Goal: Task Accomplishment & Management: Use online tool/utility

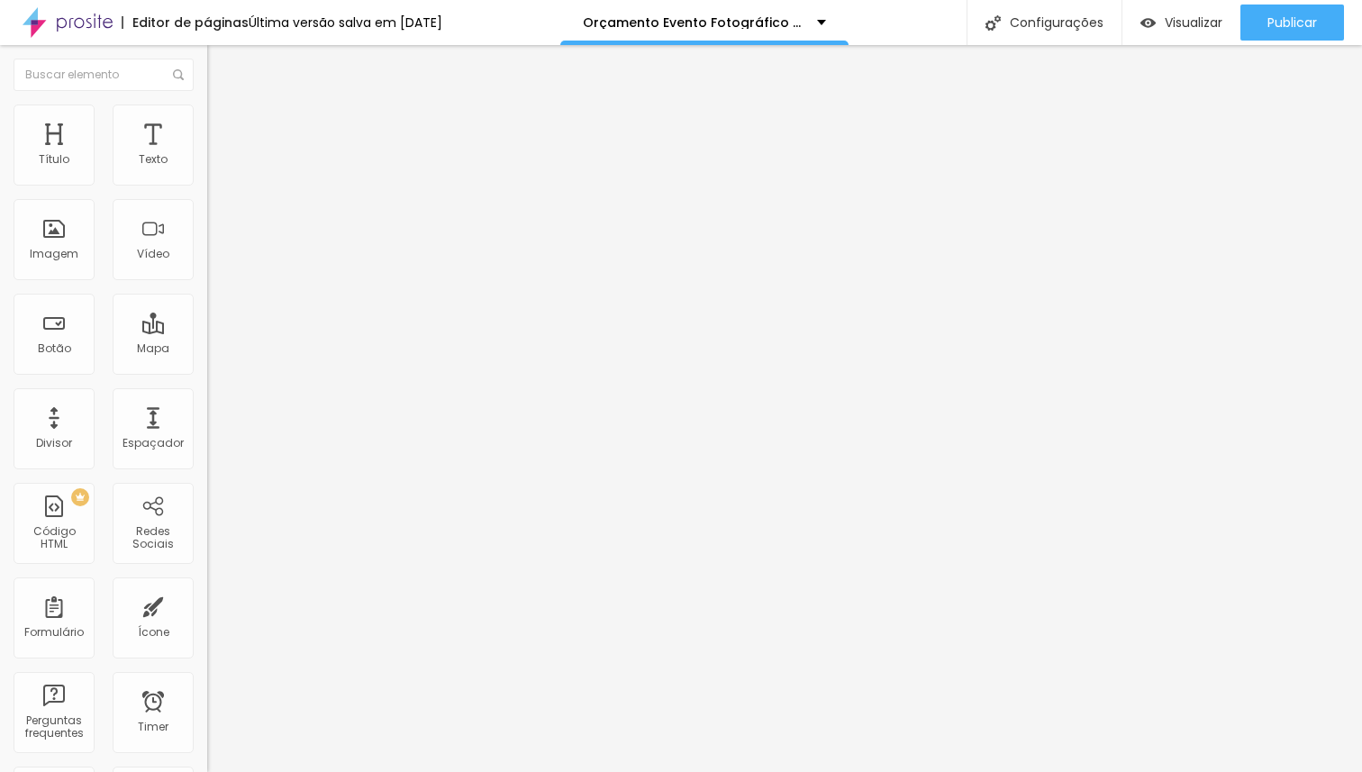
click at [223, 127] on span "Avançado" at bounding box center [252, 134] width 59 height 15
type input "25"
type input "30"
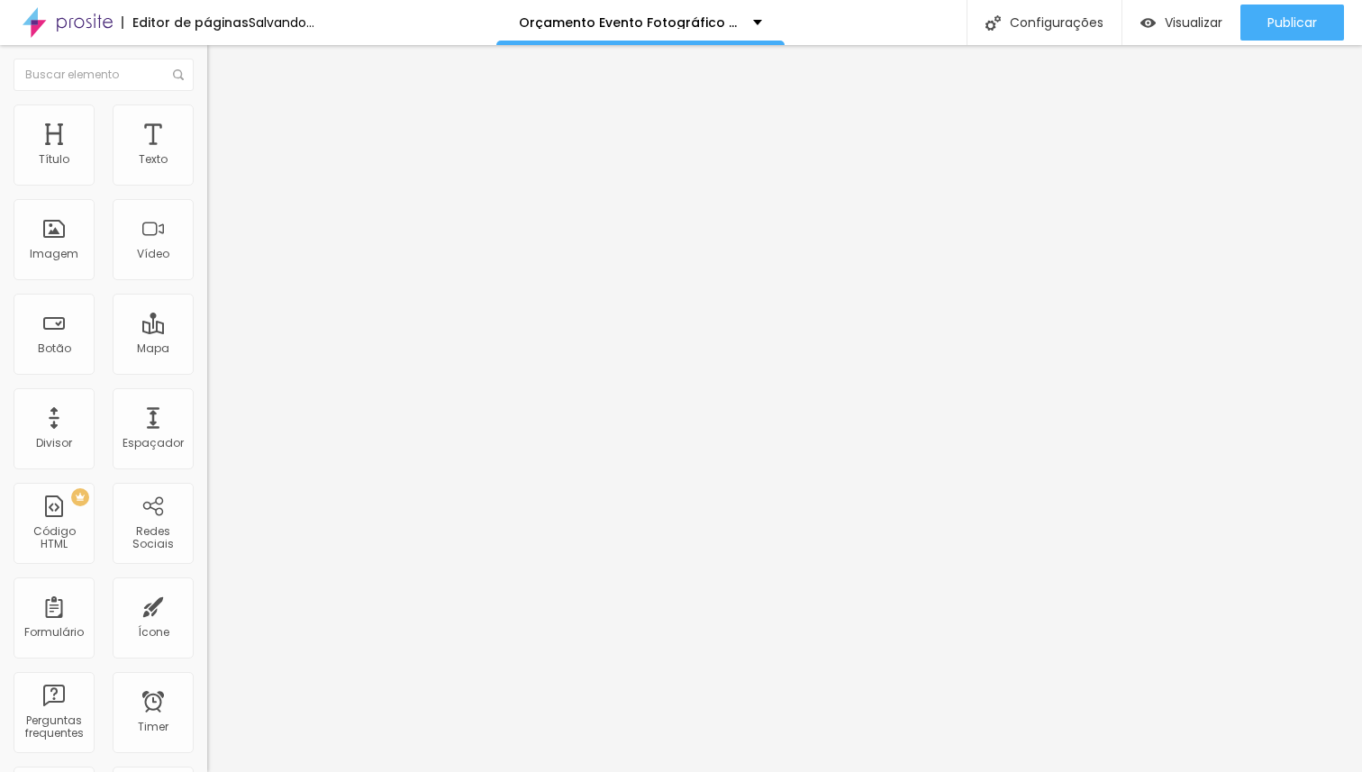
type input "25"
type input "20"
type input "15"
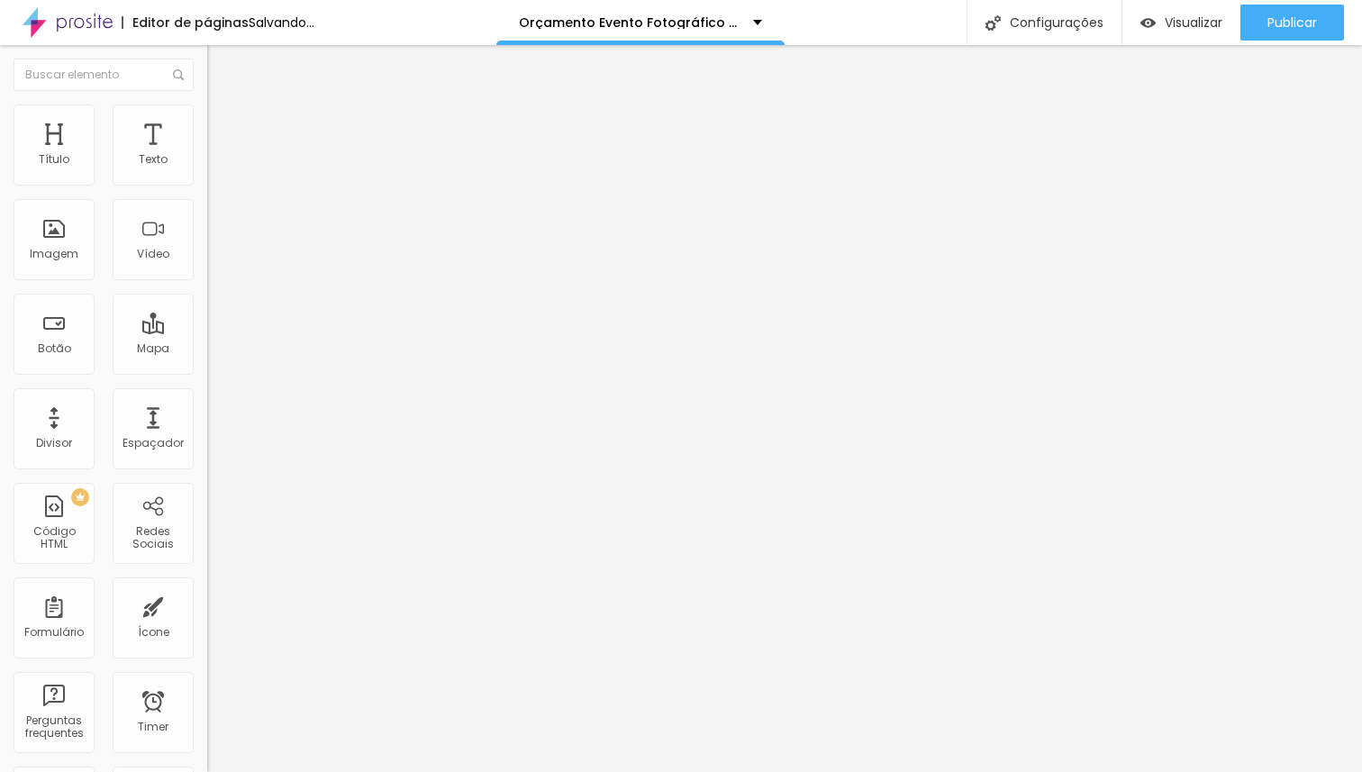
type input "15"
type input "10"
type input "5"
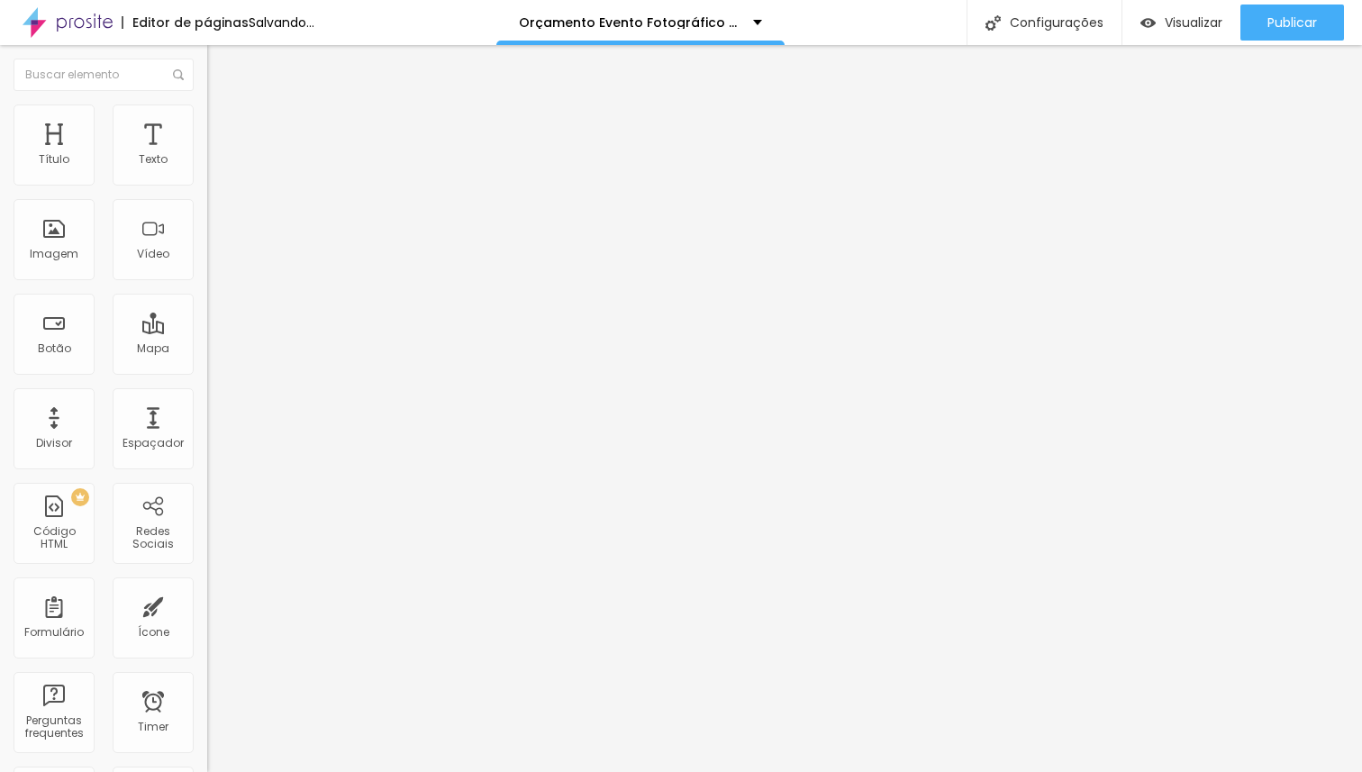
type input "10"
type input "15"
type input "20"
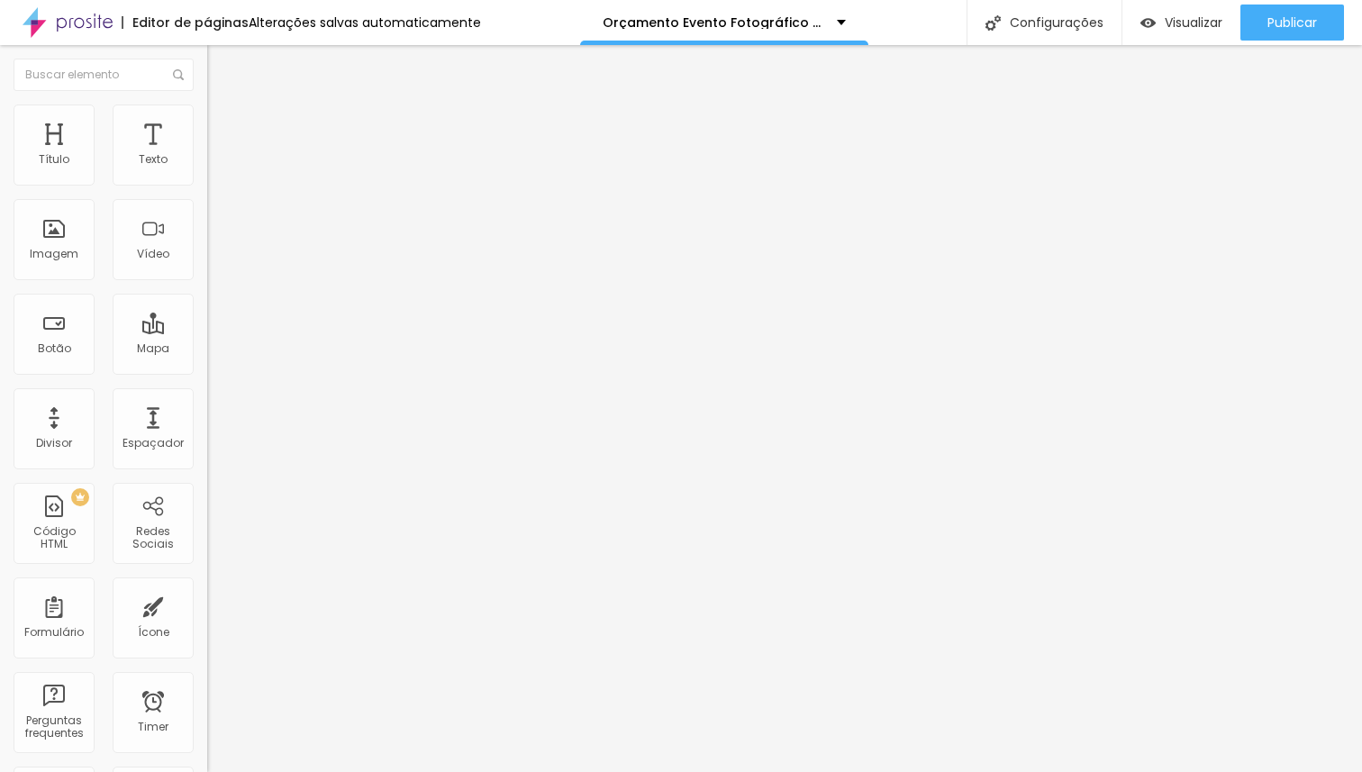
type input "20"
type input "25"
type input "35"
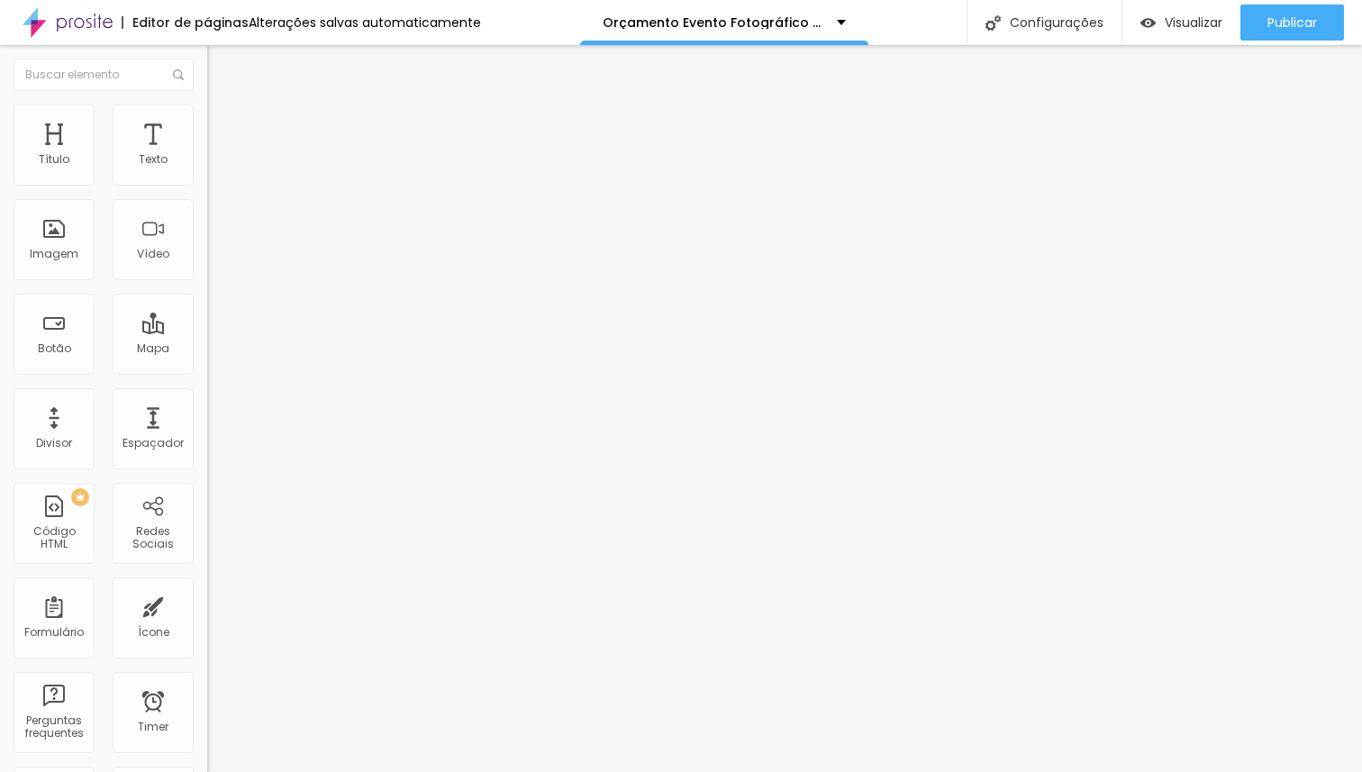
type input "45"
type input "50"
type input "40"
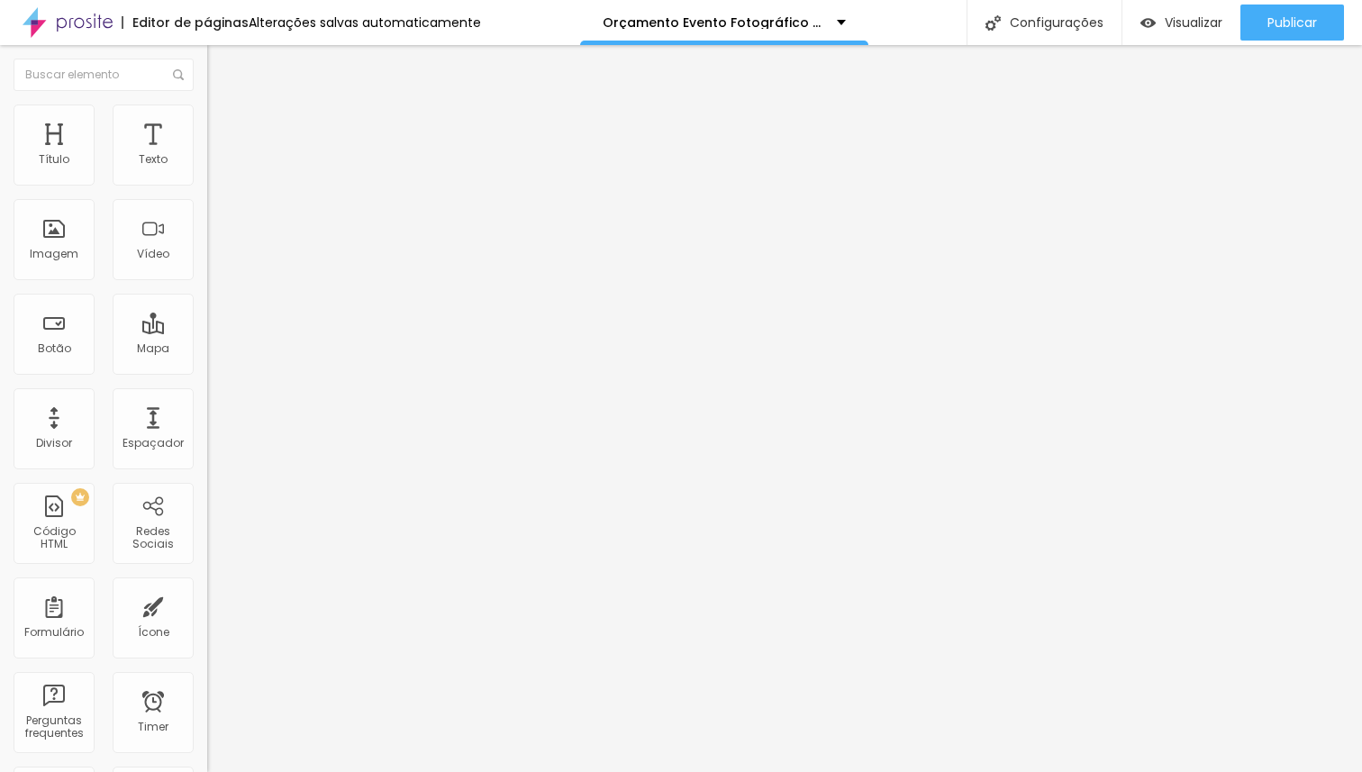
type input "40"
type input "5"
type input "0"
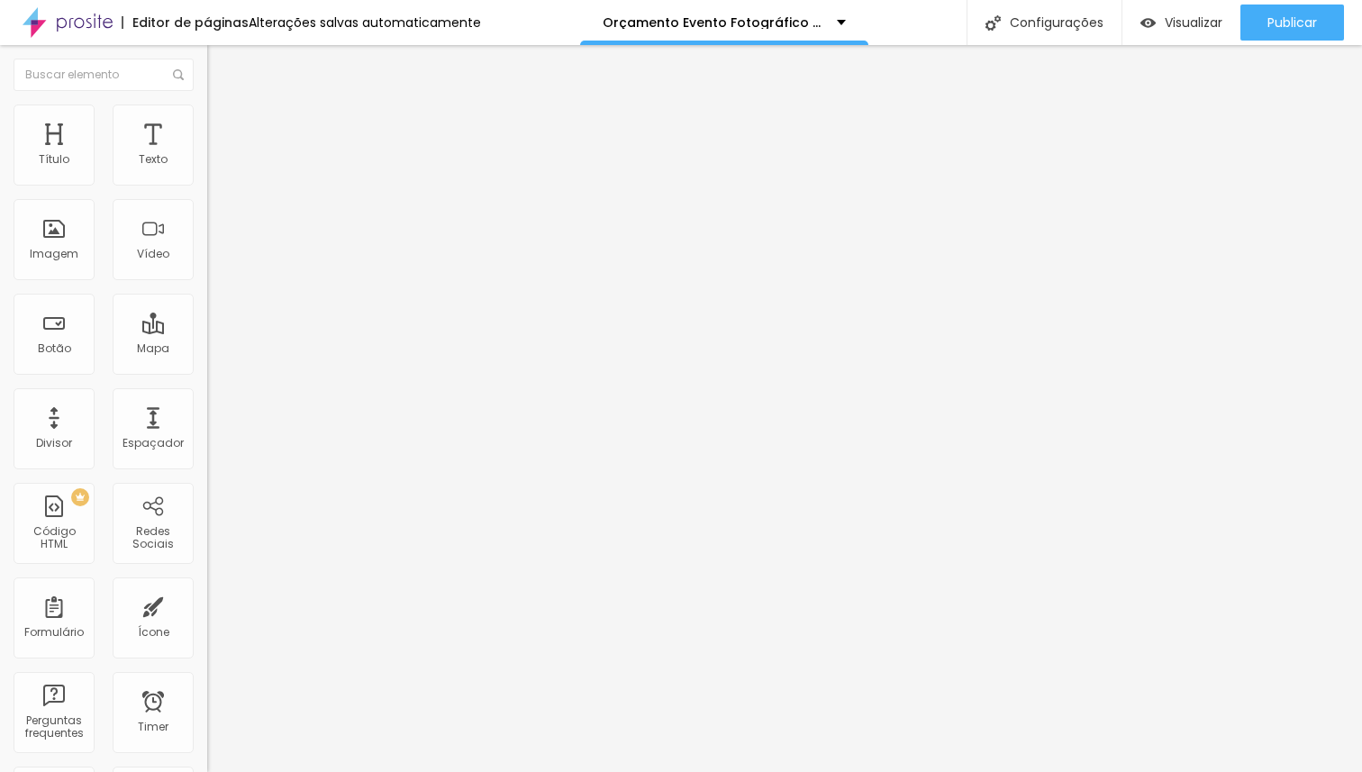
type input "5"
type input "15"
type input "20"
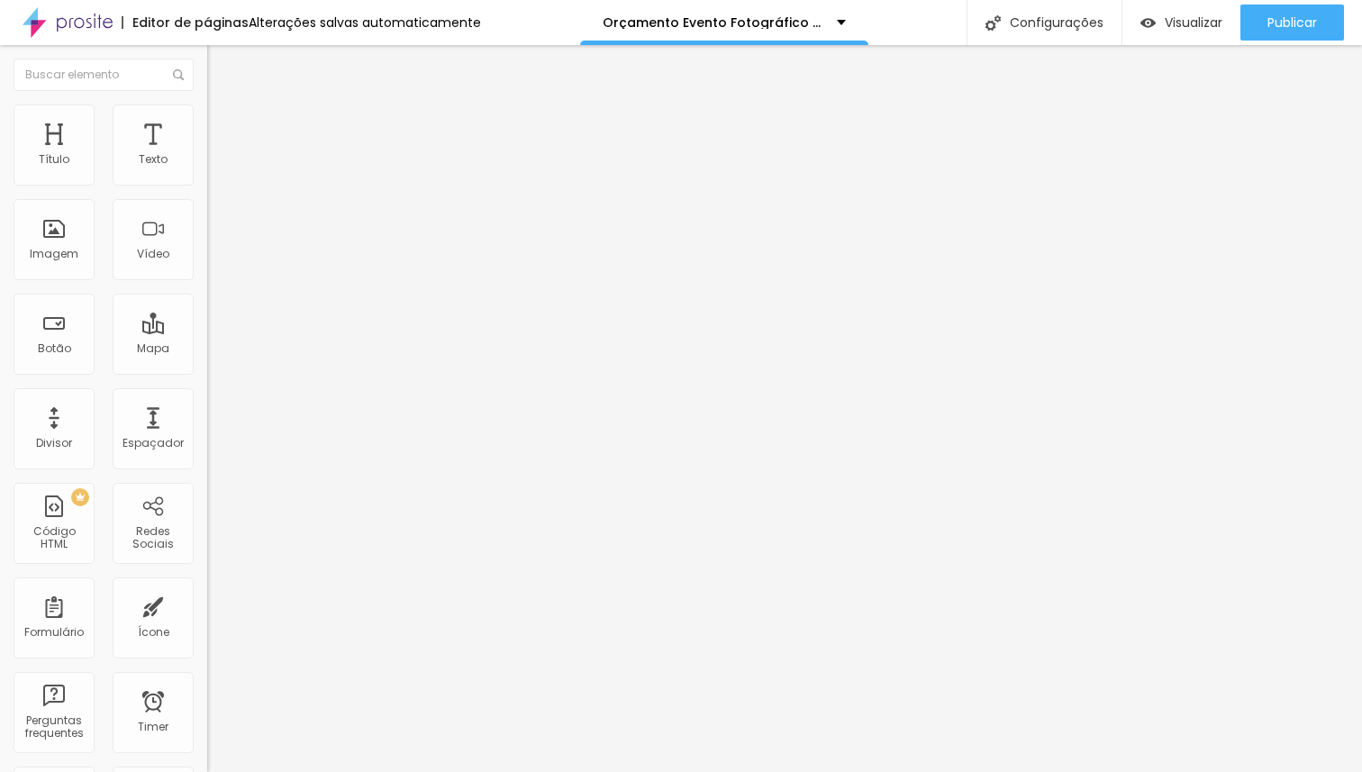
type input "20"
type input "25"
type input "30"
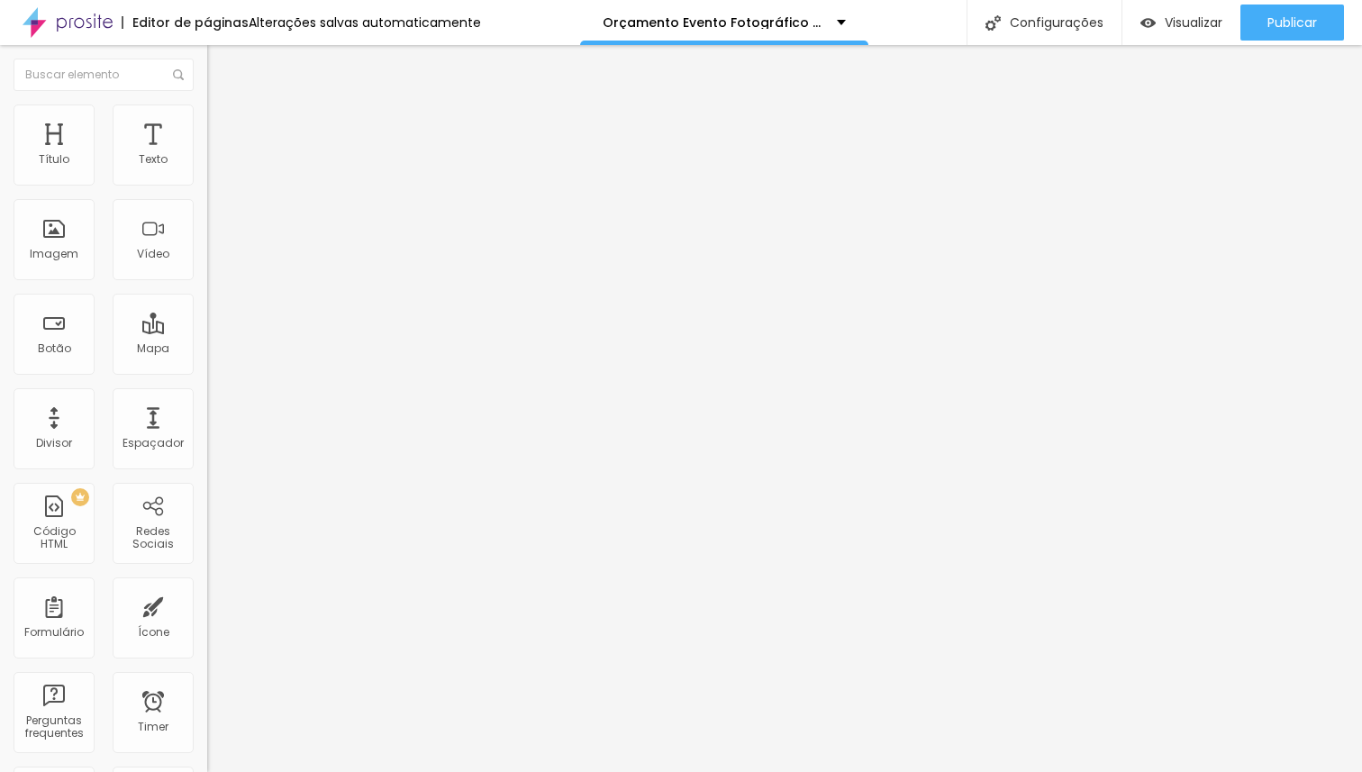
type input "35"
type input "40"
type input "45"
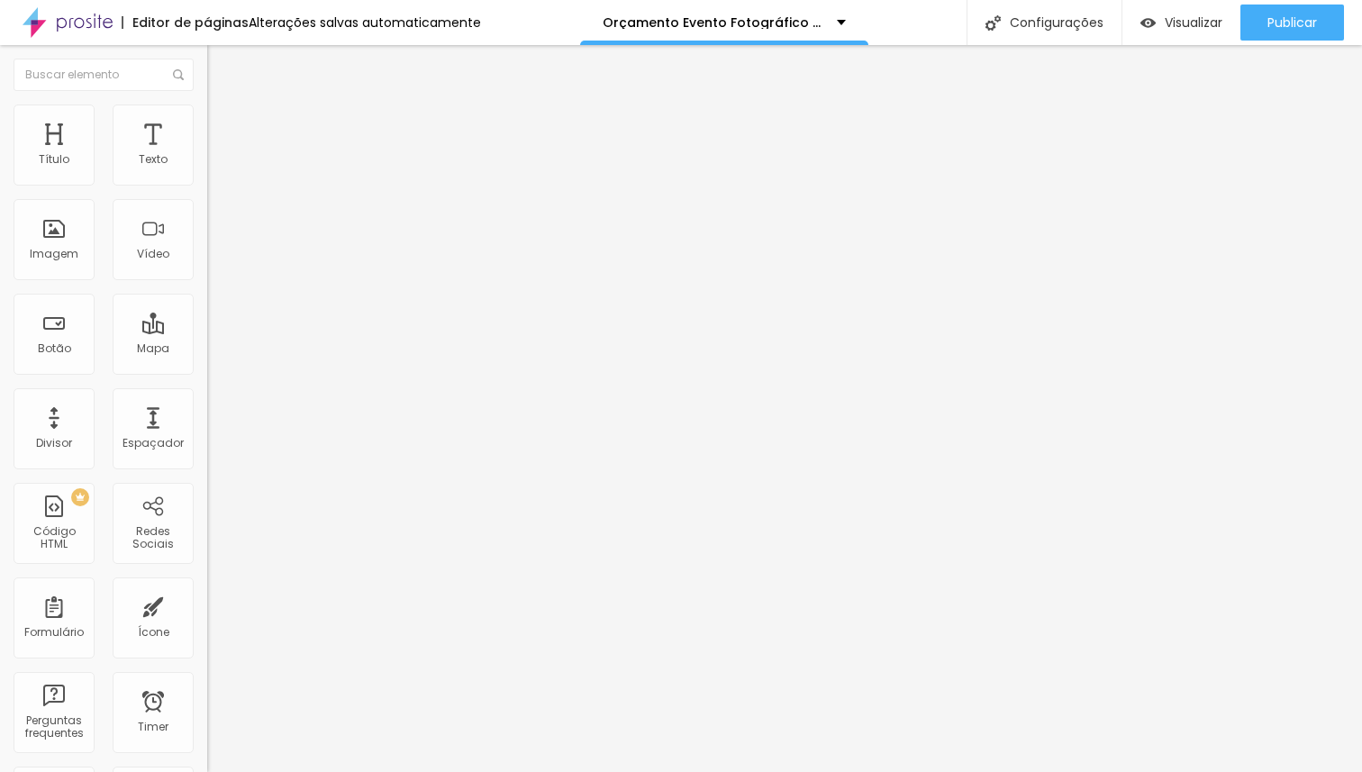
type input "45"
type input "50"
drag, startPoint x: 71, startPoint y: 176, endPoint x: 220, endPoint y: 177, distance: 148.6
click at [220, 349] on input "range" at bounding box center [265, 356] width 116 height 14
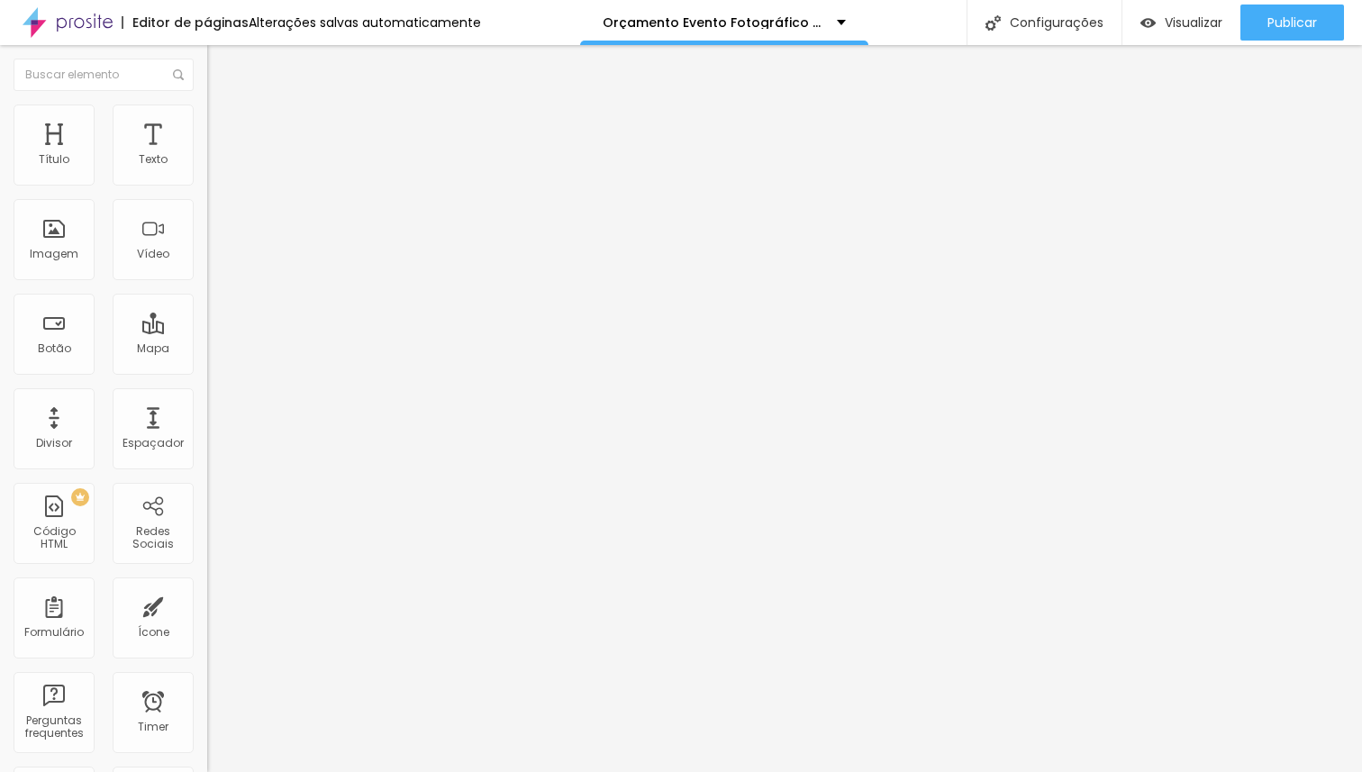
type input "45"
type input "40"
type input "35"
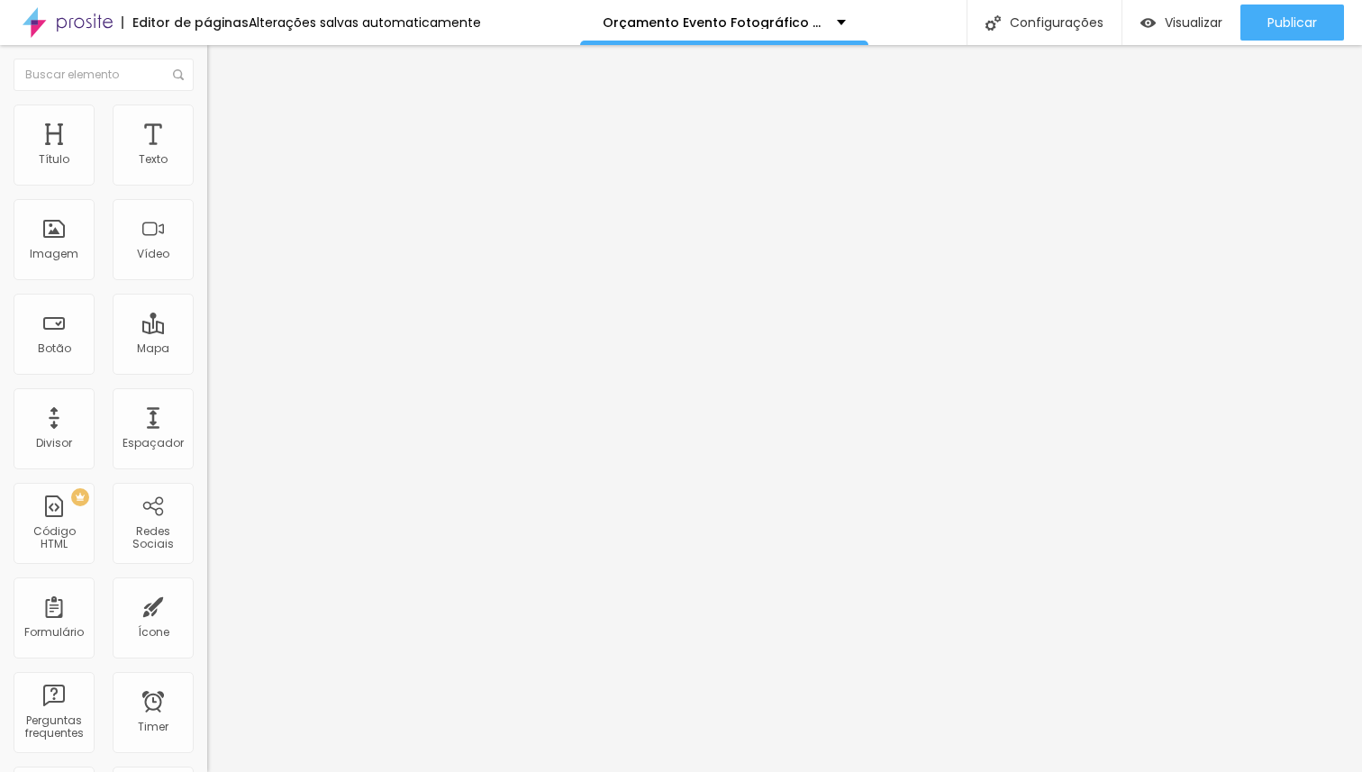
type input "35"
type input "30"
type input "25"
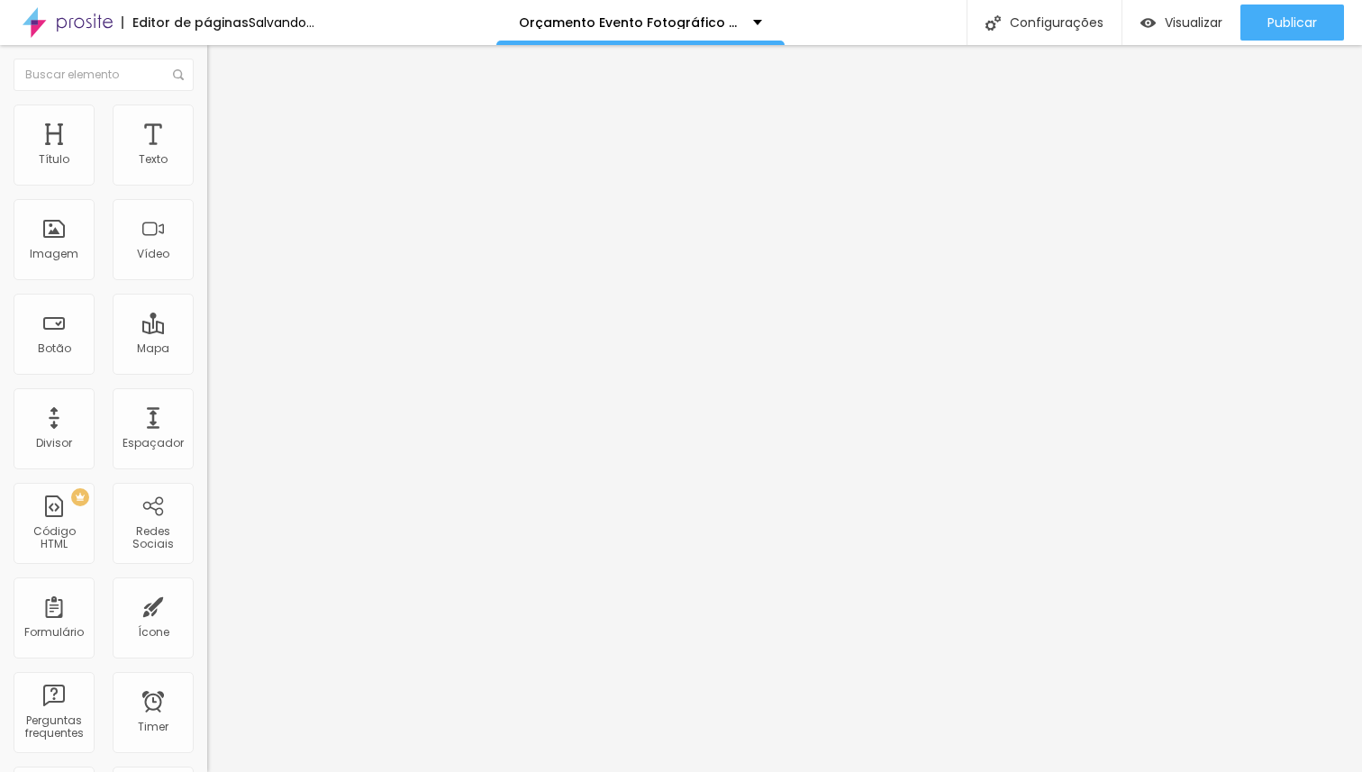
type input "20"
type input "15"
type input "10"
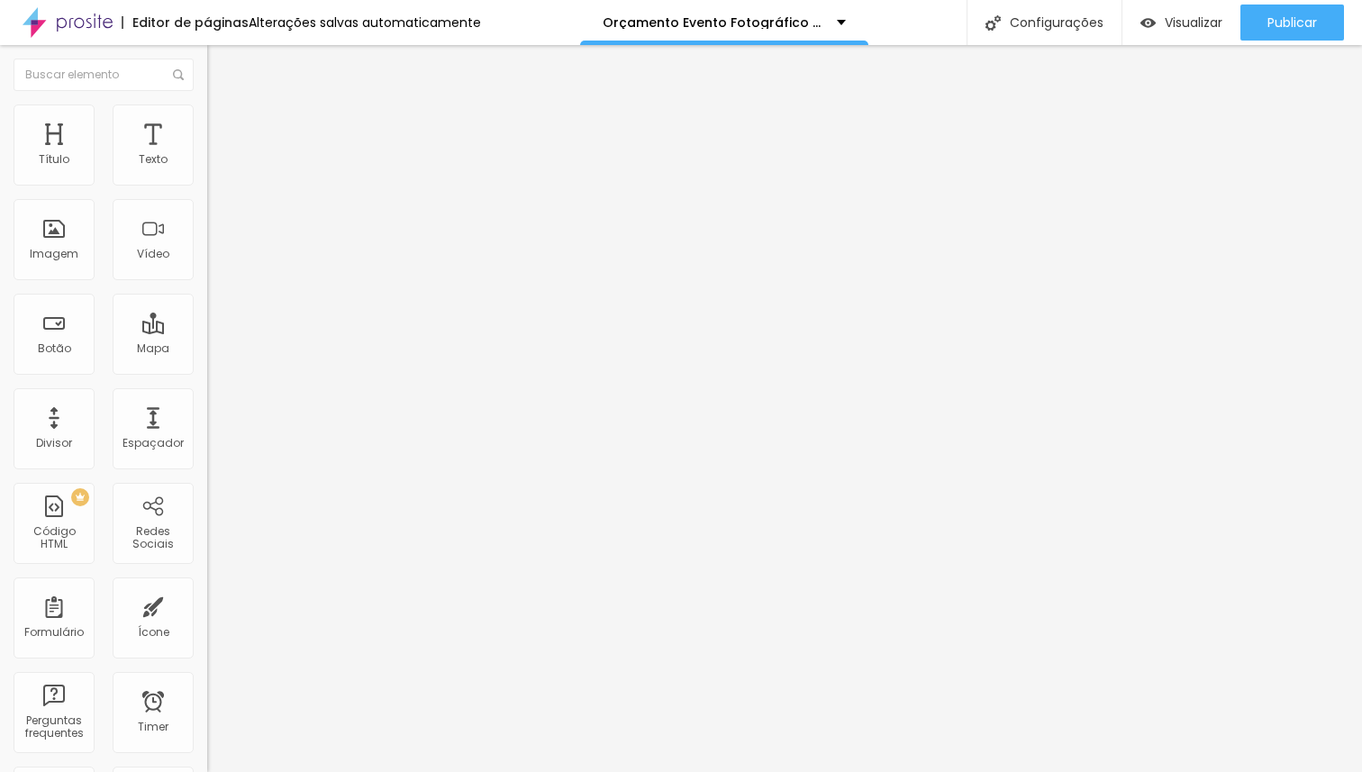
type input "10"
drag, startPoint x: 128, startPoint y: 176, endPoint x: 59, endPoint y: 178, distance: 69.4
type input "10"
click at [207, 349] on input "range" at bounding box center [265, 356] width 116 height 14
drag, startPoint x: 170, startPoint y: 119, endPoint x: 152, endPoint y: 143, distance: 30.3
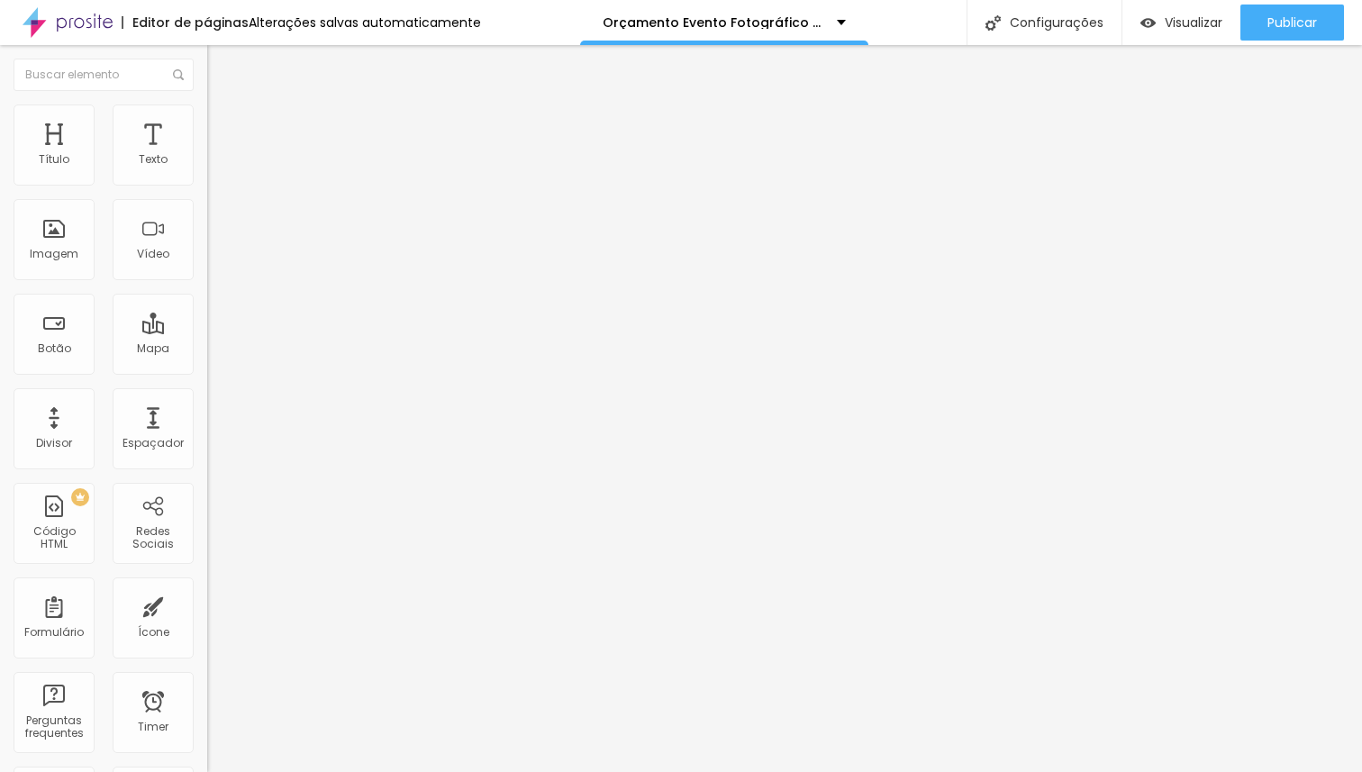
click at [207, 123] on li "Avançado" at bounding box center [310, 132] width 207 height 18
type input "15"
type input "10"
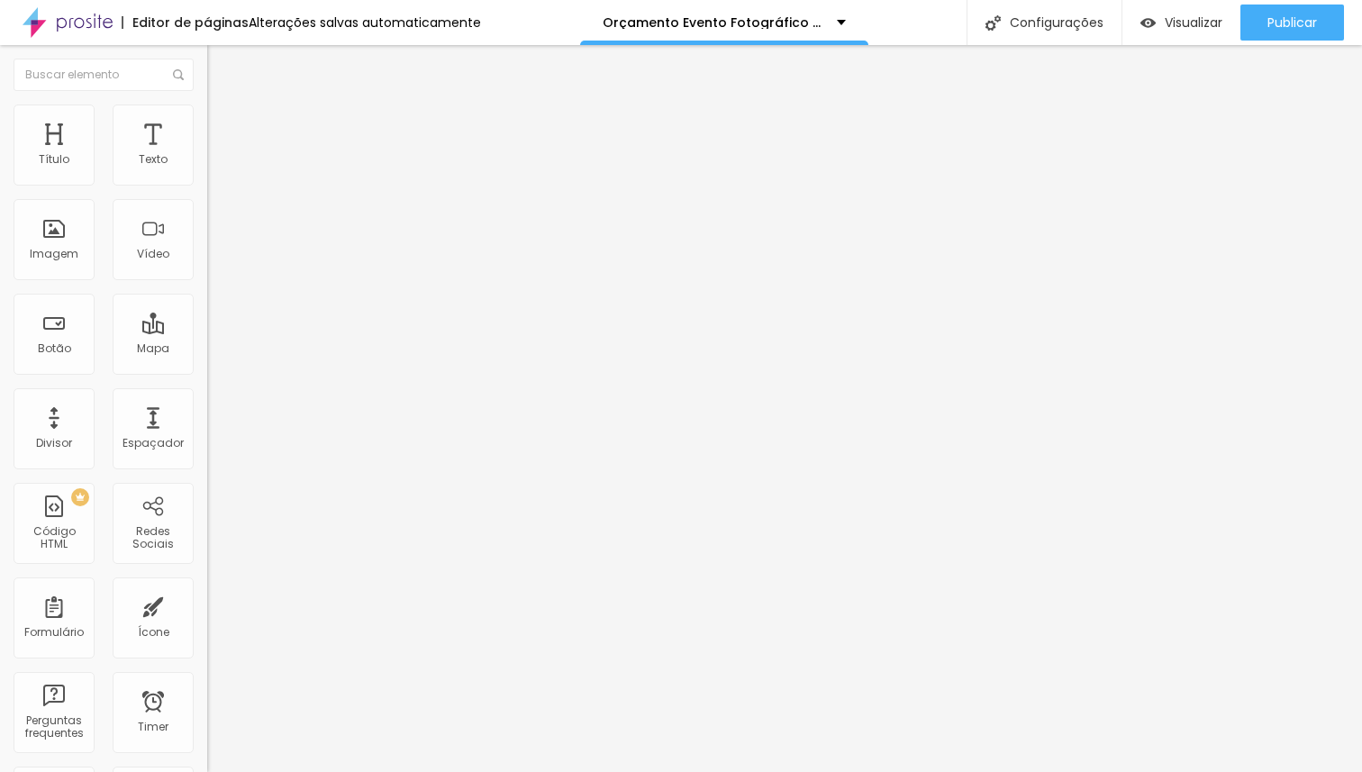
type input "15"
type input "20"
type input "25"
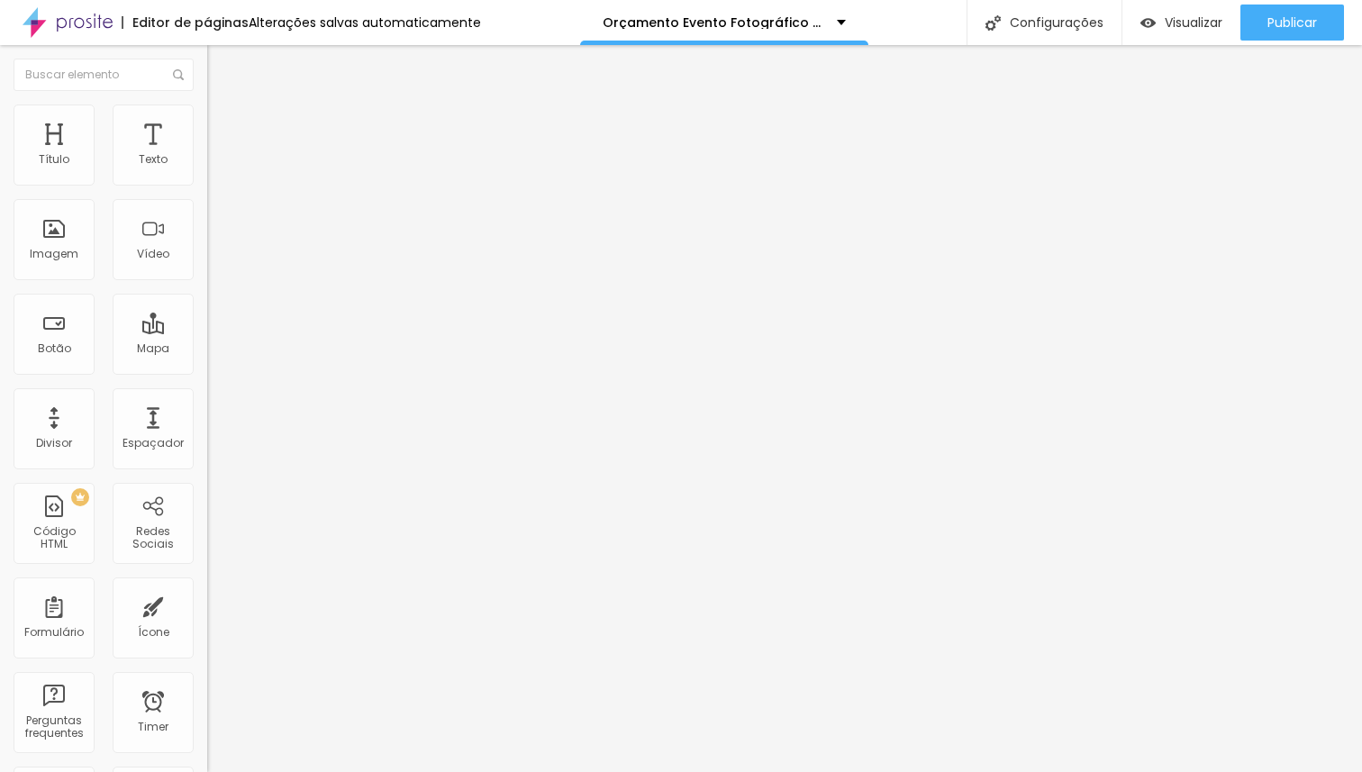
type input "25"
type input "30"
type input "35"
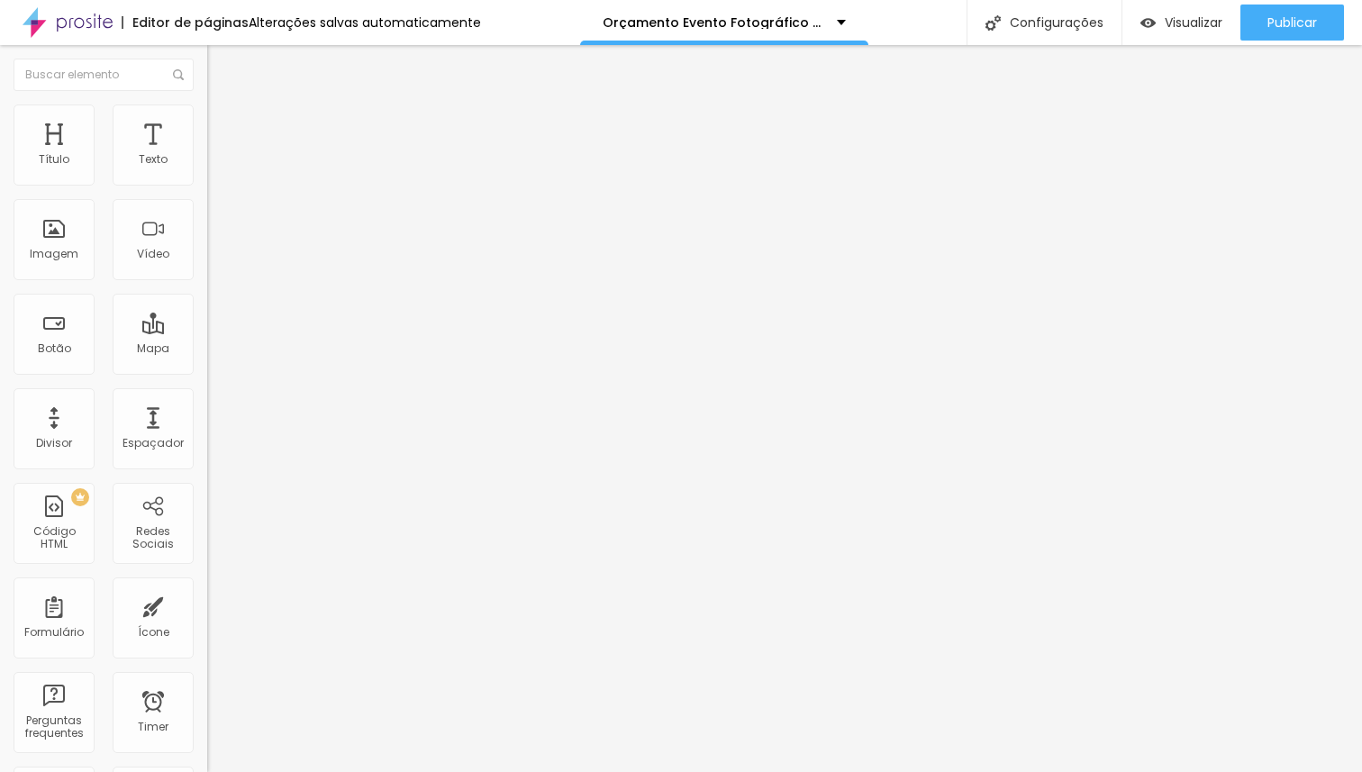
type input "40"
type input "45"
type input "50"
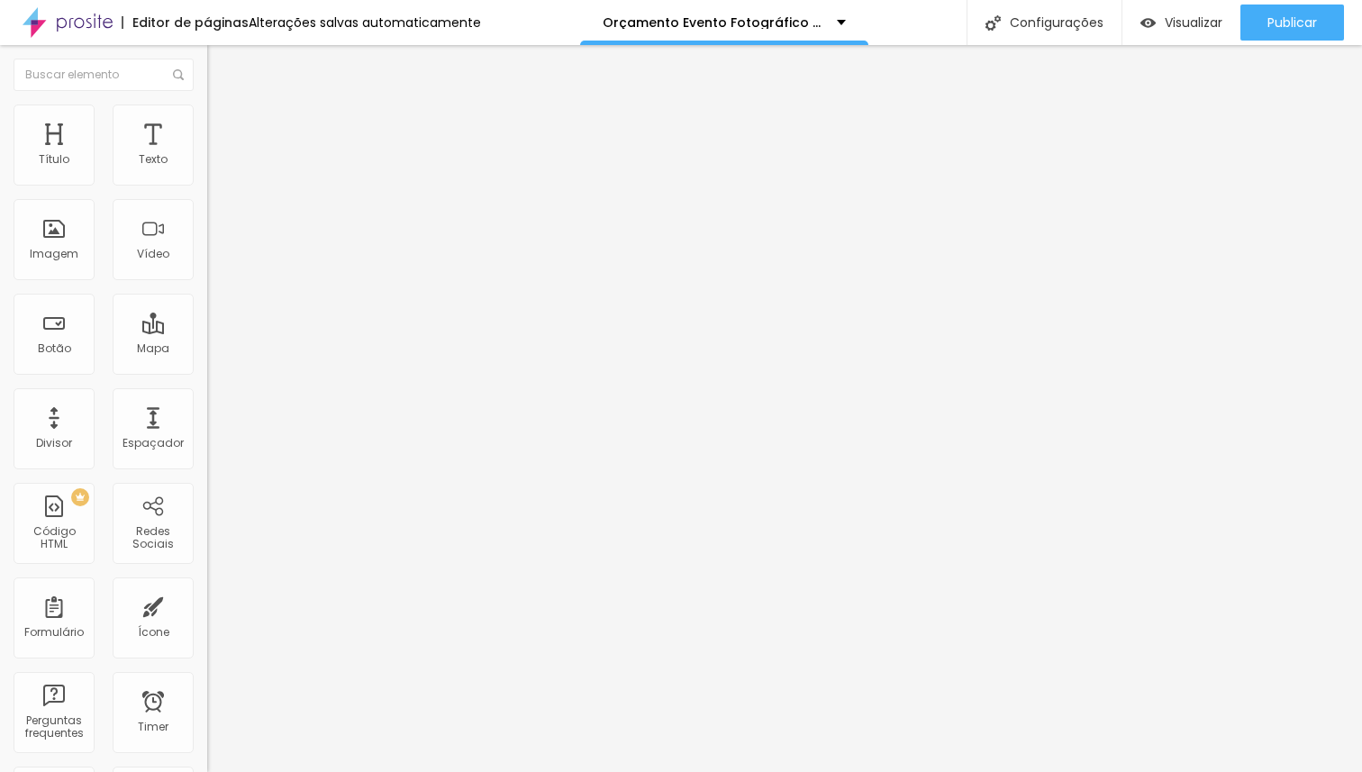
type input "50"
type input "40"
type input "25"
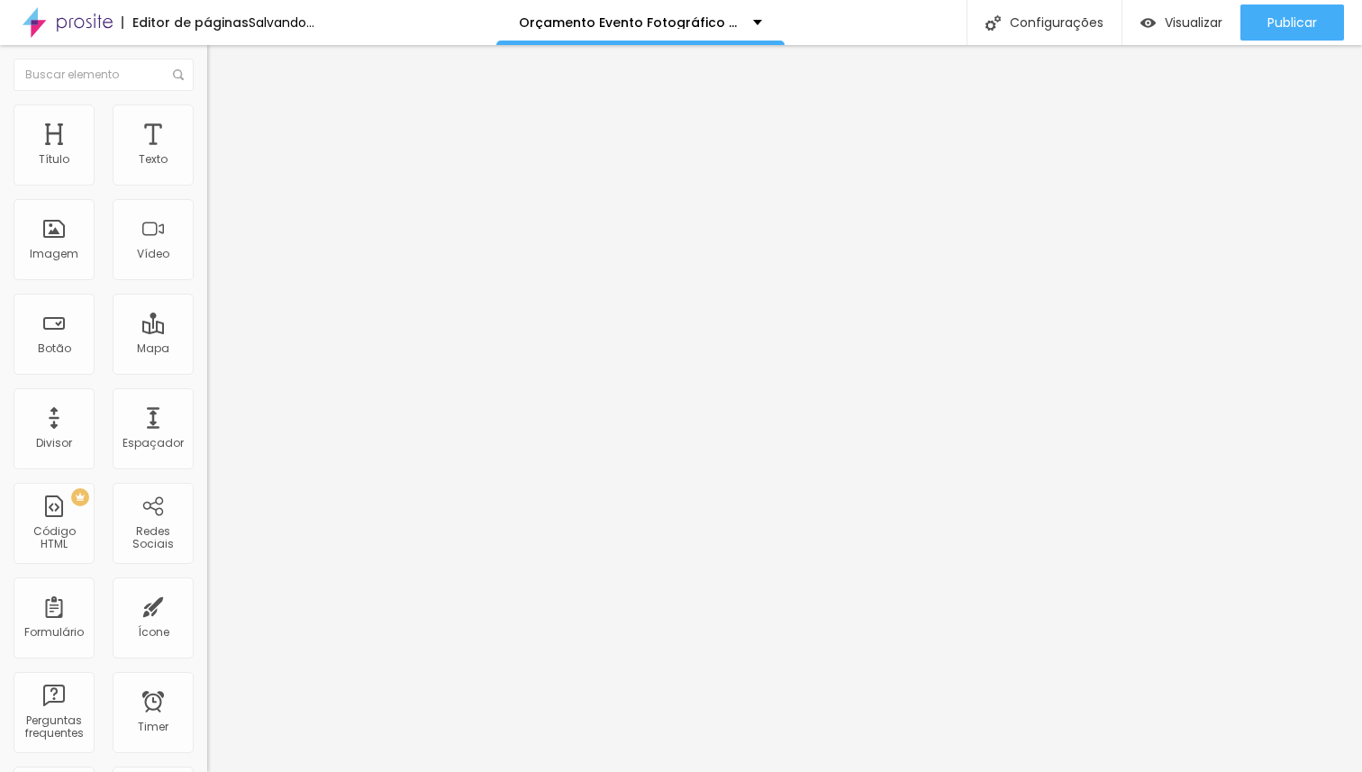
type input "0"
drag, startPoint x: 77, startPoint y: 178, endPoint x: 0, endPoint y: 182, distance: 76.6
type input "0"
click at [207, 349] on input "range" at bounding box center [265, 356] width 116 height 14
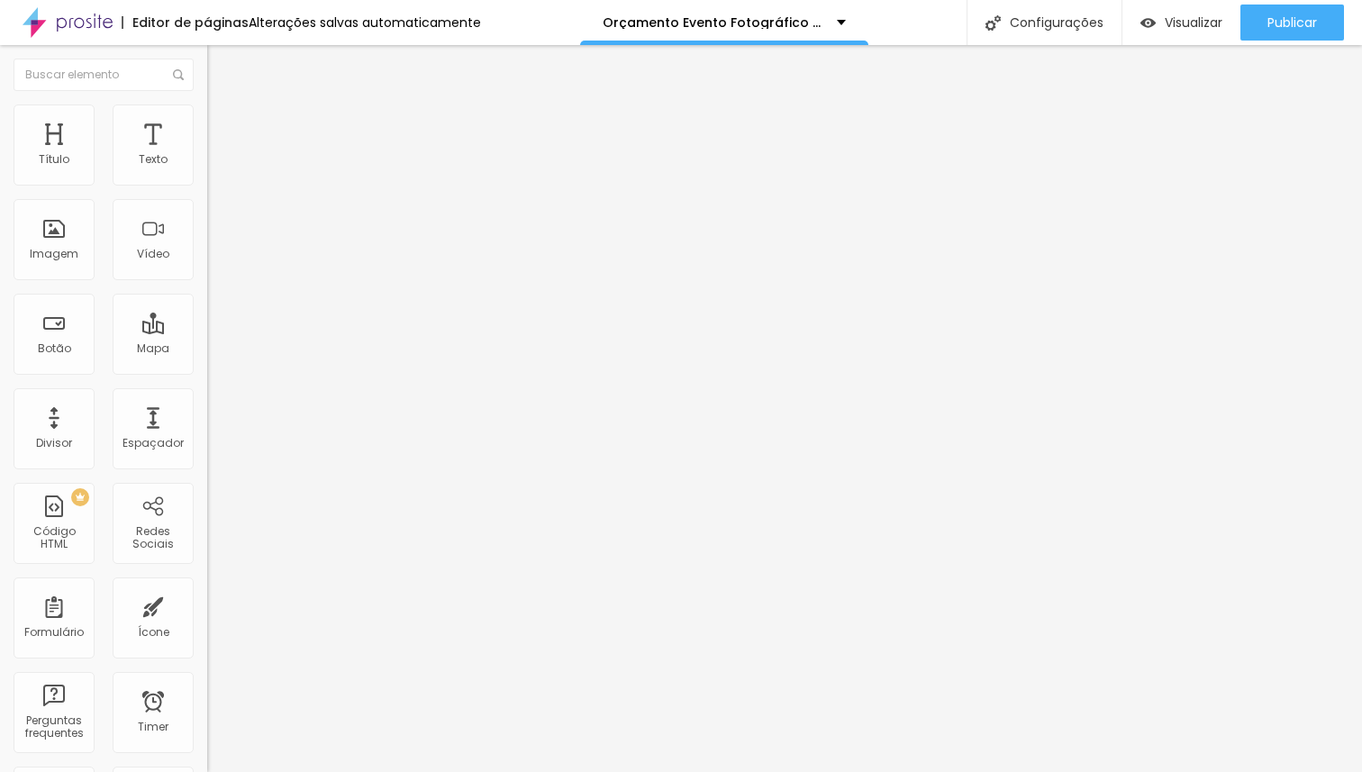
click at [207, 108] on li "Estilo" at bounding box center [310, 113] width 207 height 18
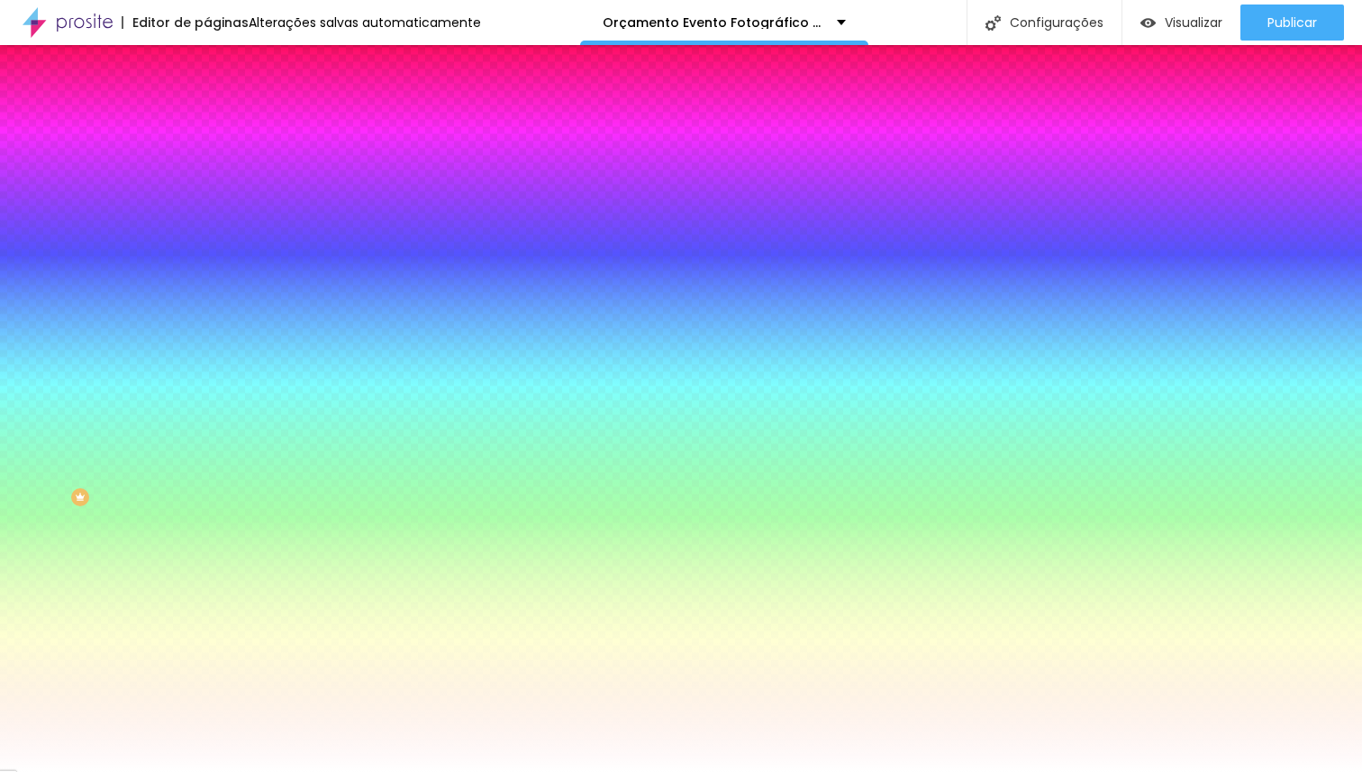
click at [207, 103] on img at bounding box center [215, 94] width 16 height 16
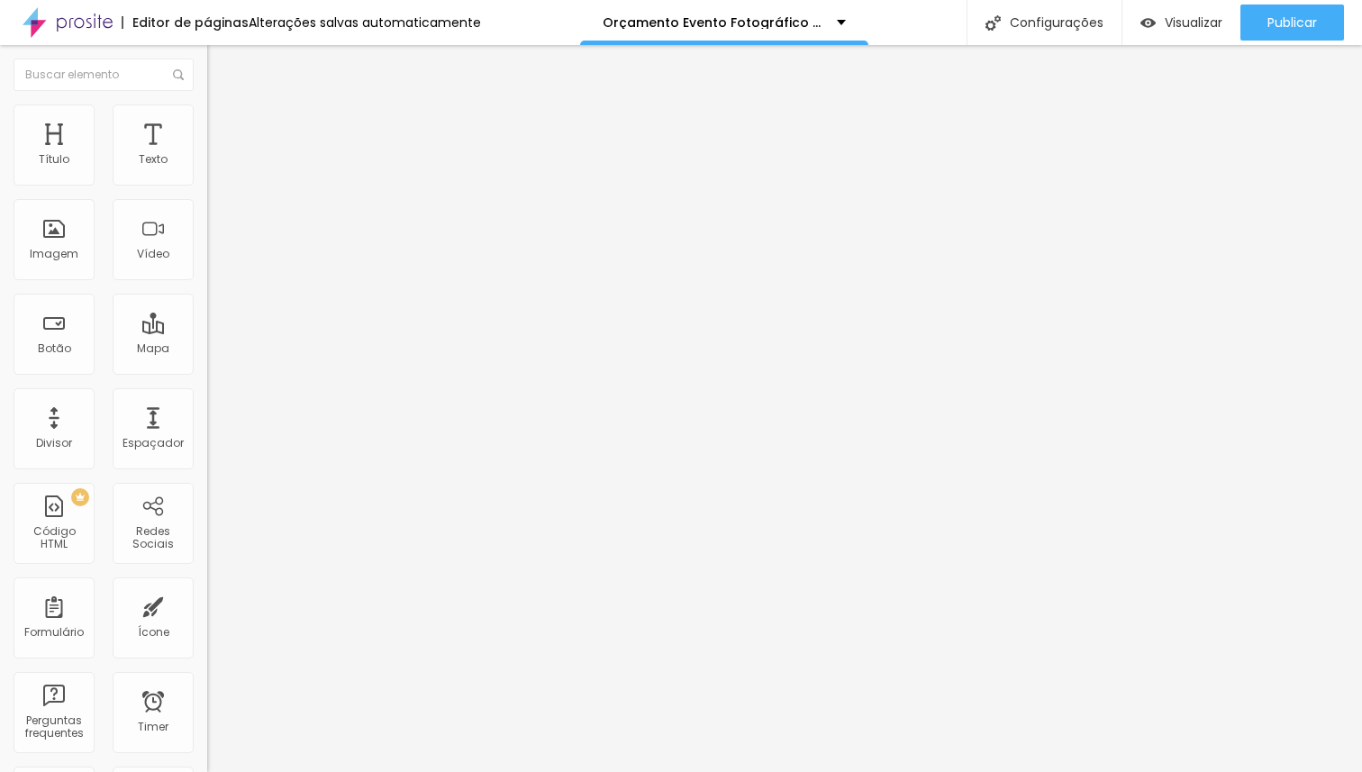
click at [207, 178] on img at bounding box center [213, 172] width 13 height 13
click at [207, 164] on img at bounding box center [213, 157] width 13 height 13
click at [207, 180] on div at bounding box center [310, 173] width 207 height 14
click at [207, 164] on img at bounding box center [213, 157] width 13 height 13
click at [207, 178] on img at bounding box center [213, 172] width 13 height 13
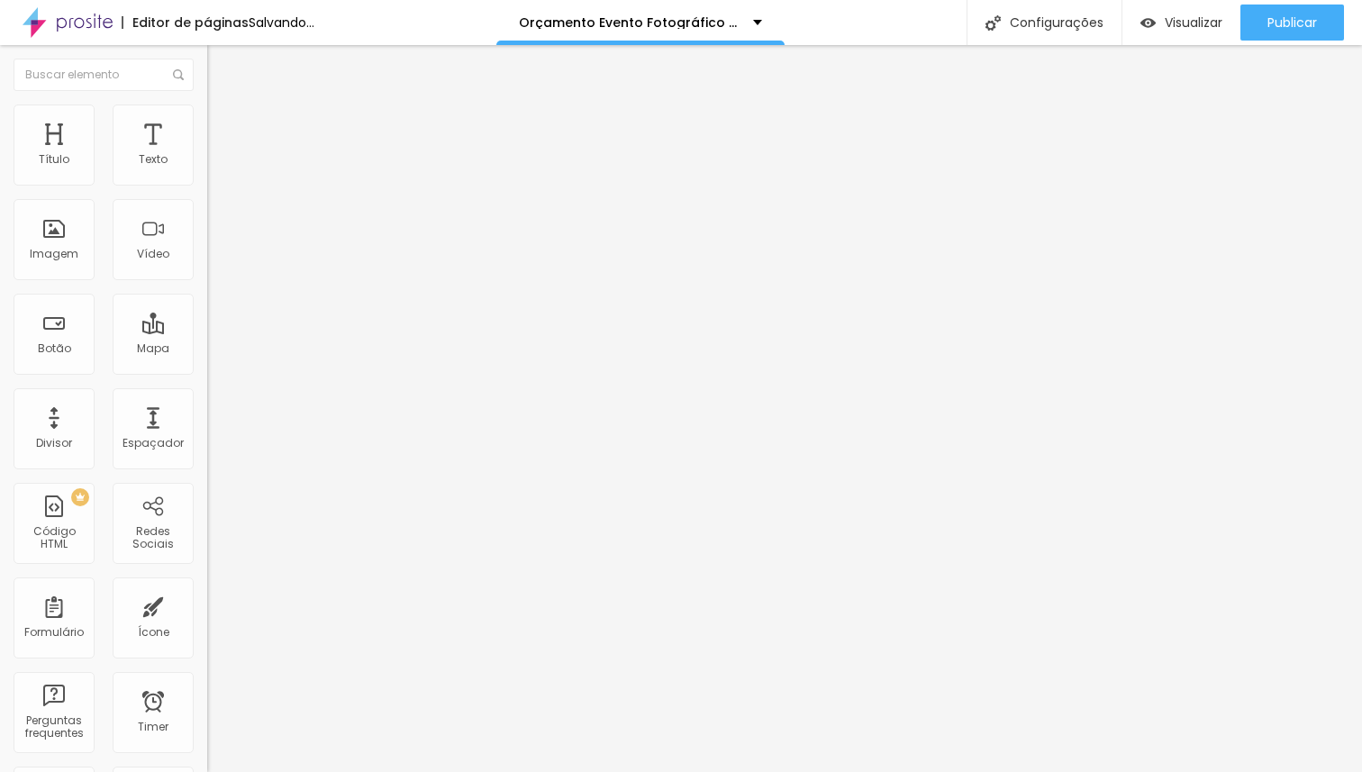
click at [207, 180] on div at bounding box center [310, 187] width 207 height 14
click at [207, 177] on img at bounding box center [213, 172] width 13 height 13
click at [207, 176] on img at bounding box center [213, 172] width 13 height 13
click at [207, 180] on img at bounding box center [213, 186] width 13 height 13
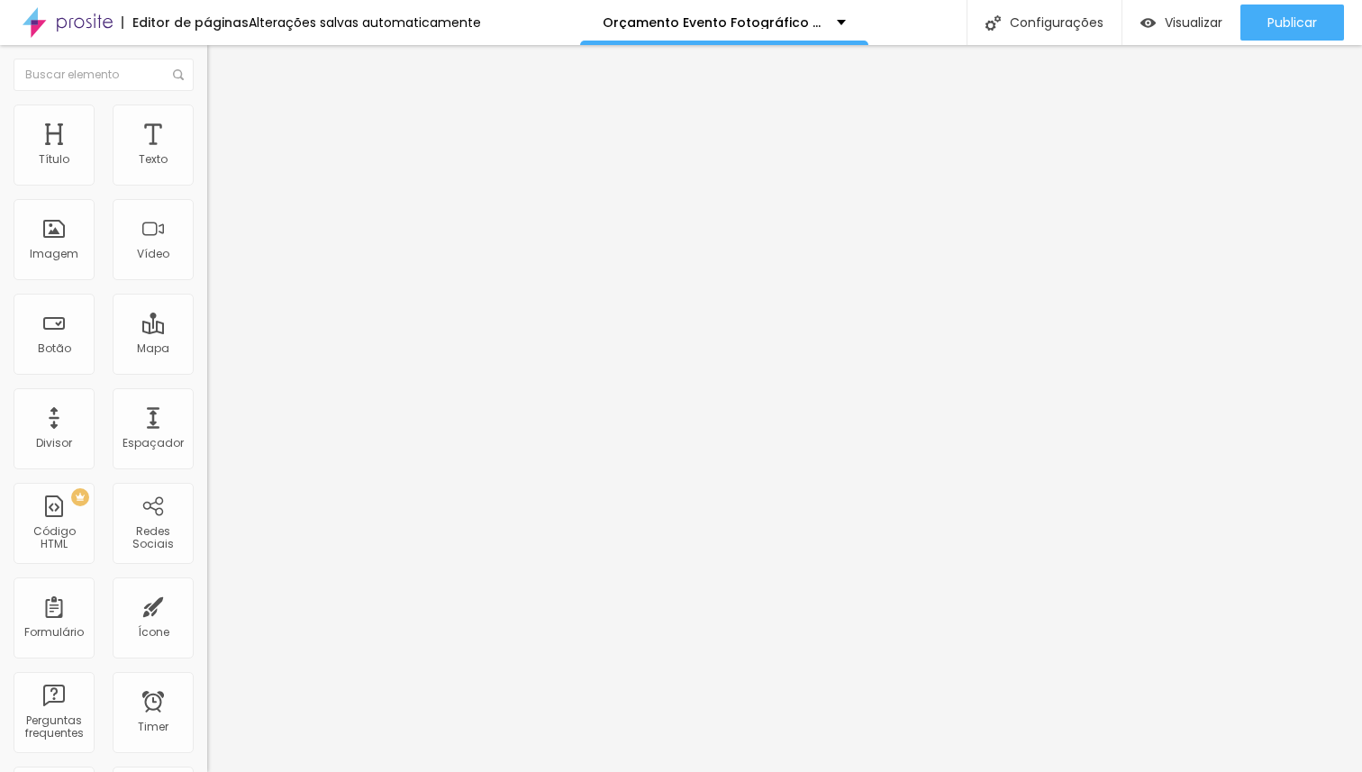
click at [207, 164] on img at bounding box center [213, 157] width 13 height 13
click at [207, 179] on div at bounding box center [310, 172] width 207 height 43
click at [207, 177] on div at bounding box center [310, 173] width 207 height 14
click at [207, 180] on img at bounding box center [213, 186] width 13 height 13
click at [207, 117] on li "Estilo" at bounding box center [310, 113] width 207 height 18
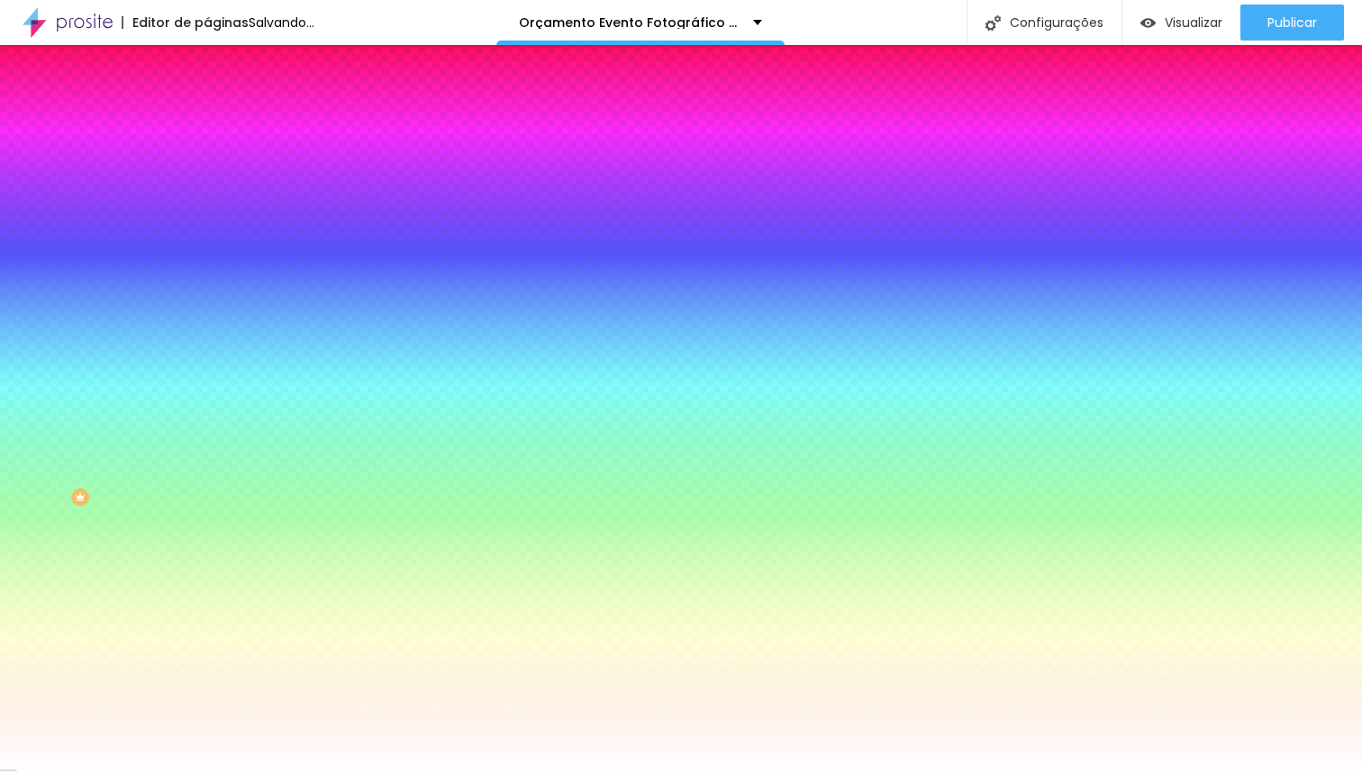
type input "11"
type input "43"
type input "200"
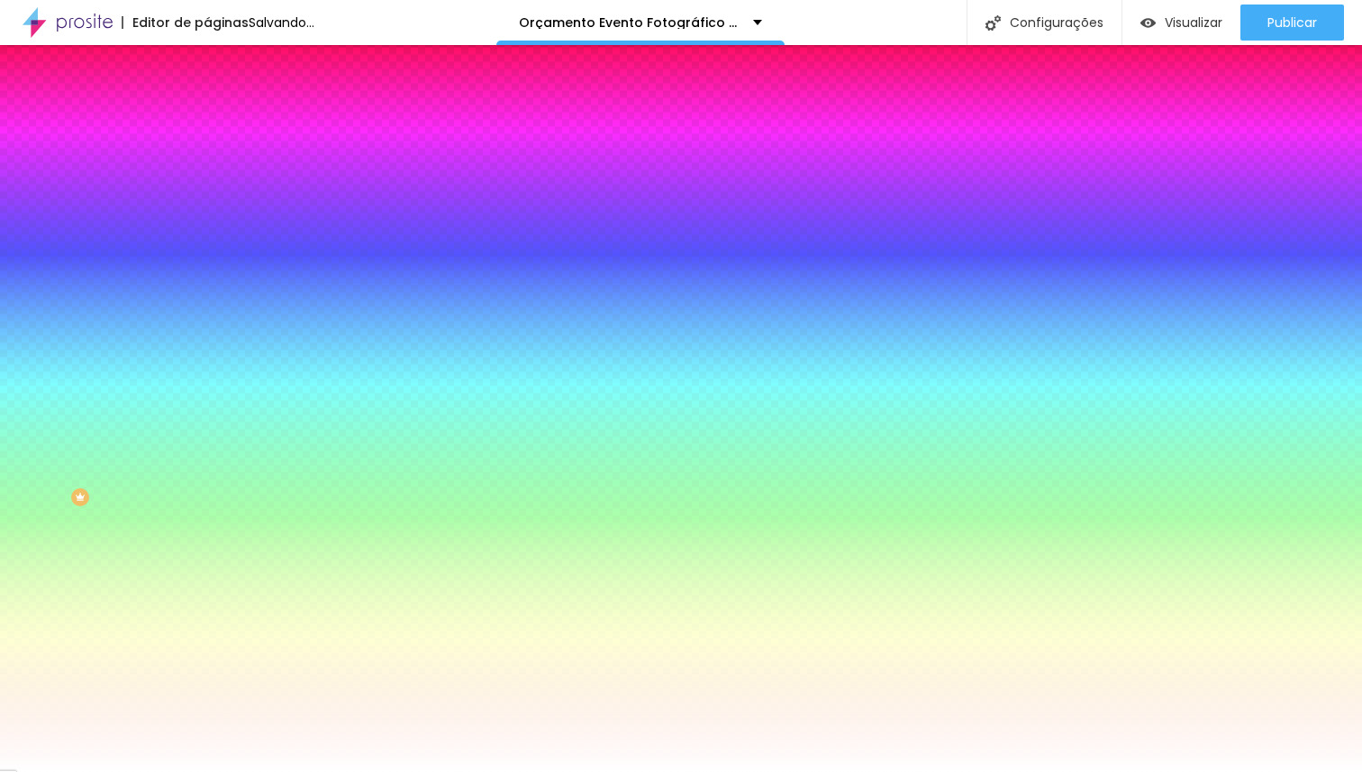
type input "200"
type input "160"
type input "0"
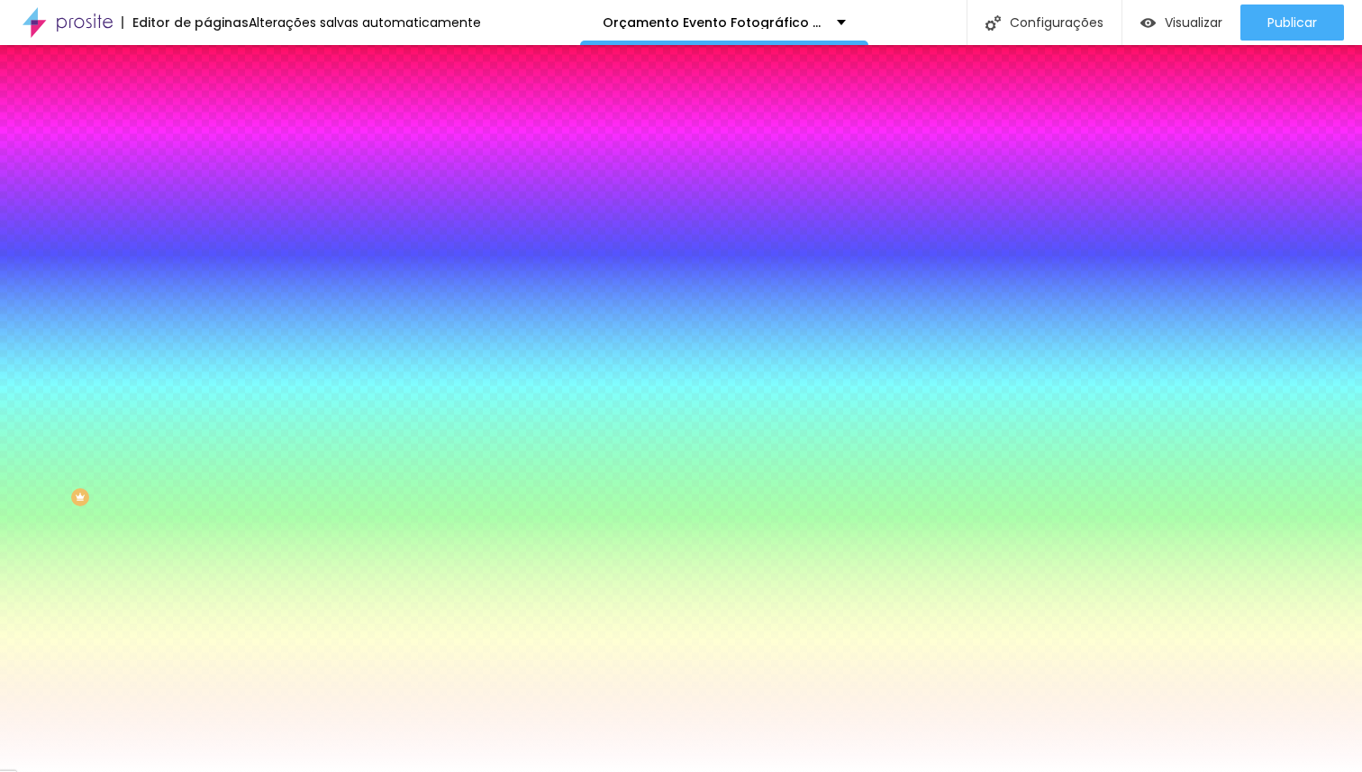
drag, startPoint x: 47, startPoint y: 217, endPoint x: 0, endPoint y: 215, distance: 46.9
click at [207, 399] on input "range" at bounding box center [265, 406] width 116 height 14
type input "1"
type input "33"
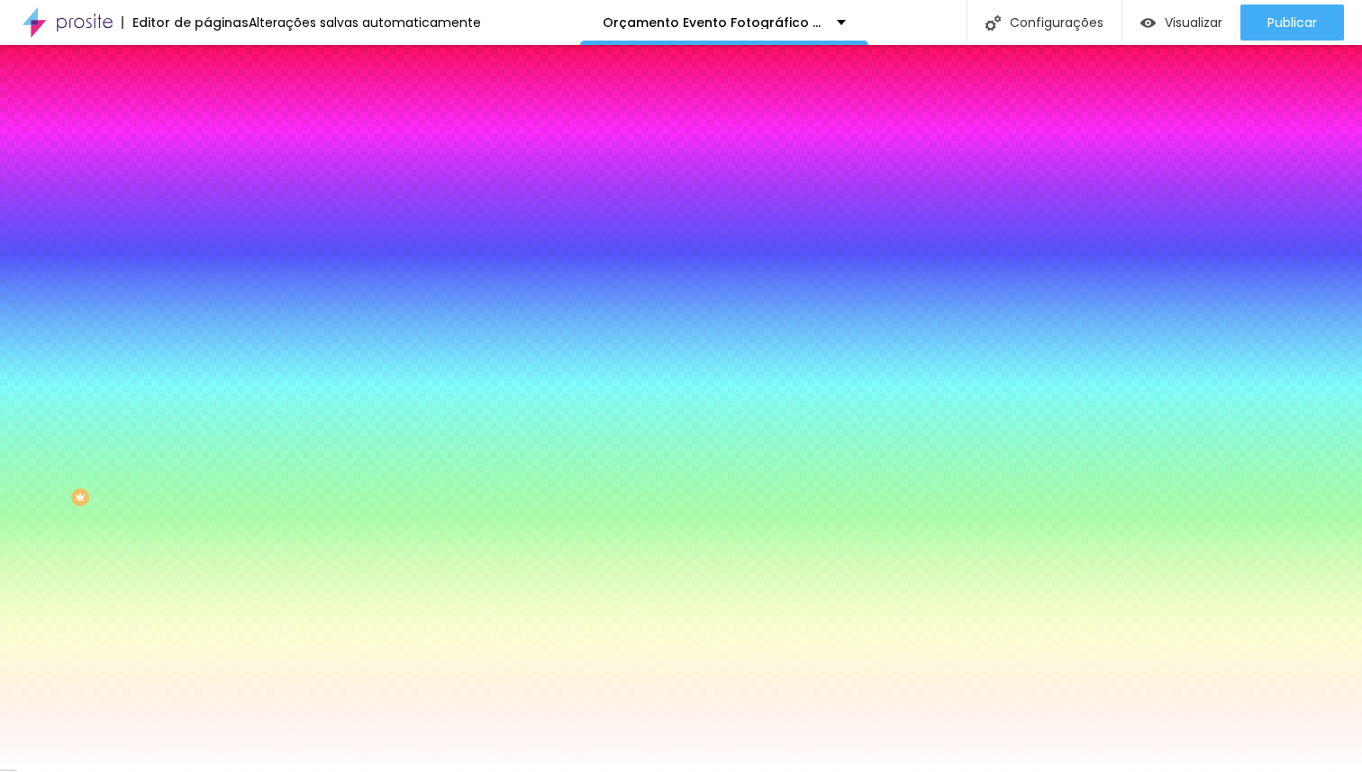
type input "33"
type input "131"
type input "200"
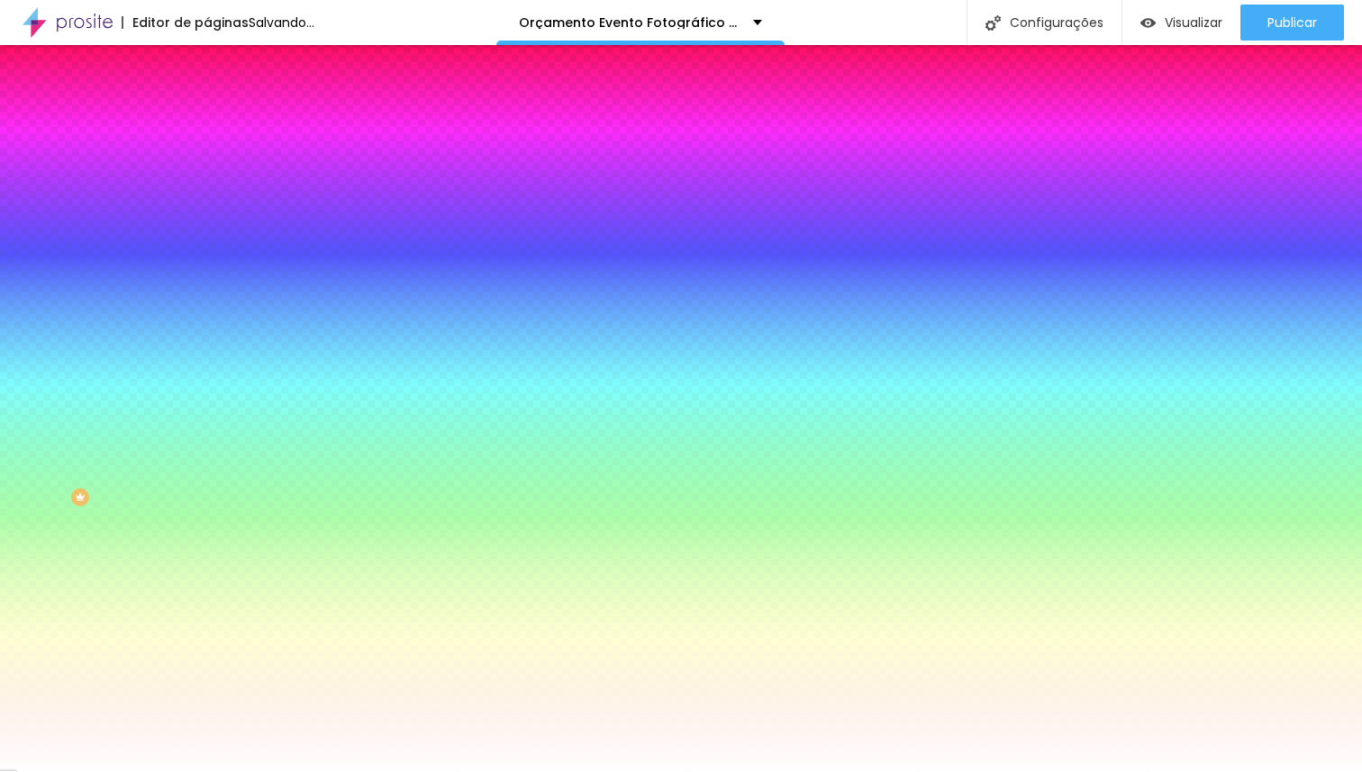
type input "146"
type input "0"
drag, startPoint x: 42, startPoint y: 221, endPoint x: 0, endPoint y: 222, distance: 42.3
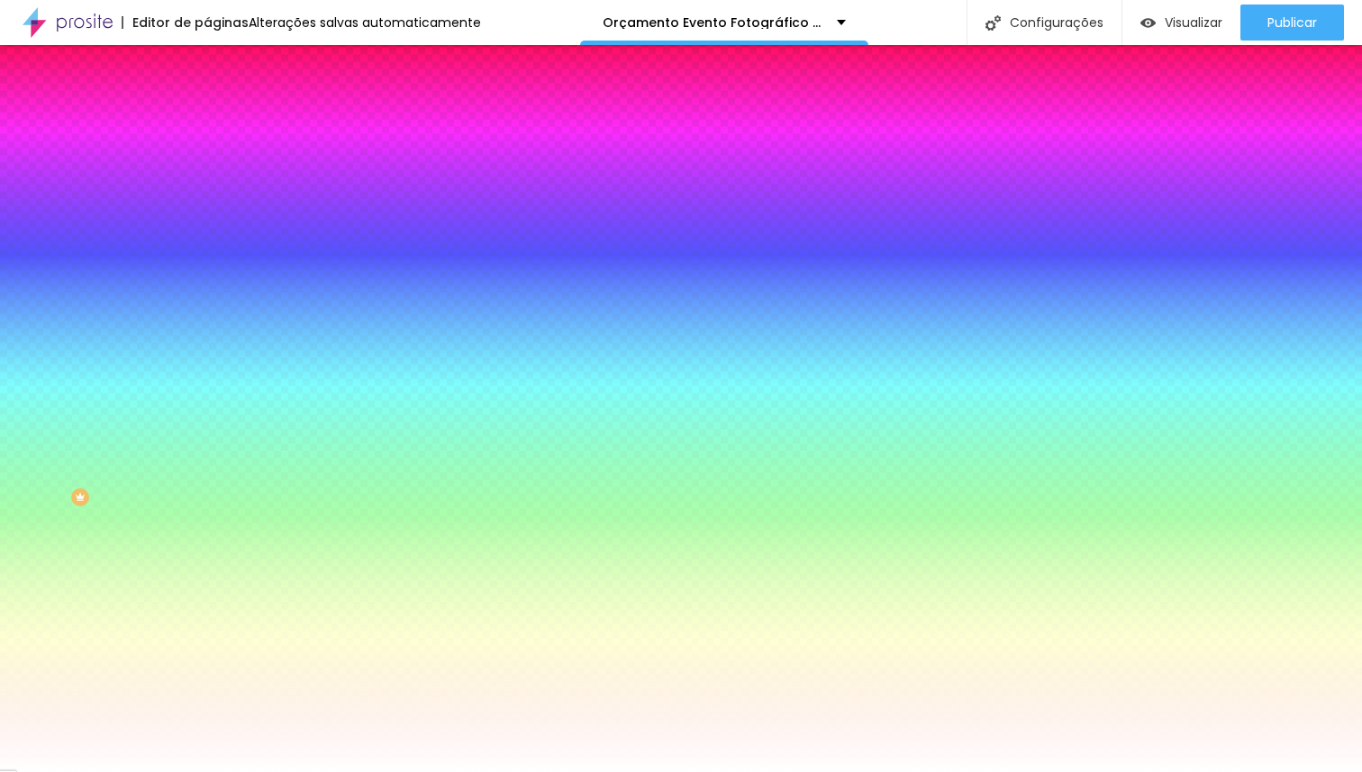
click at [207, 399] on input "range" at bounding box center [265, 406] width 116 height 14
click at [207, 123] on img at bounding box center [215, 131] width 16 height 16
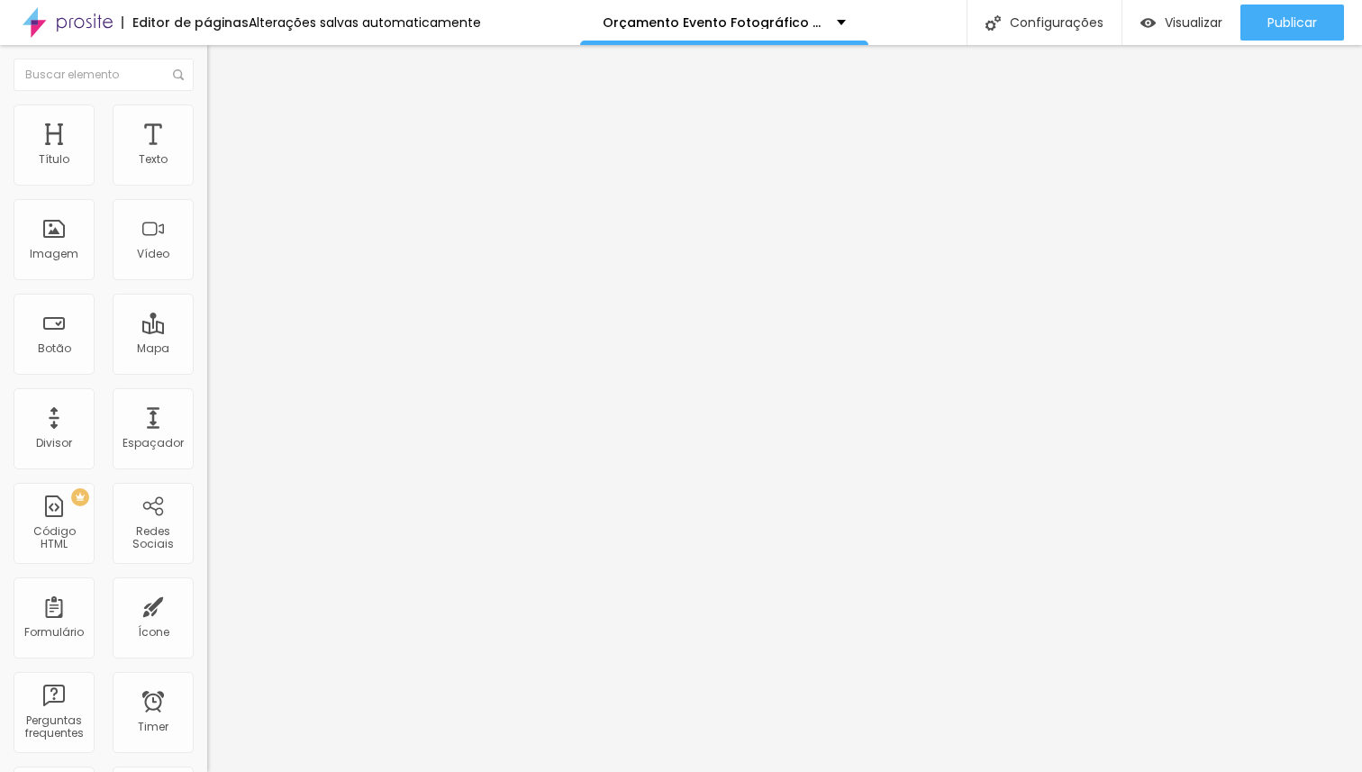
type input "15"
type input "25"
type input "50"
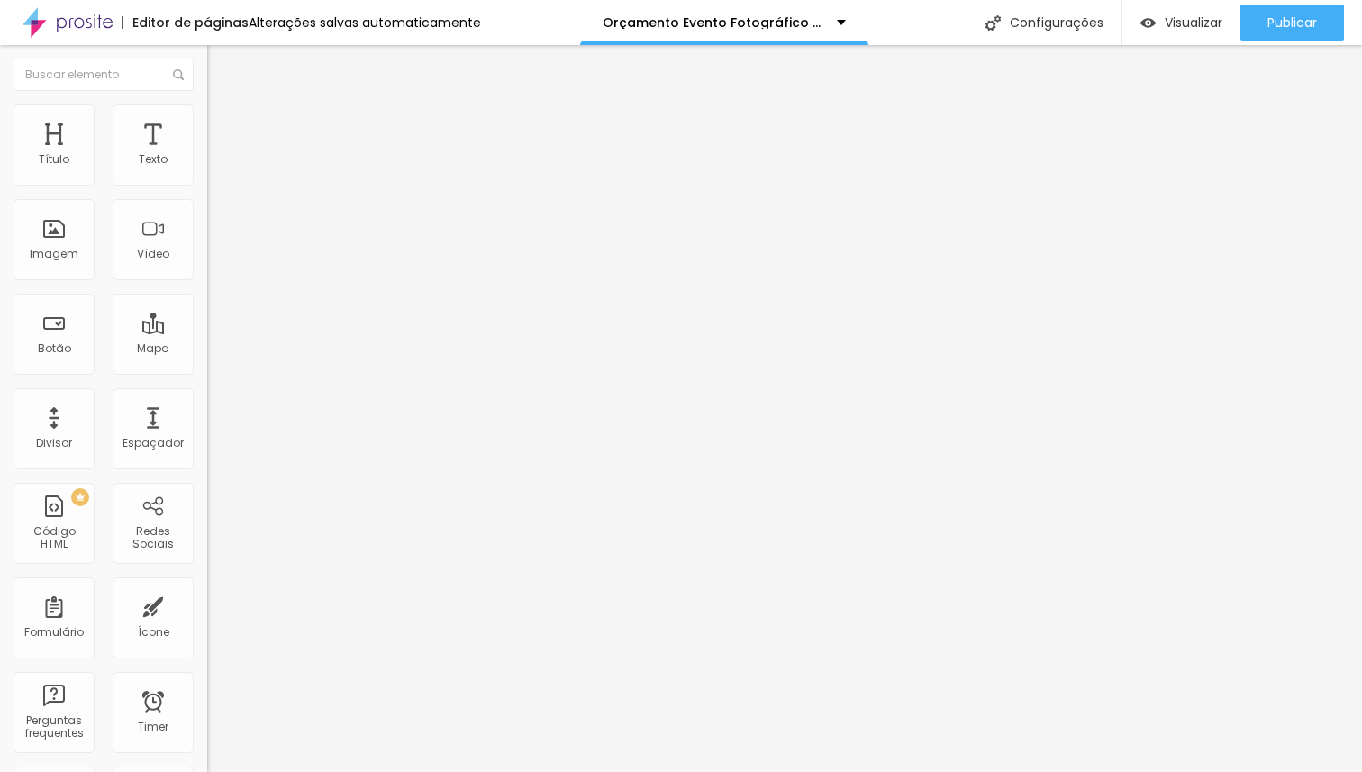
type input "50"
type input "45"
type input "10"
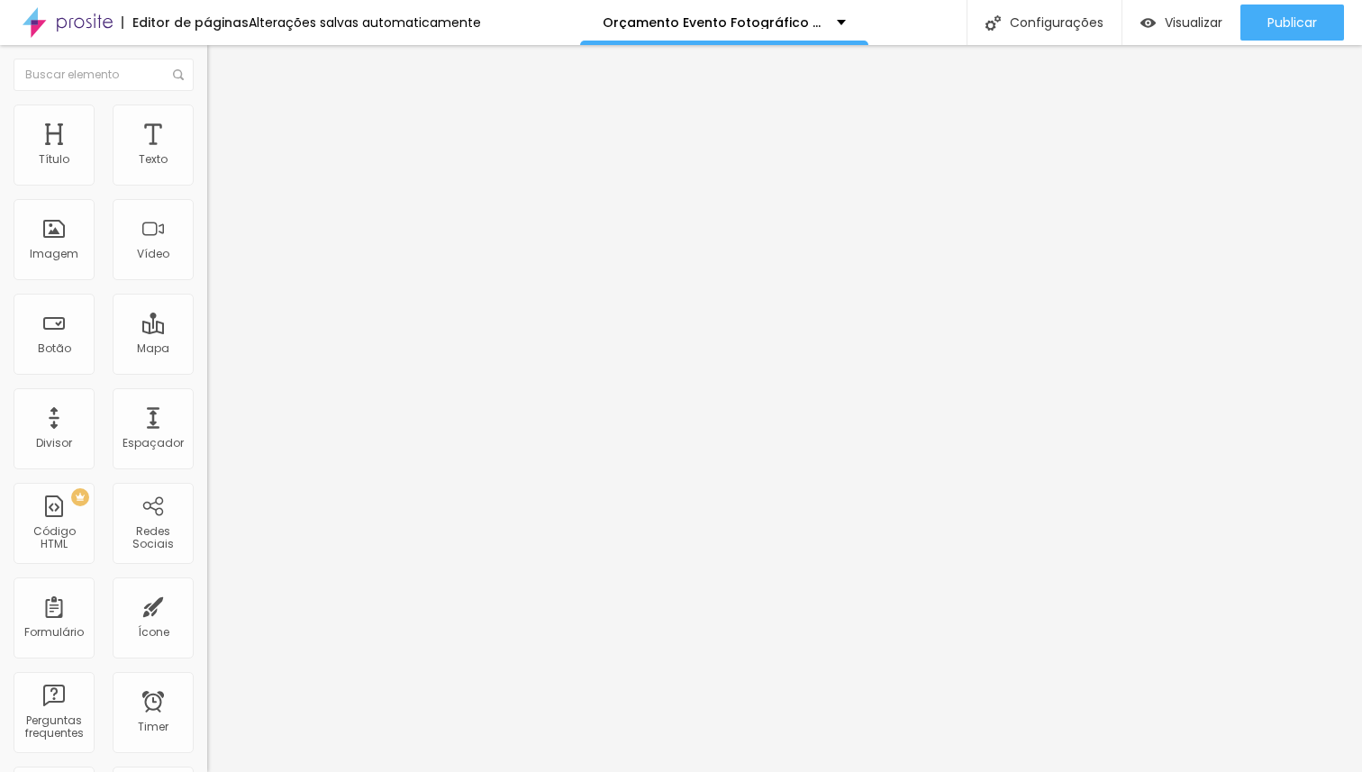
type input "0"
type input "10"
type input "40"
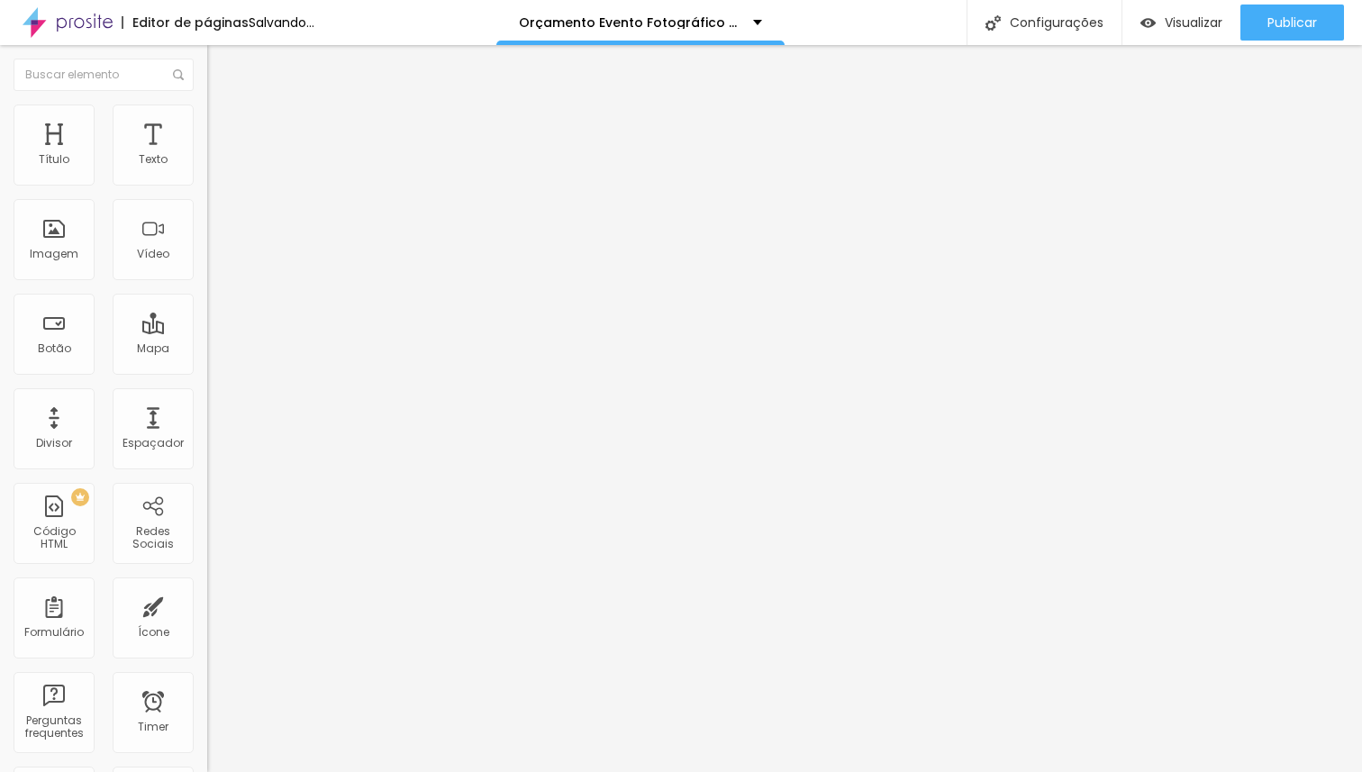
type input "40"
type input "45"
type input "50"
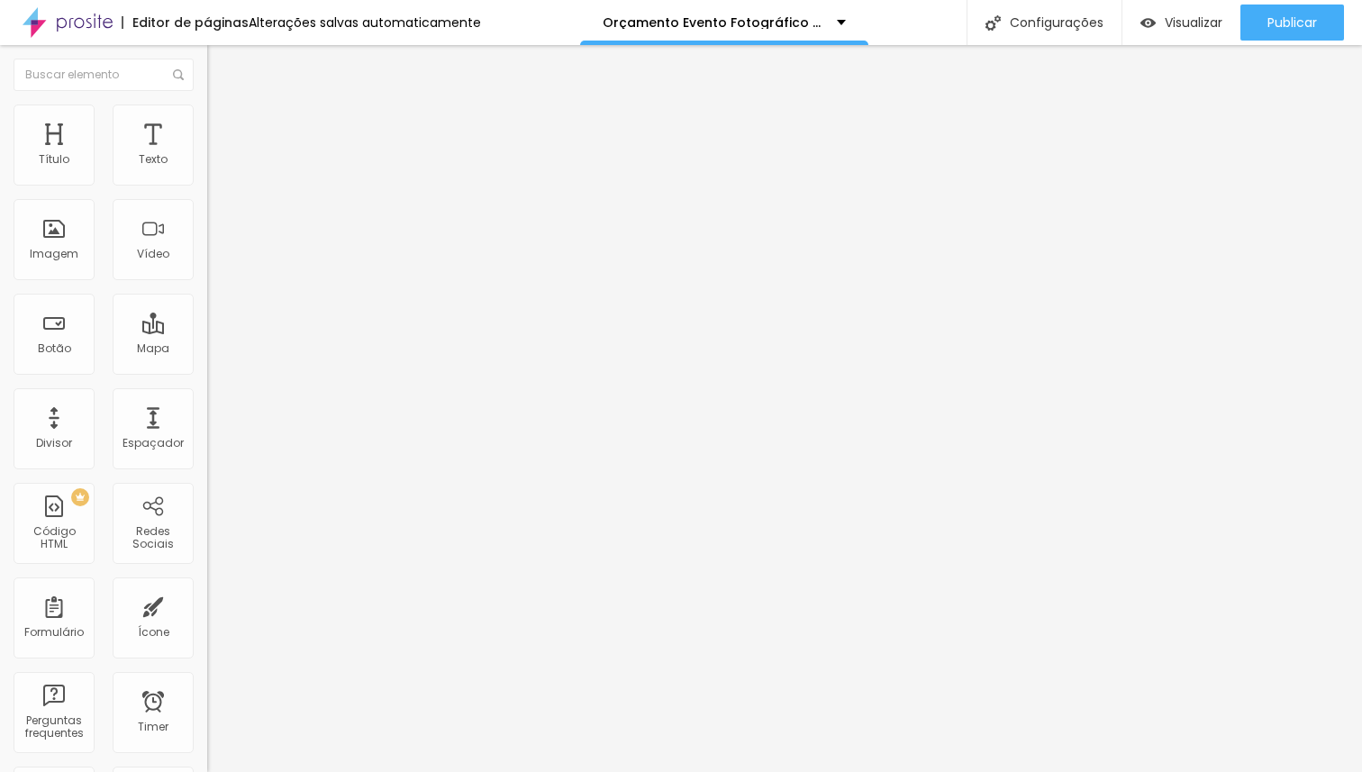
type input "45"
type input "40"
type input "35"
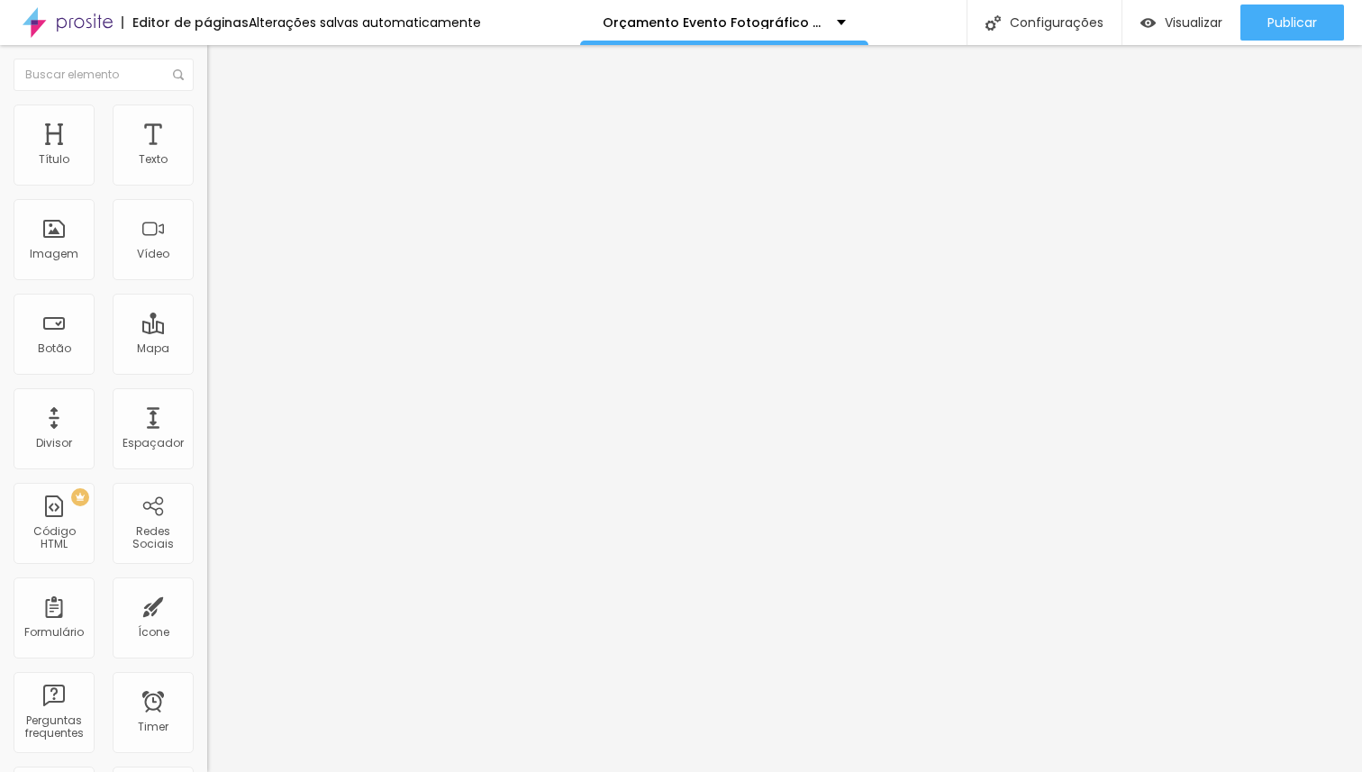
type input "35"
type input "30"
type input "25"
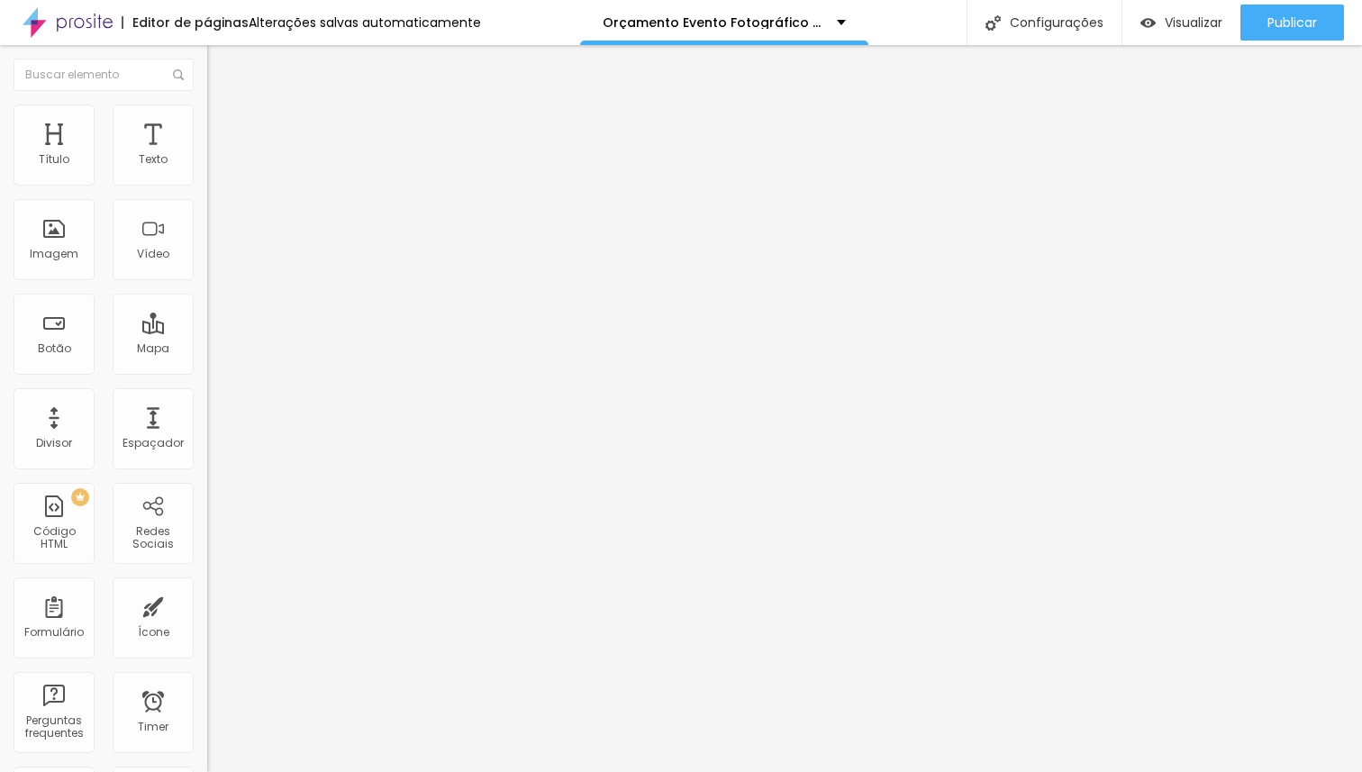
drag, startPoint x: 58, startPoint y: 178, endPoint x: 81, endPoint y: 190, distance: 26.2
type input "25"
click at [207, 349] on input "range" at bounding box center [265, 356] width 116 height 14
click at [207, 104] on li "Estilo" at bounding box center [310, 113] width 207 height 18
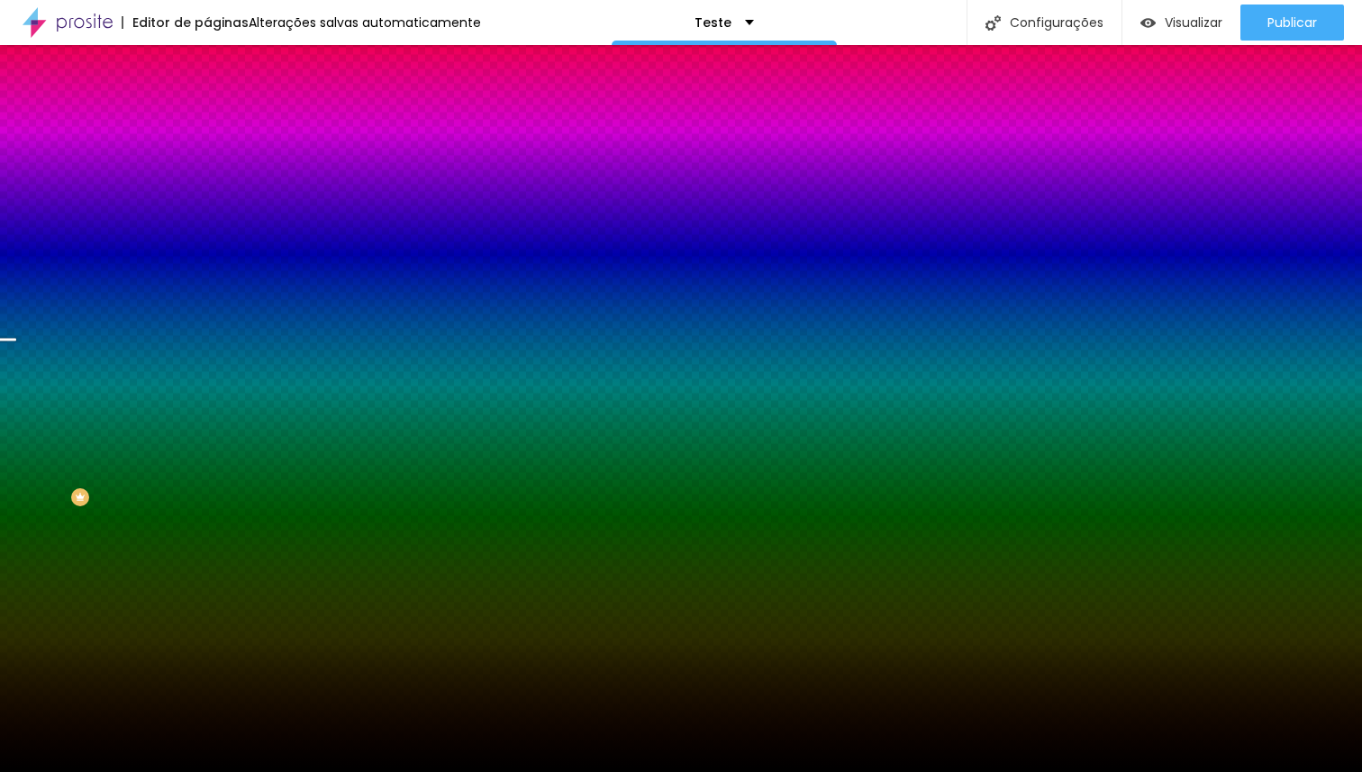
click at [207, 166] on span "Trocar imagem" at bounding box center [256, 157] width 98 height 15
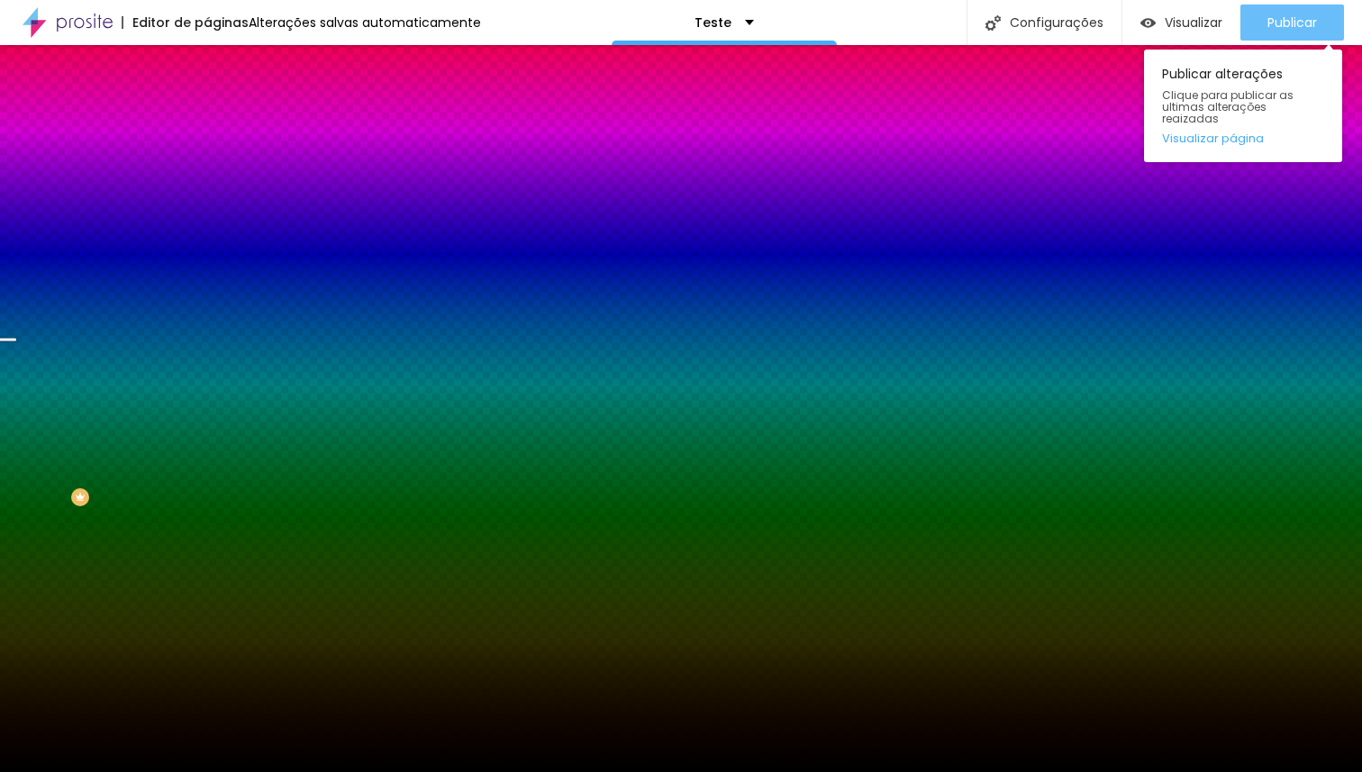
click at [1285, 15] on span "Publicar" at bounding box center [1292, 22] width 50 height 14
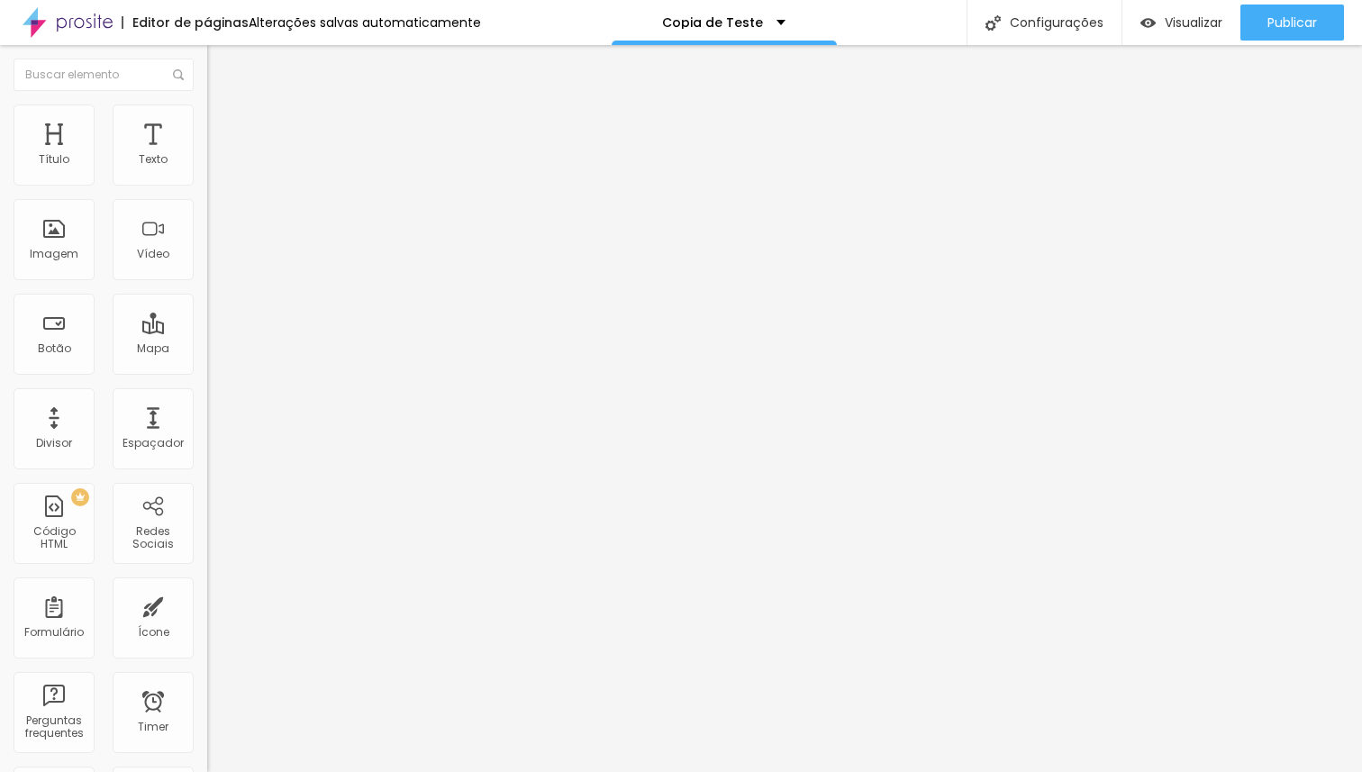
click at [207, 116] on li "Avançado" at bounding box center [310, 113] width 207 height 18
type input "9"
type input "0"
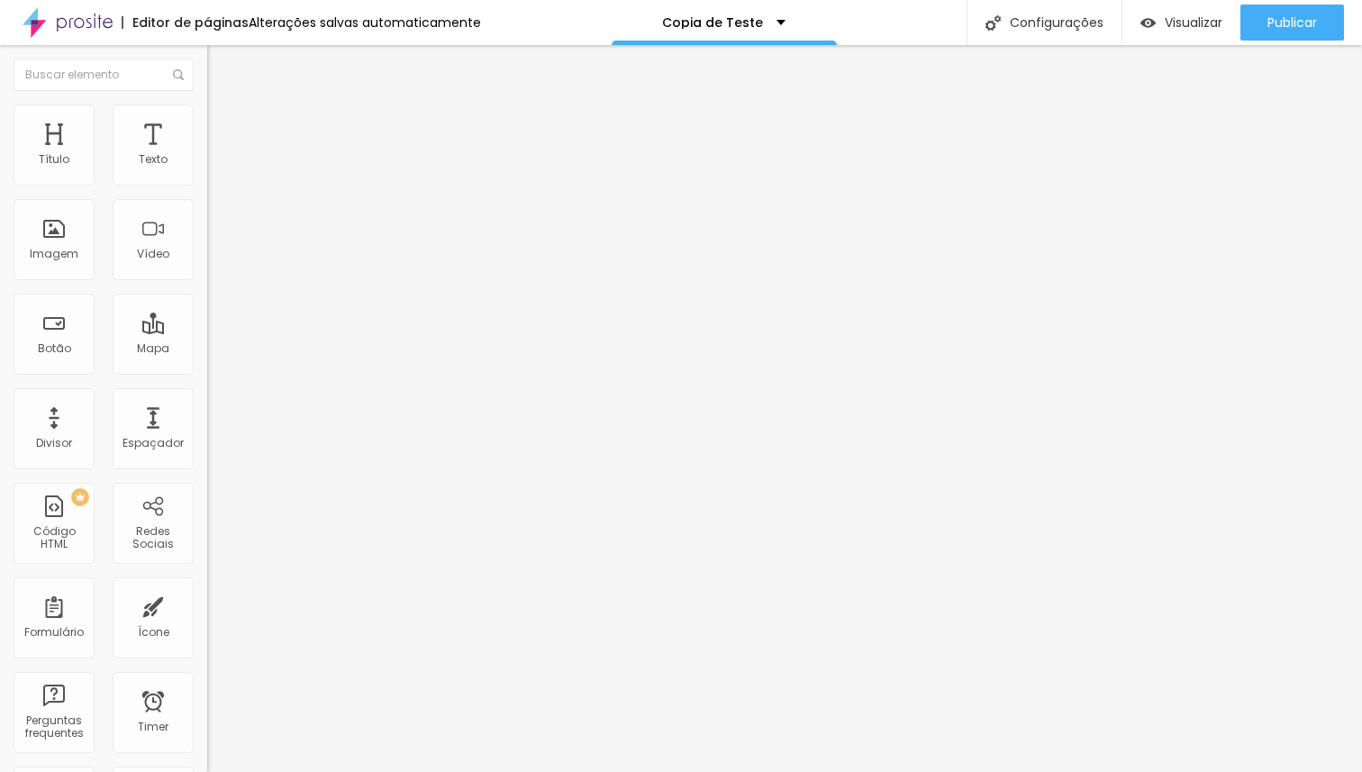
drag, startPoint x: 53, startPoint y: 177, endPoint x: 17, endPoint y: 176, distance: 36.0
type input "0"
click at [207, 331] on input "range" at bounding box center [265, 338] width 116 height 14
type input "6"
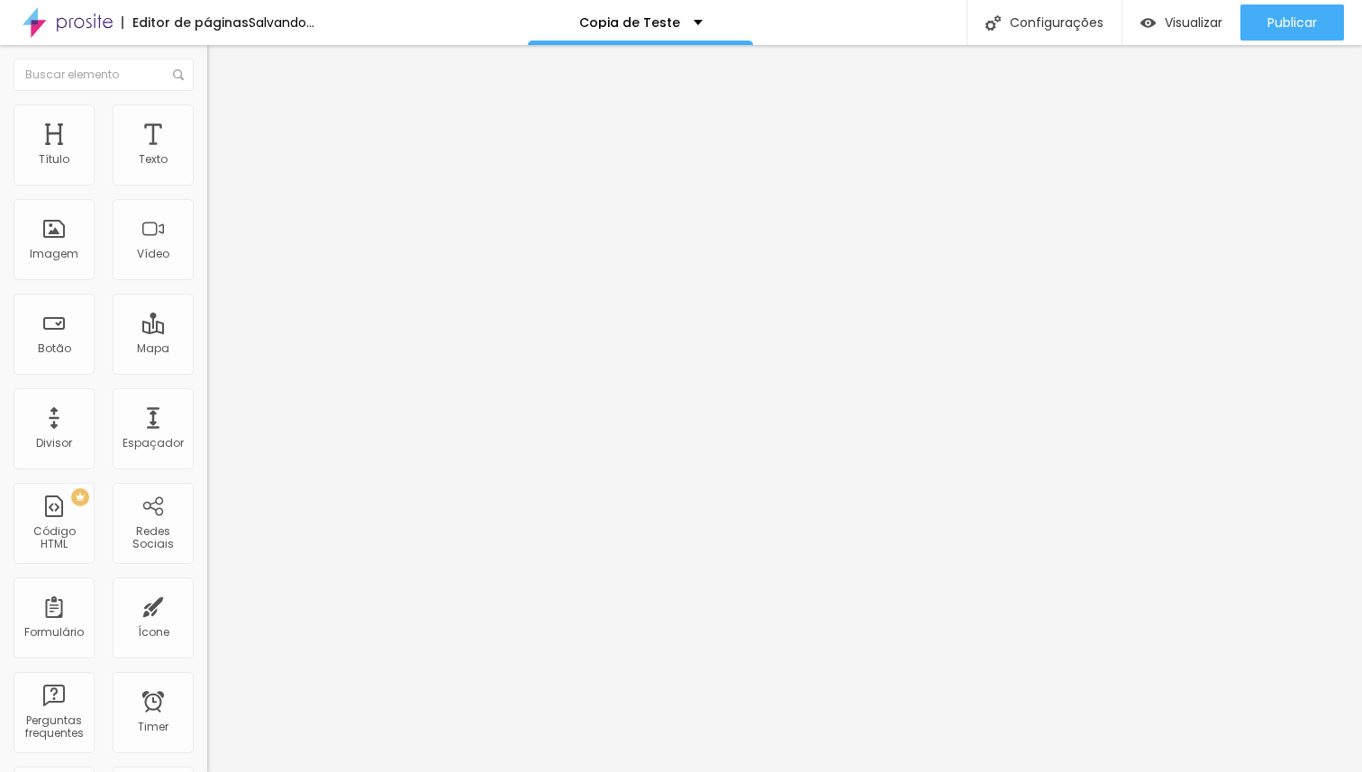
type input "5"
type input "1"
type input "0"
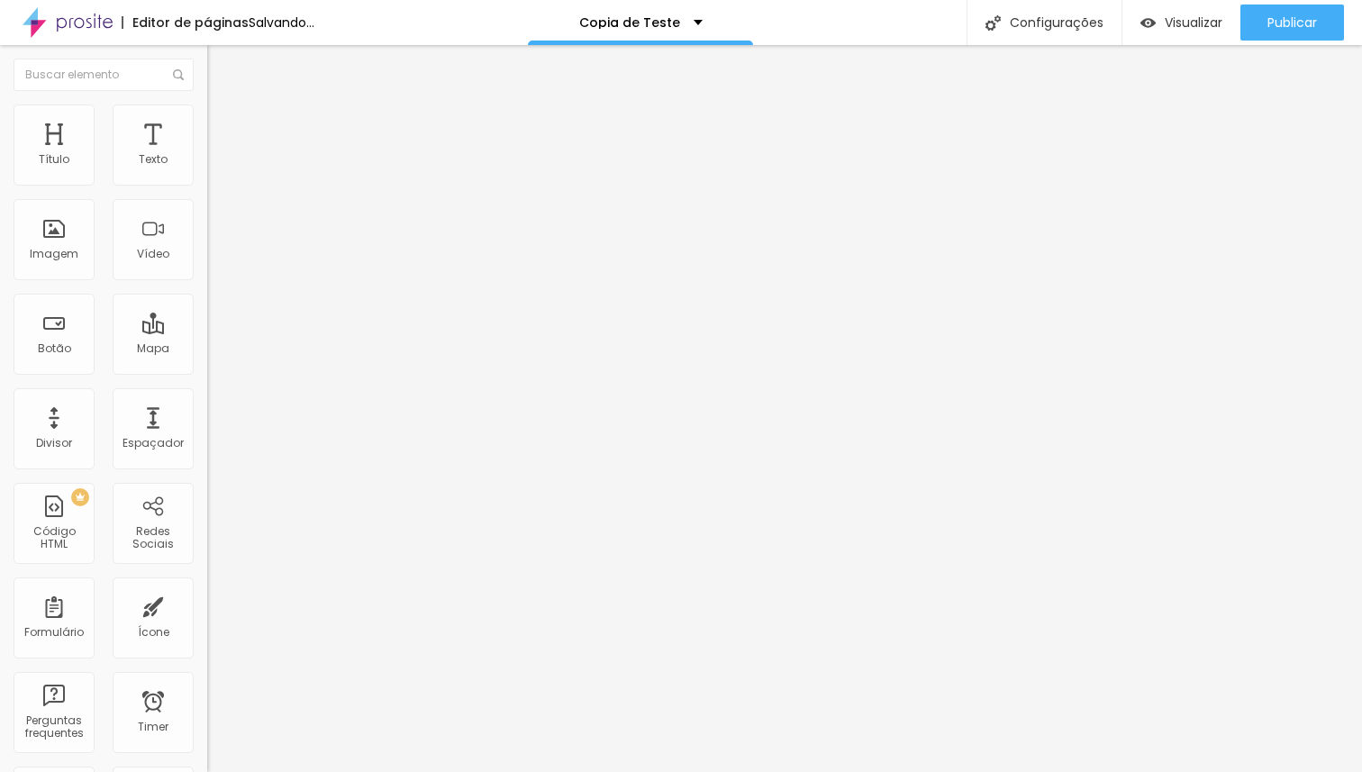
type input "0"
type input "89"
type input "100"
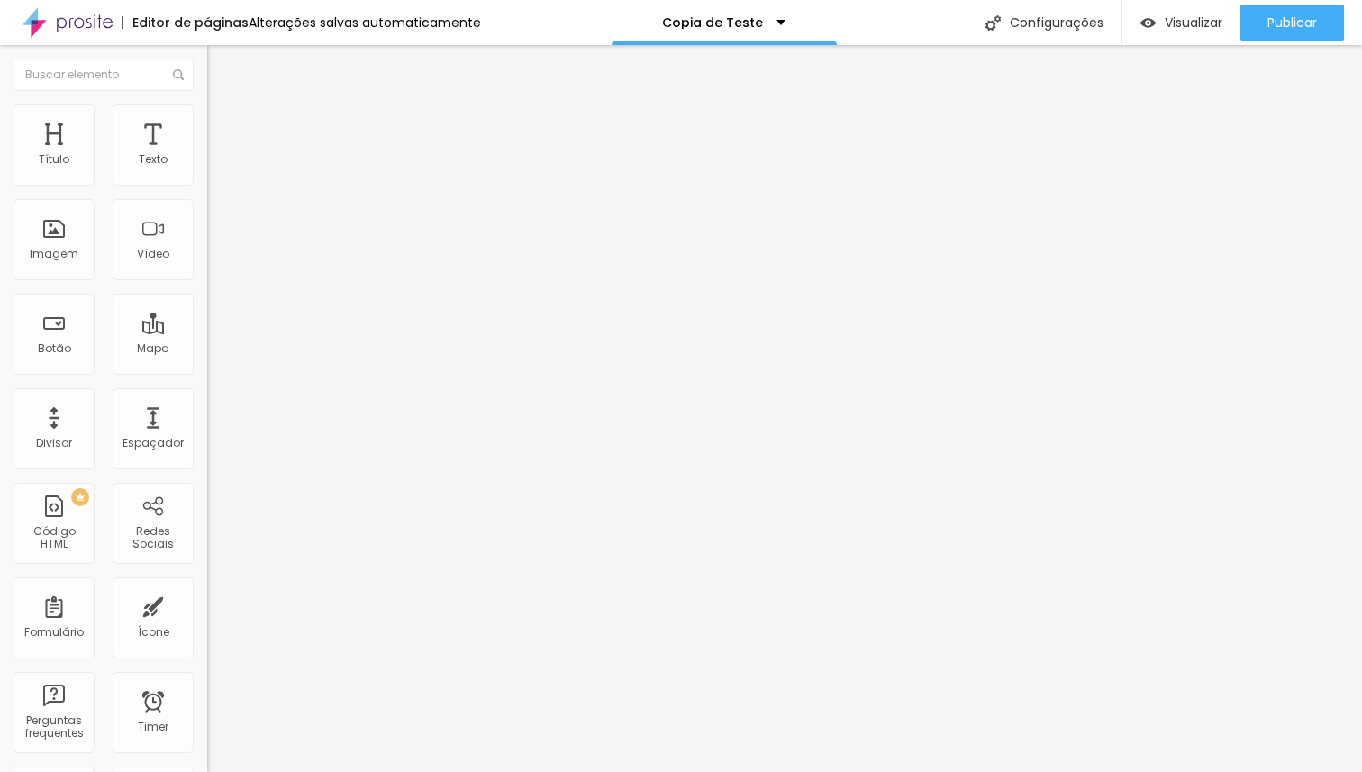
drag, startPoint x: 50, startPoint y: 216, endPoint x: 295, endPoint y: 218, distance: 245.0
type input "100"
click at [295, 586] on input "range" at bounding box center [265, 593] width 116 height 14
type input "4"
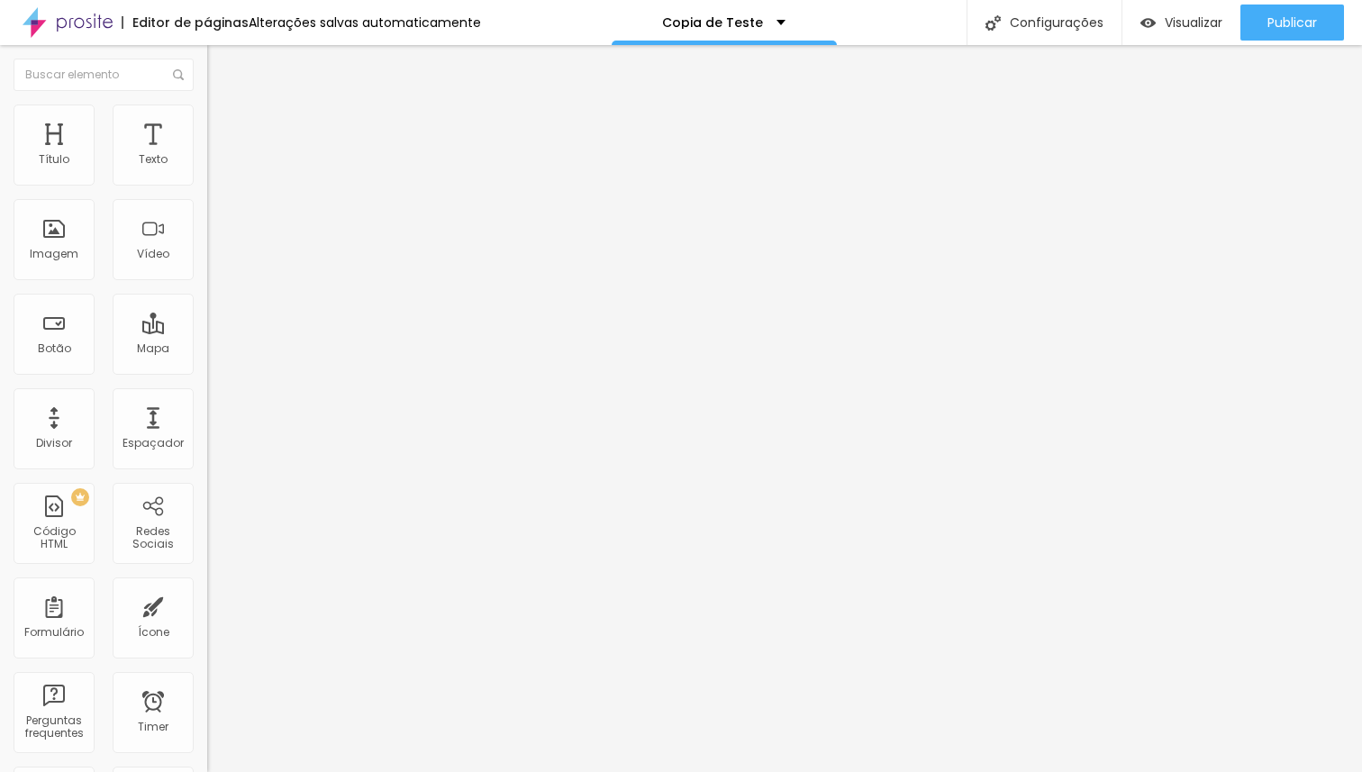
type input "83"
type input "100"
type input "87"
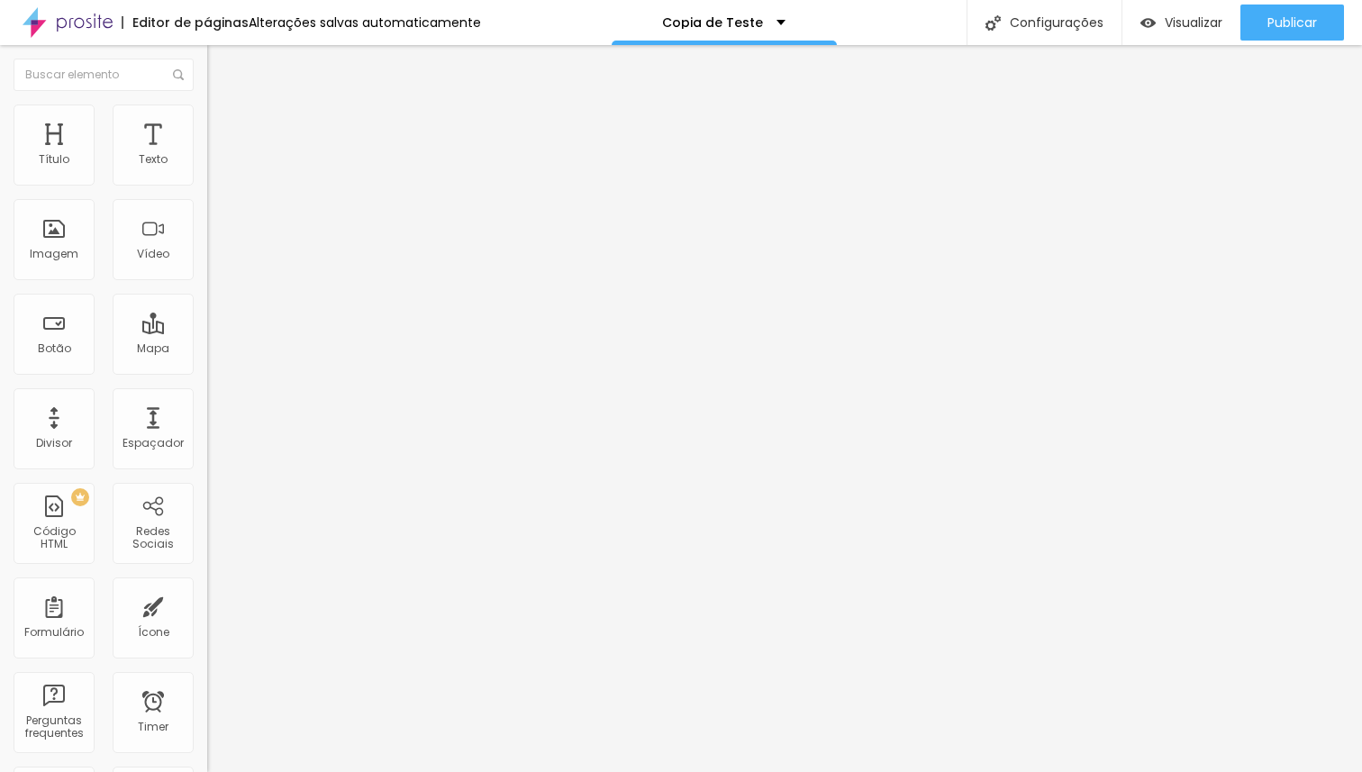
type input "87"
type input "19"
type input "0"
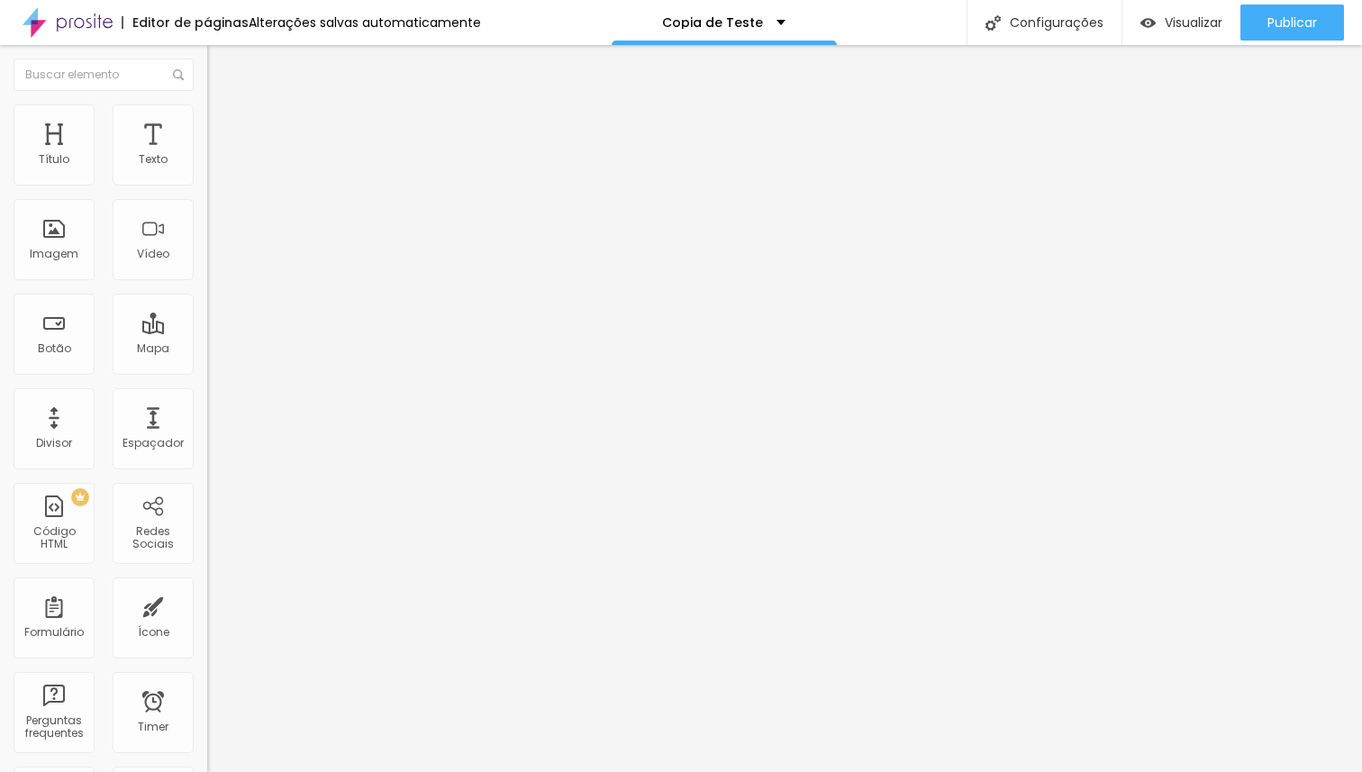
drag, startPoint x: 45, startPoint y: 178, endPoint x: 0, endPoint y: 180, distance: 45.1
click at [207, 331] on input "range" at bounding box center [265, 338] width 116 height 14
type input "98"
type input "63"
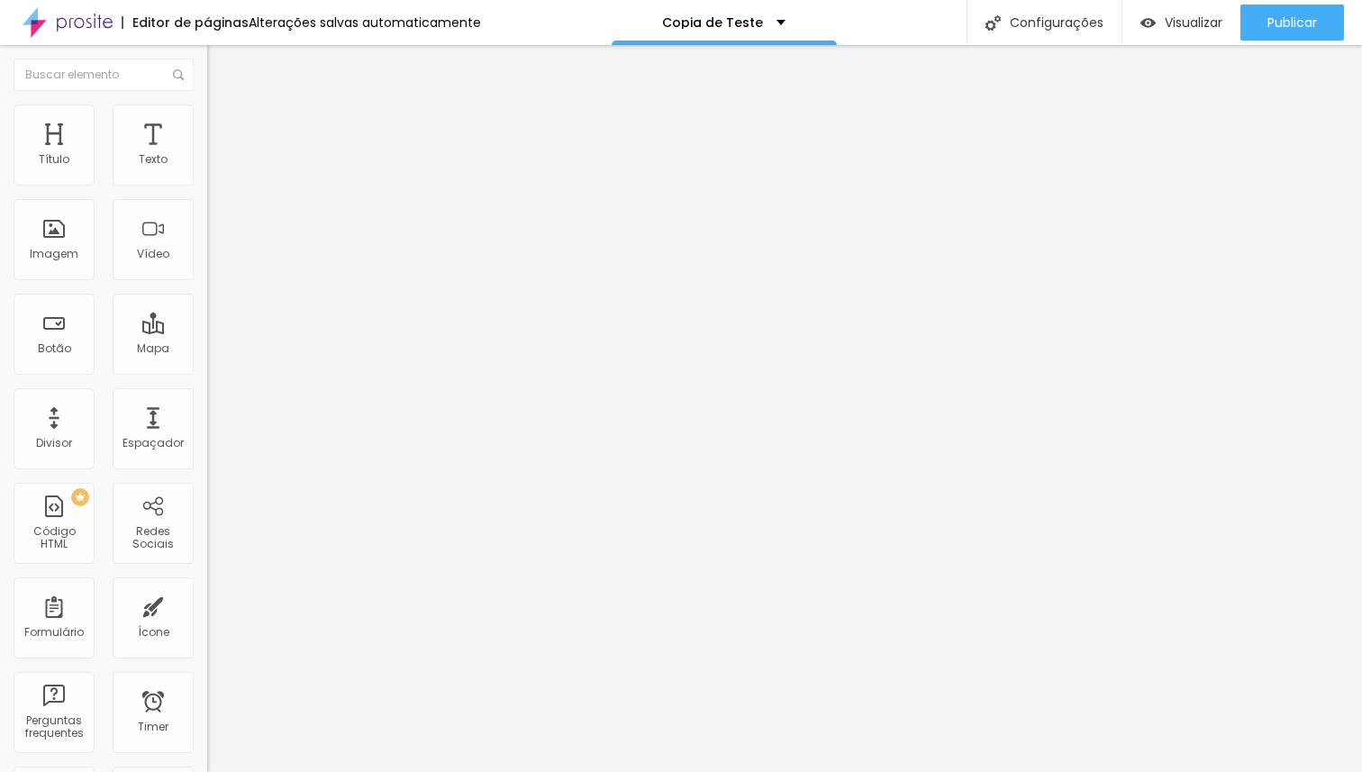
type input "63"
type input "0"
drag, startPoint x: 151, startPoint y: 214, endPoint x: 0, endPoint y: 210, distance: 151.4
type input "0"
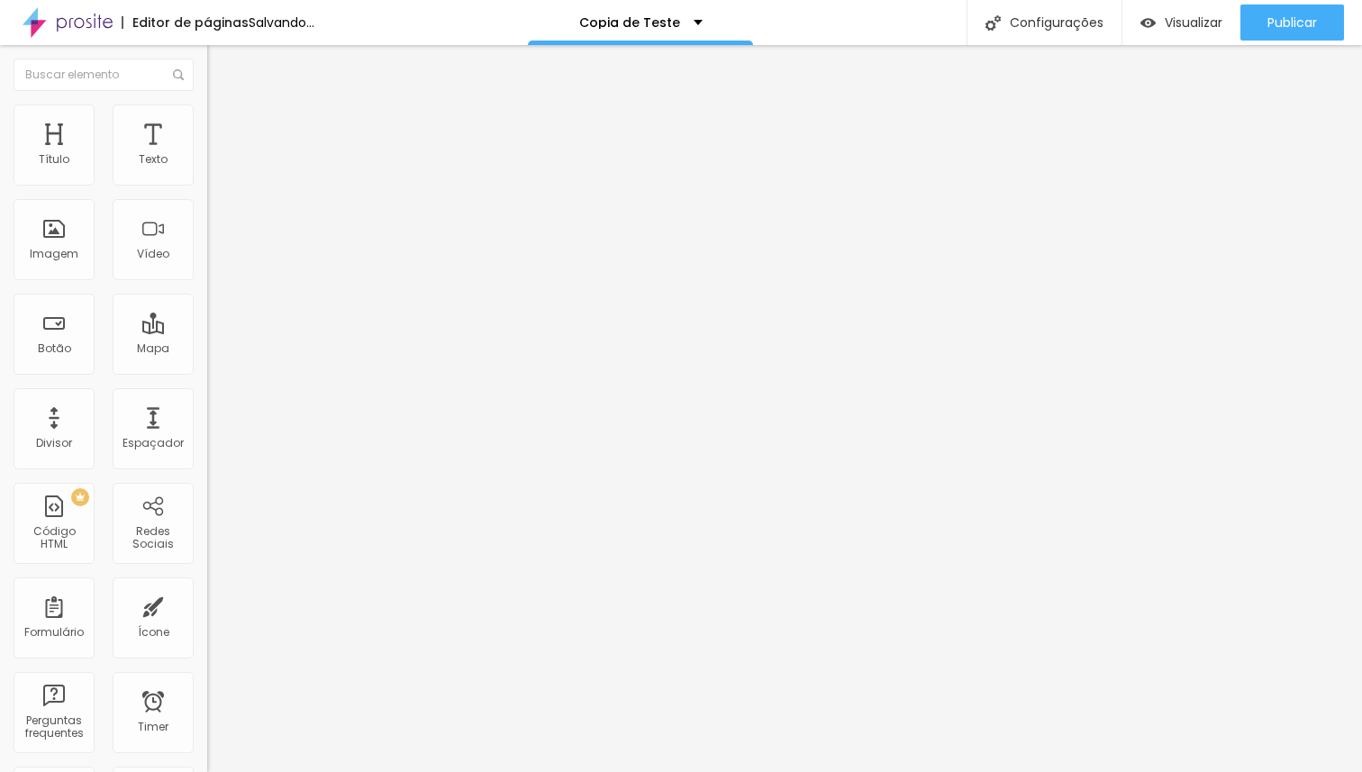
click at [207, 586] on input "range" at bounding box center [265, 593] width 116 height 14
click at [207, 104] on li "Estilo" at bounding box center [310, 95] width 207 height 18
click at [214, 168] on icon "button" at bounding box center [219, 162] width 11 height 11
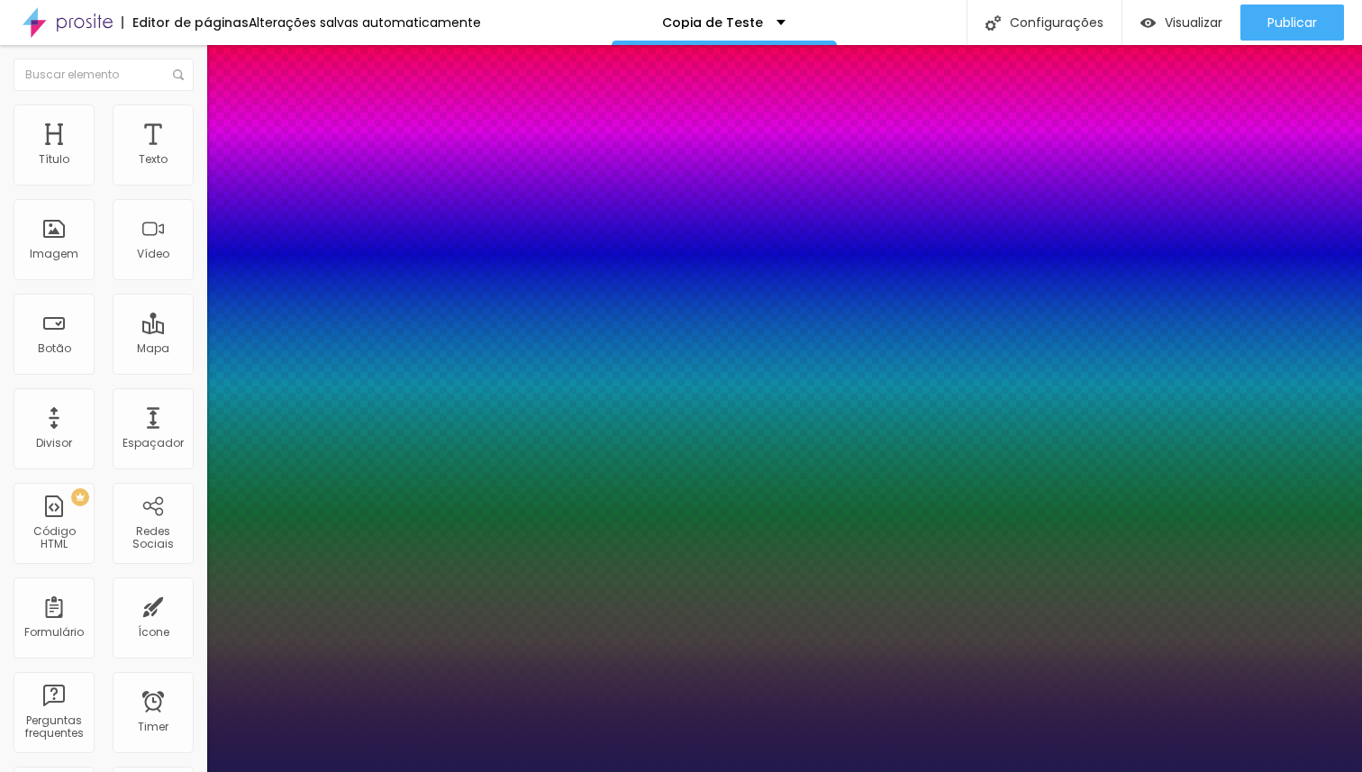
type input "1"
type input "15"
type input "1"
type input "19"
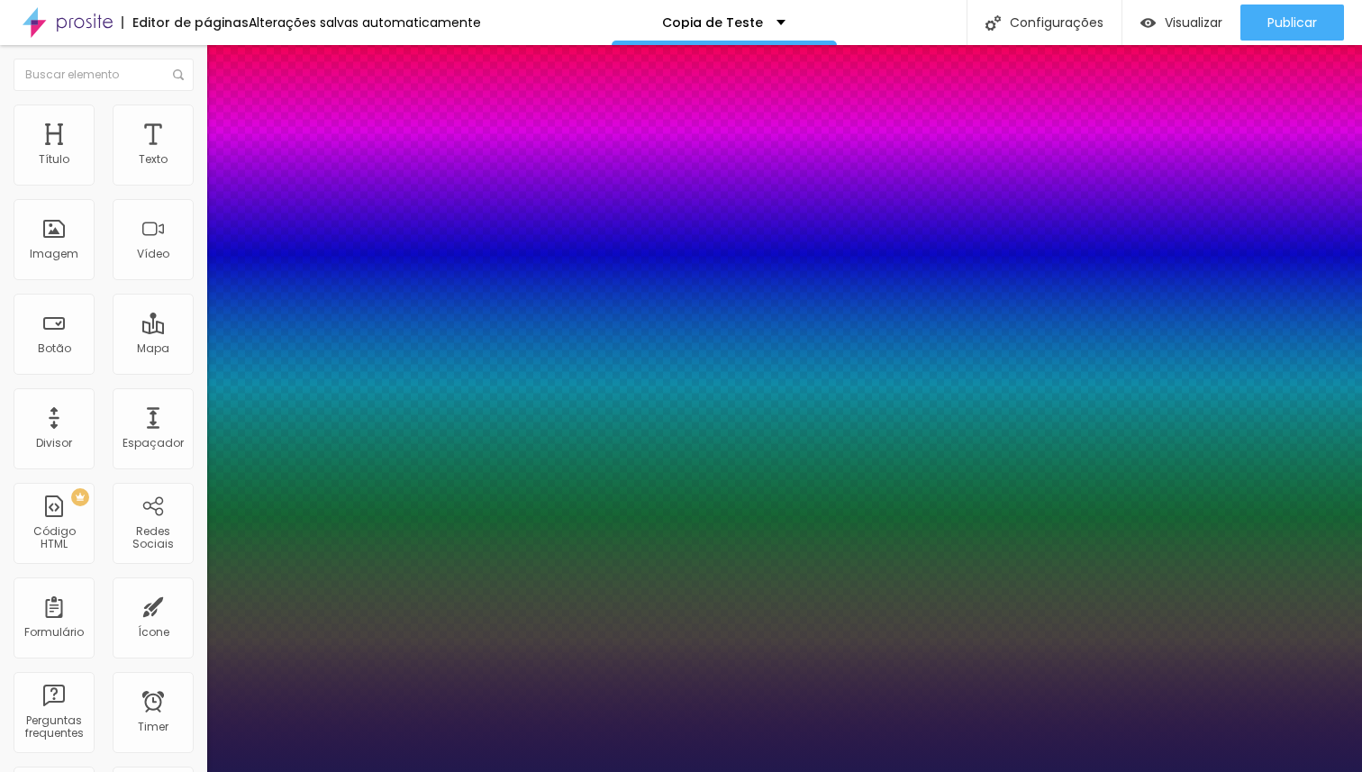
type input "19"
type input "1"
type input "21"
type input "1"
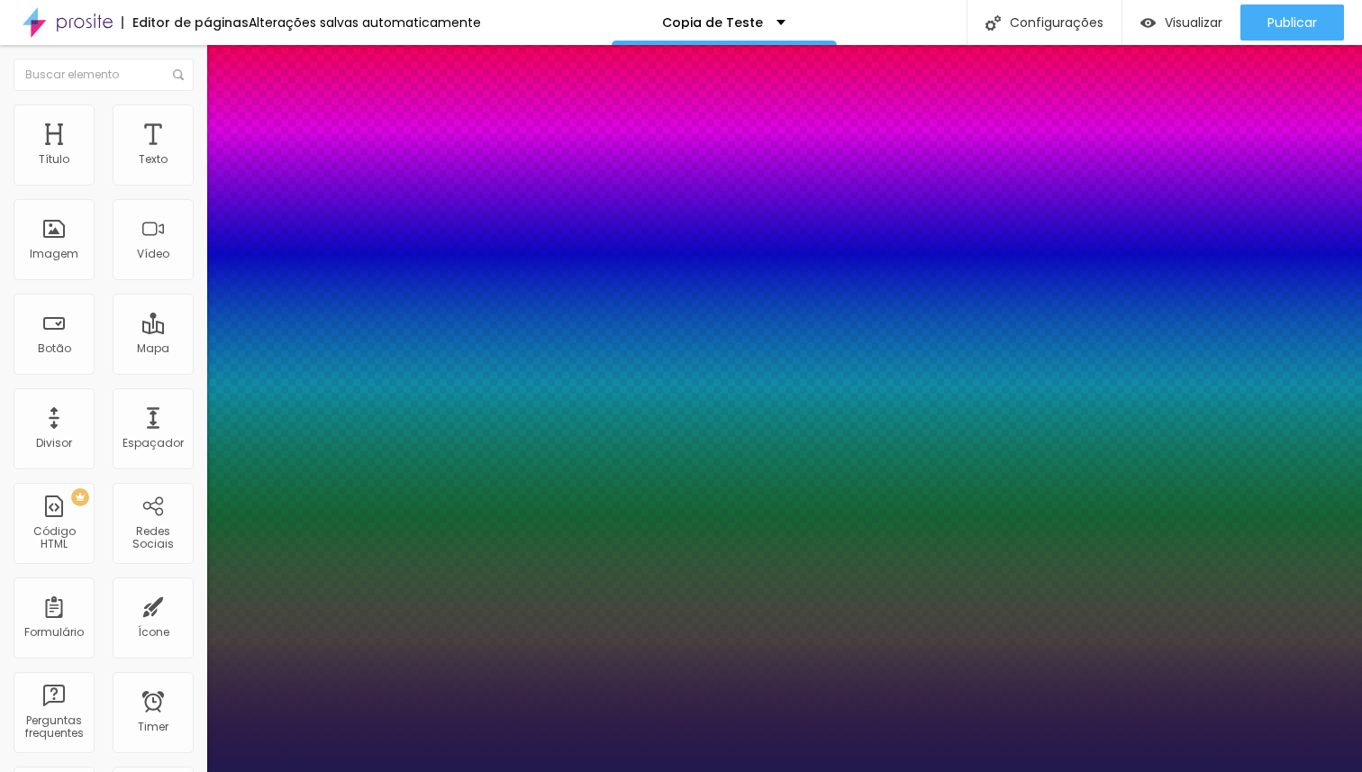
type input "34"
type input "1"
type input "35"
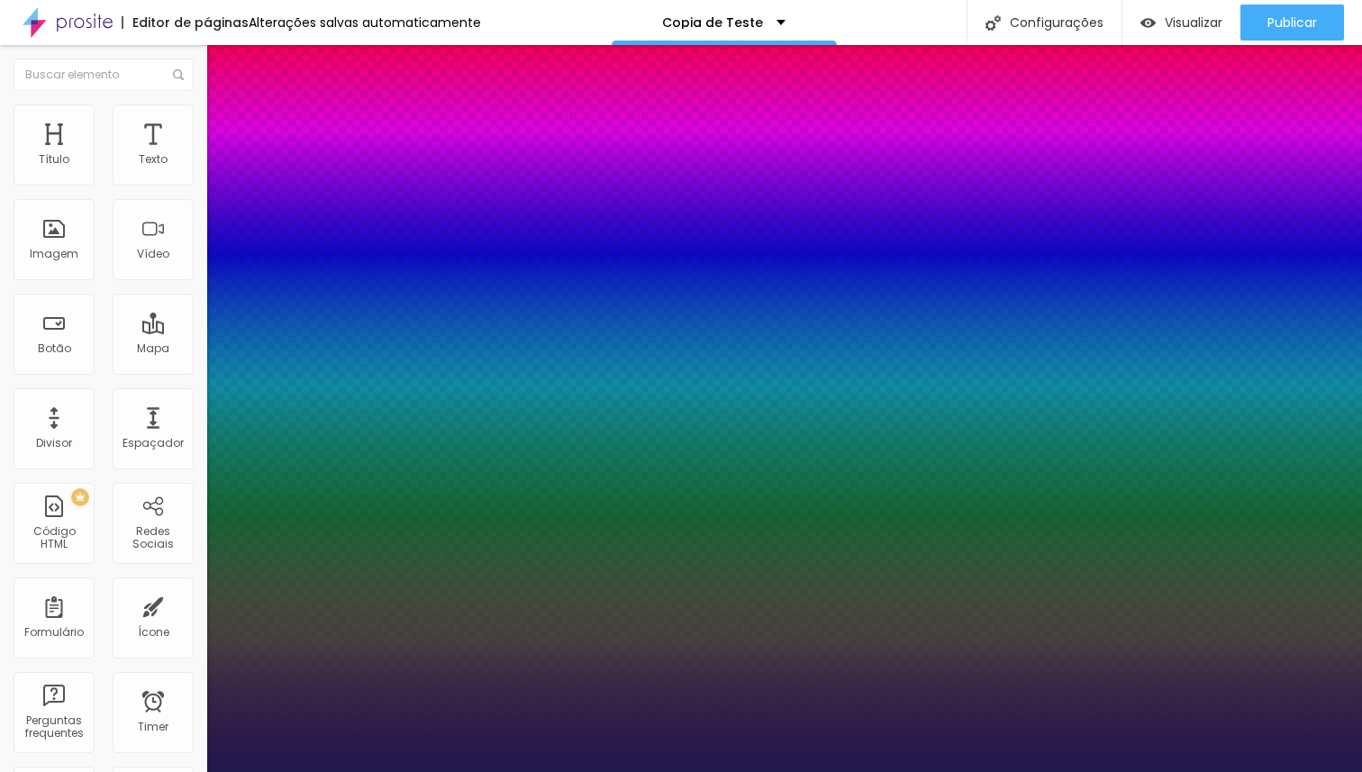
type input "1"
type input "34"
type input "1"
type input "33"
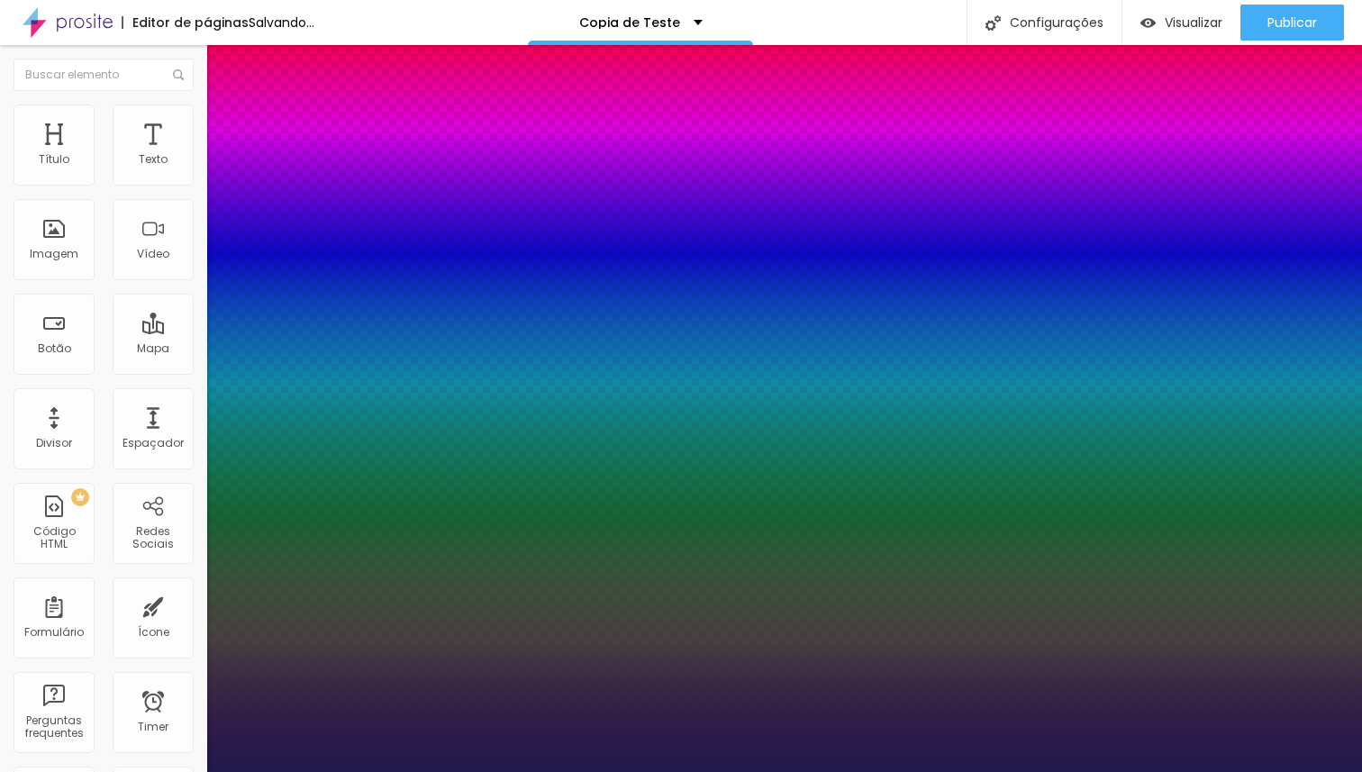
type input "33"
type input "1"
type input "32"
type input "1"
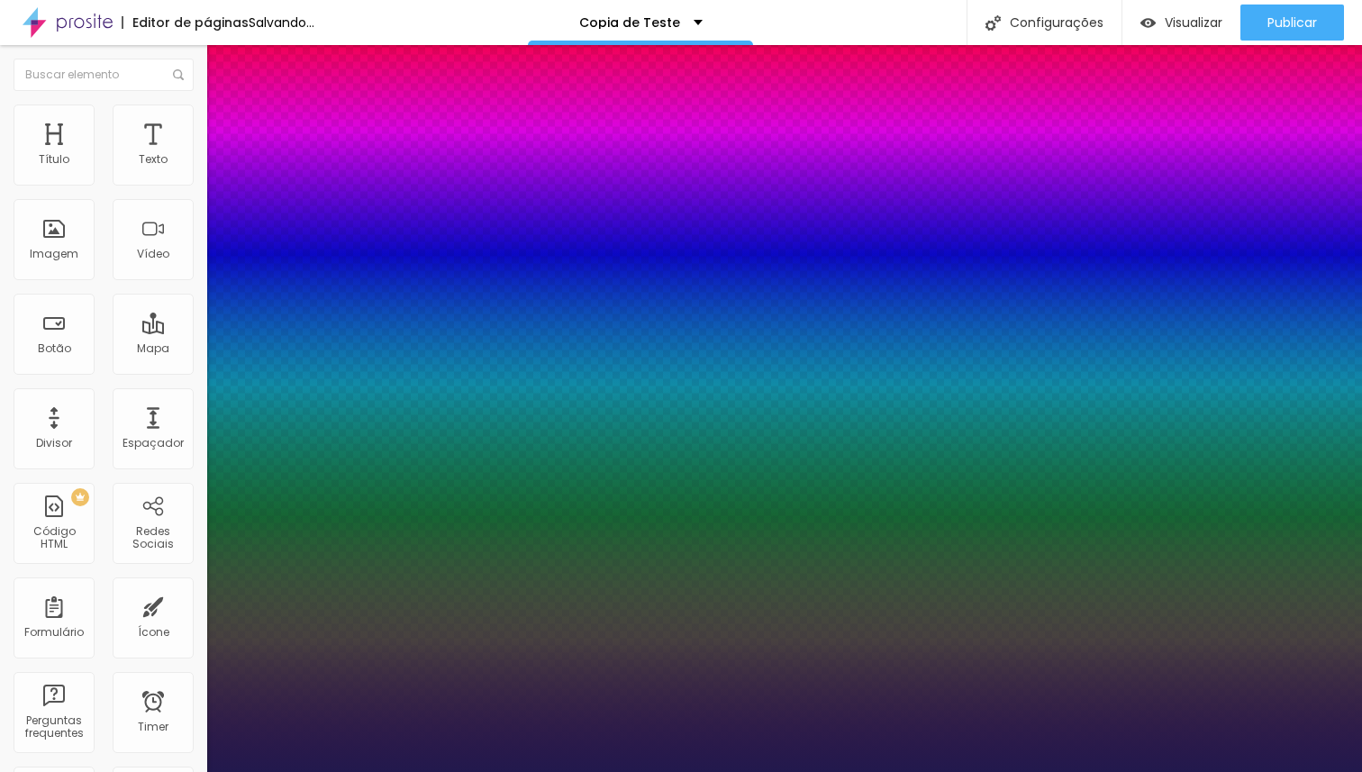
type input "31"
type input "1"
type input "30"
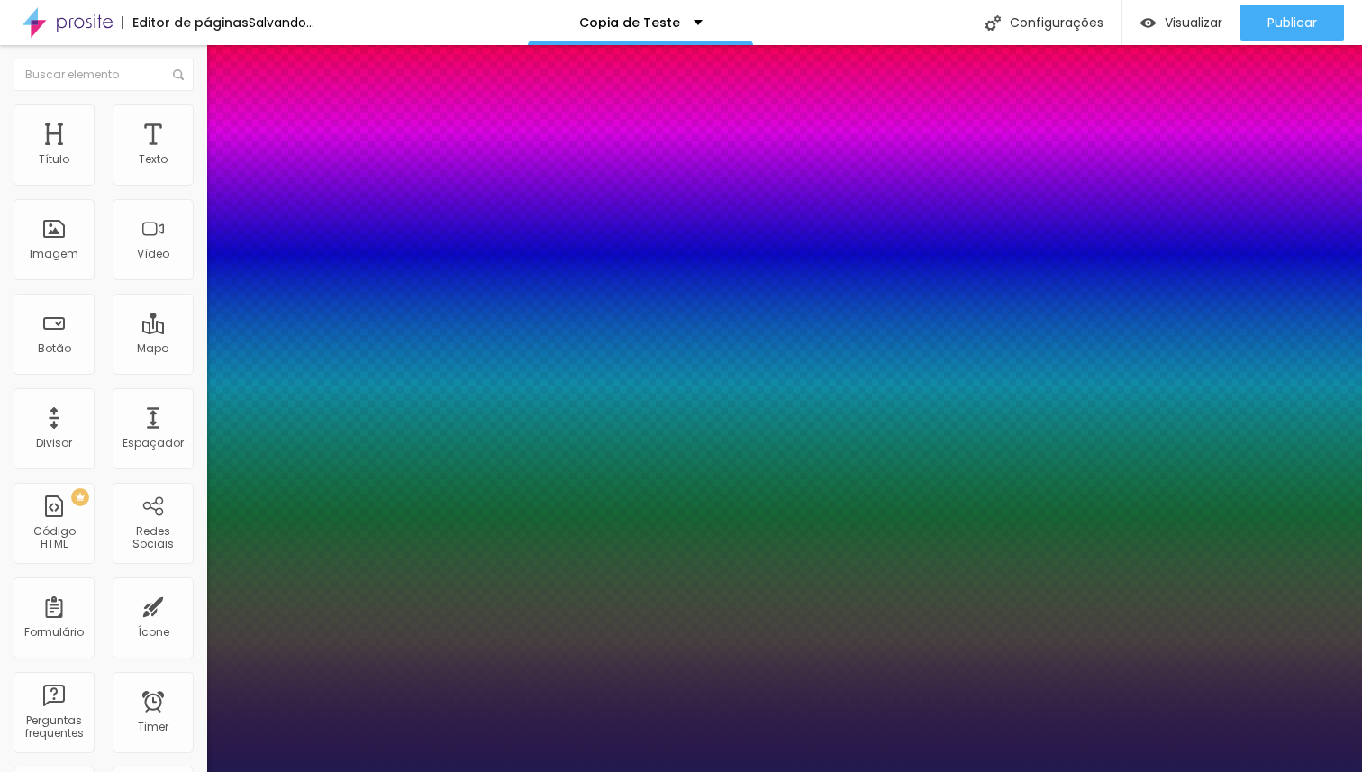
type input "1"
type input "29"
type input "1"
type input "27"
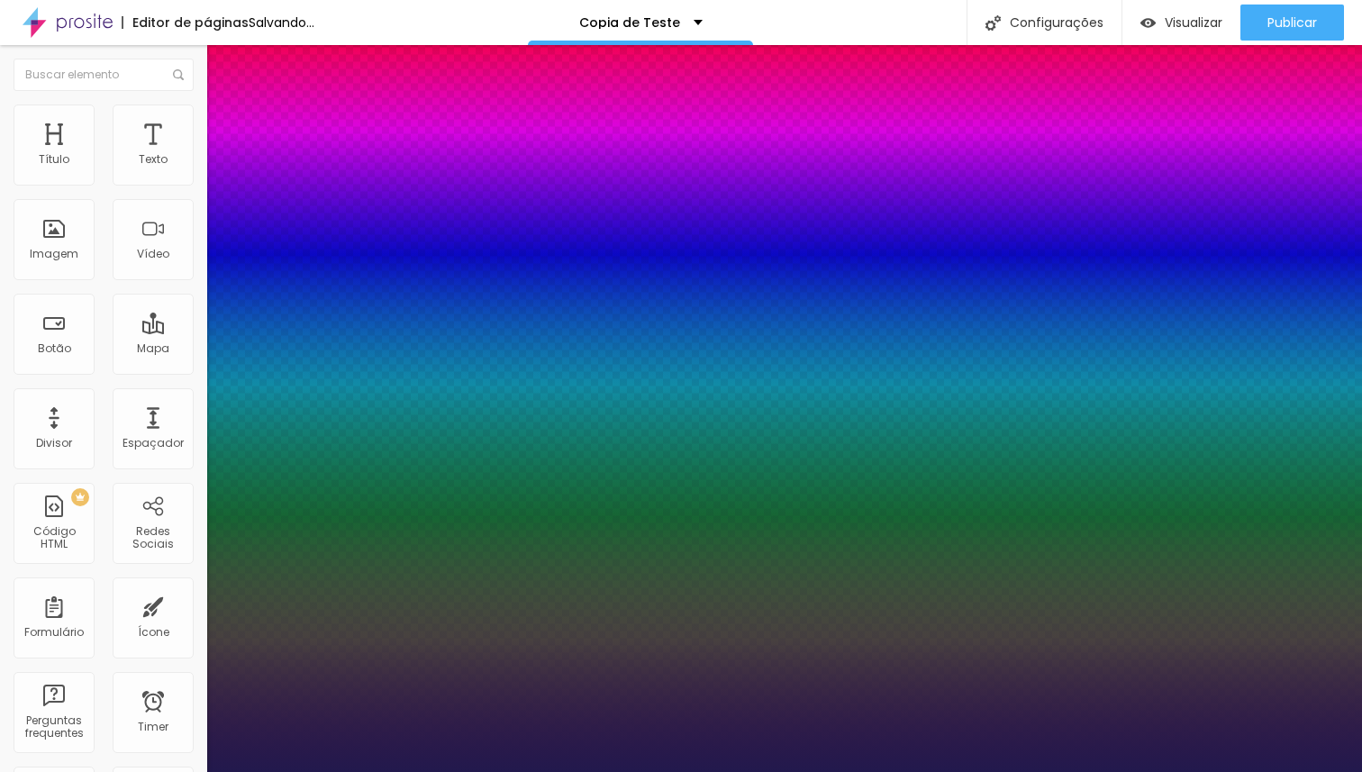
type input "27"
type input "1"
type input "26"
type input "1"
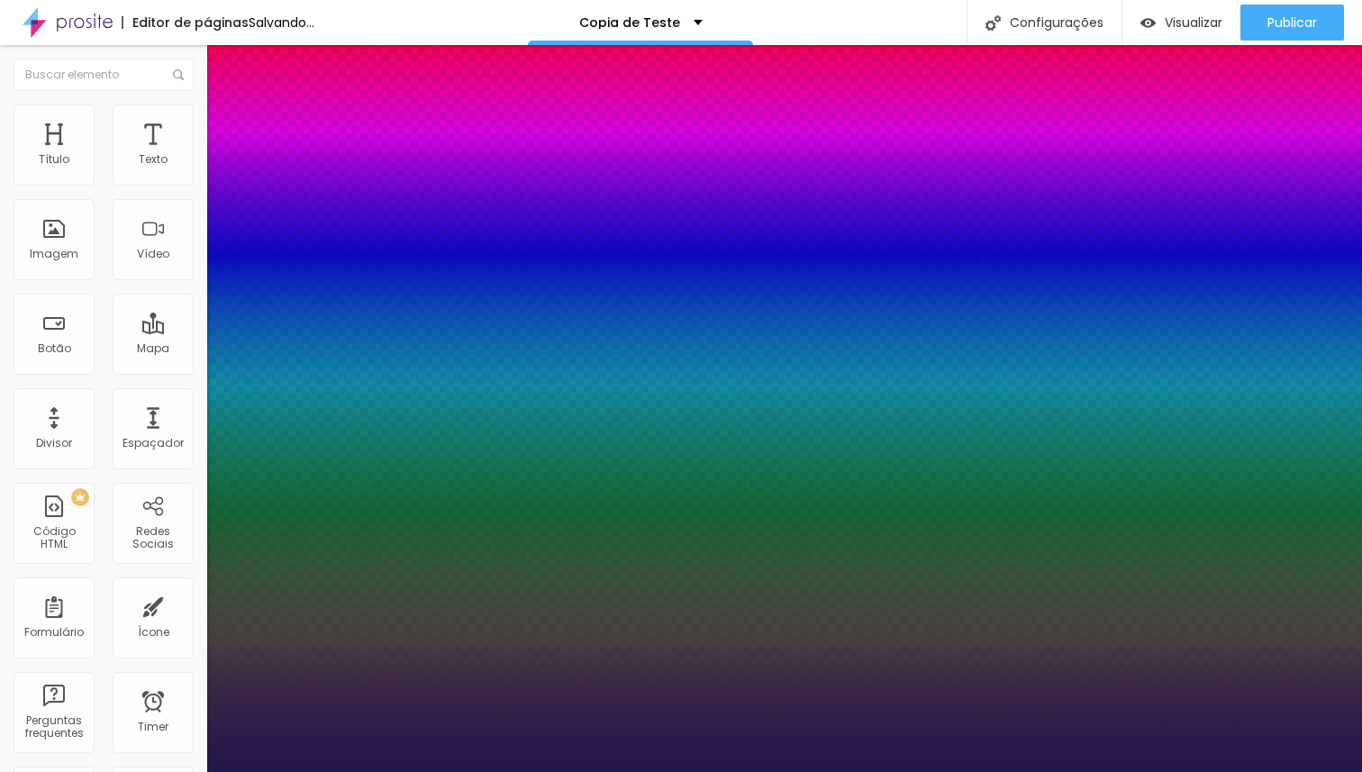
type input "25"
type input "1"
type input "24"
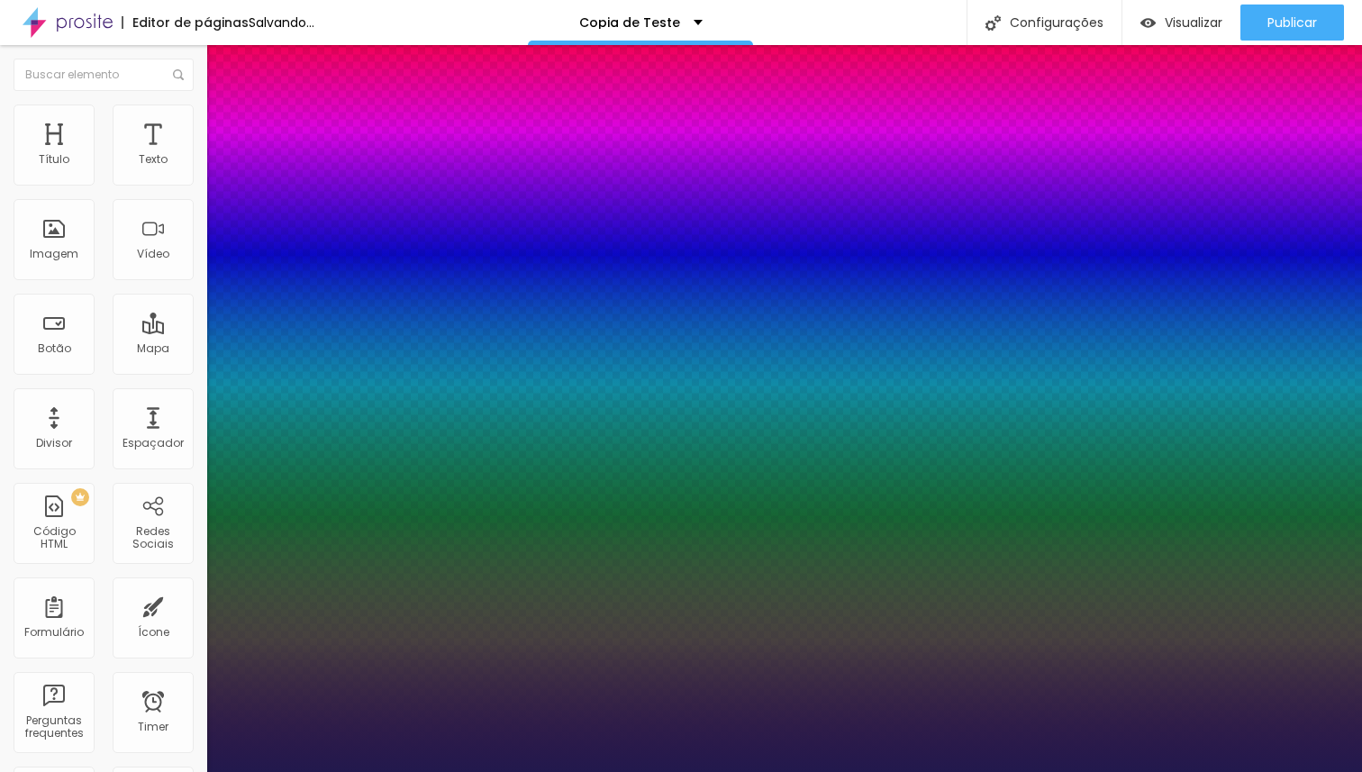
type input "1"
type input "23"
type input "1"
type input "22"
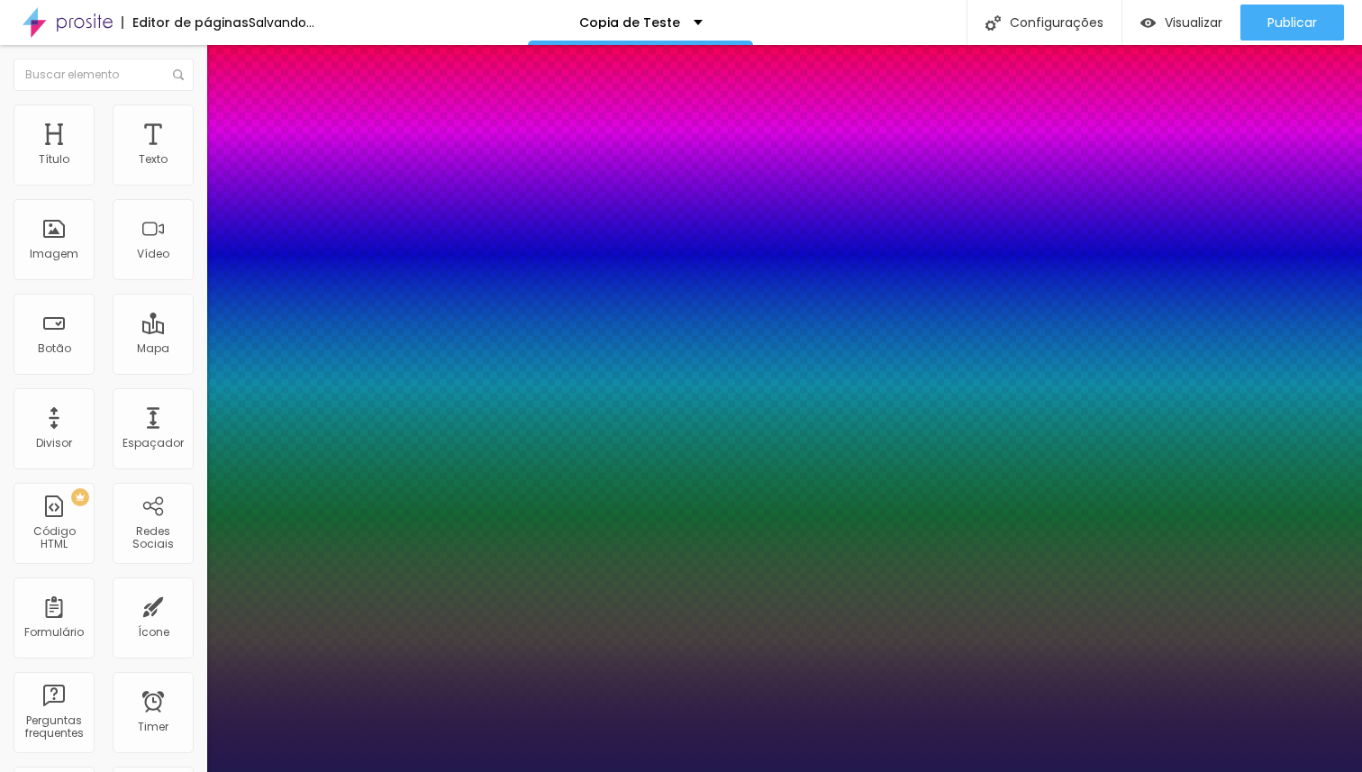
type input "22"
type input "1"
type input "21"
type input "1"
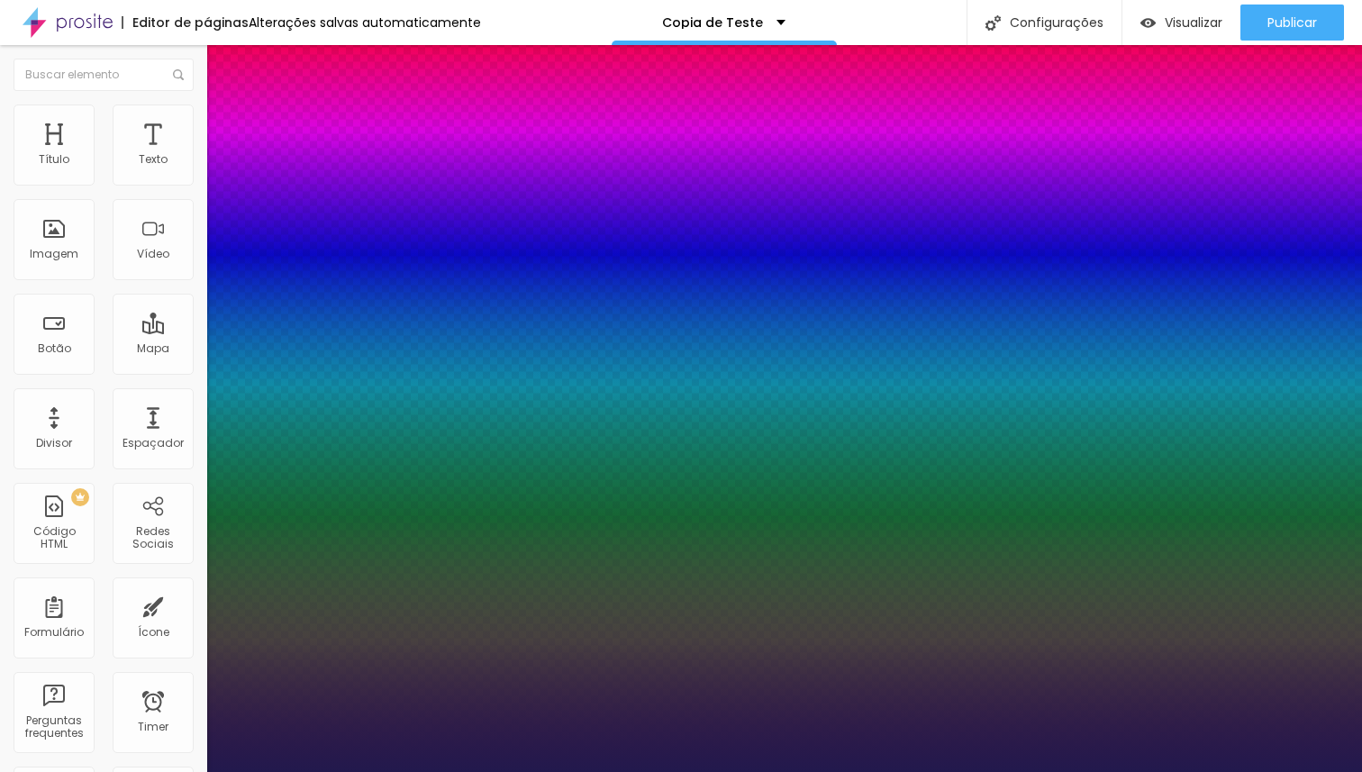
type input "20"
type input "1"
type input "20"
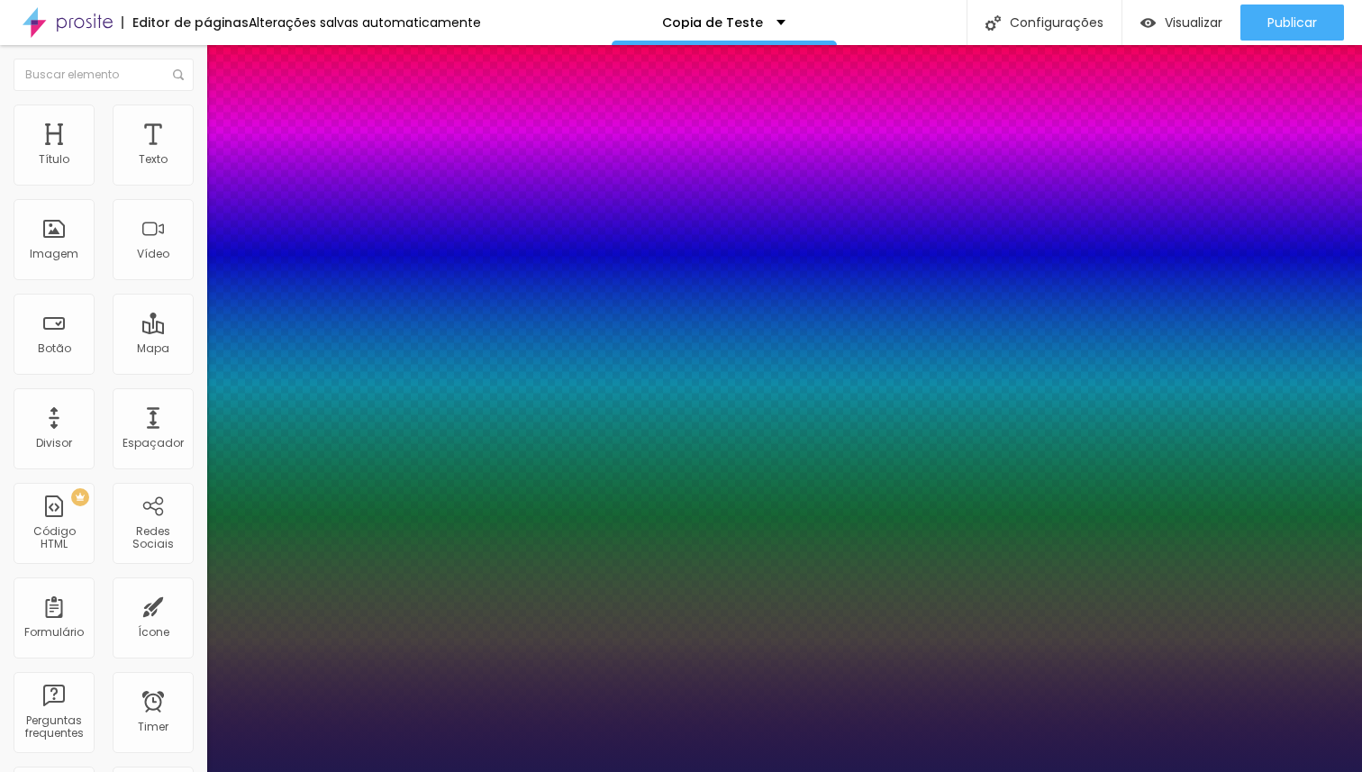
type input "1"
type input "1.2"
type input "1"
type input "1.3"
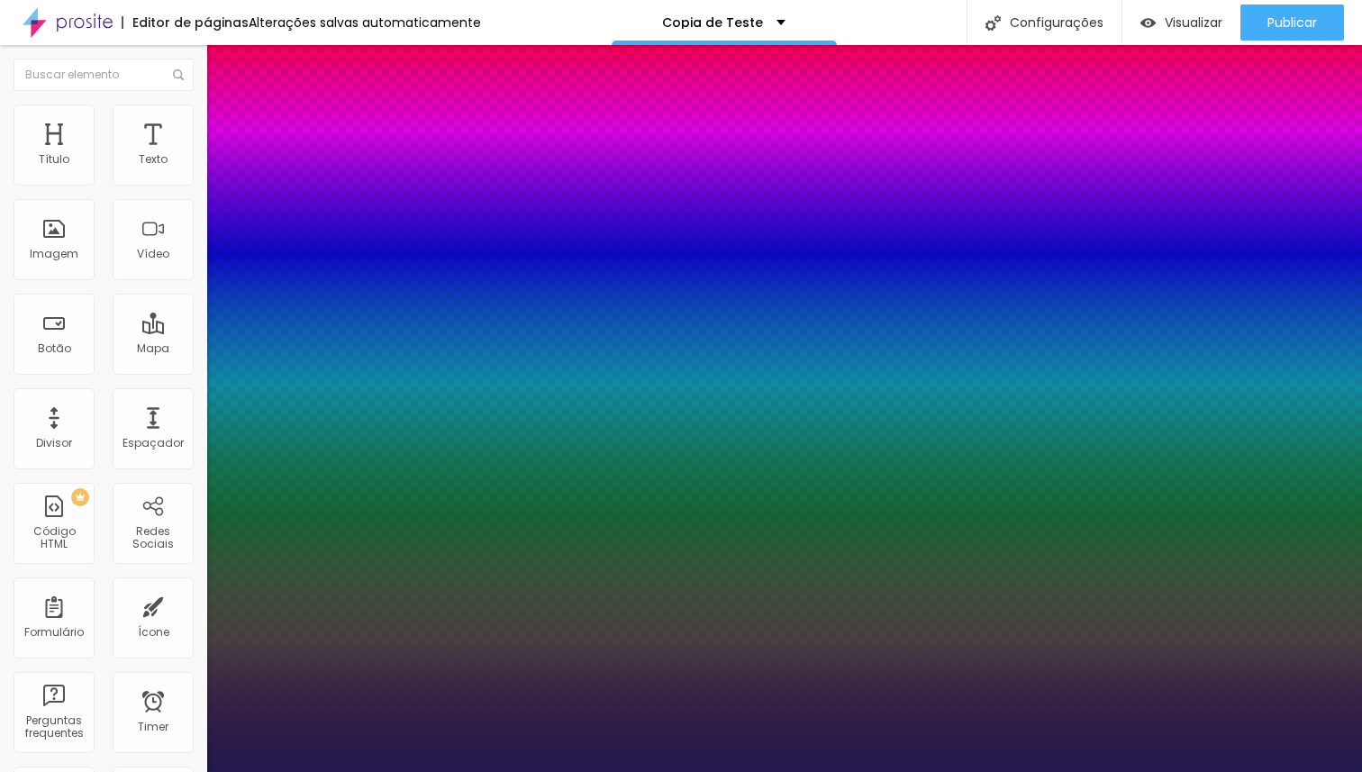
type input "1.3"
type input "1"
type input "1.4"
type input "1"
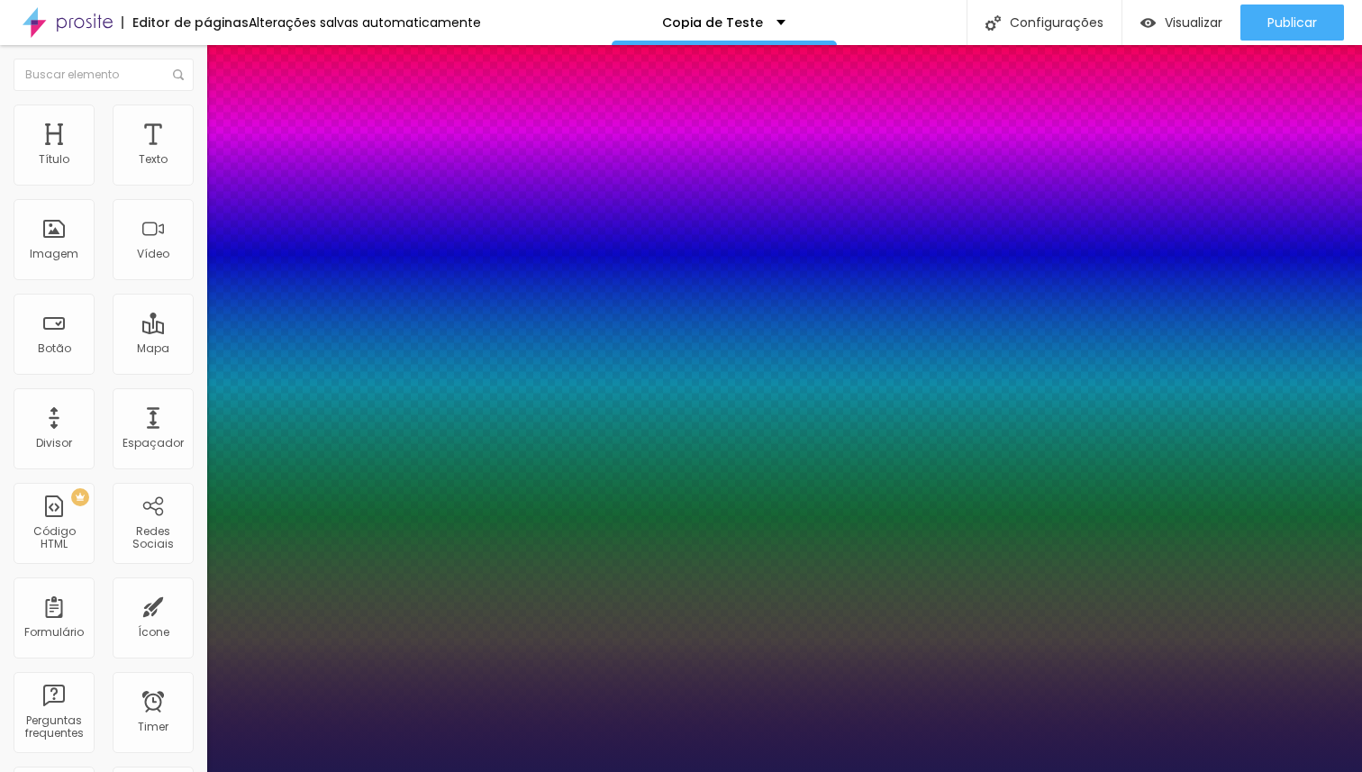
type input "1.5"
type input "1"
type input "1.6"
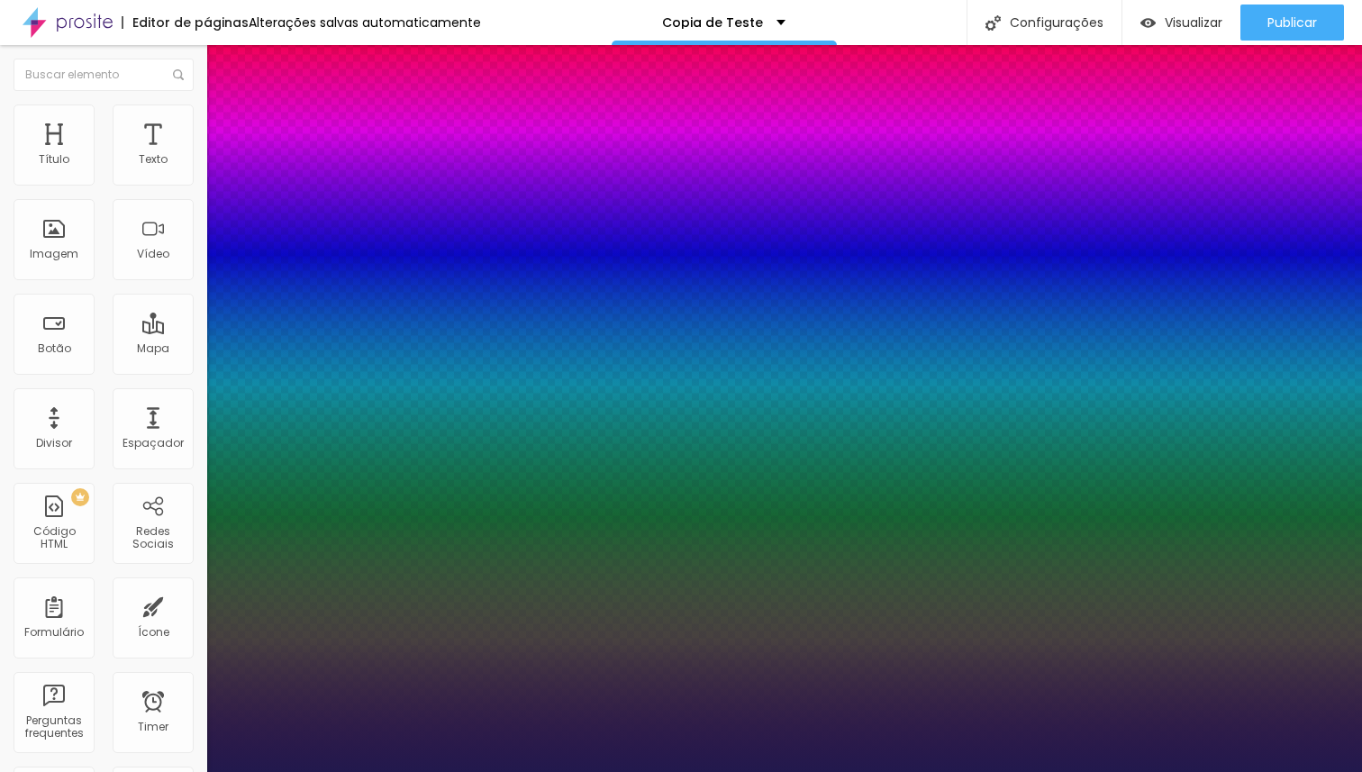
type input "1"
type input "1.8"
type input "1"
type input "2"
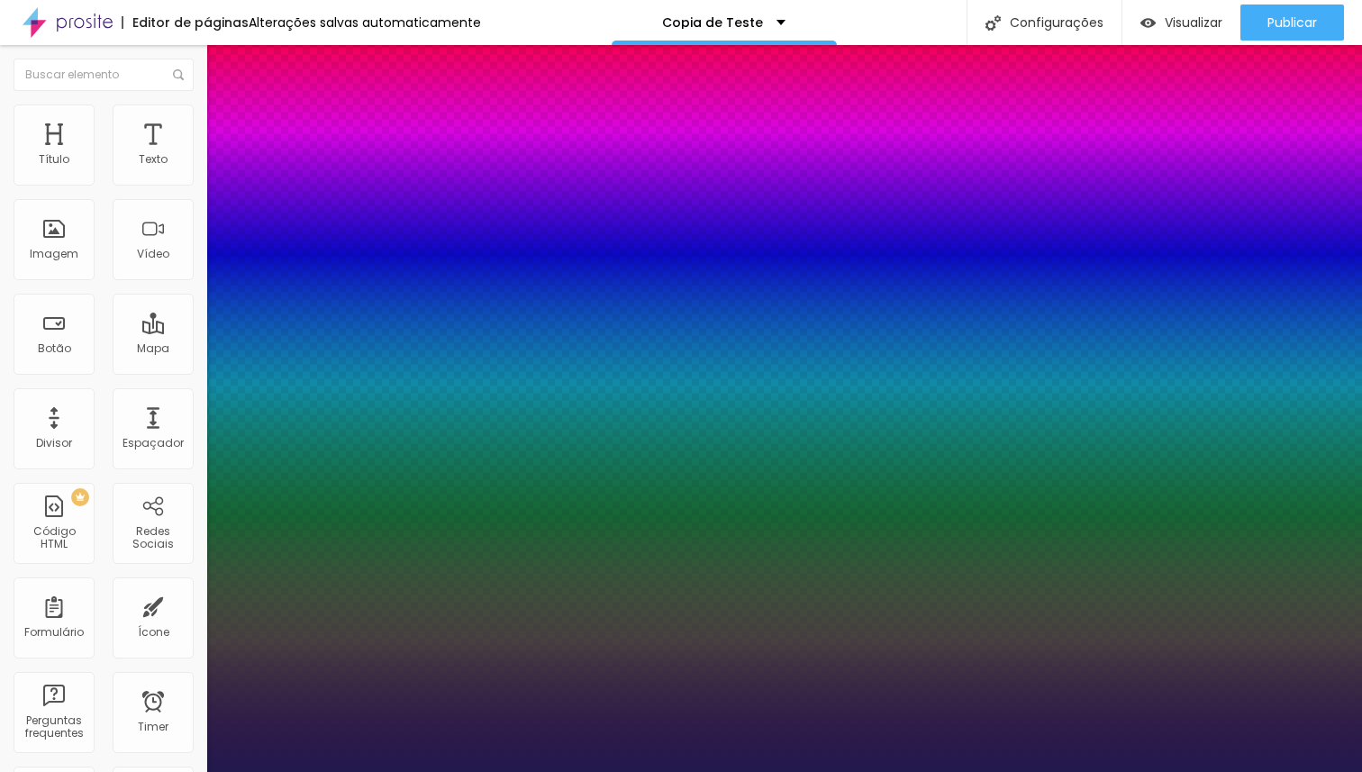
type input "2"
type input "1"
type input "1.5"
type input "1"
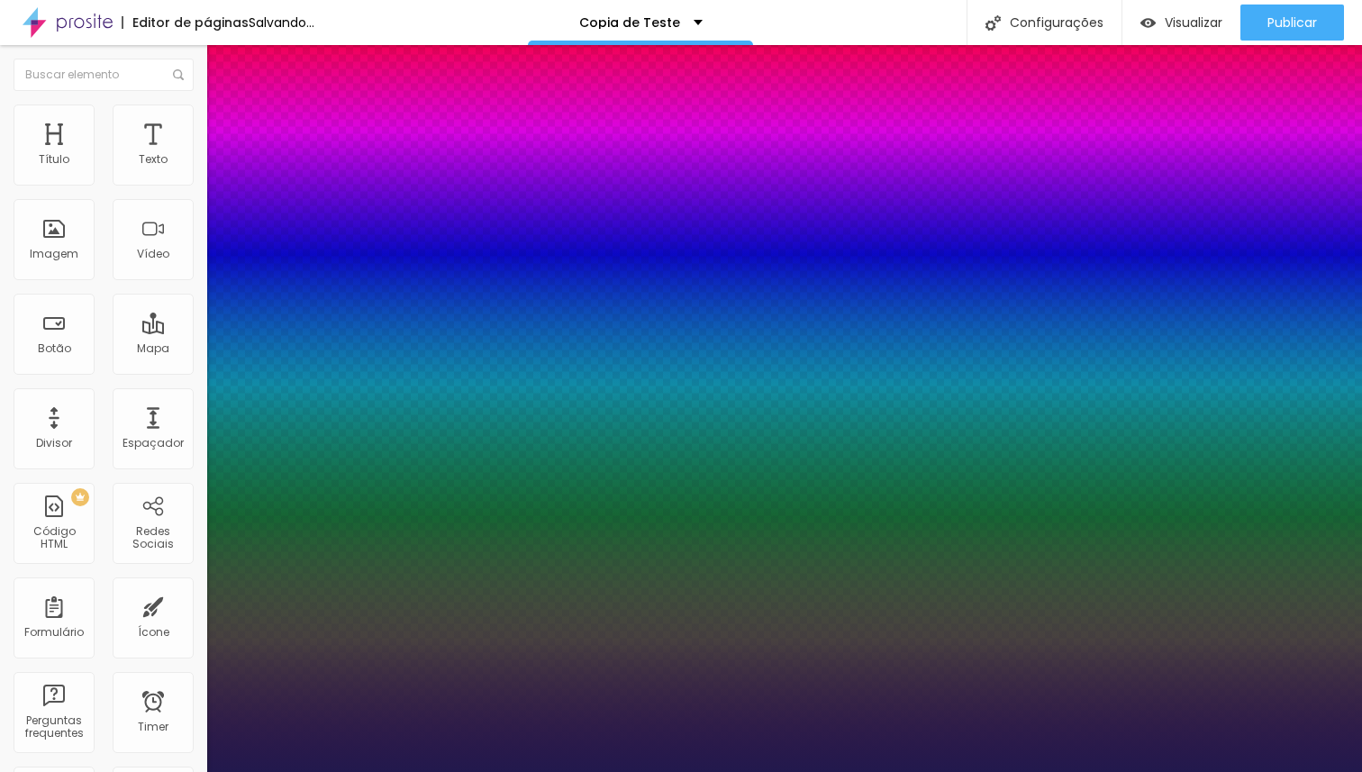
type input "0.5"
type input "1"
type input "0.6"
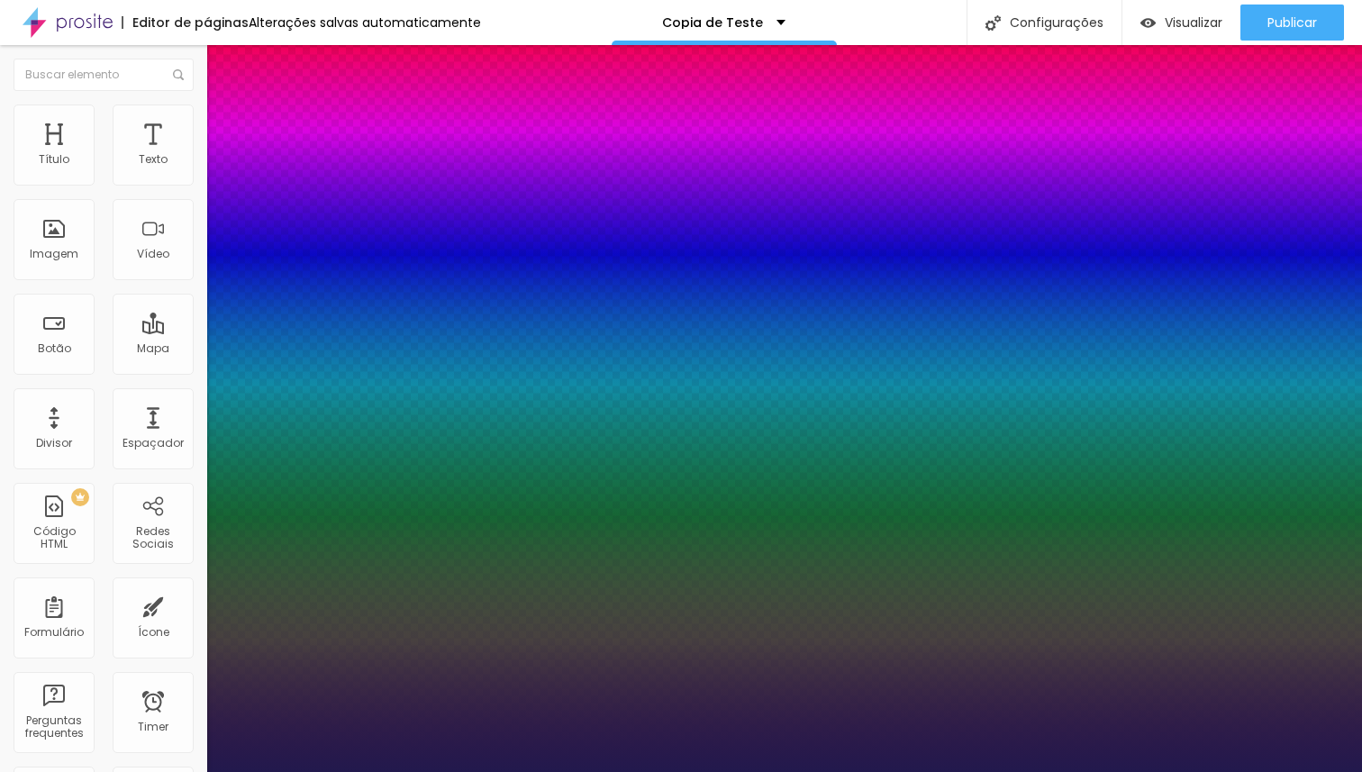
type input "1"
type input "0.9"
type input "1"
type input "1.1"
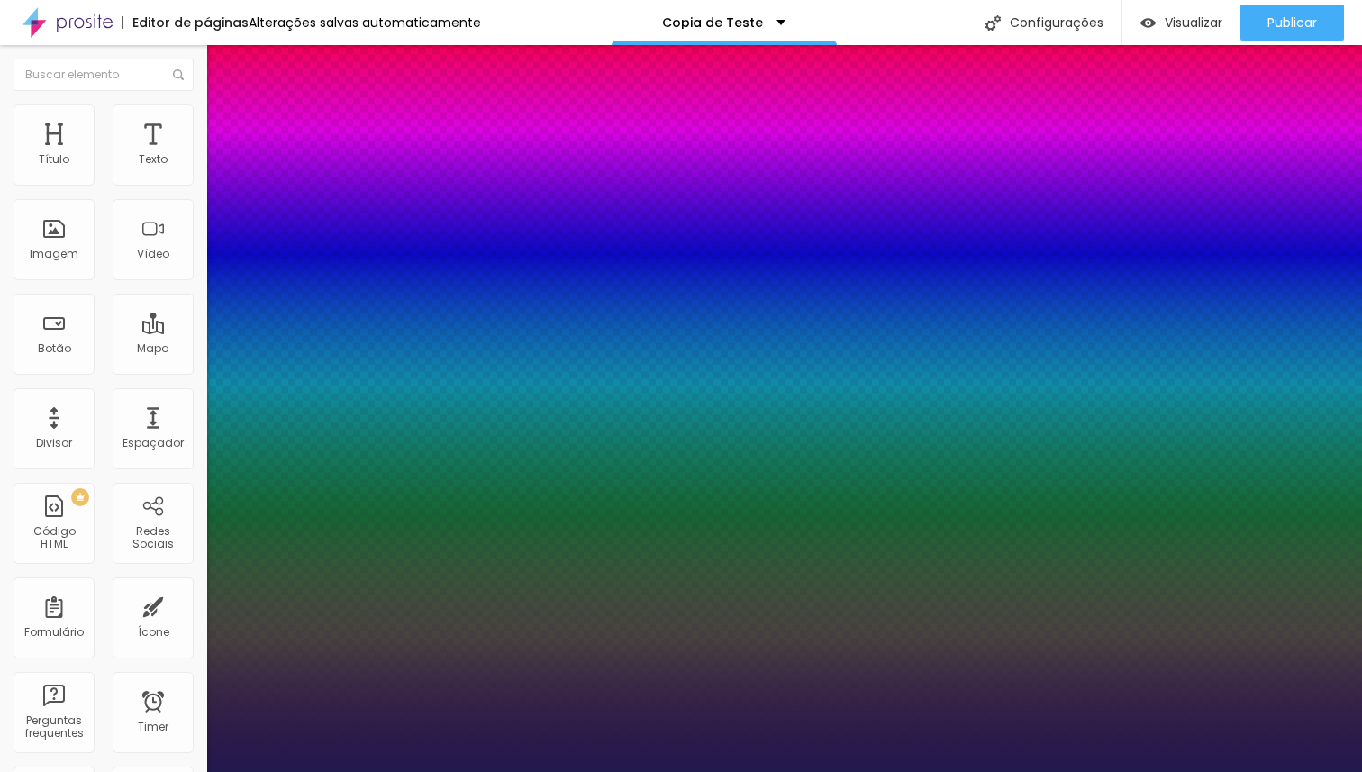
type input "1.1"
type input "1"
type input "1.3"
type input "1"
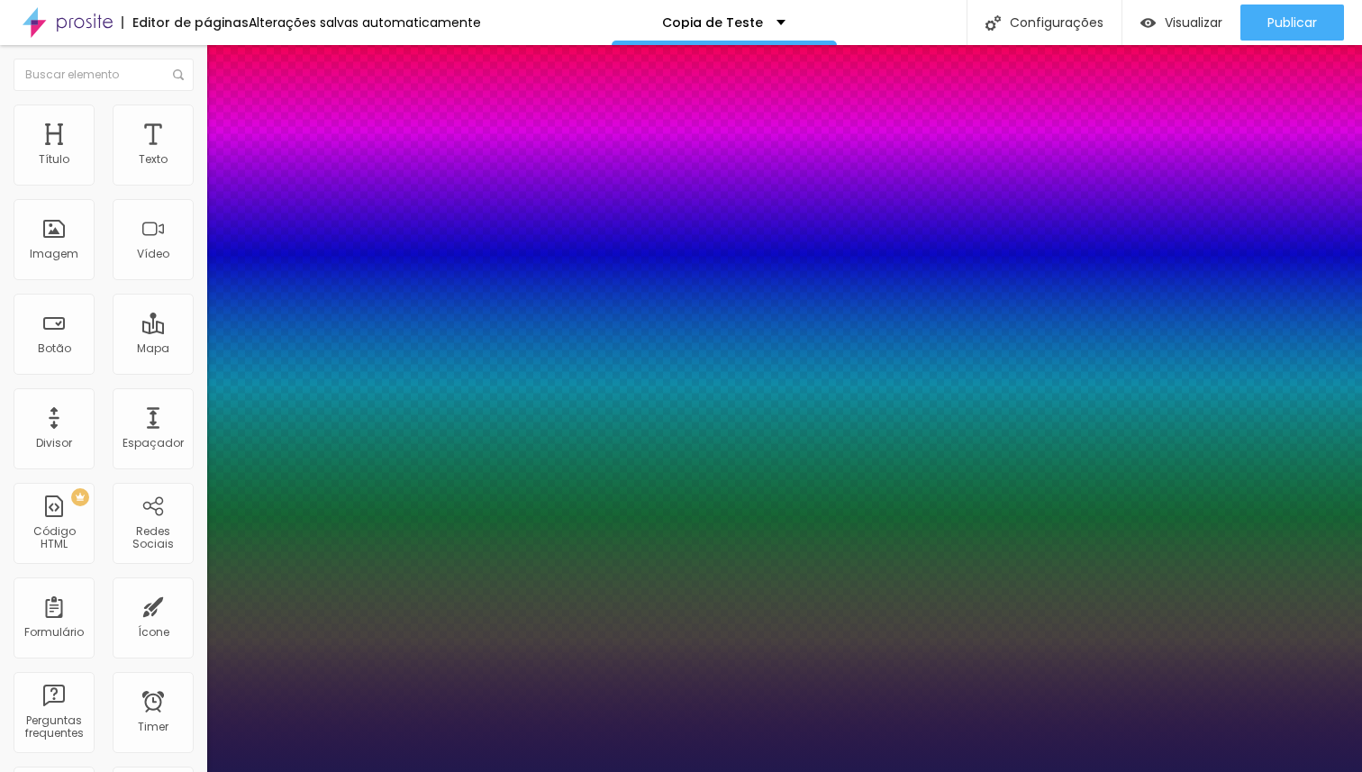
type input "1.6"
type input "1"
type input "1.9"
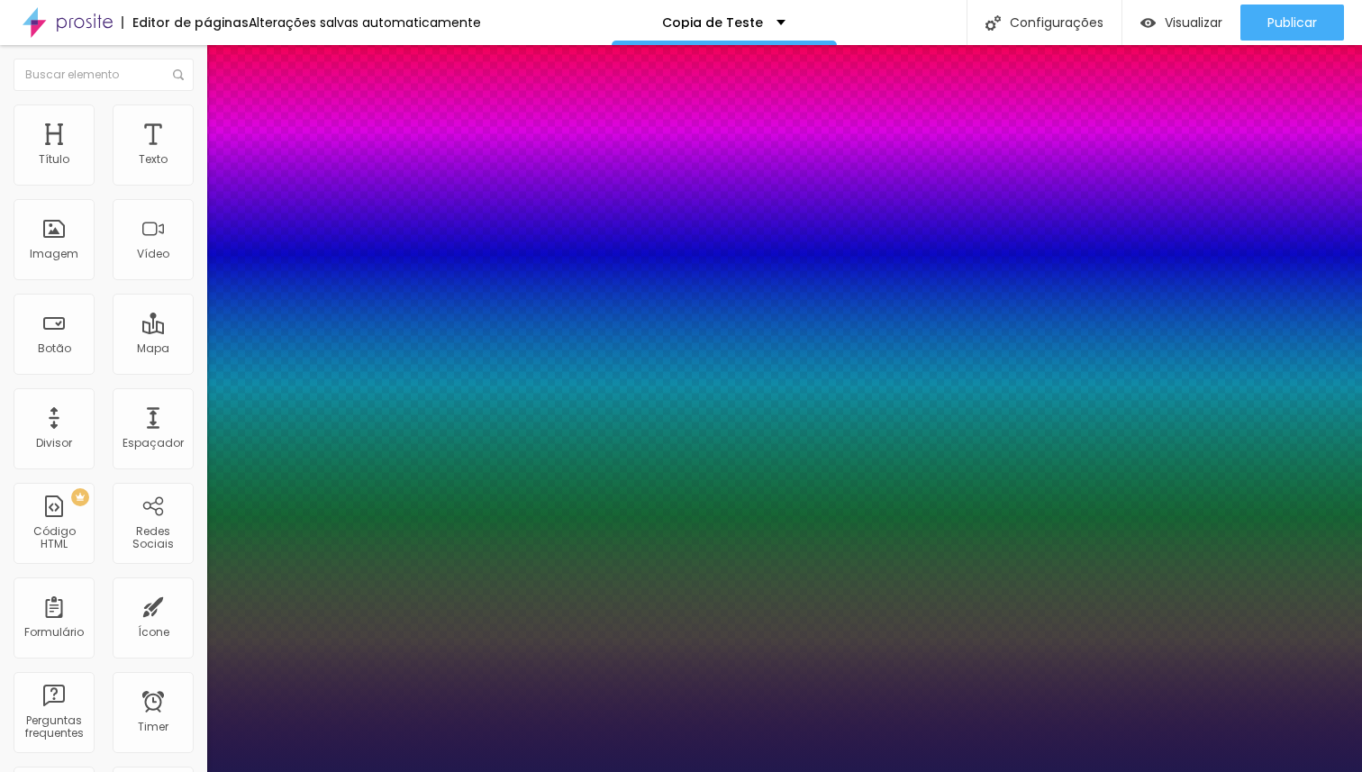
type input "1"
type input "2"
drag, startPoint x: 303, startPoint y: 432, endPoint x: 406, endPoint y: 431, distance: 103.6
type input "2"
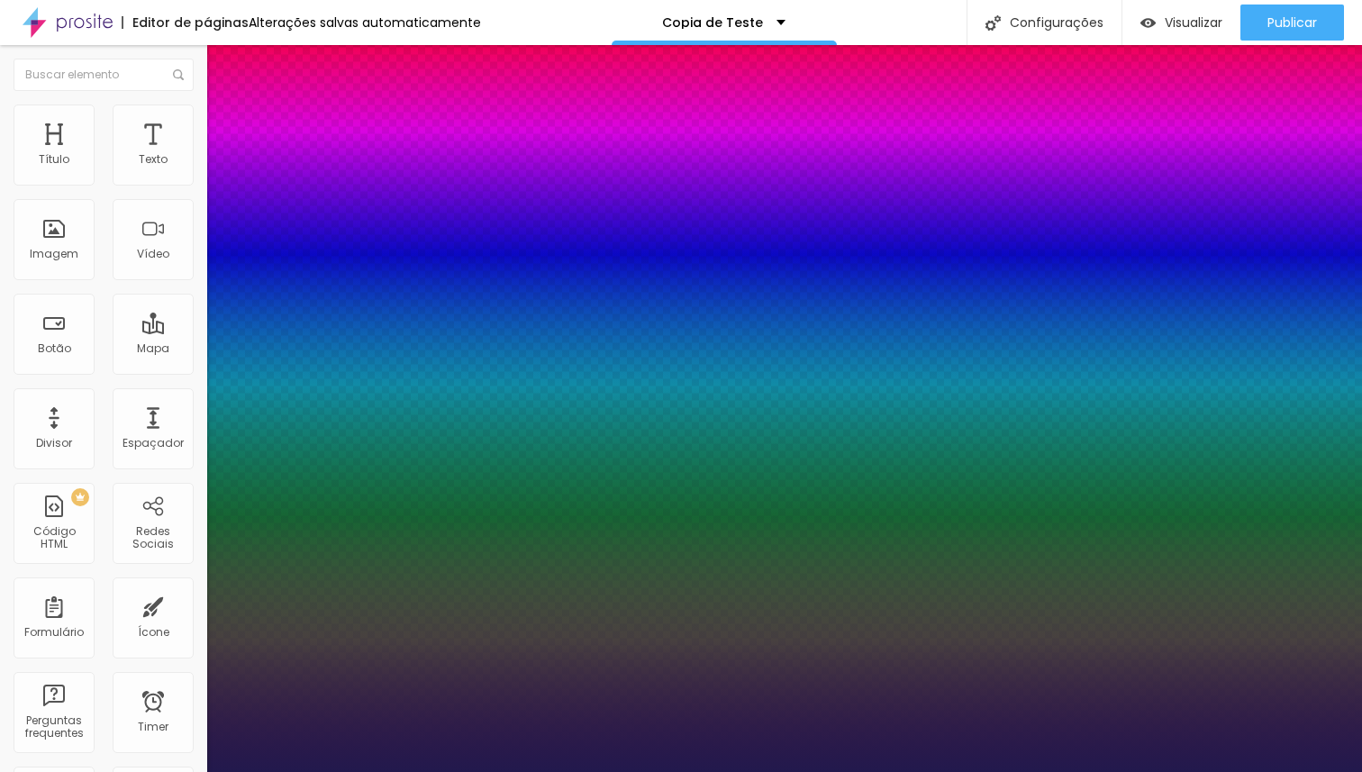
type input "1"
type input "1.7"
type input "1"
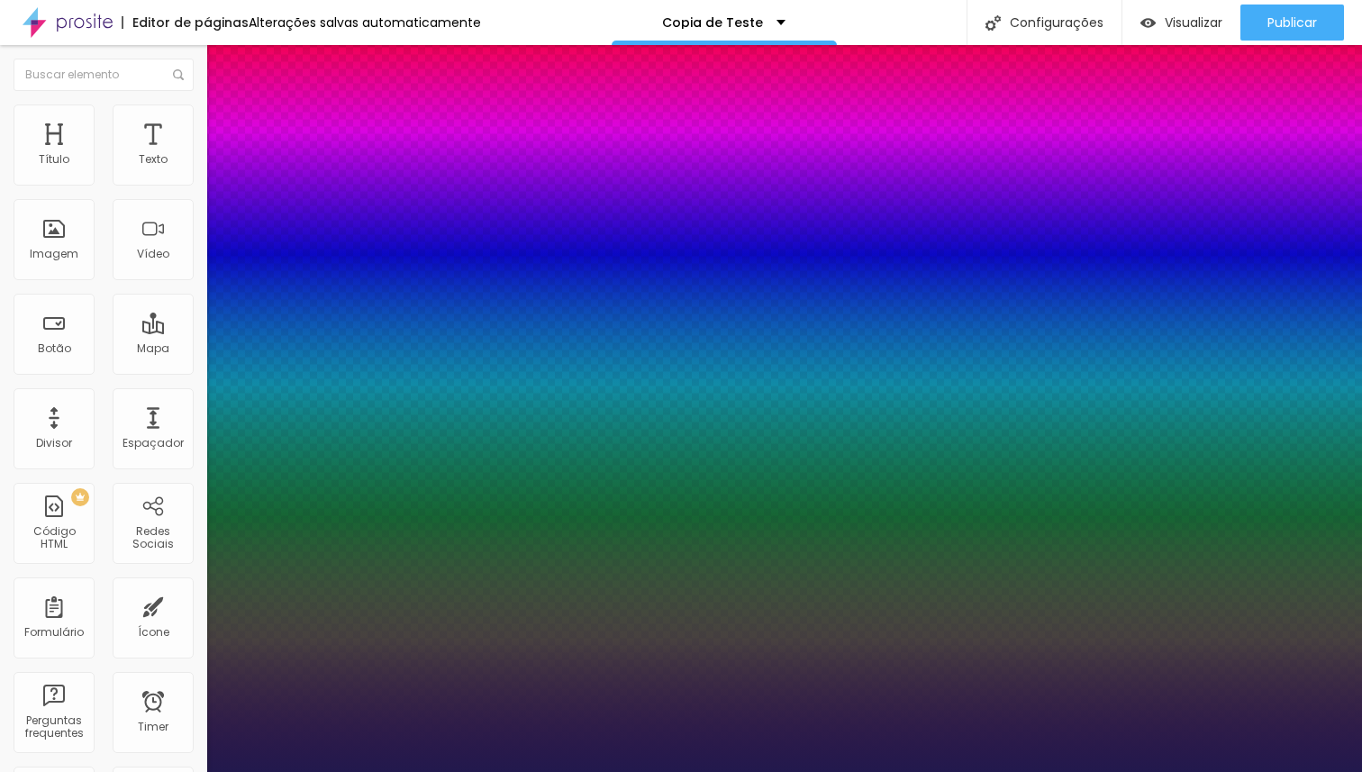
type input "1.2"
type input "1"
type input "0.5"
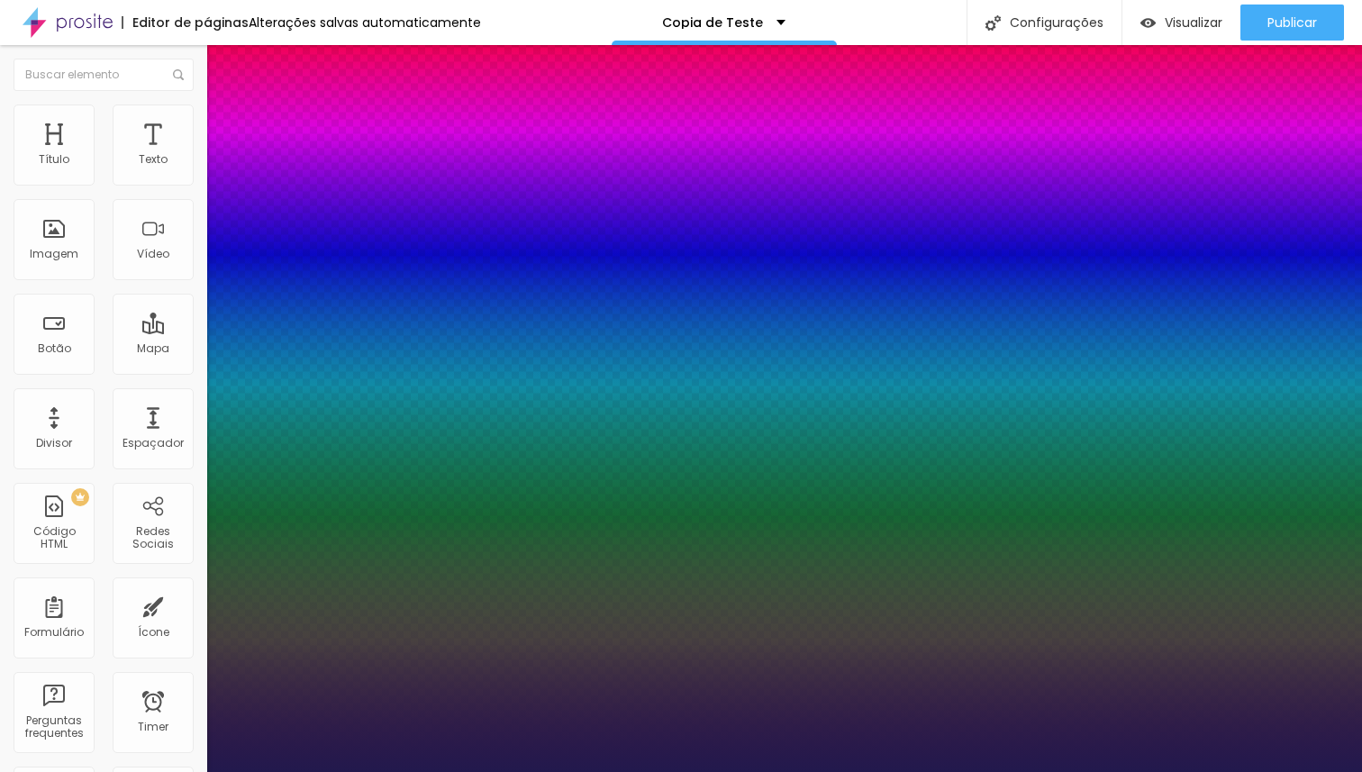
drag, startPoint x: 359, startPoint y: 431, endPoint x: 124, endPoint y: 415, distance: 234.7
type input "0.5"
type input "0"
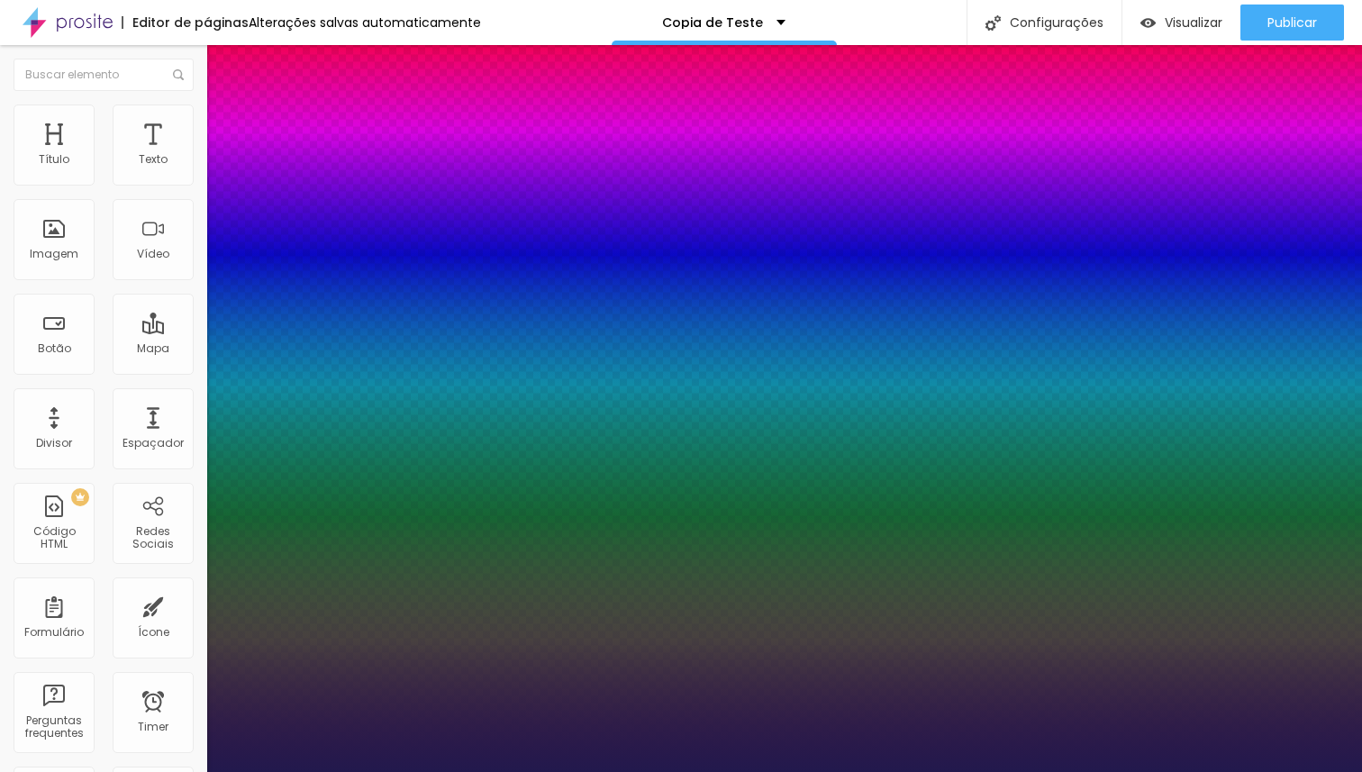
type input "1"
type input "3"
type input "4"
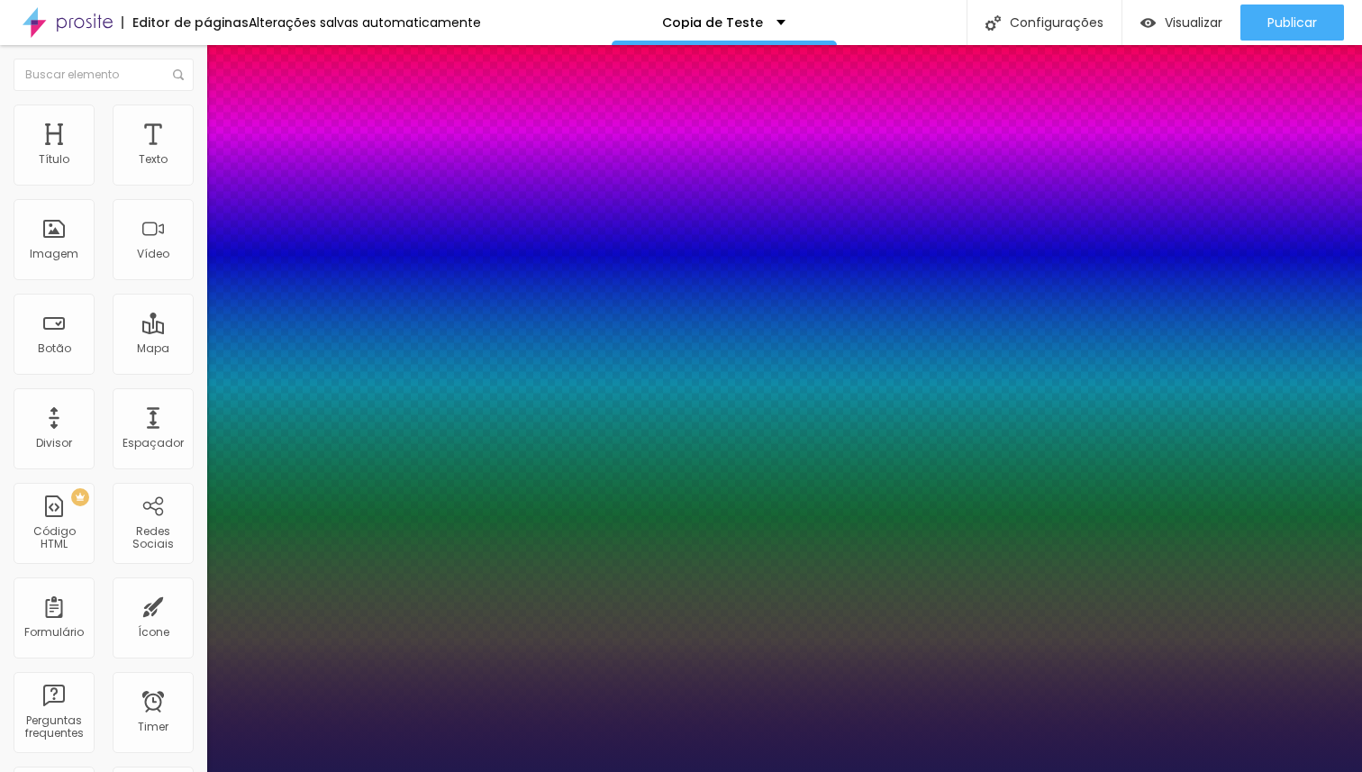
type input "4"
type input "8"
type input "9"
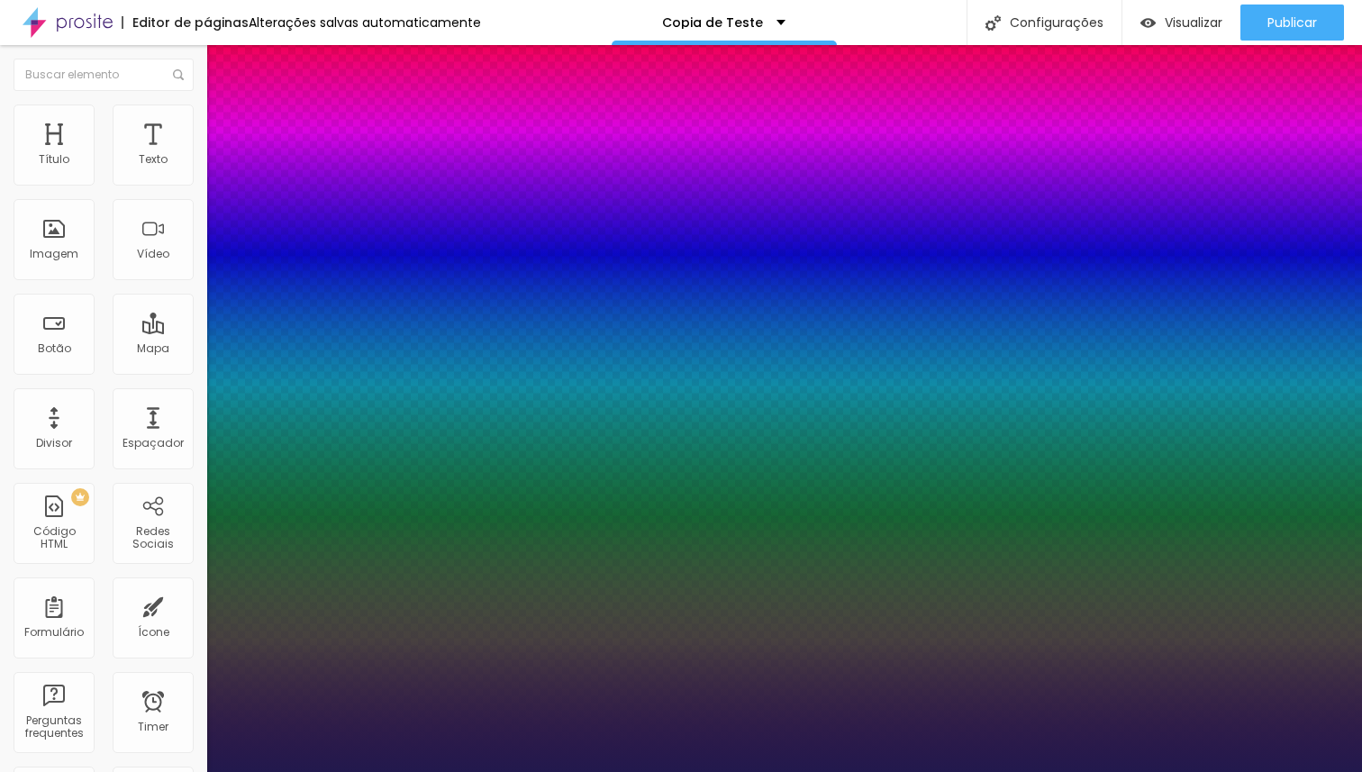
type input "10"
type input "12"
type input "13"
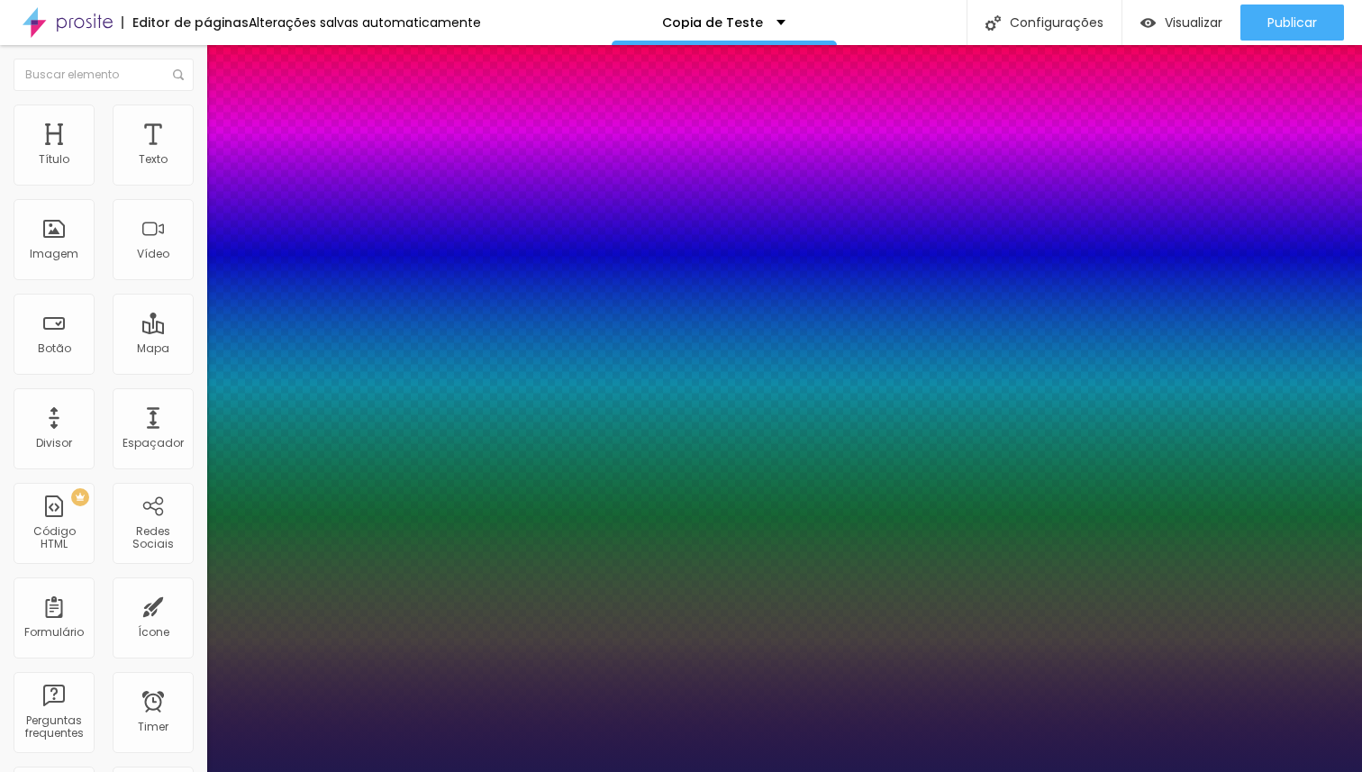
type input "13"
type input "14"
type input "15"
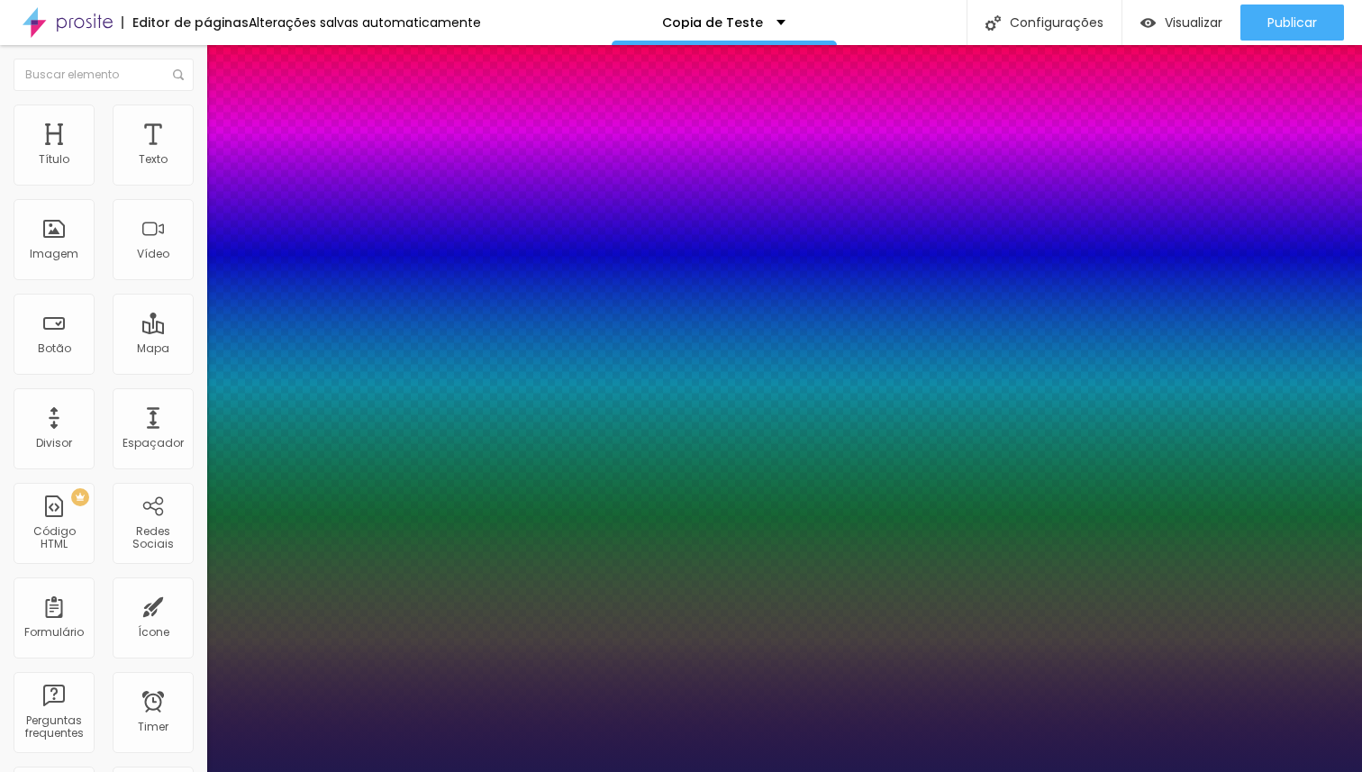
type input "17"
type input "19"
type input "20"
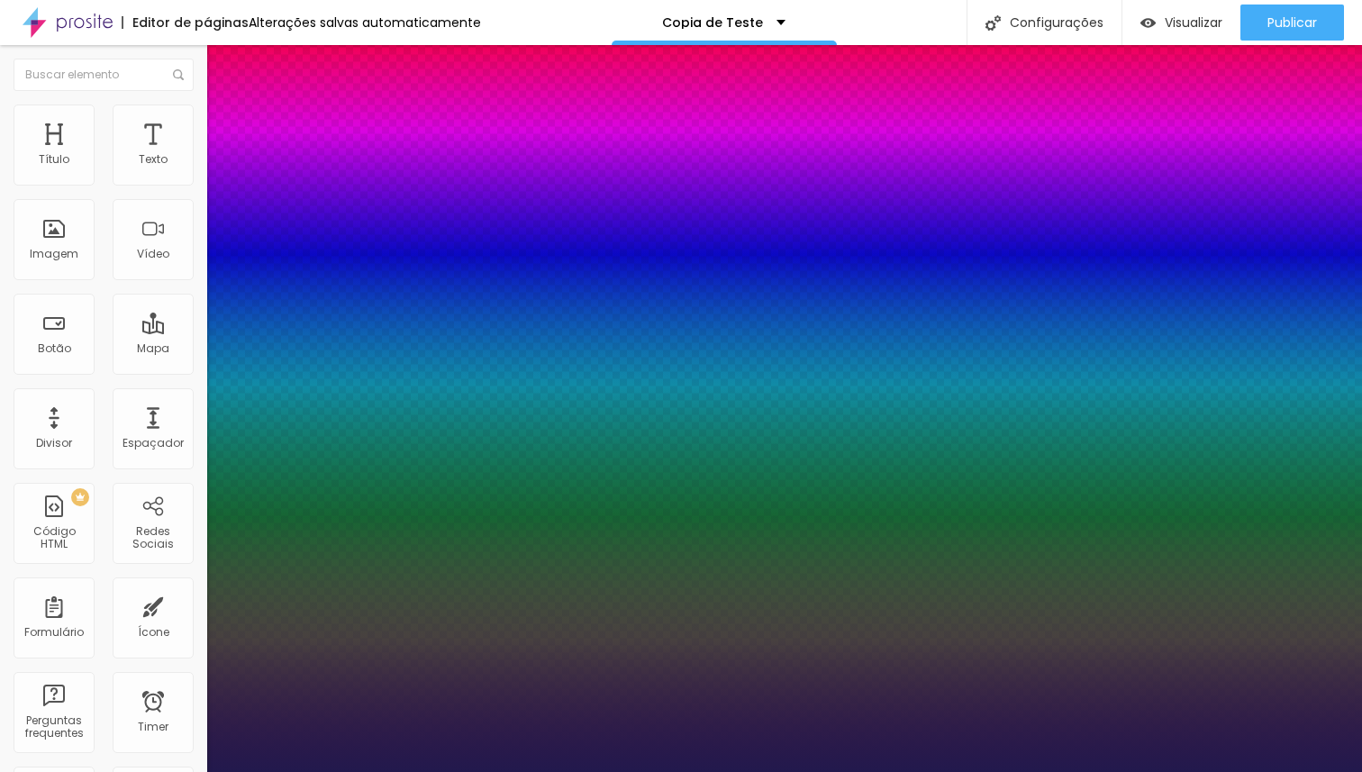
type input "20"
type input "21"
type input "23"
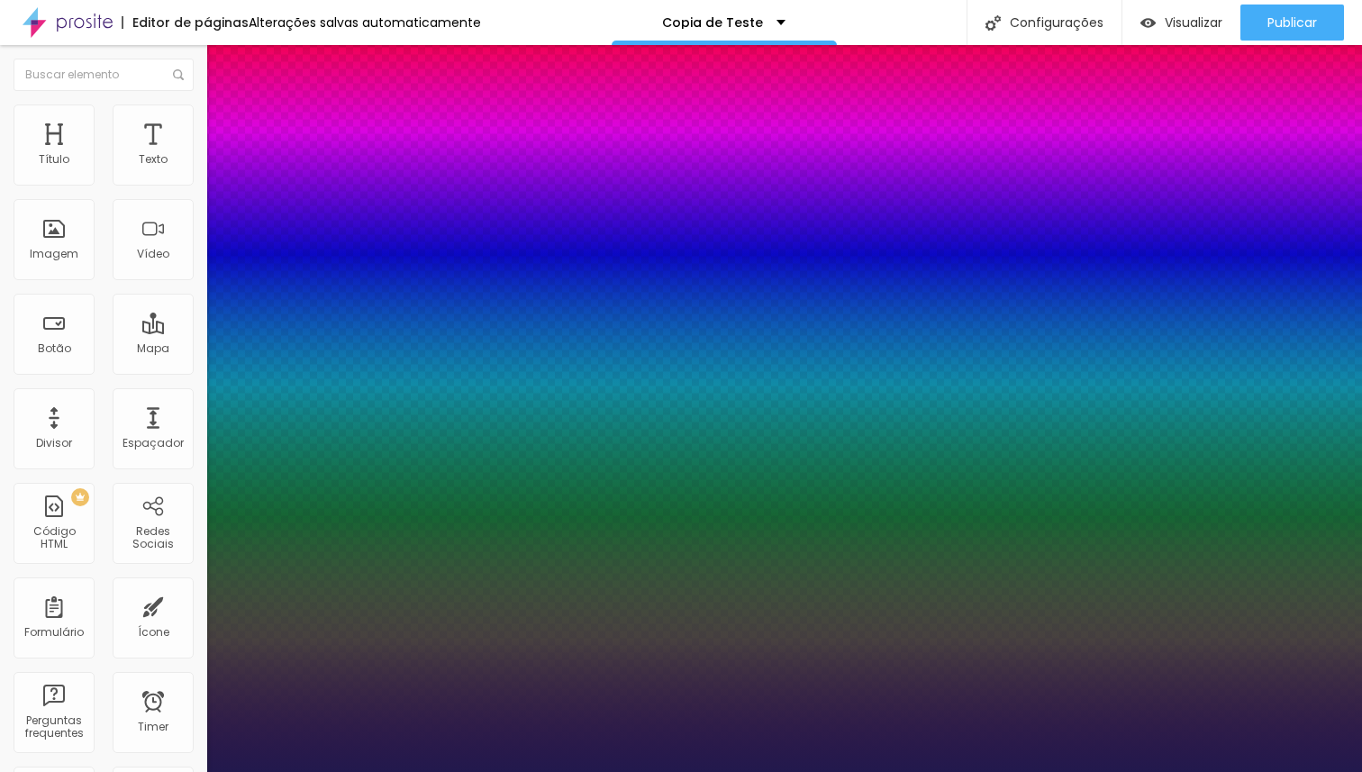
type input "25"
type input "26"
type input "28"
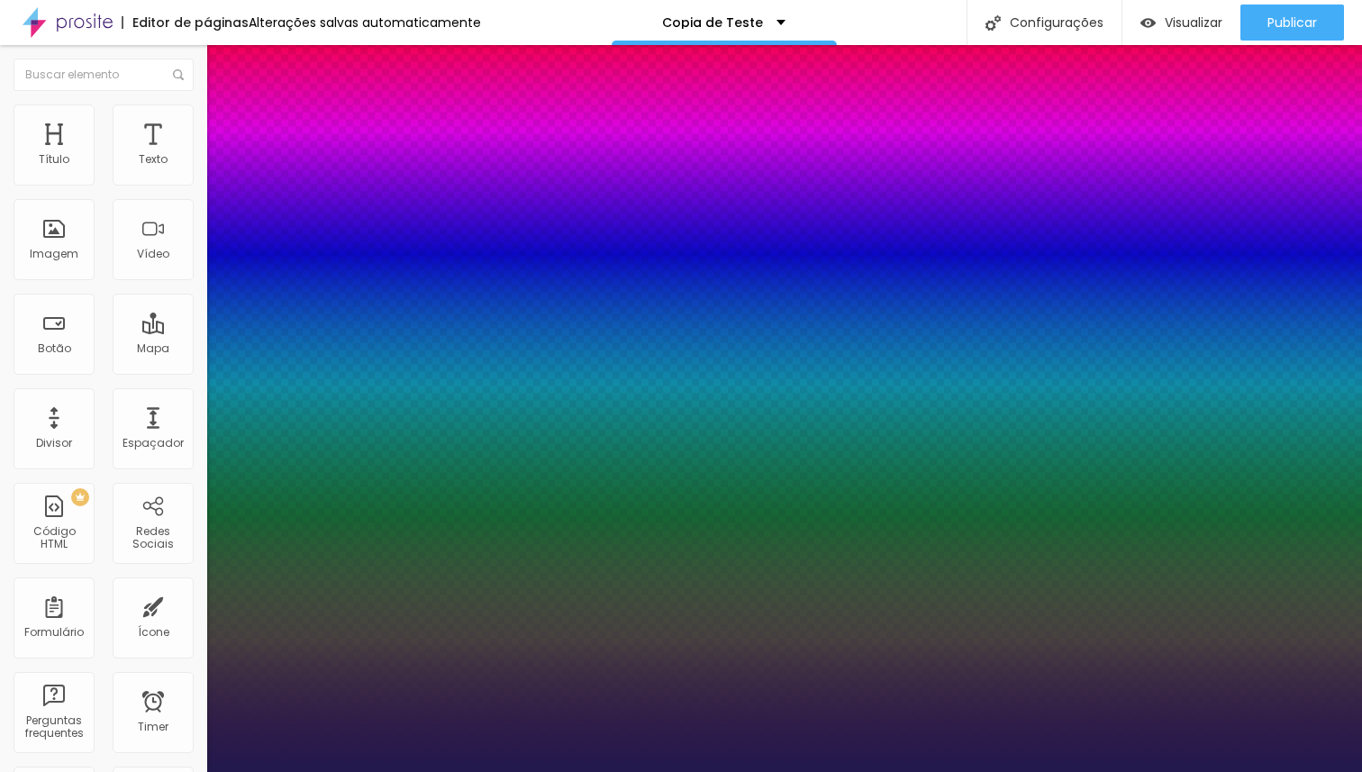
type input "28"
type input "29"
type input "30"
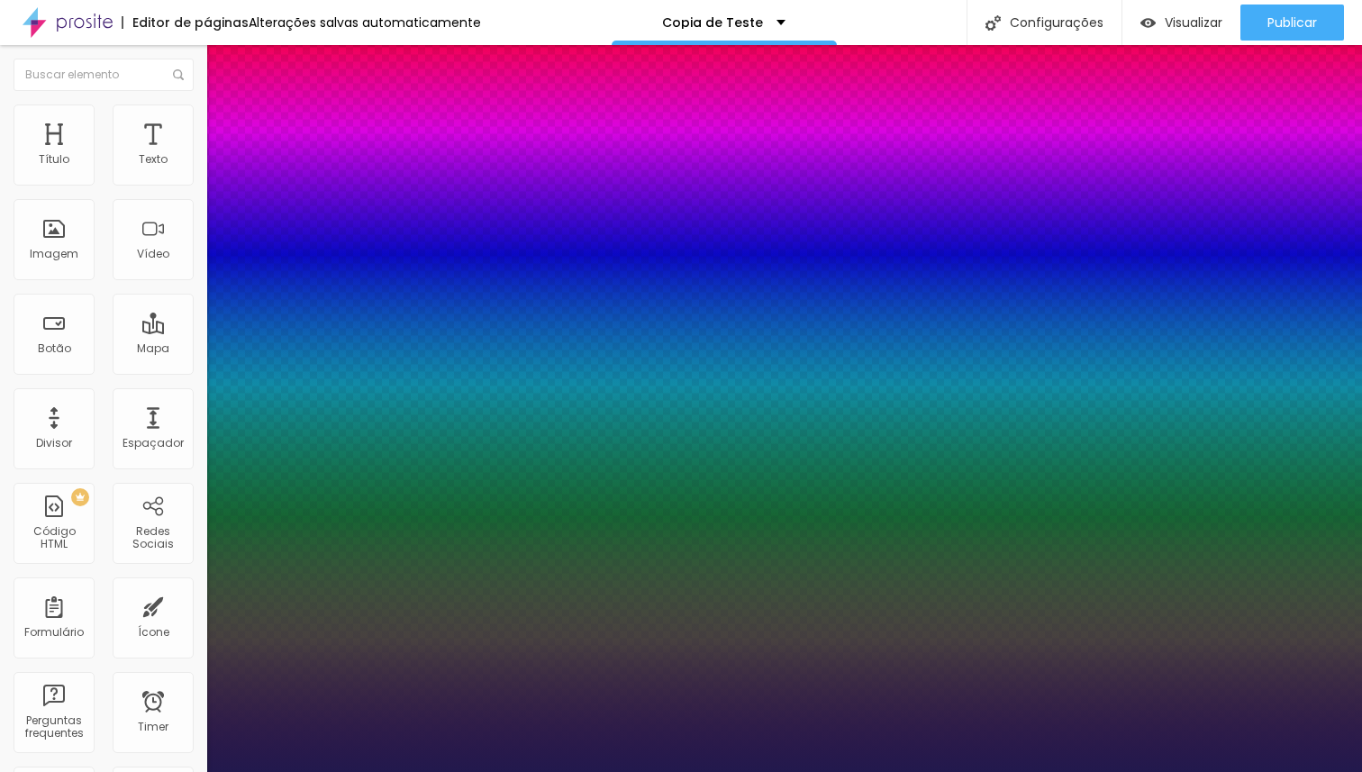
type input "31"
type input "32"
drag, startPoint x: 242, startPoint y: 390, endPoint x: 274, endPoint y: 389, distance: 31.5
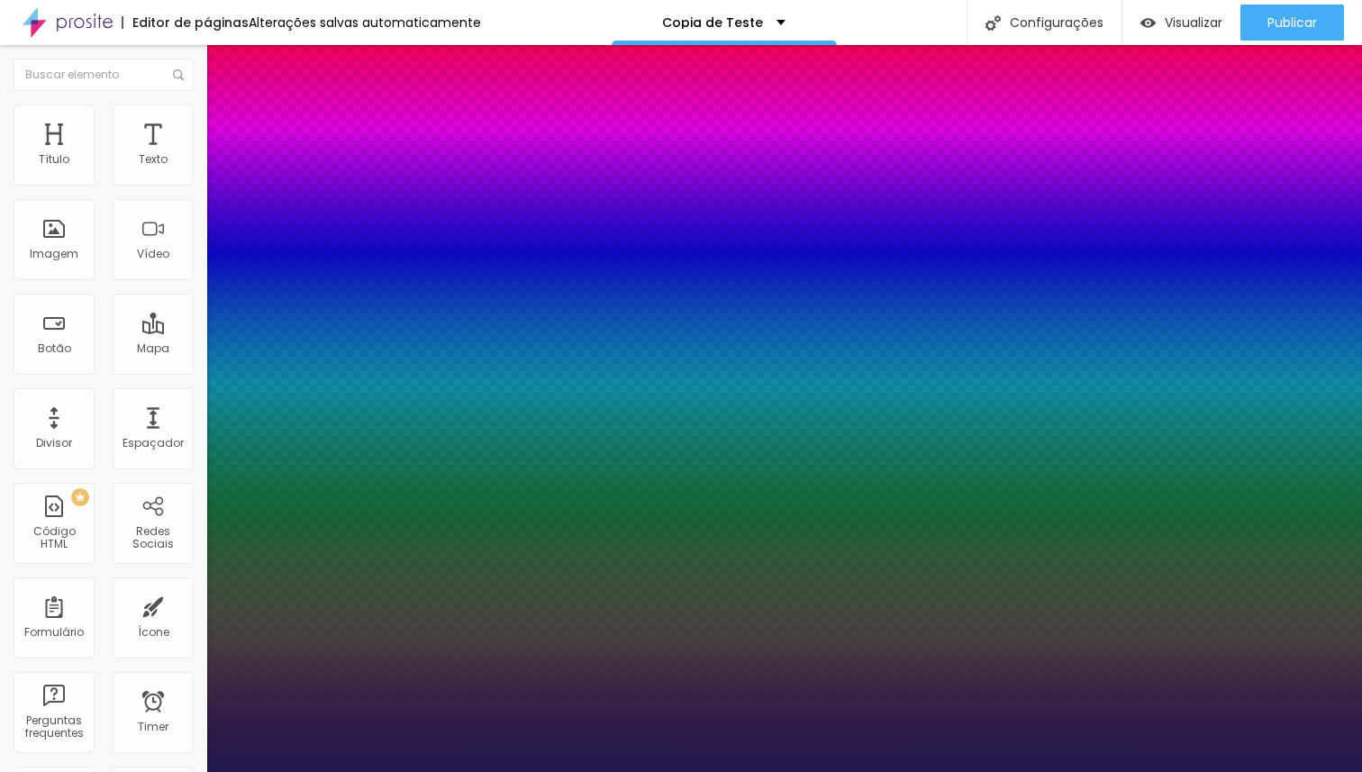
drag, startPoint x: 281, startPoint y: 392, endPoint x: 166, endPoint y: 392, distance: 115.3
drag, startPoint x: 232, startPoint y: 430, endPoint x: 331, endPoint y: 436, distance: 99.3
drag, startPoint x: 334, startPoint y: 430, endPoint x: 303, endPoint y: 429, distance: 31.5
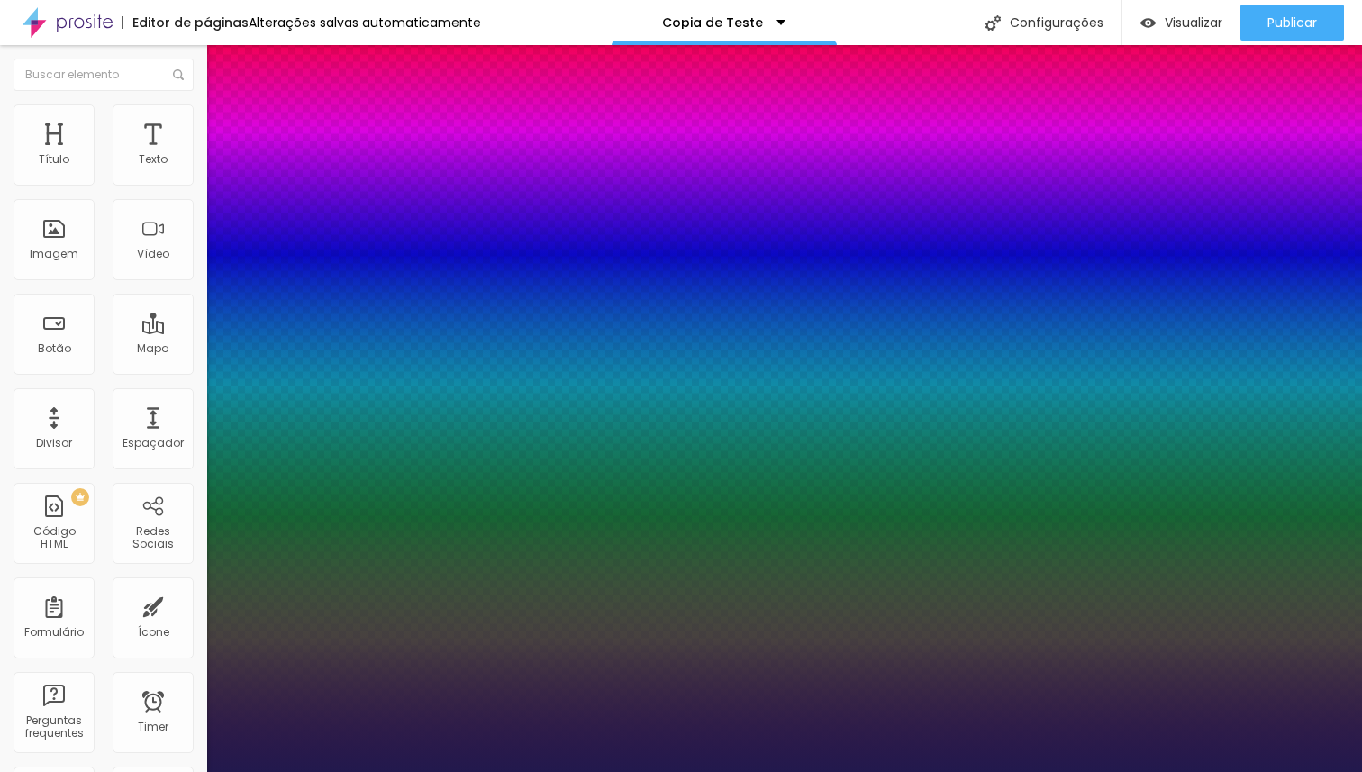
click at [718, 771] on div at bounding box center [681, 772] width 1362 height 0
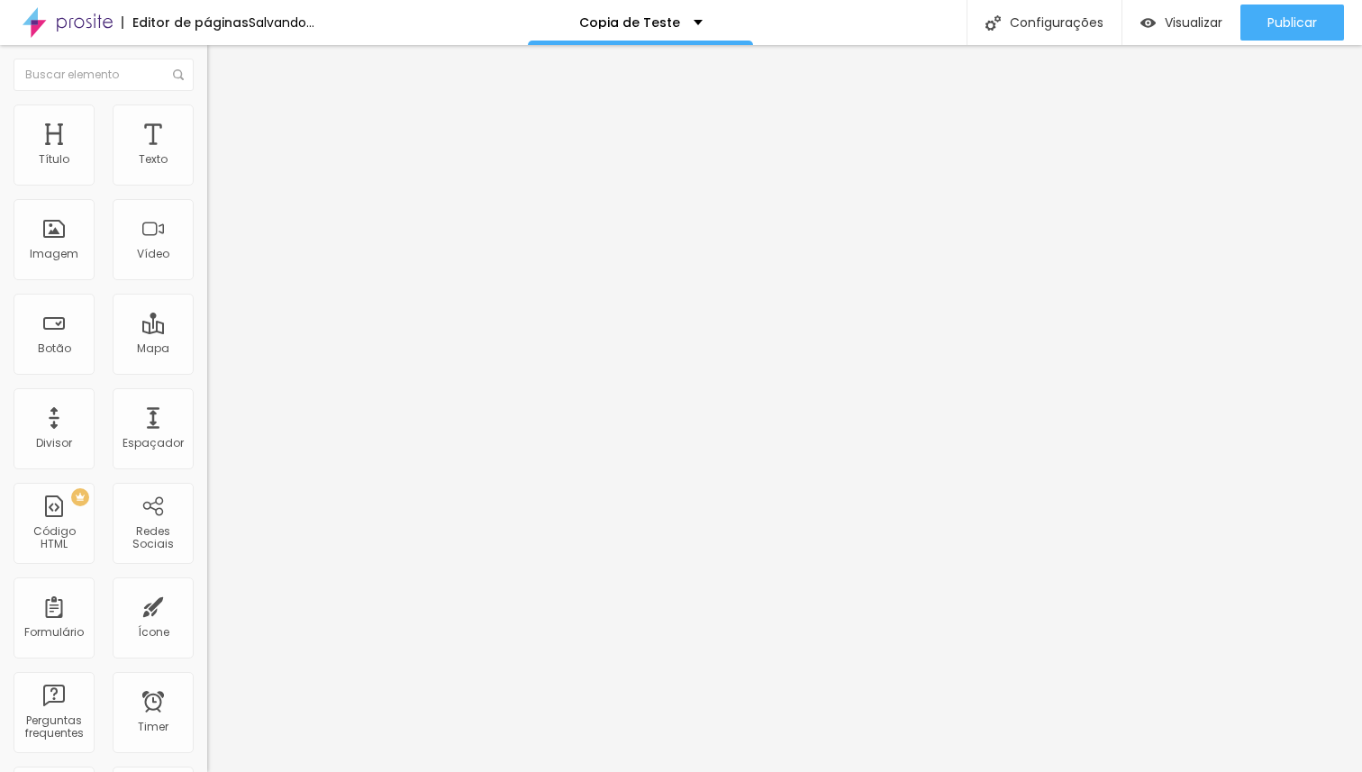
click at [207, 118] on li "Estilo" at bounding box center [310, 113] width 207 height 18
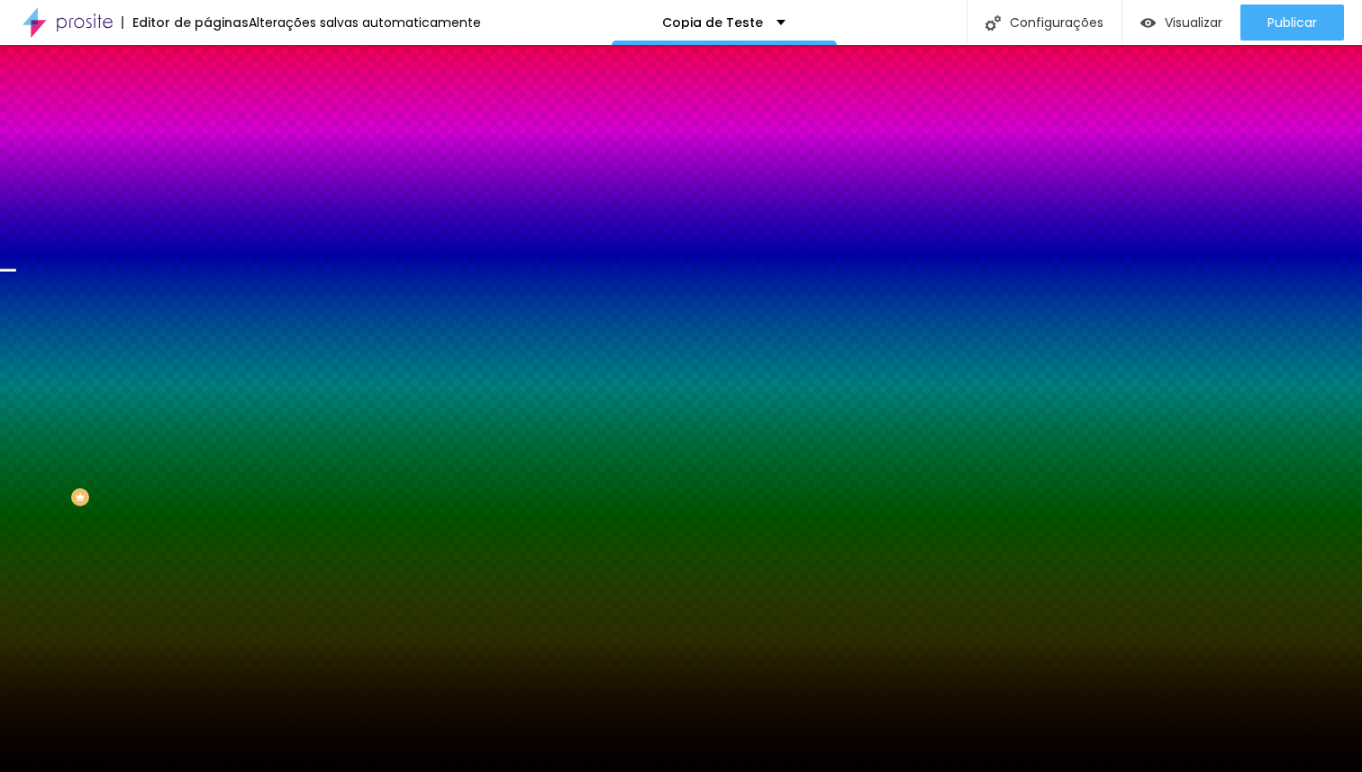
click at [207, 166] on span "Trocar imagem" at bounding box center [256, 157] width 98 height 15
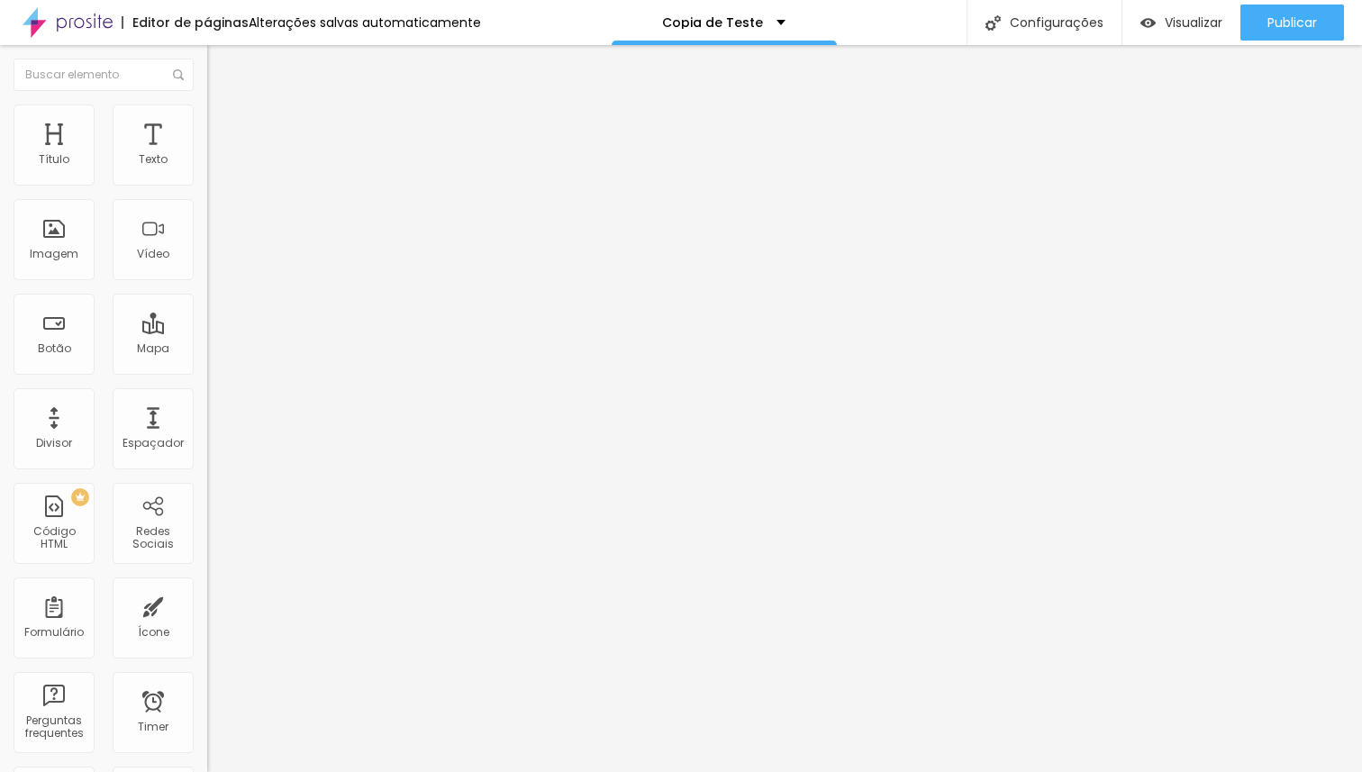
click at [207, 155] on span "Adicionar imagem" at bounding box center [265, 147] width 116 height 15
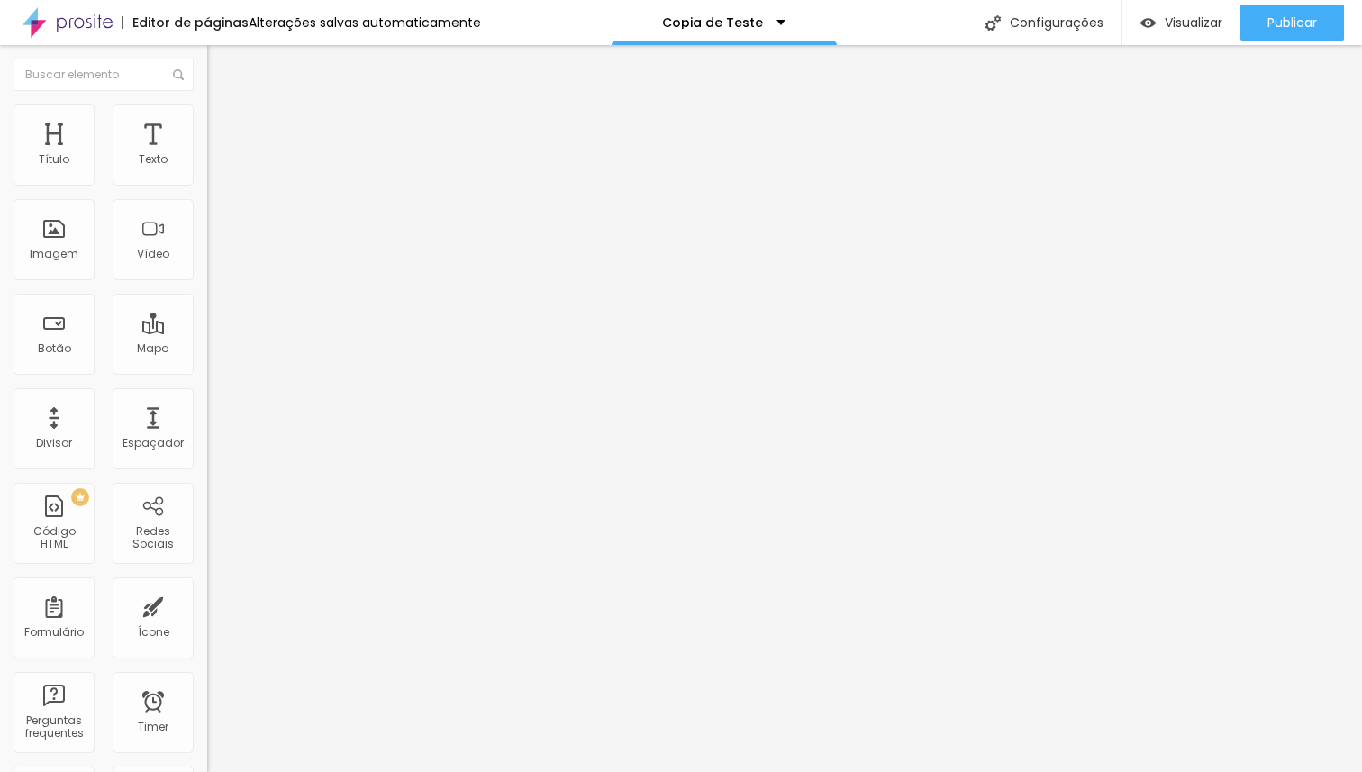
click at [207, 123] on li "Avançado" at bounding box center [310, 132] width 207 height 18
drag, startPoint x: 118, startPoint y: 178, endPoint x: 0, endPoint y: 180, distance: 118.0
click at [207, 349] on input "range" at bounding box center [265, 356] width 116 height 14
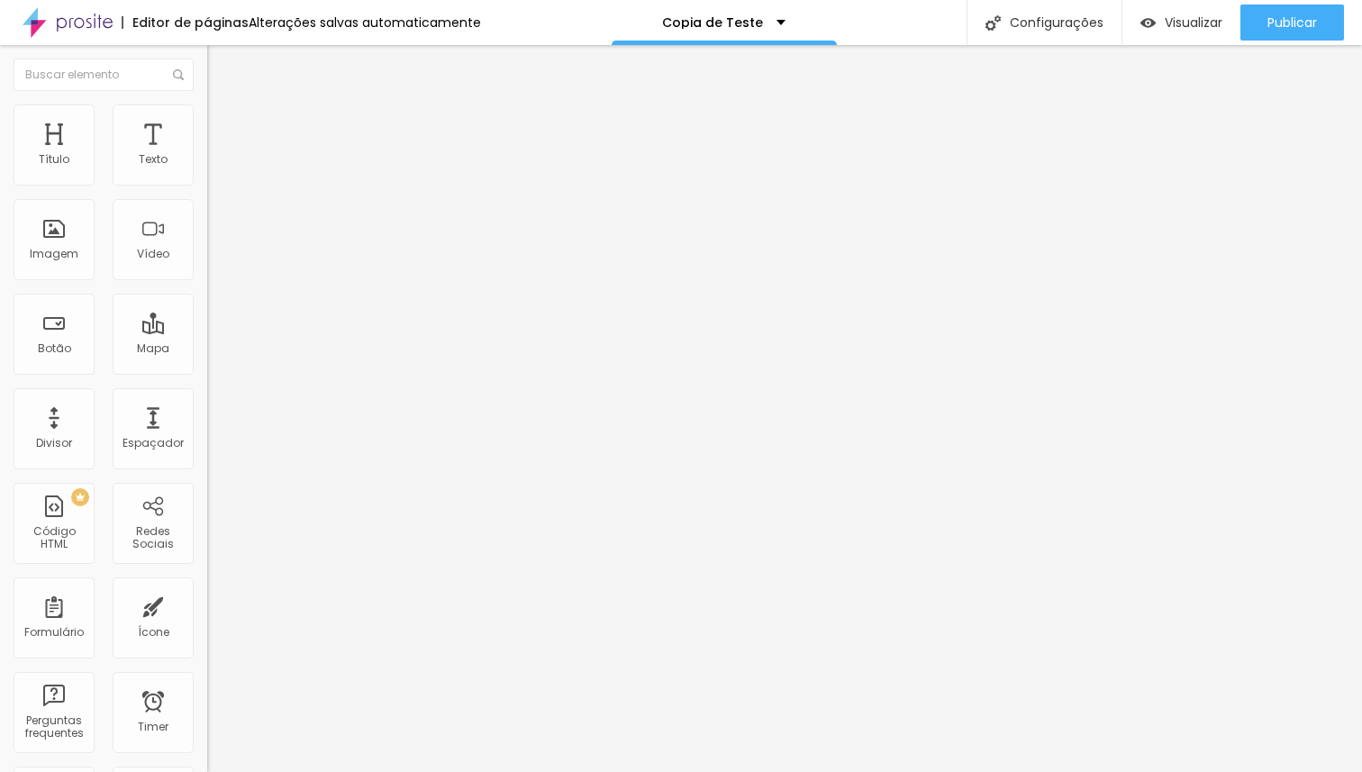
drag, startPoint x: 43, startPoint y: 214, endPoint x: 18, endPoint y: 213, distance: 25.2
click at [207, 604] on input "range" at bounding box center [265, 611] width 116 height 14
click at [223, 127] on span "Avançado" at bounding box center [252, 134] width 59 height 15
drag, startPoint x: 113, startPoint y: 177, endPoint x: 0, endPoint y: 177, distance: 112.6
click at [207, 349] on input "range" at bounding box center [265, 356] width 116 height 14
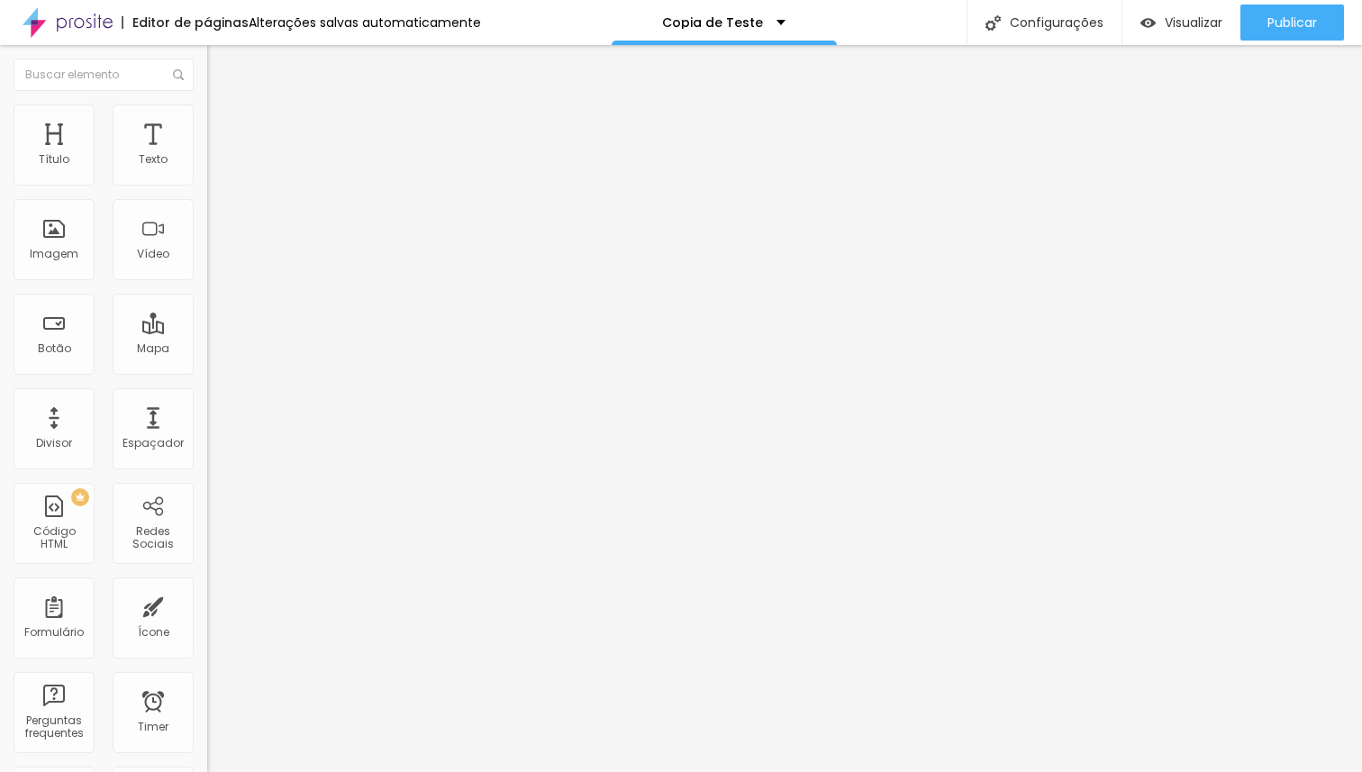
drag, startPoint x: 50, startPoint y: 211, endPoint x: 15, endPoint y: 211, distance: 34.2
click at [207, 604] on input "range" at bounding box center [265, 611] width 116 height 14
click at [207, 123] on li "Avançado" at bounding box center [310, 132] width 207 height 18
drag, startPoint x: 109, startPoint y: 174, endPoint x: 0, endPoint y: 179, distance: 109.1
click at [207, 349] on input "range" at bounding box center [265, 356] width 116 height 14
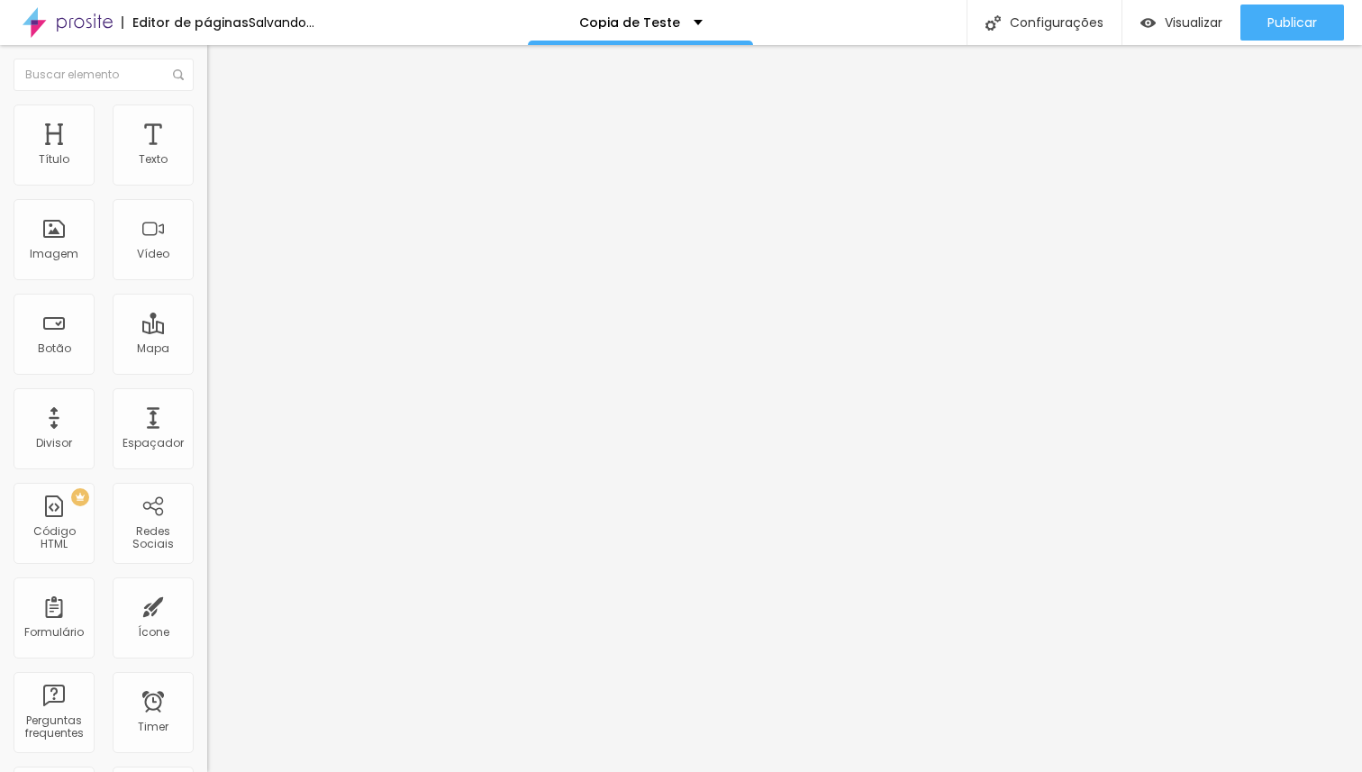
drag, startPoint x: 39, startPoint y: 210, endPoint x: 19, endPoint y: 209, distance: 19.8
click at [207, 604] on input "range" at bounding box center [265, 611] width 116 height 14
click at [207, 123] on img at bounding box center [215, 131] width 16 height 16
drag, startPoint x: 114, startPoint y: 178, endPoint x: 2, endPoint y: 181, distance: 112.6
click at [207, 349] on input "range" at bounding box center [265, 356] width 116 height 14
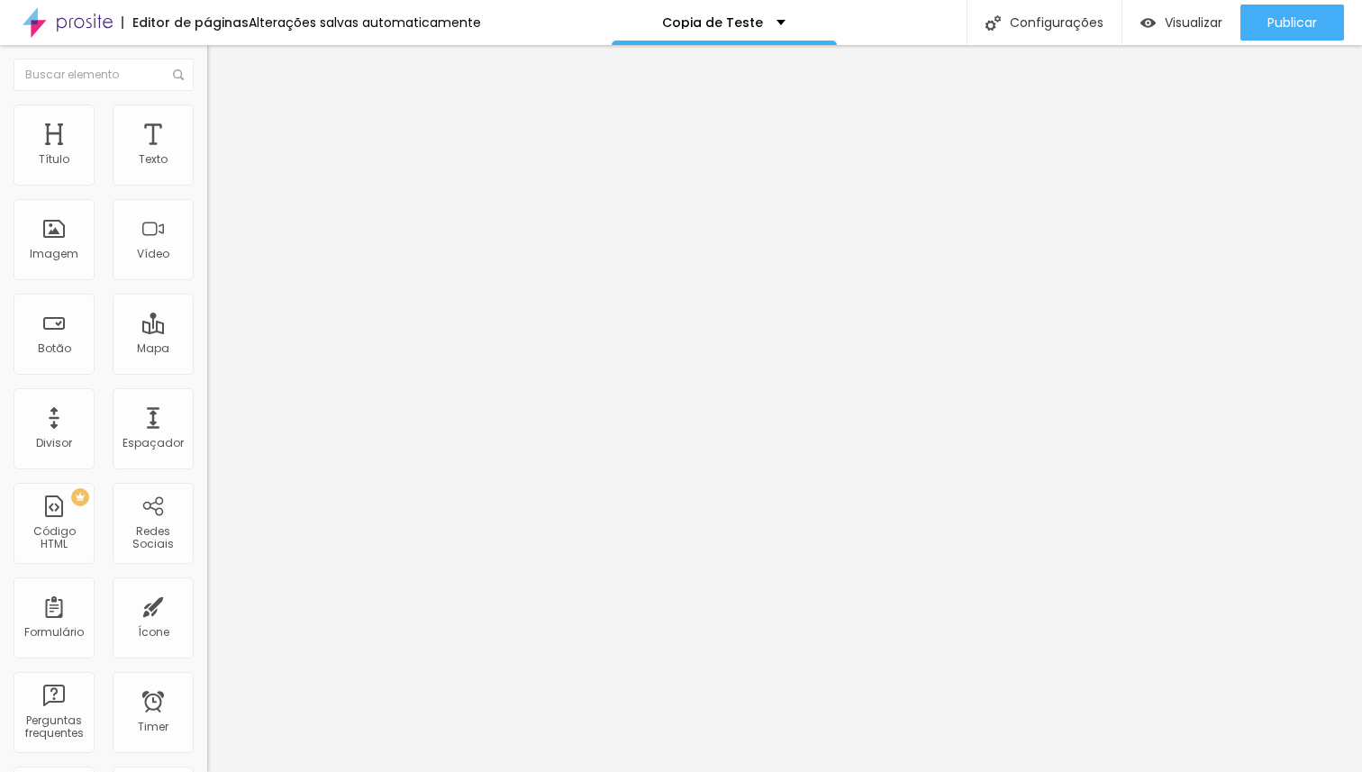
drag, startPoint x: 41, startPoint y: 211, endPoint x: 22, endPoint y: 210, distance: 19.8
click at [207, 604] on input "range" at bounding box center [265, 611] width 116 height 14
click at [223, 127] on span "Avançado" at bounding box center [252, 134] width 59 height 15
drag, startPoint x: 119, startPoint y: 178, endPoint x: 0, endPoint y: 185, distance: 119.1
click at [207, 349] on input "range" at bounding box center [265, 356] width 116 height 14
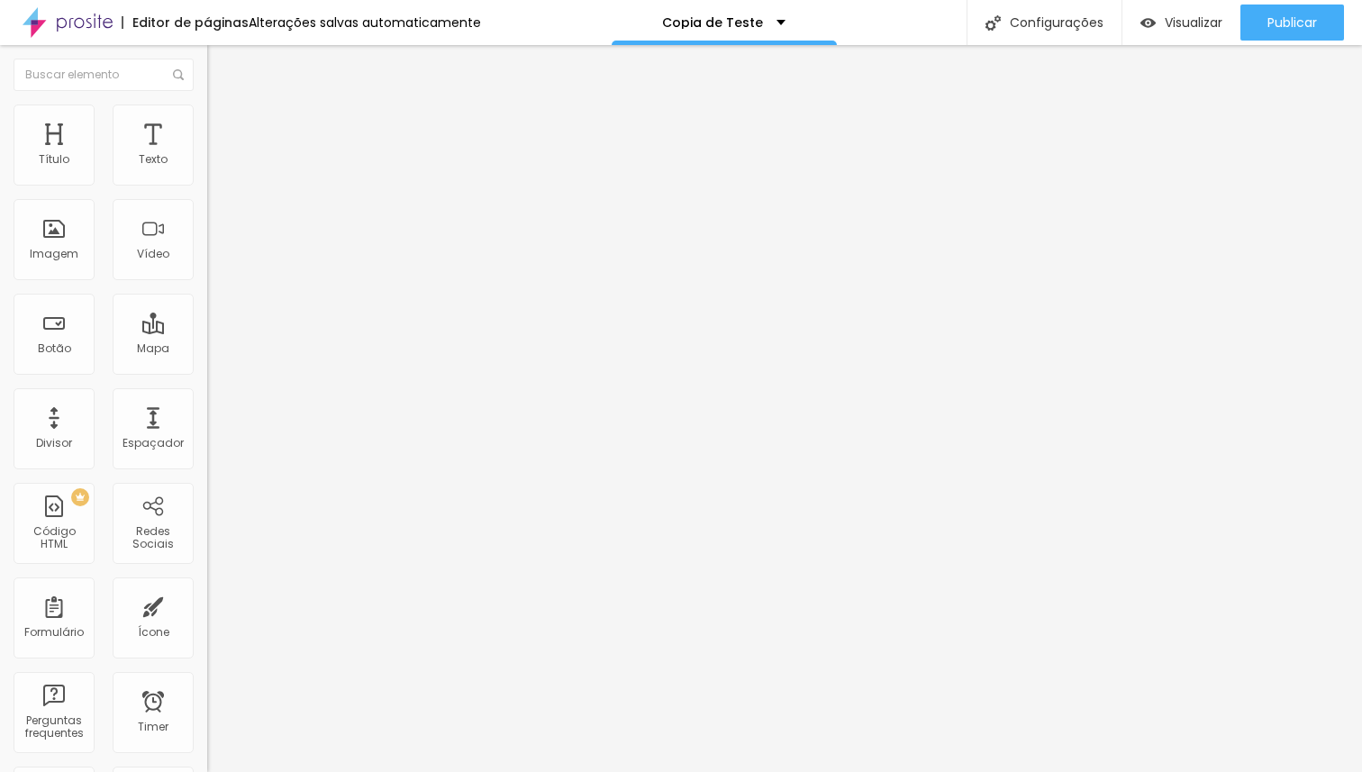
drag, startPoint x: 38, startPoint y: 213, endPoint x: 9, endPoint y: 211, distance: 28.9
click at [207, 604] on input "range" at bounding box center [265, 611] width 116 height 14
click at [207, 123] on li "Avançado" at bounding box center [310, 132] width 207 height 18
drag, startPoint x: 113, startPoint y: 181, endPoint x: 0, endPoint y: 178, distance: 113.5
click at [207, 349] on input "range" at bounding box center [265, 356] width 116 height 14
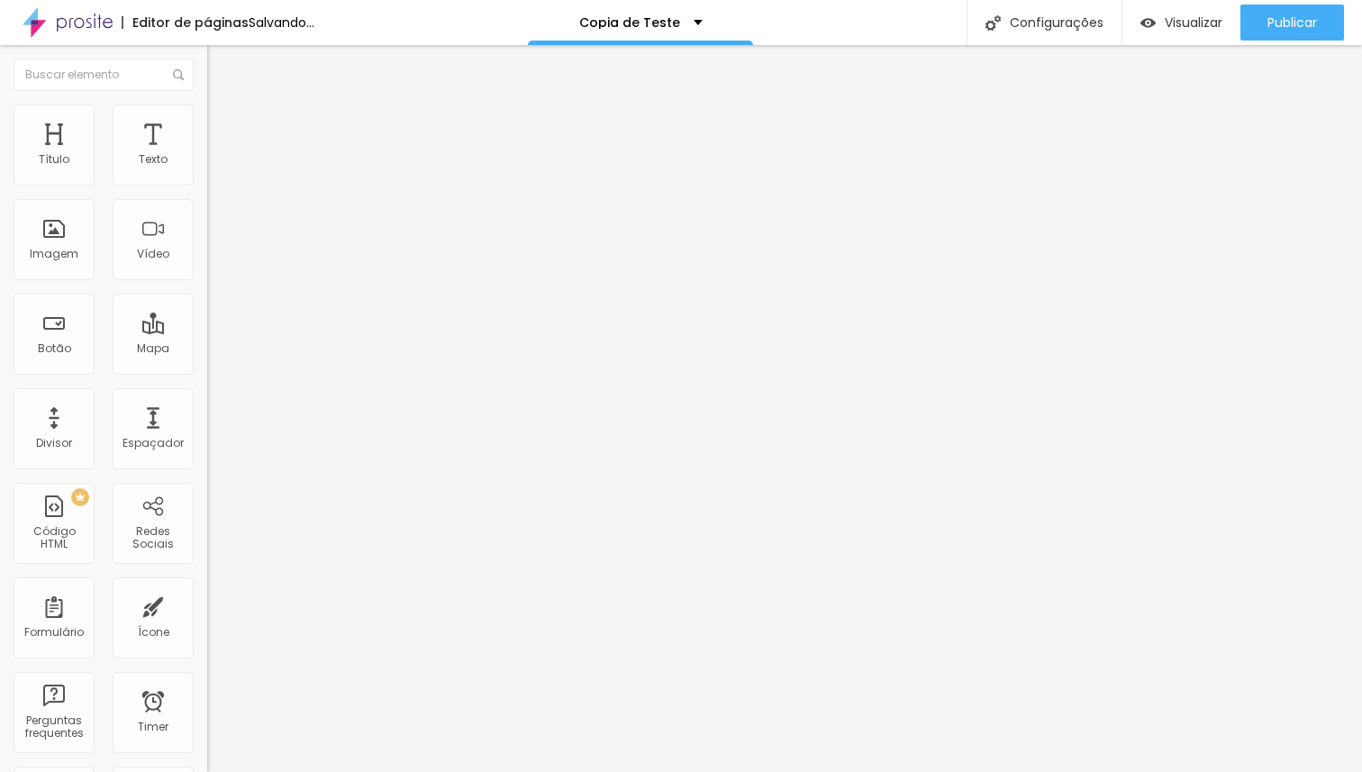
drag, startPoint x: 42, startPoint y: 213, endPoint x: 26, endPoint y: 210, distance: 16.4
click at [207, 604] on input "range" at bounding box center [265, 611] width 116 height 14
click at [207, 104] on li "Avançado" at bounding box center [310, 113] width 207 height 18
click at [207, 123] on li "Avançado" at bounding box center [310, 132] width 207 height 18
drag, startPoint x: 110, startPoint y: 177, endPoint x: 23, endPoint y: 180, distance: 87.4
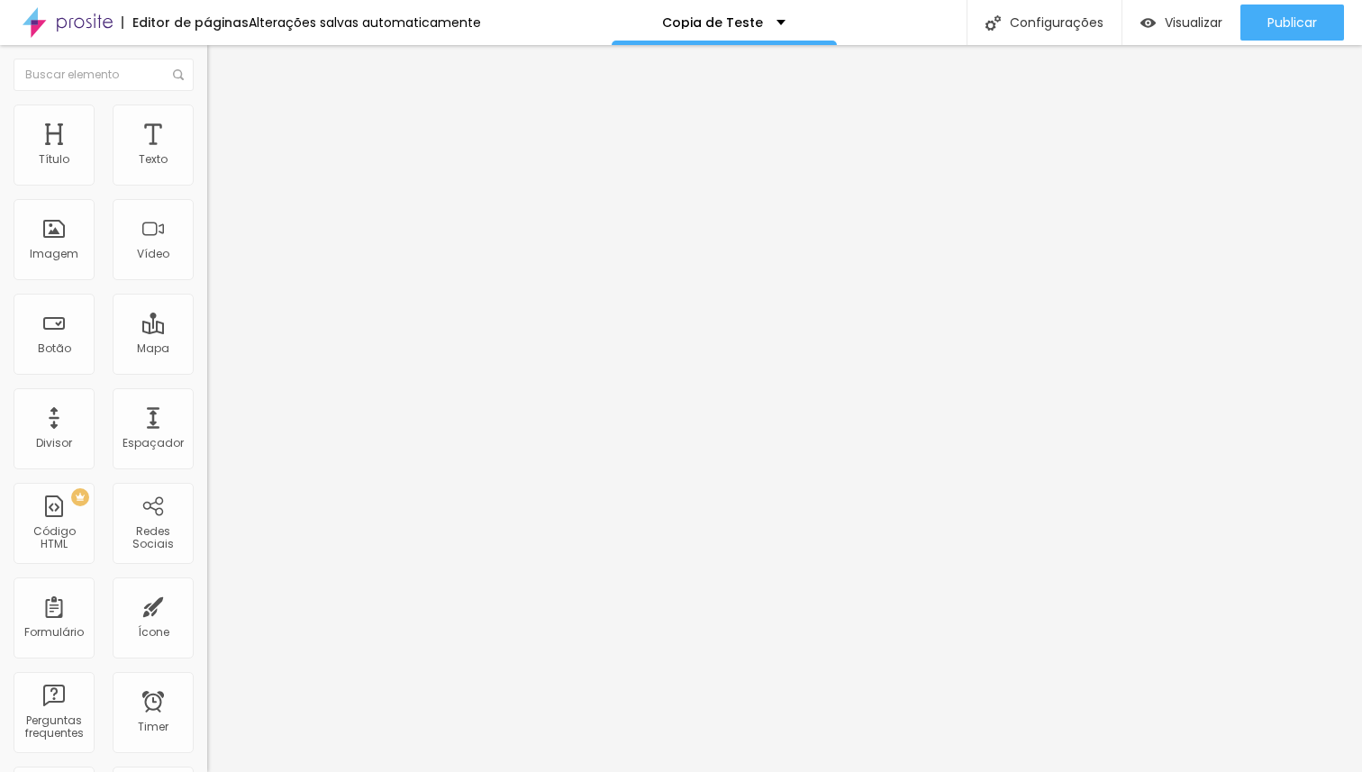
click at [207, 349] on input "range" at bounding box center [265, 356] width 116 height 14
drag, startPoint x: 41, startPoint y: 213, endPoint x: 26, endPoint y: 213, distance: 14.4
click at [207, 604] on input "range" at bounding box center [265, 611] width 116 height 14
click at [138, 170] on div "Texto" at bounding box center [153, 144] width 81 height 81
click at [223, 128] on span "Avançado" at bounding box center [252, 134] width 59 height 15
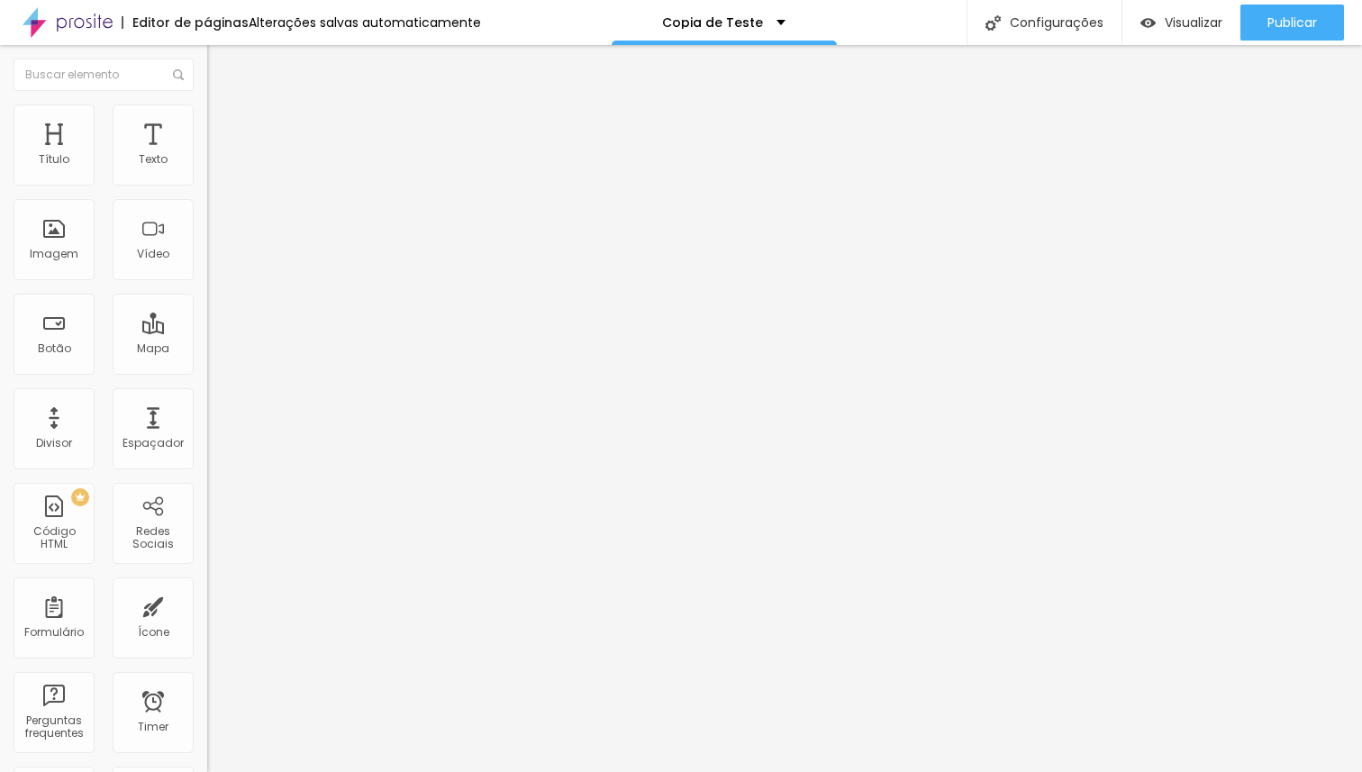
drag, startPoint x: 109, startPoint y: 177, endPoint x: 0, endPoint y: 174, distance: 109.0
click at [207, 349] on input "range" at bounding box center [265, 356] width 116 height 14
click at [207, 604] on input "range" at bounding box center [265, 611] width 116 height 14
click at [207, 123] on li "Avançado" at bounding box center [310, 132] width 207 height 18
drag, startPoint x: 32, startPoint y: 173, endPoint x: 0, endPoint y: 174, distance: 31.5
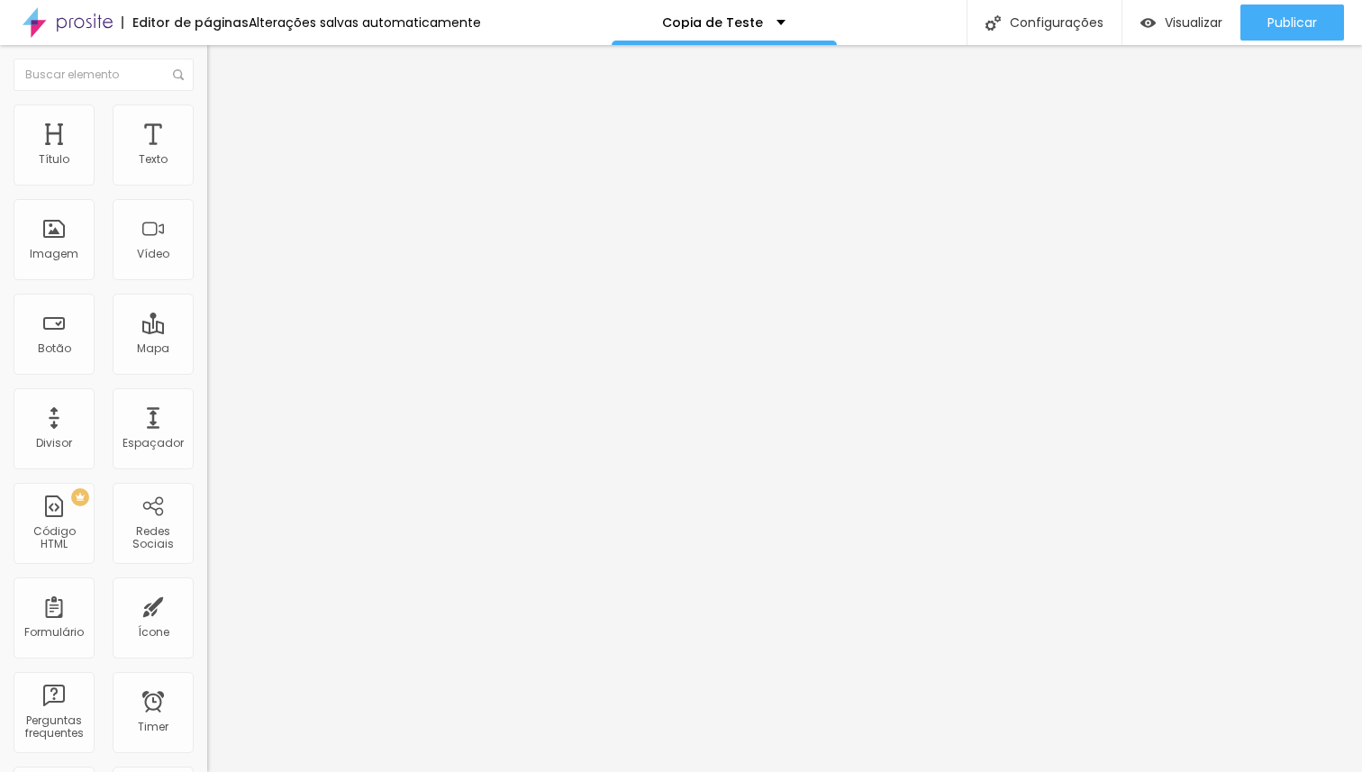
click at [207, 349] on input "range" at bounding box center [265, 356] width 116 height 14
drag, startPoint x: 42, startPoint y: 212, endPoint x: 29, endPoint y: 212, distance: 13.5
click at [207, 604] on input "range" at bounding box center [265, 611] width 116 height 14
click at [141, 186] on div "Título Texto Imagem Vídeo Botão Mapa Divisor Espaçador PREMIUM Código HTML Rede…" at bounding box center [103, 529] width 207 height 851
click at [141, 168] on div "Texto" at bounding box center [153, 144] width 81 height 81
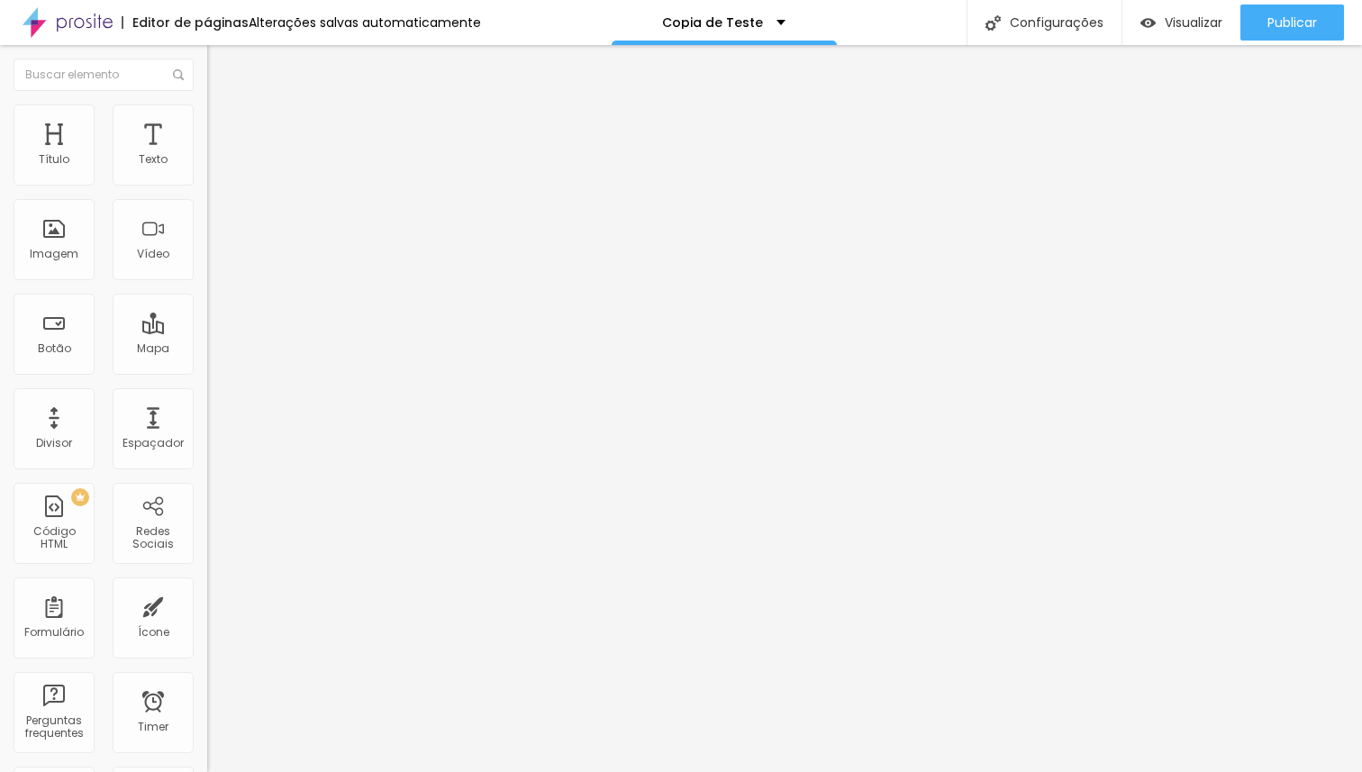
click at [207, 141] on li "Avançado" at bounding box center [310, 132] width 207 height 18
drag, startPoint x: 62, startPoint y: 179, endPoint x: 0, endPoint y: 179, distance: 62.2
click at [207, 179] on div "20 Espaçamento entre colunas 20 px Espaçamento vertical ID Html Classes Html Vi…" at bounding box center [310, 520] width 207 height 758
drag, startPoint x: 110, startPoint y: 176, endPoint x: 0, endPoint y: 173, distance: 109.9
click at [207, 349] on input "range" at bounding box center [265, 356] width 116 height 14
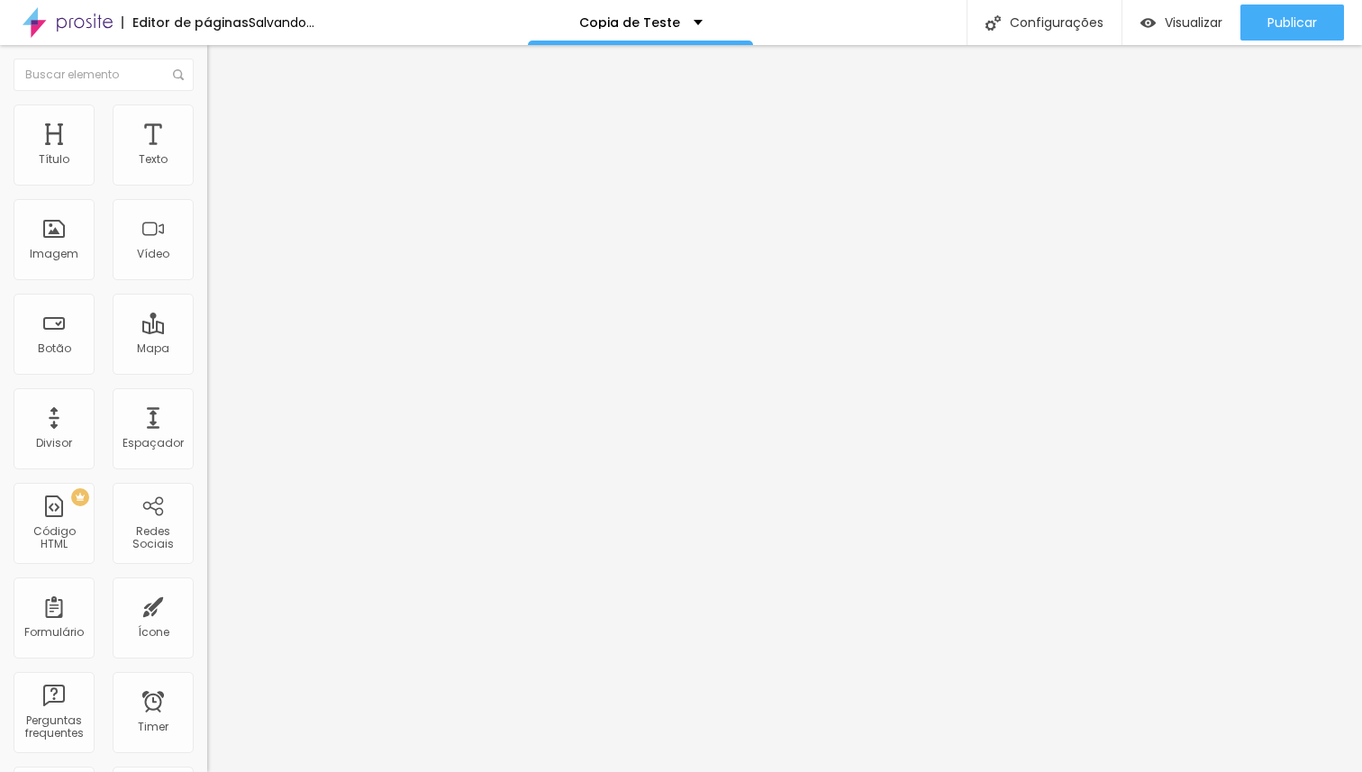
click at [207, 604] on input "range" at bounding box center [265, 611] width 116 height 14
click at [207, 123] on li "Avançado" at bounding box center [310, 132] width 207 height 18
drag, startPoint x: 113, startPoint y: 177, endPoint x: 8, endPoint y: 177, distance: 105.4
click at [207, 349] on input "range" at bounding box center [265, 356] width 116 height 14
click at [207, 604] on input "range" at bounding box center [265, 611] width 116 height 14
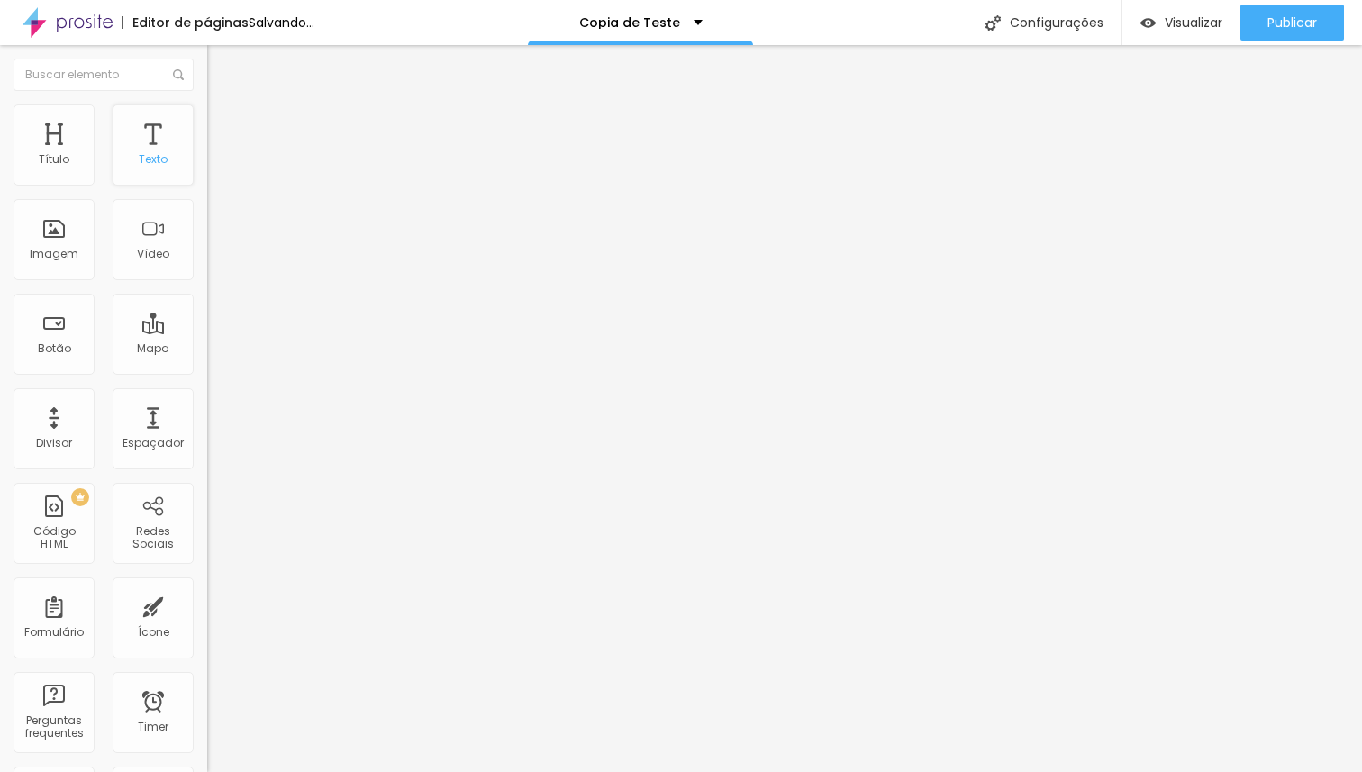
click at [159, 160] on div "Texto" at bounding box center [153, 144] width 81 height 81
click at [223, 129] on span "Avançado" at bounding box center [252, 134] width 59 height 15
drag, startPoint x: 114, startPoint y: 177, endPoint x: 267, endPoint y: 232, distance: 161.8
click at [267, 349] on input "range" at bounding box center [265, 356] width 116 height 14
drag, startPoint x: 125, startPoint y: 214, endPoint x: 0, endPoint y: 213, distance: 125.2
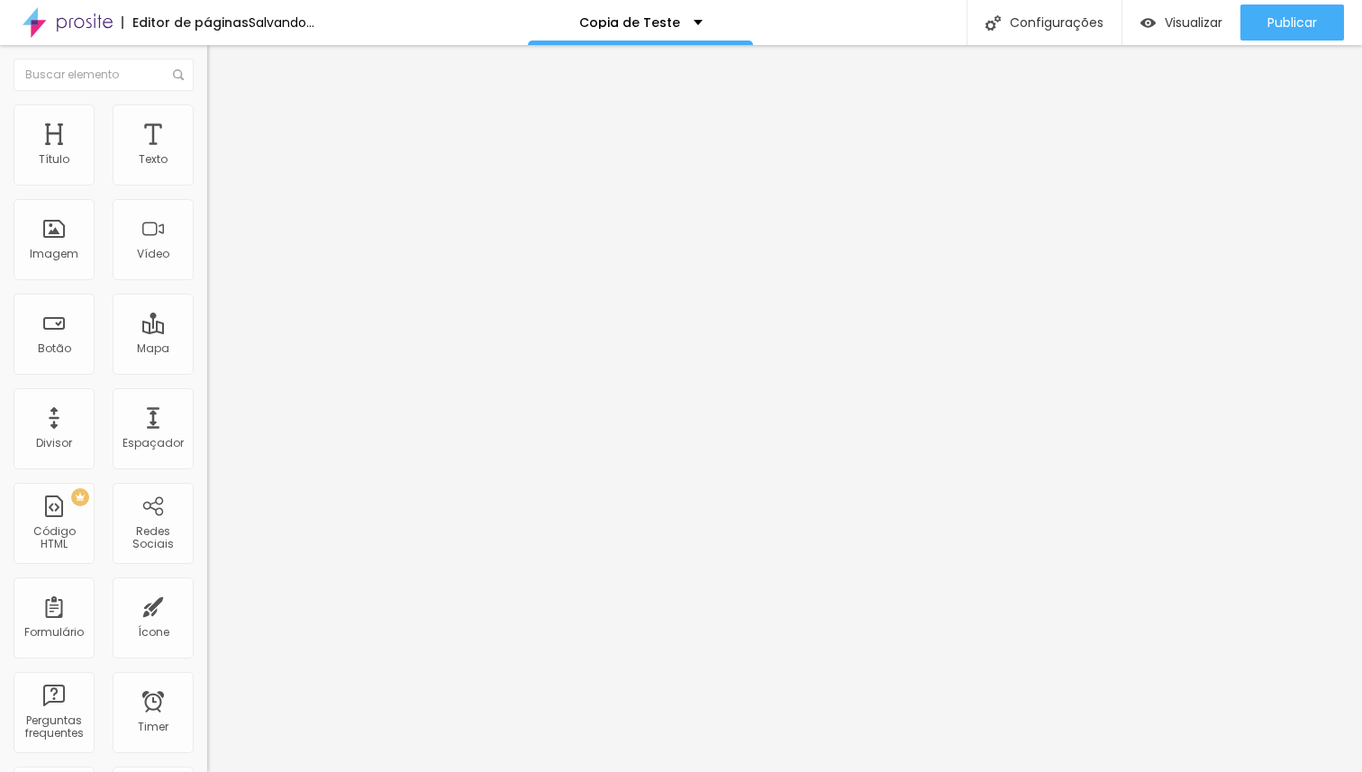
click at [207, 604] on input "range" at bounding box center [265, 611] width 116 height 14
drag, startPoint x: 154, startPoint y: 173, endPoint x: 218, endPoint y: 174, distance: 64.0
click at [218, 349] on input "range" at bounding box center [265, 356] width 116 height 14
drag, startPoint x: 40, startPoint y: 207, endPoint x: 55, endPoint y: 205, distance: 15.4
click at [207, 604] on input "range" at bounding box center [265, 611] width 116 height 14
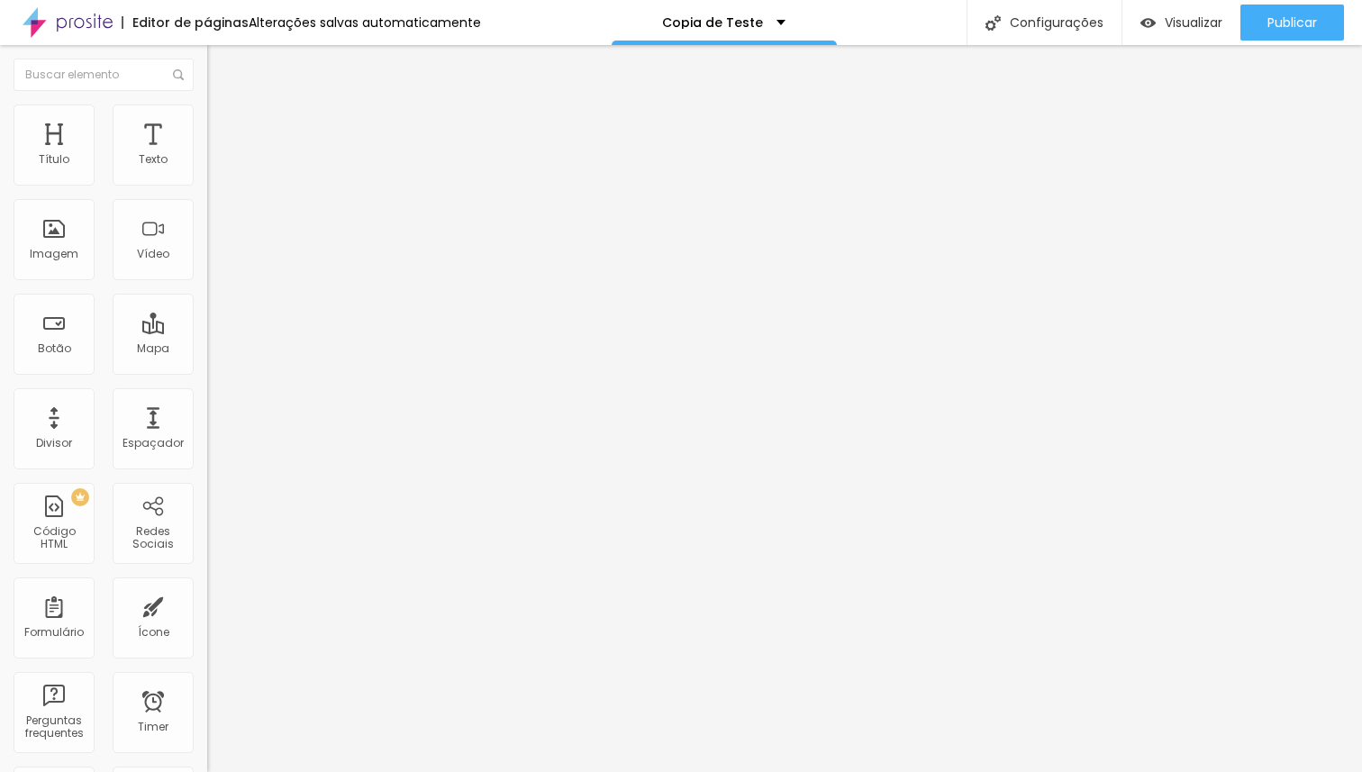
drag, startPoint x: 54, startPoint y: 212, endPoint x: 15, endPoint y: 208, distance: 38.9
click at [207, 604] on input "range" at bounding box center [265, 611] width 116 height 14
drag, startPoint x: 36, startPoint y: 212, endPoint x: 27, endPoint y: 206, distance: 10.5
click at [207, 604] on input "range" at bounding box center [265, 611] width 116 height 14
drag, startPoint x: 150, startPoint y: 176, endPoint x: 170, endPoint y: 177, distance: 19.8
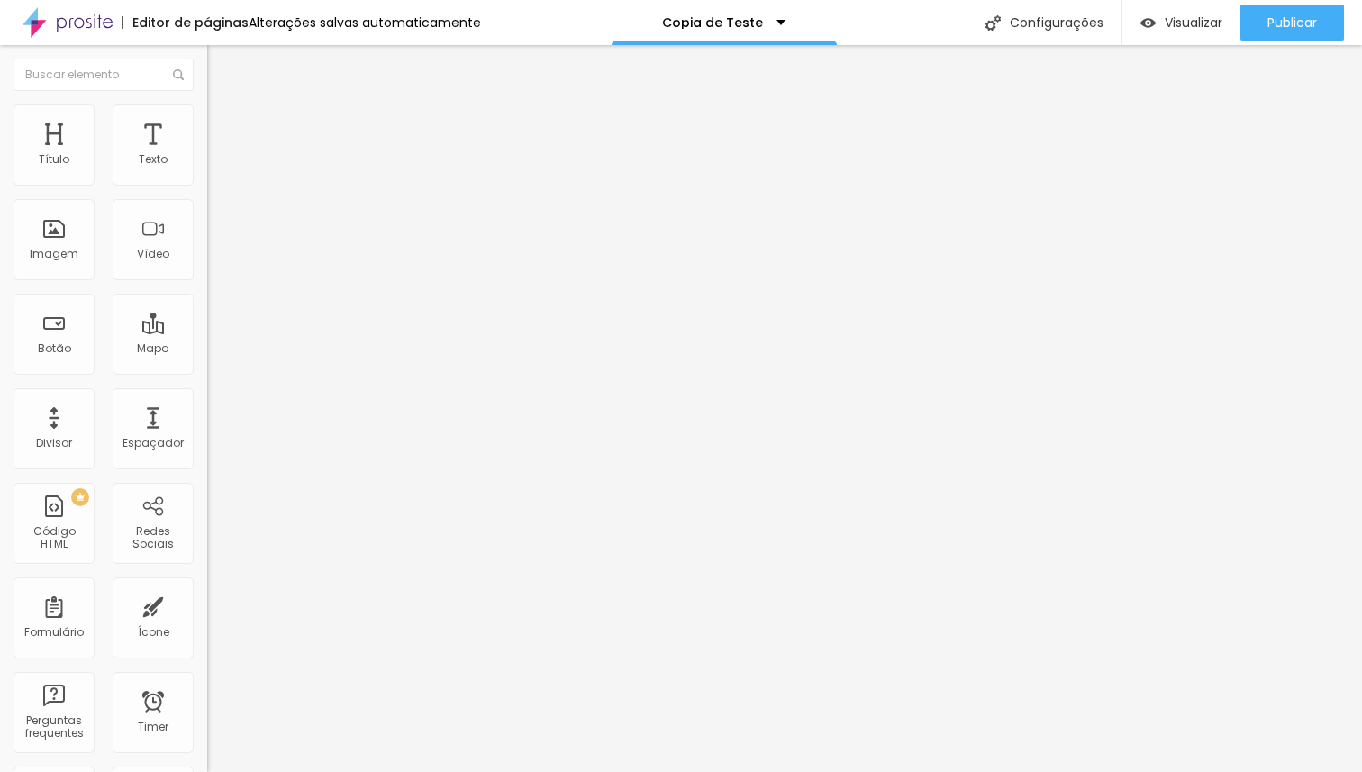
click at [207, 349] on input "range" at bounding box center [265, 356] width 116 height 14
drag, startPoint x: 34, startPoint y: 207, endPoint x: 50, endPoint y: 201, distance: 16.6
click at [207, 604] on input "range" at bounding box center [265, 611] width 116 height 14
click at [207, 123] on li "Avançado" at bounding box center [310, 132] width 207 height 18
drag, startPoint x: 68, startPoint y: 174, endPoint x: 214, endPoint y: 184, distance: 146.3
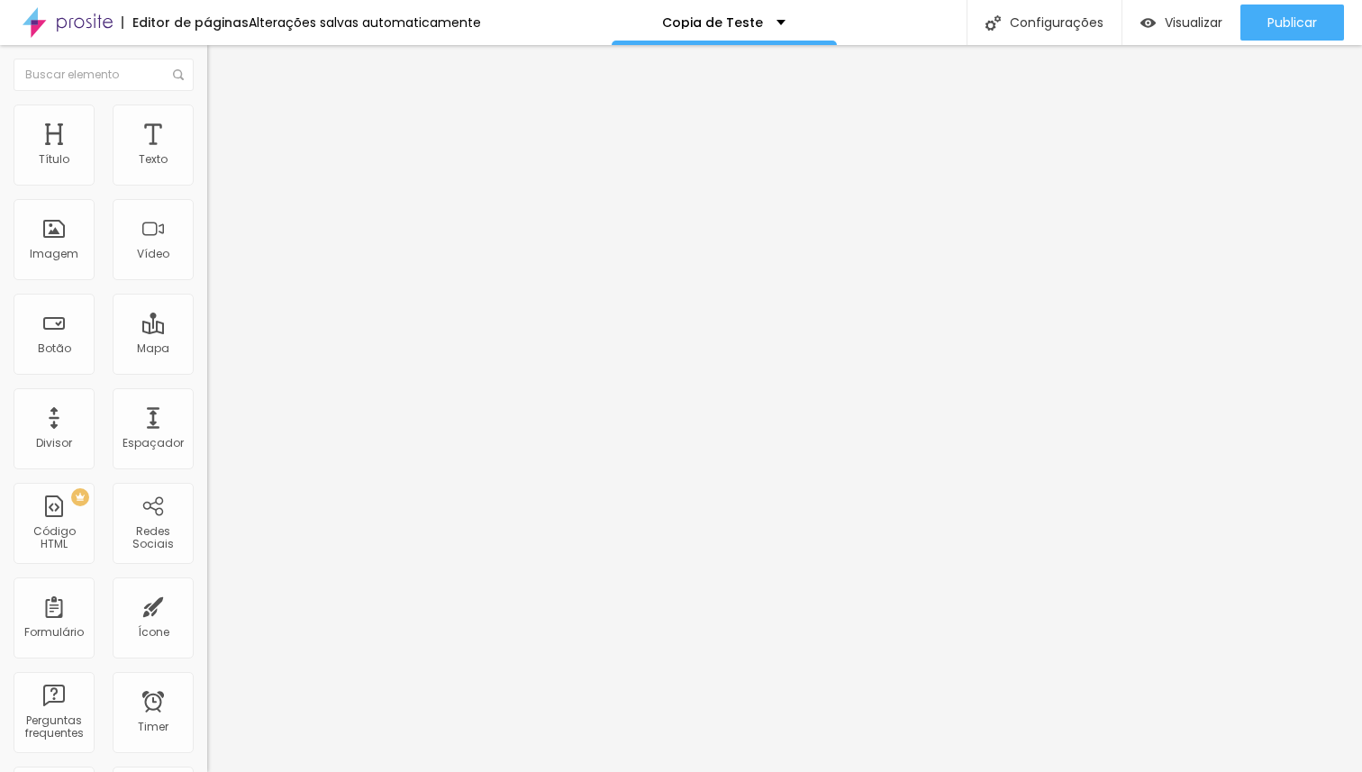
click at [214, 349] on input "range" at bounding box center [265, 356] width 116 height 14
click at [207, 123] on li "Avançado" at bounding box center [310, 132] width 207 height 18
click at [223, 129] on span "Avançado" at bounding box center [252, 134] width 59 height 15
drag, startPoint x: 46, startPoint y: 213, endPoint x: 10, endPoint y: 213, distance: 36.0
click at [207, 604] on input "range" at bounding box center [265, 611] width 116 height 14
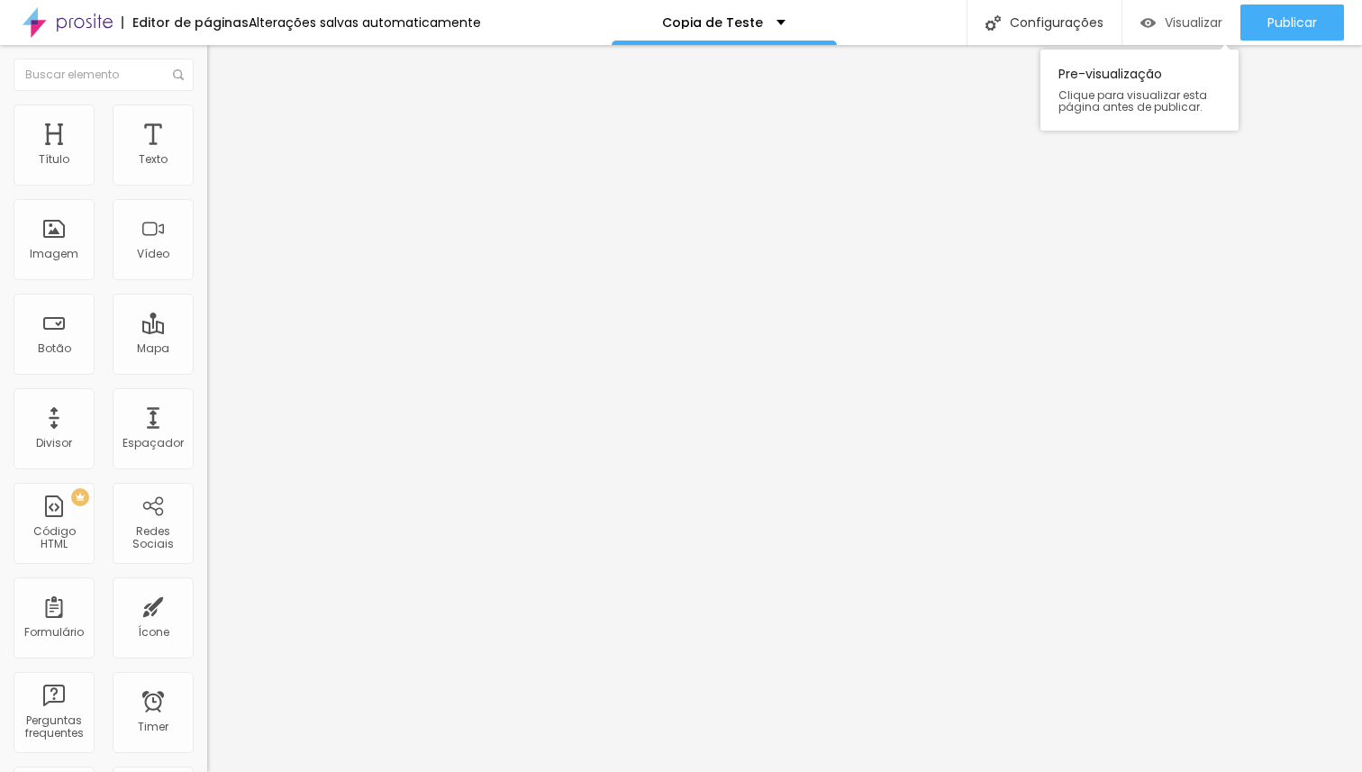
click at [1193, 23] on span "Visualizar" at bounding box center [1194, 22] width 58 height 14
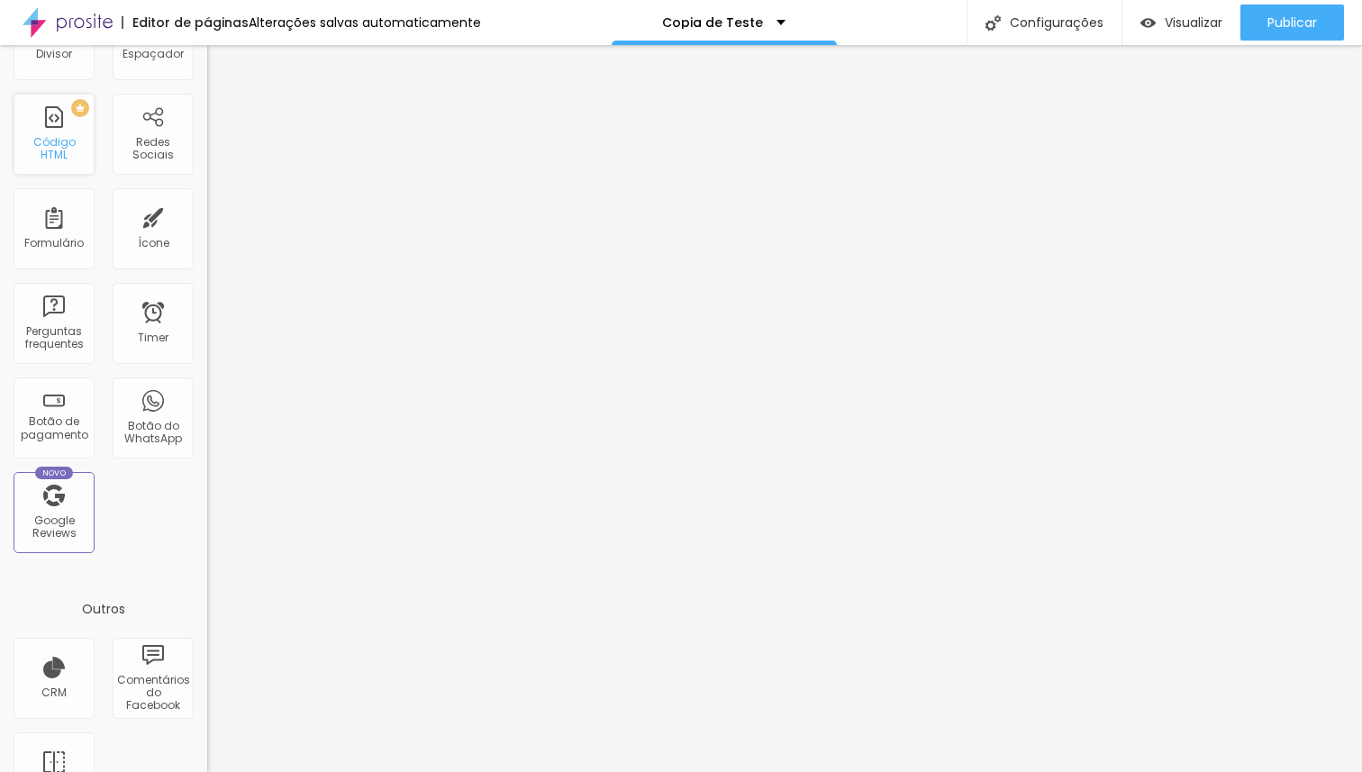
scroll to position [0, 0]
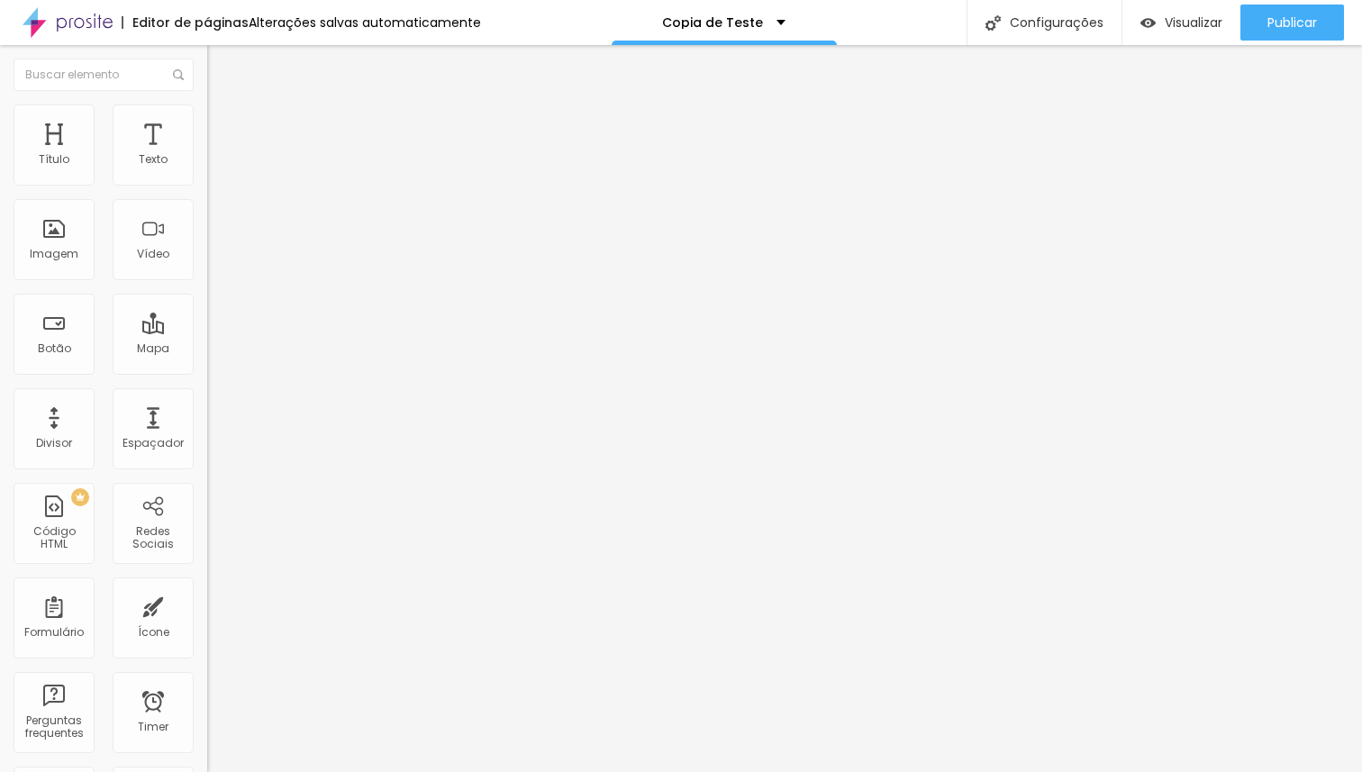
click at [223, 127] on span "Avançado" at bounding box center [252, 134] width 59 height 15
drag, startPoint x: 124, startPoint y: 176, endPoint x: 243, endPoint y: 172, distance: 119.0
click at [243, 349] on input "range" at bounding box center [265, 356] width 116 height 14
click at [223, 124] on span "Estilo" at bounding box center [237, 116] width 28 height 15
click at [223, 127] on span "Avançado" at bounding box center [252, 134] width 59 height 15
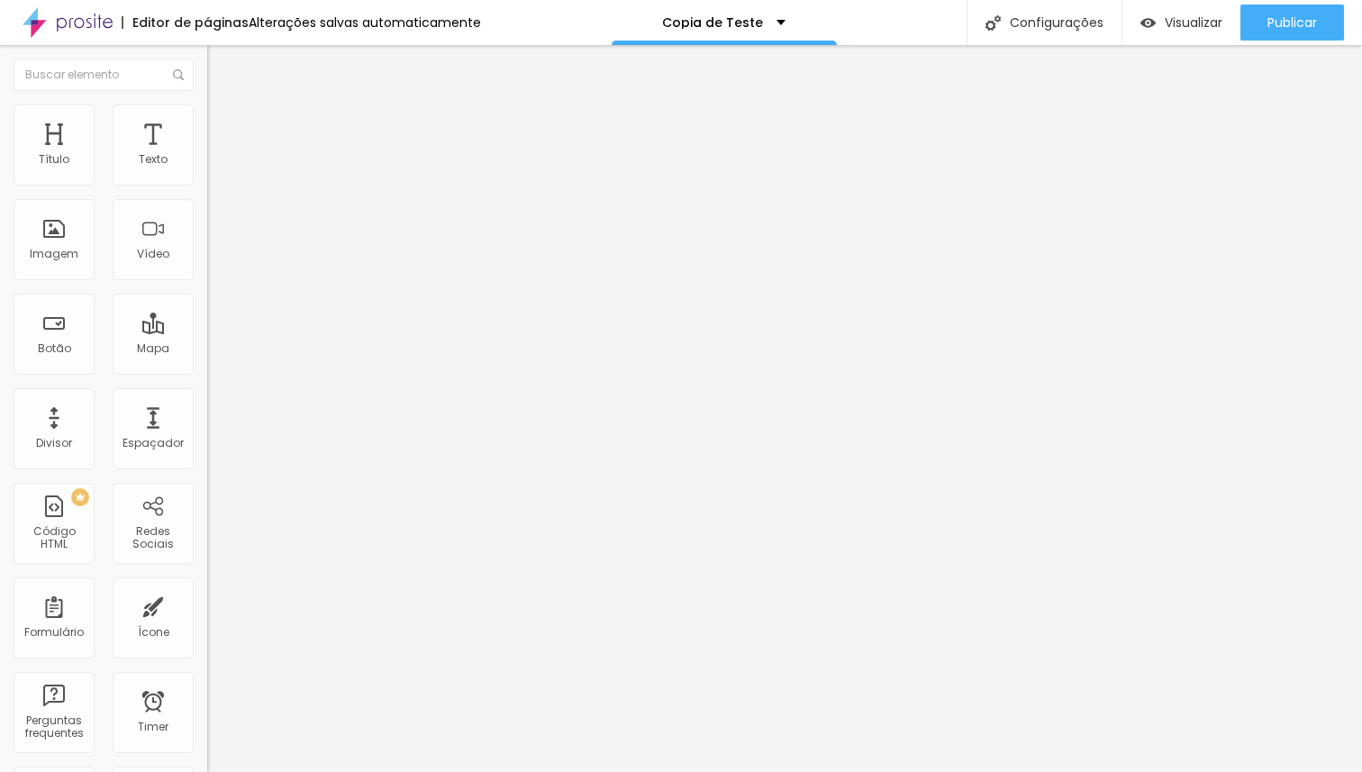
drag, startPoint x: 123, startPoint y: 178, endPoint x: 74, endPoint y: 179, distance: 48.6
click at [207, 349] on input "range" at bounding box center [265, 356] width 116 height 14
click at [207, 123] on li "Avançado" at bounding box center [310, 132] width 207 height 18
click at [207, 117] on li "Estilo" at bounding box center [310, 113] width 207 height 18
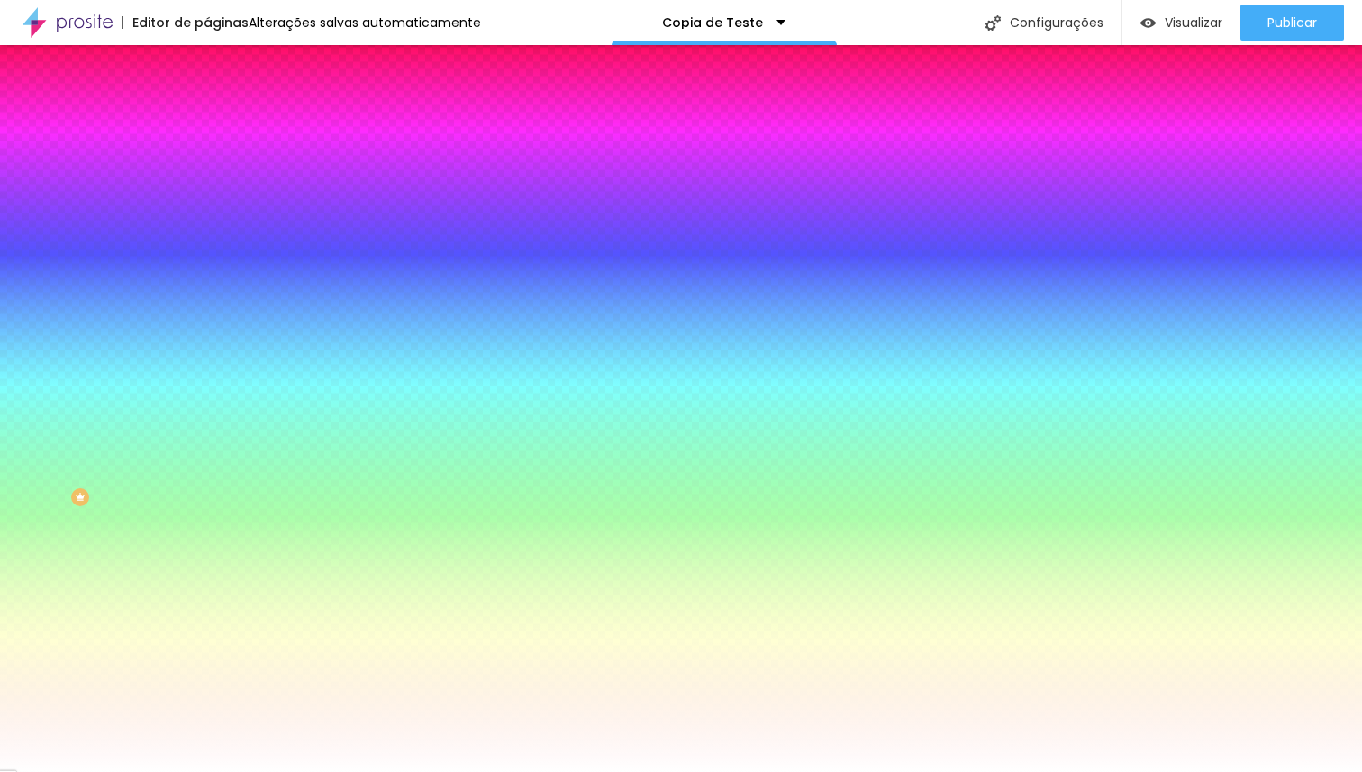
click at [207, 123] on li "Avançado" at bounding box center [310, 132] width 207 height 18
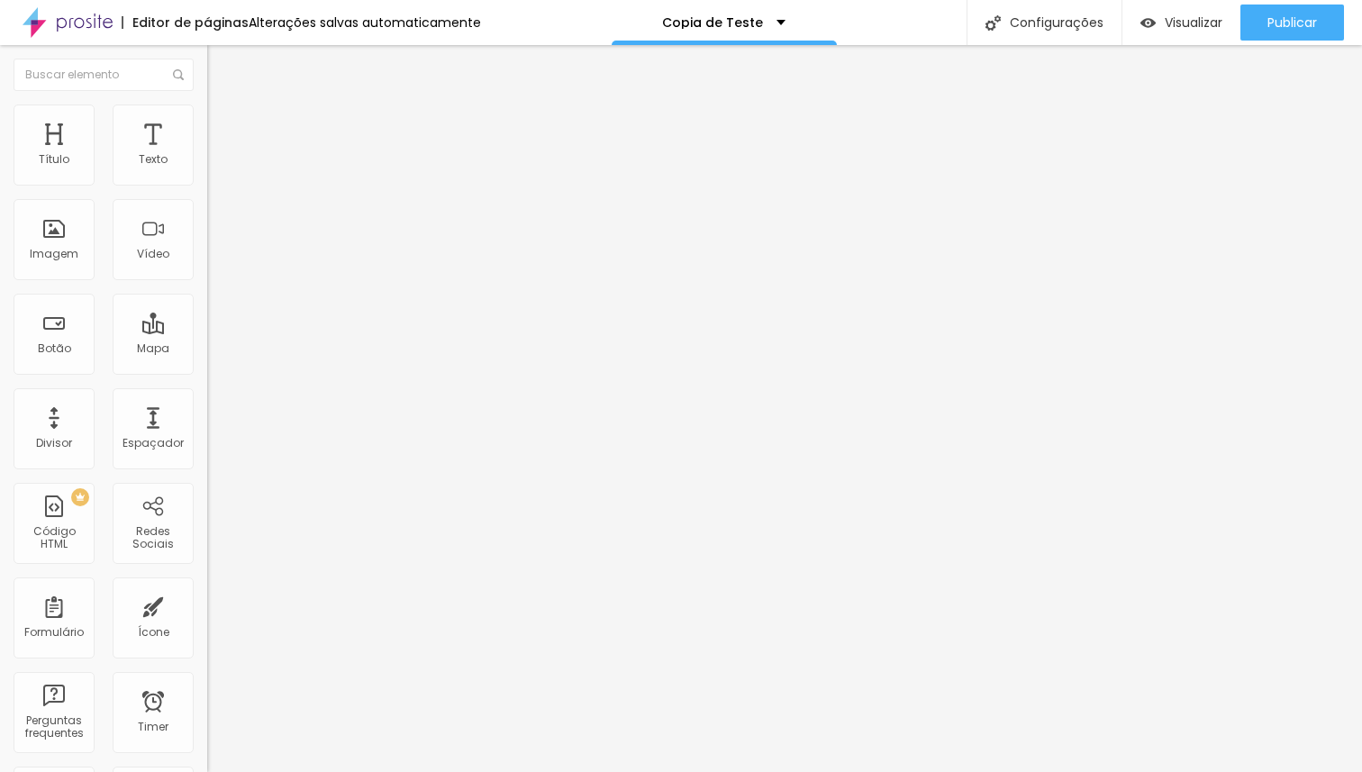
click at [207, 123] on li "Avançado" at bounding box center [310, 132] width 207 height 18
drag, startPoint x: 156, startPoint y: 179, endPoint x: 100, endPoint y: 169, distance: 56.7
click at [207, 349] on input "range" at bounding box center [265, 356] width 116 height 14
click at [207, 604] on input "range" at bounding box center [265, 611] width 116 height 14
click at [1185, 18] on span "Visualizar" at bounding box center [1194, 22] width 58 height 14
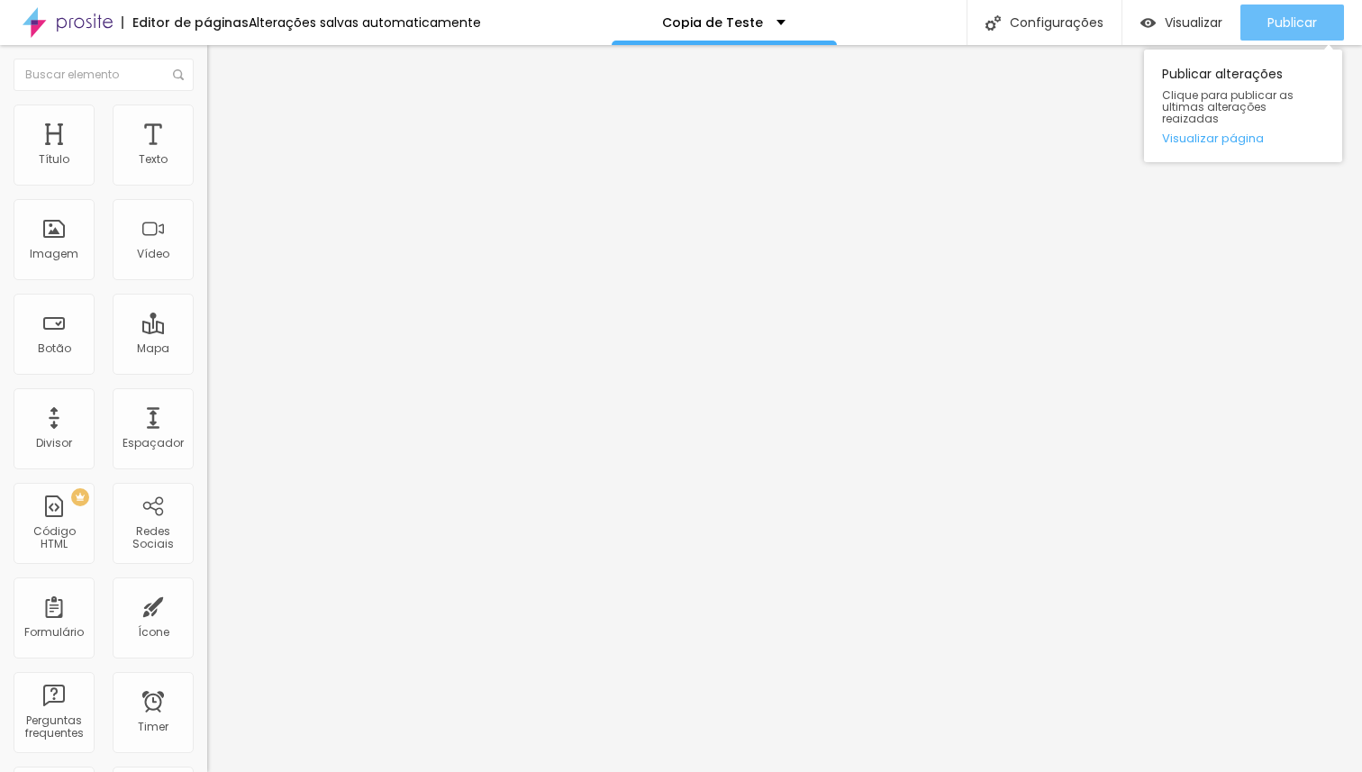
click at [1282, 12] on div "Publicar" at bounding box center [1292, 23] width 50 height 36
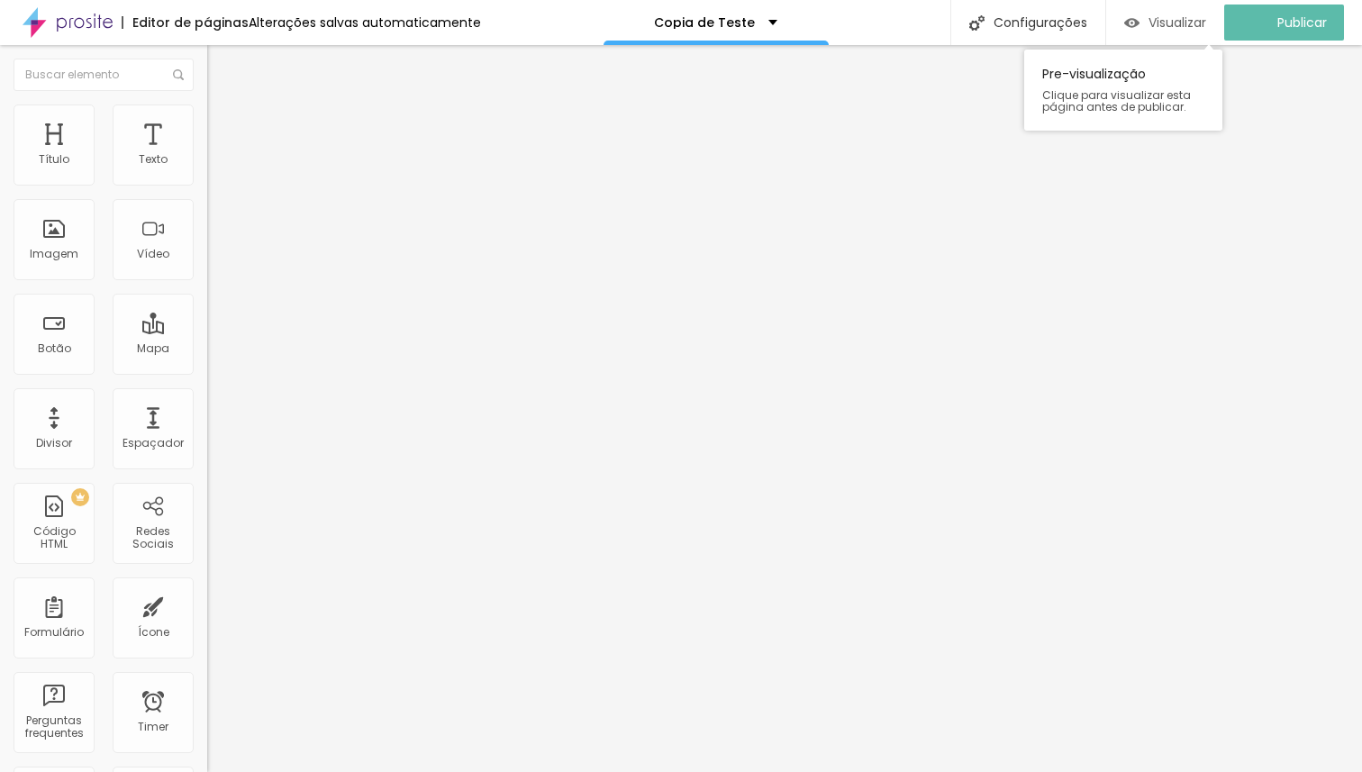
click at [1185, 23] on span "Visualizar" at bounding box center [1177, 22] width 58 height 14
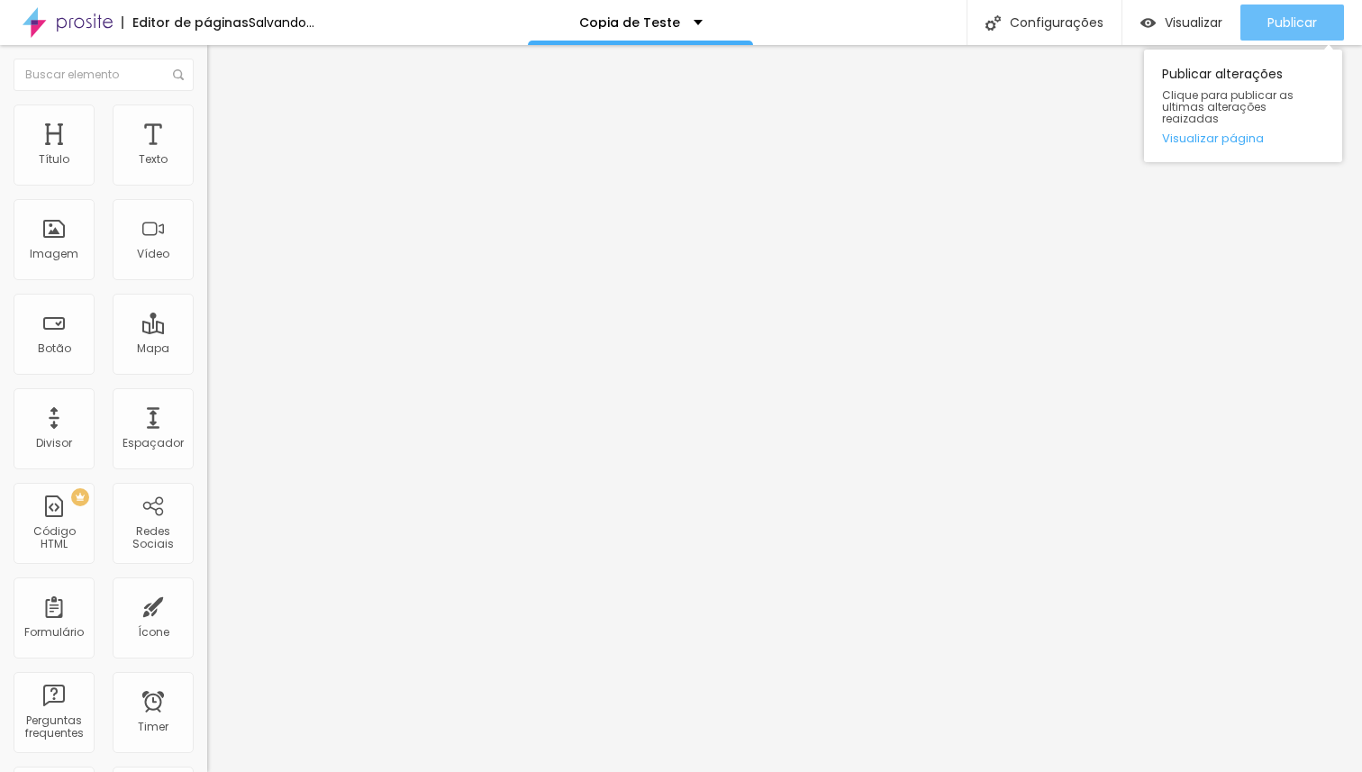
click at [1282, 21] on span "Publicar" at bounding box center [1292, 22] width 50 height 14
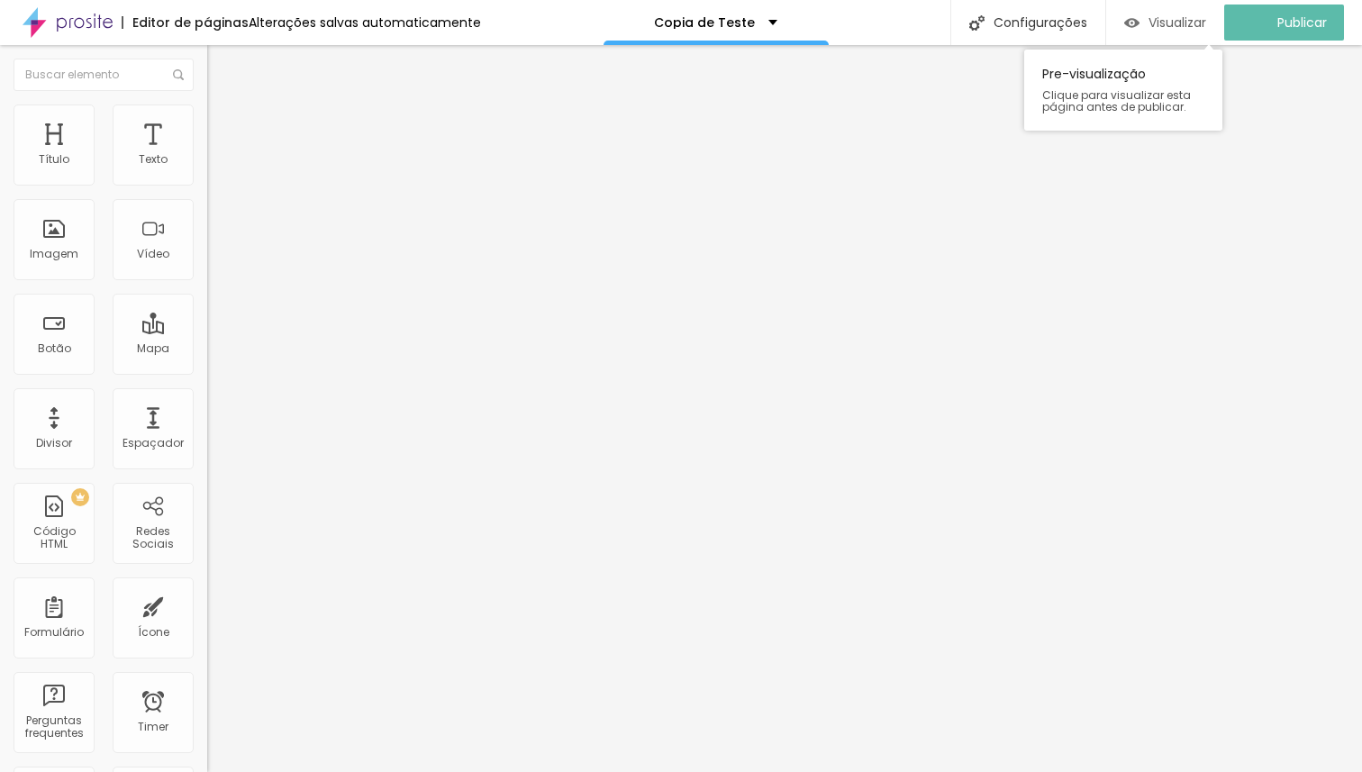
click at [1171, 23] on span "Visualizar" at bounding box center [1177, 22] width 58 height 14
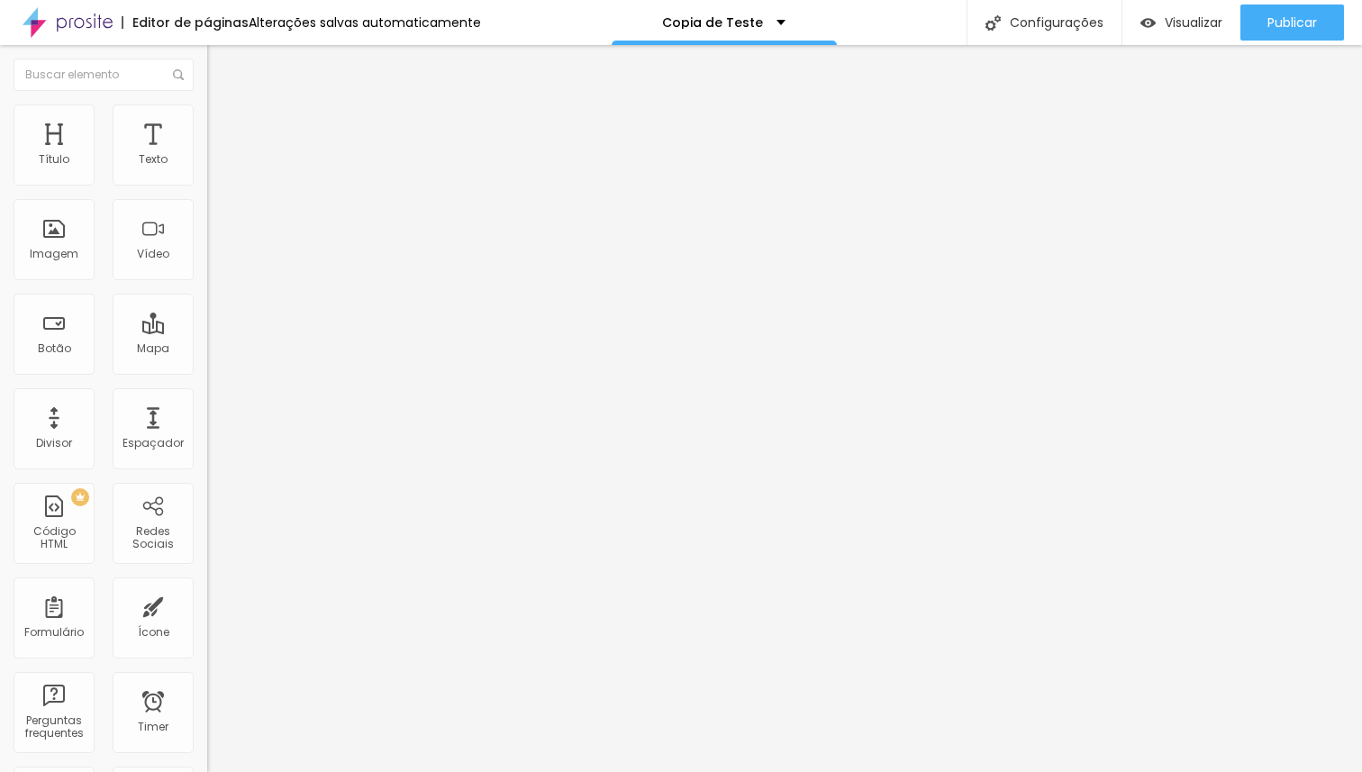
click at [207, 119] on li "Estilo" at bounding box center [310, 113] width 207 height 18
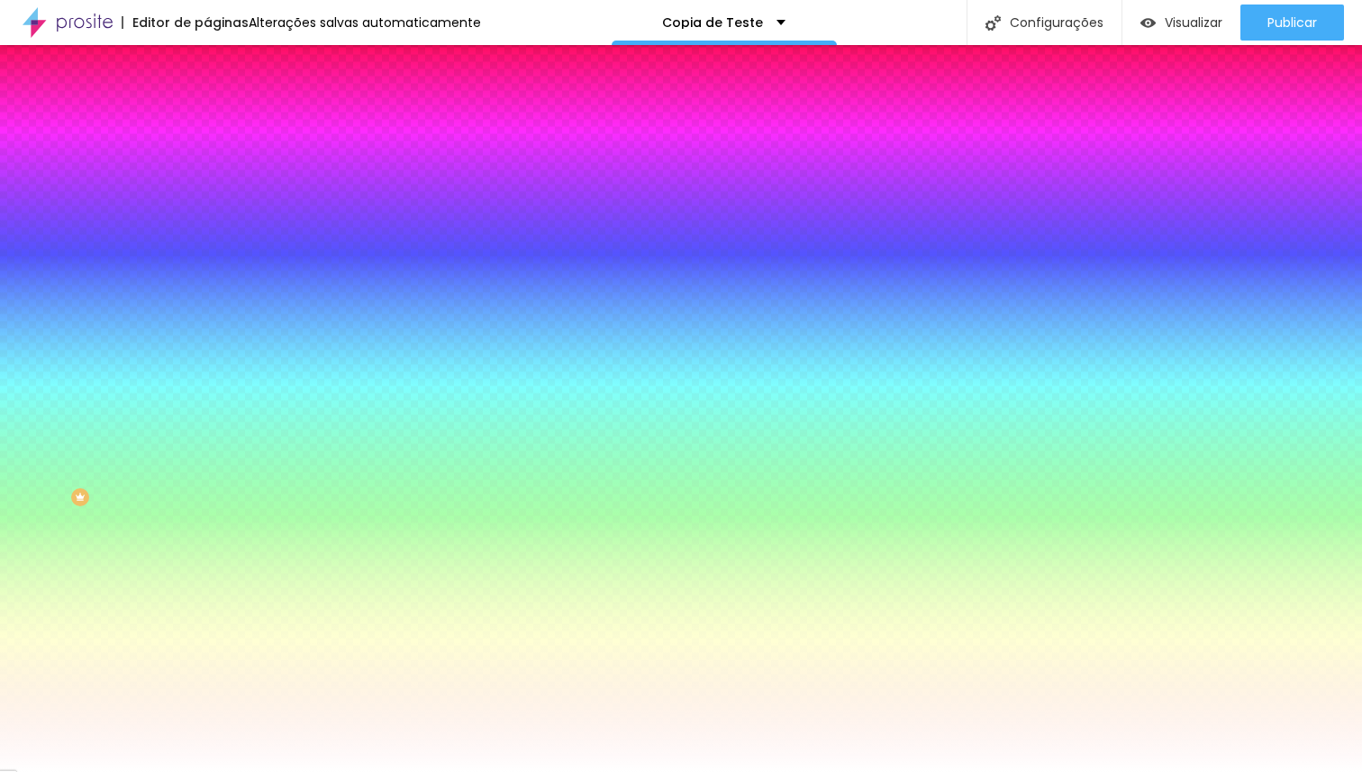
click at [207, 123] on li "Avançado" at bounding box center [310, 132] width 207 height 18
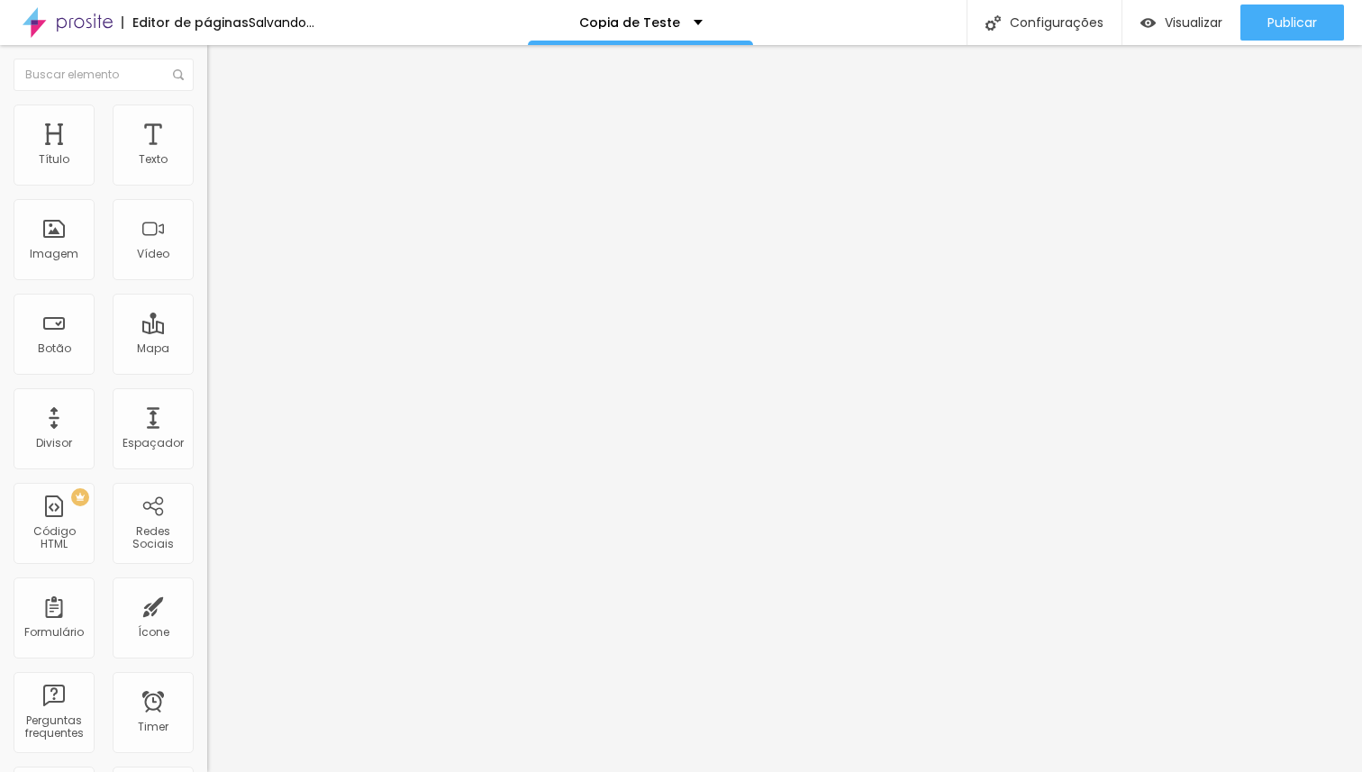
drag, startPoint x: 113, startPoint y: 178, endPoint x: 260, endPoint y: 172, distance: 147.0
click at [260, 349] on input "range" at bounding box center [265, 356] width 116 height 14
click at [223, 123] on span "Estilo" at bounding box center [237, 116] width 28 height 15
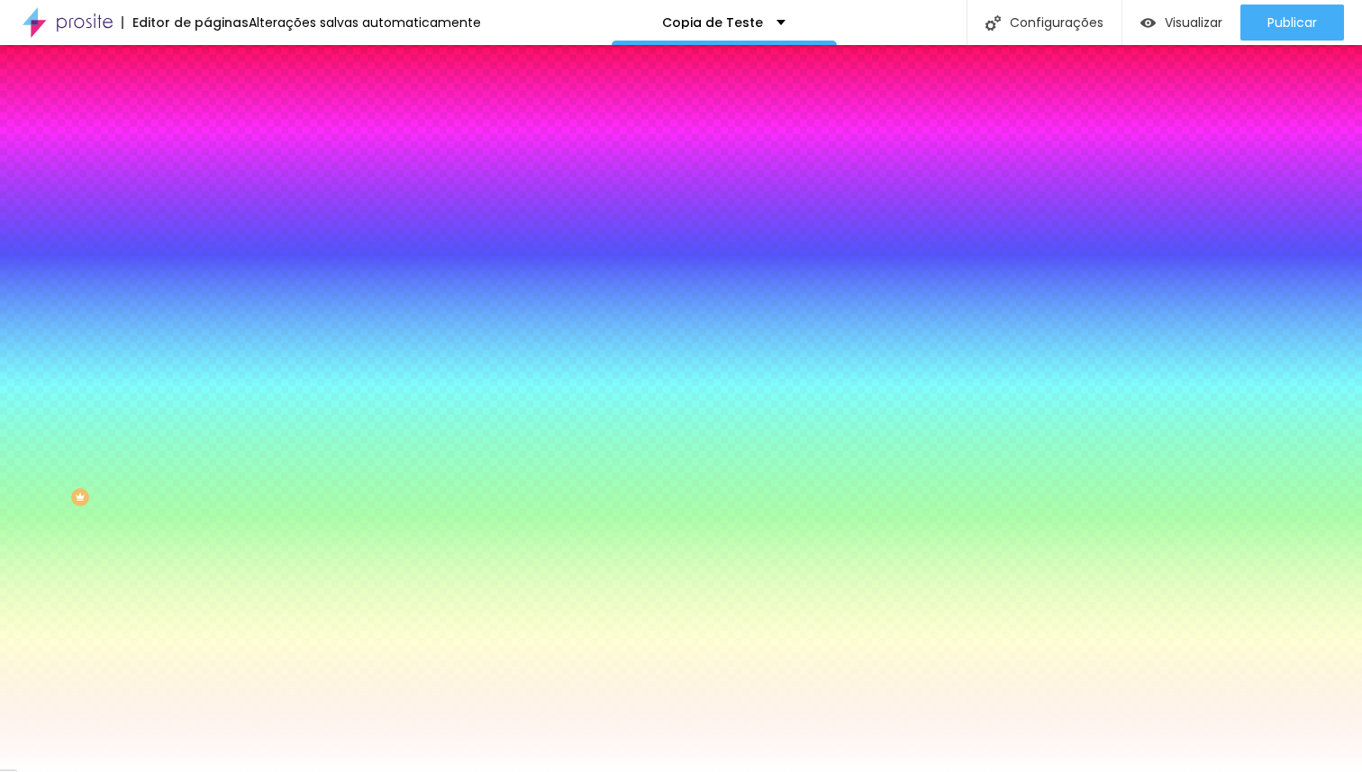
click at [207, 166] on span "Trocar imagem" at bounding box center [256, 157] width 98 height 15
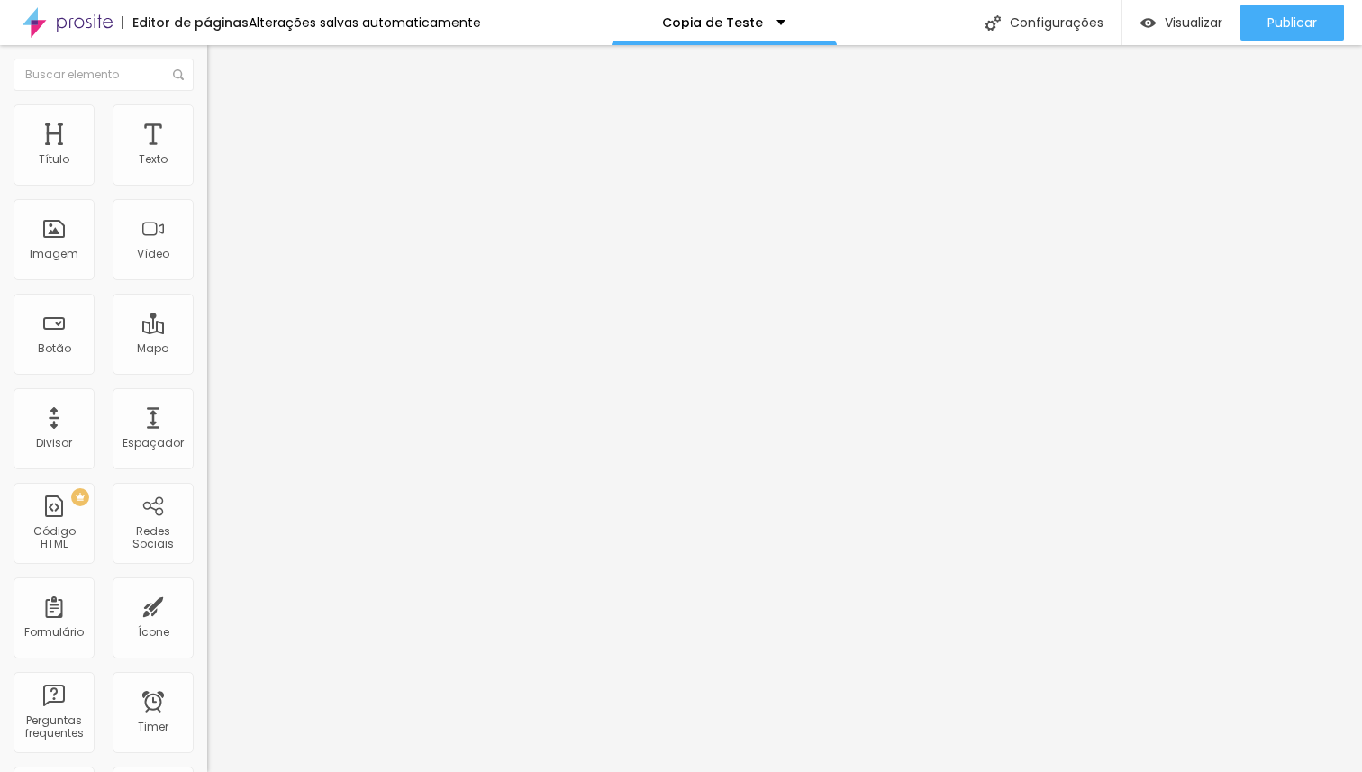
click at [223, 123] on span "Estilo" at bounding box center [237, 116] width 28 height 15
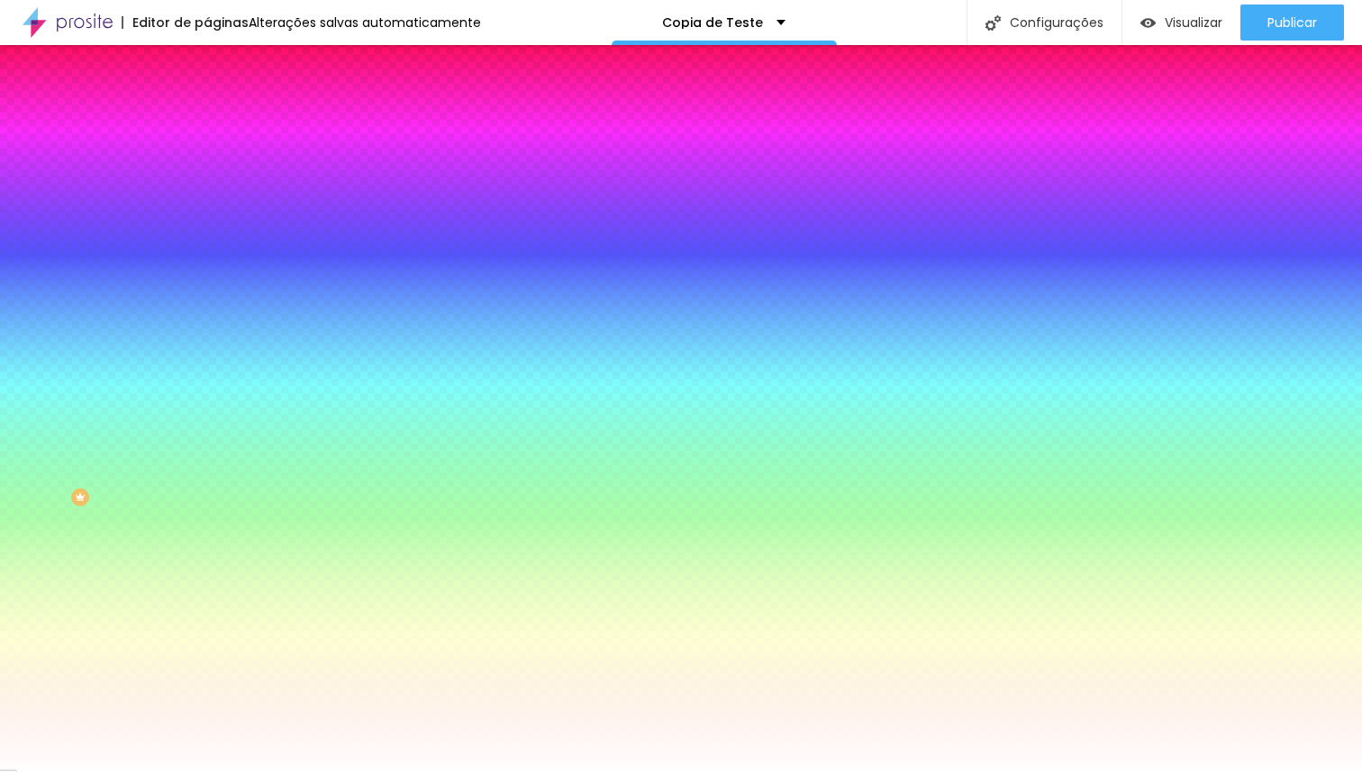
click at [207, 166] on span "Trocar imagem" at bounding box center [256, 157] width 98 height 15
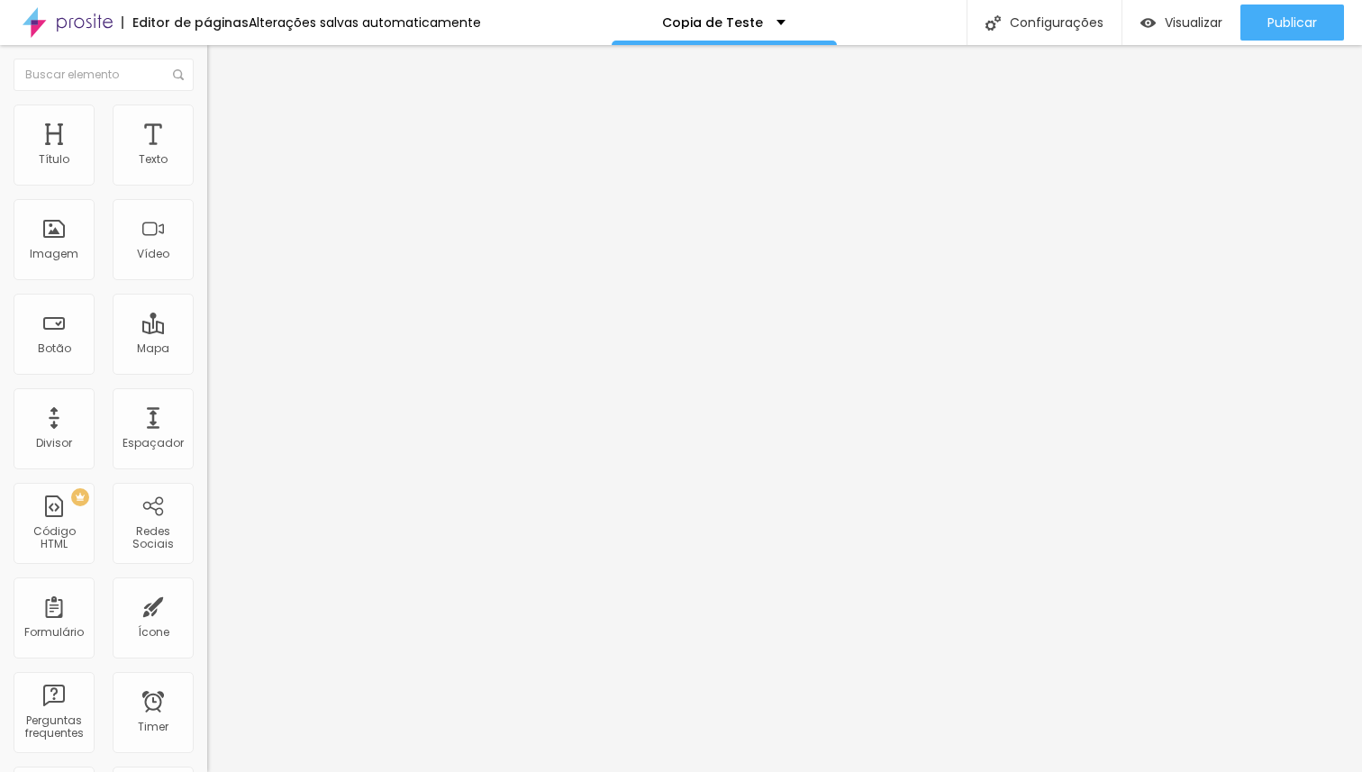
click at [207, 120] on li "Estilo" at bounding box center [310, 113] width 207 height 18
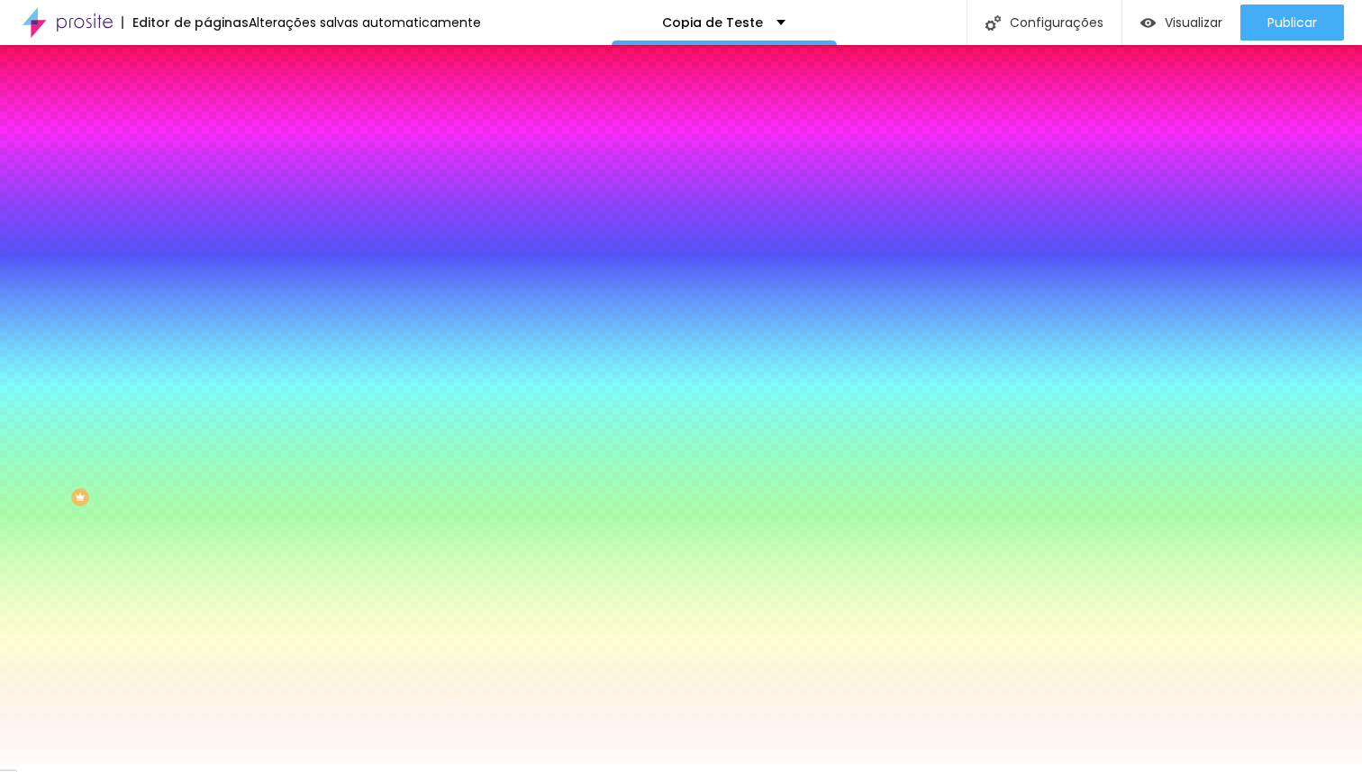
click at [207, 166] on span "Trocar imagem" at bounding box center [256, 157] width 98 height 15
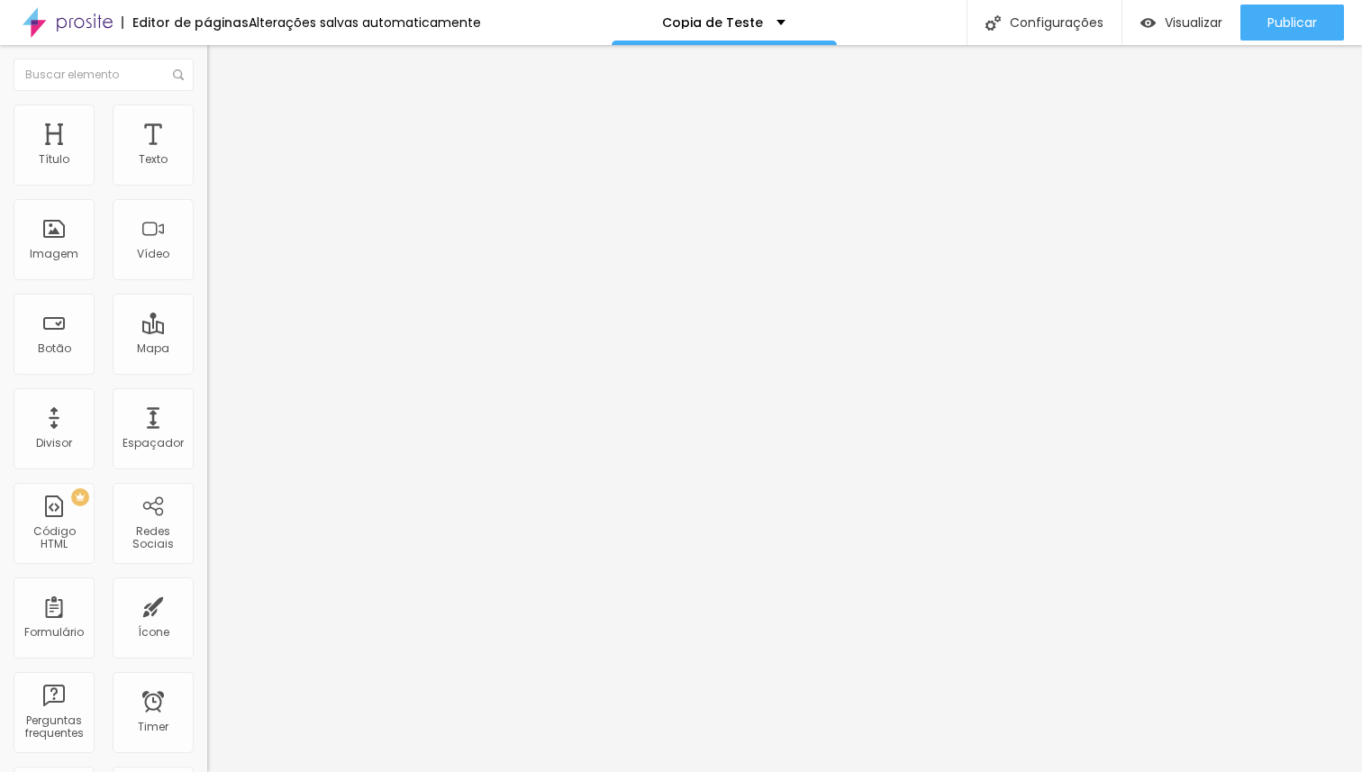
click at [223, 124] on span "Estilo" at bounding box center [237, 116] width 28 height 15
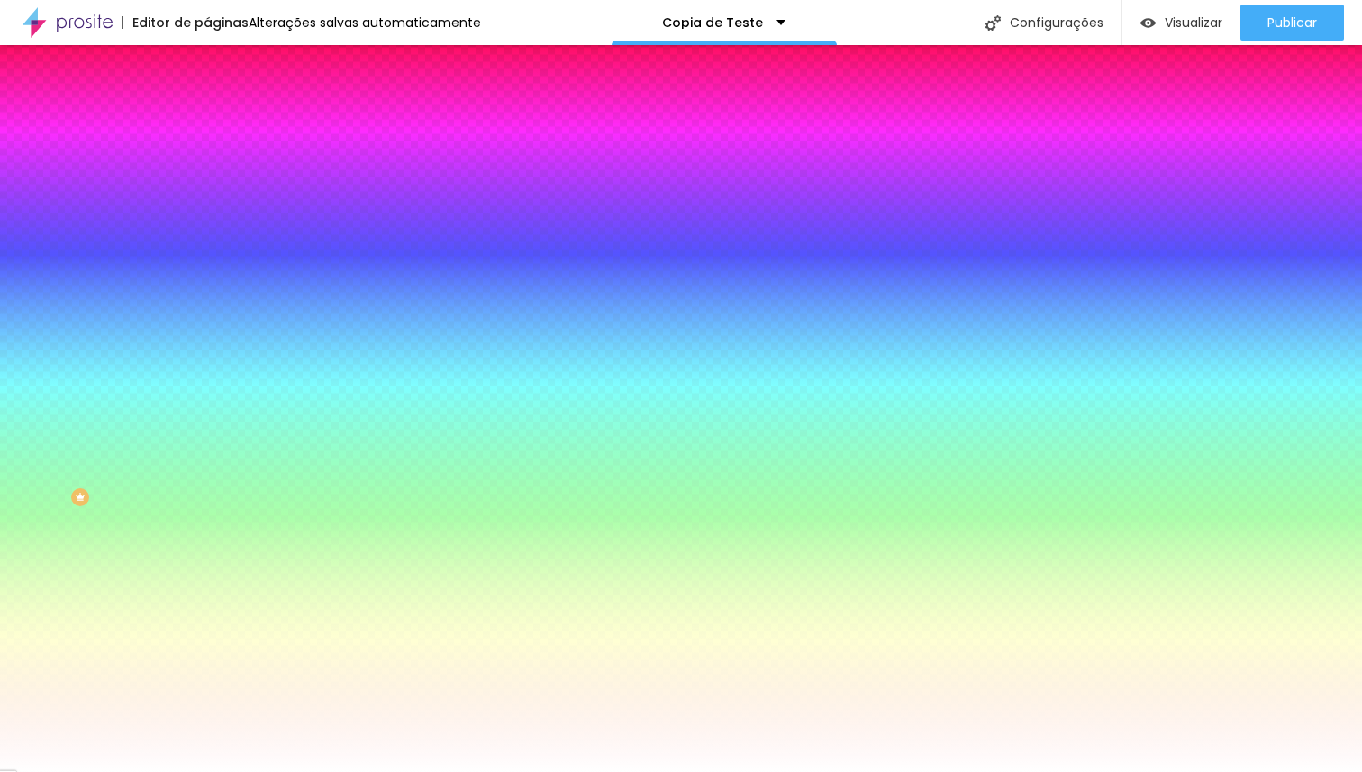
click at [207, 166] on span "Trocar imagem" at bounding box center [256, 157] width 98 height 15
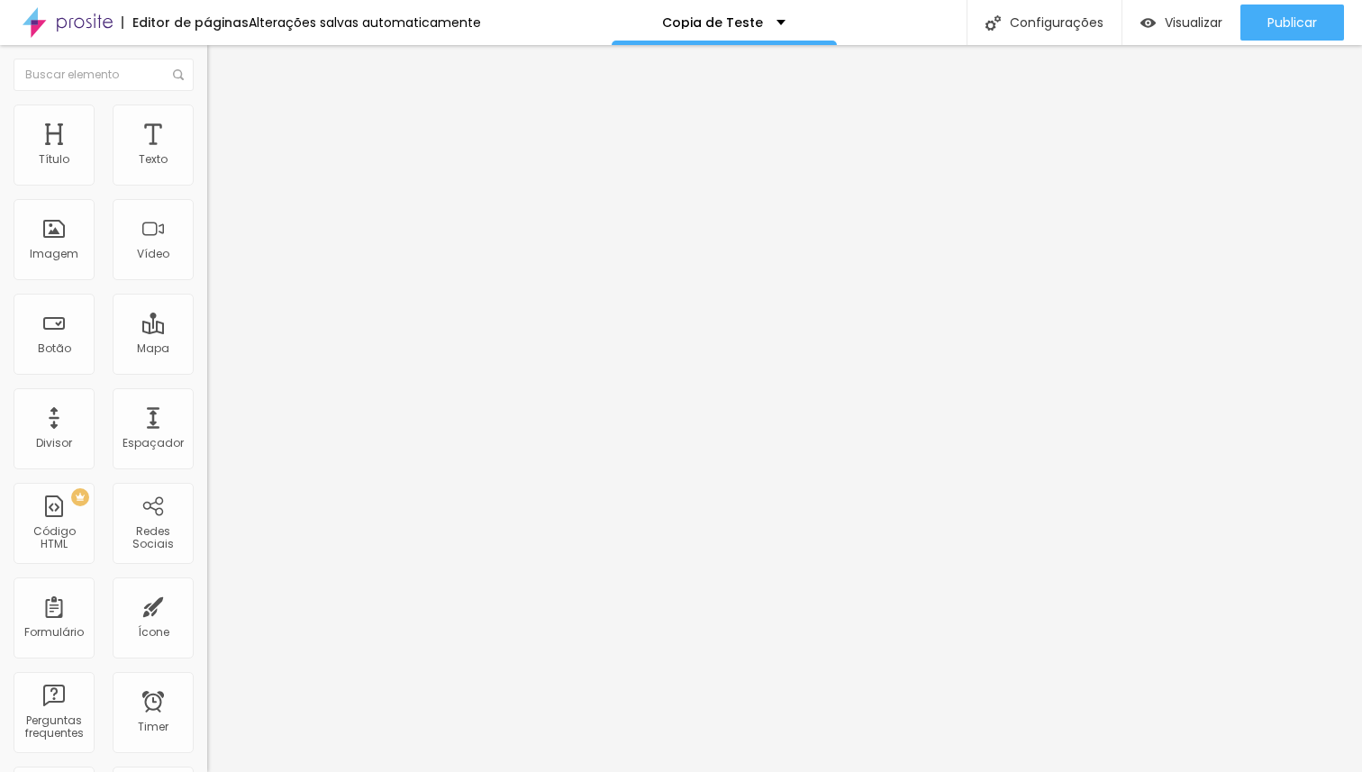
click at [223, 124] on span "Estilo" at bounding box center [237, 116] width 28 height 15
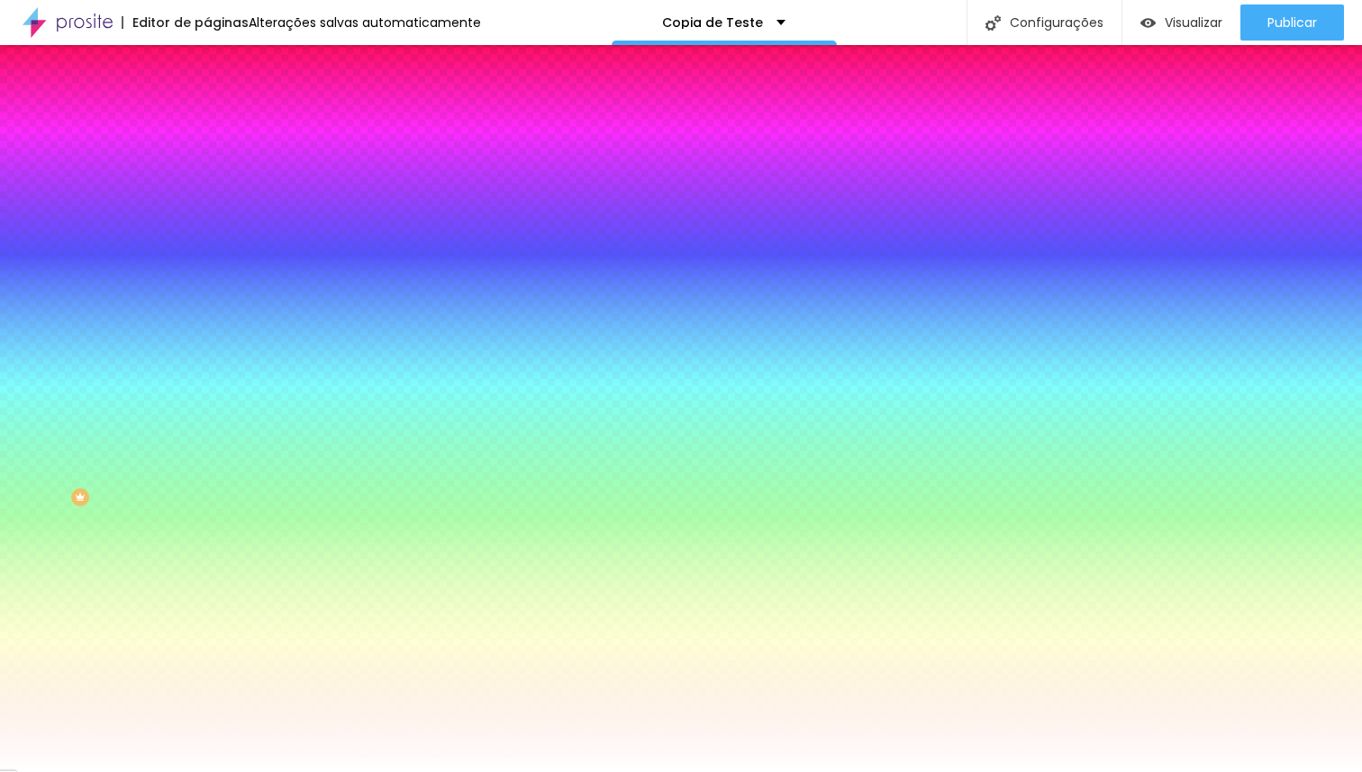
click at [207, 166] on span "Trocar imagem" at bounding box center [256, 157] width 98 height 15
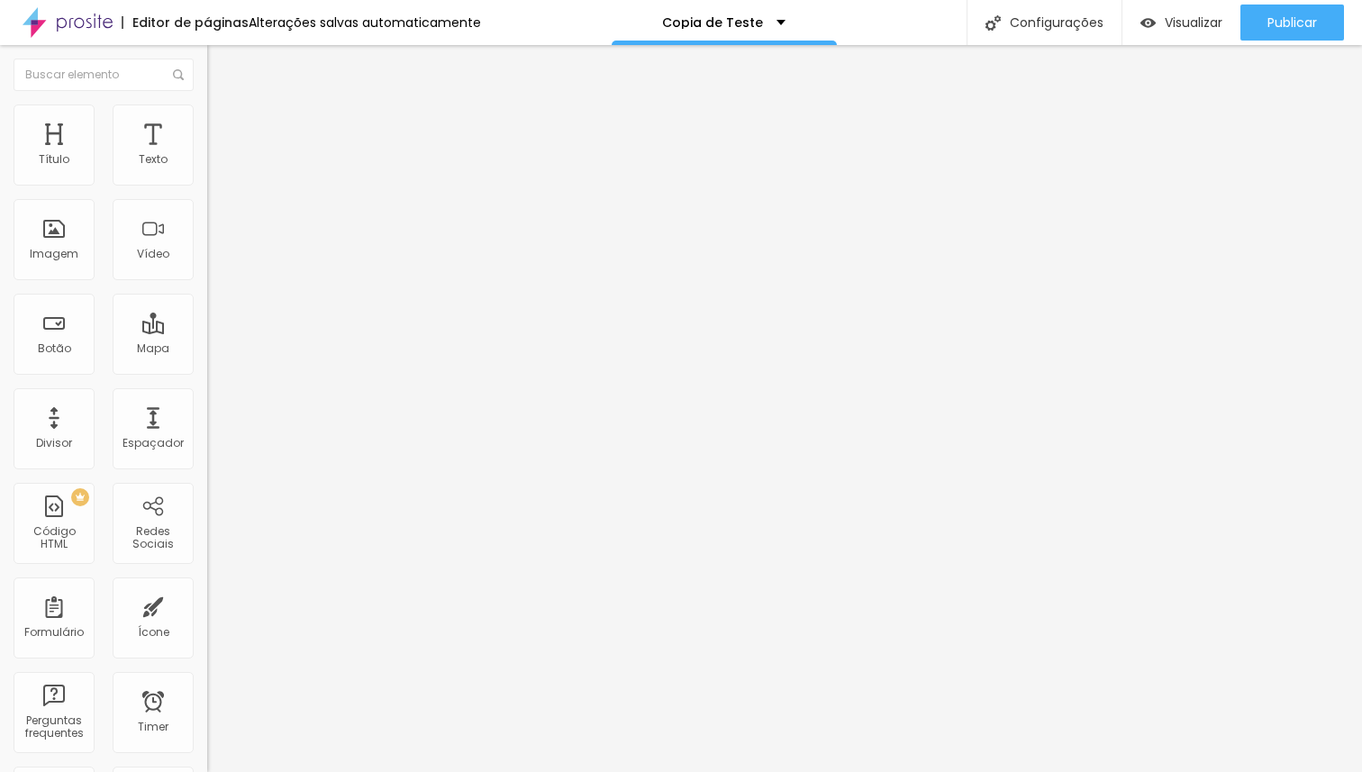
click at [223, 127] on span "Avançado" at bounding box center [252, 134] width 59 height 15
drag, startPoint x: 52, startPoint y: 174, endPoint x: 0, endPoint y: 173, distance: 52.3
click at [207, 349] on input "range" at bounding box center [265, 356] width 116 height 14
click at [207, 604] on input "range" at bounding box center [265, 611] width 116 height 14
click at [207, 123] on li "Avançado" at bounding box center [310, 132] width 207 height 18
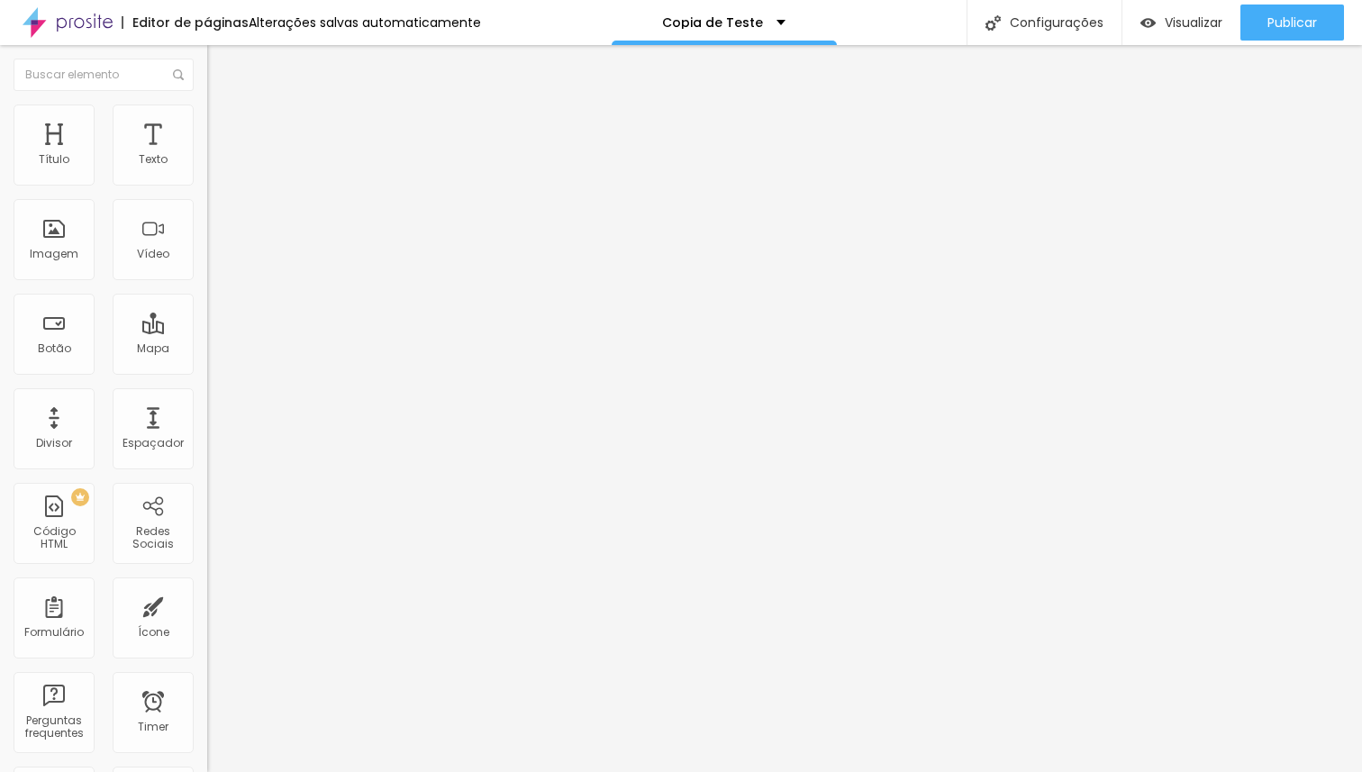
drag, startPoint x: 93, startPoint y: 177, endPoint x: 0, endPoint y: 174, distance: 92.8
click at [207, 349] on input "range" at bounding box center [265, 356] width 116 height 14
drag, startPoint x: 41, startPoint y: 176, endPoint x: 107, endPoint y: 177, distance: 66.7
click at [207, 349] on input "range" at bounding box center [265, 356] width 116 height 14
click at [207, 155] on span "Trocar imagem" at bounding box center [256, 147] width 98 height 15
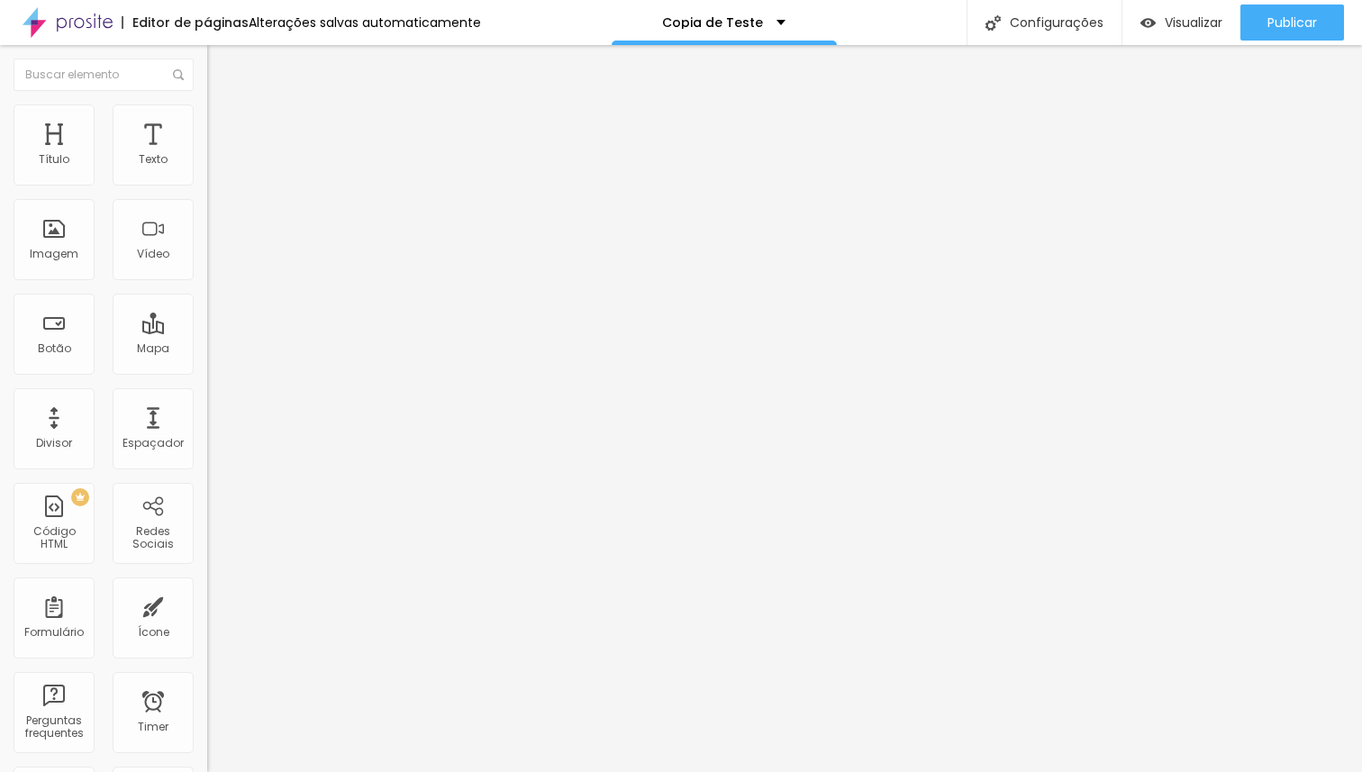
scroll to position [446, 0]
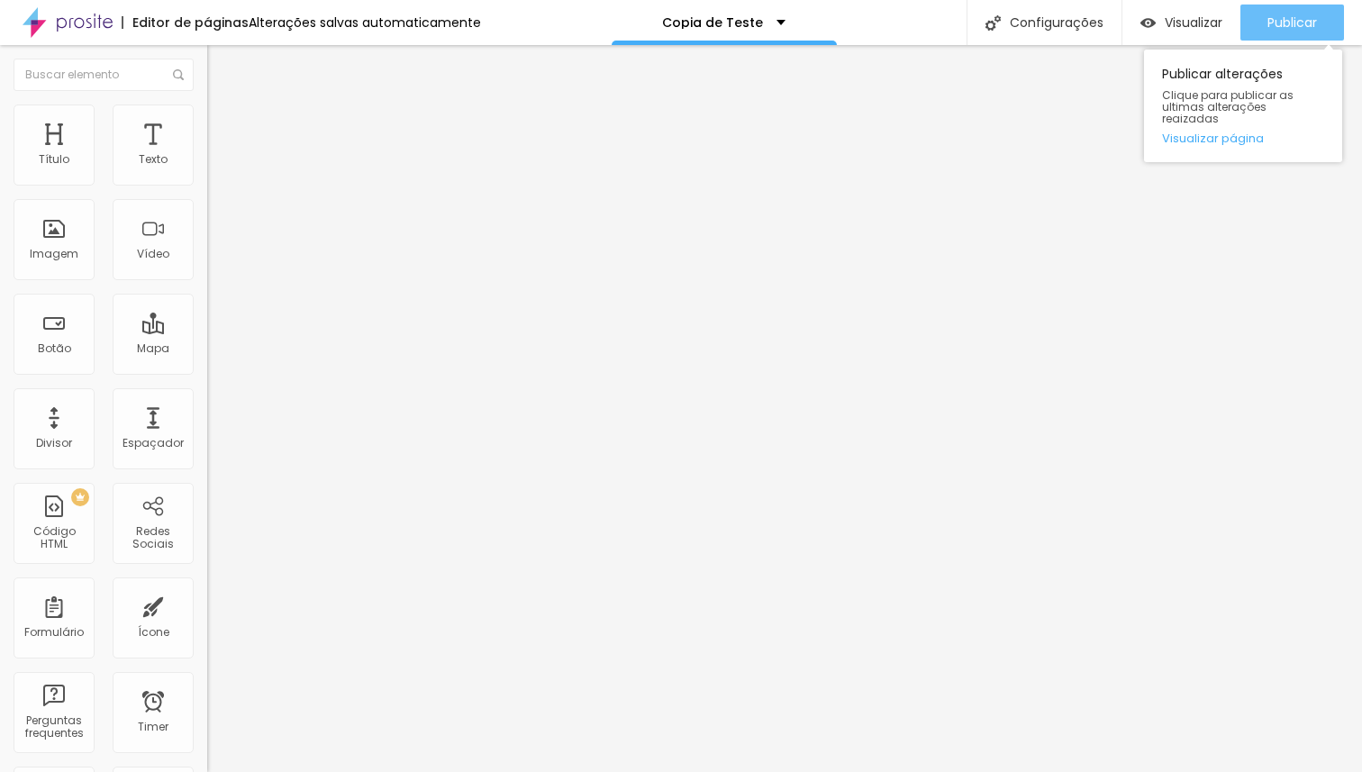
click at [1298, 23] on span "Publicar" at bounding box center [1292, 22] width 50 height 14
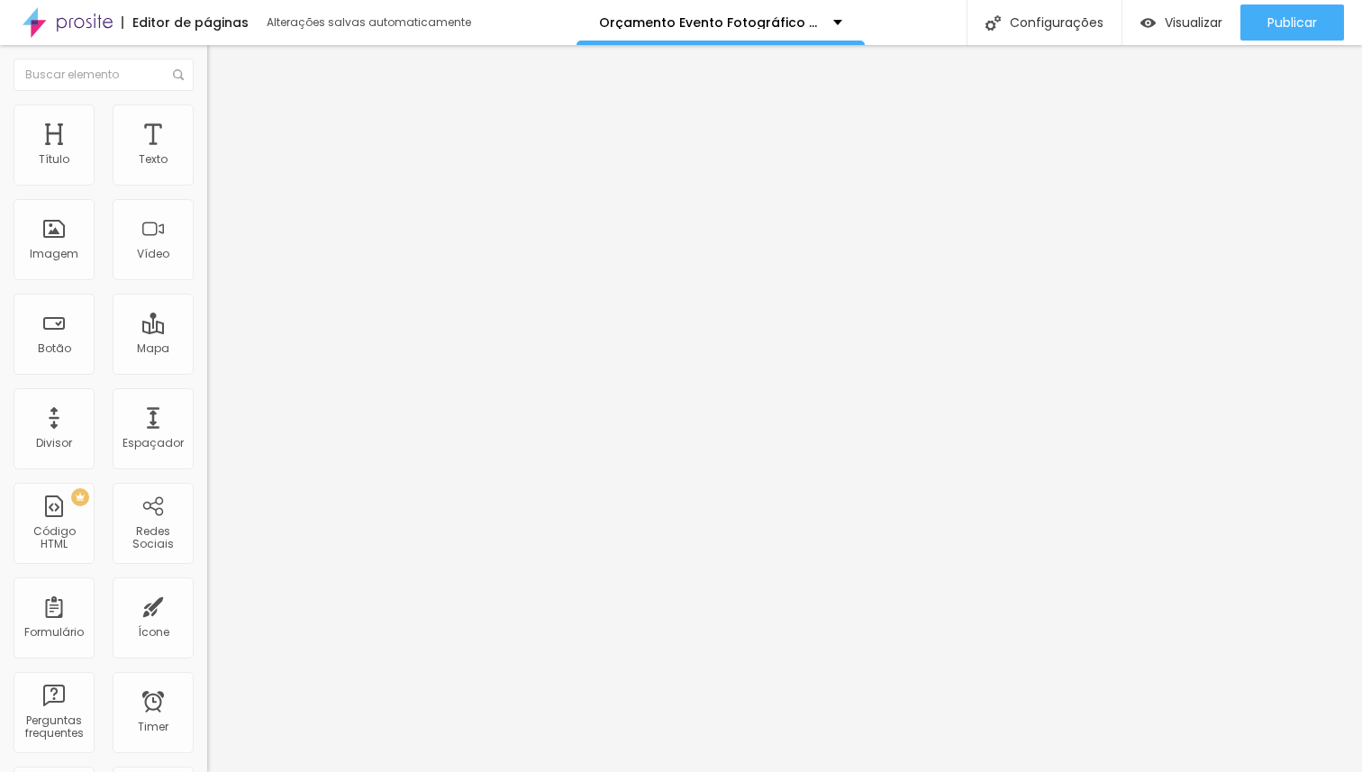
click at [223, 124] on span "Avançado" at bounding box center [252, 116] width 59 height 15
type input "14"
type input "15"
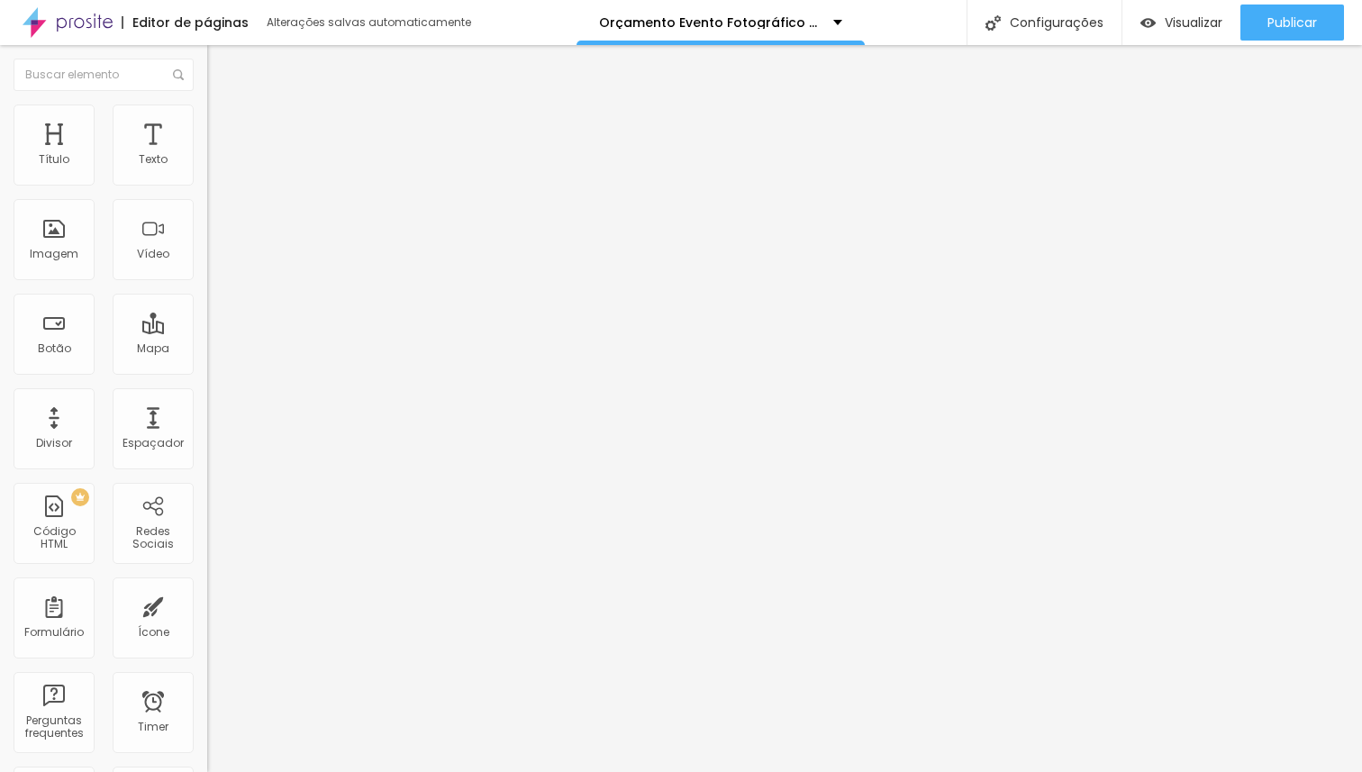
type input "16"
type input "17"
type input "18"
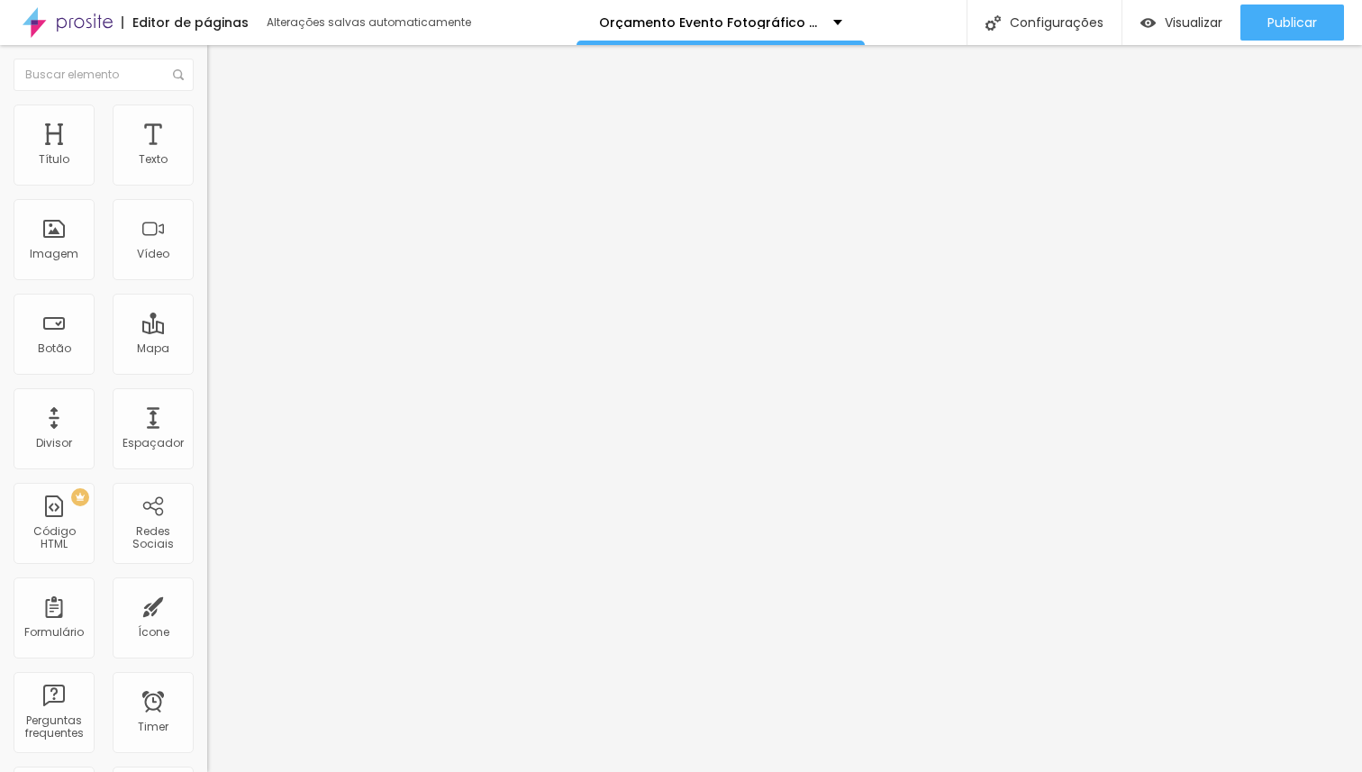
type input "18"
type input "19"
type input "20"
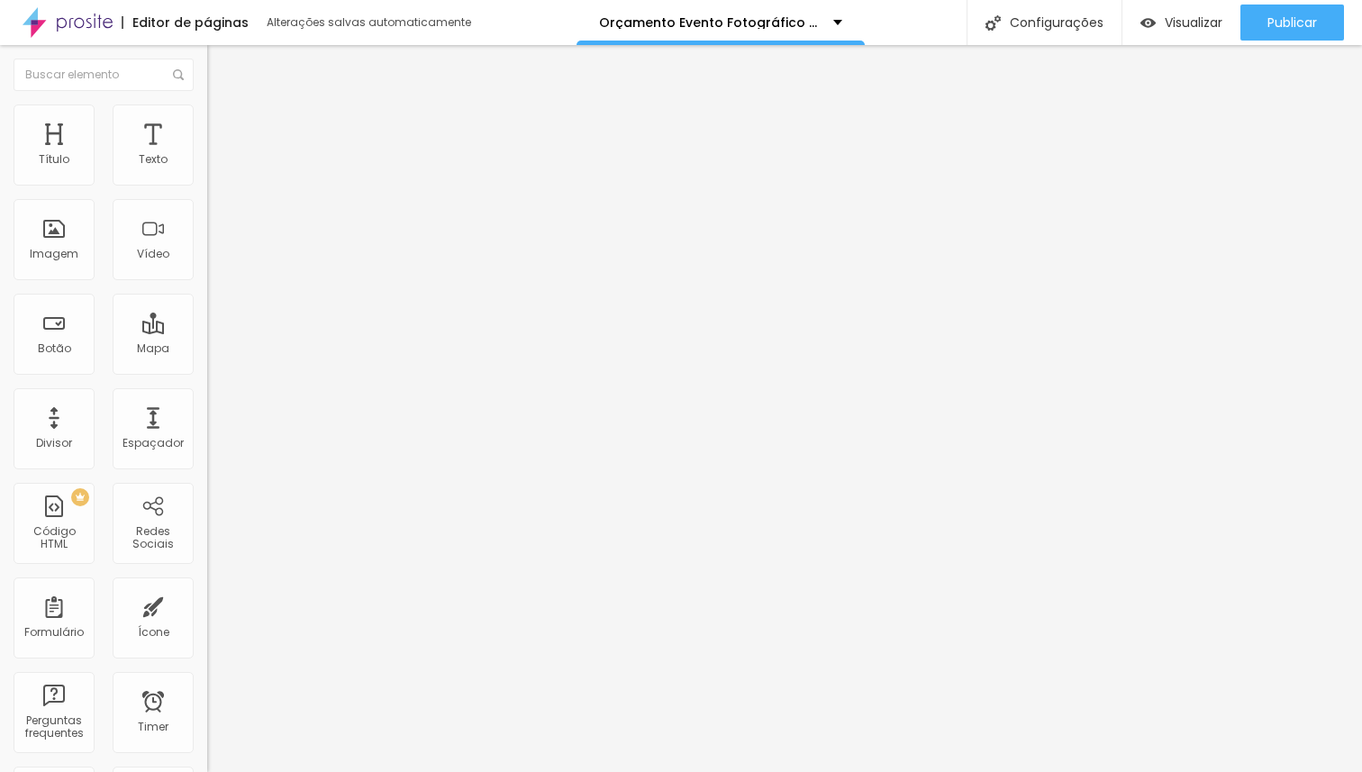
type input "21"
type input "22"
type input "21"
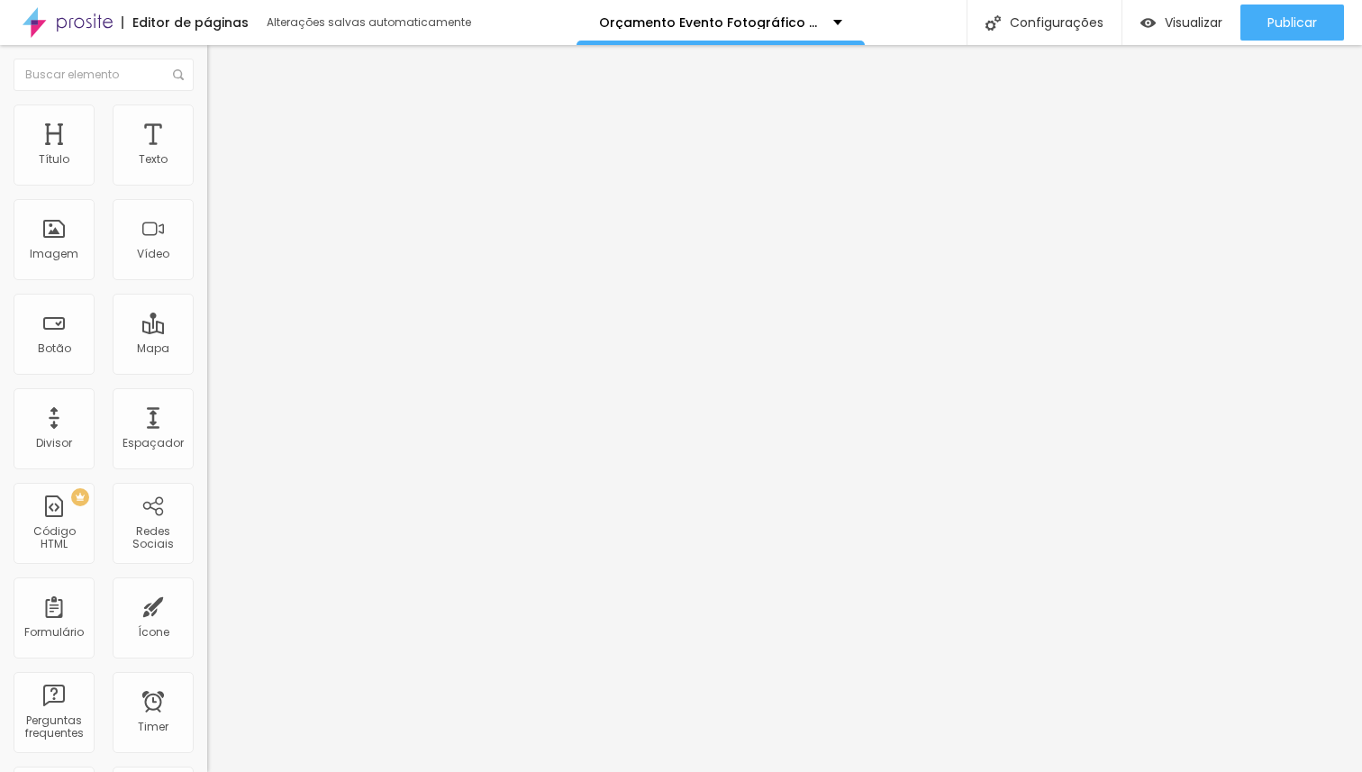
type input "21"
type input "2"
type input "0"
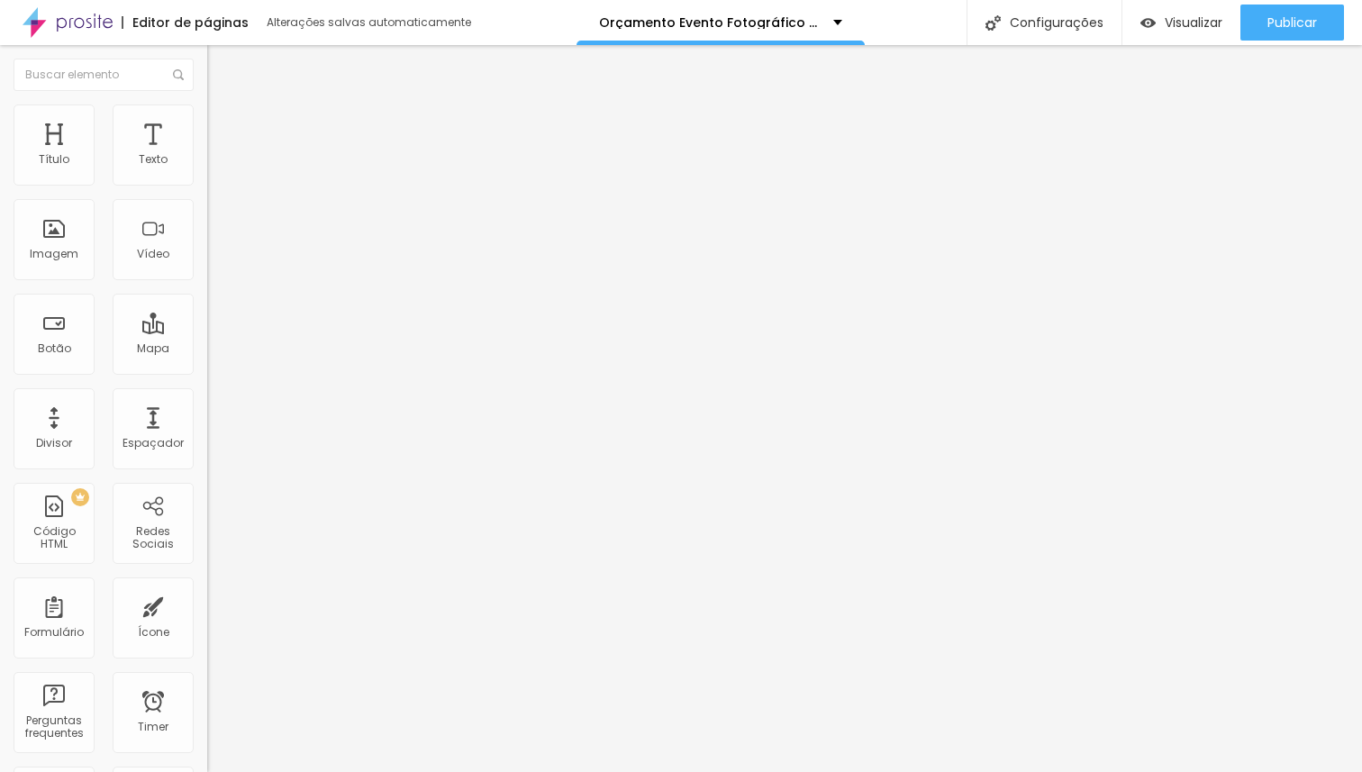
drag, startPoint x: 57, startPoint y: 177, endPoint x: 0, endPoint y: 175, distance: 56.8
type input "0"
click at [207, 331] on input "range" at bounding box center [265, 338] width 116 height 14
type input "5"
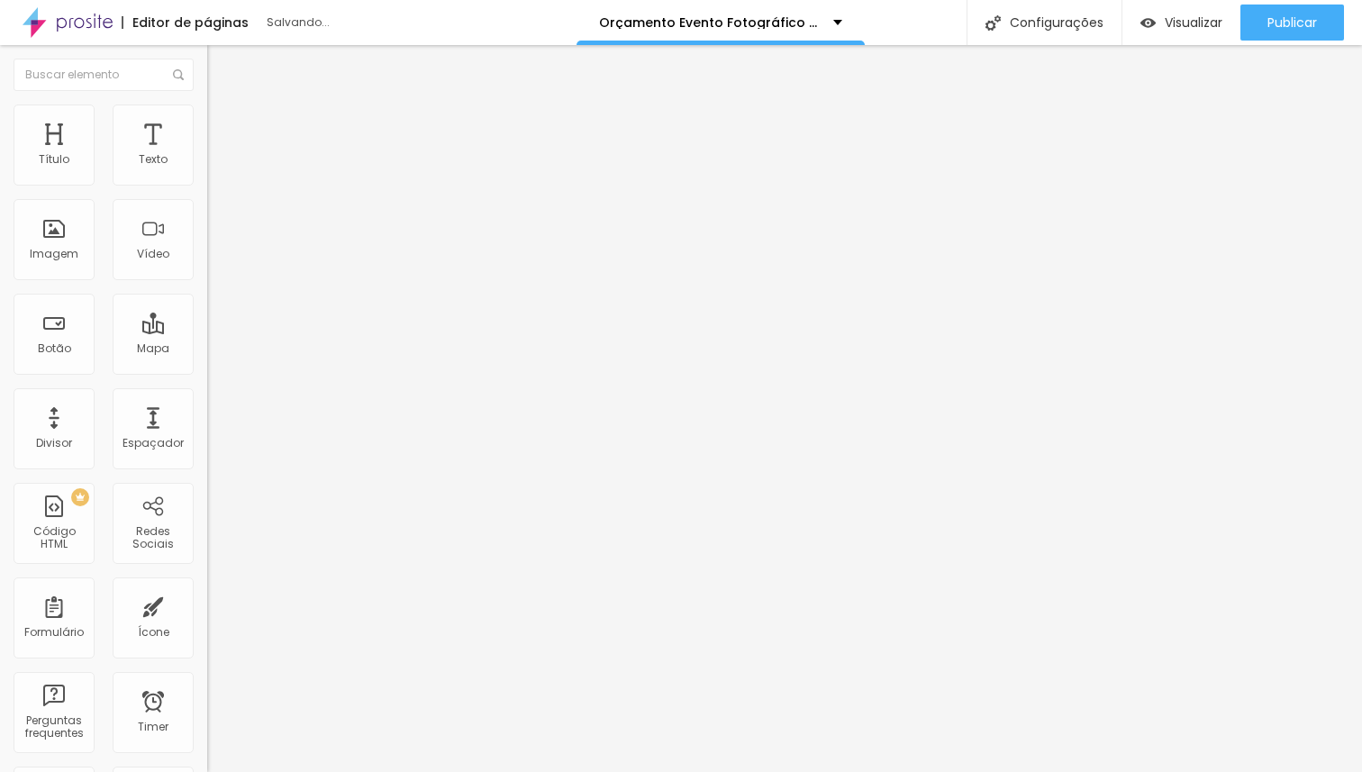
type input "3"
type input "1"
type input "0"
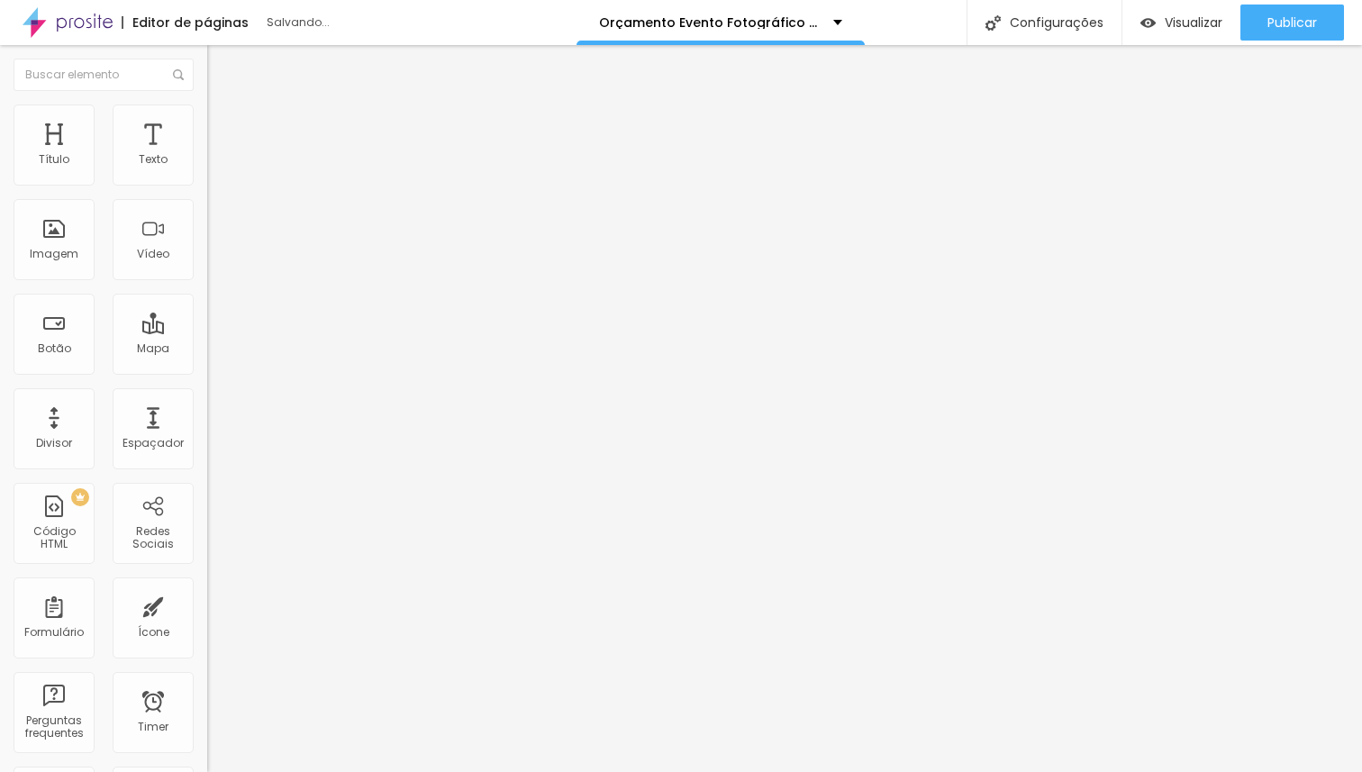
type input "0"
drag, startPoint x: 37, startPoint y: 213, endPoint x: 4, endPoint y: 211, distance: 33.4
type input "0"
click at [207, 586] on input "range" at bounding box center [265, 593] width 116 height 14
click at [207, 104] on li "Estilo" at bounding box center [310, 95] width 207 height 18
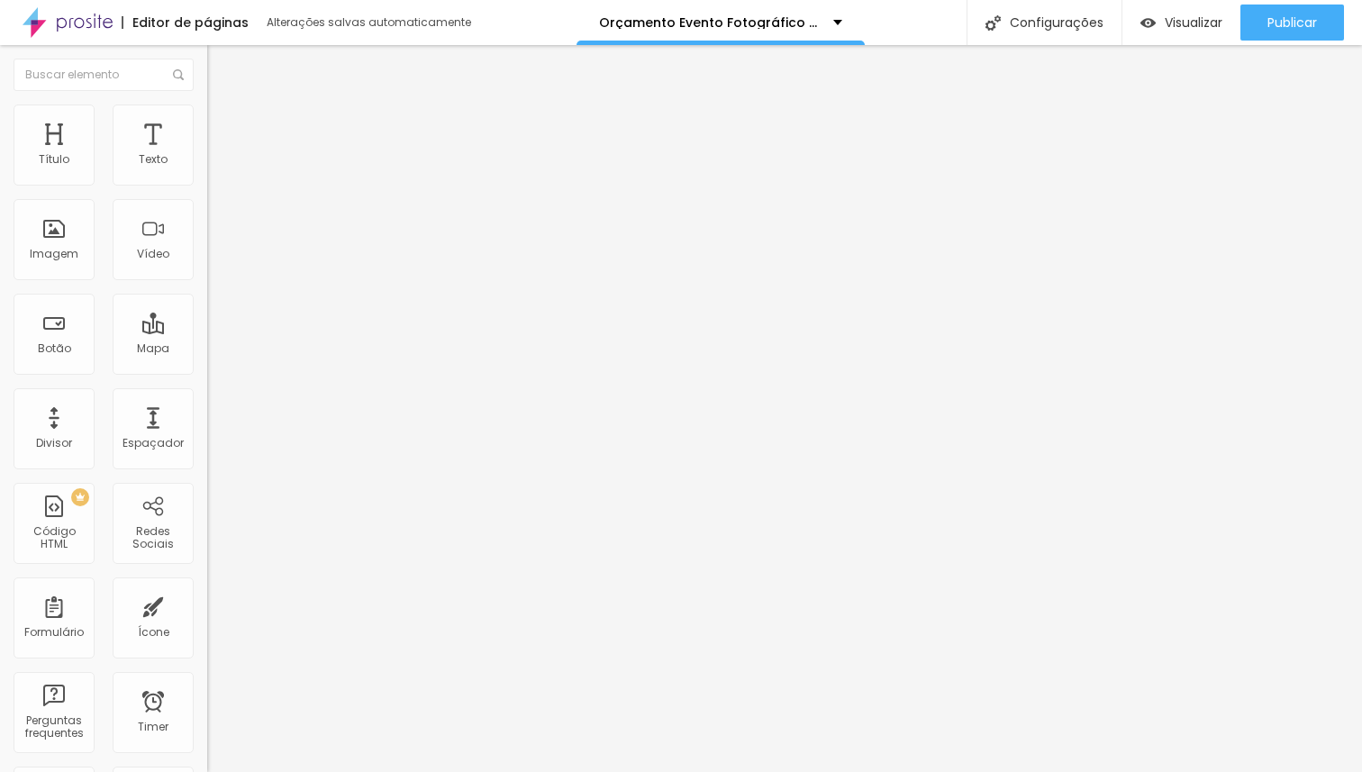
click at [214, 168] on icon "button" at bounding box center [216, 166] width 4 height 4
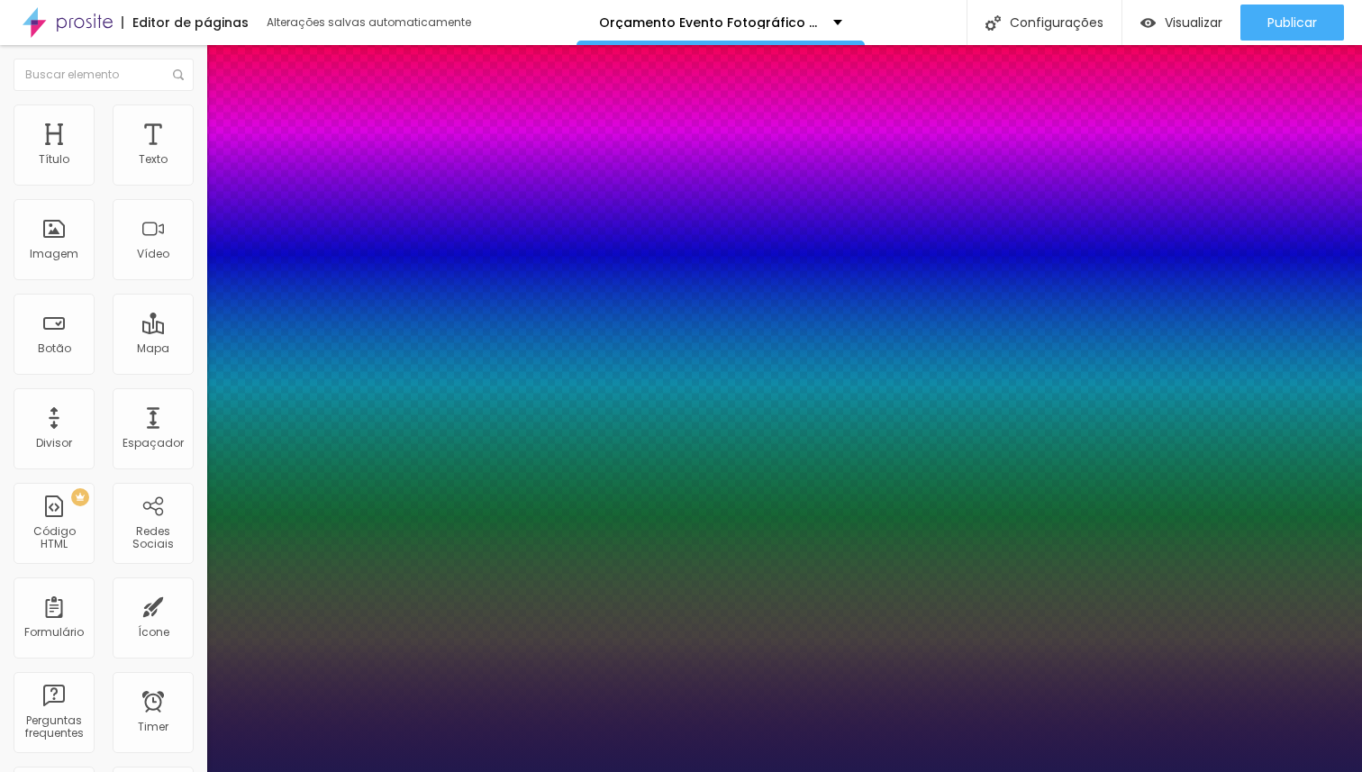
type input "1"
type input "17"
type input "1"
type input "18"
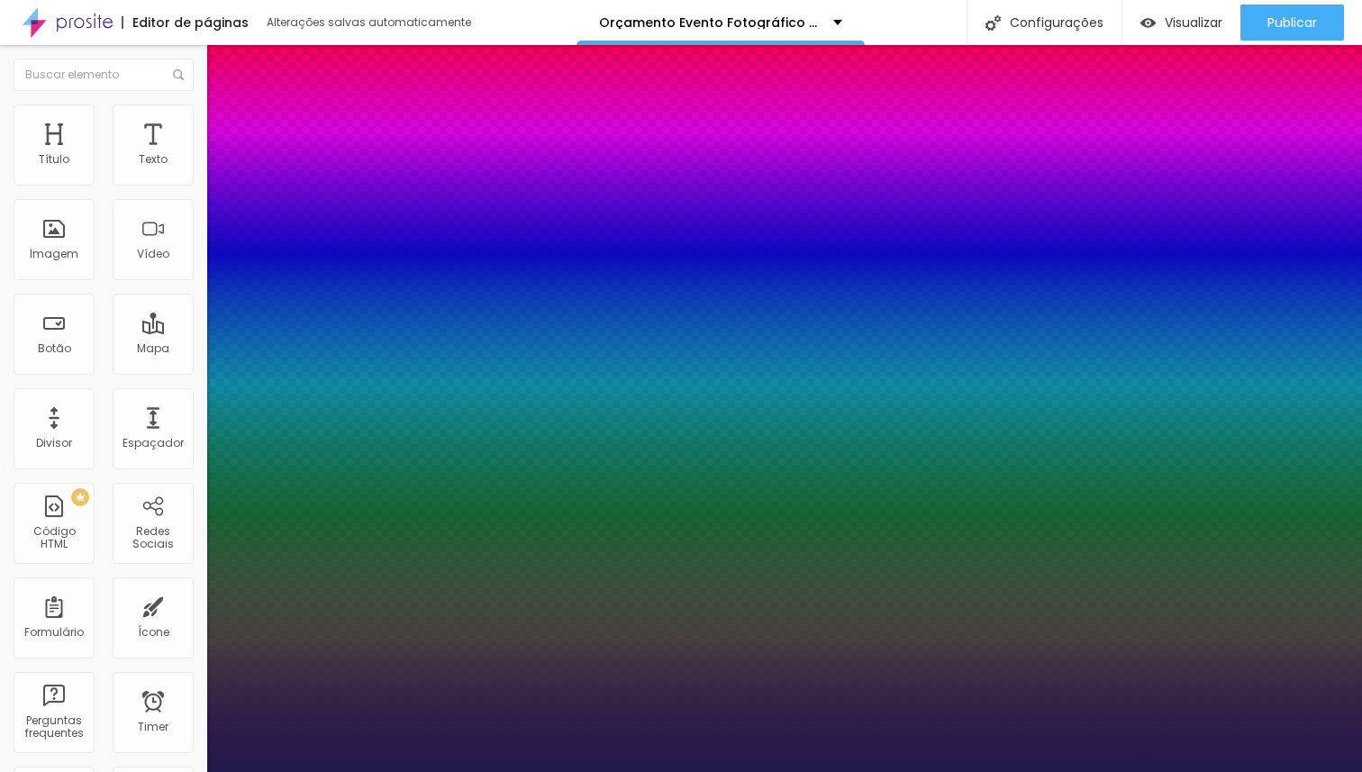
type input "18"
type input "1"
type input "19"
type input "1"
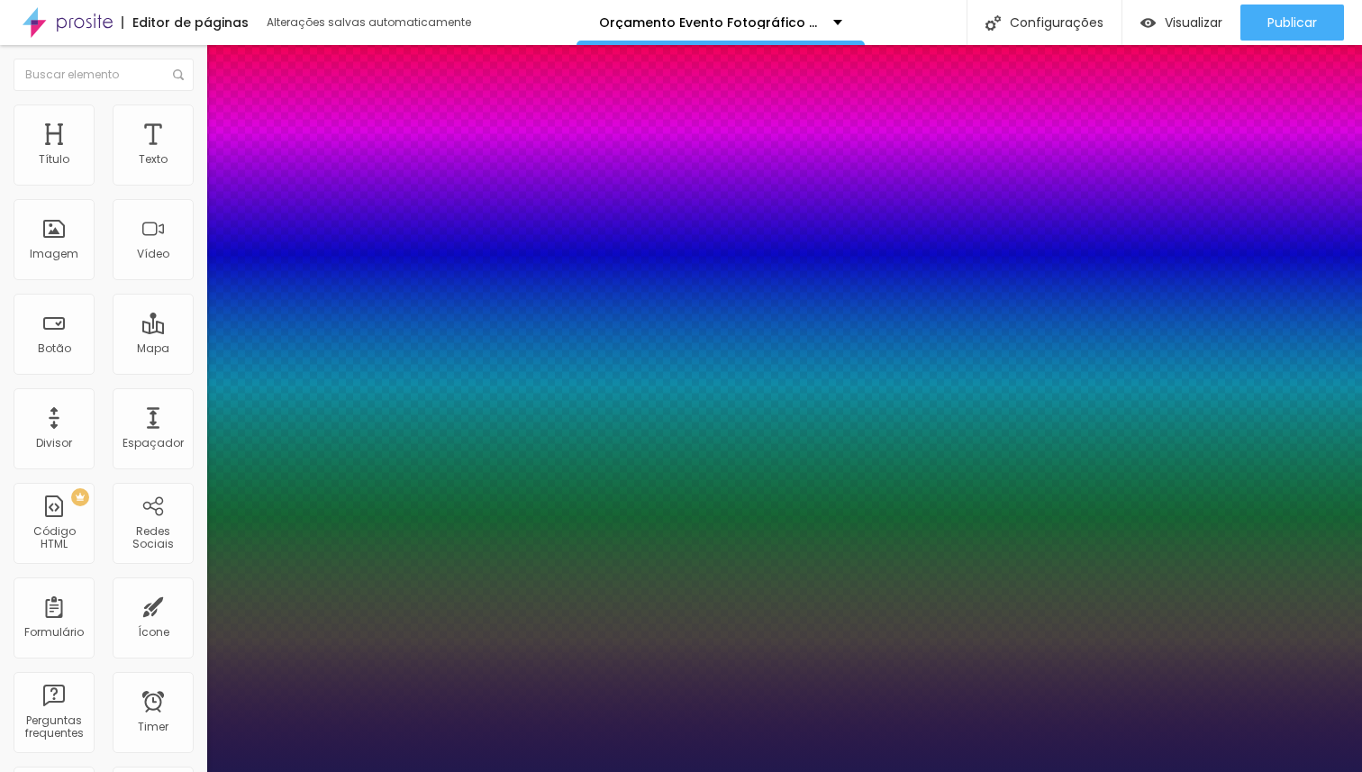
type input "20"
type input "1"
type input "21"
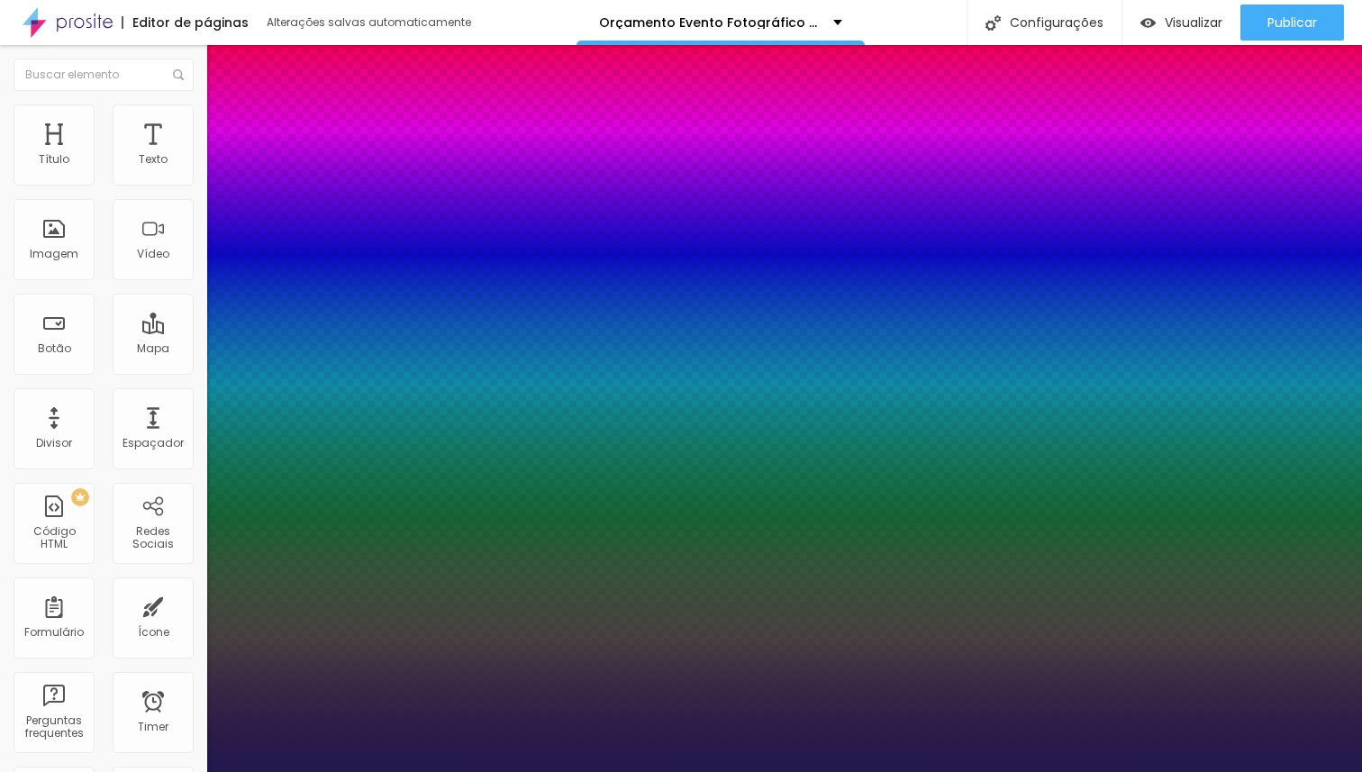
type input "1"
type input "22"
type input "1"
type input "21"
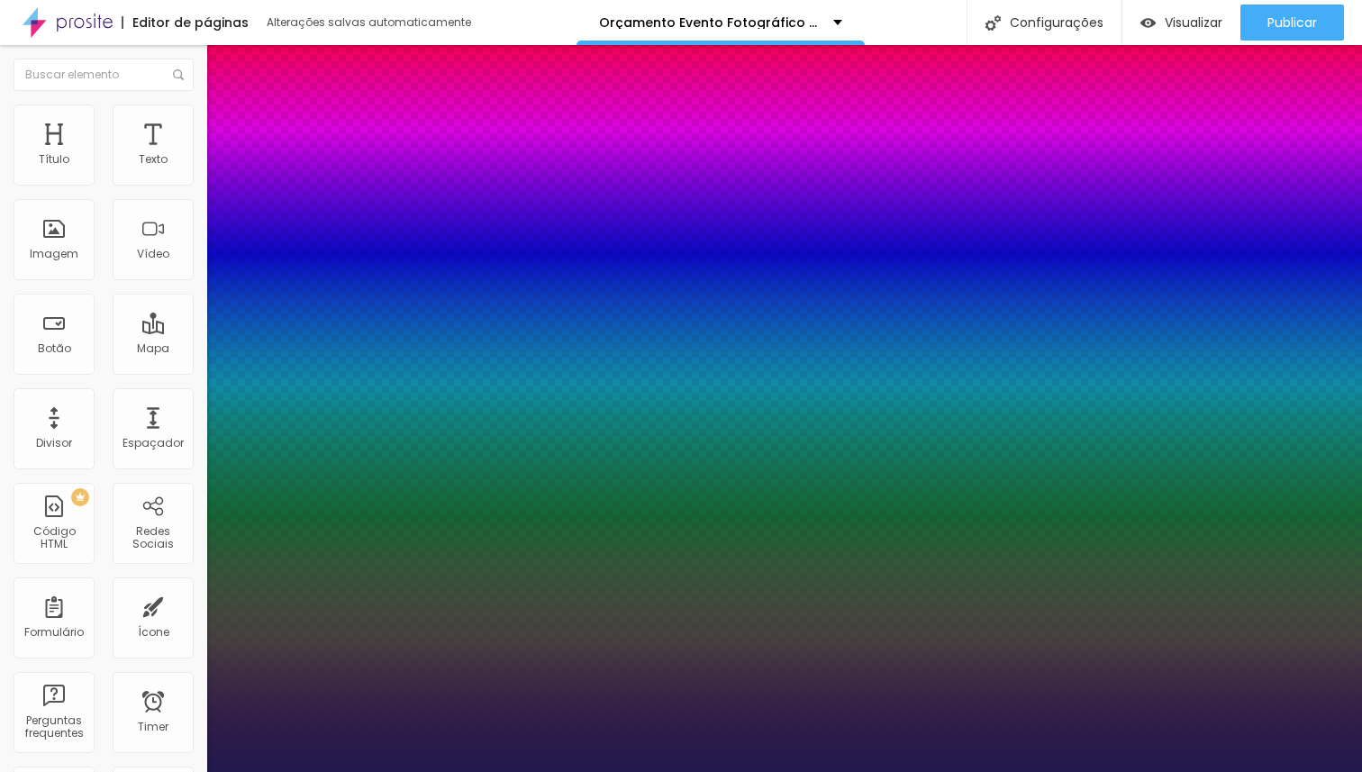
type input "21"
type input "1"
type input "20"
type input "1"
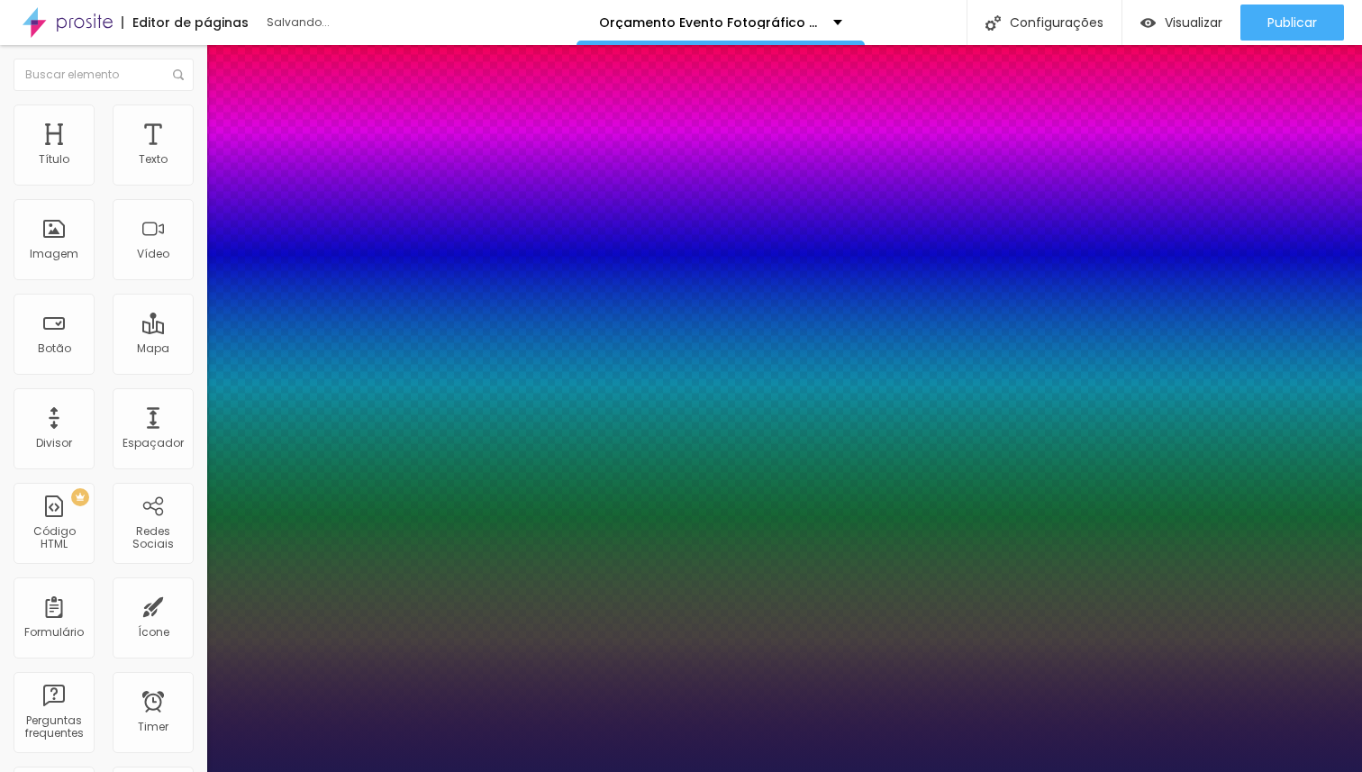
type input "20"
type input "1"
click at [784, 771] on div at bounding box center [681, 772] width 1362 height 0
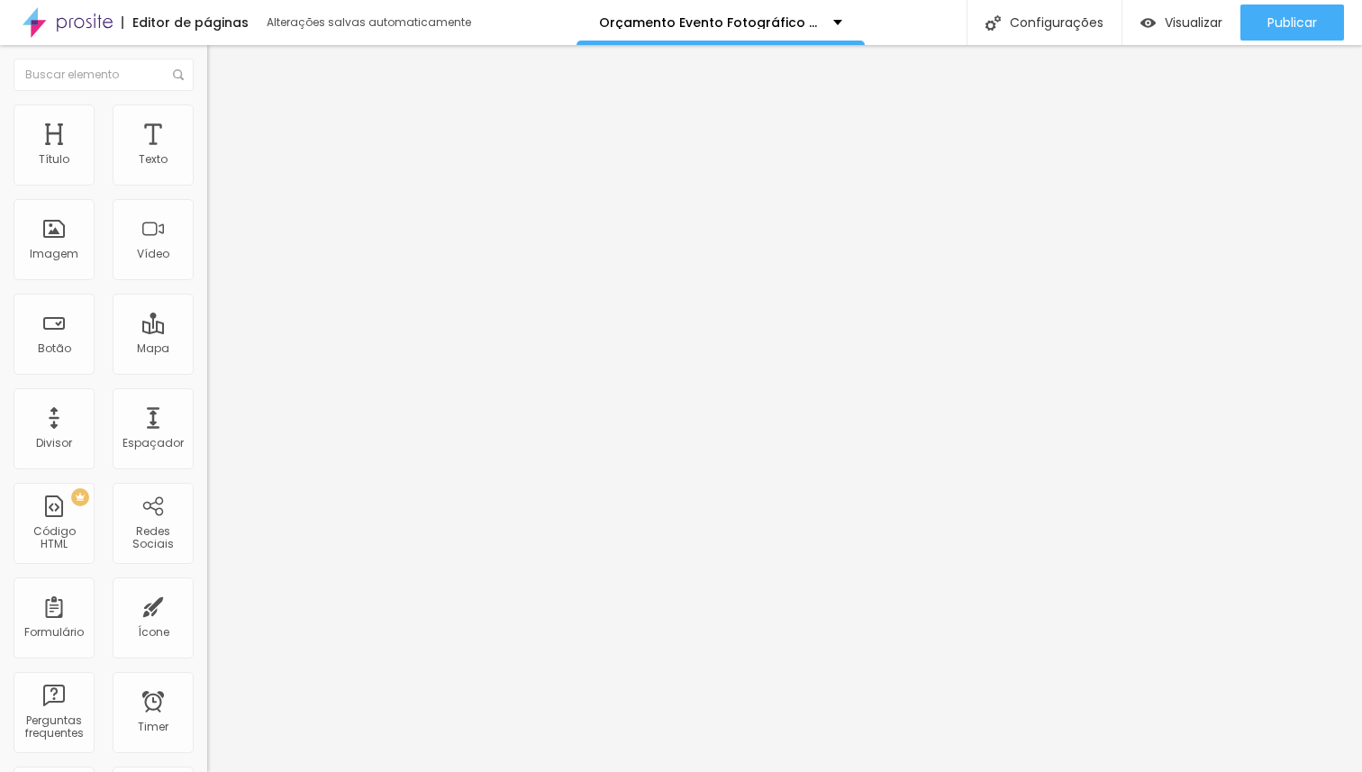
click at [207, 123] on img at bounding box center [215, 131] width 16 height 16
type input "15"
type input "10"
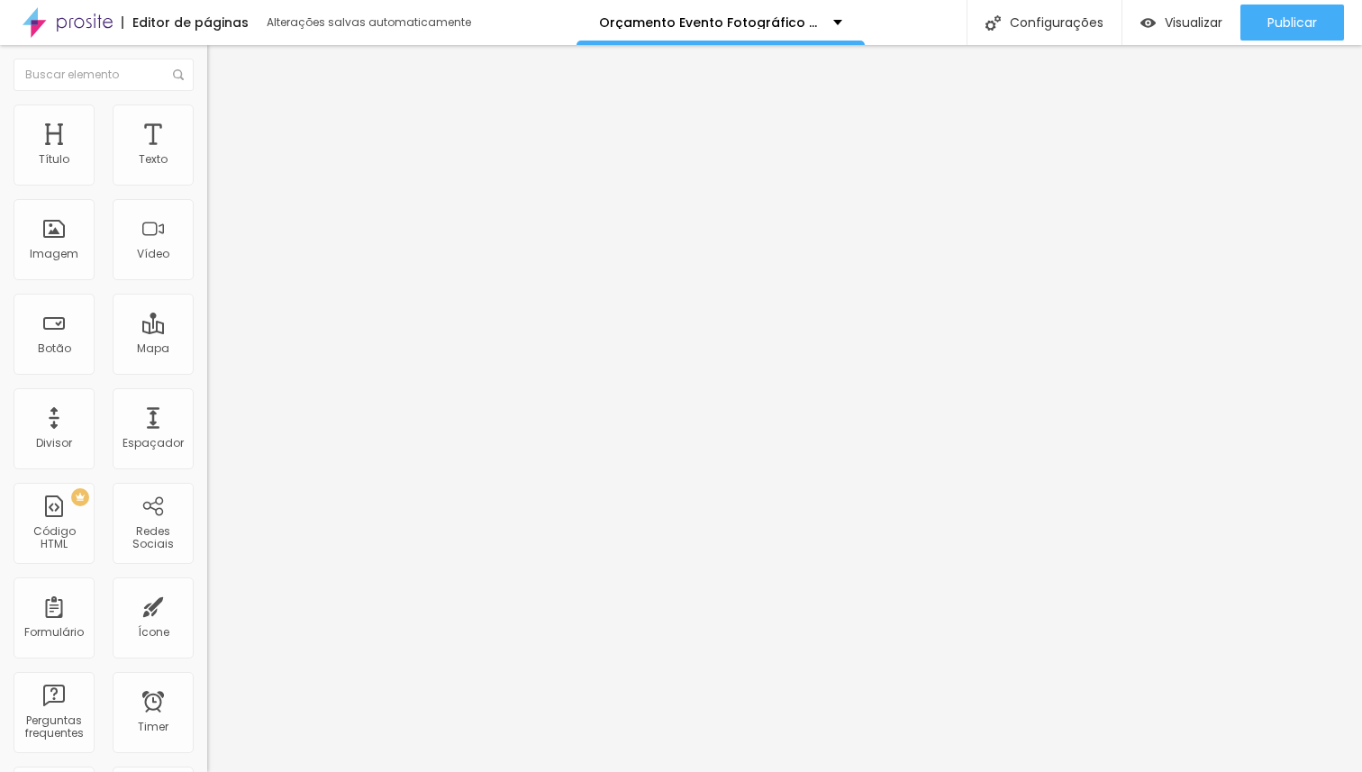
type input "5"
type input "0"
drag, startPoint x: 111, startPoint y: 175, endPoint x: 0, endPoint y: 179, distance: 110.9
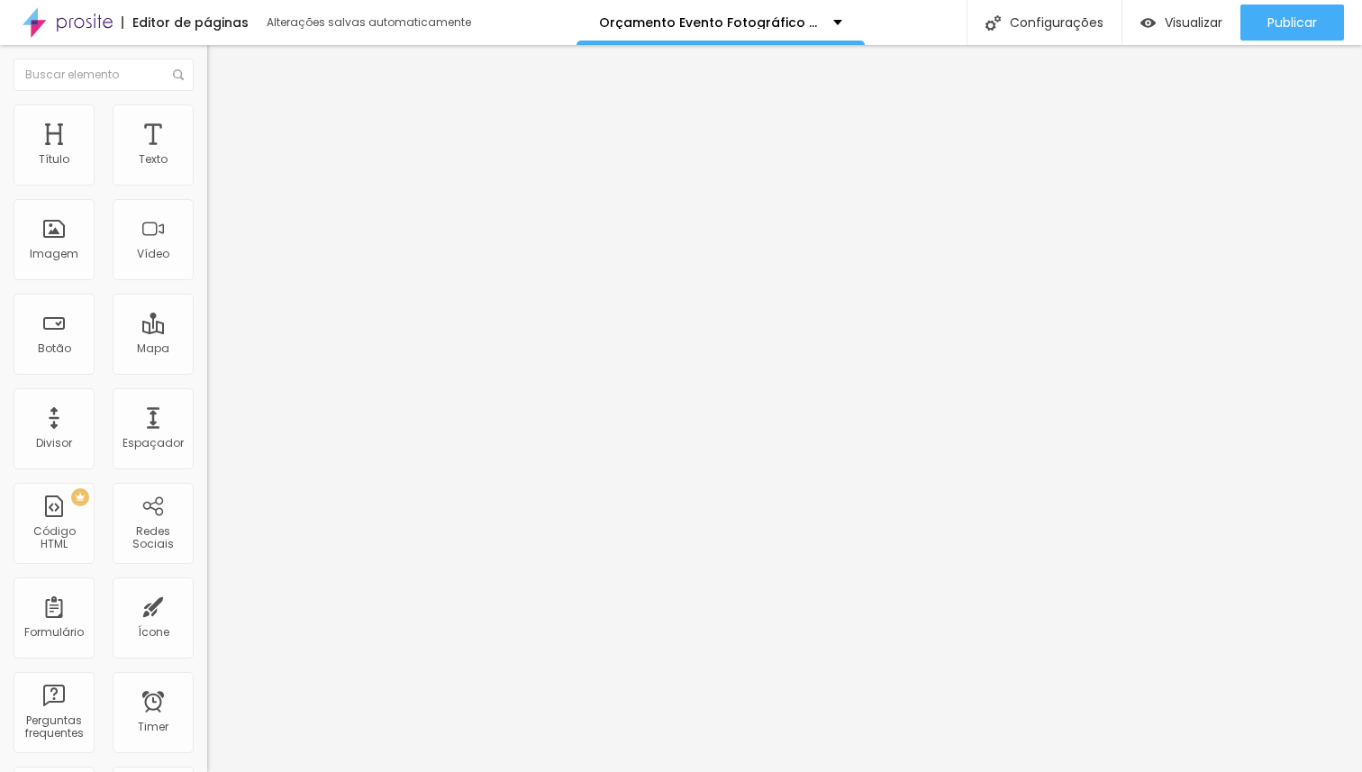
type input "0"
click at [207, 349] on input "range" at bounding box center [265, 356] width 116 height 14
type input "0"
drag, startPoint x: 36, startPoint y: 212, endPoint x: 15, endPoint y: 213, distance: 20.8
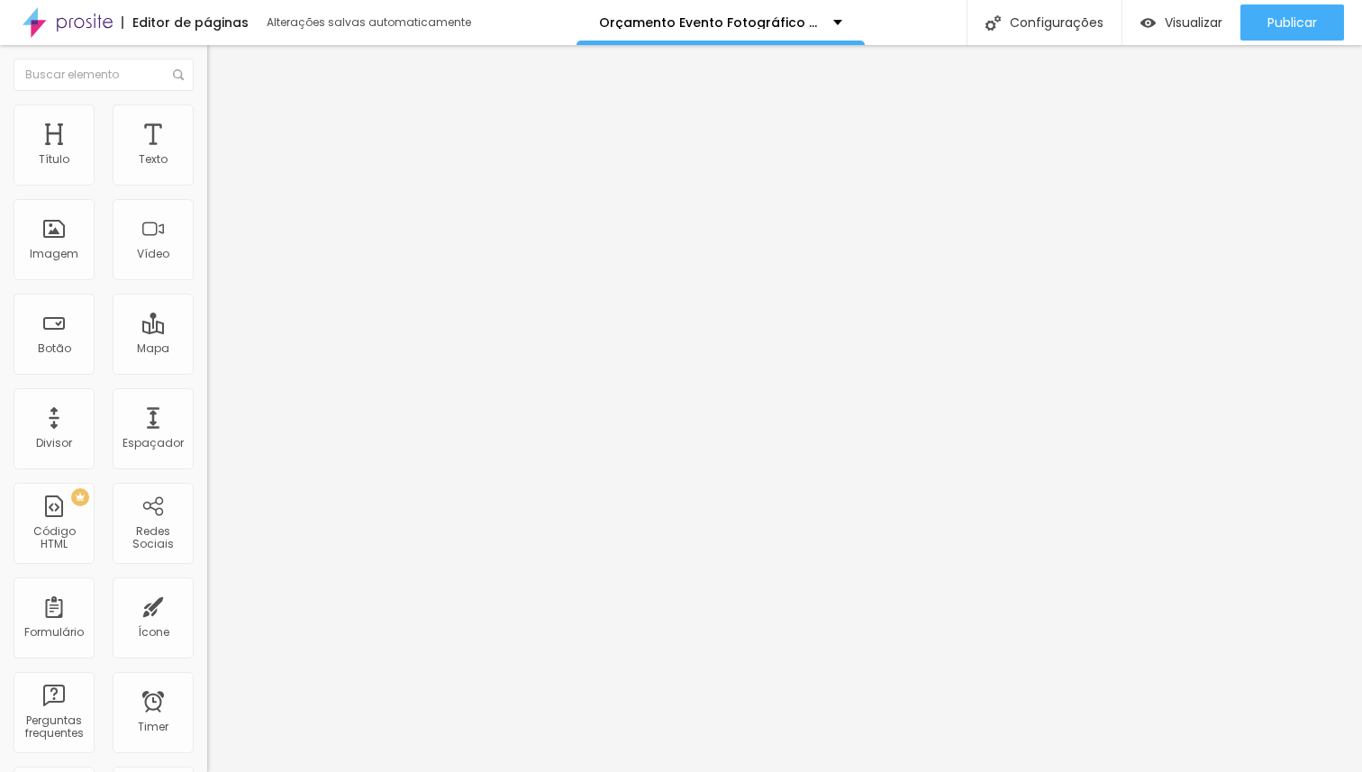
type input "0"
click at [207, 604] on input "range" at bounding box center [265, 611] width 116 height 14
click at [223, 132] on span "Avançado" at bounding box center [252, 134] width 59 height 15
type input "15"
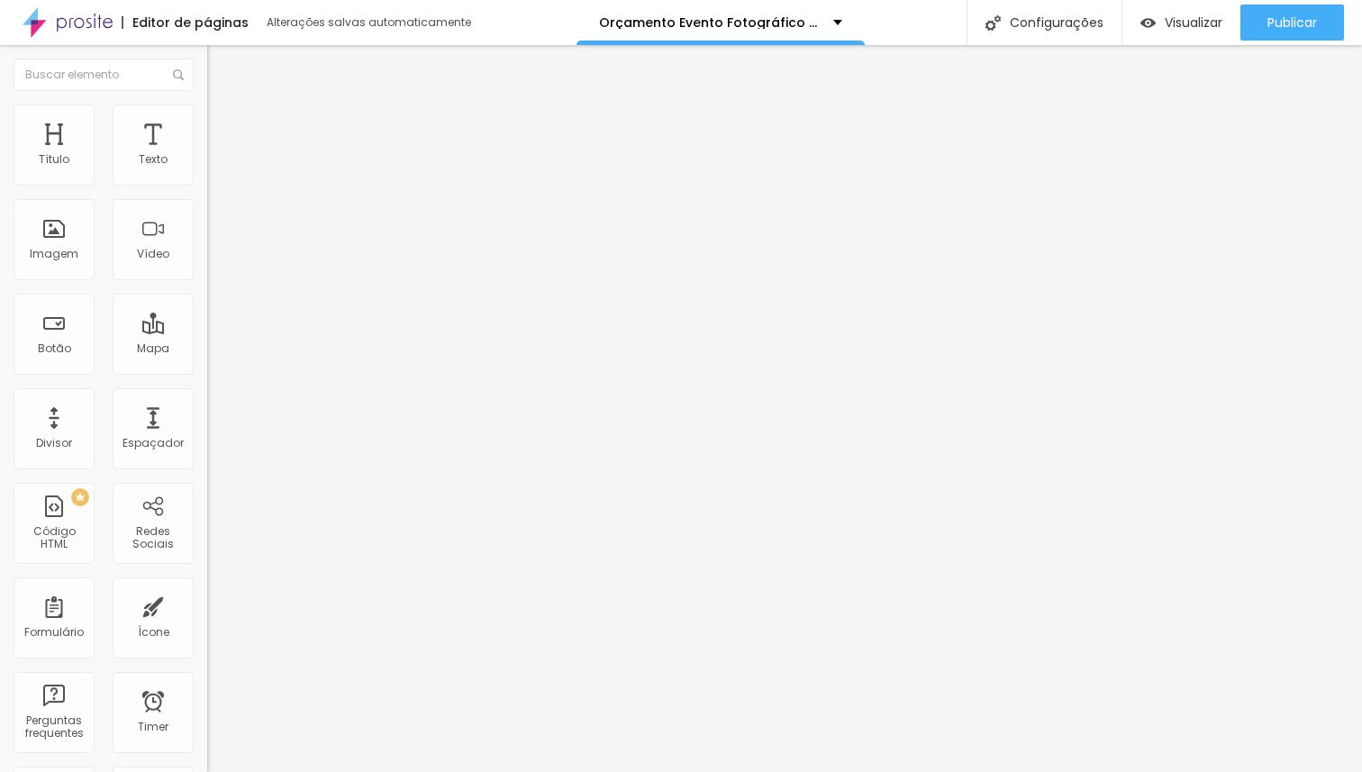
type input "5"
type input "0"
drag, startPoint x: 113, startPoint y: 178, endPoint x: 7, endPoint y: 191, distance: 107.0
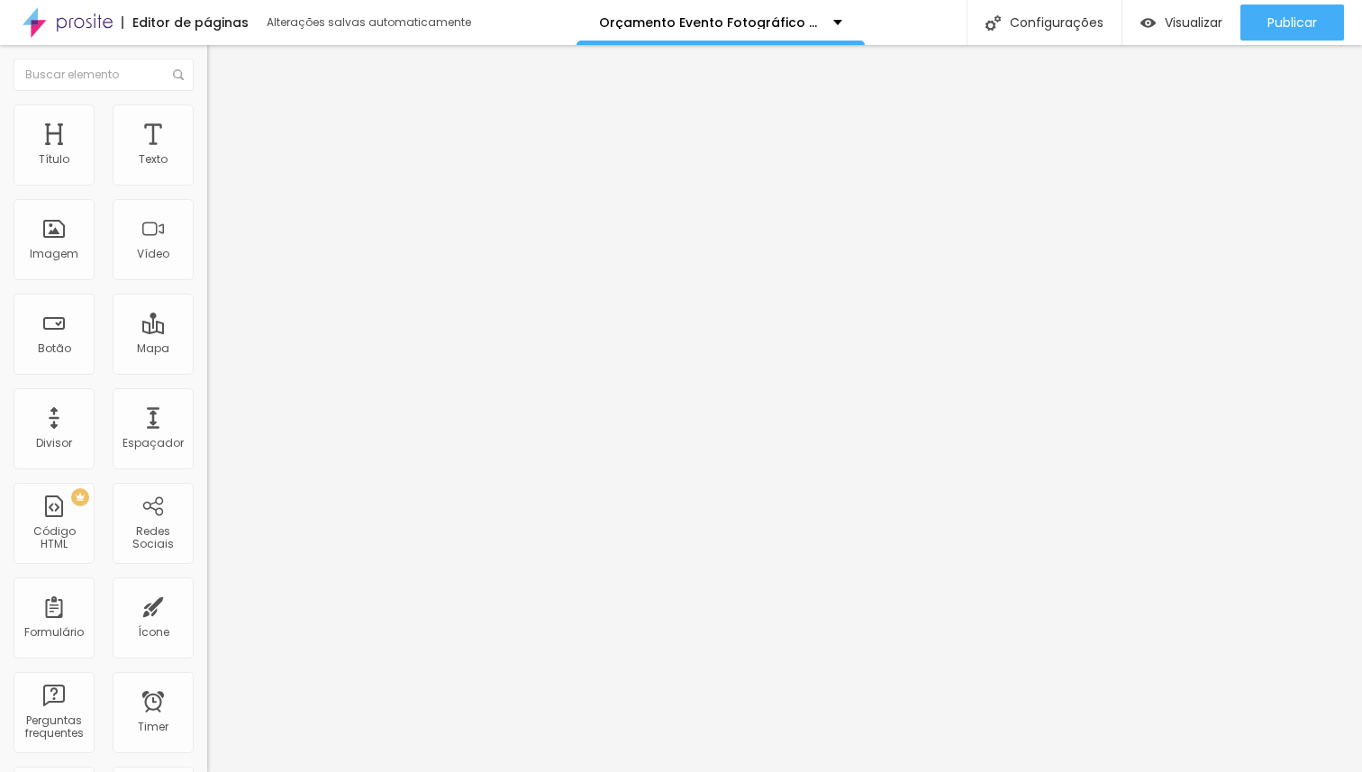
type input "0"
click at [207, 349] on input "range" at bounding box center [265, 356] width 116 height 14
type input "0"
drag, startPoint x: 25, startPoint y: 213, endPoint x: 14, endPoint y: 212, distance: 11.7
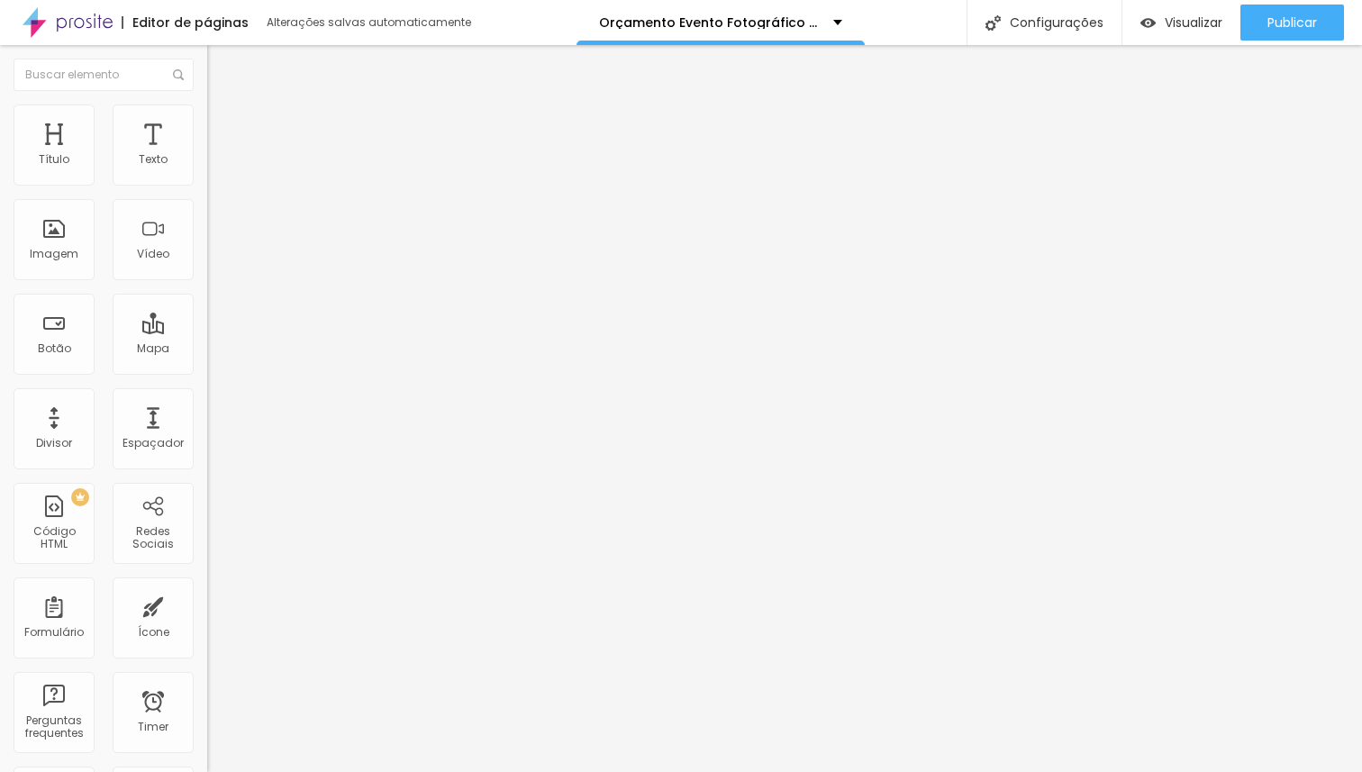
type input "0"
click at [207, 604] on input "range" at bounding box center [265, 611] width 116 height 14
click at [207, 123] on li "Avançado" at bounding box center [310, 132] width 207 height 18
type input "15"
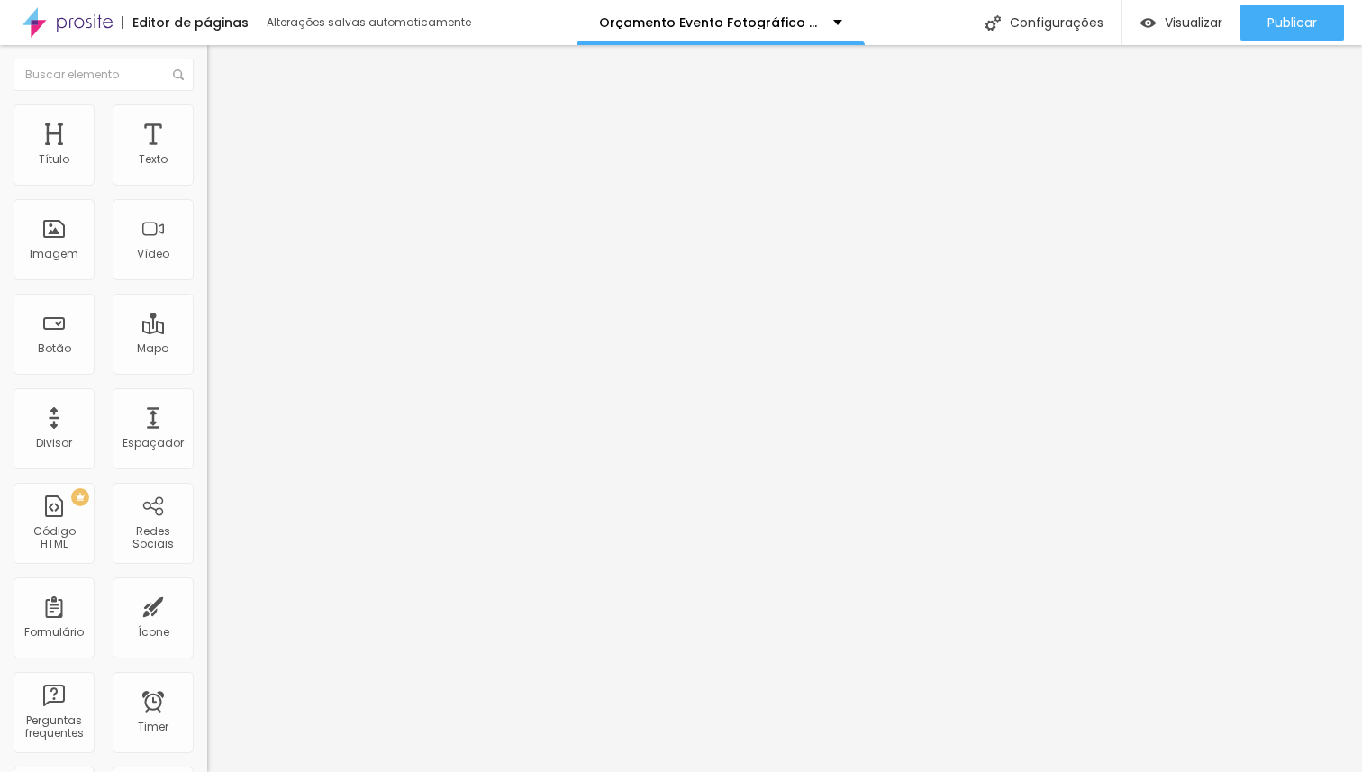
type input "10"
type input "0"
drag, startPoint x: 73, startPoint y: 177, endPoint x: 9, endPoint y: 182, distance: 64.2
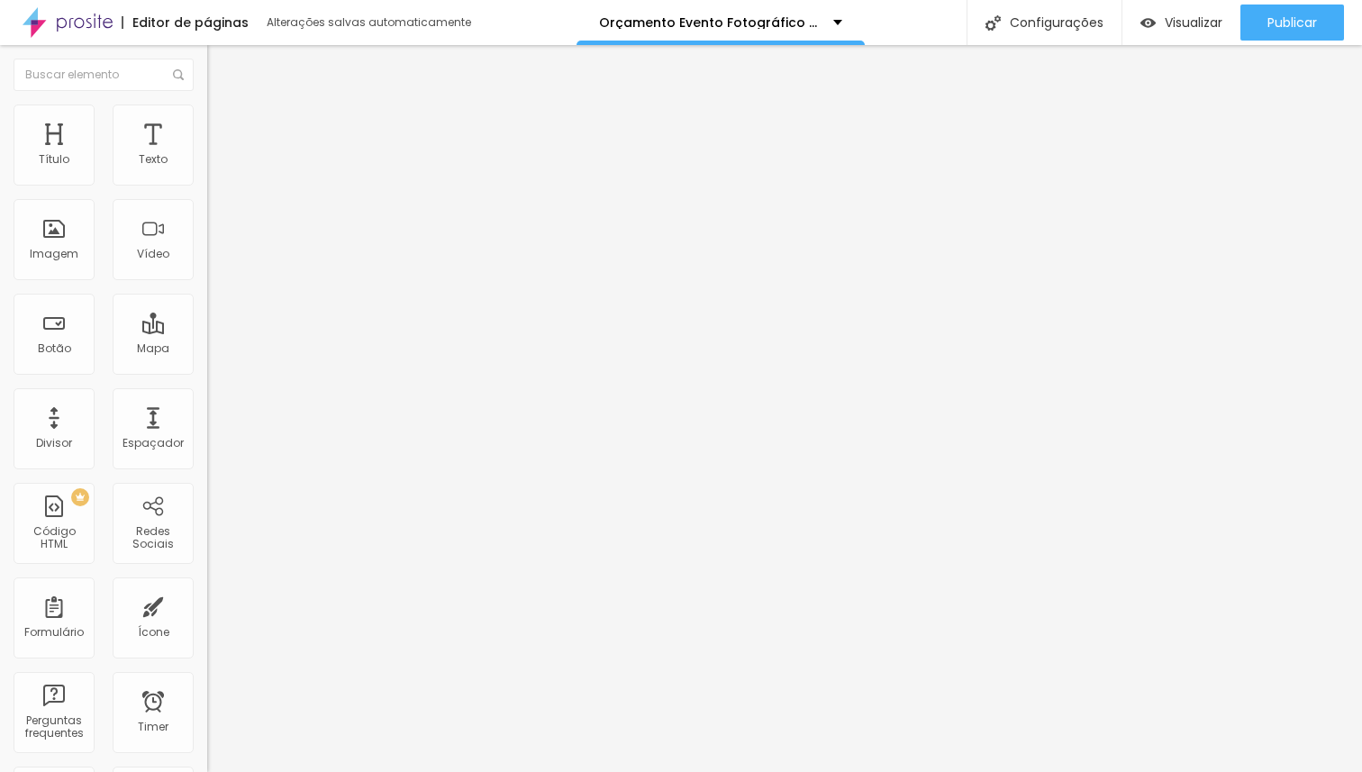
type input "0"
click at [207, 349] on input "range" at bounding box center [265, 356] width 116 height 14
type input "0"
type input "30"
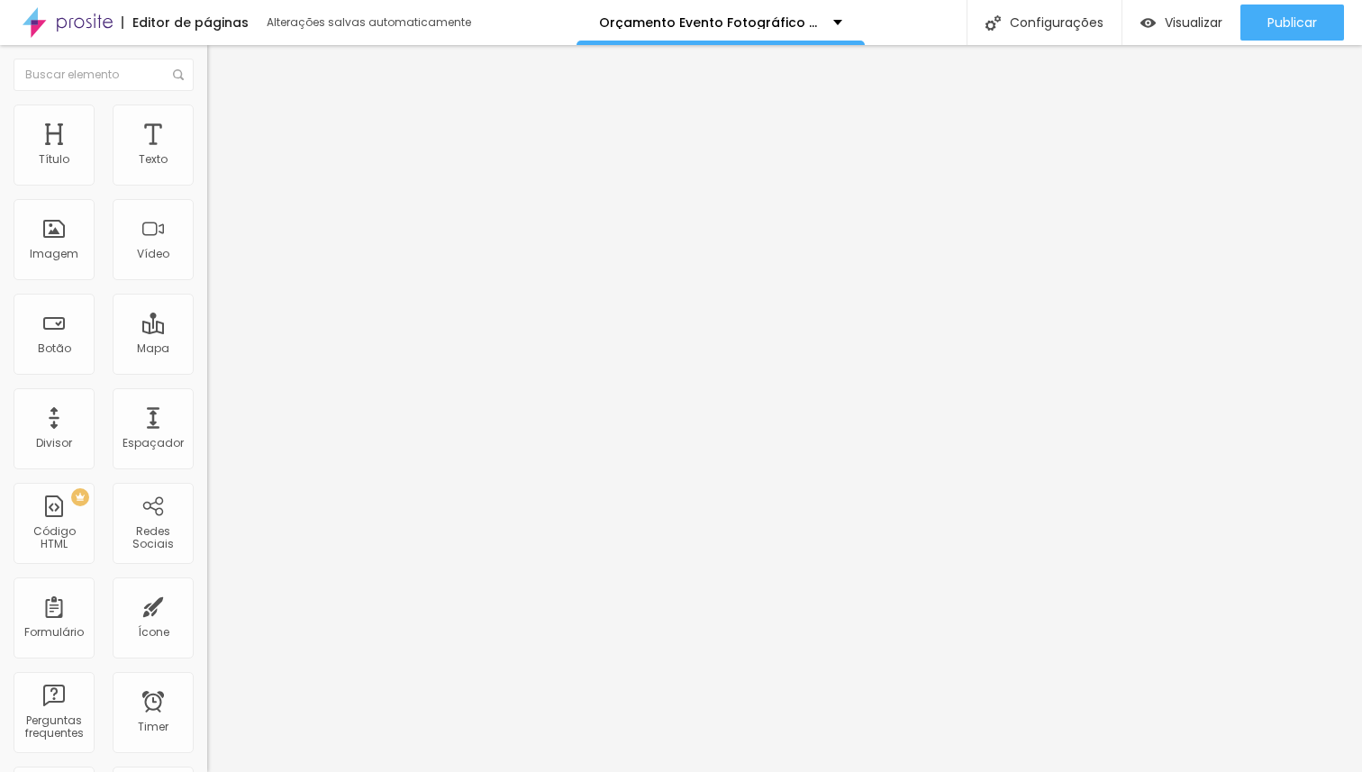
type input "30"
type input "37"
type input "26"
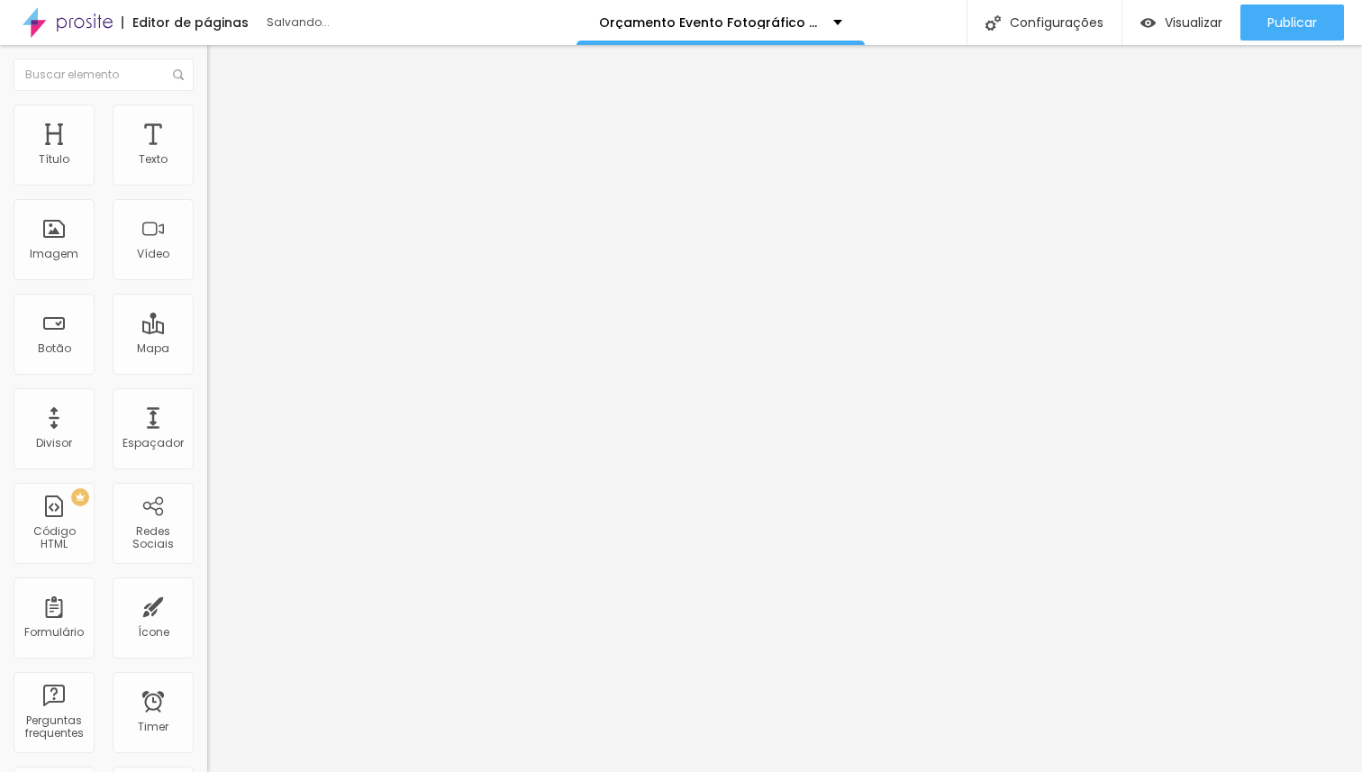
type input "24"
type input "19"
type input "17"
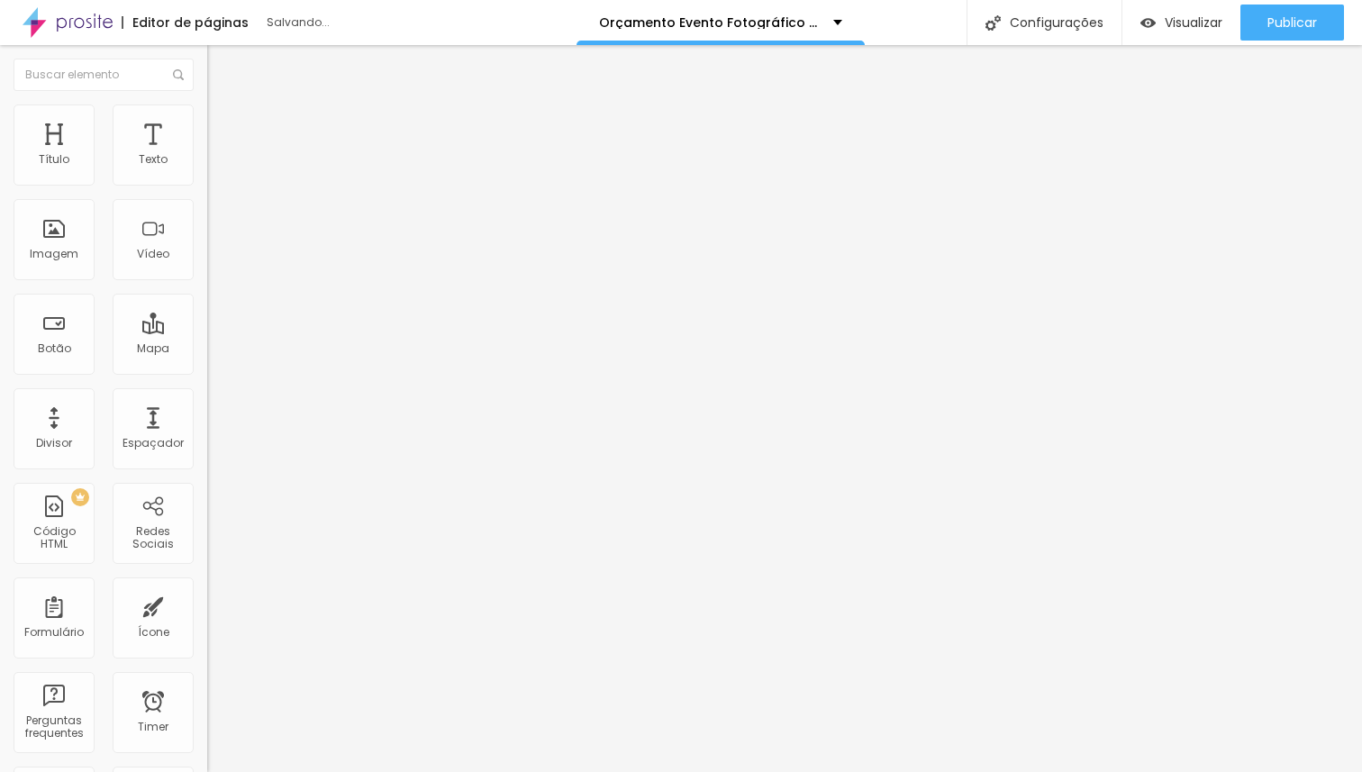
type input "17"
type input "13"
type input "11"
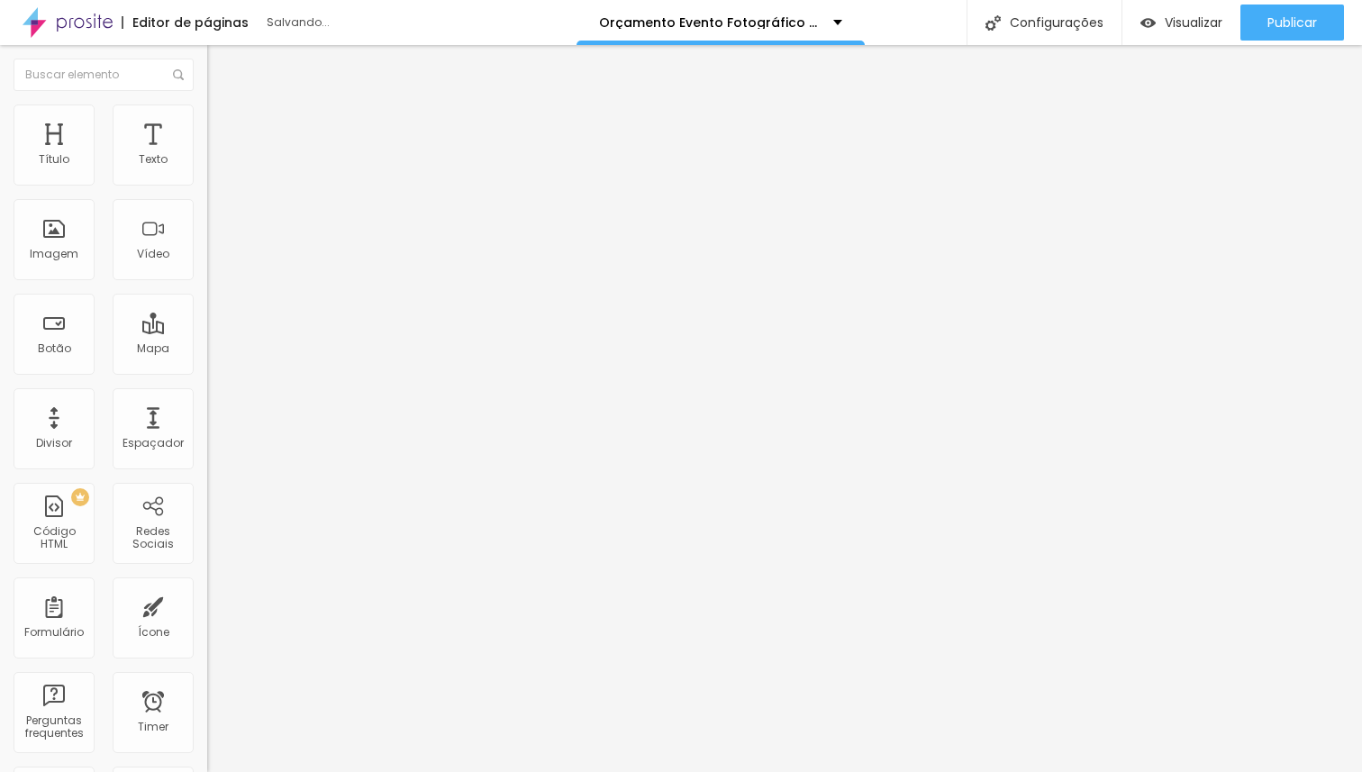
type input "8"
type input "6"
type input "4"
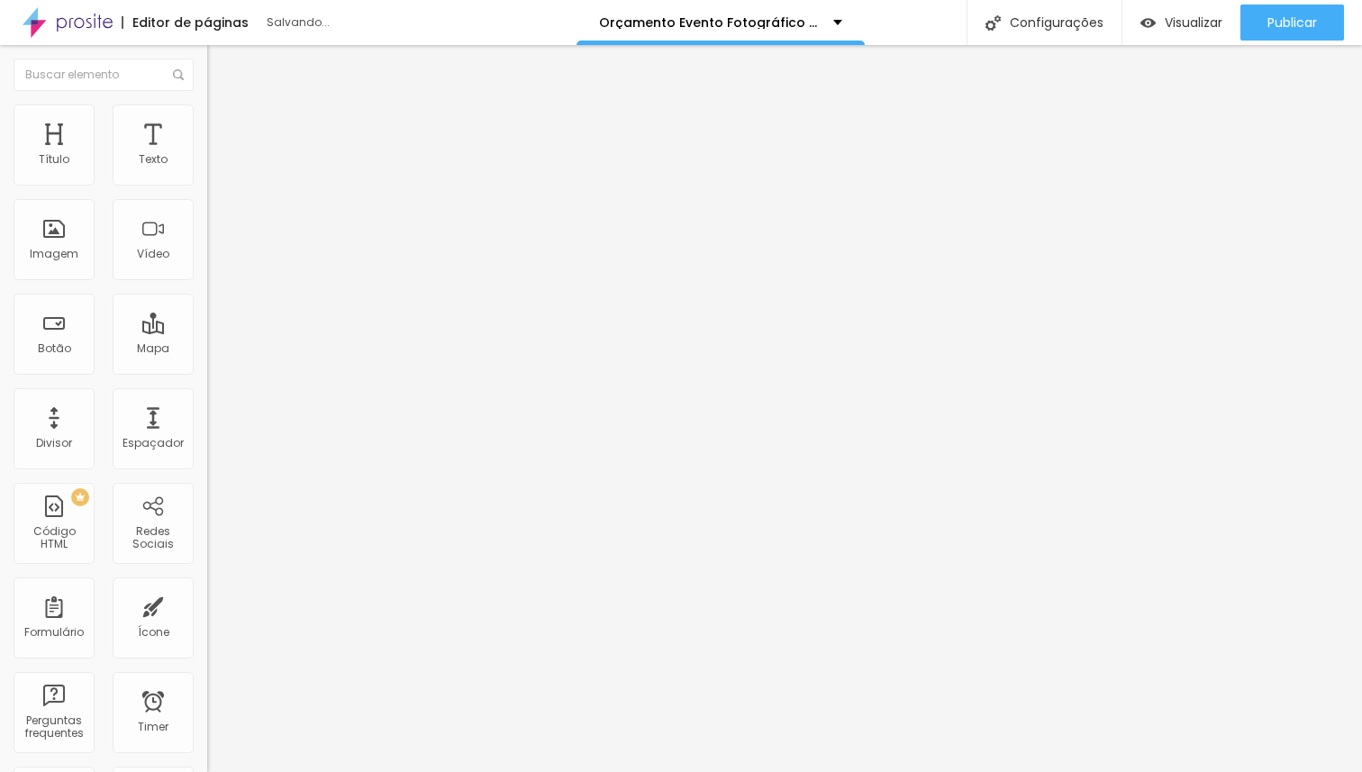
type input "4"
type input "2"
type input "0"
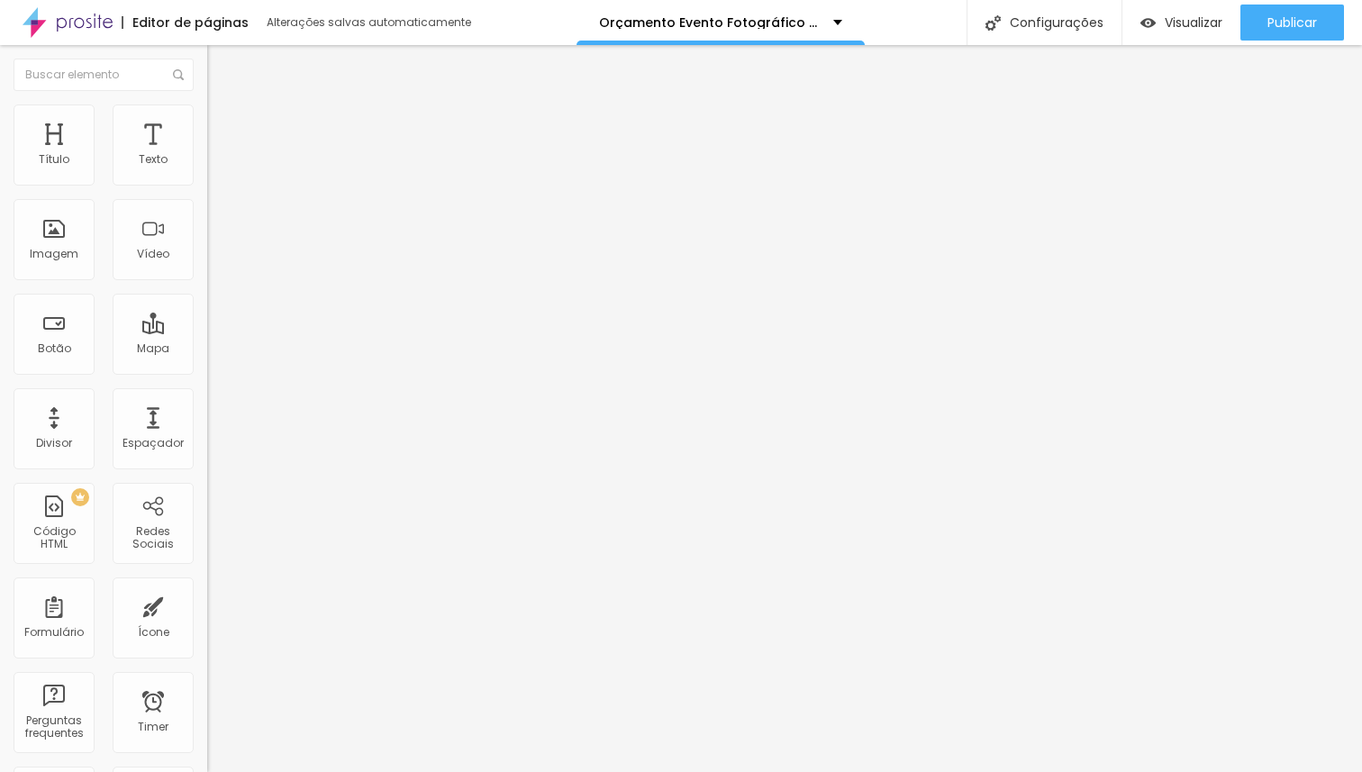
type input "20"
type input "49"
type input "51"
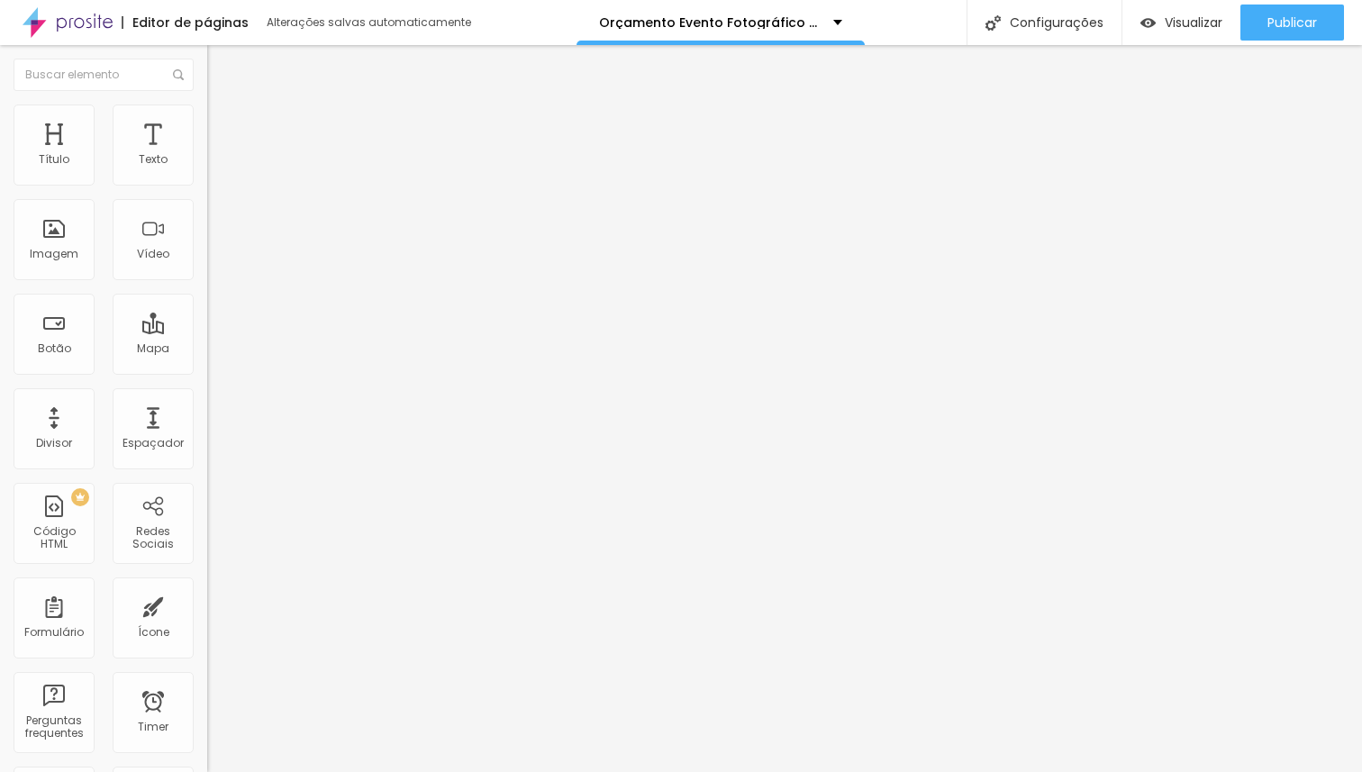
type input "51"
type input "53"
type input "55"
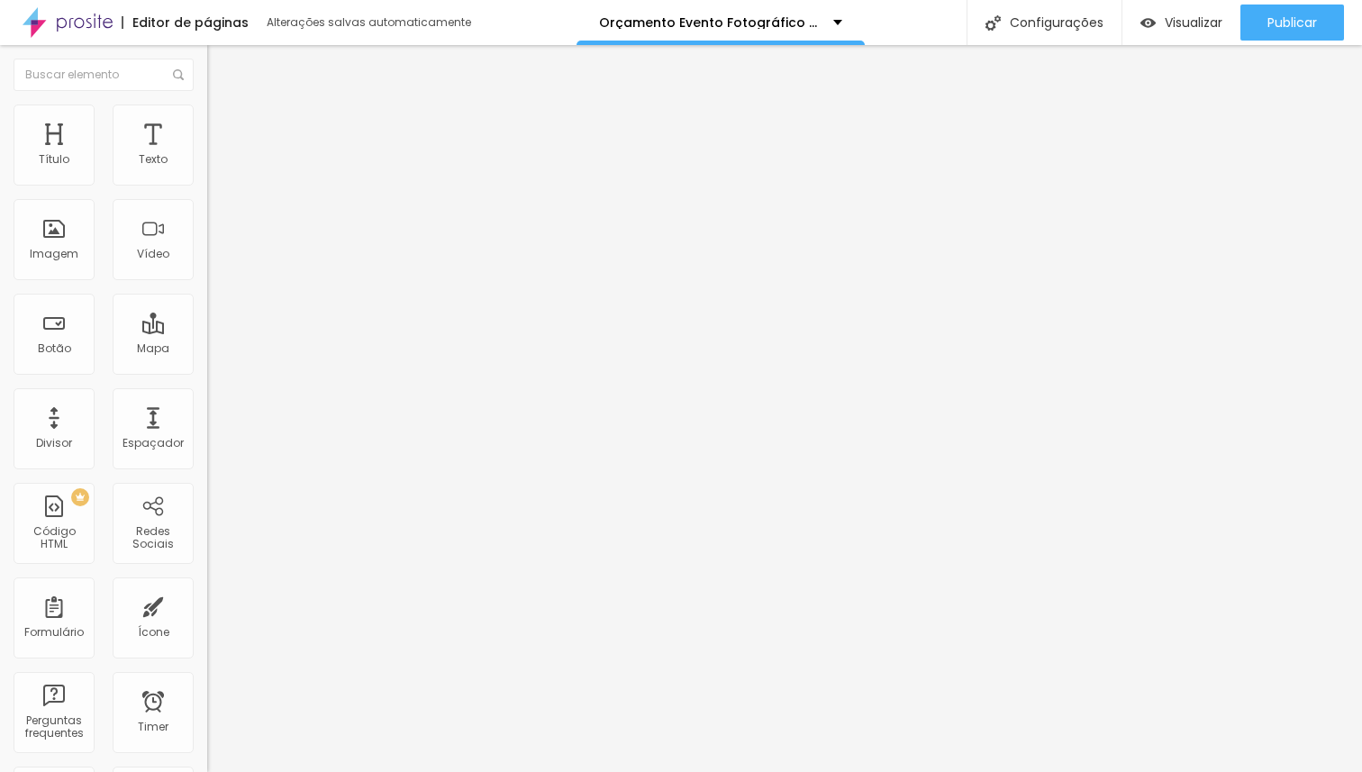
type input "57"
type input "59"
drag, startPoint x: 34, startPoint y: 213, endPoint x: 50, endPoint y: 216, distance: 15.5
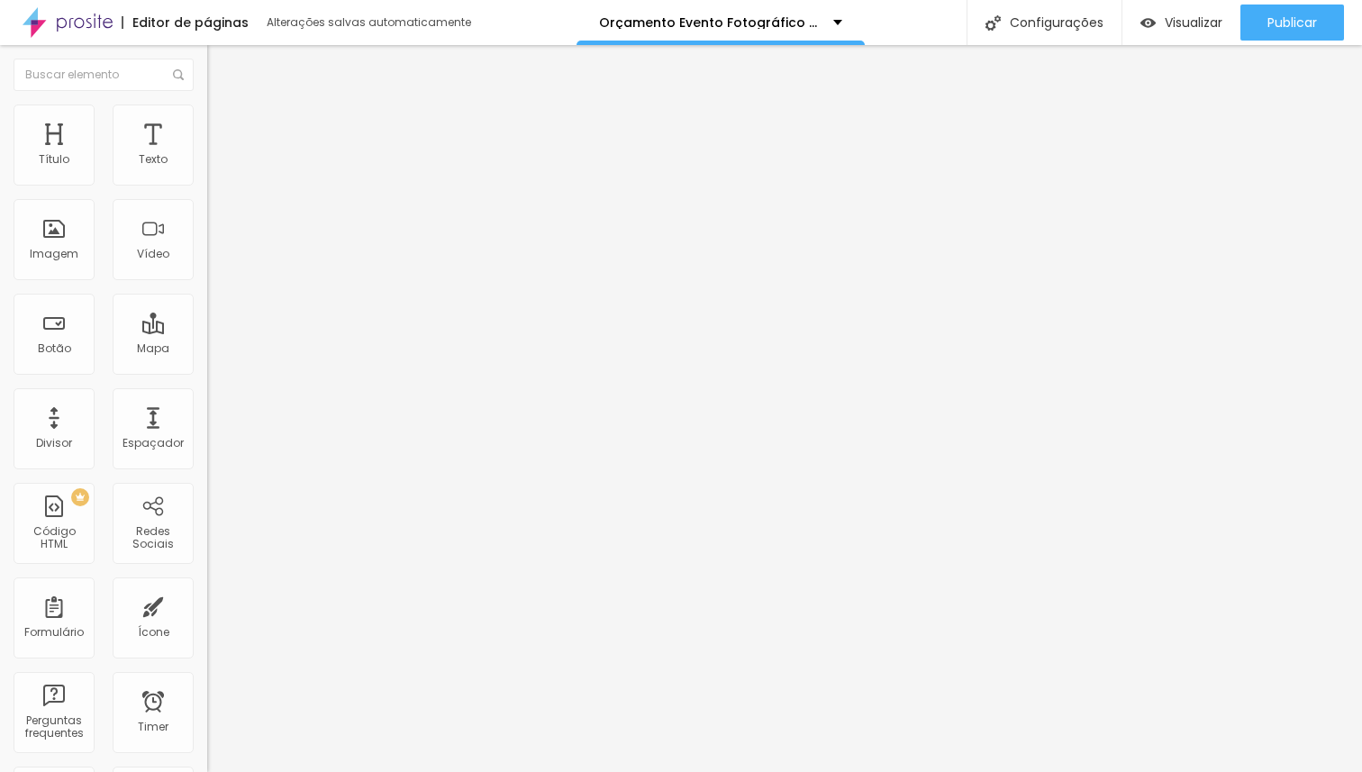
type input "59"
click at [207, 604] on input "range" at bounding box center [265, 611] width 116 height 14
type input "5"
type input "10"
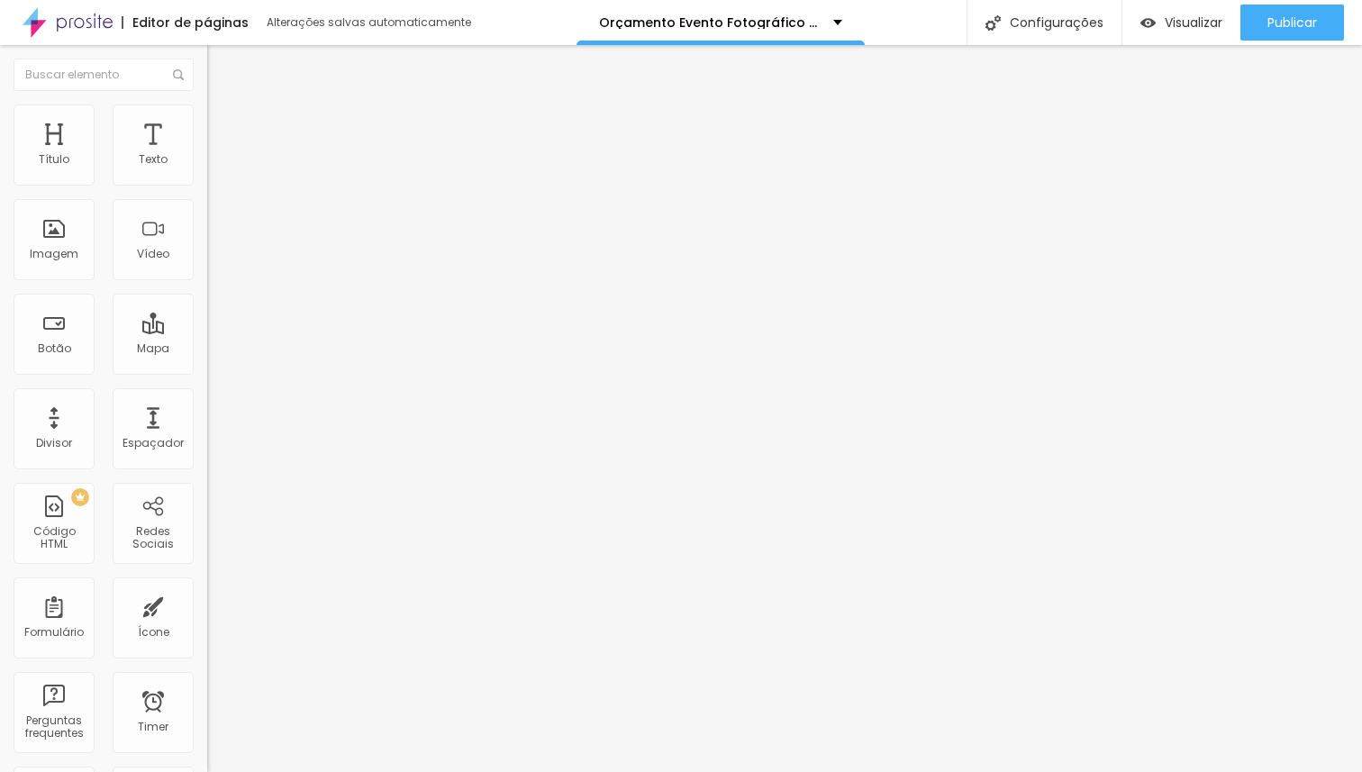
type input "10"
type input "15"
type input "20"
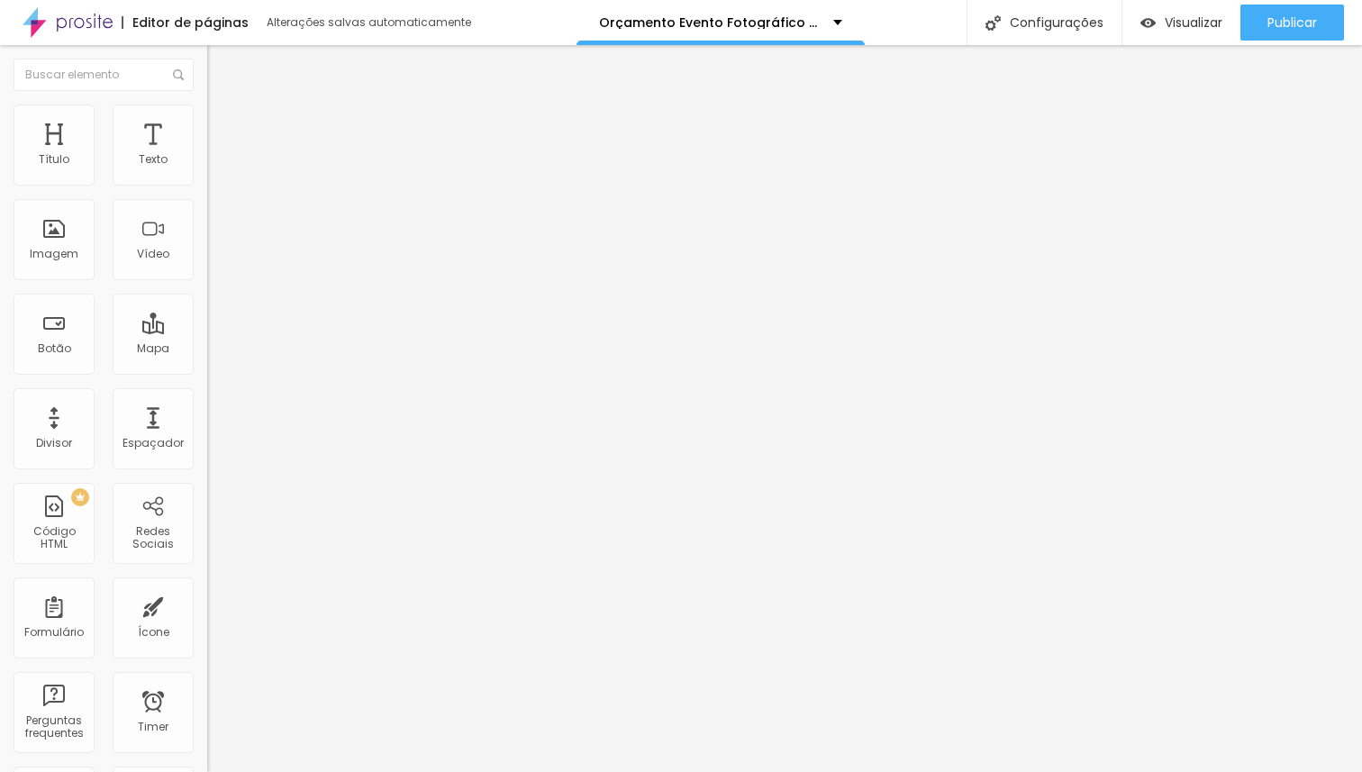
type input "25"
type input "20"
drag, startPoint x: 43, startPoint y: 178, endPoint x: 122, endPoint y: 185, distance: 78.6
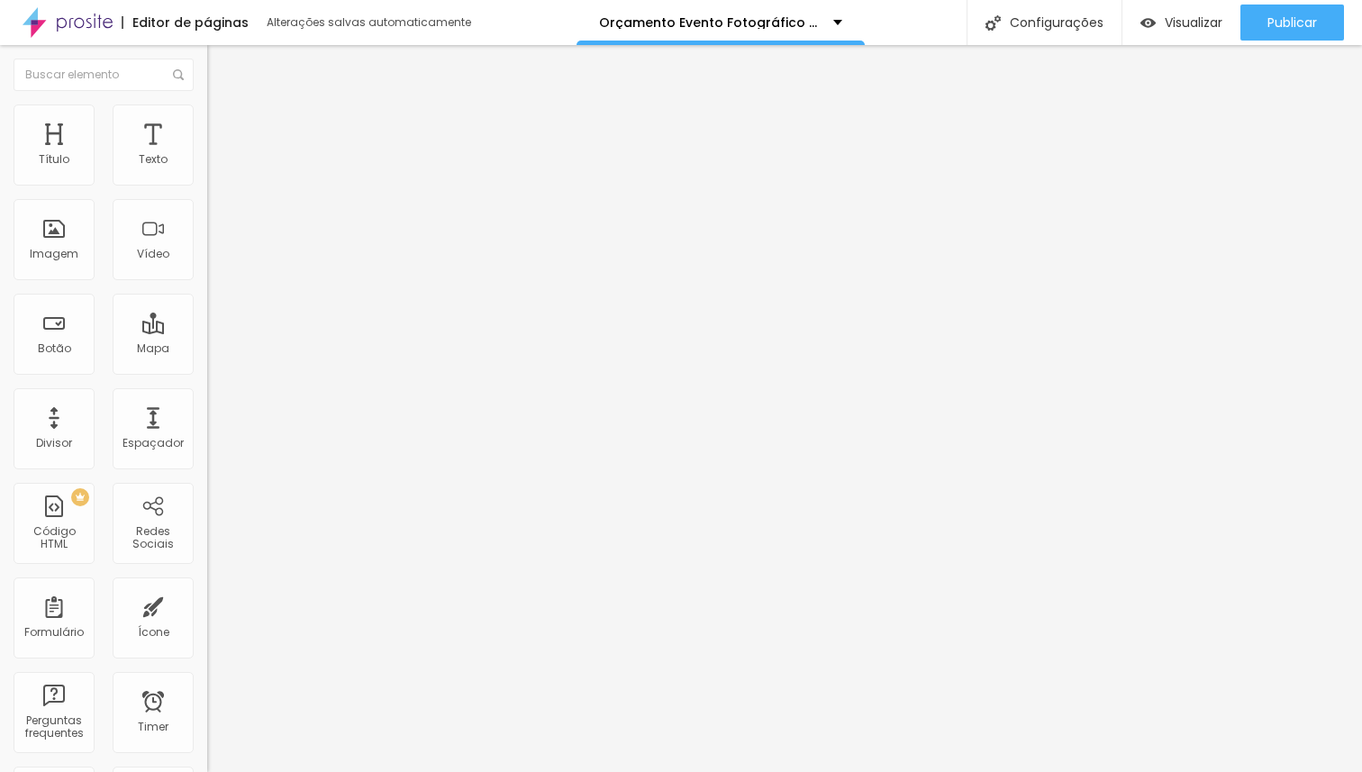
type input "20"
click at [207, 349] on input "range" at bounding box center [265, 356] width 116 height 14
type input "48"
type input "45"
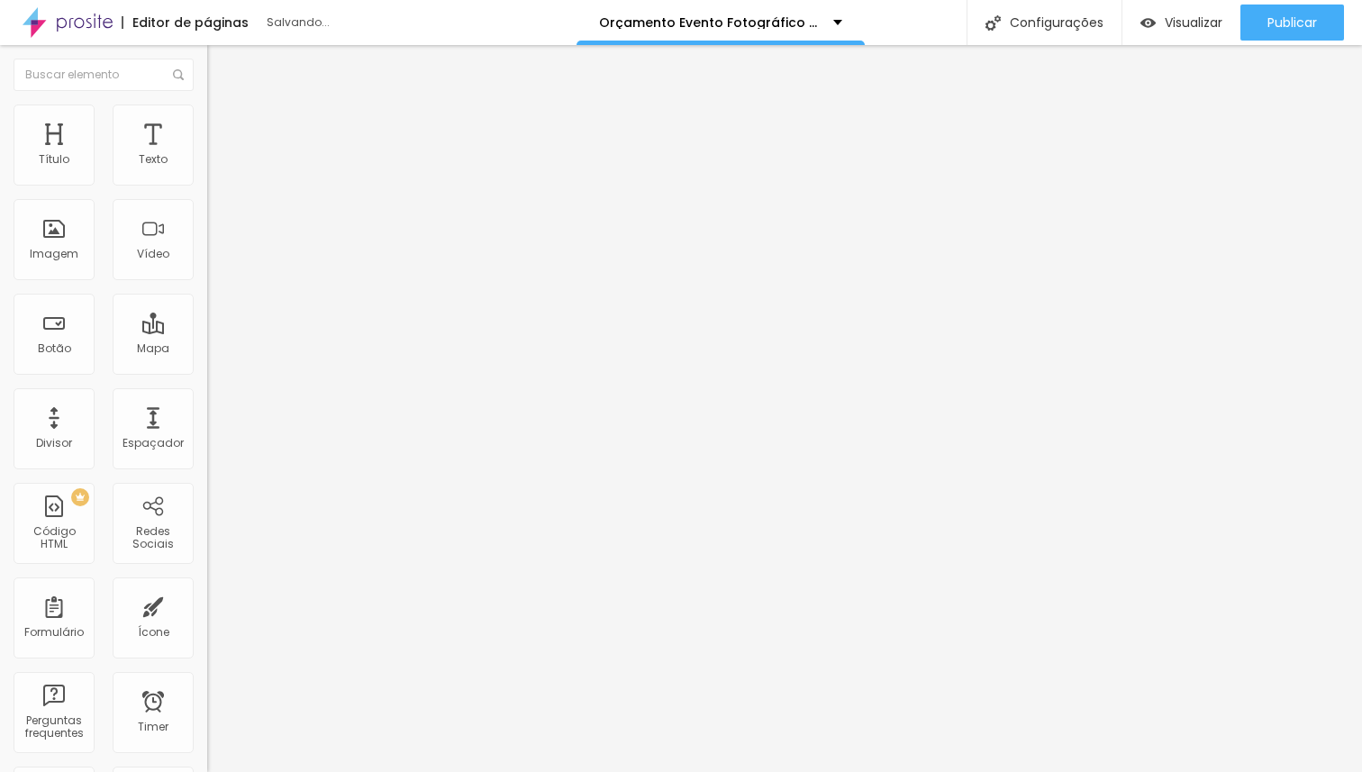
type input "45"
type input "41"
type input "35"
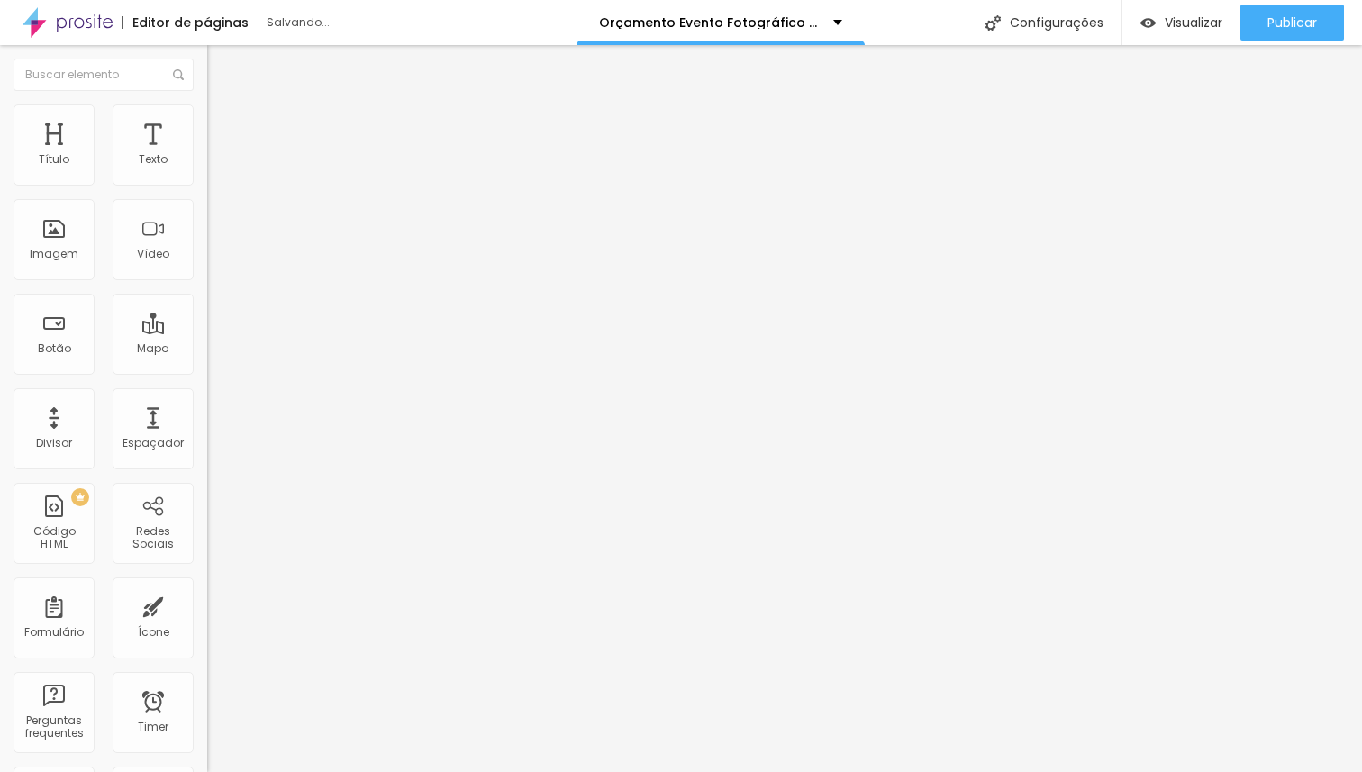
type input "32"
type input "28"
type input "26"
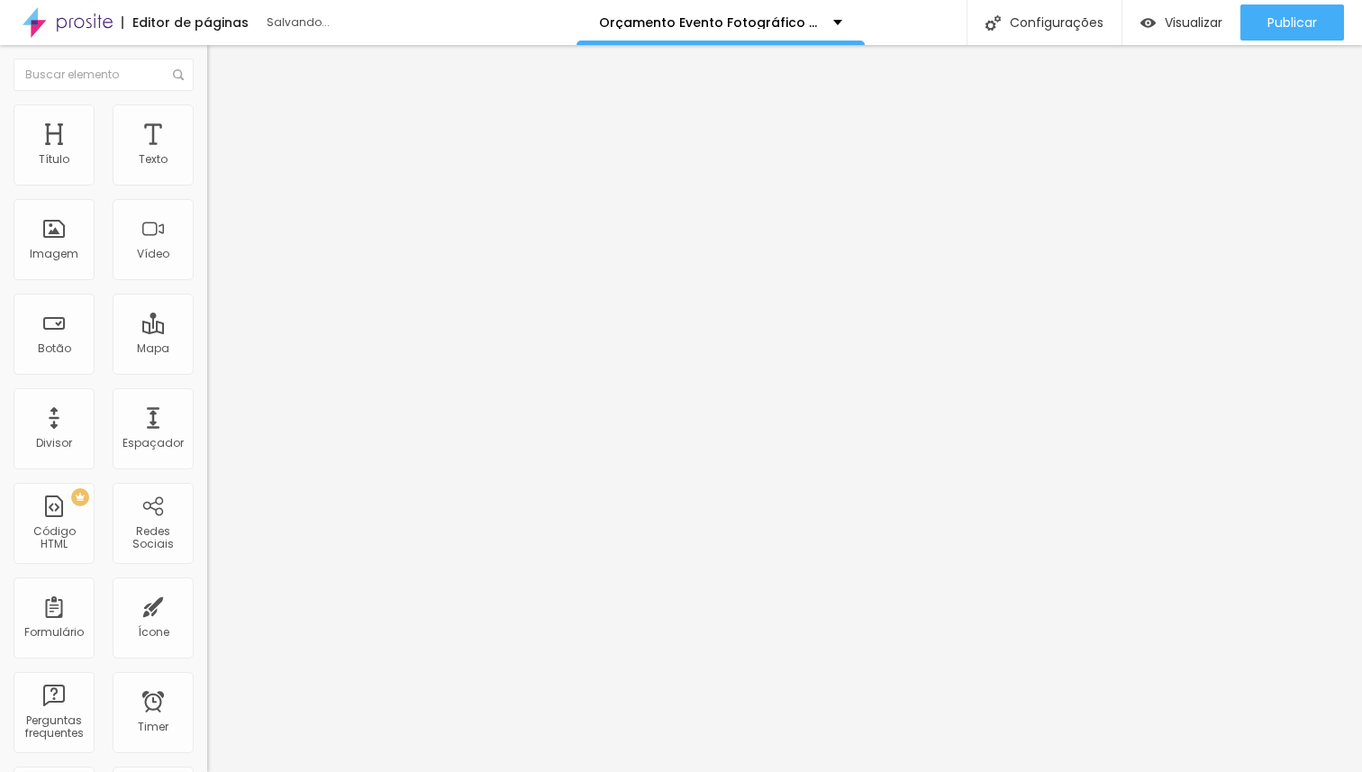
type input "26"
type input "24"
type input "22"
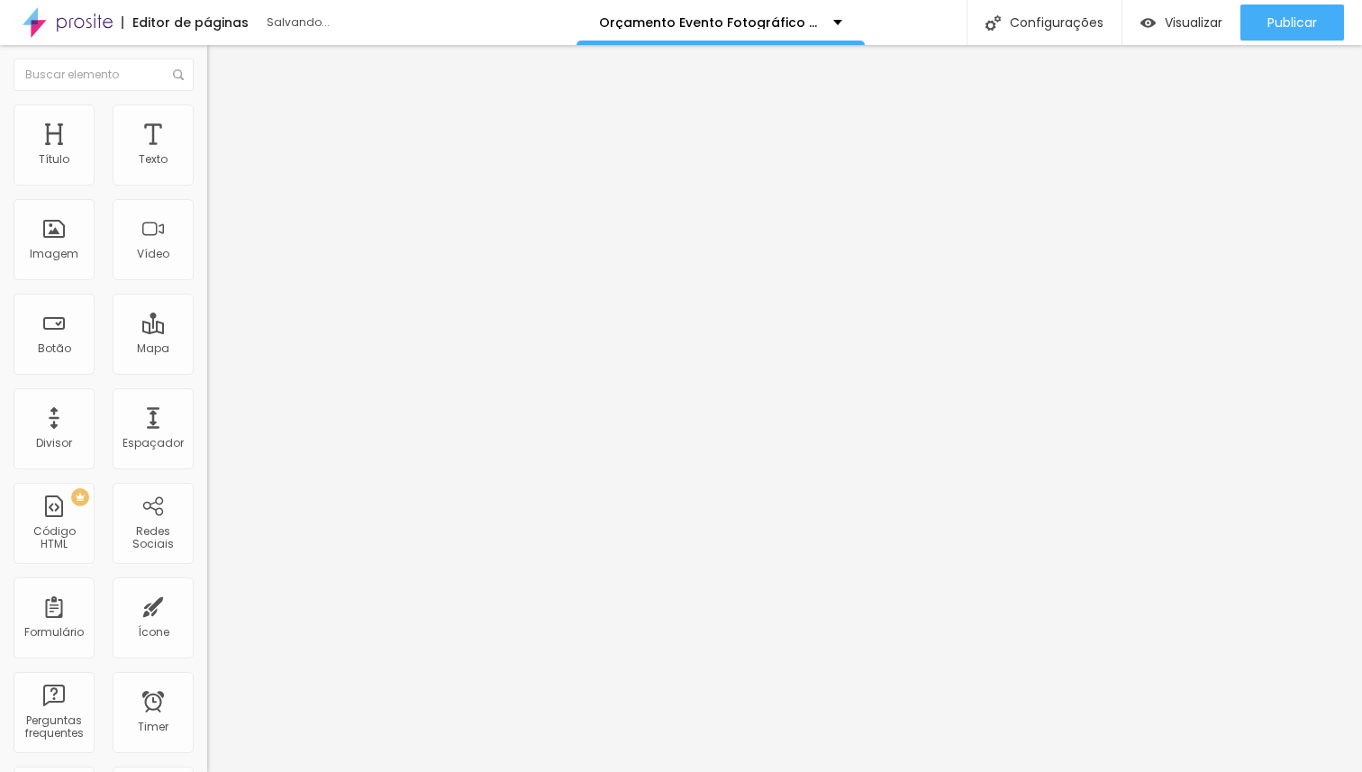
type input "19"
type input "17"
type input "15"
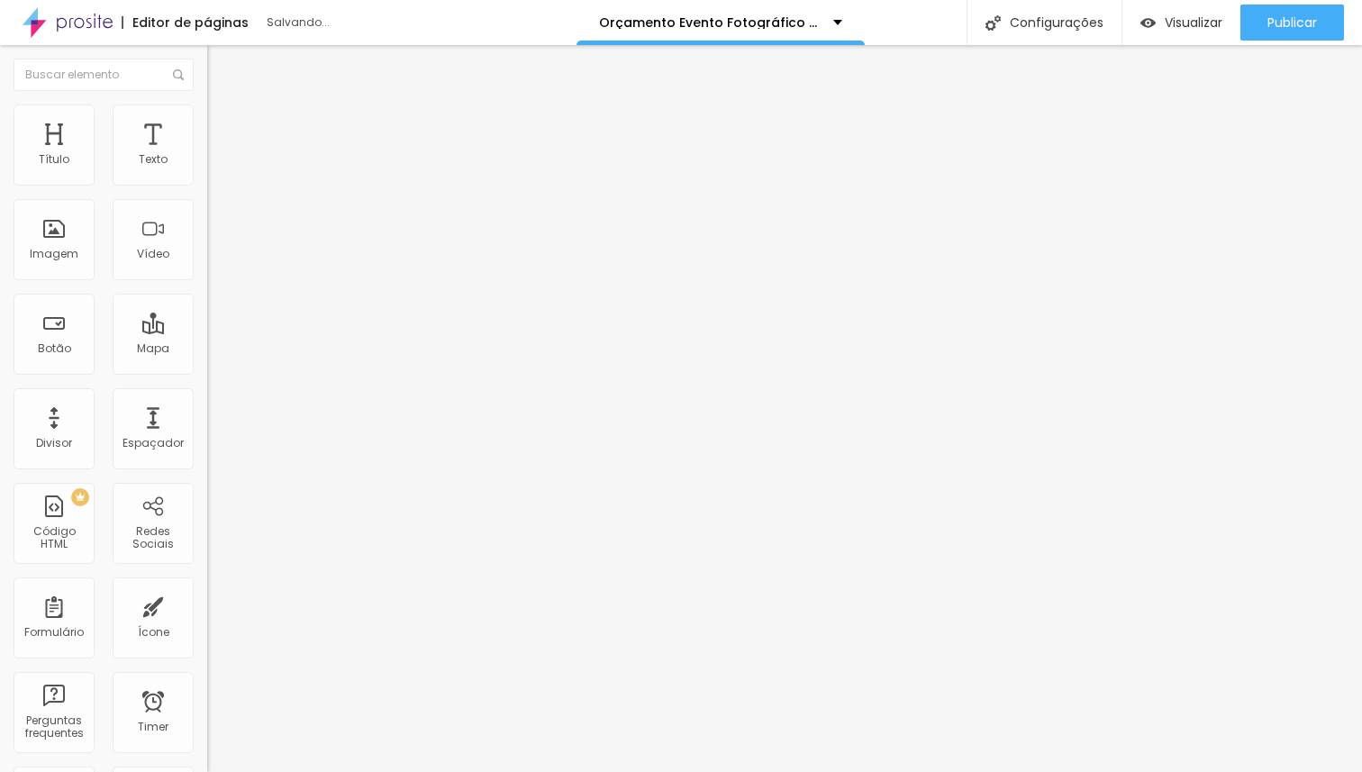
type input "15"
type input "13"
type input "15"
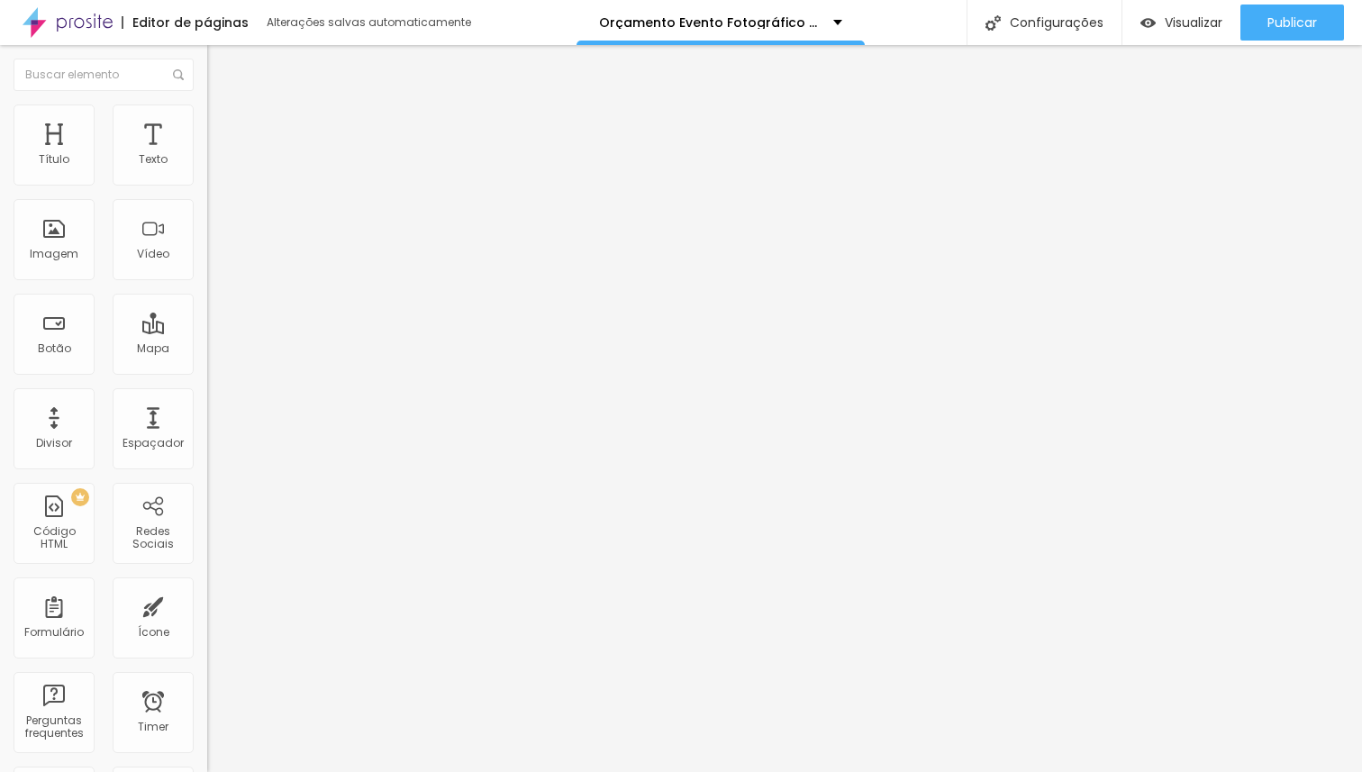
type input "17"
type input "19"
type input "22"
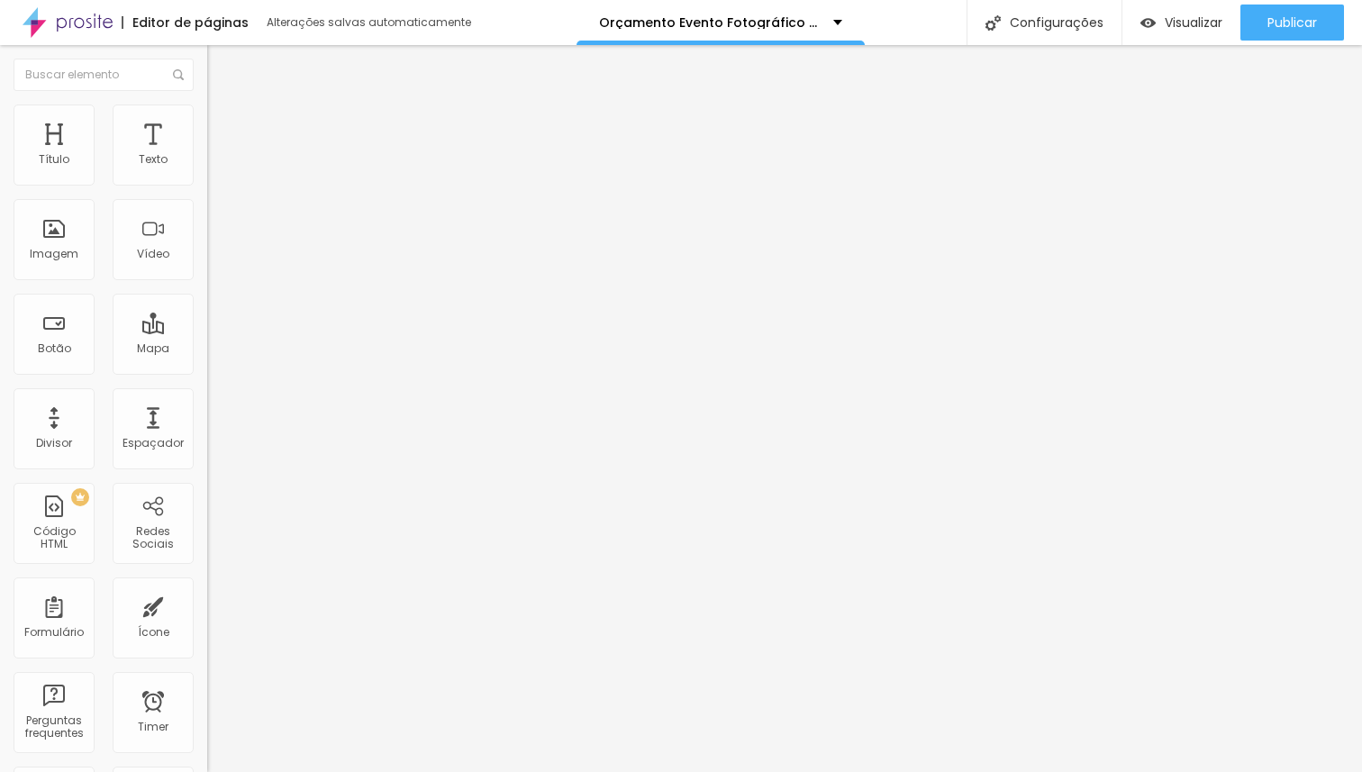
type input "22"
type input "24"
type input "21"
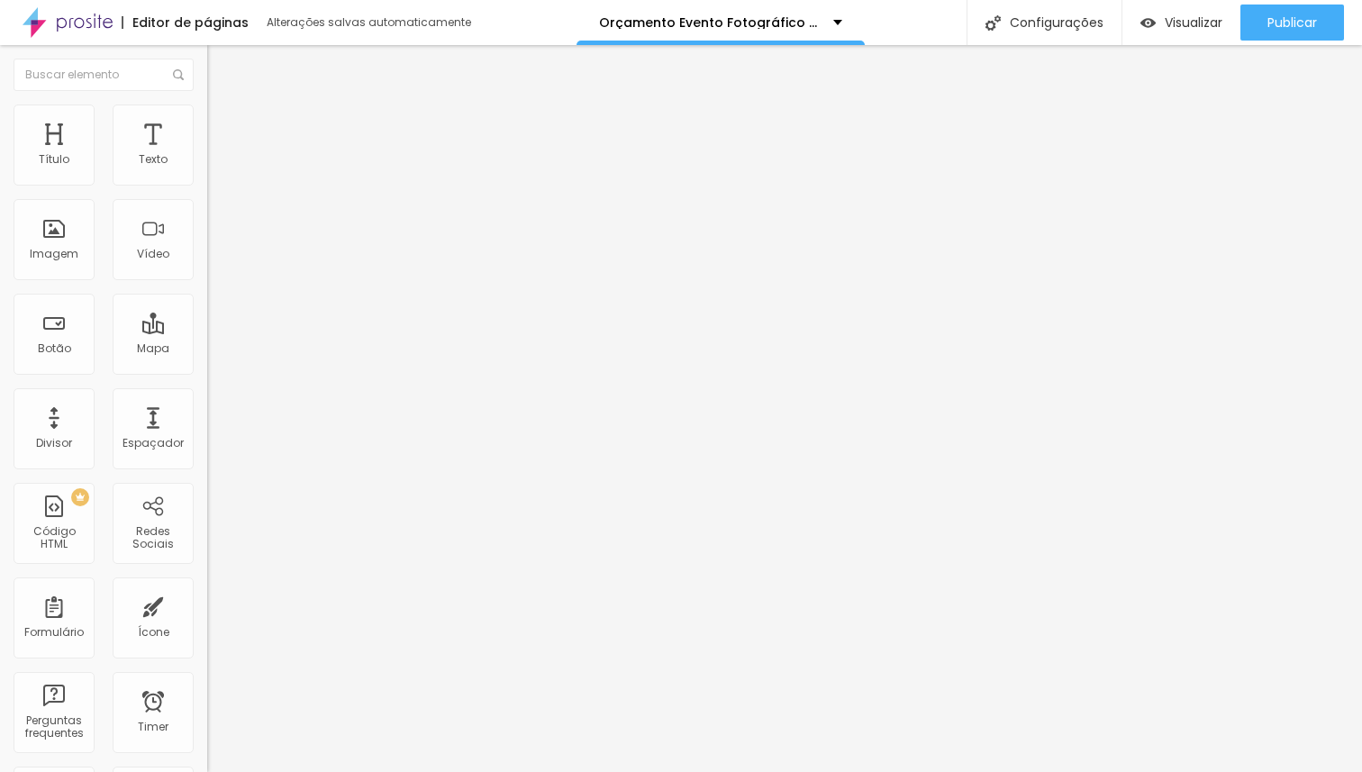
type input "19"
type input "21"
type input "24"
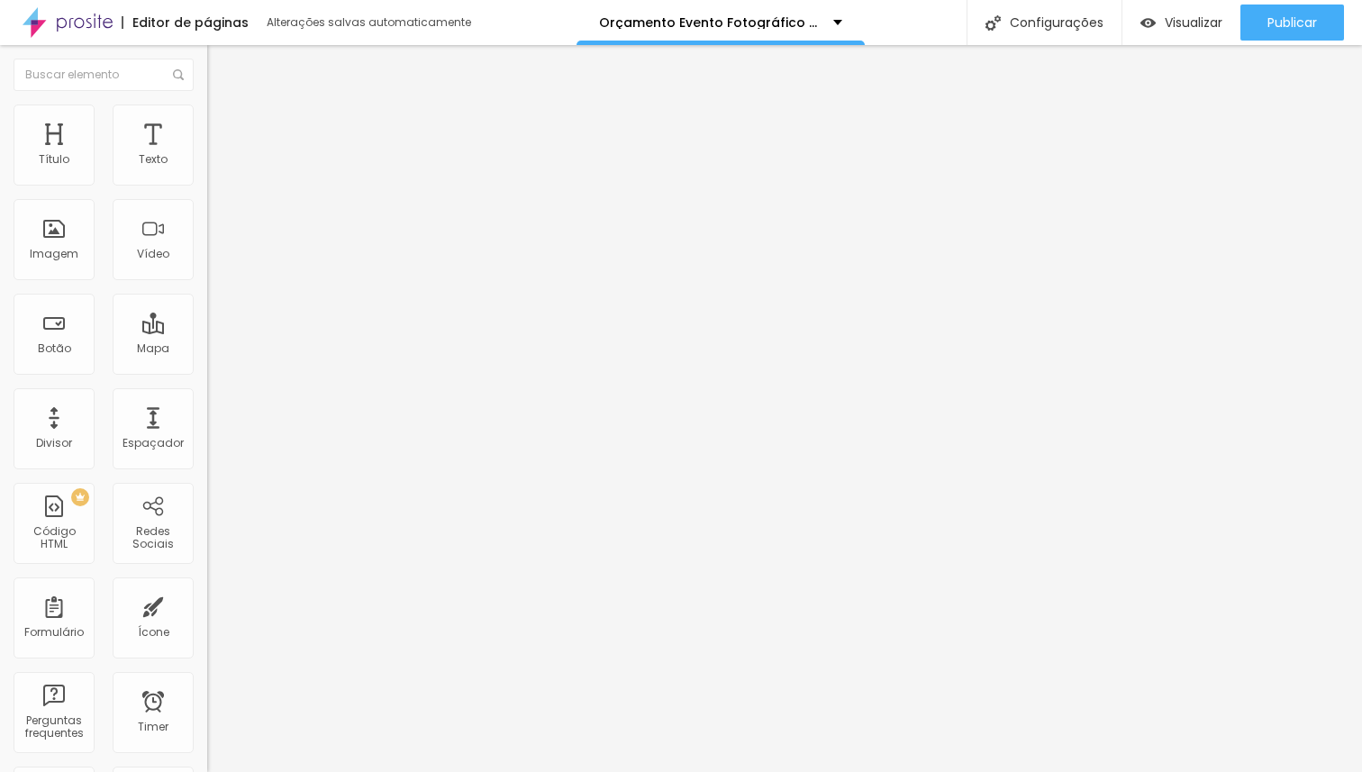
type input "24"
type input "26"
type input "24"
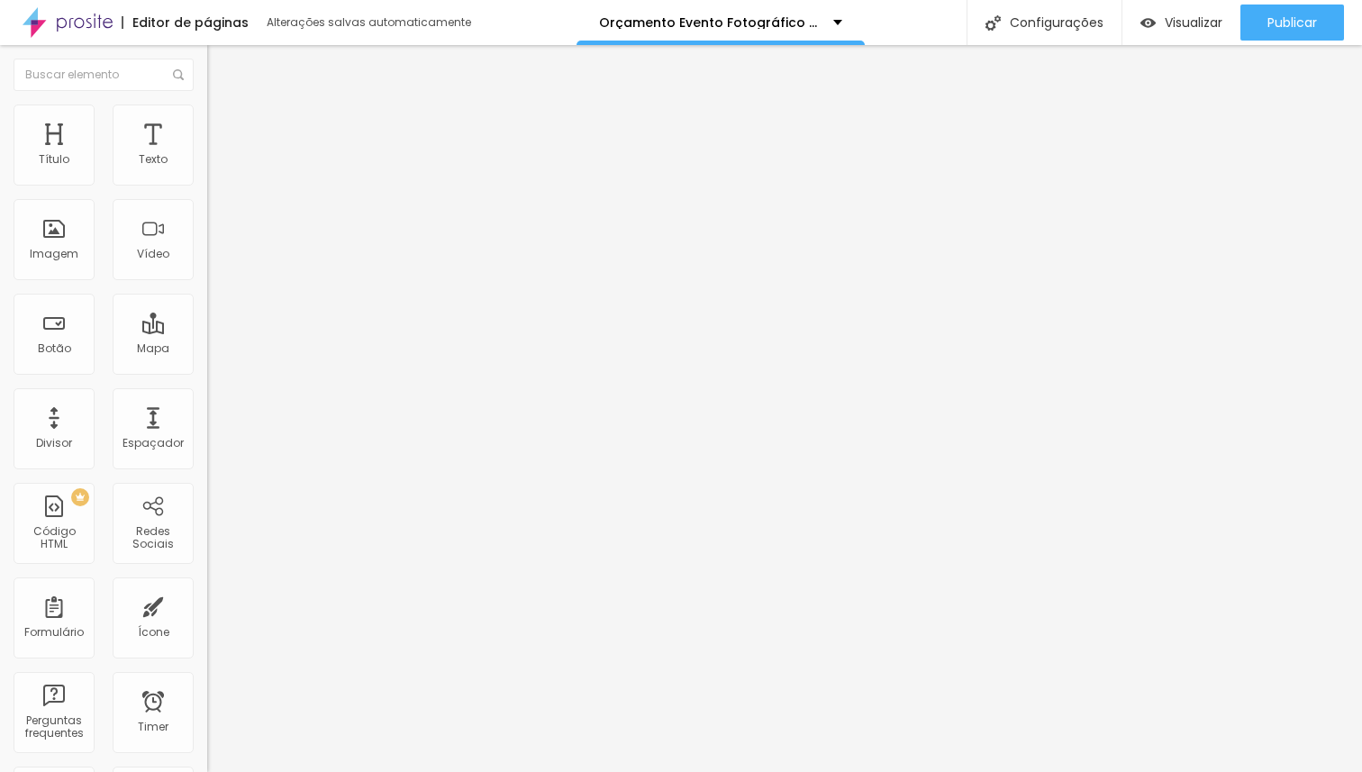
type input "21"
type input "19"
type input "21"
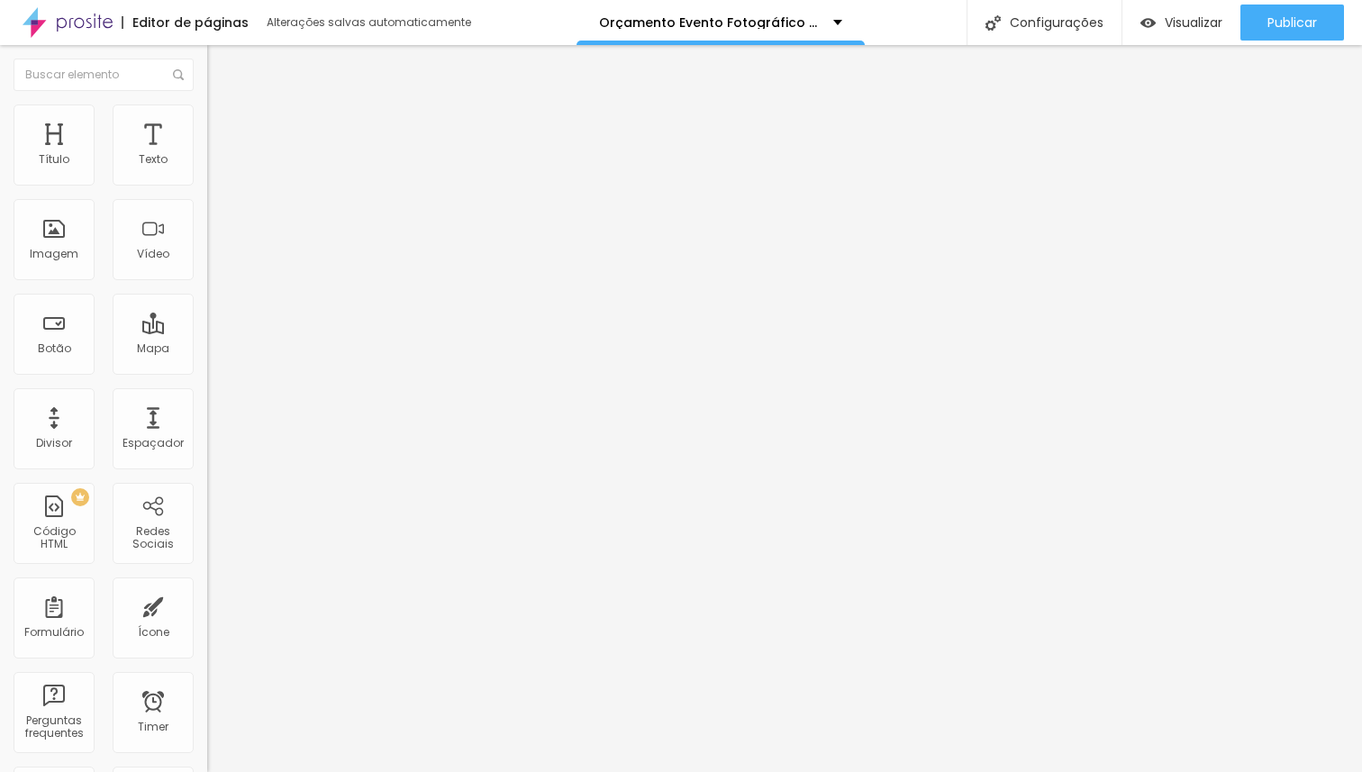
type input "21"
click at [207, 604] on input "range" at bounding box center [265, 611] width 116 height 14
click at [223, 127] on span "Avançado" at bounding box center [252, 134] width 59 height 15
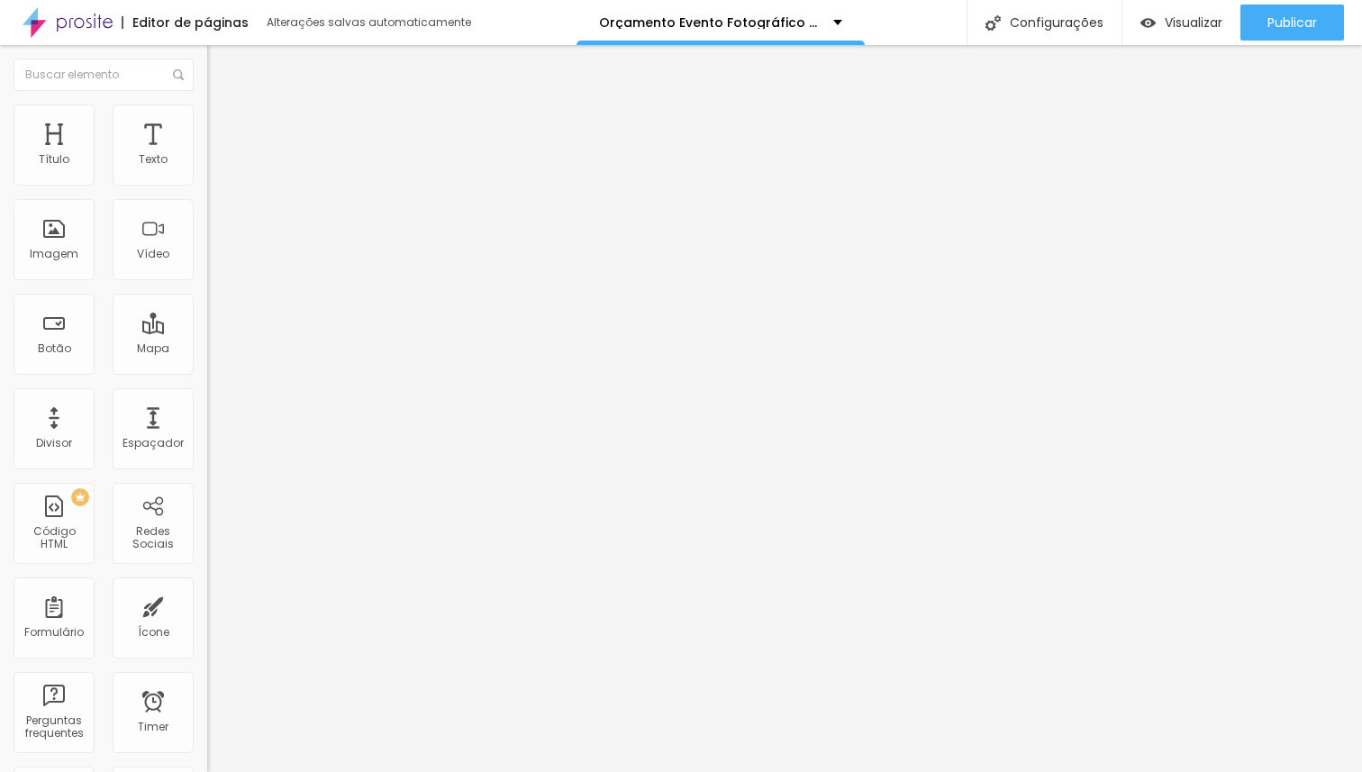
drag, startPoint x: 113, startPoint y: 178, endPoint x: 110, endPoint y: 195, distance: 16.4
click at [207, 349] on input "range" at bounding box center [265, 356] width 116 height 14
drag, startPoint x: 32, startPoint y: 213, endPoint x: 15, endPoint y: 213, distance: 17.1
click at [207, 604] on input "range" at bounding box center [265, 611] width 116 height 14
click at [223, 129] on span "Avançado" at bounding box center [252, 134] width 59 height 15
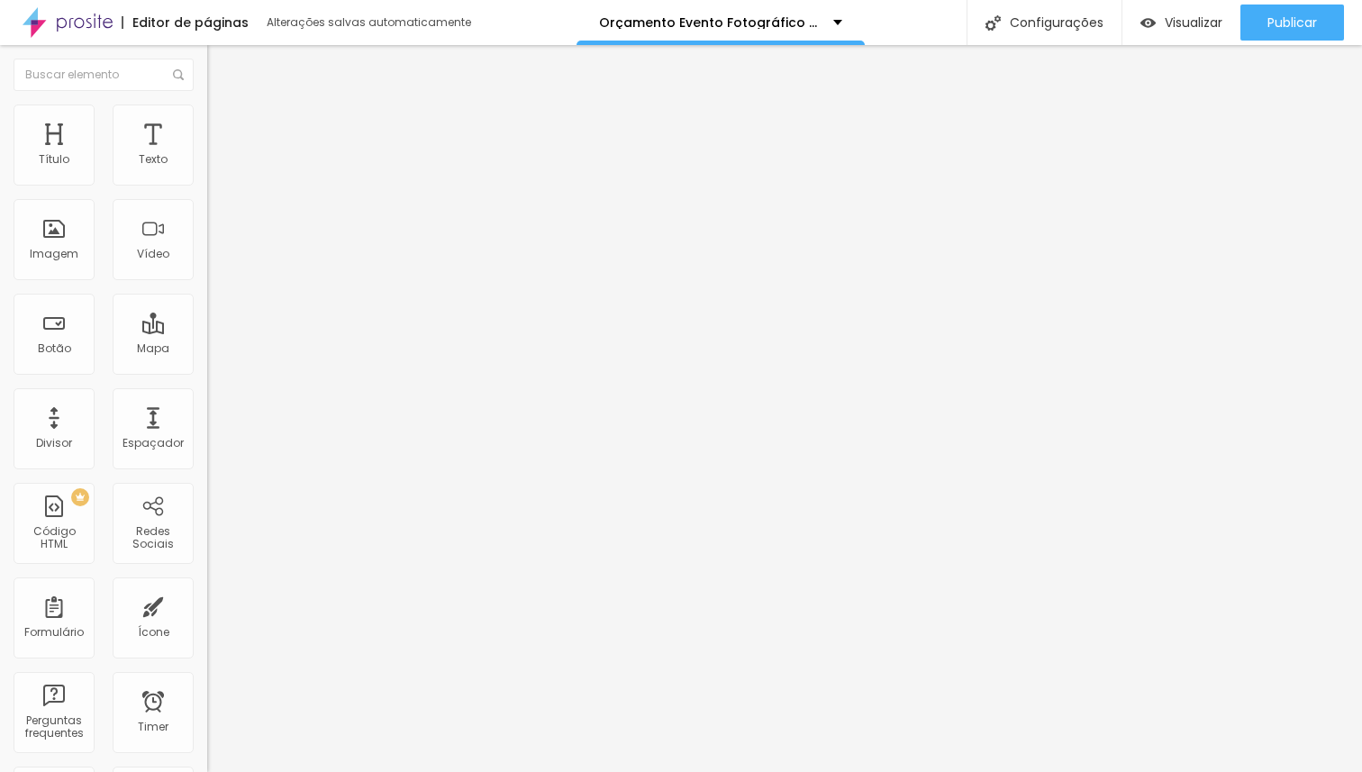
click at [207, 123] on img at bounding box center [215, 131] width 16 height 16
click at [207, 123] on li "Avançado" at bounding box center [310, 132] width 207 height 18
click at [223, 123] on span "Estilo" at bounding box center [237, 116] width 28 height 15
click at [207, 123] on ul "Conteúdo Estilo Avançado" at bounding box center [310, 113] width 207 height 54
click at [207, 103] on img at bounding box center [215, 94] width 16 height 16
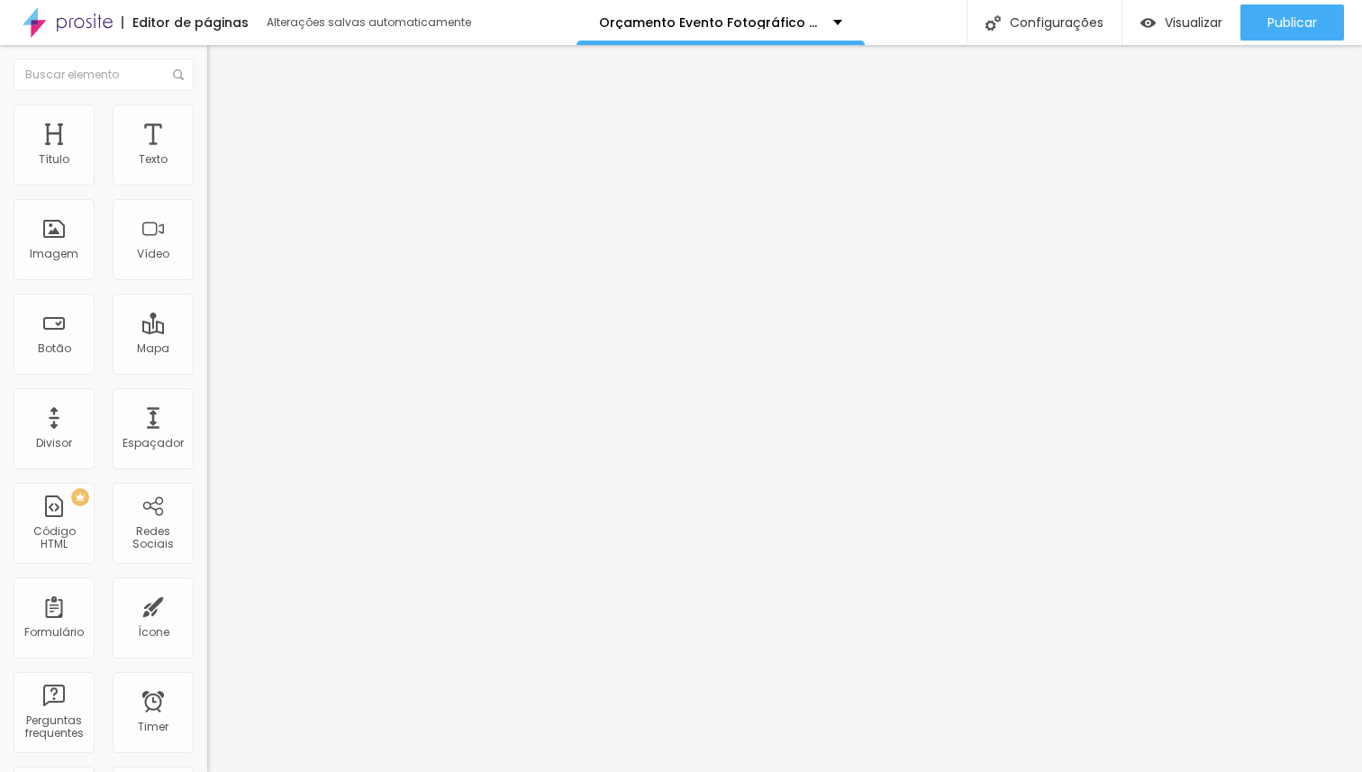
click at [223, 124] on span "Estilo" at bounding box center [237, 116] width 28 height 15
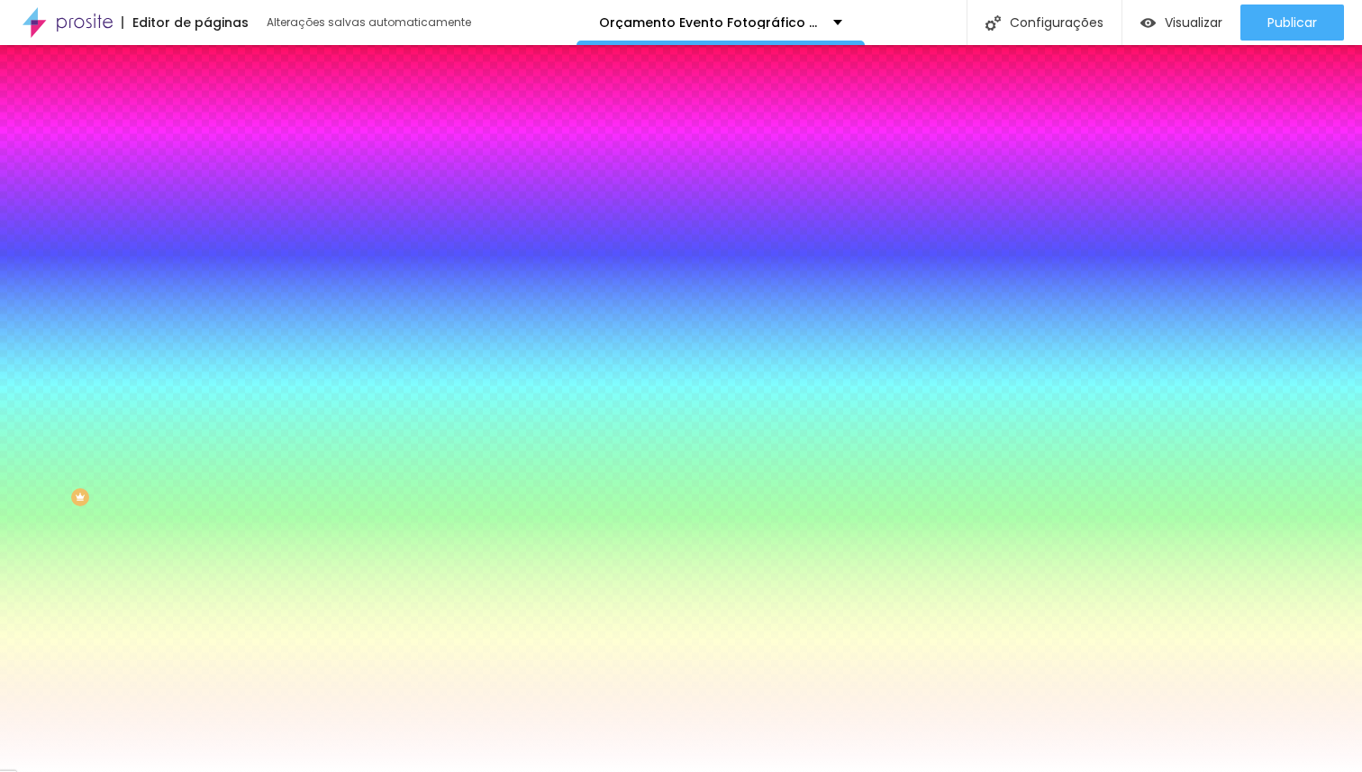
click at [223, 127] on span "Avançado" at bounding box center [252, 134] width 59 height 15
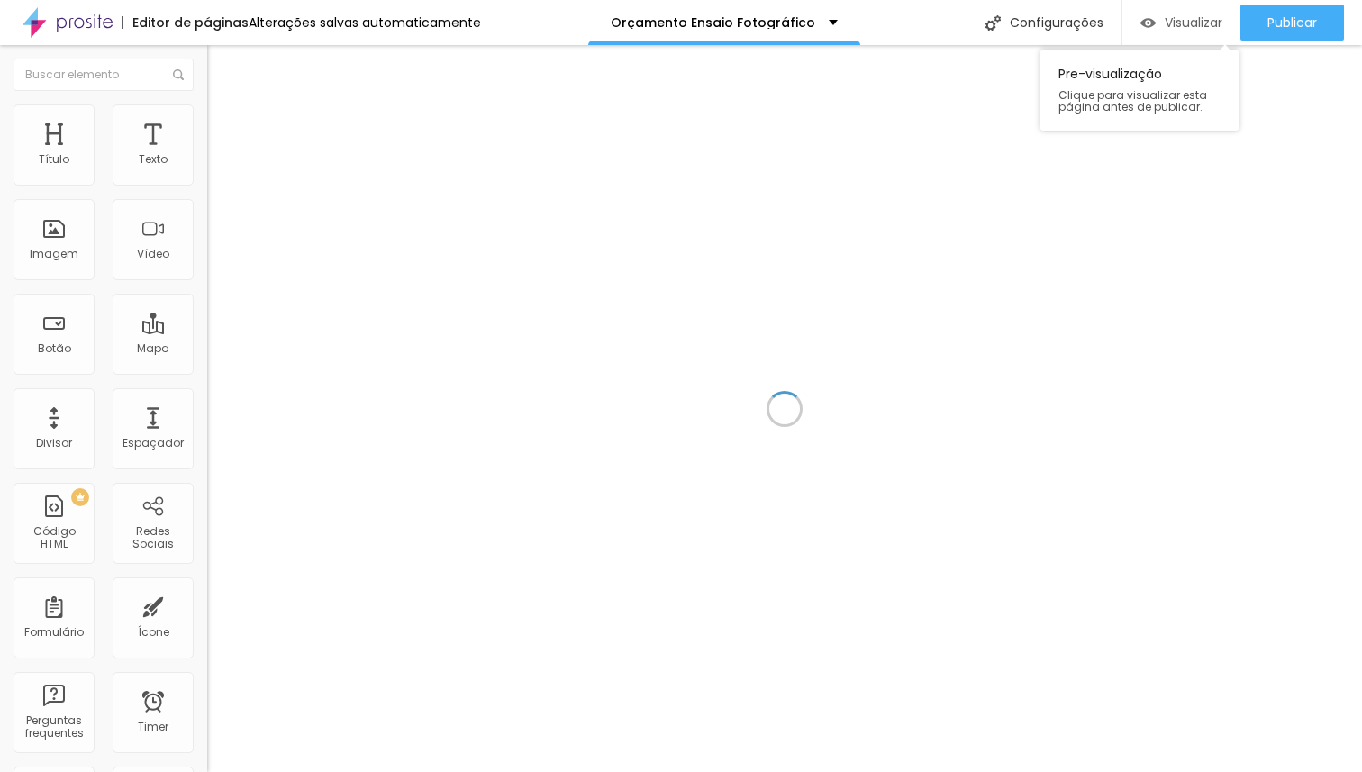
click at [1173, 28] on span "Visualizar" at bounding box center [1194, 22] width 58 height 14
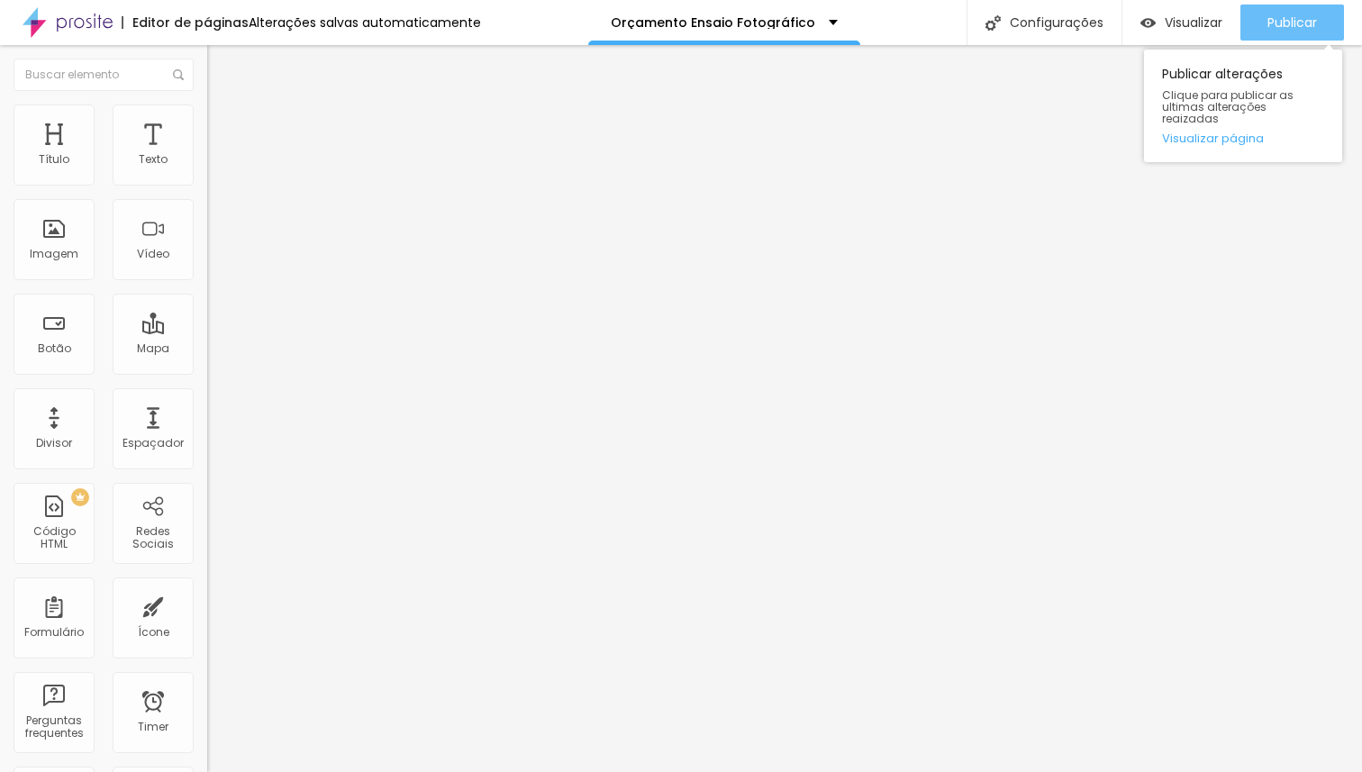
click at [1302, 20] on span "Publicar" at bounding box center [1292, 22] width 50 height 14
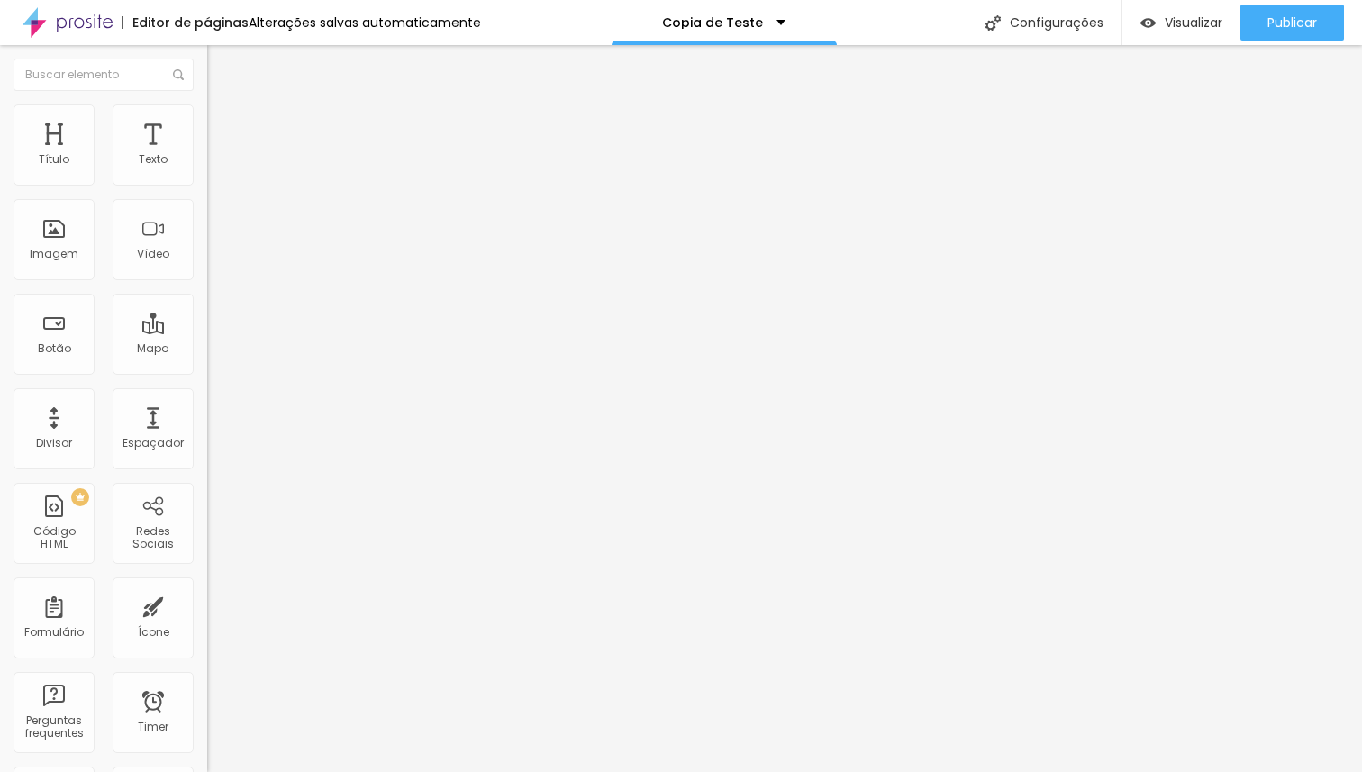
click at [223, 124] on span "Estilo" at bounding box center [237, 116] width 28 height 15
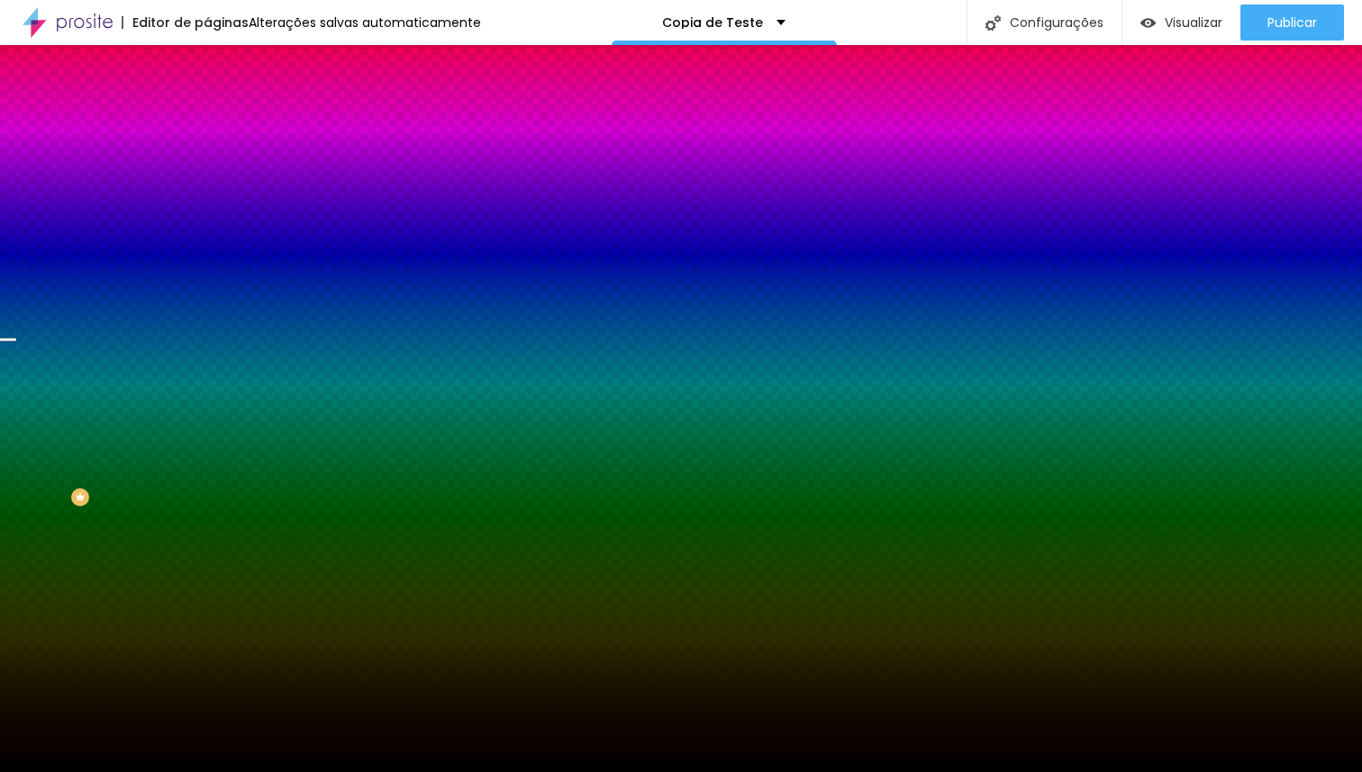
click at [207, 166] on span "Trocar imagem" at bounding box center [256, 157] width 98 height 15
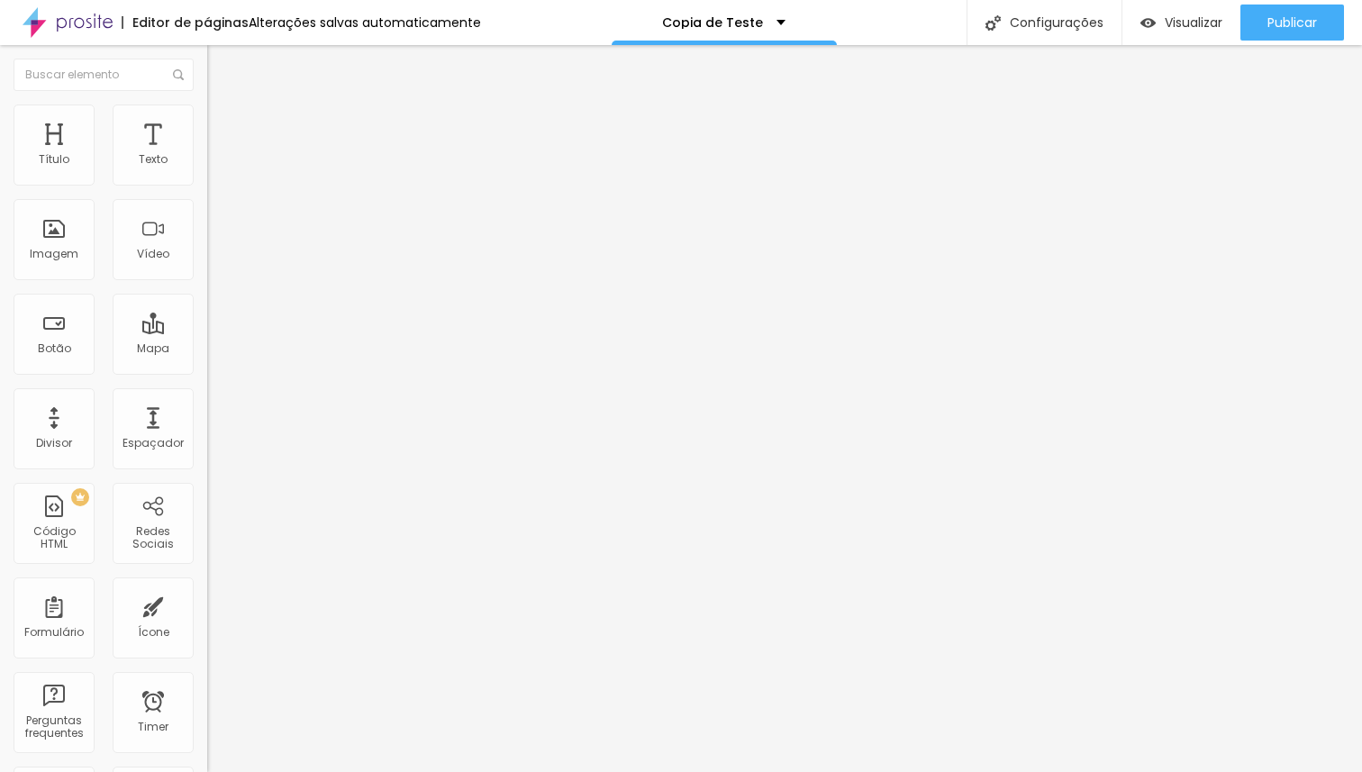
click at [223, 124] on span "Estilo" at bounding box center [237, 116] width 28 height 15
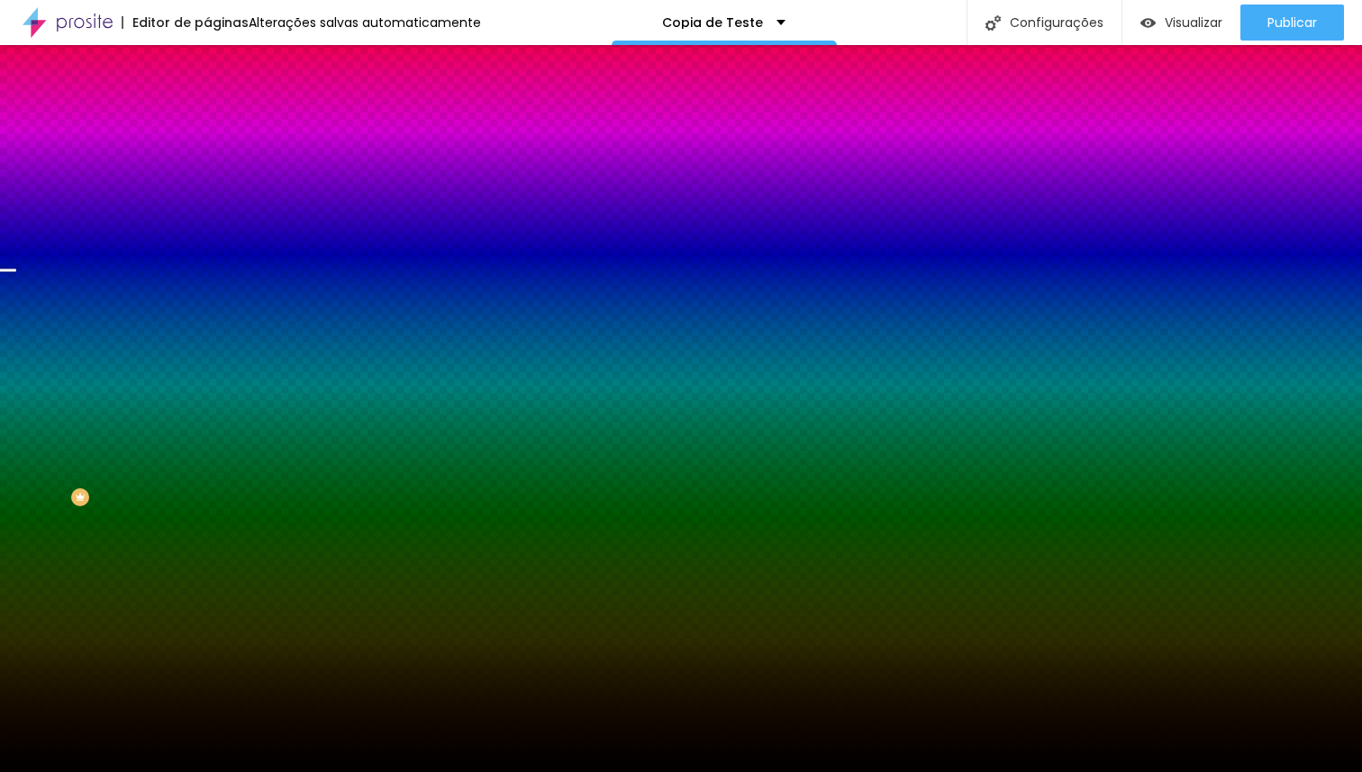
click at [207, 166] on span "Trocar imagem" at bounding box center [256, 157] width 98 height 15
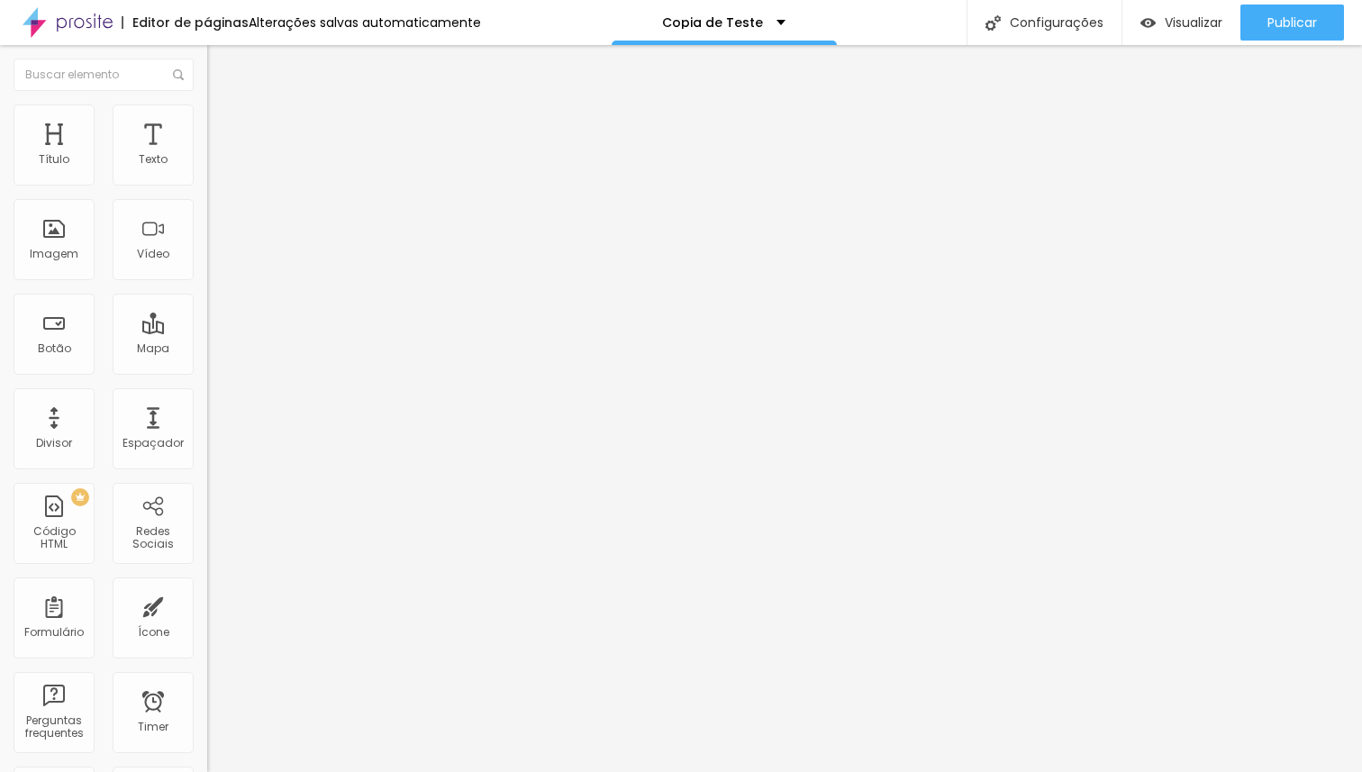
click at [223, 124] on span "Estilo" at bounding box center [237, 116] width 28 height 15
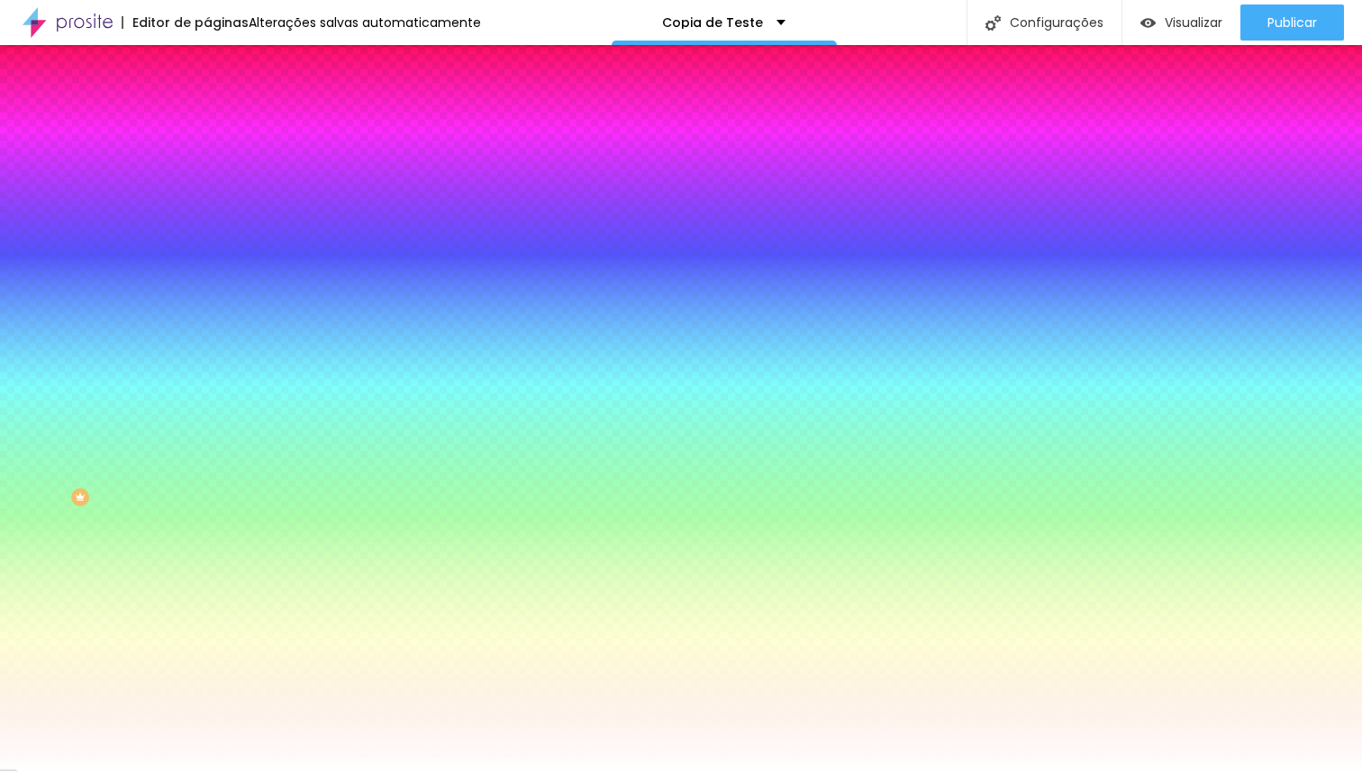
click at [207, 166] on span "Trocar imagem" at bounding box center [256, 157] width 98 height 15
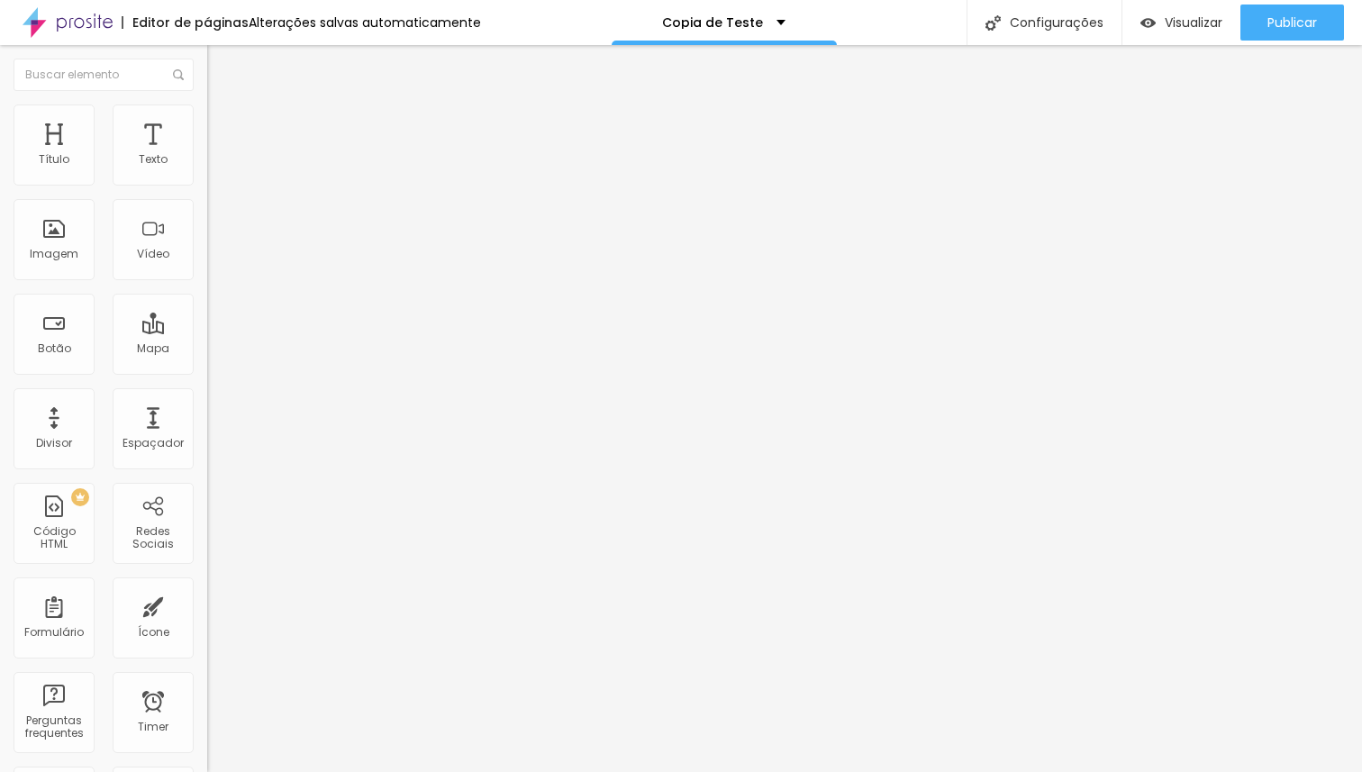
click at [207, 120] on li "Estilo" at bounding box center [310, 113] width 207 height 18
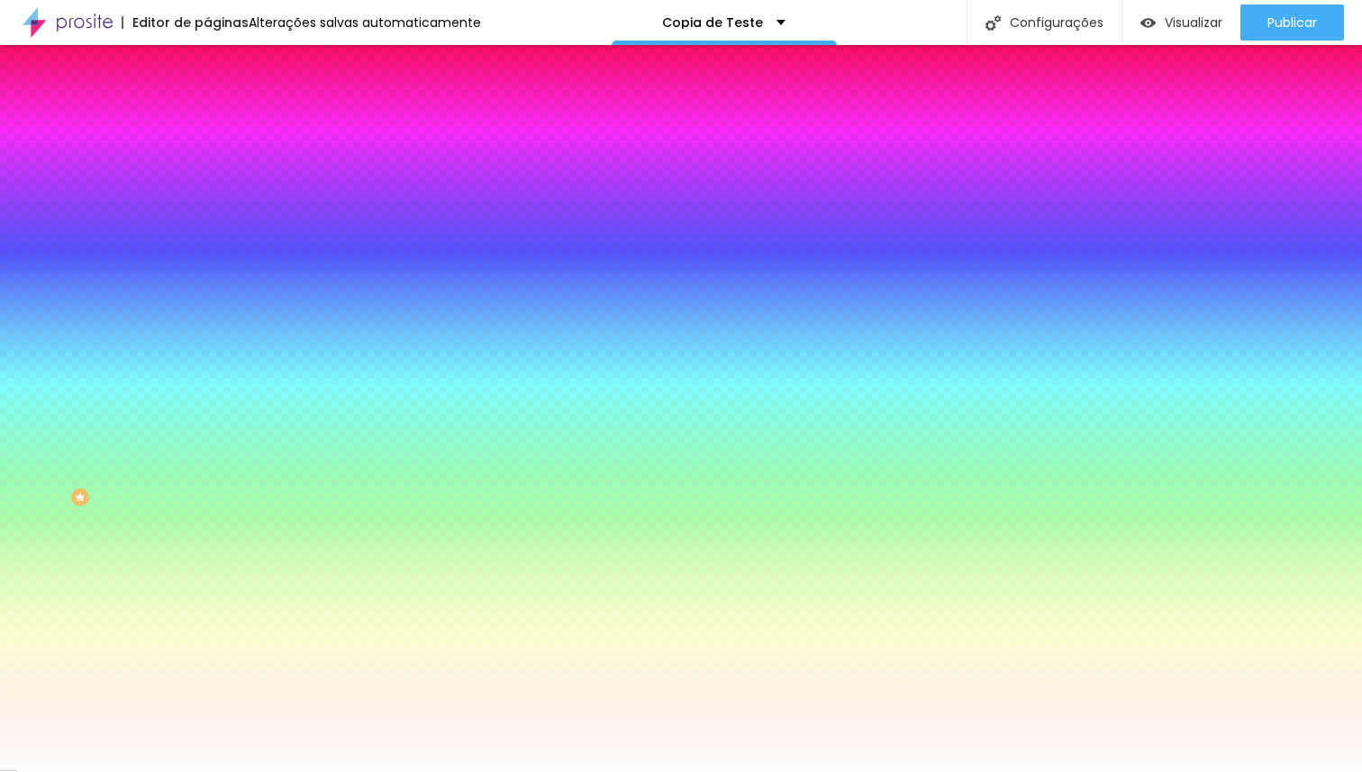
click at [207, 166] on span "Trocar imagem" at bounding box center [256, 157] width 98 height 15
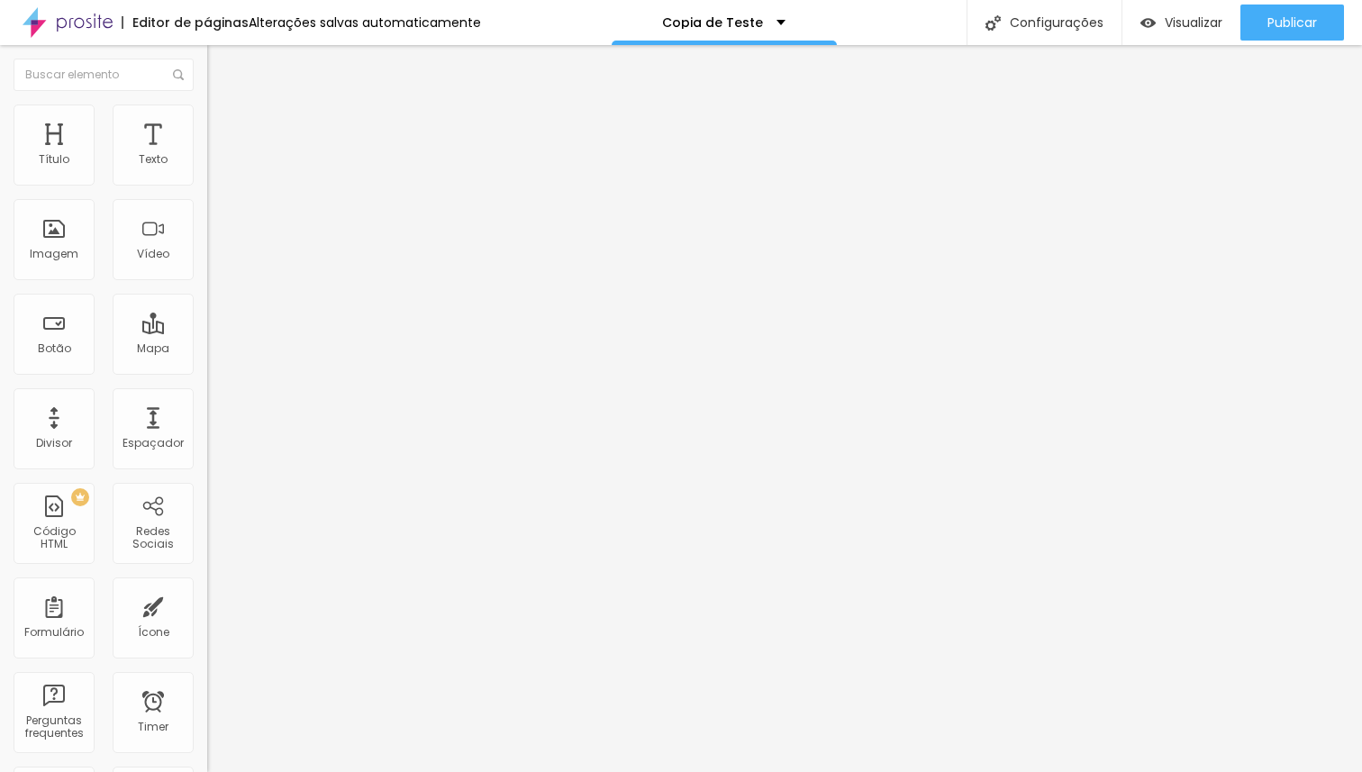
click at [223, 124] on span "Estilo" at bounding box center [237, 116] width 28 height 15
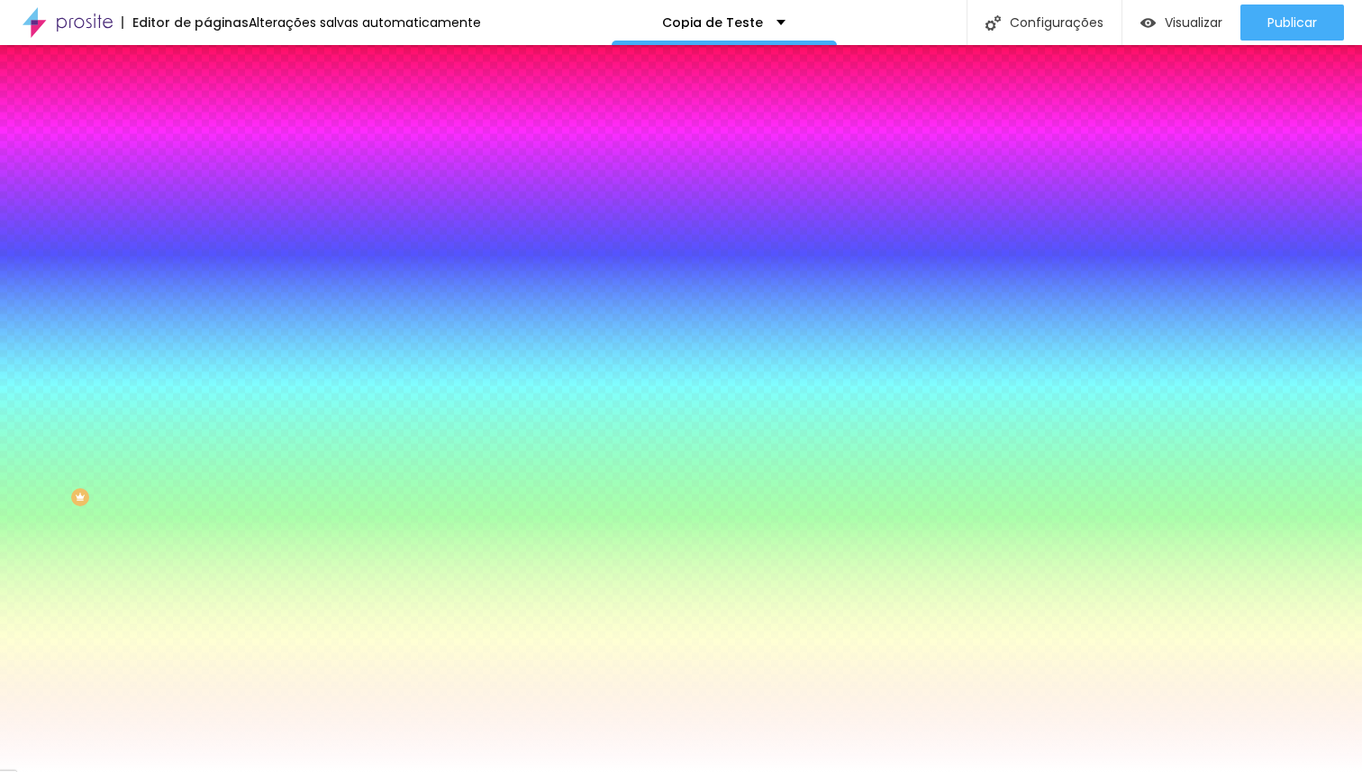
click at [207, 166] on span "Trocar imagem" at bounding box center [256, 157] width 98 height 15
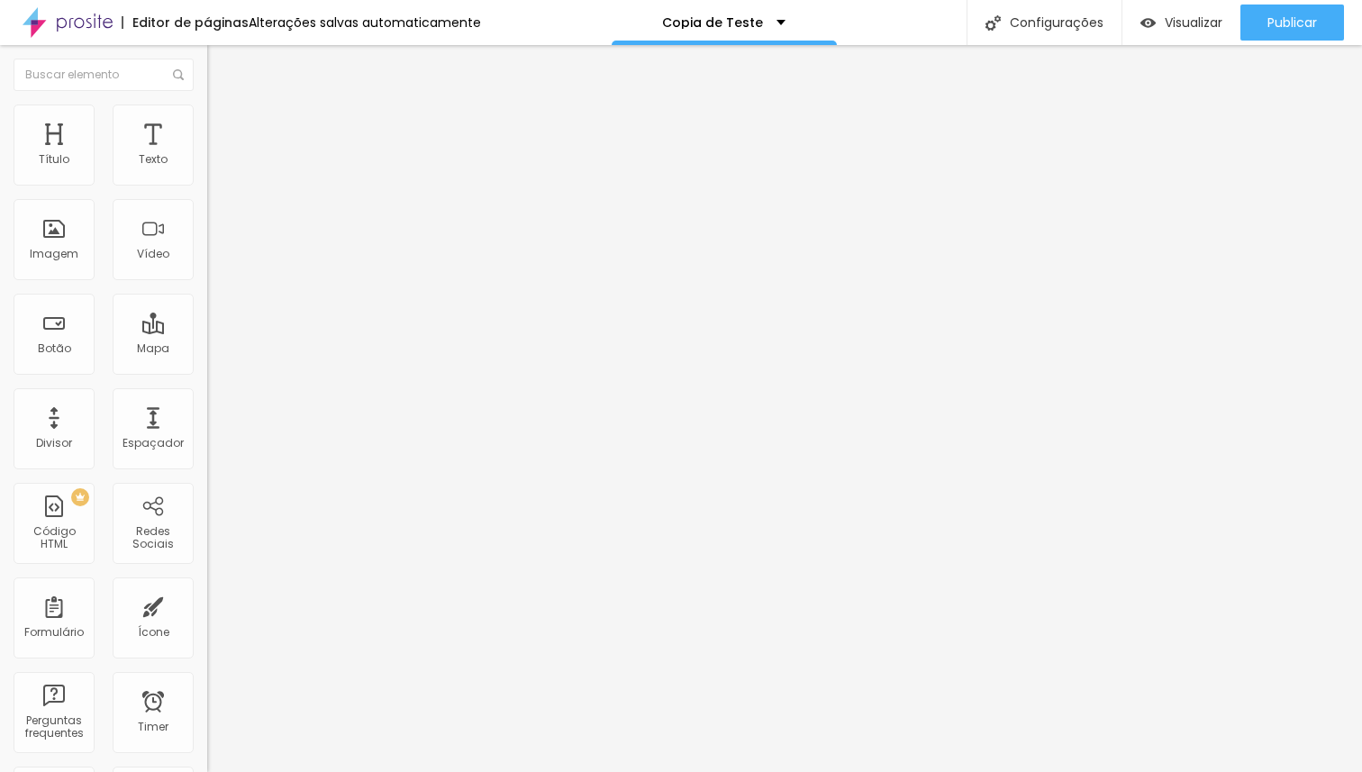
click at [207, 120] on li "Estilo" at bounding box center [310, 113] width 207 height 18
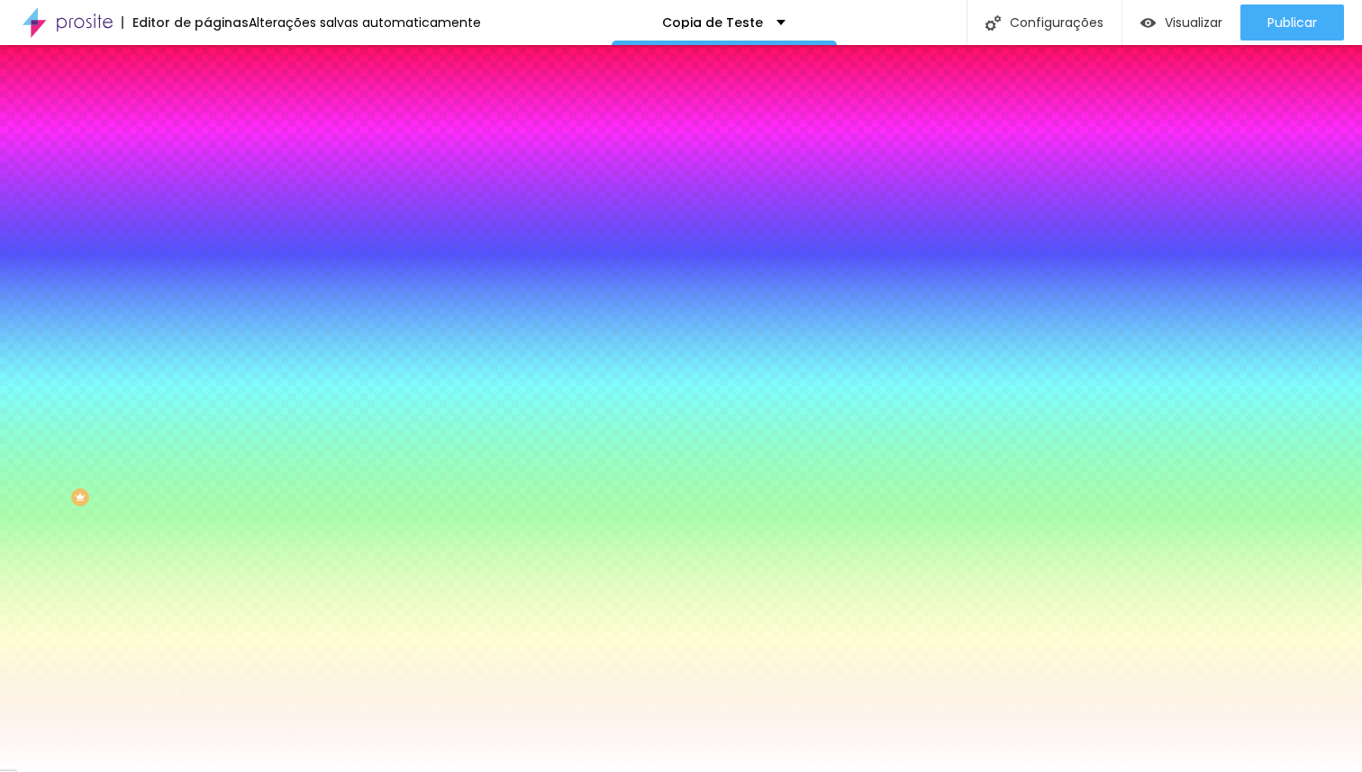
click at [207, 166] on span "Trocar imagem" at bounding box center [256, 157] width 98 height 15
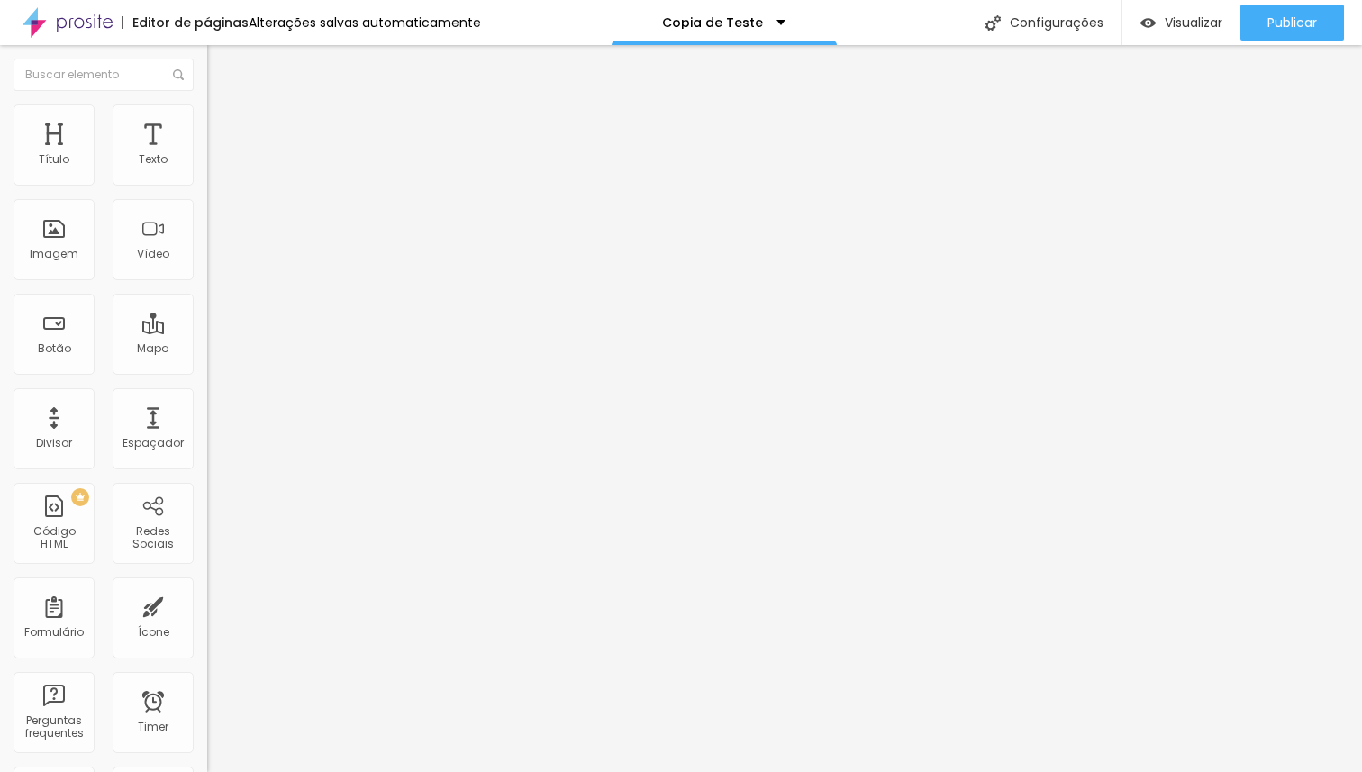
click at [207, 126] on ul "Conteúdo Estilo Avançado" at bounding box center [310, 113] width 207 height 54
drag, startPoint x: 114, startPoint y: 103, endPoint x: 108, endPoint y: 130, distance: 27.7
click at [207, 104] on li "Estilo" at bounding box center [310, 113] width 207 height 18
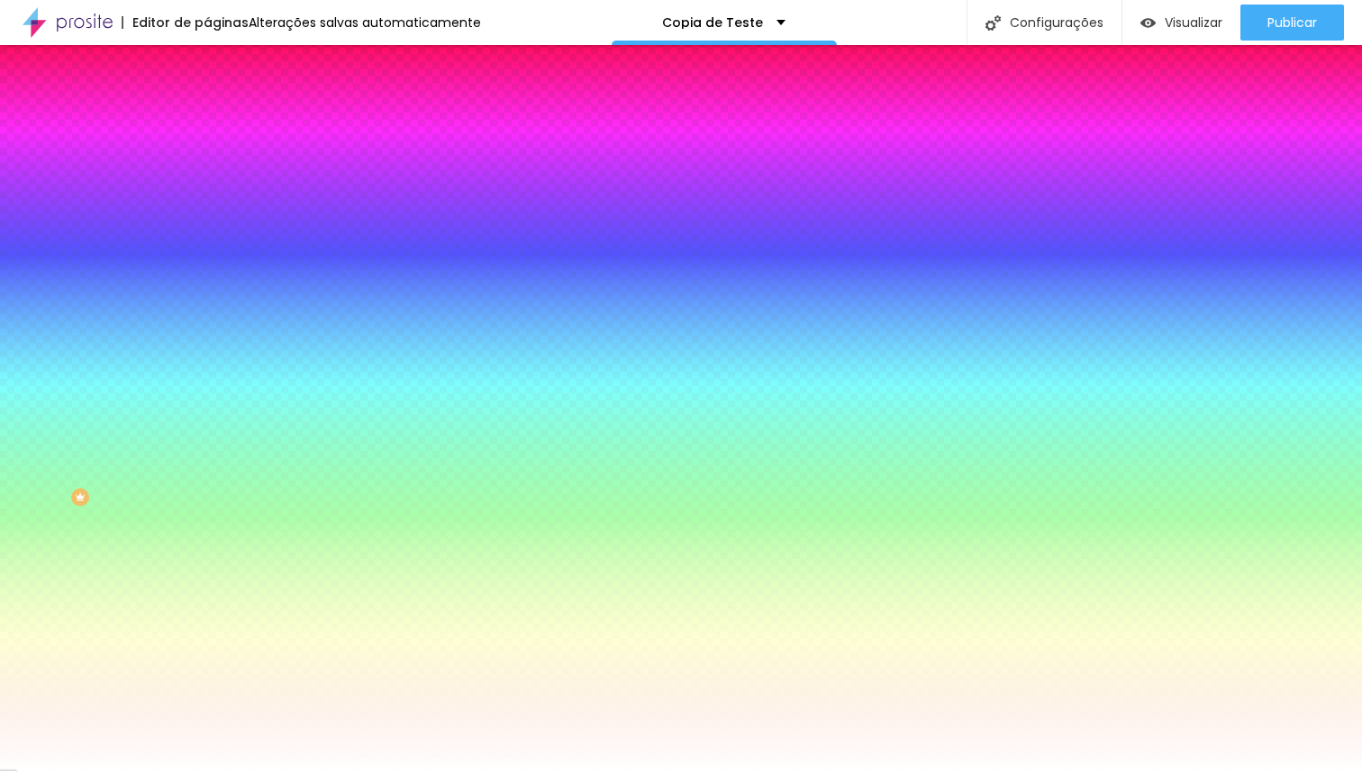
click at [207, 166] on span "Trocar imagem" at bounding box center [256, 157] width 98 height 15
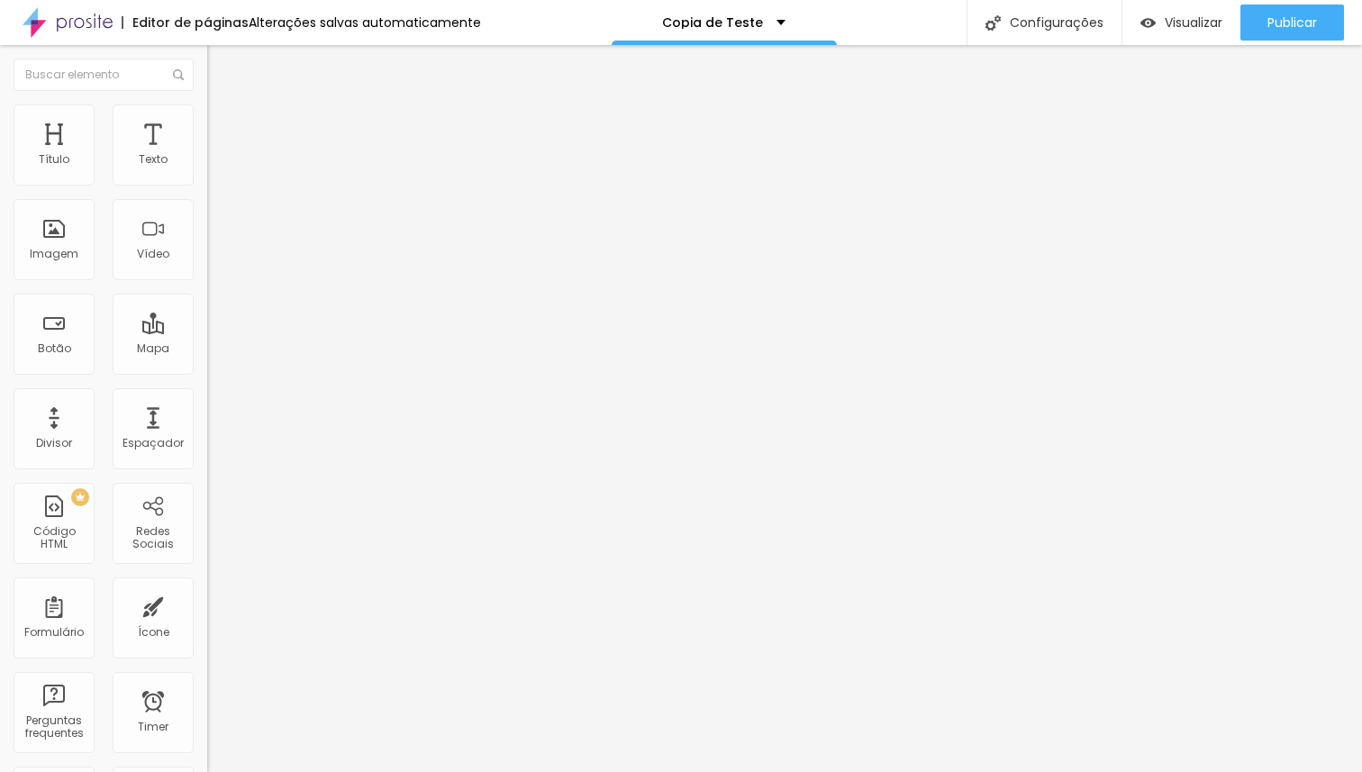
click at [207, 486] on div "Editar Coluna Conteúdo Estilo Avançado Alinhamento" at bounding box center [310, 408] width 207 height 727
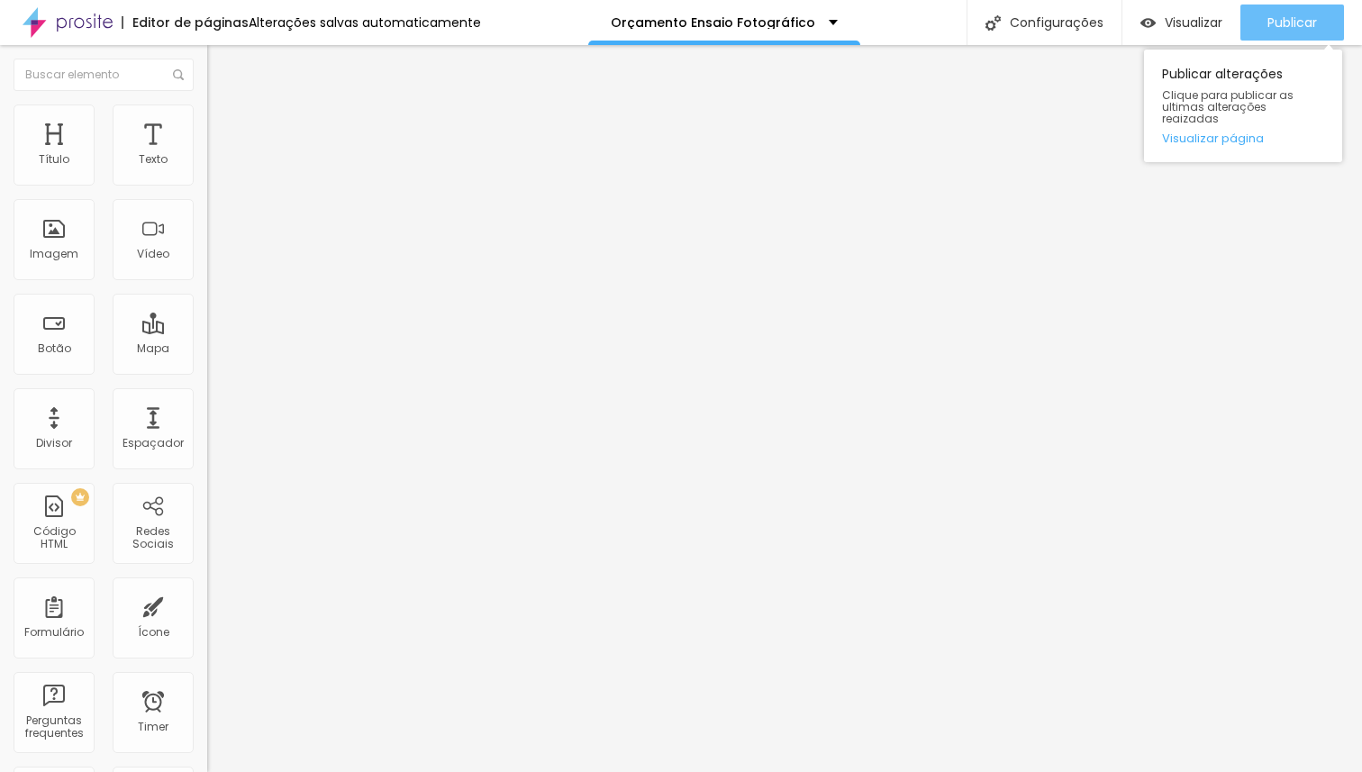
click at [1278, 23] on span "Publicar" at bounding box center [1292, 22] width 50 height 14
click at [1303, 21] on span "Publicar" at bounding box center [1292, 22] width 50 height 14
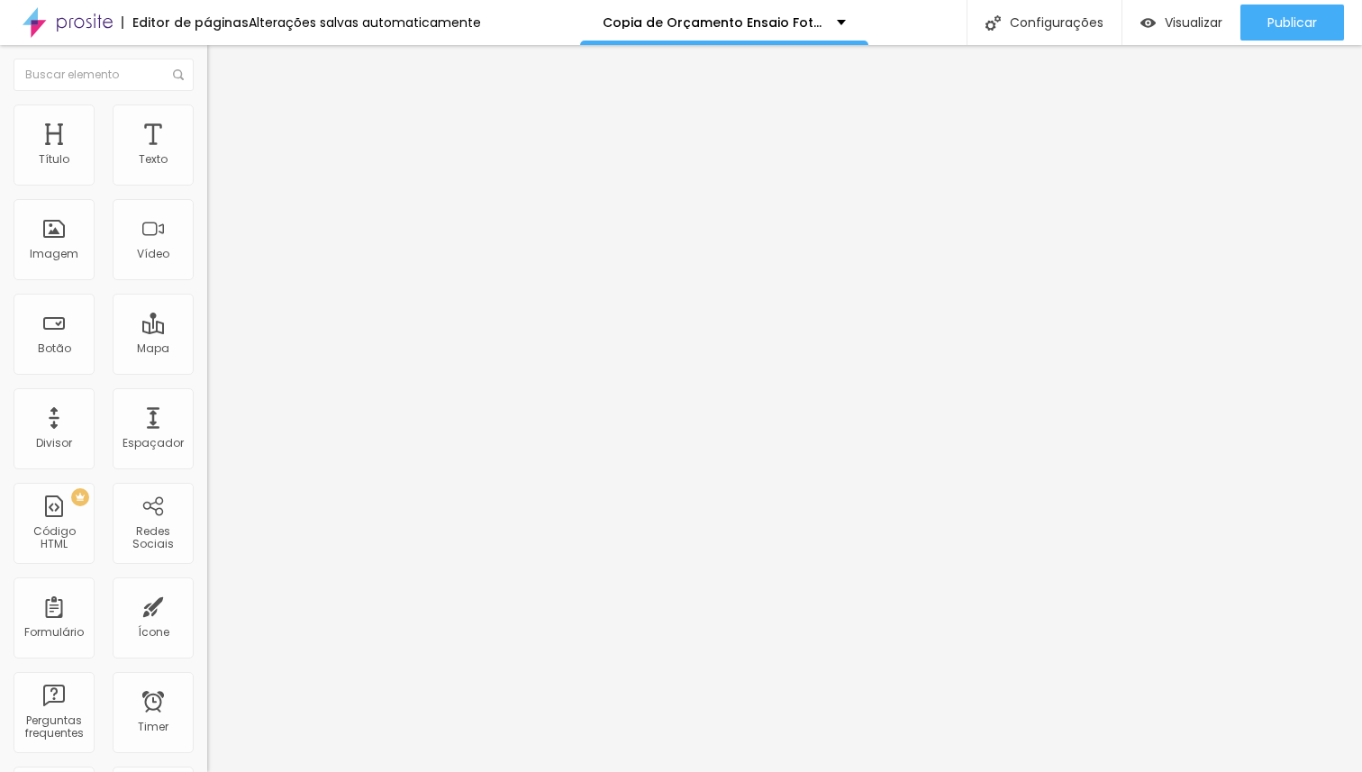
click at [207, 116] on li "Estilo" at bounding box center [310, 113] width 207 height 18
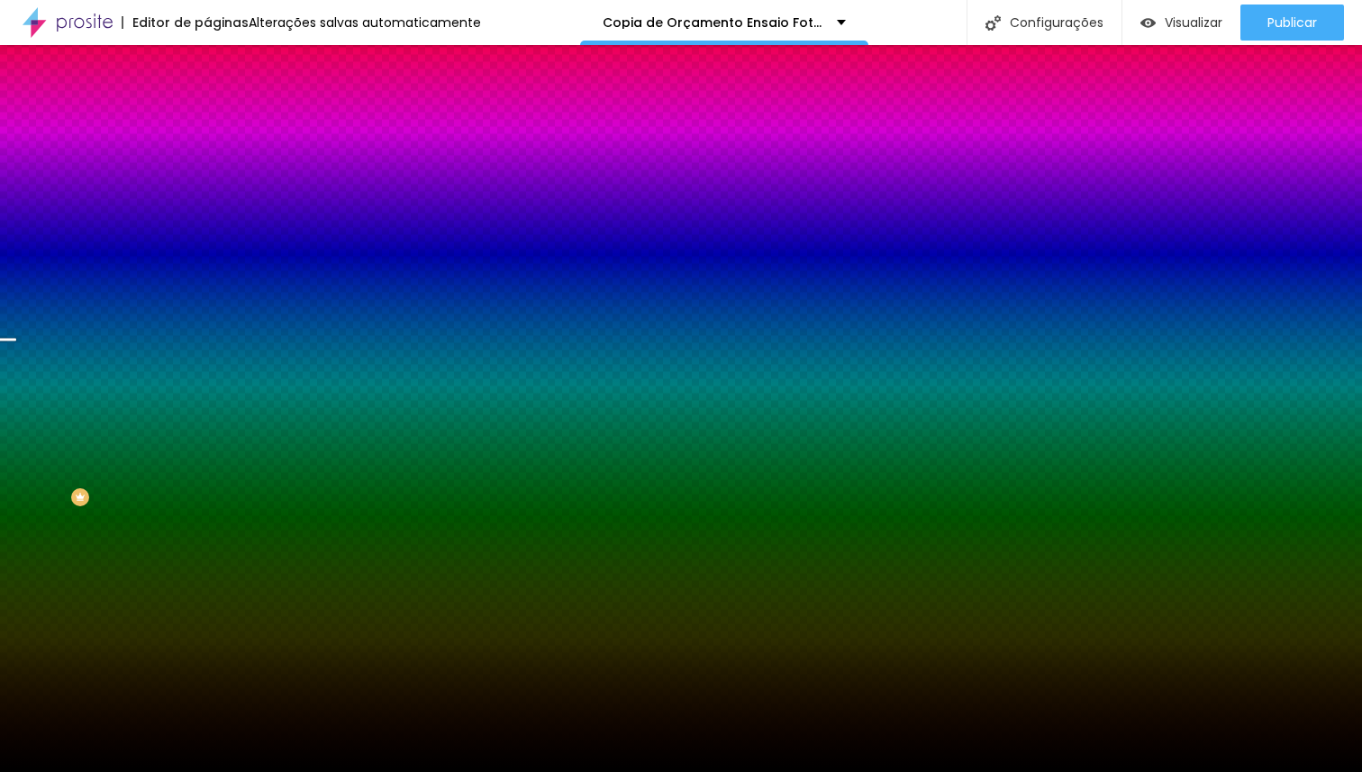
click at [207, 166] on span "Trocar imagem" at bounding box center [256, 157] width 98 height 15
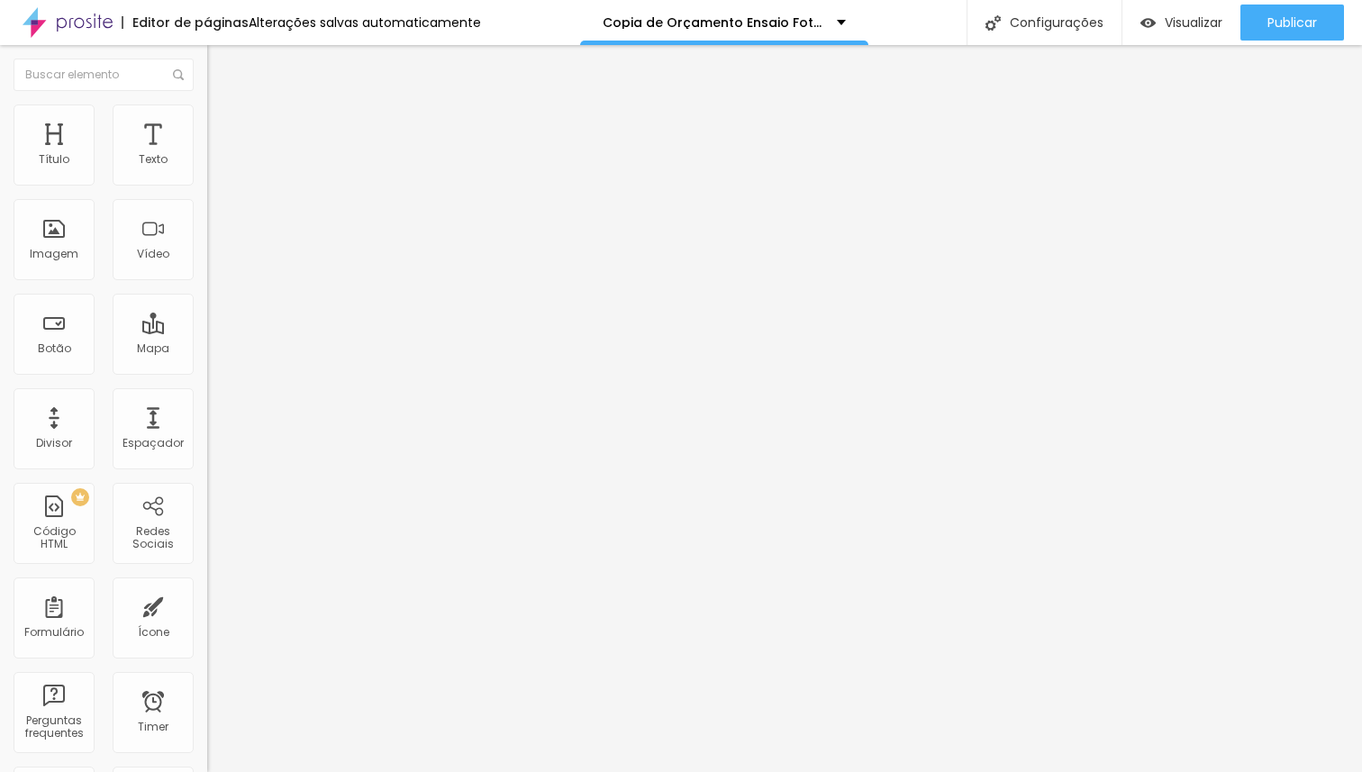
click at [207, 114] on li "Estilo" at bounding box center [310, 113] width 207 height 18
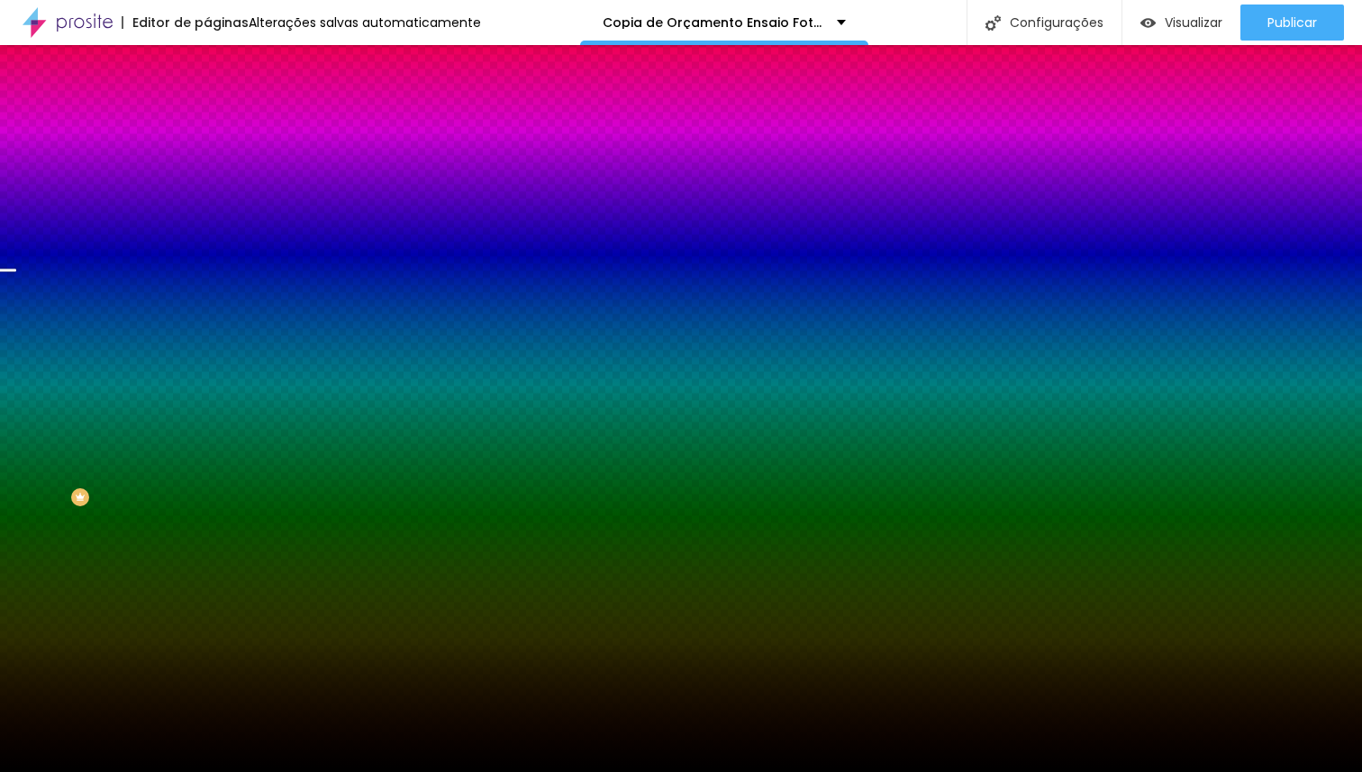
click at [207, 166] on span "Trocar imagem" at bounding box center [256, 157] width 98 height 15
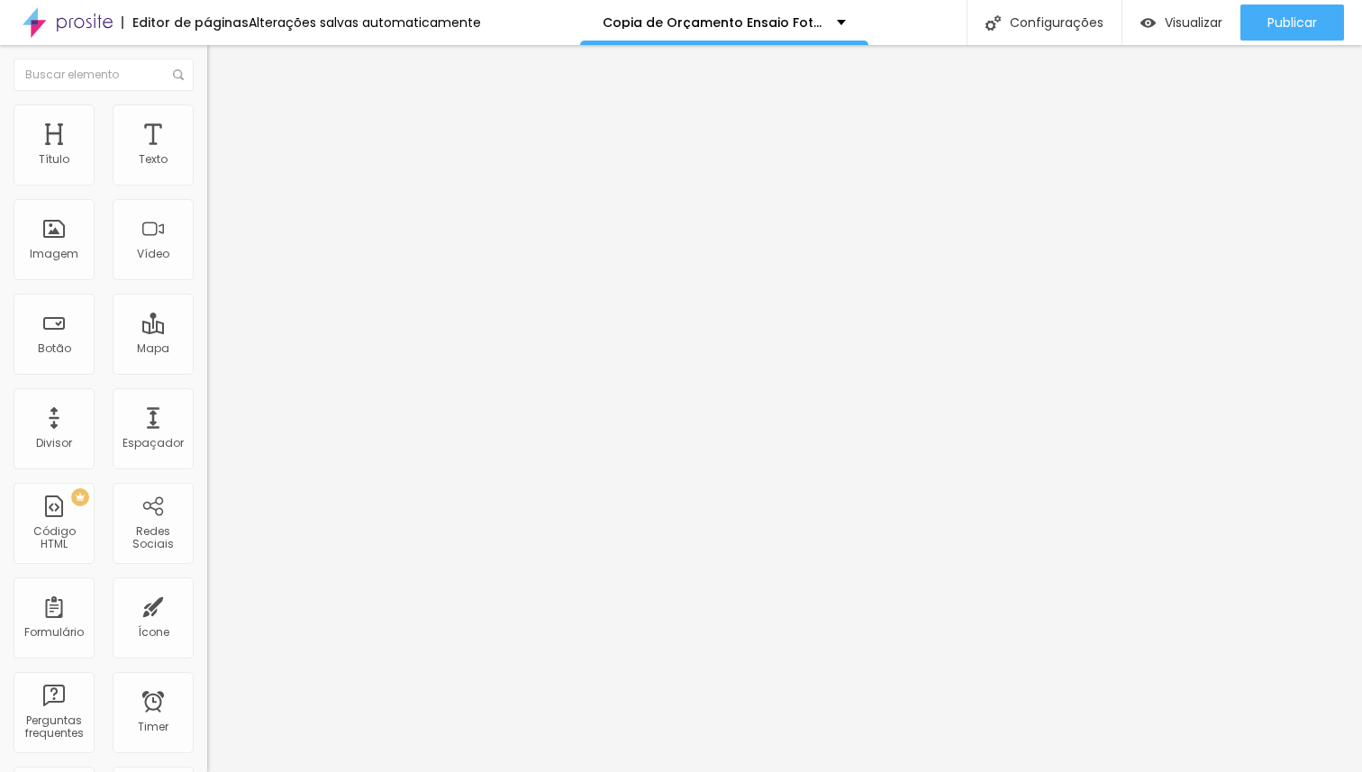
click at [207, 120] on li "Estilo" at bounding box center [310, 113] width 207 height 18
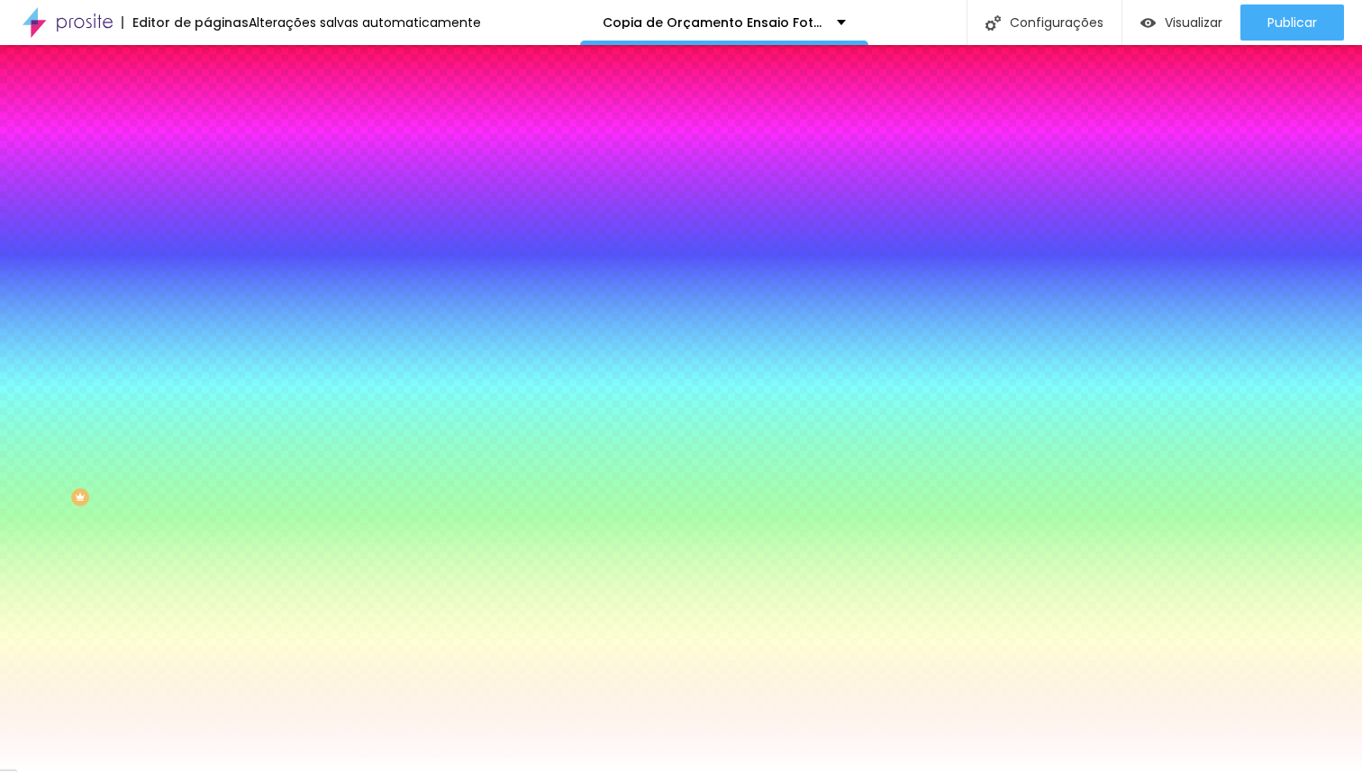
click at [207, 166] on span "Trocar imagem" at bounding box center [256, 157] width 98 height 15
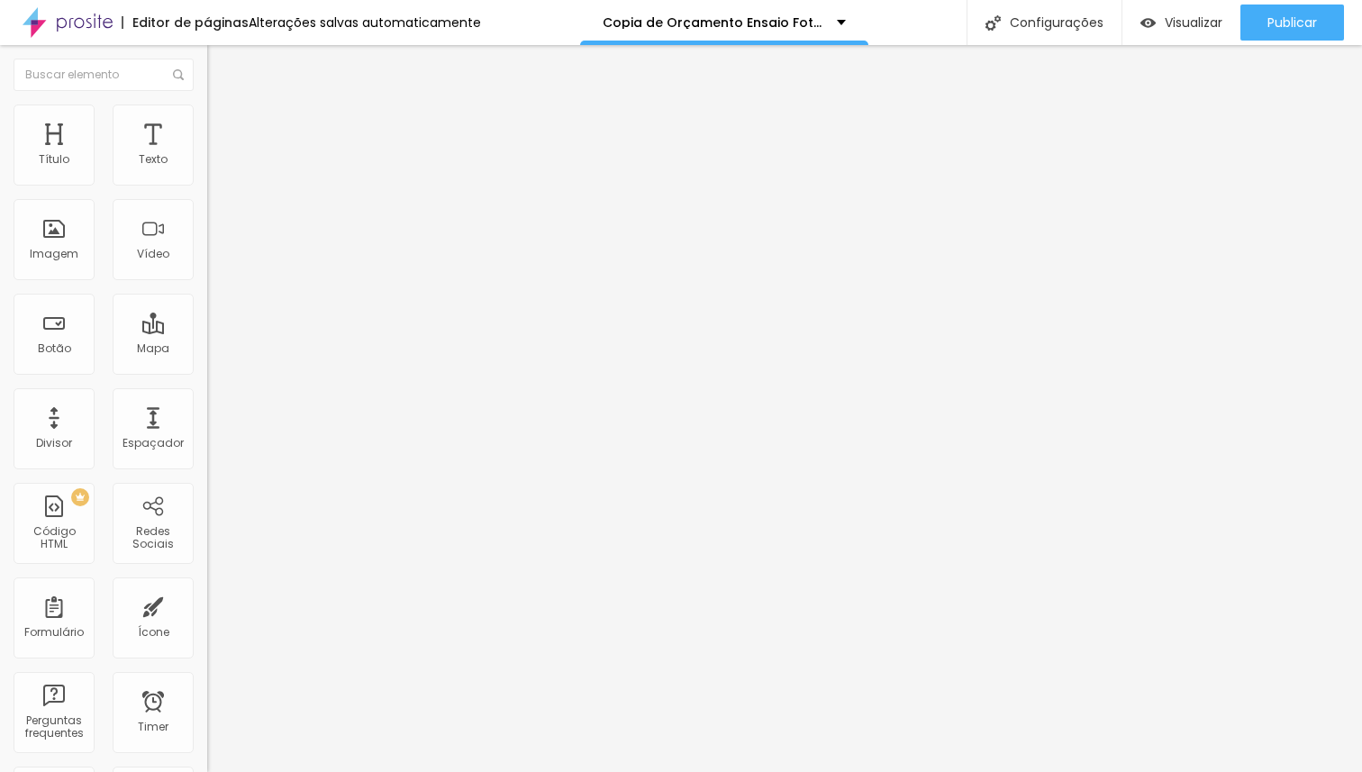
click at [223, 124] on span "Estilo" at bounding box center [237, 116] width 28 height 15
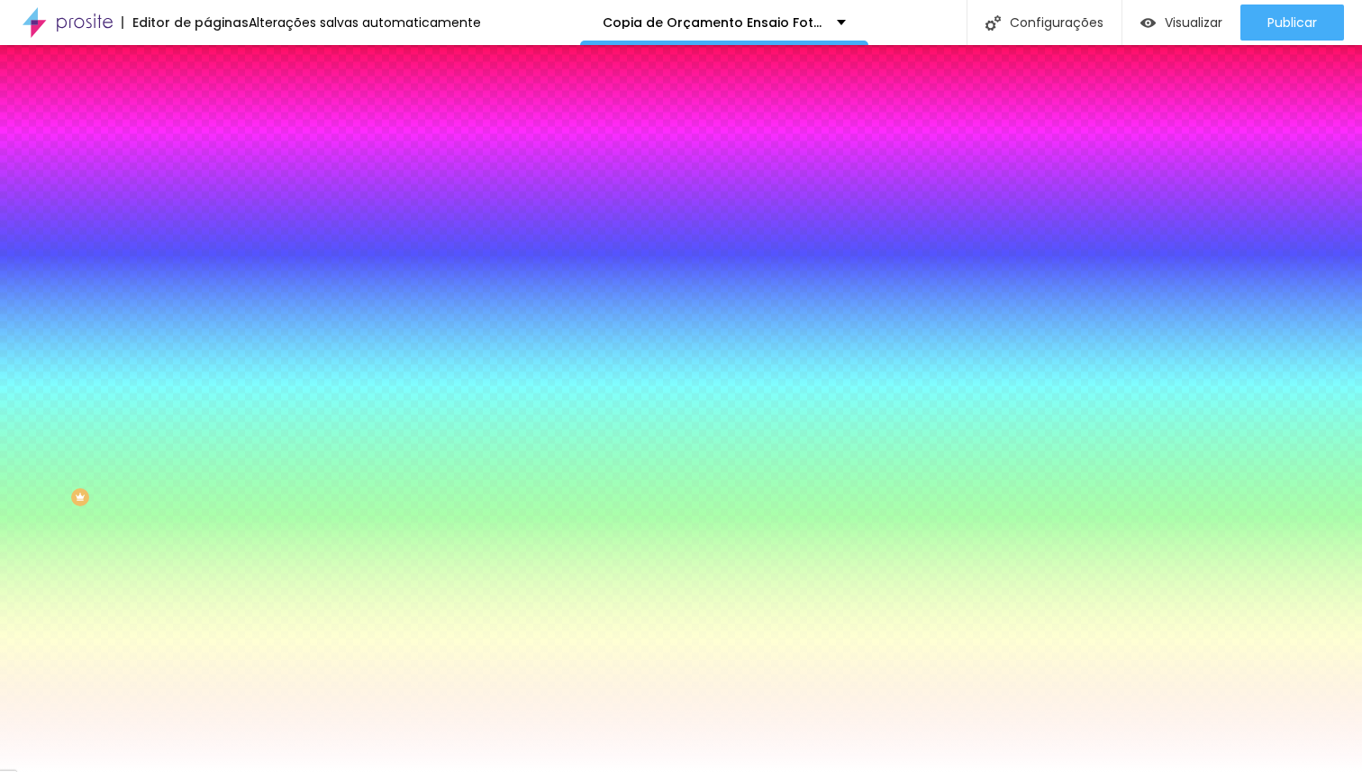
click at [207, 166] on span "Trocar imagem" at bounding box center [256, 157] width 98 height 15
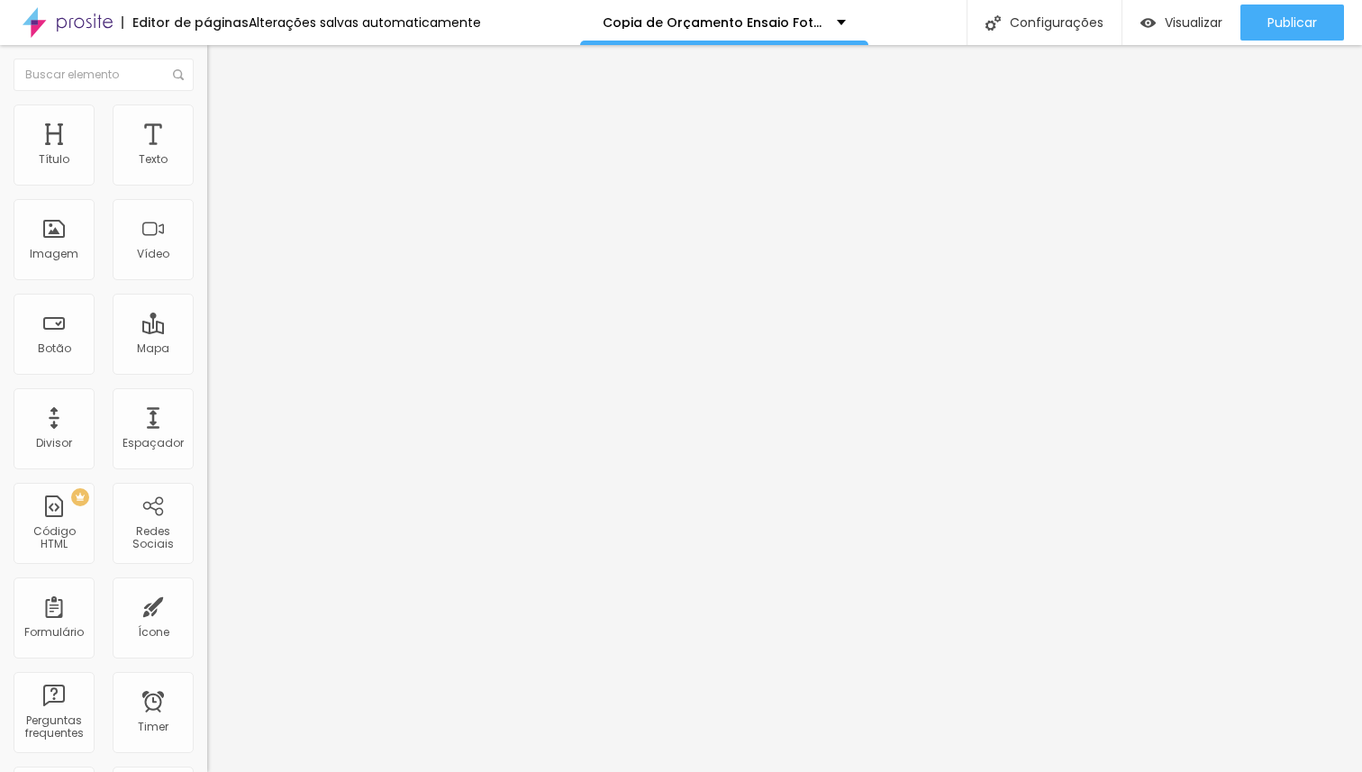
drag, startPoint x: 101, startPoint y: 123, endPoint x: 103, endPoint y: 142, distance: 19.0
click at [223, 123] on span "Estilo" at bounding box center [237, 116] width 28 height 15
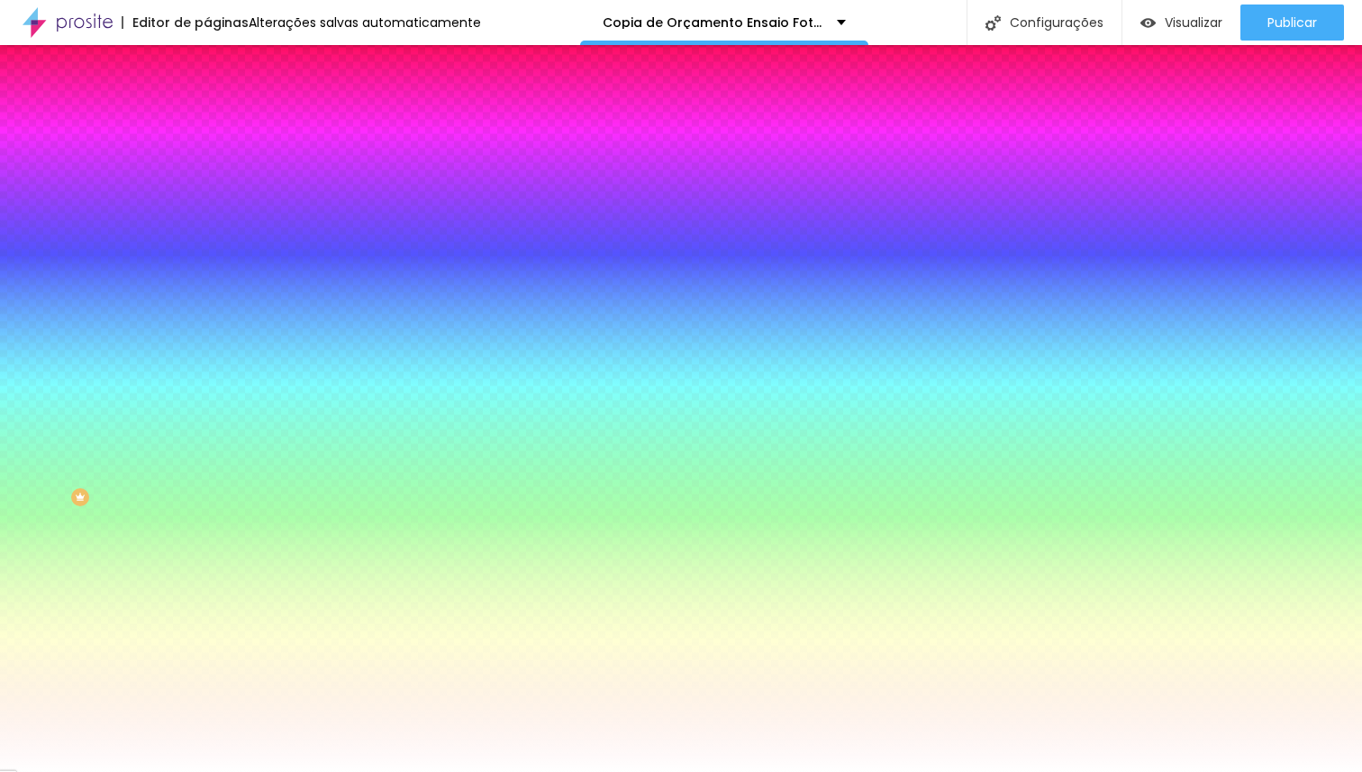
click at [207, 166] on span "Trocar imagem" at bounding box center [256, 157] width 98 height 15
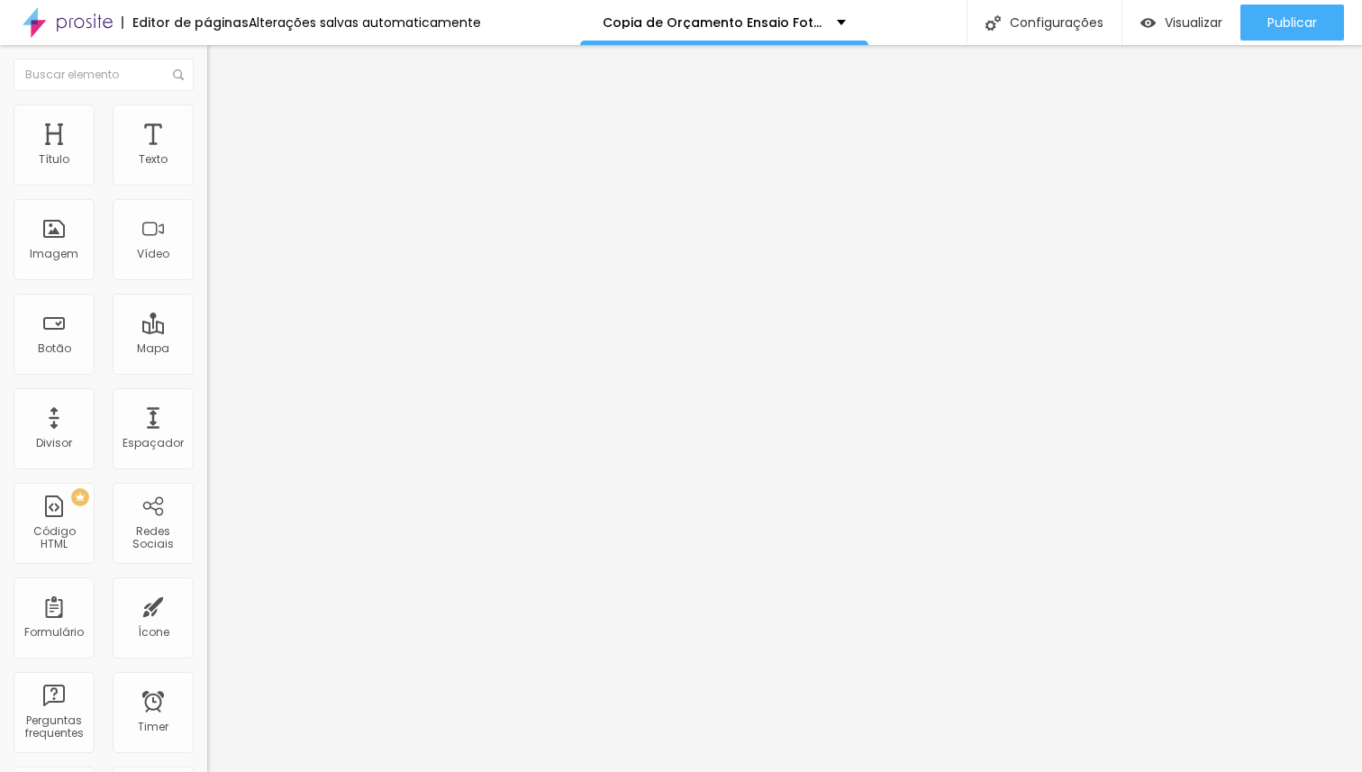
click at [207, 117] on li "Estilo" at bounding box center [310, 113] width 207 height 18
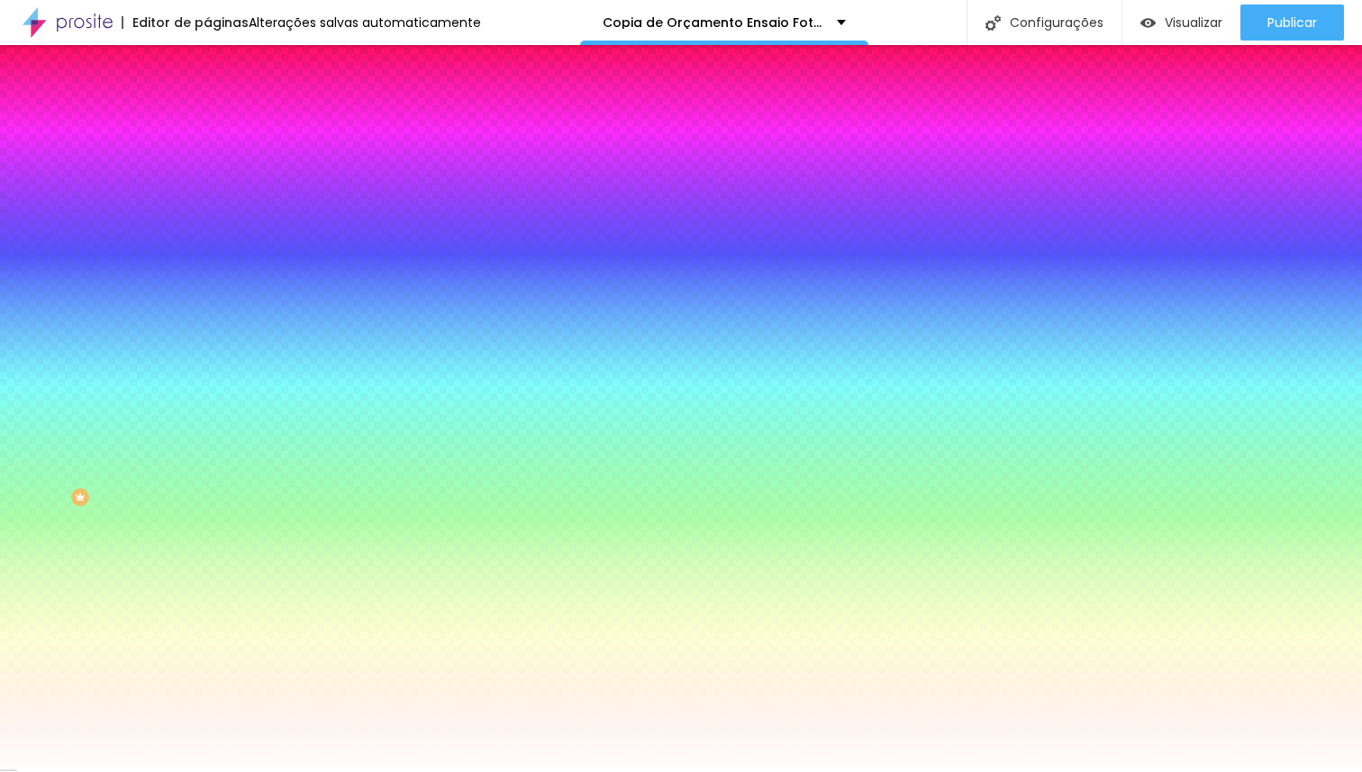
click at [207, 166] on span "Trocar imagem" at bounding box center [256, 157] width 98 height 15
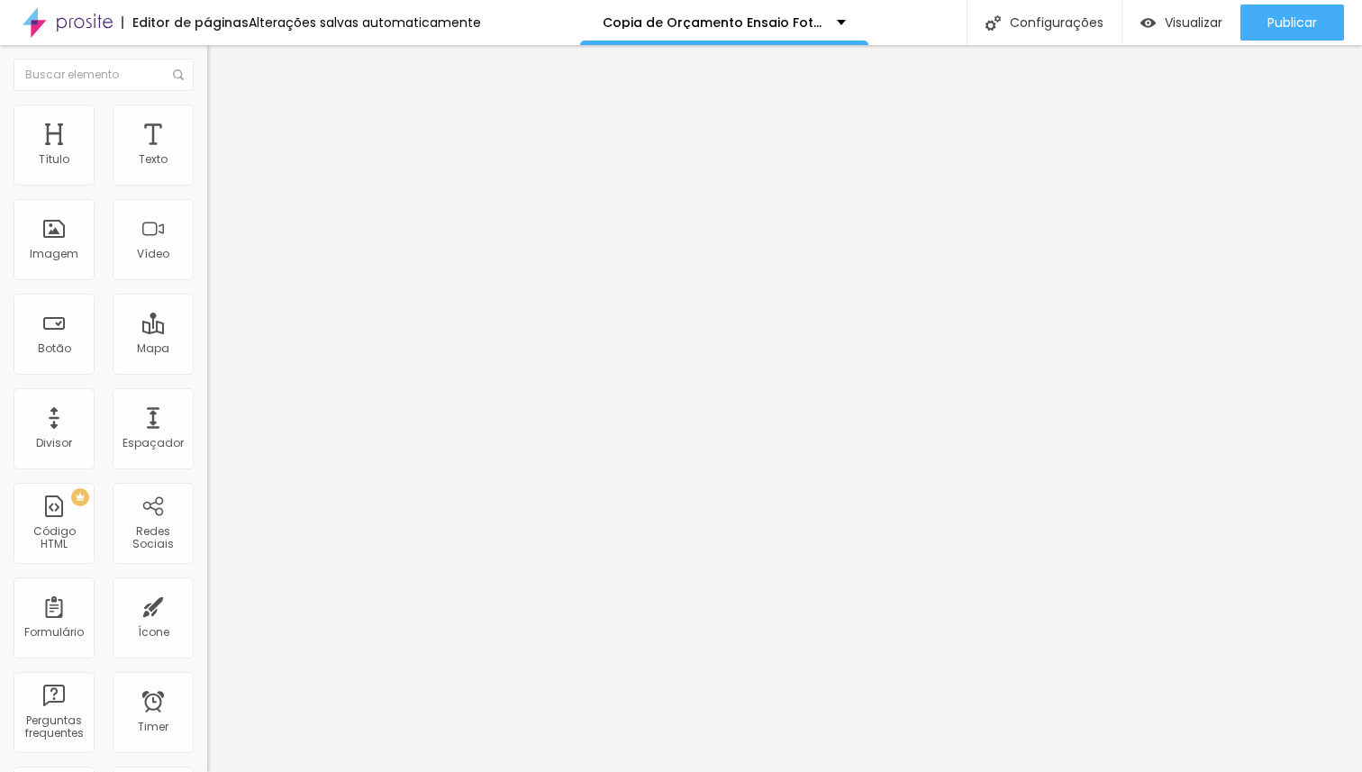
click at [207, 119] on ul "Conteúdo Estilo Avançado" at bounding box center [310, 113] width 207 height 54
click at [207, 123] on li "Estilo" at bounding box center [310, 113] width 207 height 18
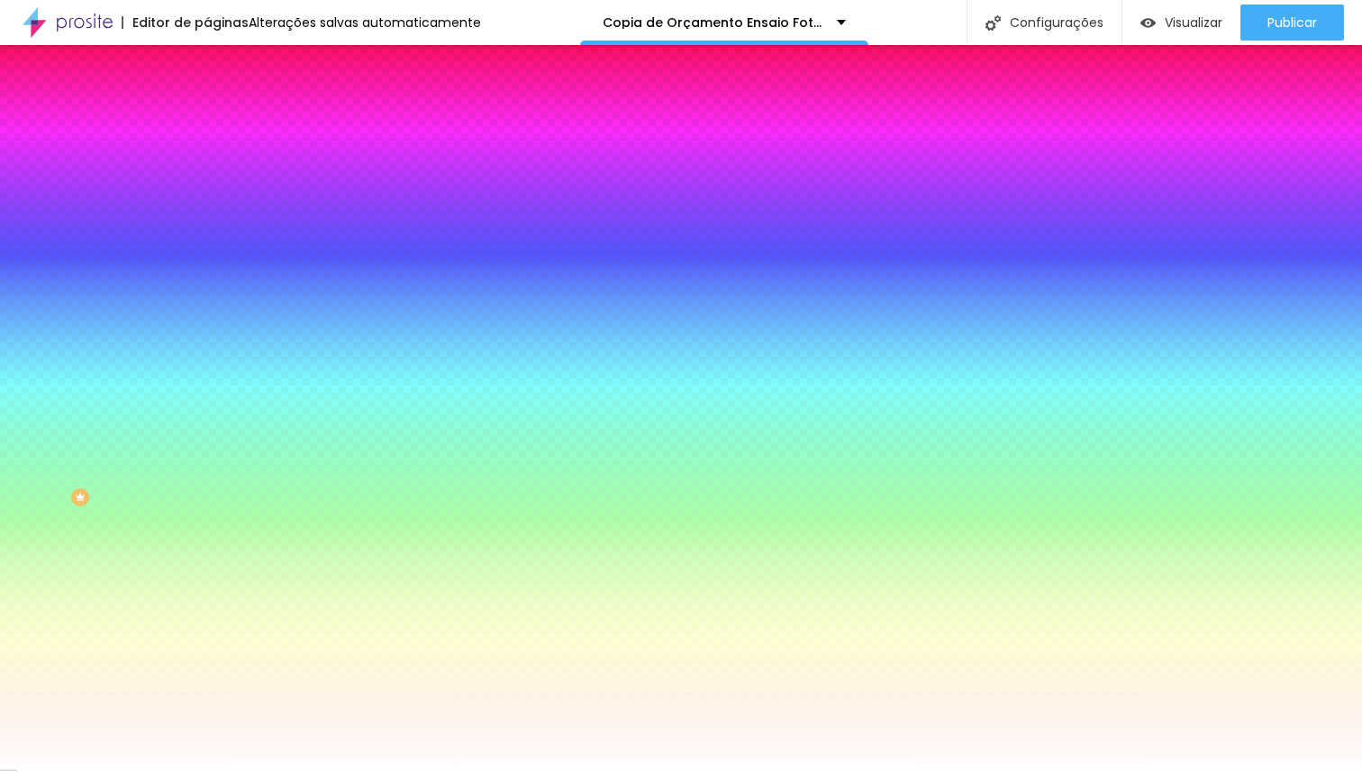
click at [207, 166] on span "Trocar imagem" at bounding box center [256, 157] width 98 height 15
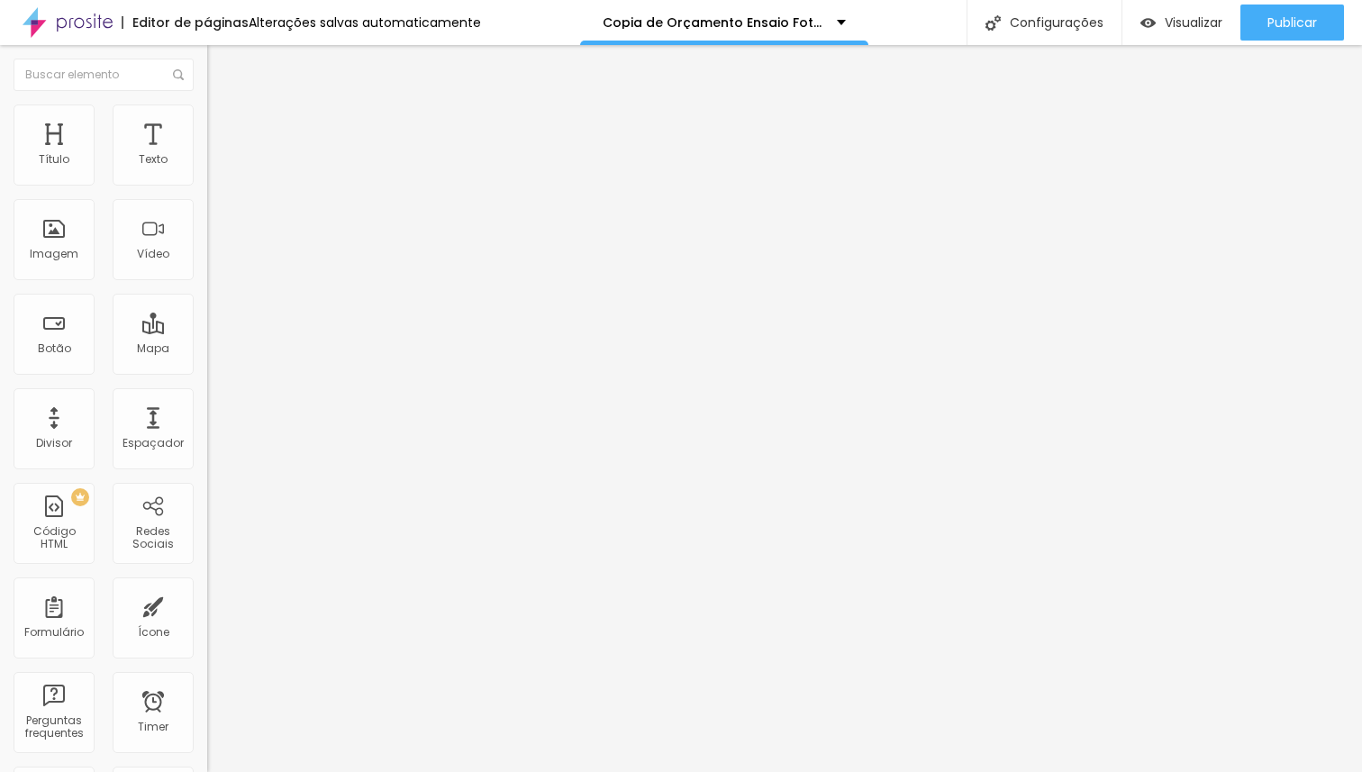
click at [207, 120] on li "Estilo" at bounding box center [310, 113] width 207 height 18
drag, startPoint x: 70, startPoint y: 234, endPoint x: 616, endPoint y: 5, distance: 592.2
click at [207, 155] on span "Adicionar imagem" at bounding box center [265, 147] width 116 height 15
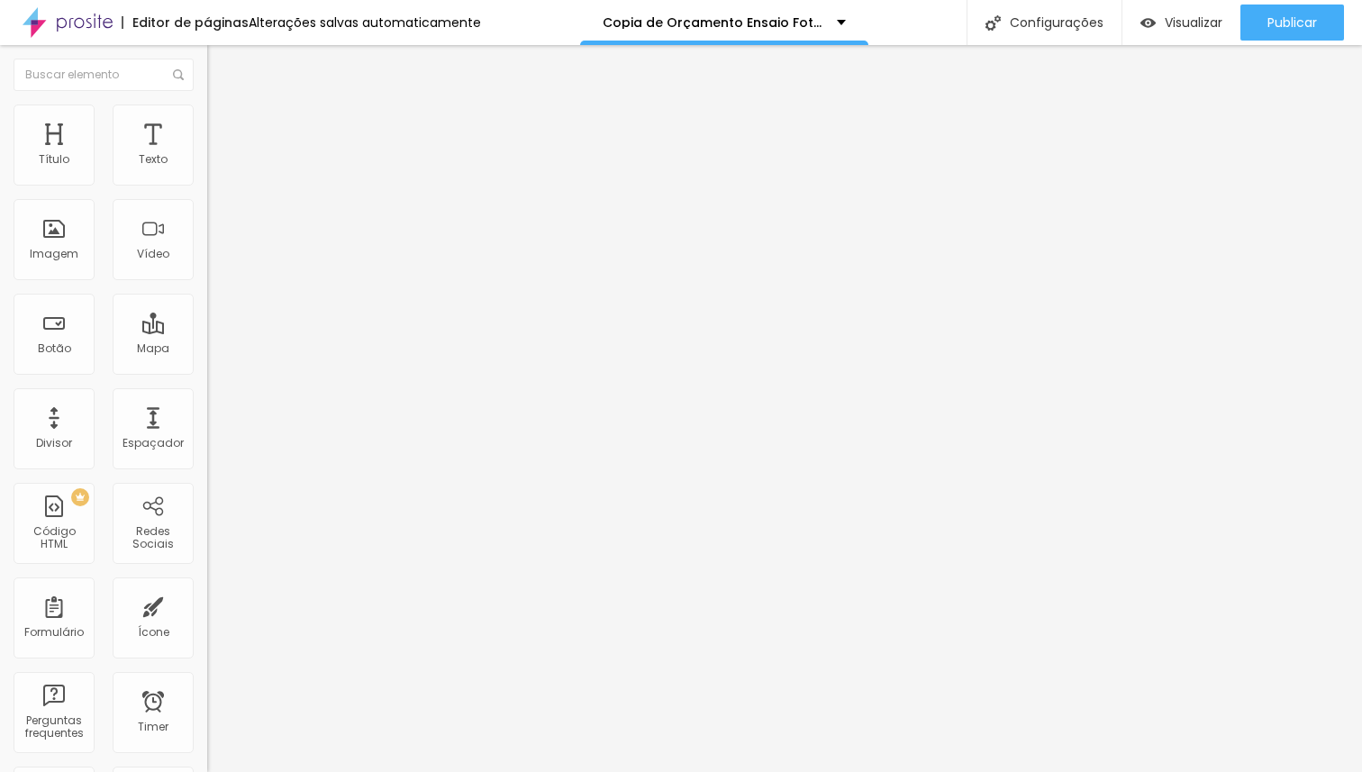
click at [207, 155] on span "Adicionar imagem" at bounding box center [265, 147] width 116 height 15
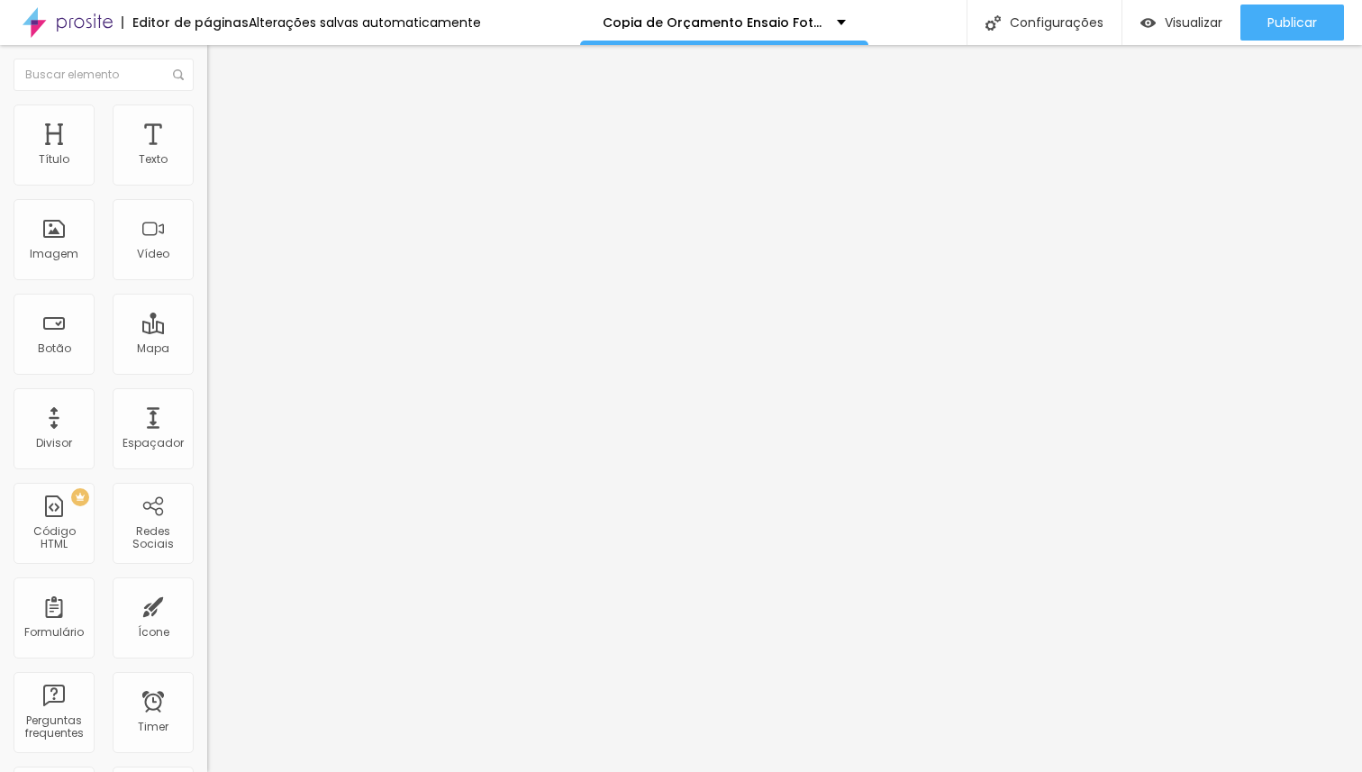
click at [207, 155] on span "Adicionar imagem" at bounding box center [265, 147] width 116 height 15
click at [45, 253] on div "Imagem" at bounding box center [54, 254] width 49 height 13
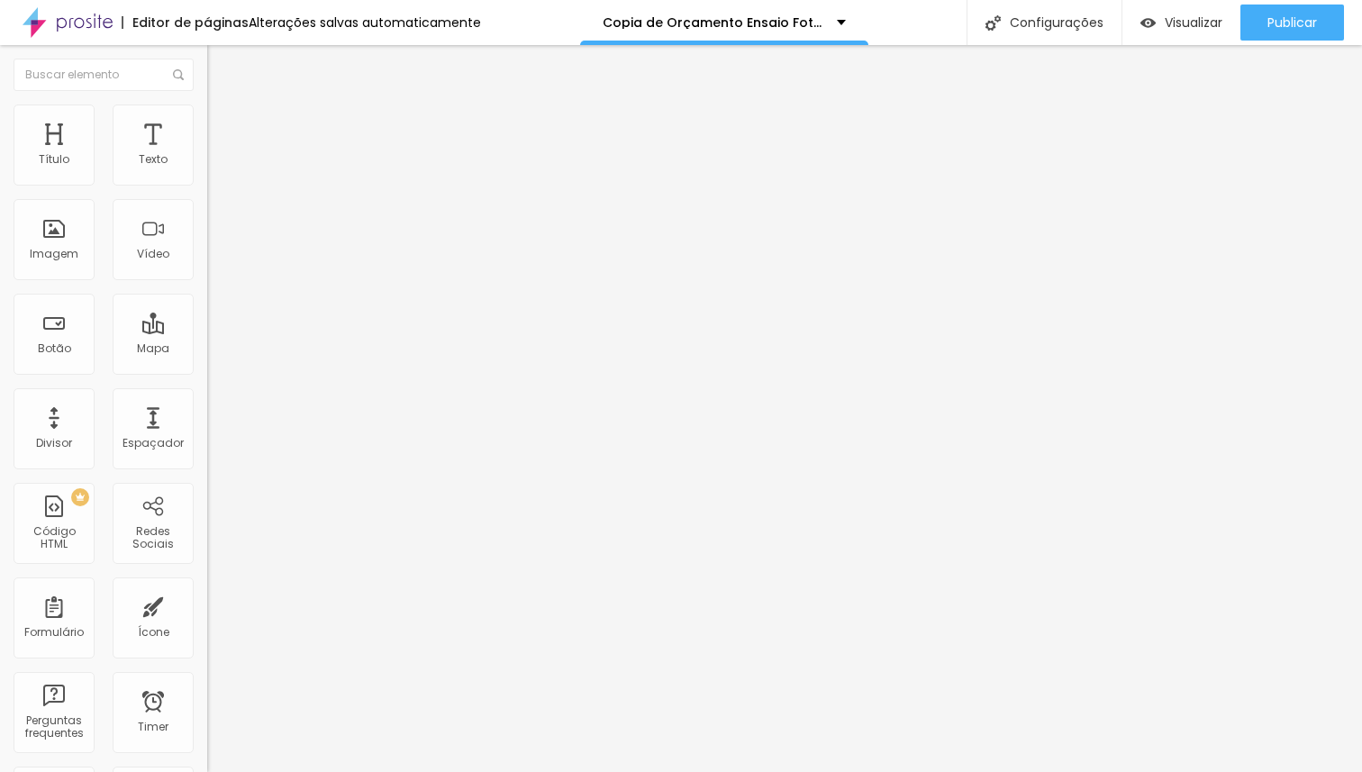
click at [207, 155] on span "Adicionar imagem" at bounding box center [265, 147] width 116 height 15
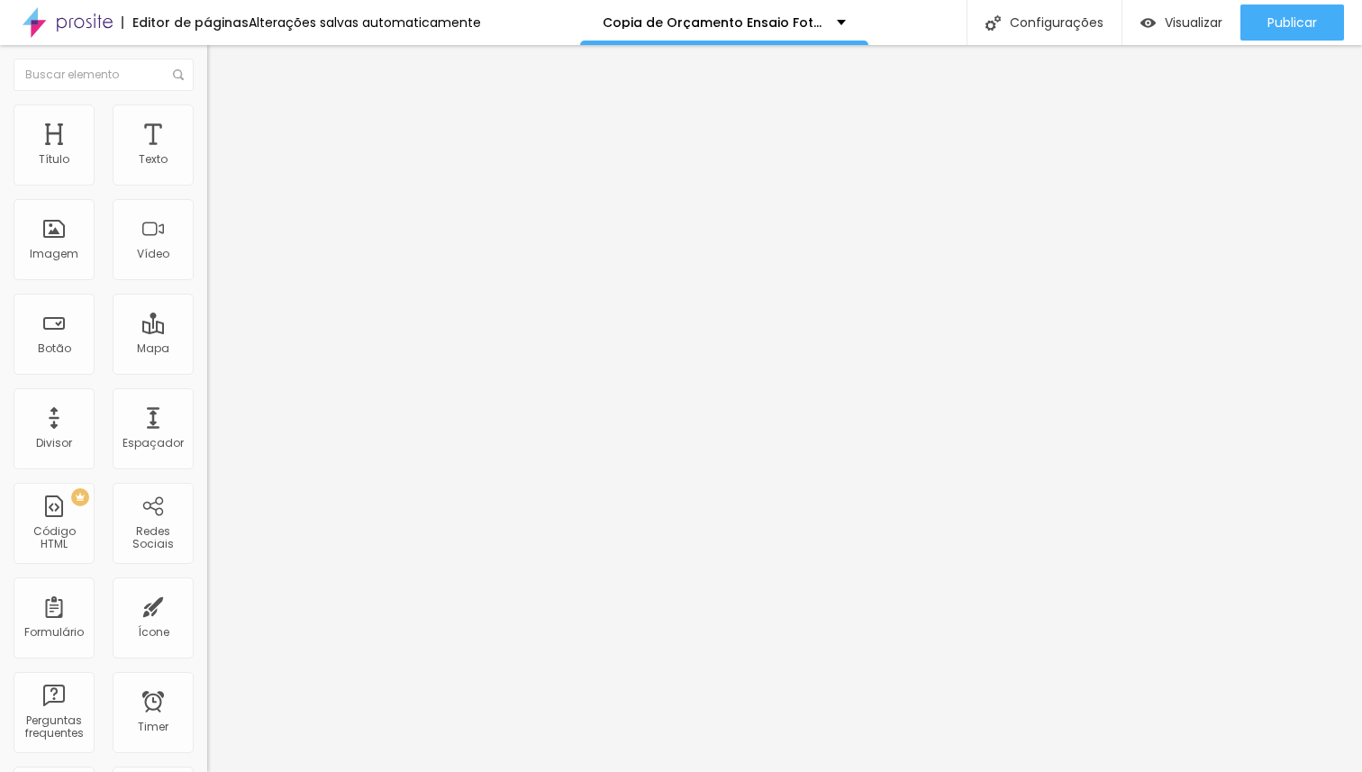
scroll to position [796, 0]
click at [223, 127] on span "Avançado" at bounding box center [252, 134] width 59 height 15
type input "15"
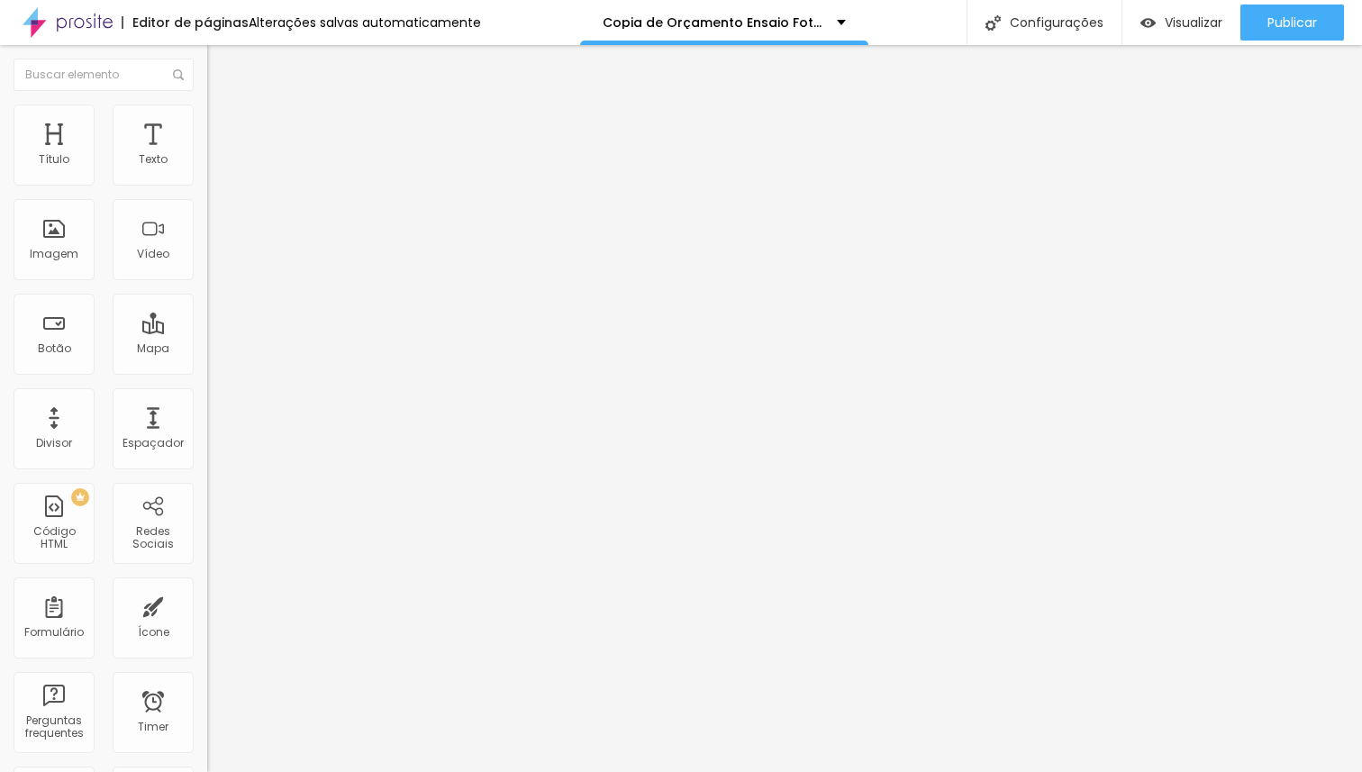
type input "15"
type input "5"
type input "0"
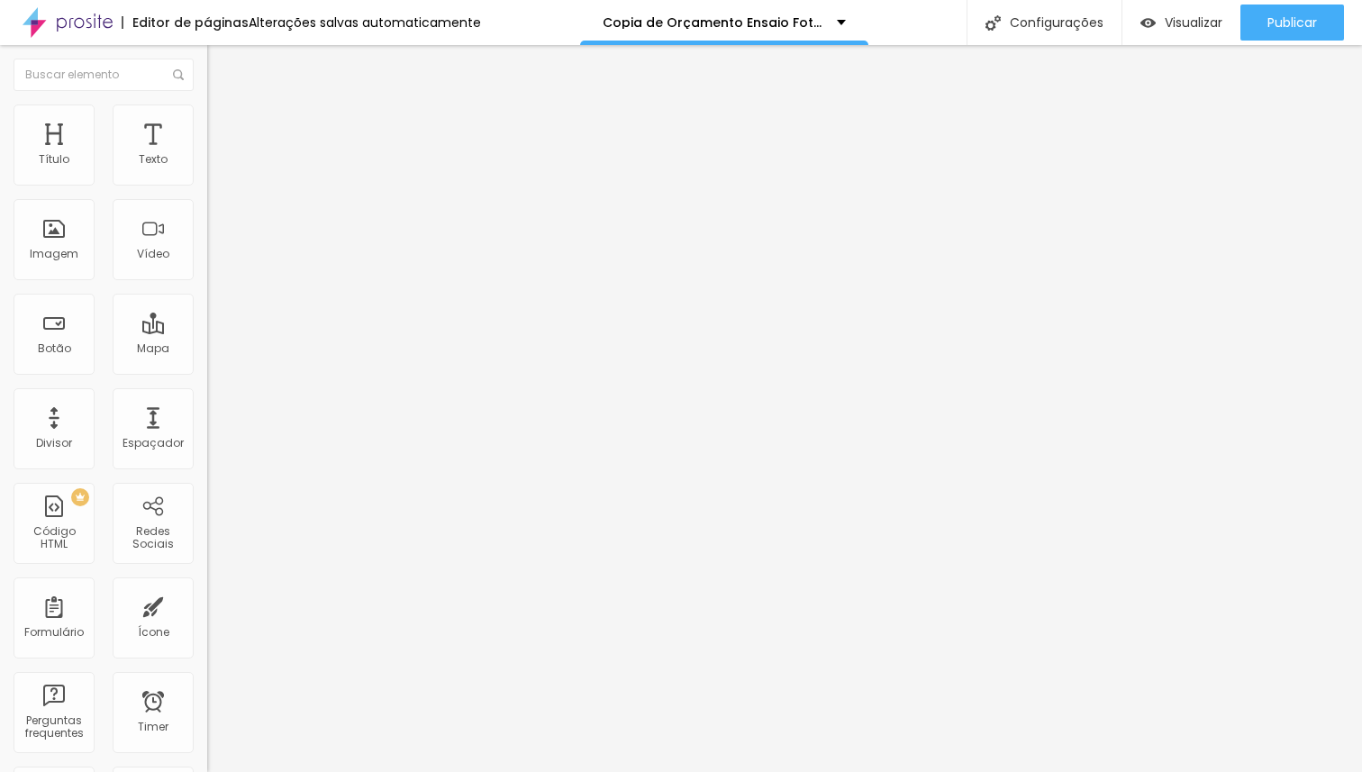
drag, startPoint x: 74, startPoint y: 177, endPoint x: 0, endPoint y: 176, distance: 73.9
type input "0"
click at [207, 349] on input "range" at bounding box center [265, 356] width 116 height 14
click at [223, 127] on span "Avançado" at bounding box center [252, 134] width 59 height 15
type input "25"
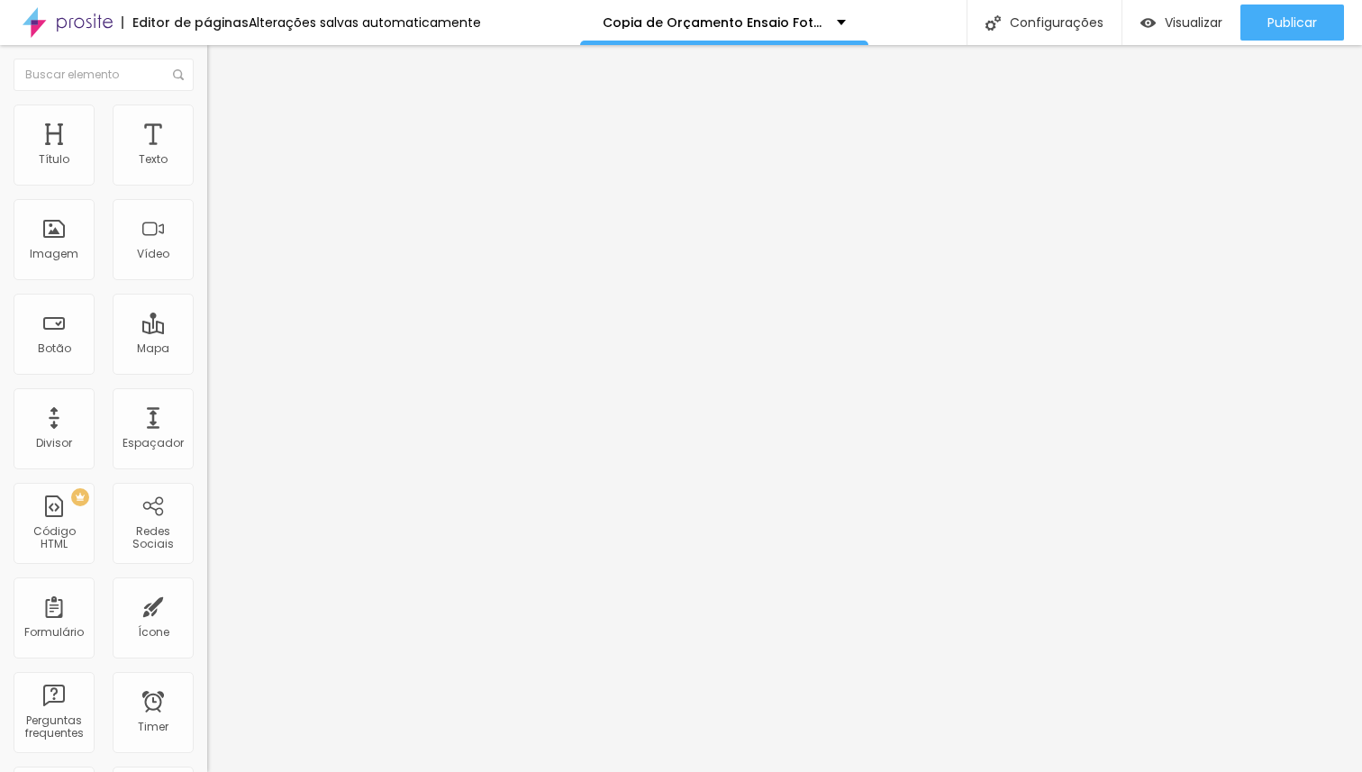
type input "25"
type input "20"
type input "0"
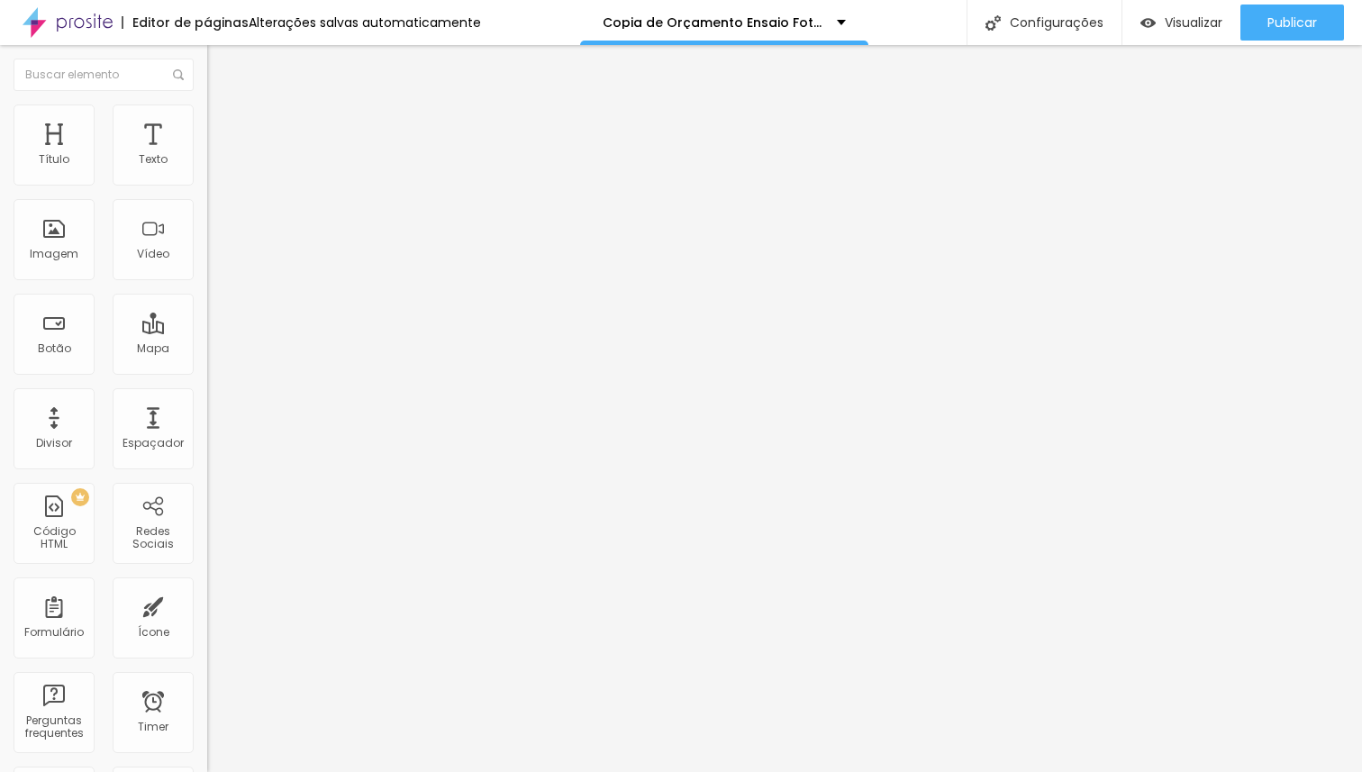
type input "5"
type input "10"
type input "15"
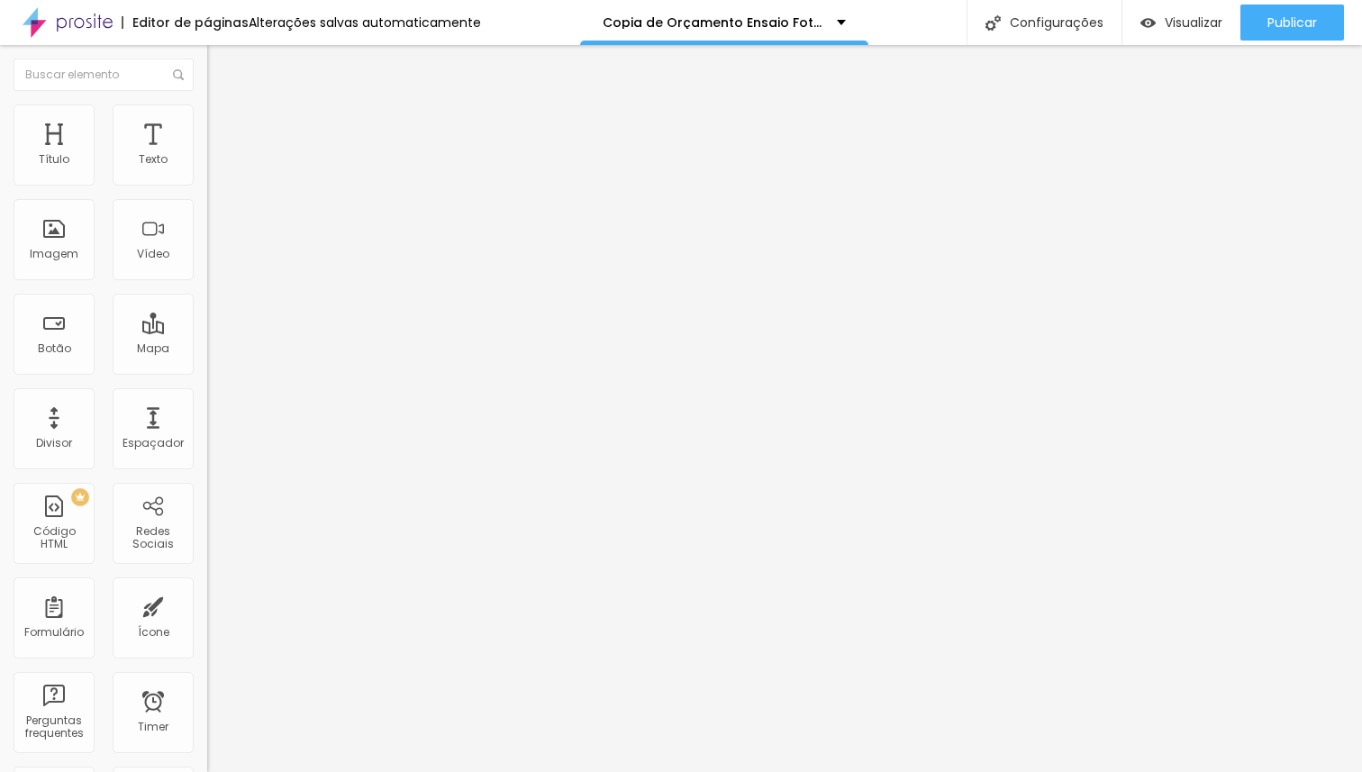
type input "15"
type input "10"
type input "15"
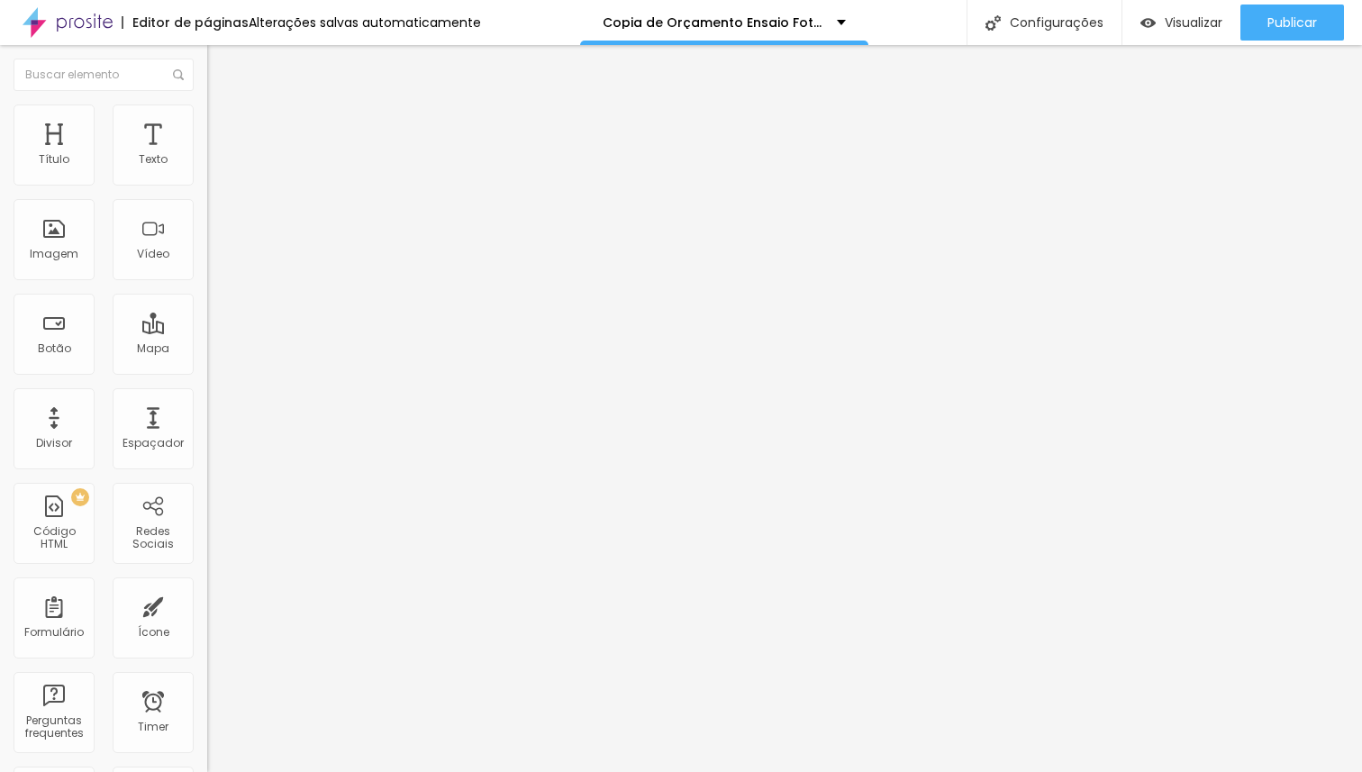
type input "20"
drag, startPoint x: 82, startPoint y: 177, endPoint x: 72, endPoint y: 184, distance: 11.7
click at [207, 349] on input "range" at bounding box center [265, 356] width 116 height 14
click at [207, 123] on li "Avançado" at bounding box center [310, 132] width 207 height 18
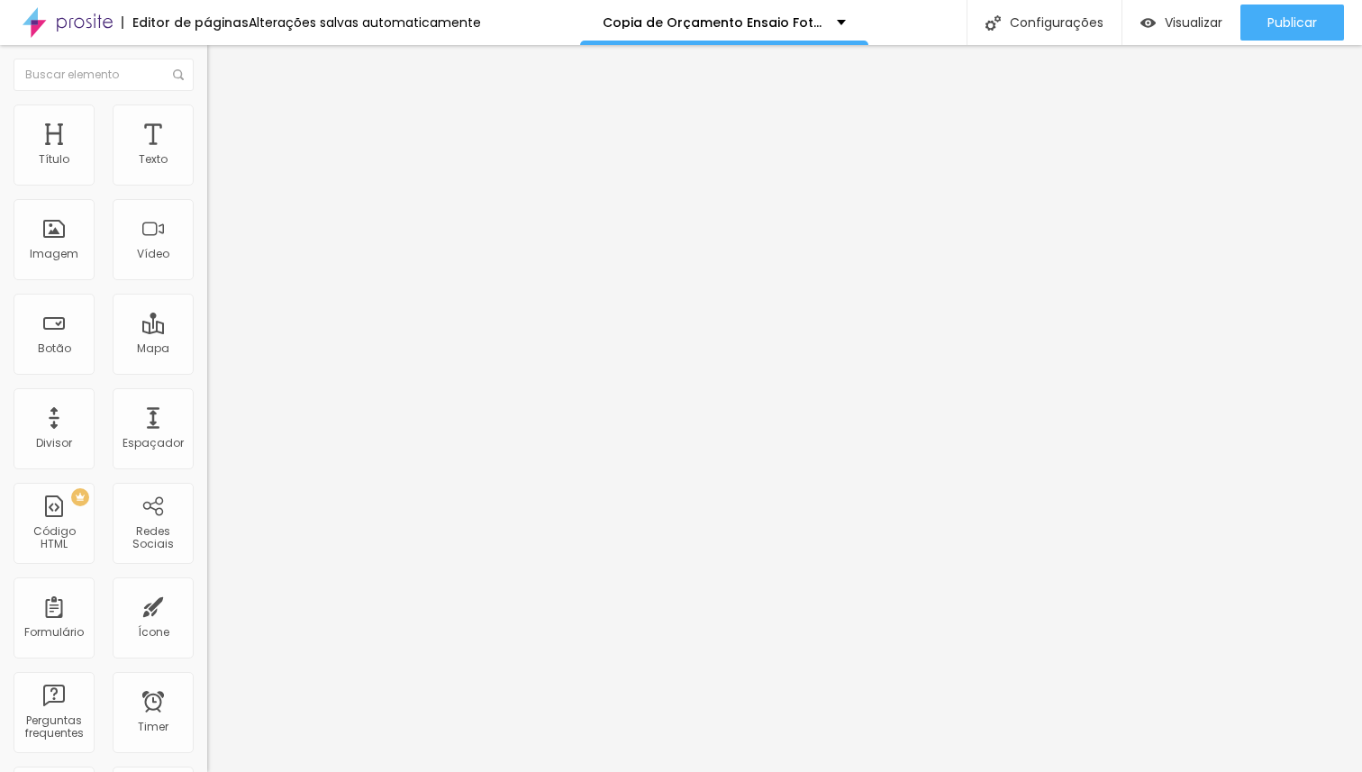
type input "17"
type input "22"
type input "23"
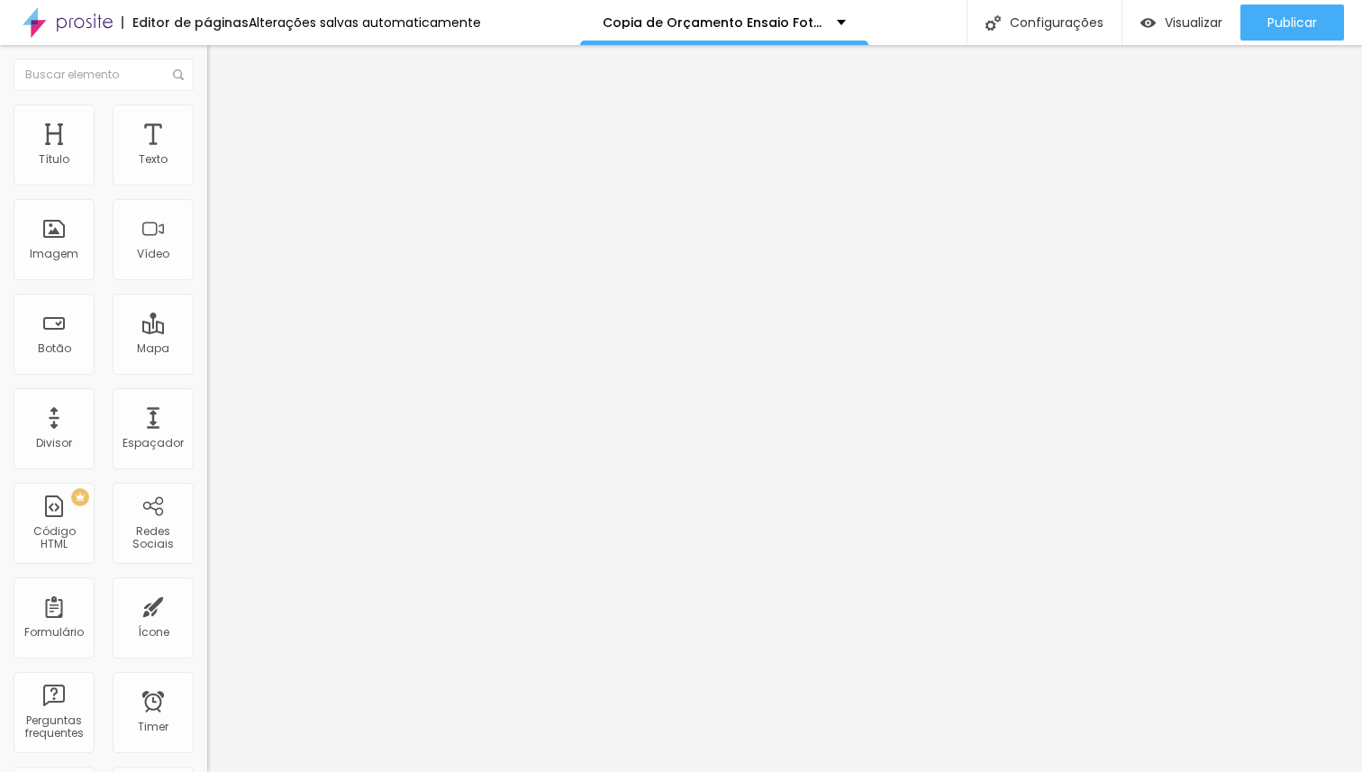
type input "23"
type input "22"
type input "21"
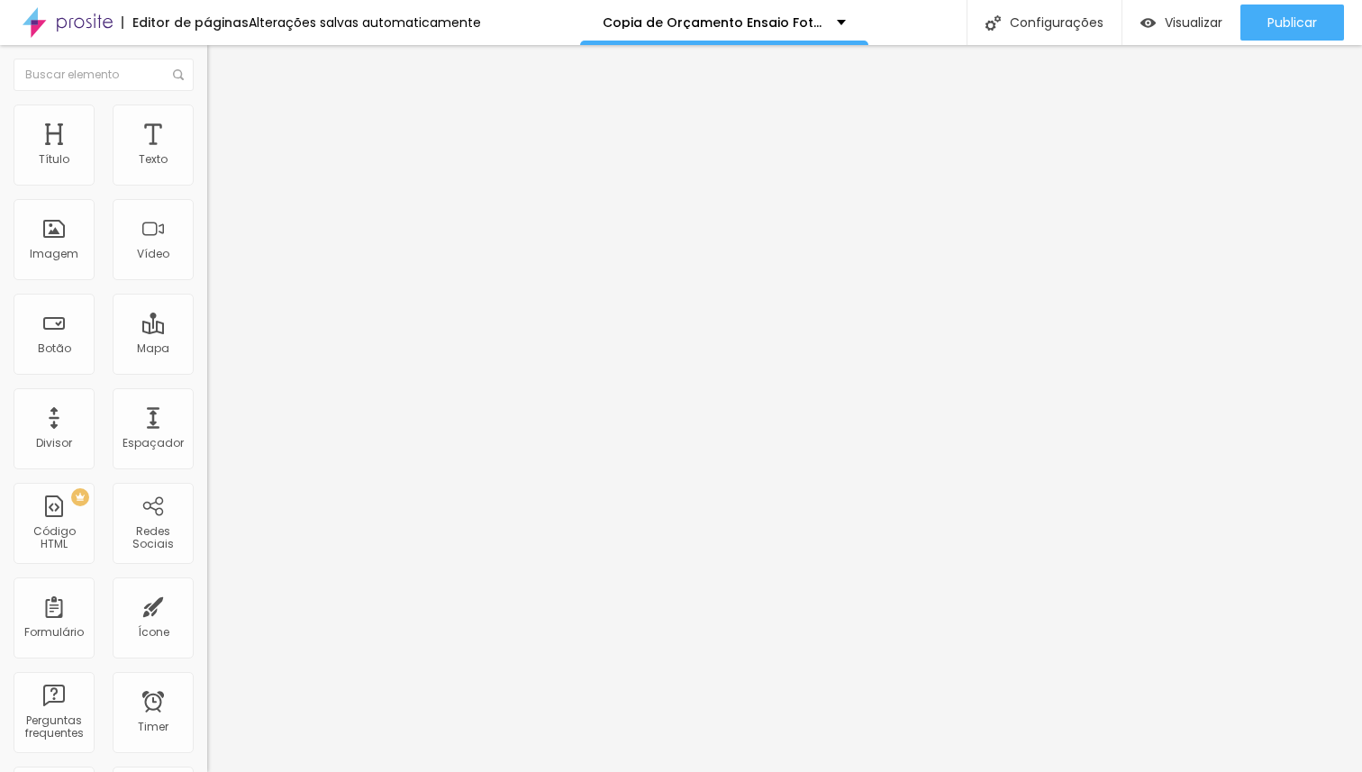
type input "20"
click at [207, 349] on input "range" at bounding box center [265, 356] width 116 height 14
type input "13"
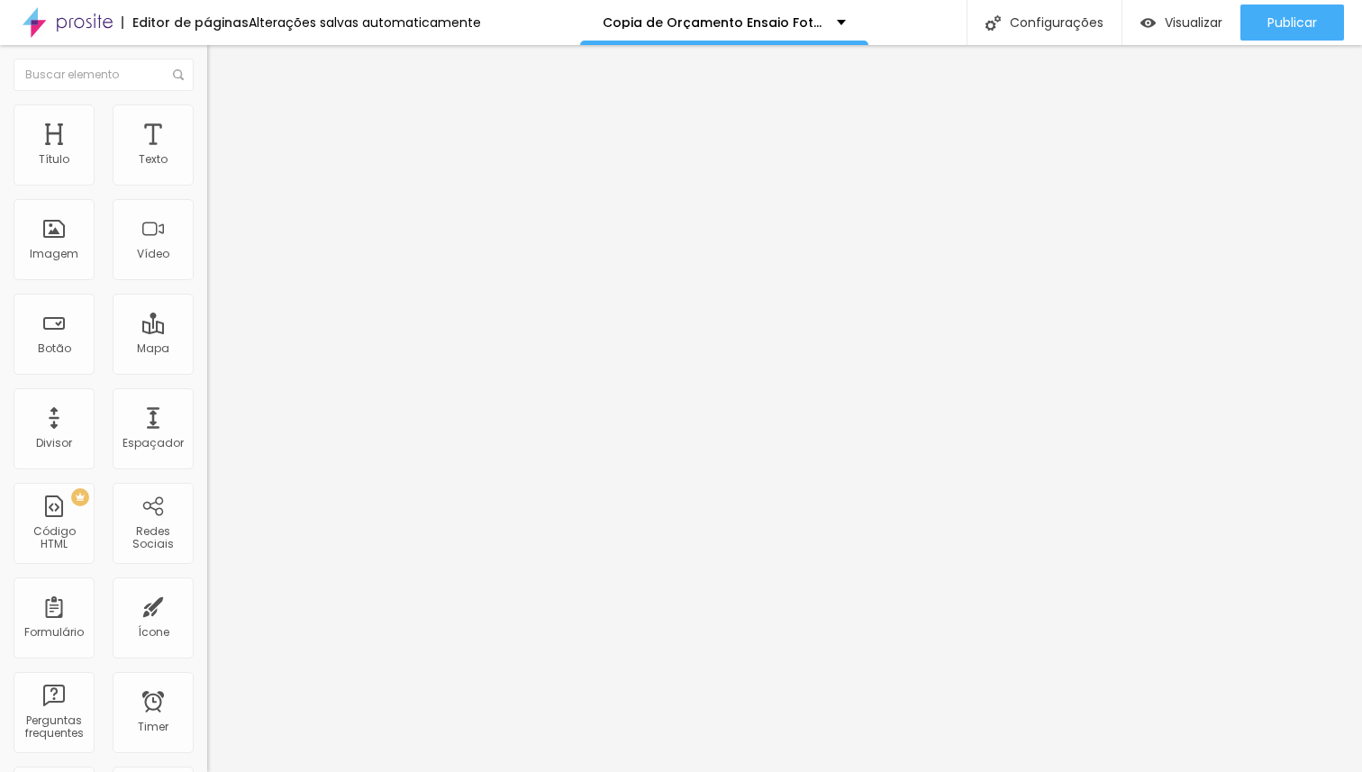
type input "13"
type input "10"
type input "2"
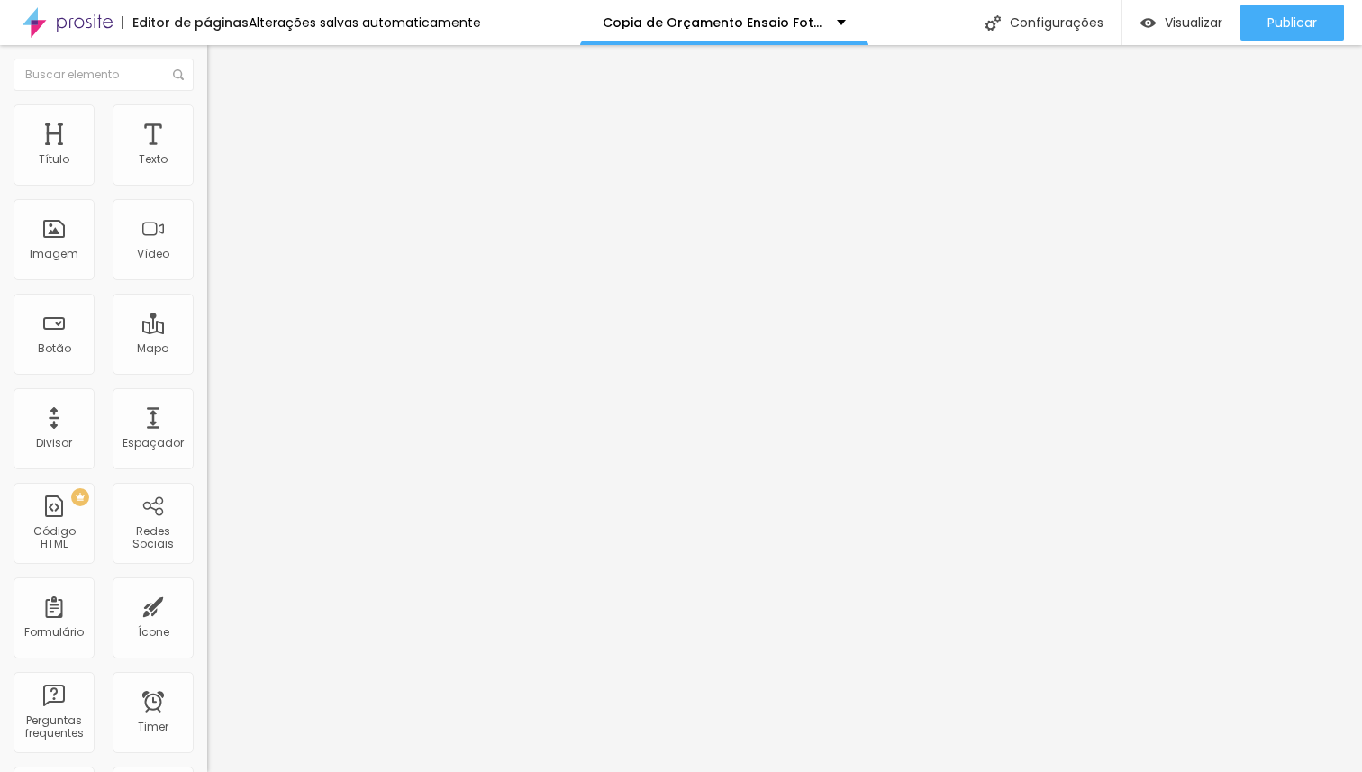
type input "0"
drag, startPoint x: 56, startPoint y: 210, endPoint x: 0, endPoint y: 212, distance: 55.9
type input "0"
click at [207, 604] on input "range" at bounding box center [265, 611] width 116 height 14
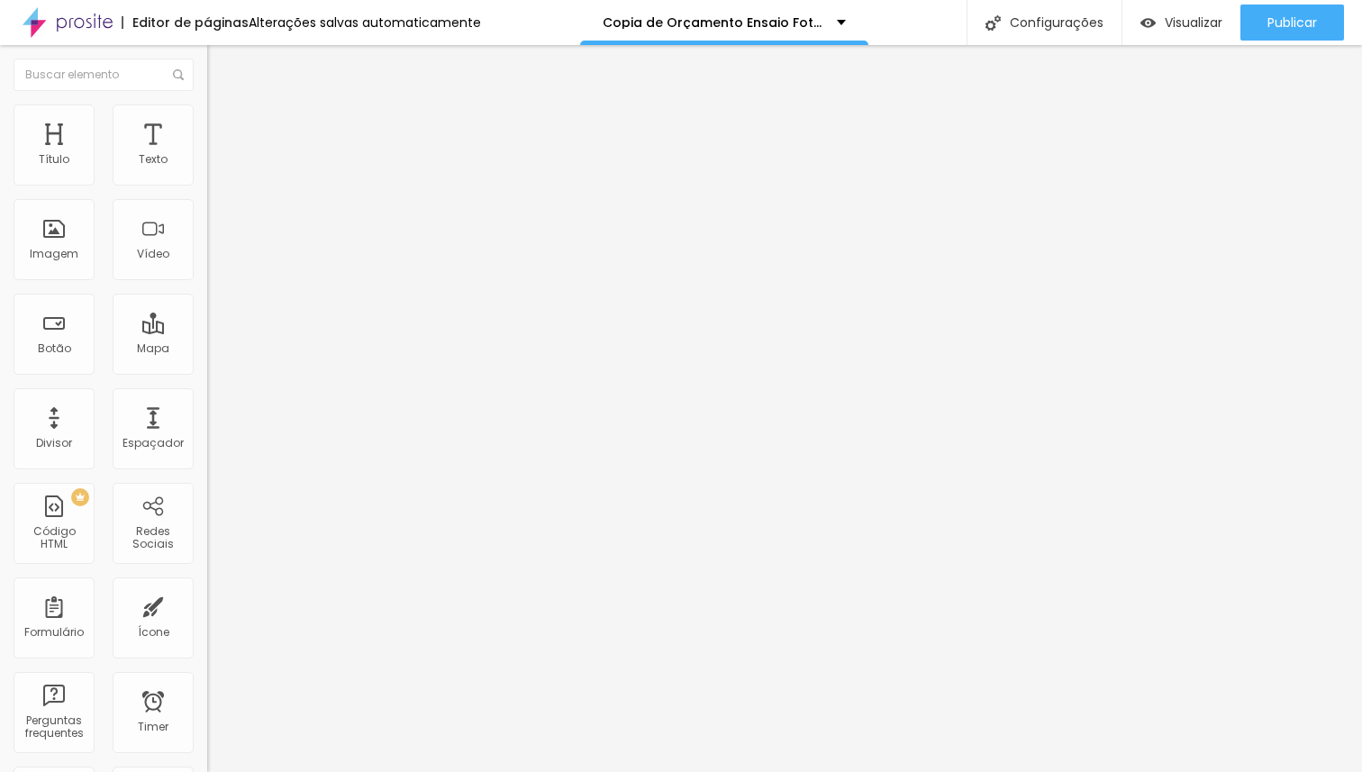
click at [223, 127] on span "Avançado" at bounding box center [252, 134] width 59 height 15
type input "8"
type input "7"
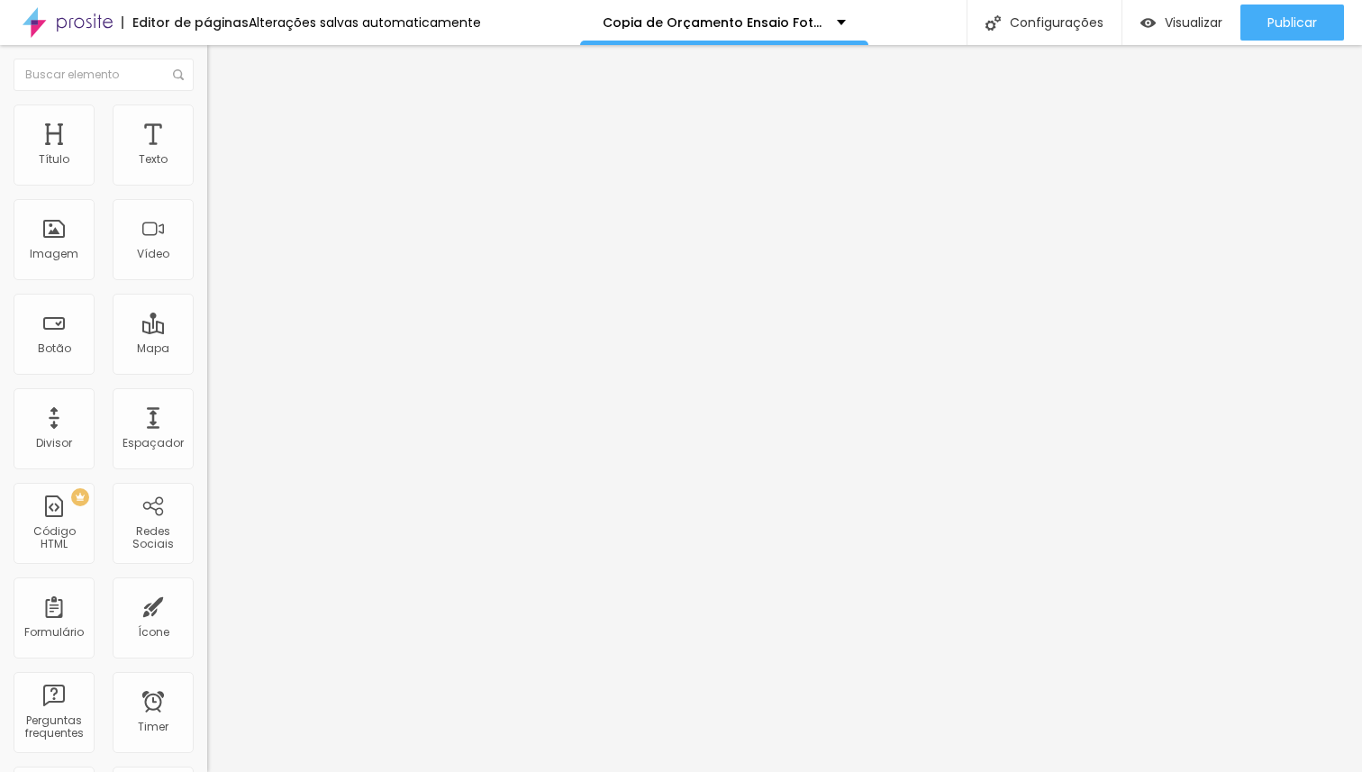
type input "6"
type input "0"
drag, startPoint x: 50, startPoint y: 213, endPoint x: 0, endPoint y: 210, distance: 50.5
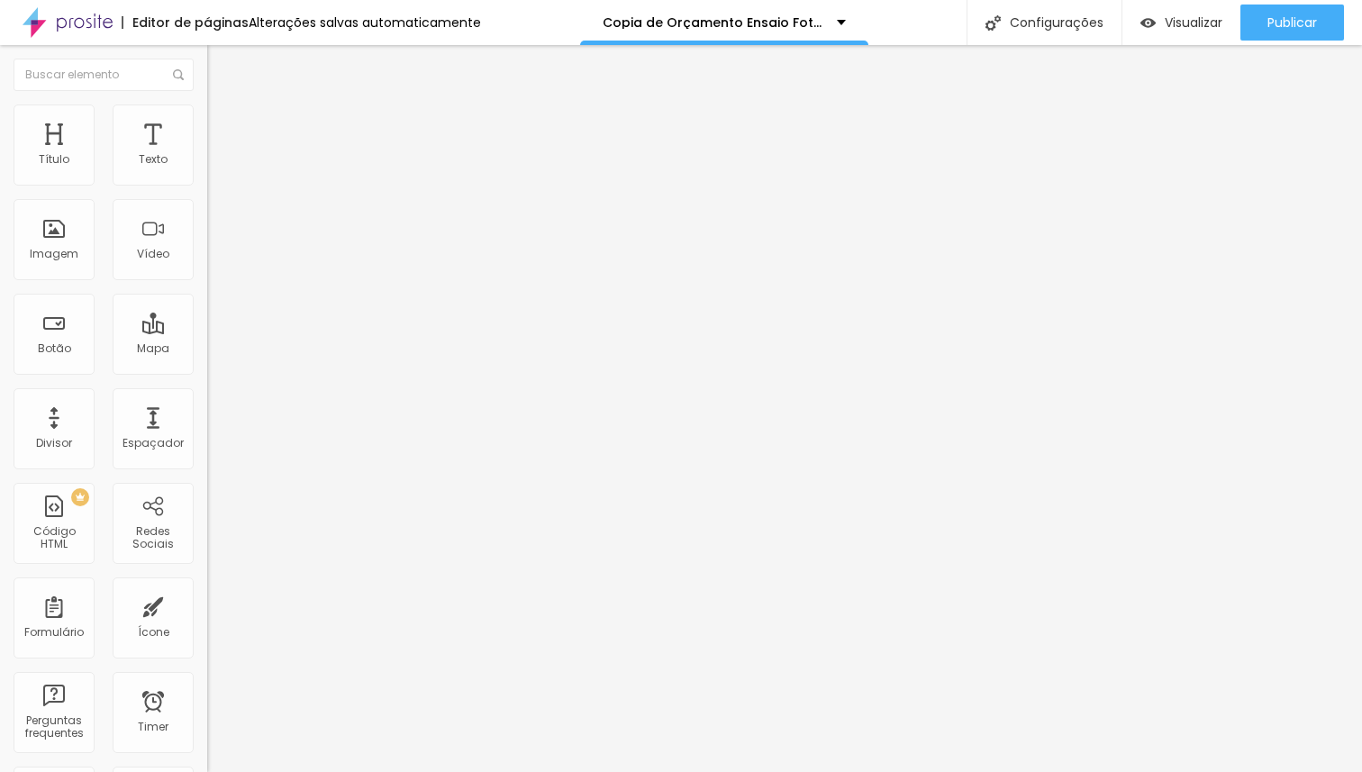
type input "0"
click at [207, 604] on input "range" at bounding box center [265, 611] width 116 height 14
type input "15"
type input "20"
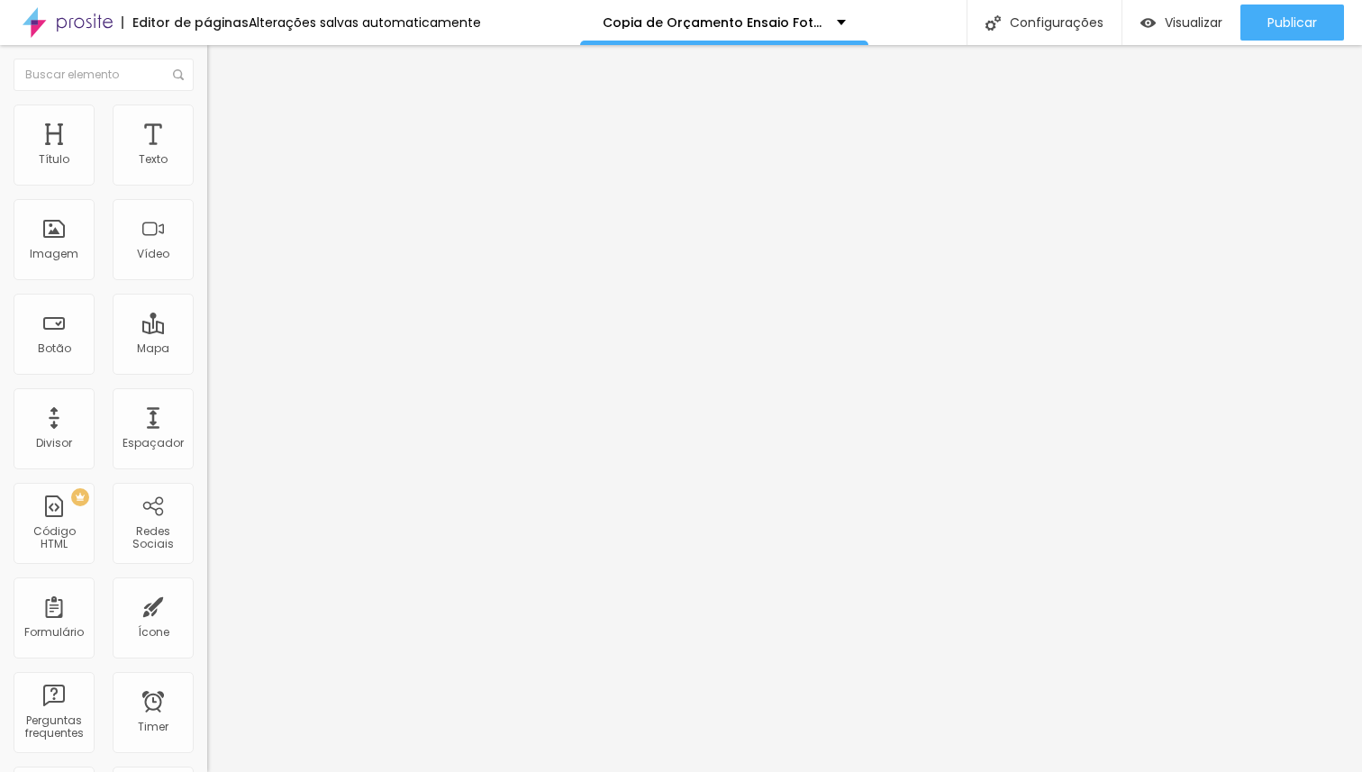
type input "20"
type input "21"
type input "20"
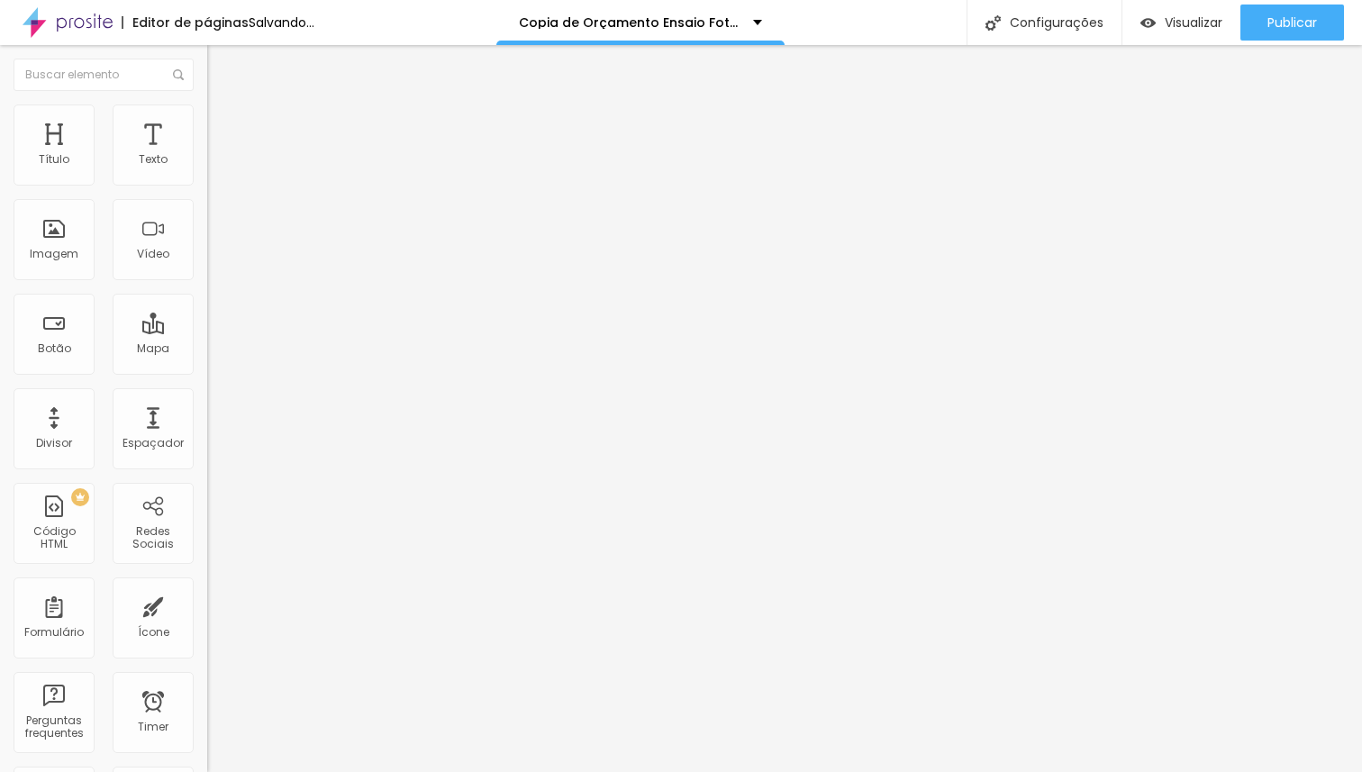
type input "19"
type input "20"
drag, startPoint x: 54, startPoint y: 180, endPoint x: 64, endPoint y: 177, distance: 10.5
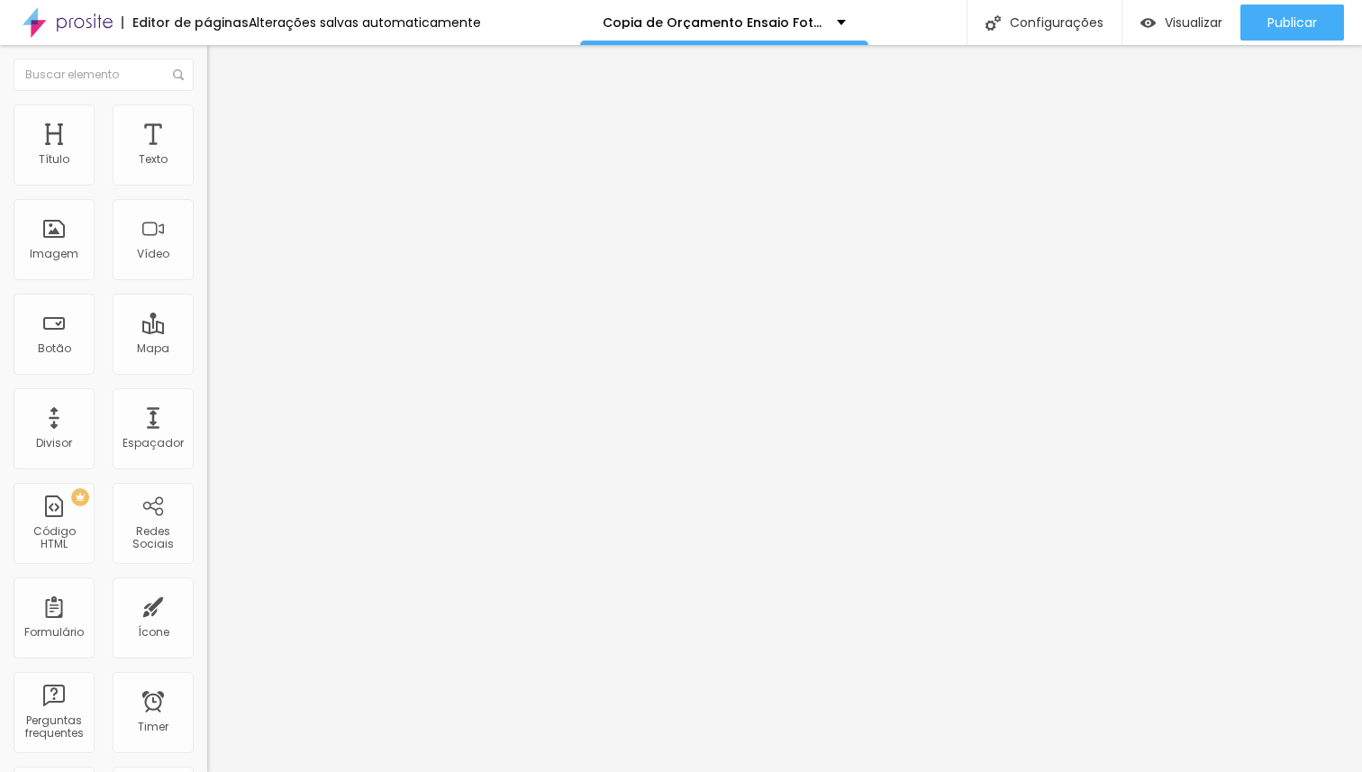
type input "20"
click at [207, 349] on input "range" at bounding box center [265, 356] width 116 height 14
click at [207, 282] on span "Original" at bounding box center [228, 274] width 43 height 15
click at [207, 304] on span "Padrão" at bounding box center [227, 295] width 41 height 15
click at [207, 282] on span "Original" at bounding box center [228, 274] width 43 height 15
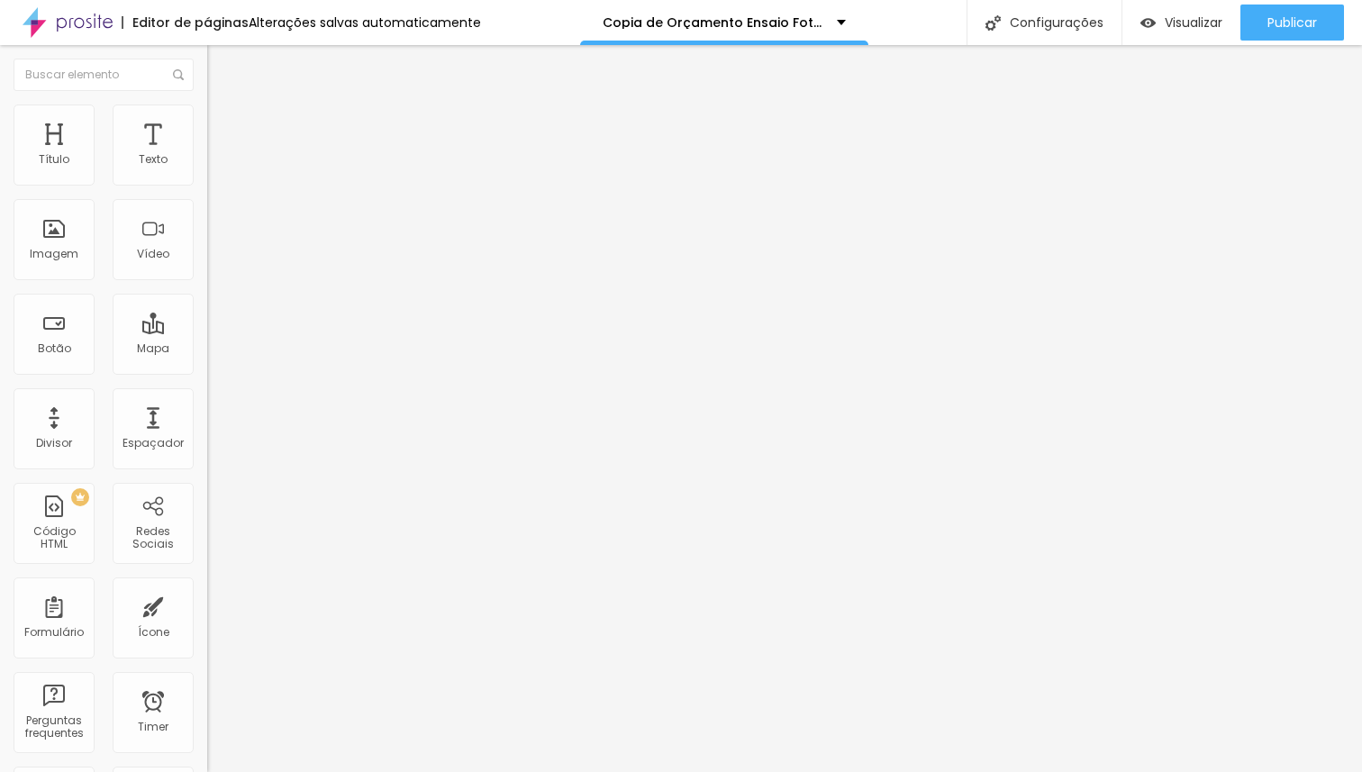
click at [207, 302] on div "Padrão 4:3" at bounding box center [310, 296] width 207 height 11
click at [207, 123] on li "Avançado" at bounding box center [310, 132] width 207 height 18
type input "24"
type input "22"
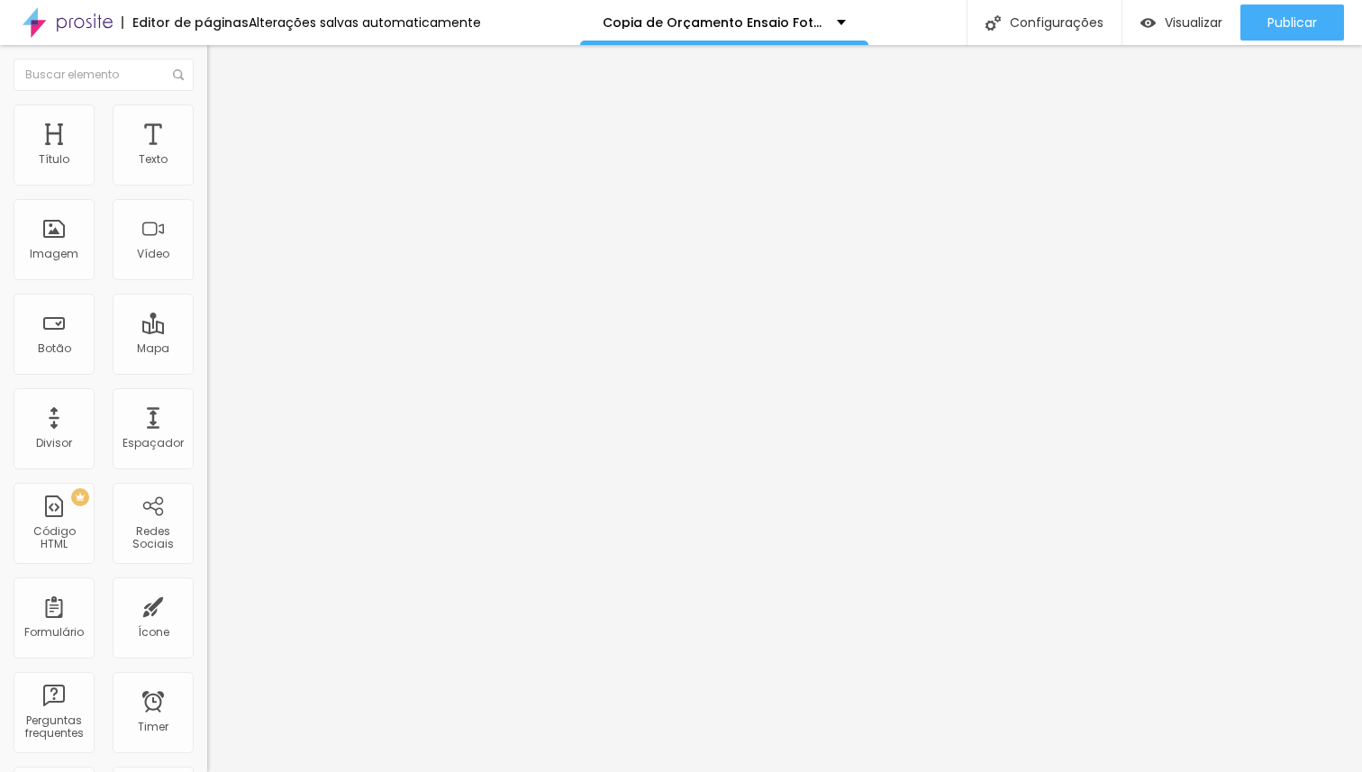
type input "22"
type input "20"
type input "8"
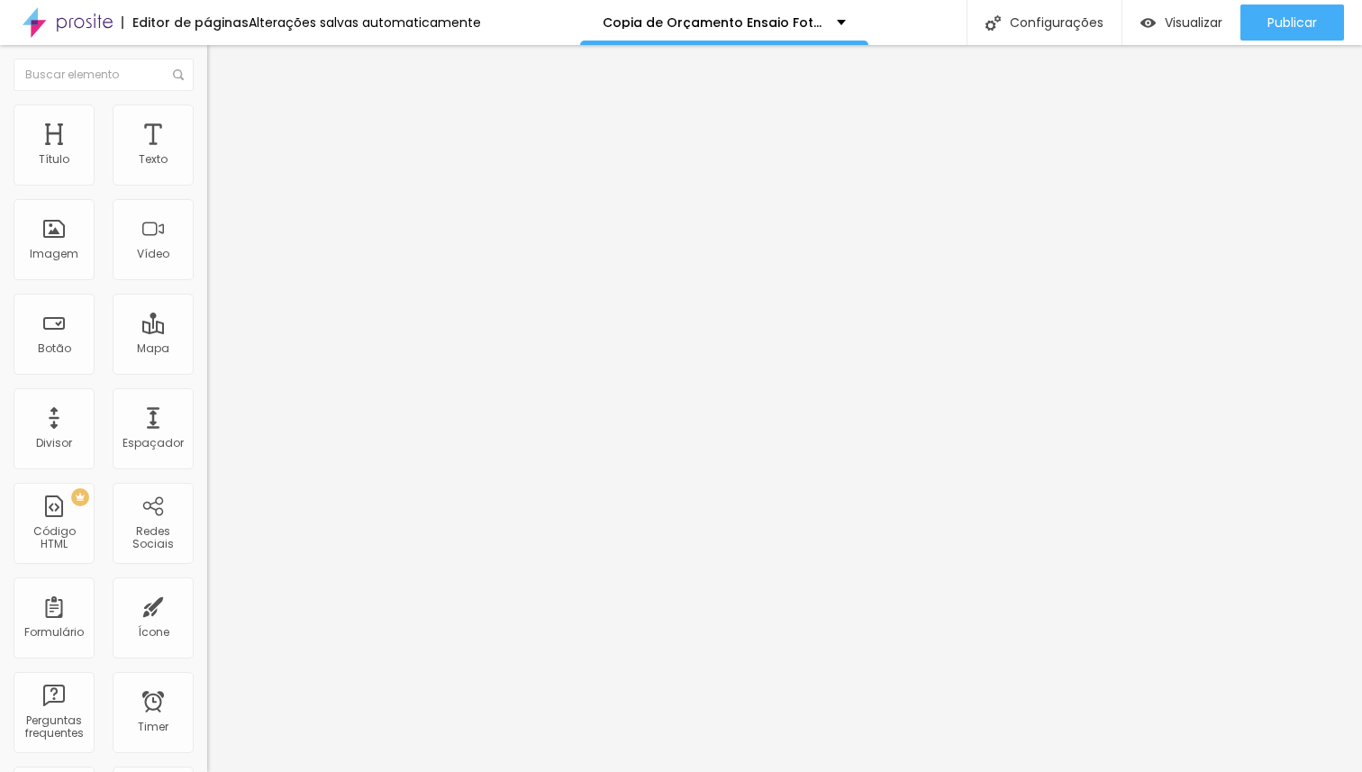
type input "0"
drag, startPoint x: 68, startPoint y: 177, endPoint x: 0, endPoint y: 179, distance: 68.5
type input "0"
click at [207, 349] on input "range" at bounding box center [265, 356] width 116 height 14
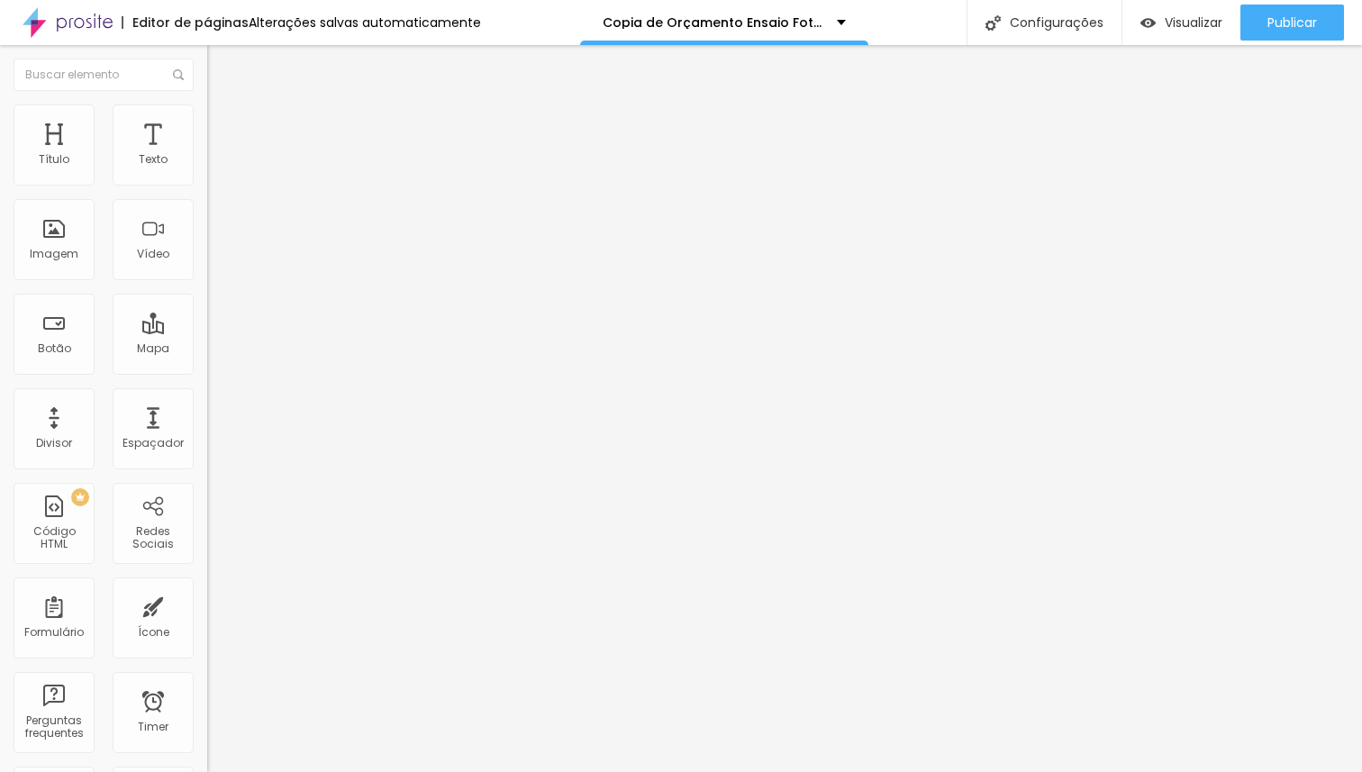
click at [223, 127] on span "Avançado" at bounding box center [252, 134] width 59 height 15
type input "17"
type input "16"
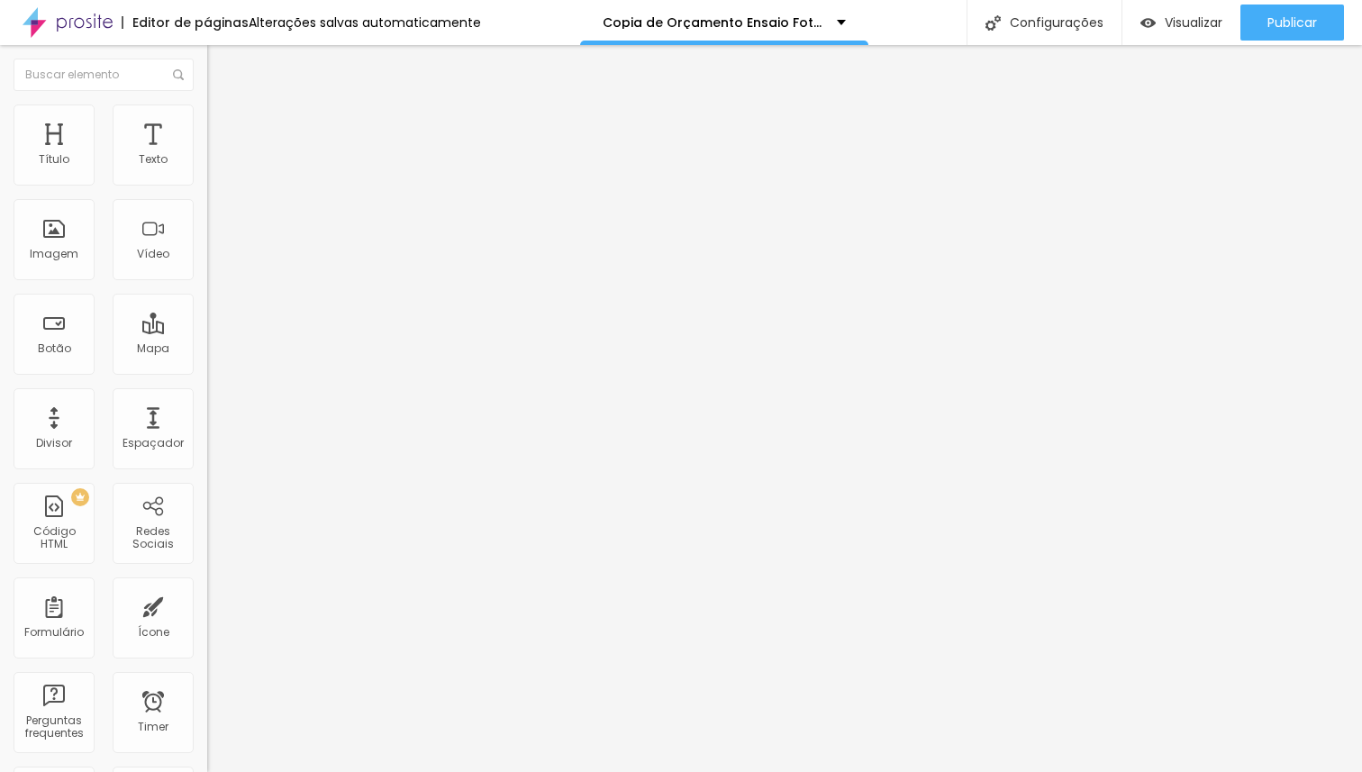
type input "15"
type input "5"
type input "2"
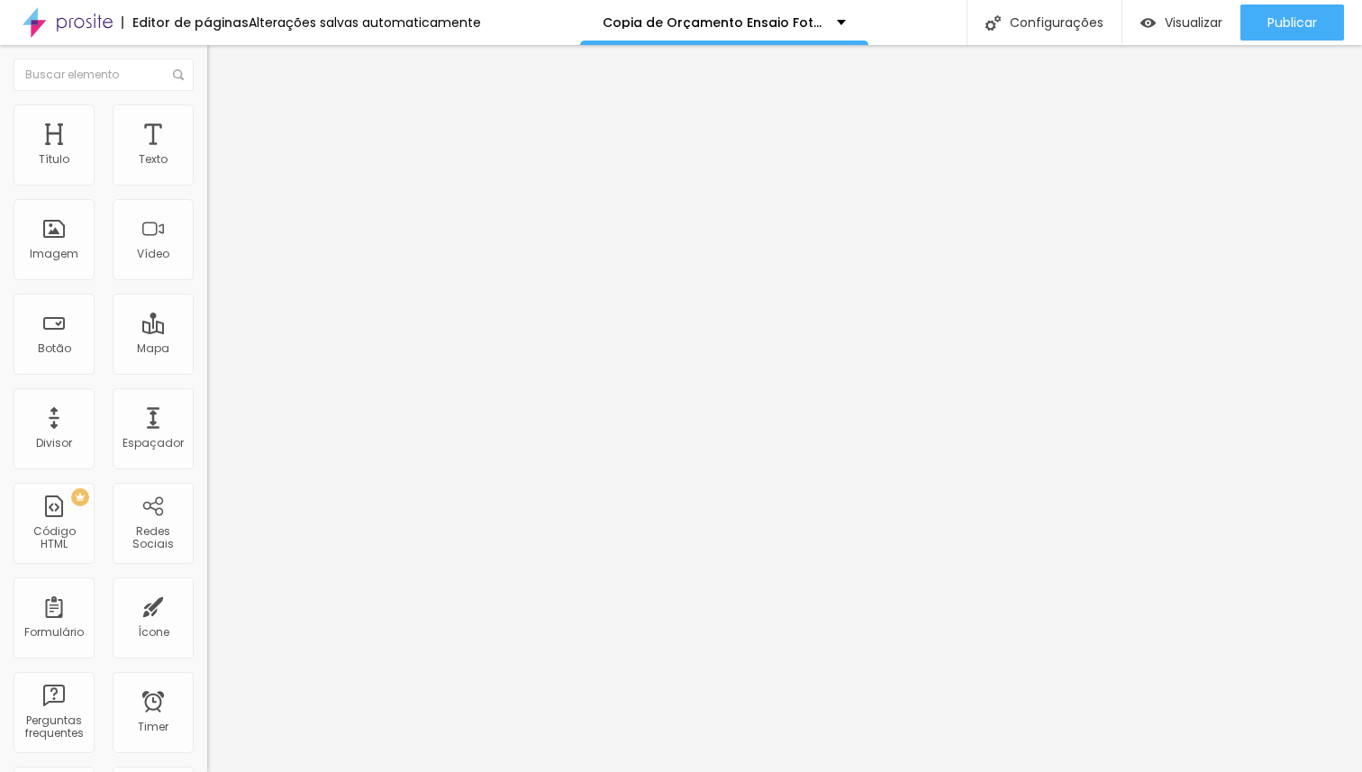
type input "2"
type input "0"
drag, startPoint x: 61, startPoint y: 177, endPoint x: 0, endPoint y: 176, distance: 61.3
type input "0"
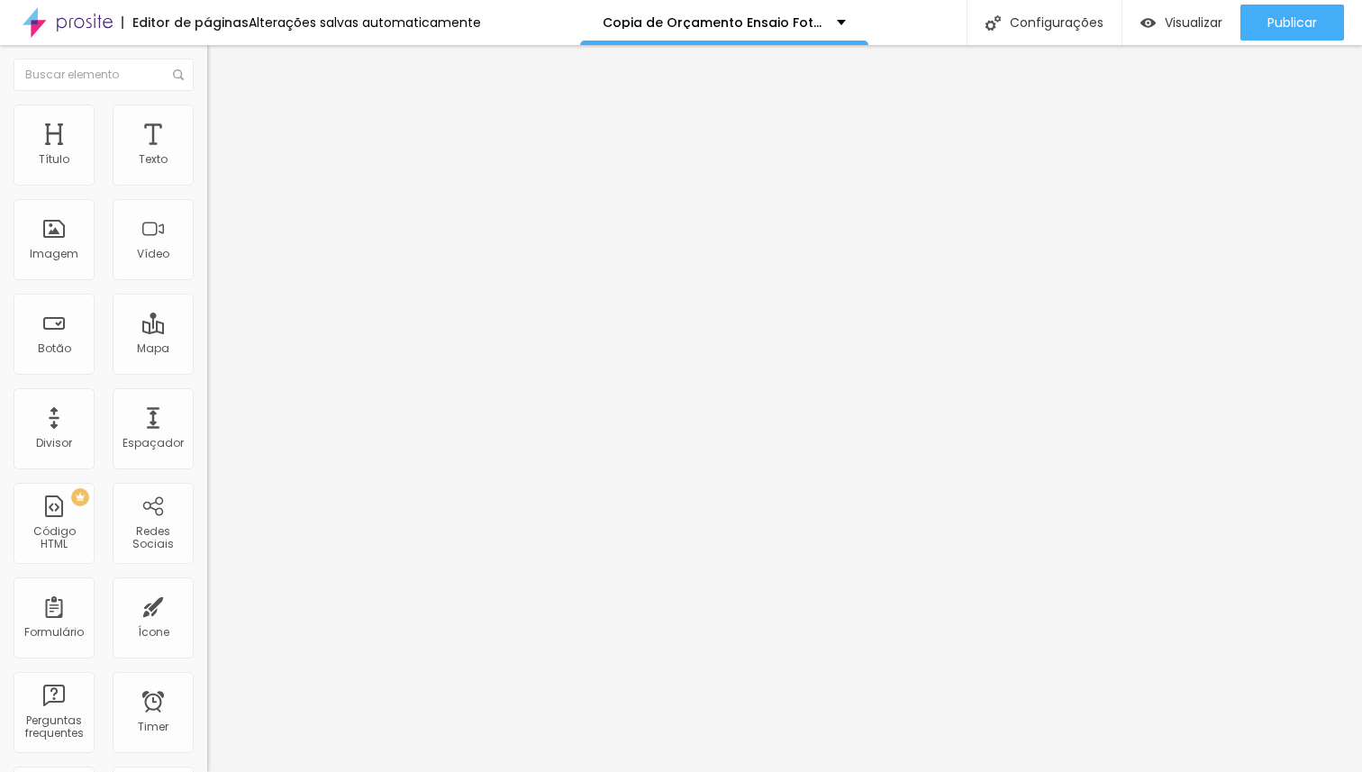
click at [207, 349] on input "range" at bounding box center [265, 356] width 116 height 14
click at [207, 282] on span "4:3 Padrão" at bounding box center [236, 274] width 59 height 15
click at [207, 293] on span "Cinema" at bounding box center [229, 284] width 45 height 15
click at [207, 310] on span "Padrão" at bounding box center [227, 302] width 41 height 15
click at [207, 321] on span "Quadrado" at bounding box center [236, 312] width 59 height 15
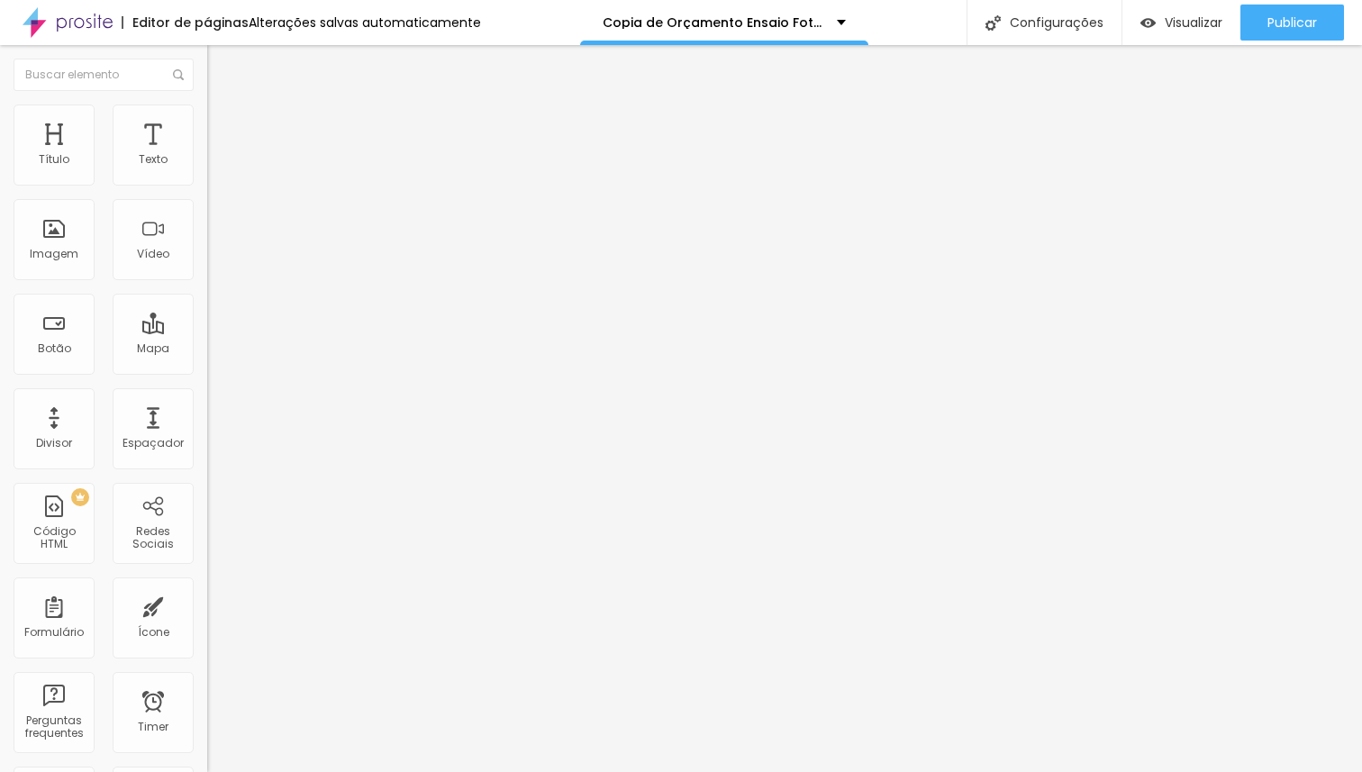
click at [207, 331] on span "Original" at bounding box center [228, 323] width 43 height 15
click at [207, 282] on span "4:3 Padrão" at bounding box center [236, 274] width 59 height 15
click at [207, 330] on div "Original" at bounding box center [310, 324] width 207 height 11
click at [207, 123] on li "Avançado" at bounding box center [310, 132] width 207 height 18
type input "2"
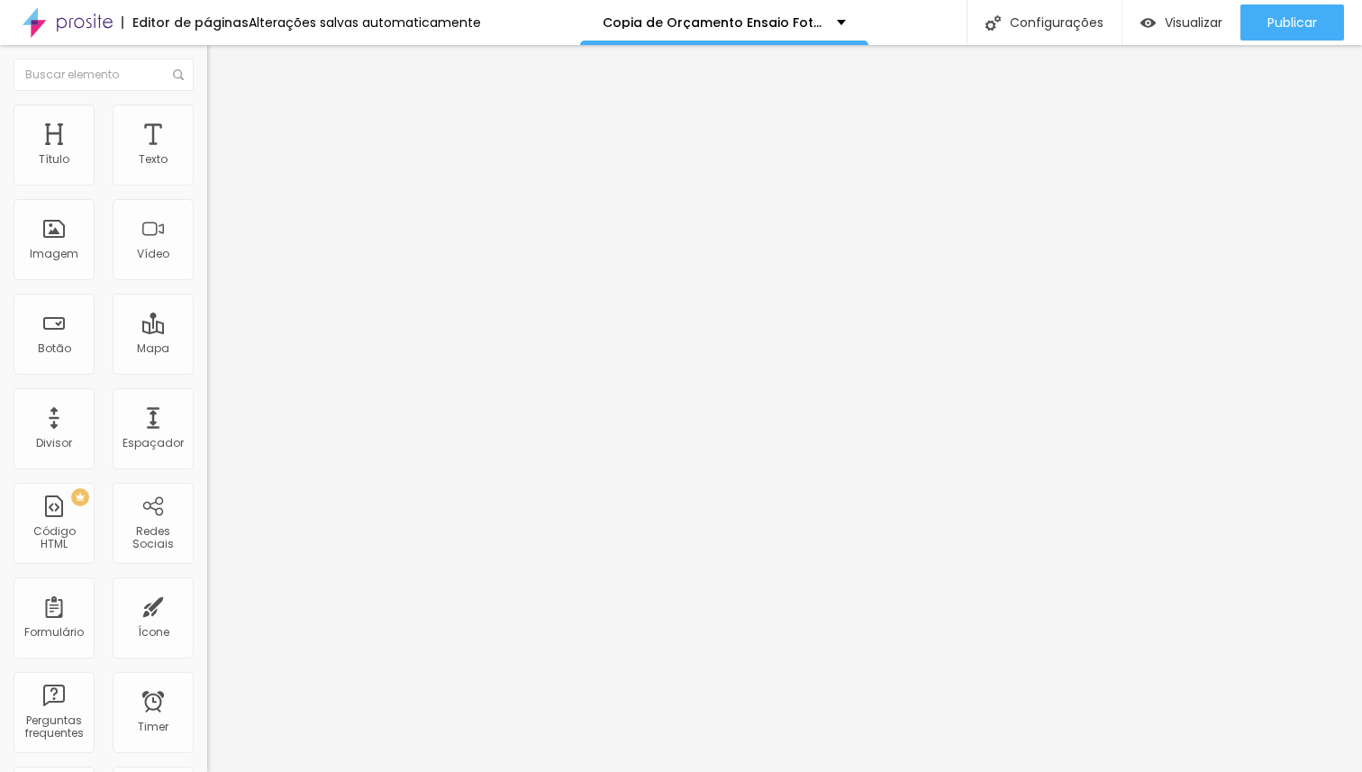
type input "2"
type input "4"
type input "6"
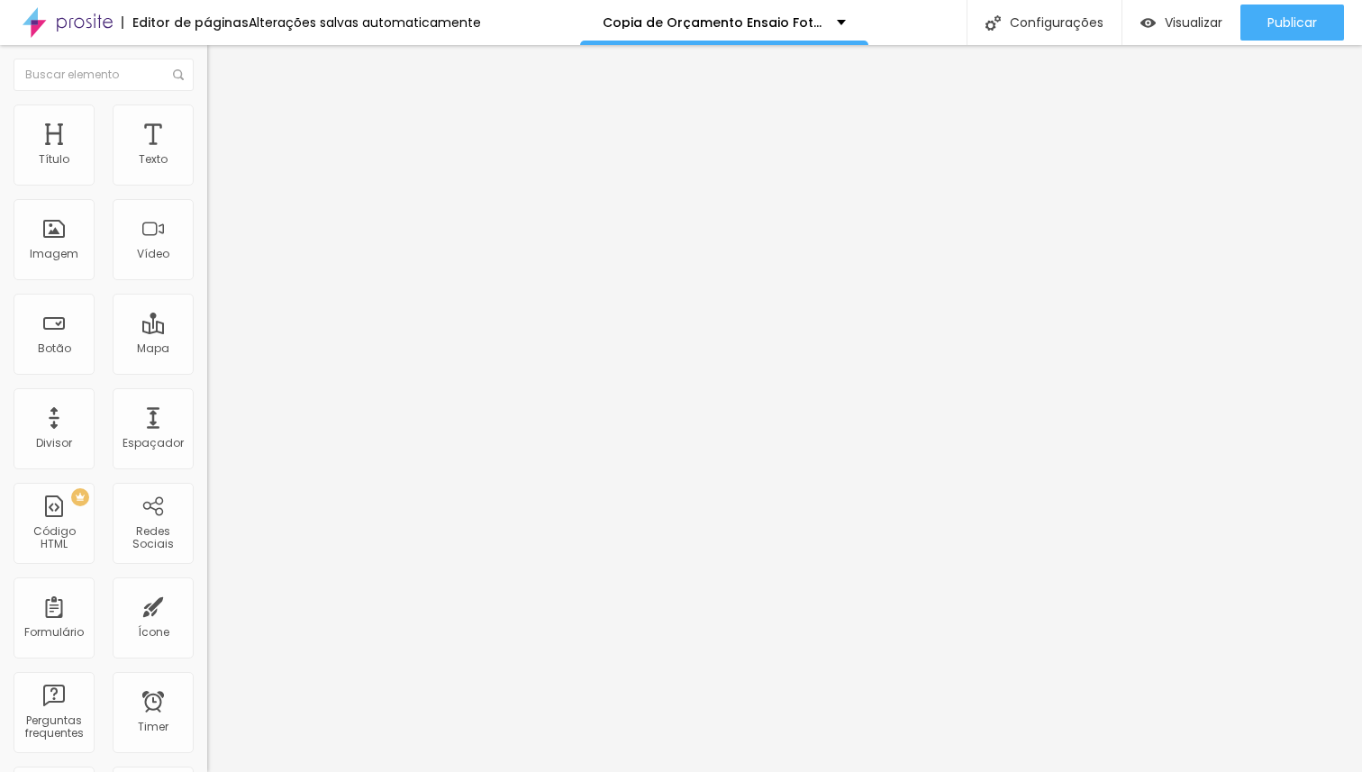
type input "8"
type input "9"
type input "10"
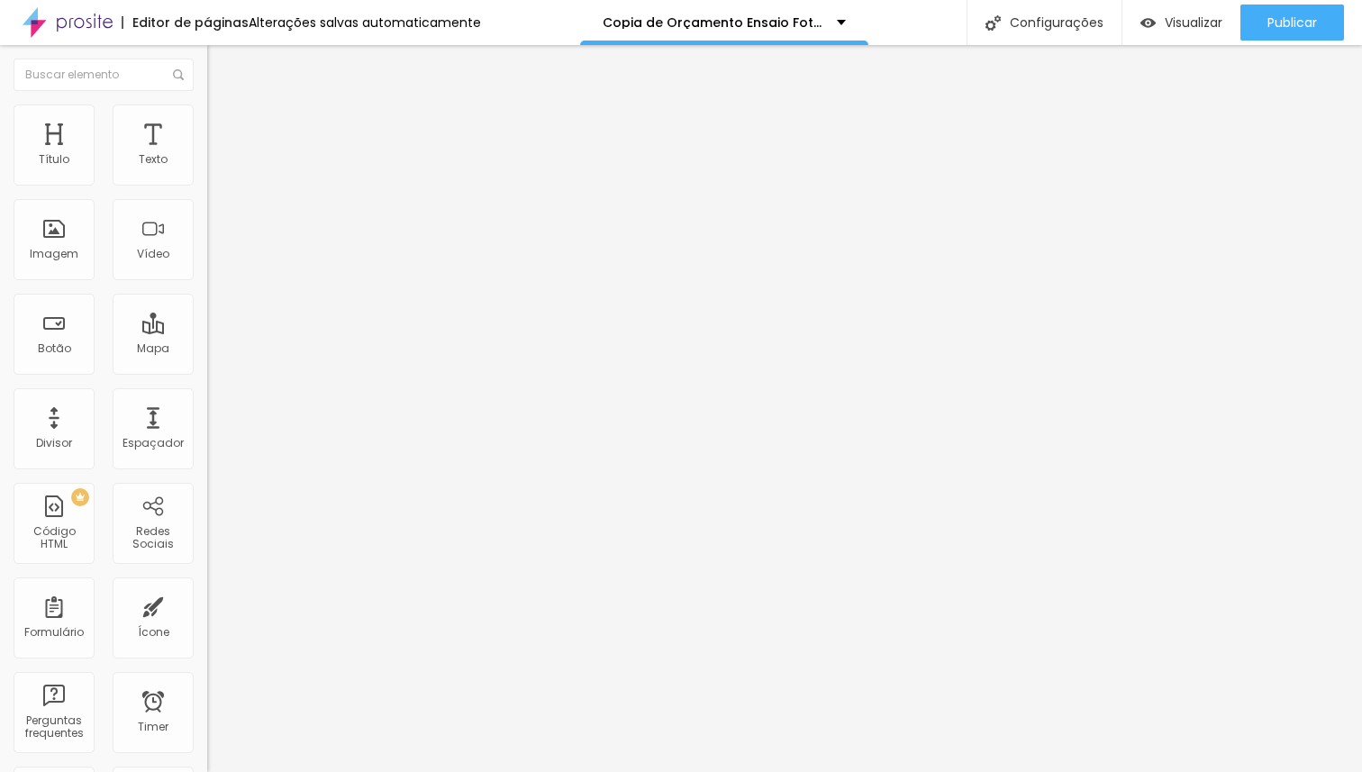
type input "10"
type input "11"
type input "12"
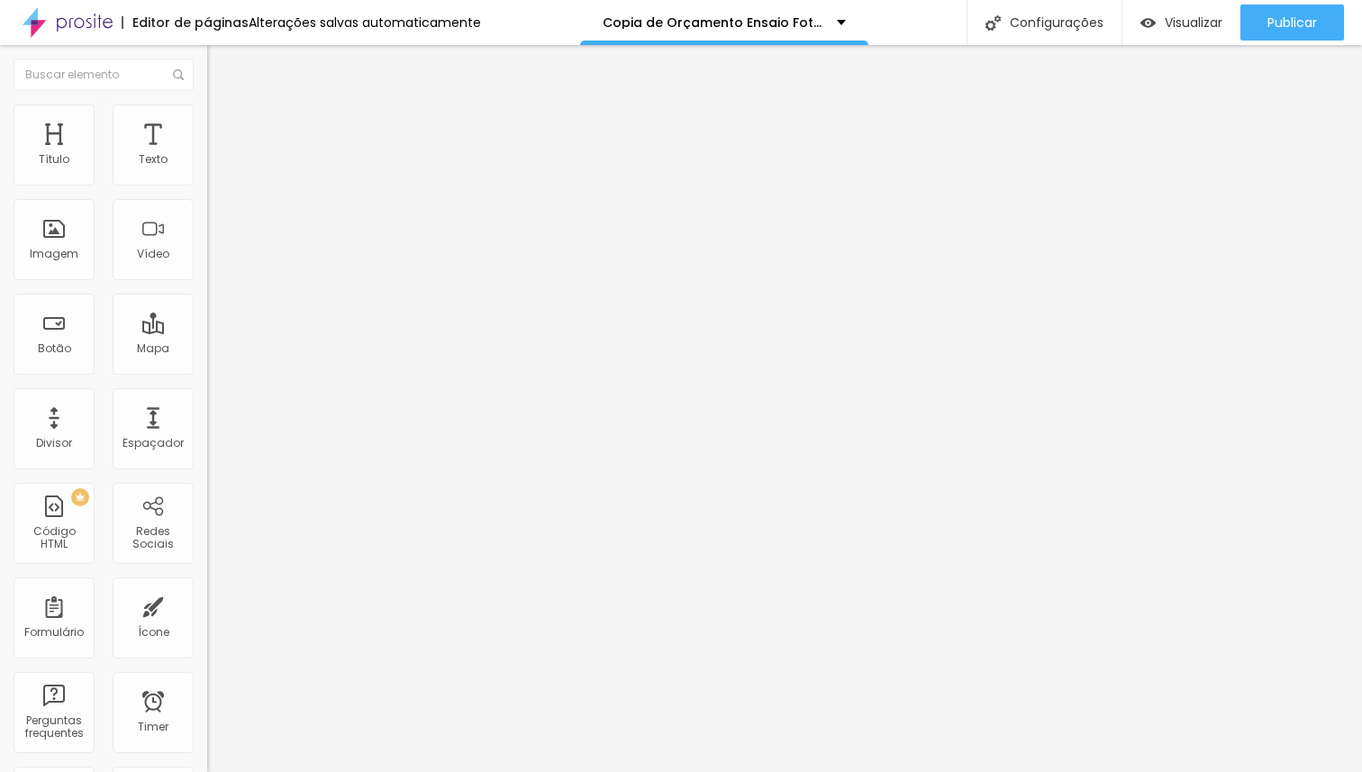
type input "13"
type input "14"
type input "15"
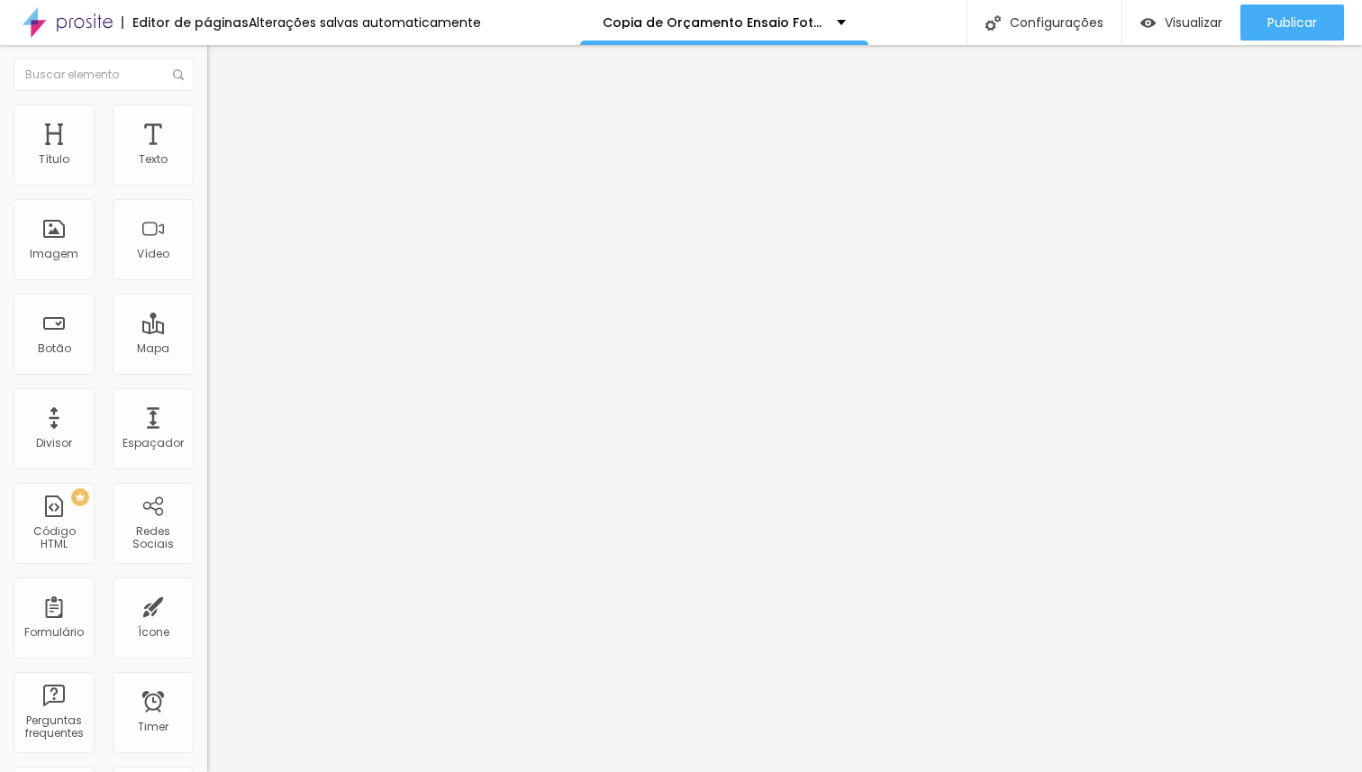
type input "15"
type input "16"
type input "17"
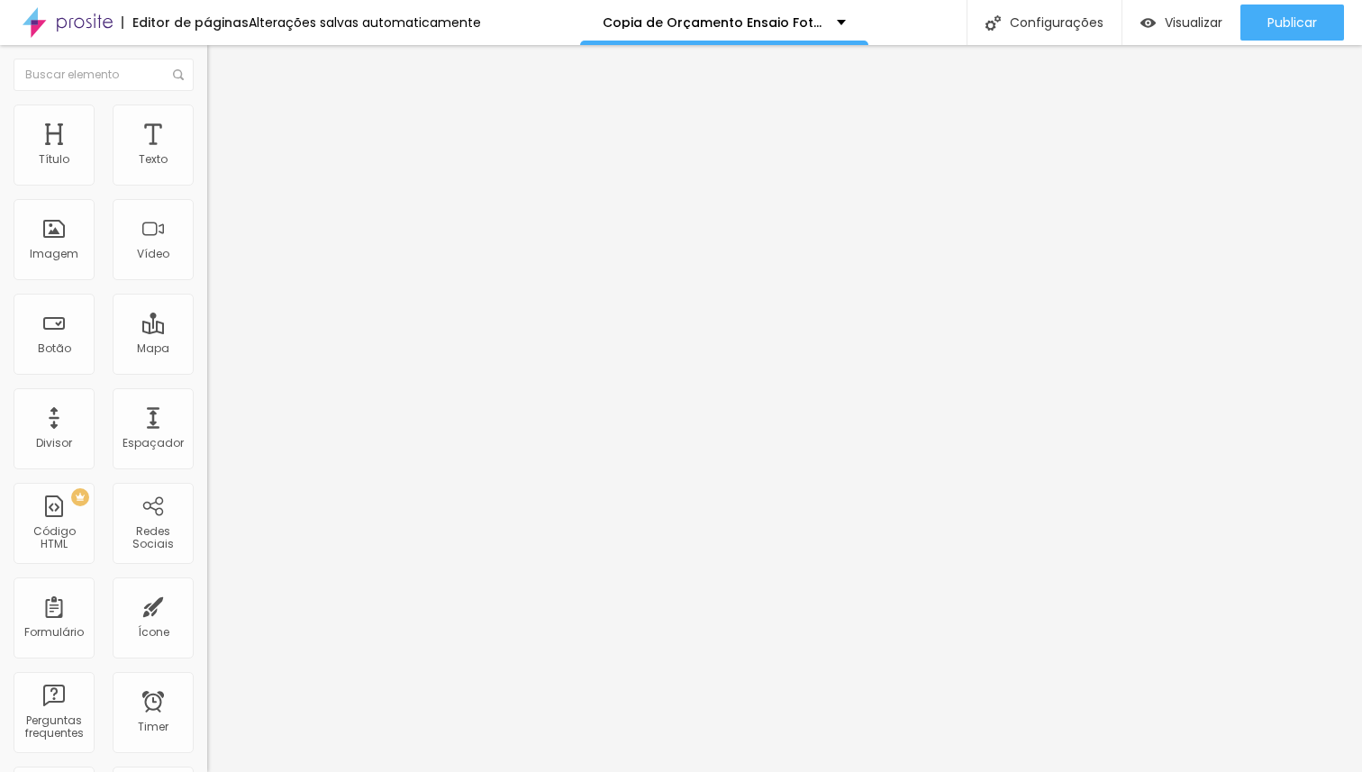
type input "16"
type input "15"
type input "14"
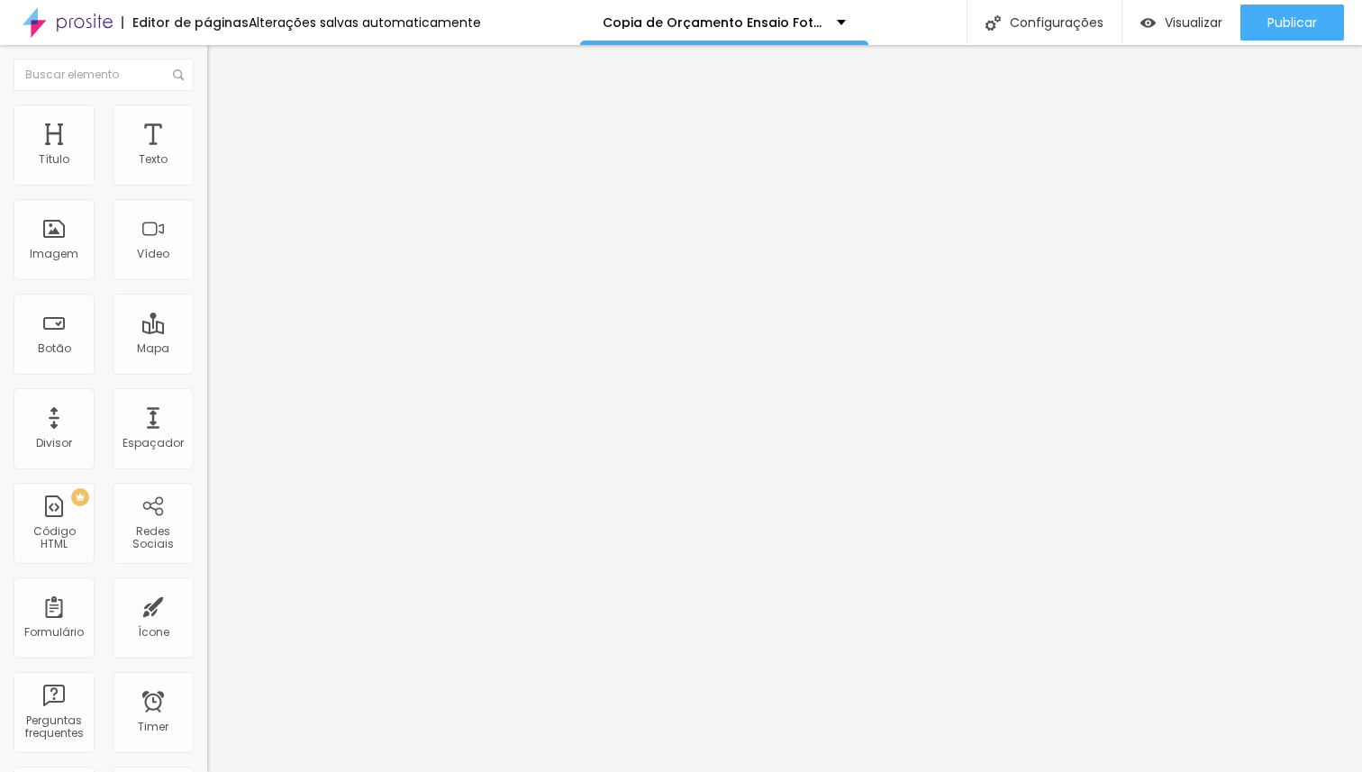
type input "14"
type input "13"
type input "12"
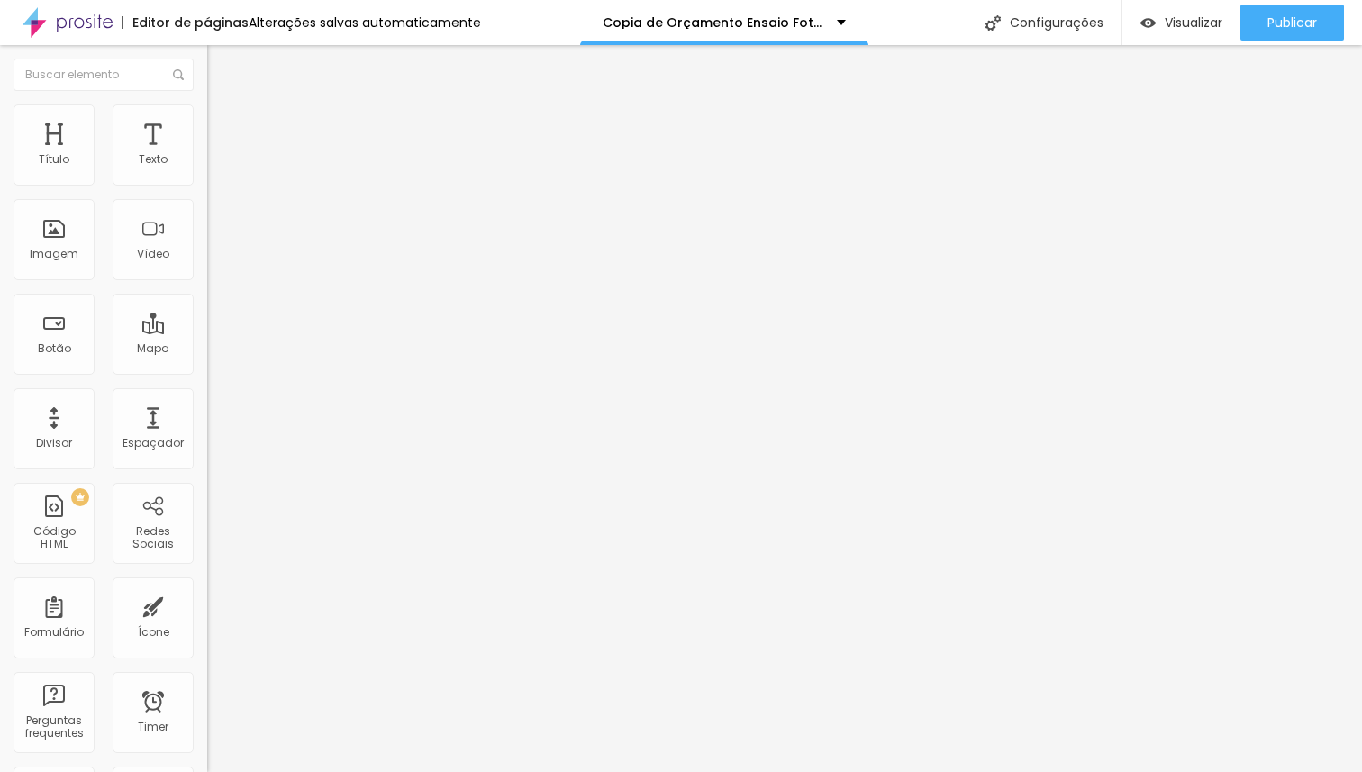
type input "11"
type input "10"
drag, startPoint x: 43, startPoint y: 177, endPoint x: 53, endPoint y: 172, distance: 10.9
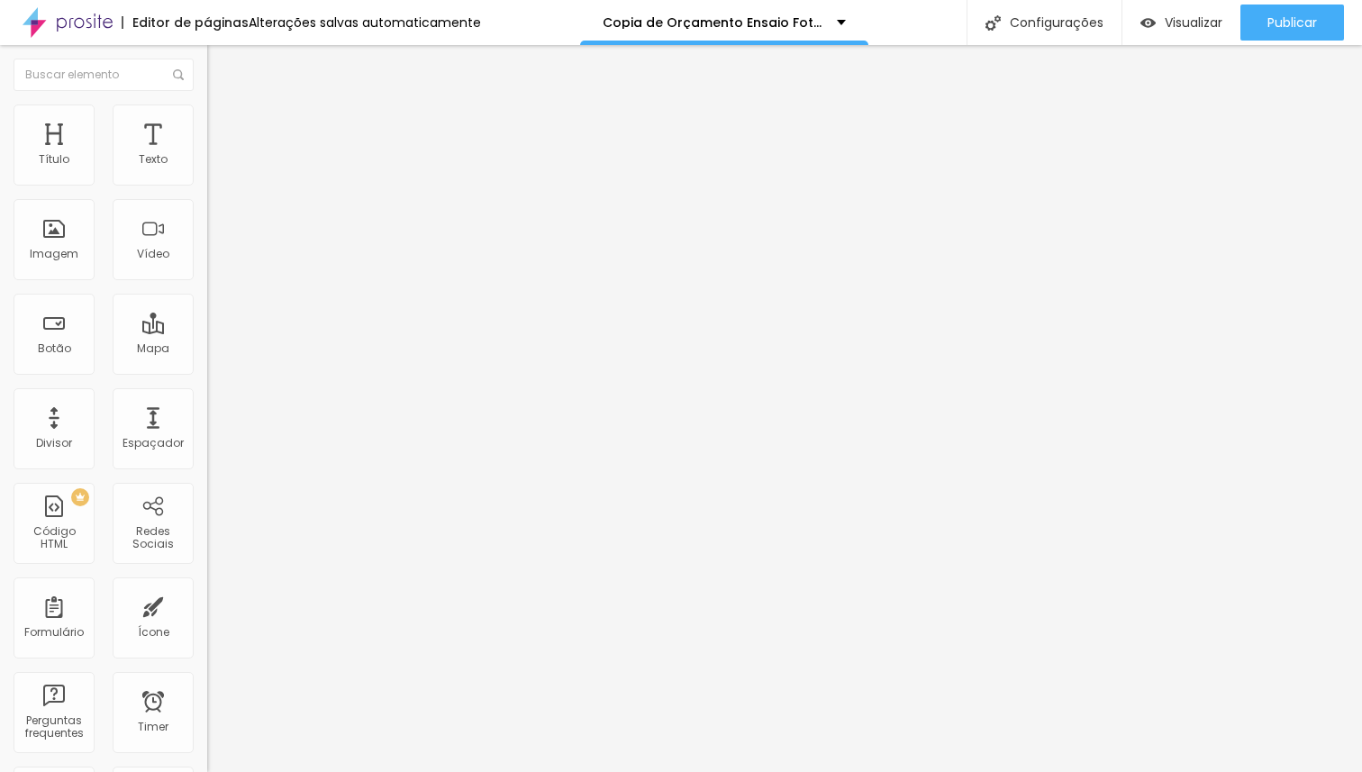
type input "10"
click at [207, 349] on input "range" at bounding box center [265, 356] width 116 height 14
type input "3"
type input "4"
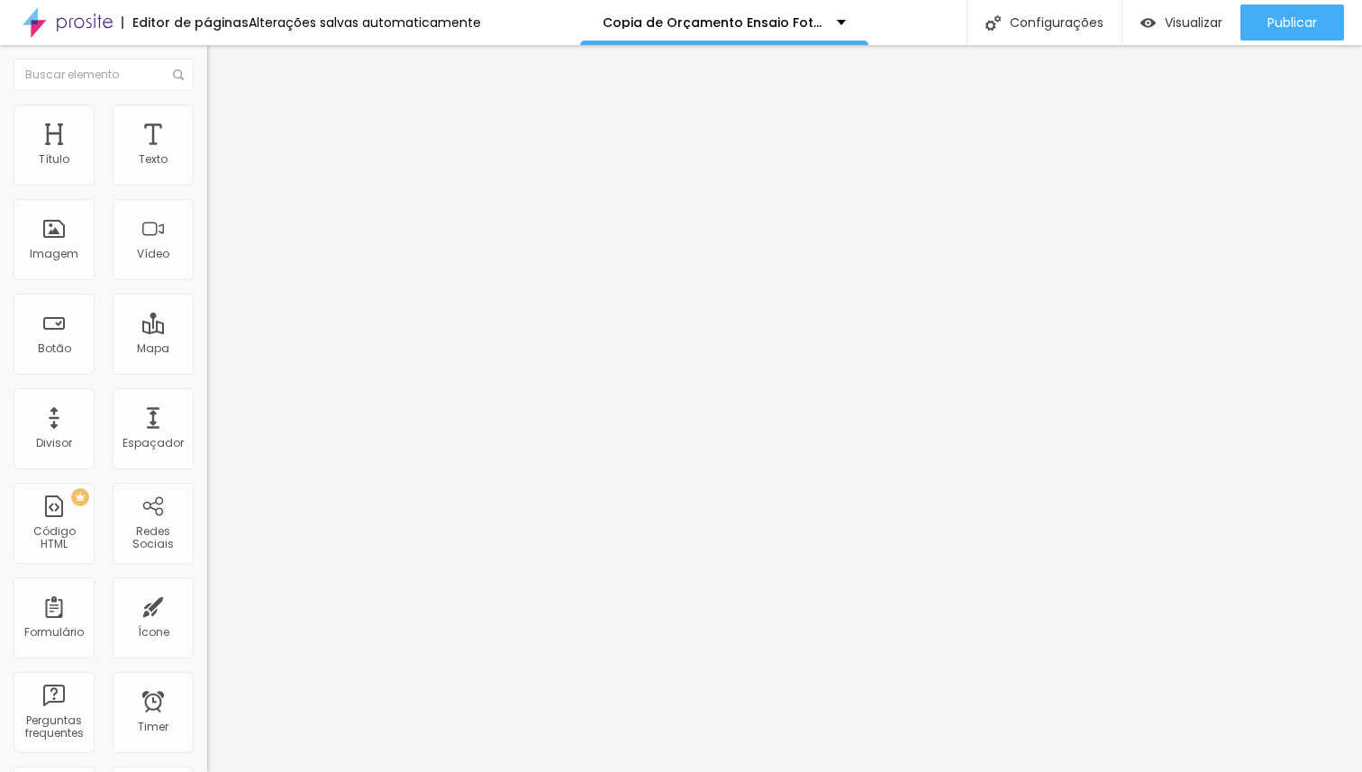
type input "4"
type input "5"
type input "6"
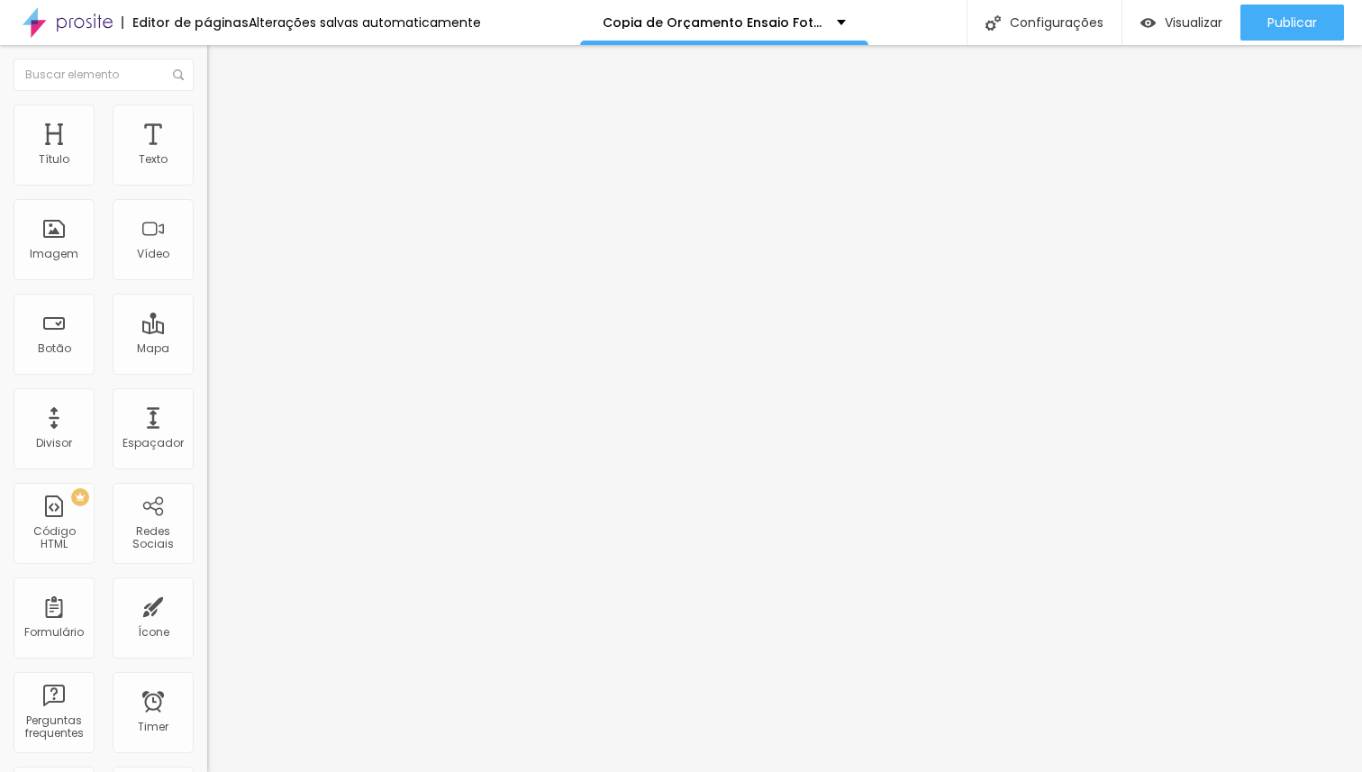
type input "7"
type input "8"
type input "9"
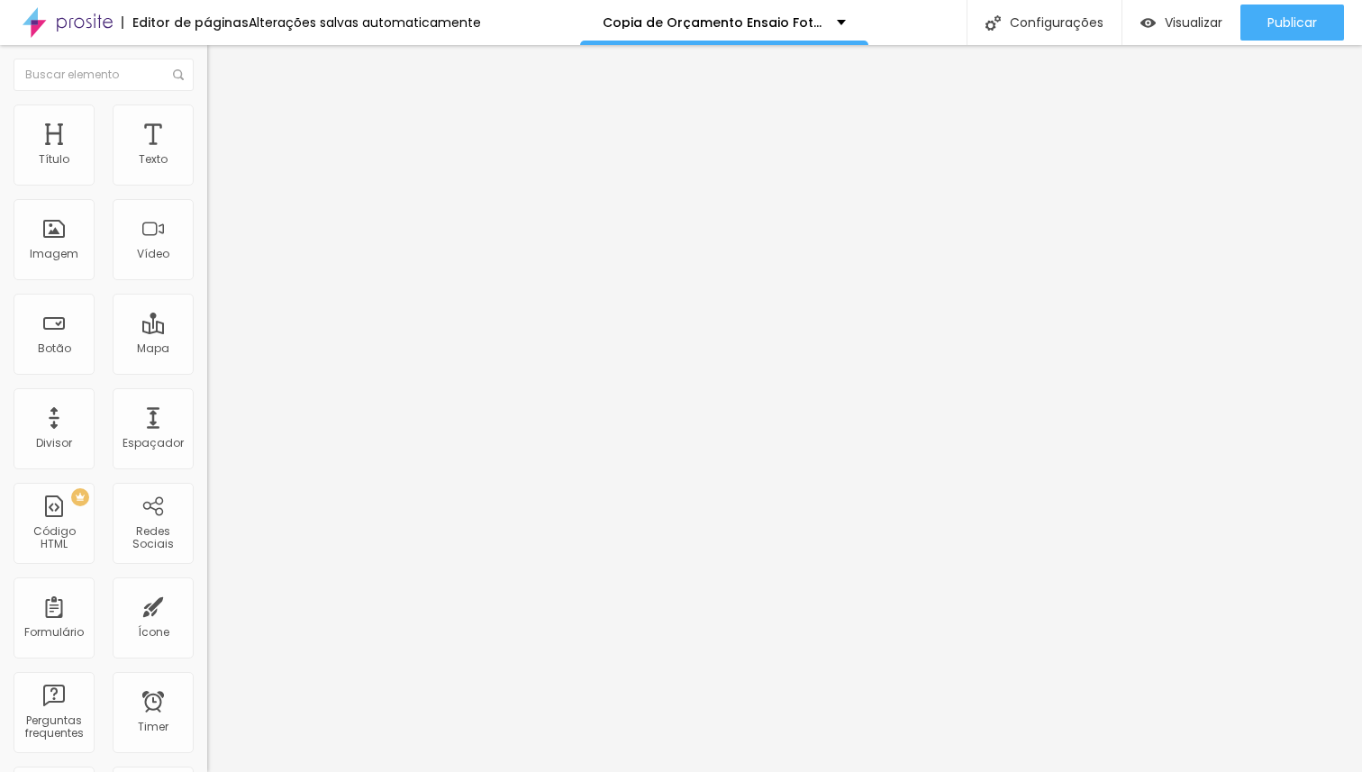
type input "9"
type input "10"
type input "11"
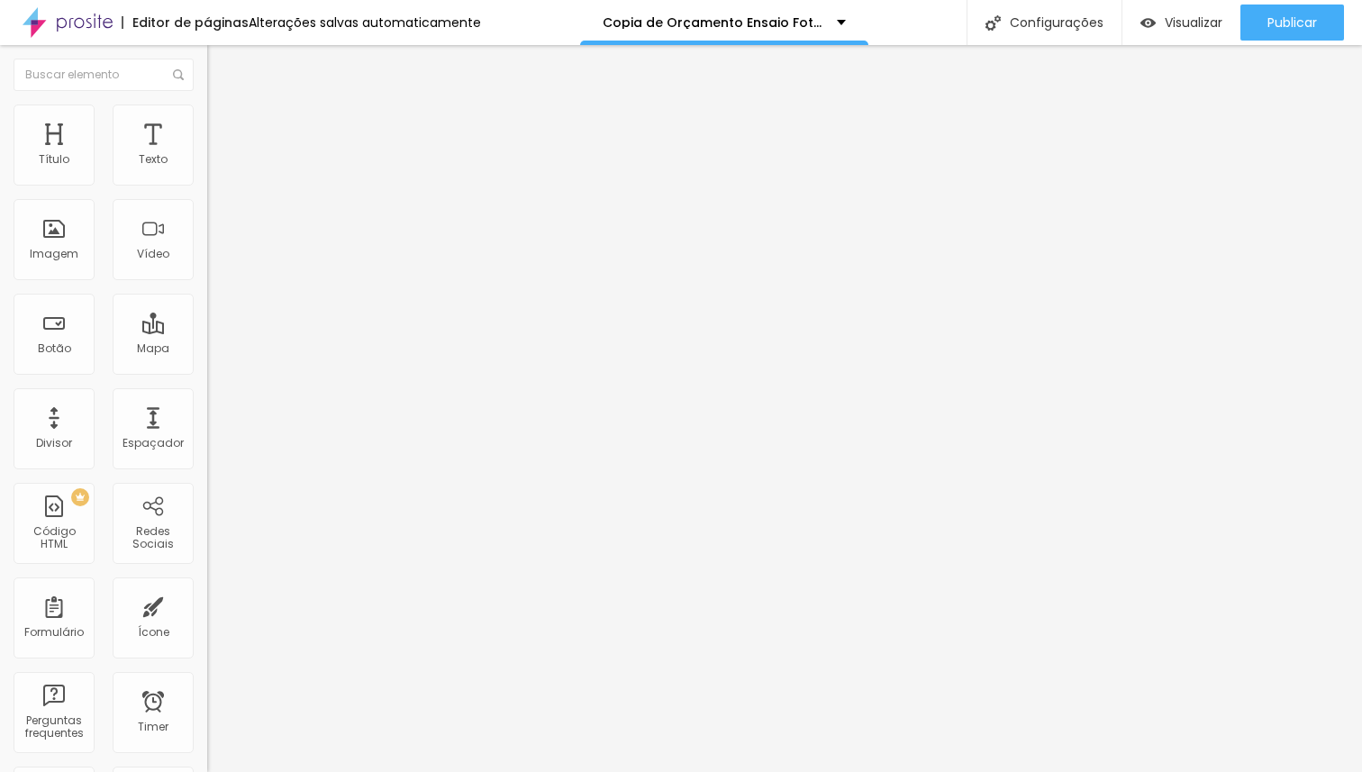
type input "10"
drag, startPoint x: 43, startPoint y: 208, endPoint x: 52, endPoint y: 205, distance: 9.4
type input "10"
click at [207, 604] on input "range" at bounding box center [265, 611] width 116 height 14
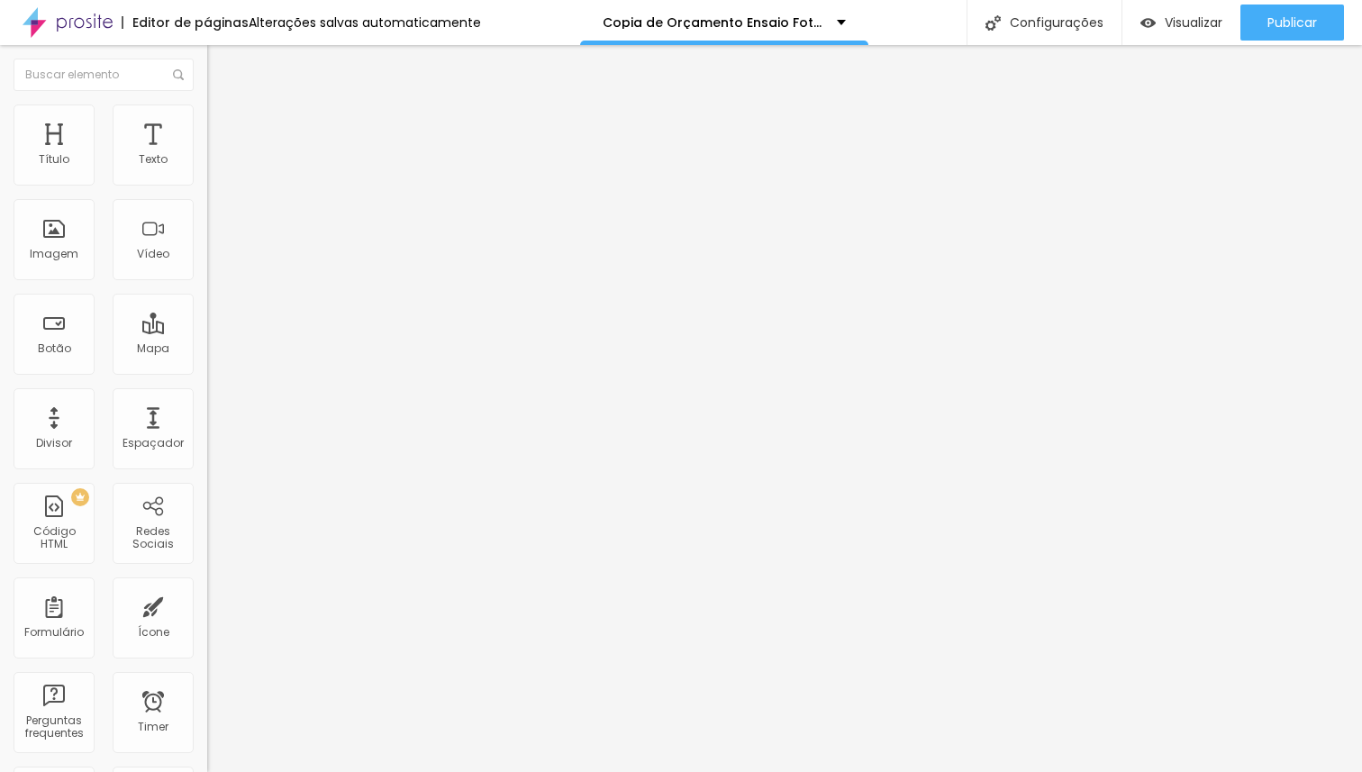
click at [223, 132] on span "Avançado" at bounding box center [252, 134] width 59 height 15
type input "1"
type input "2"
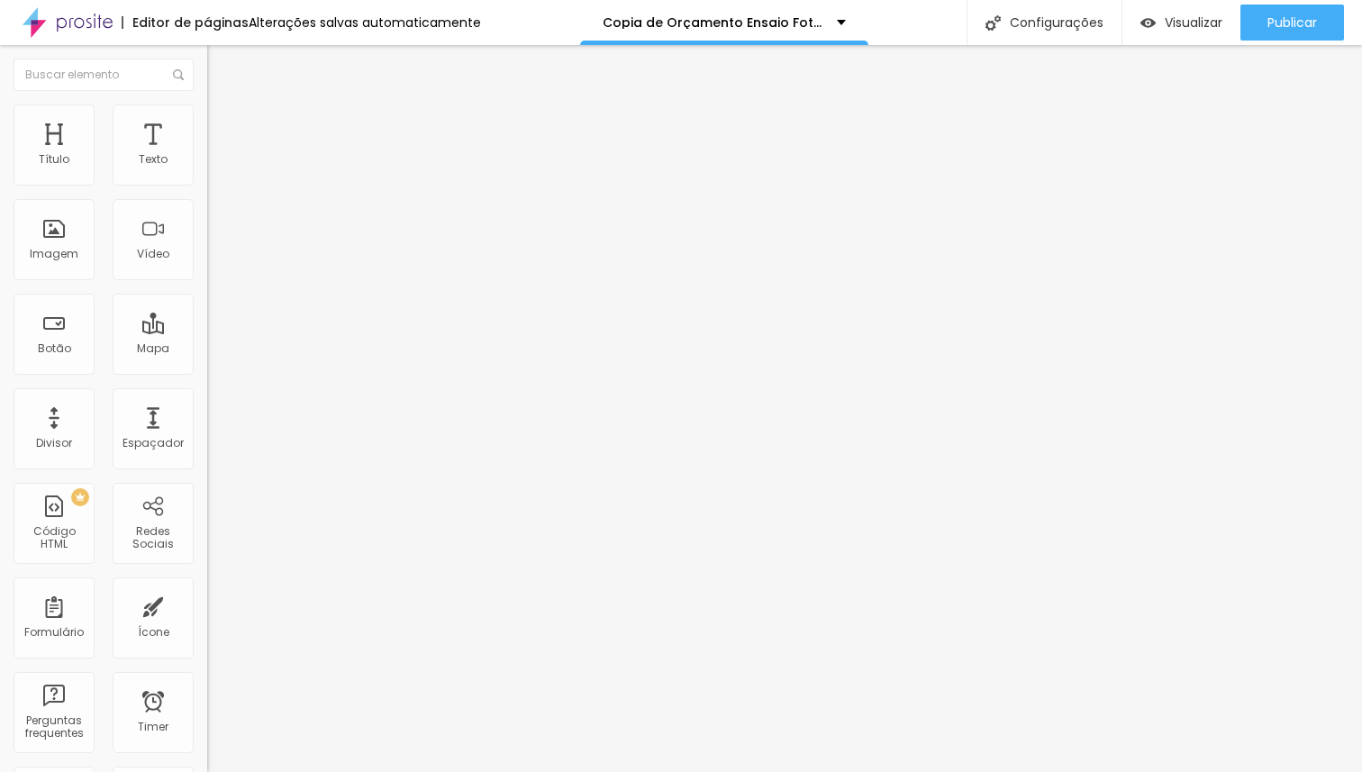
type input "3"
type input "4"
type input "5"
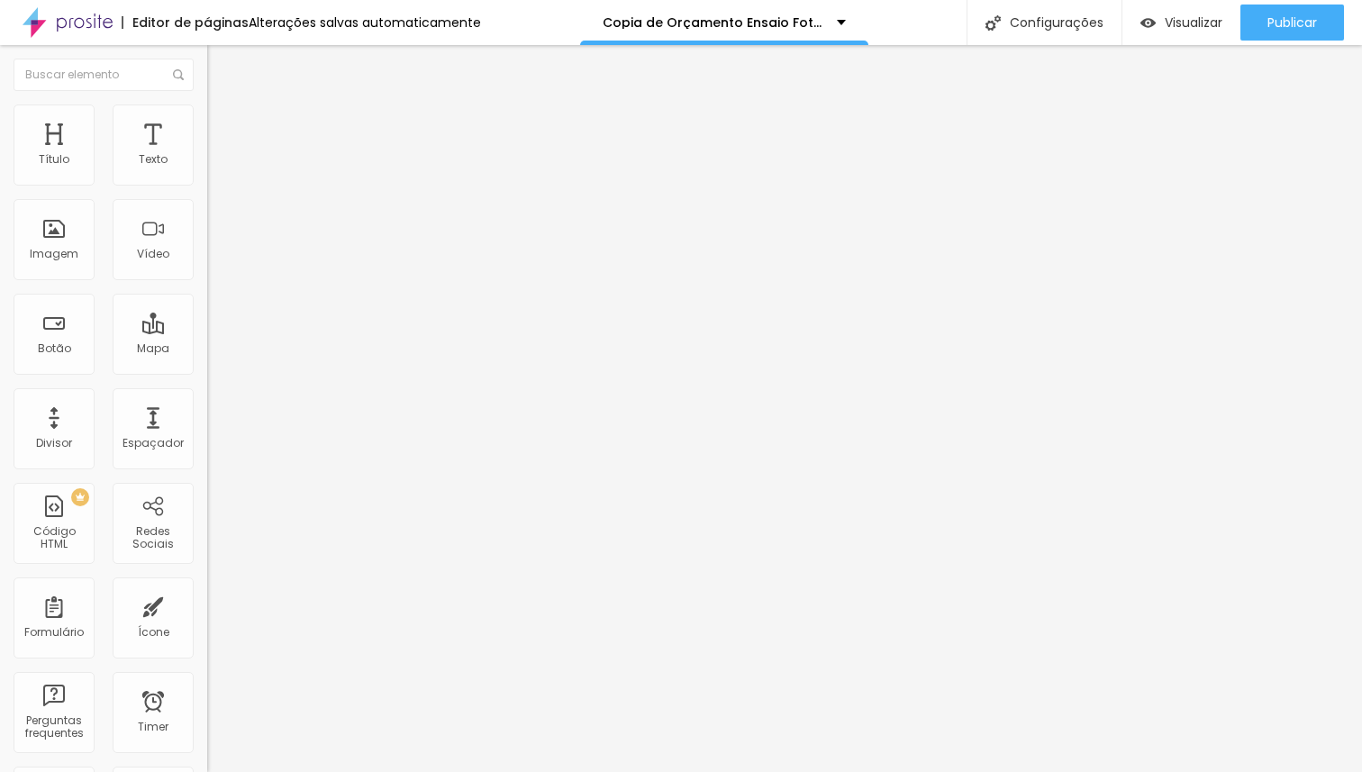
type input "5"
type input "6"
type input "7"
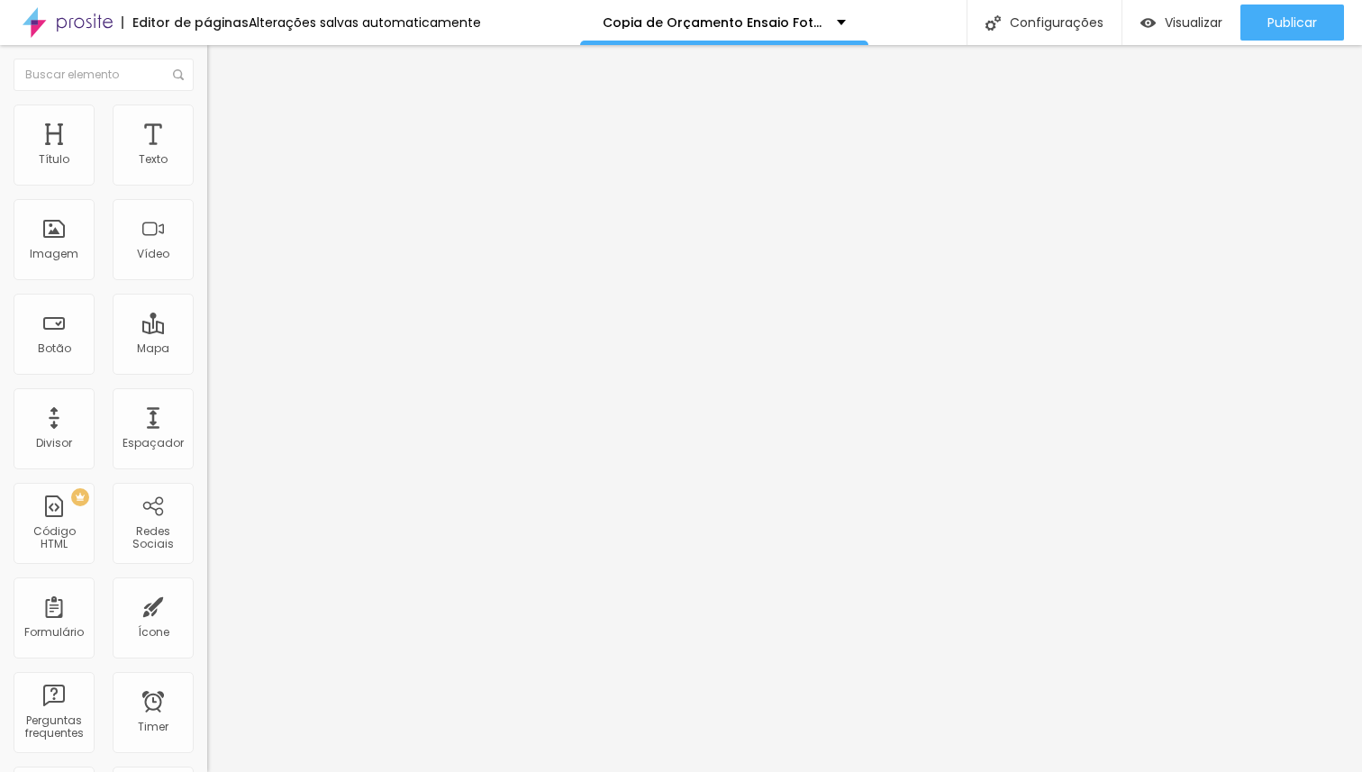
type input "8"
type input "9"
type input "10"
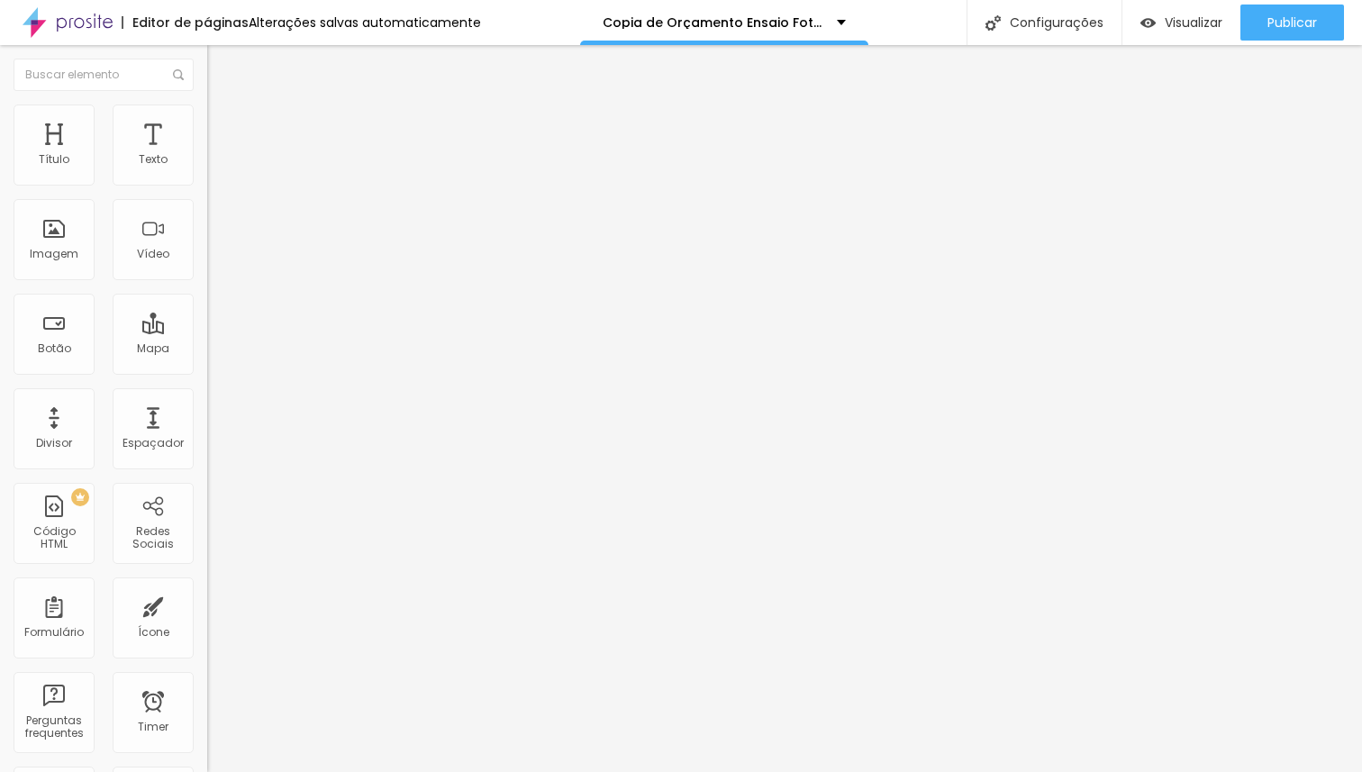
type input "10"
type input "11"
type input "12"
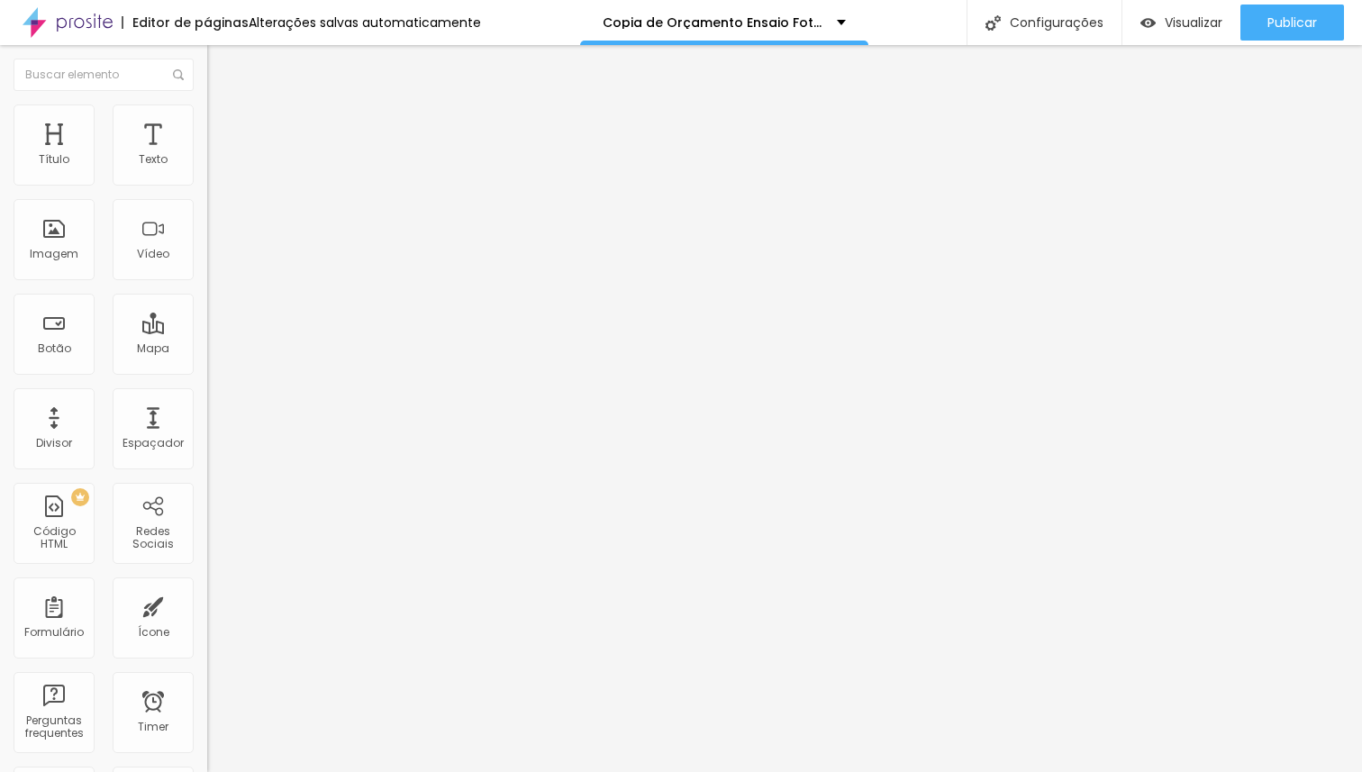
type input "13"
type input "14"
type input "15"
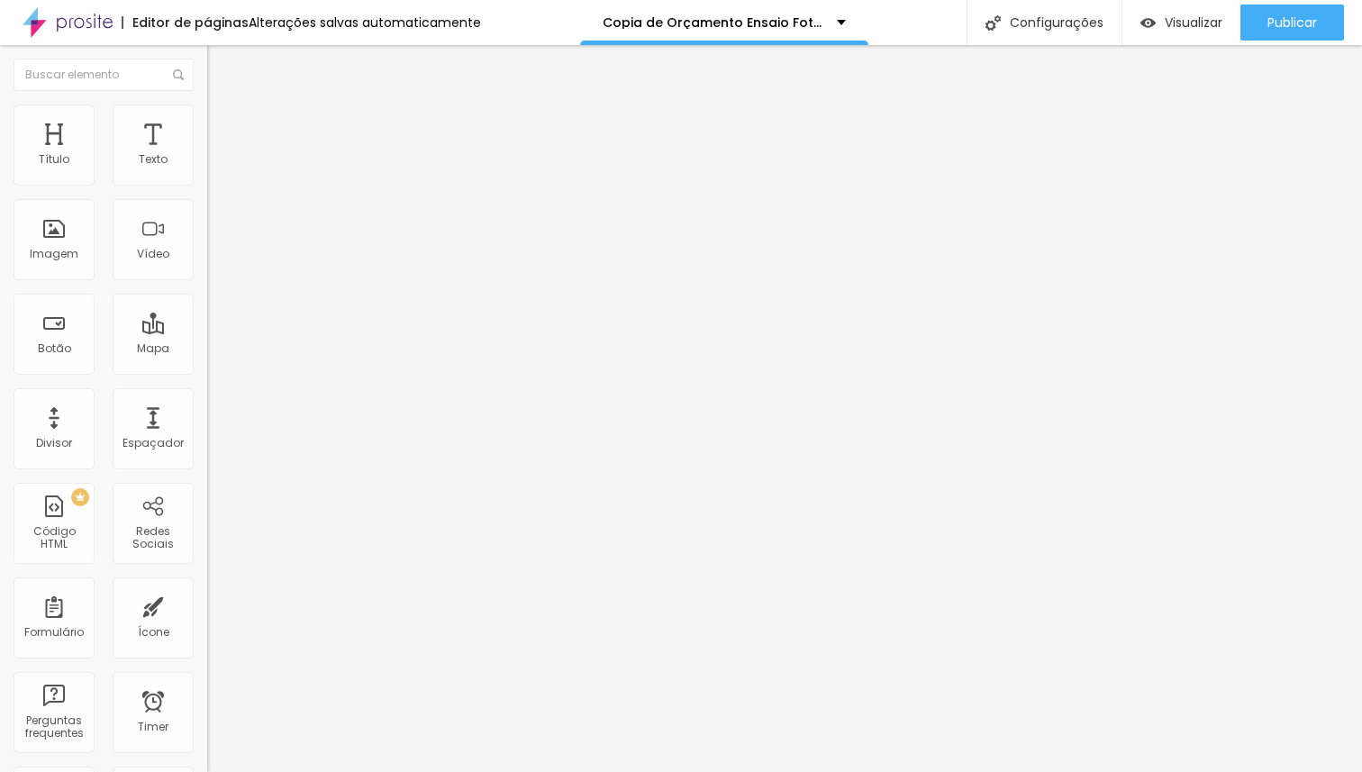
type input "15"
type input "14"
type input "13"
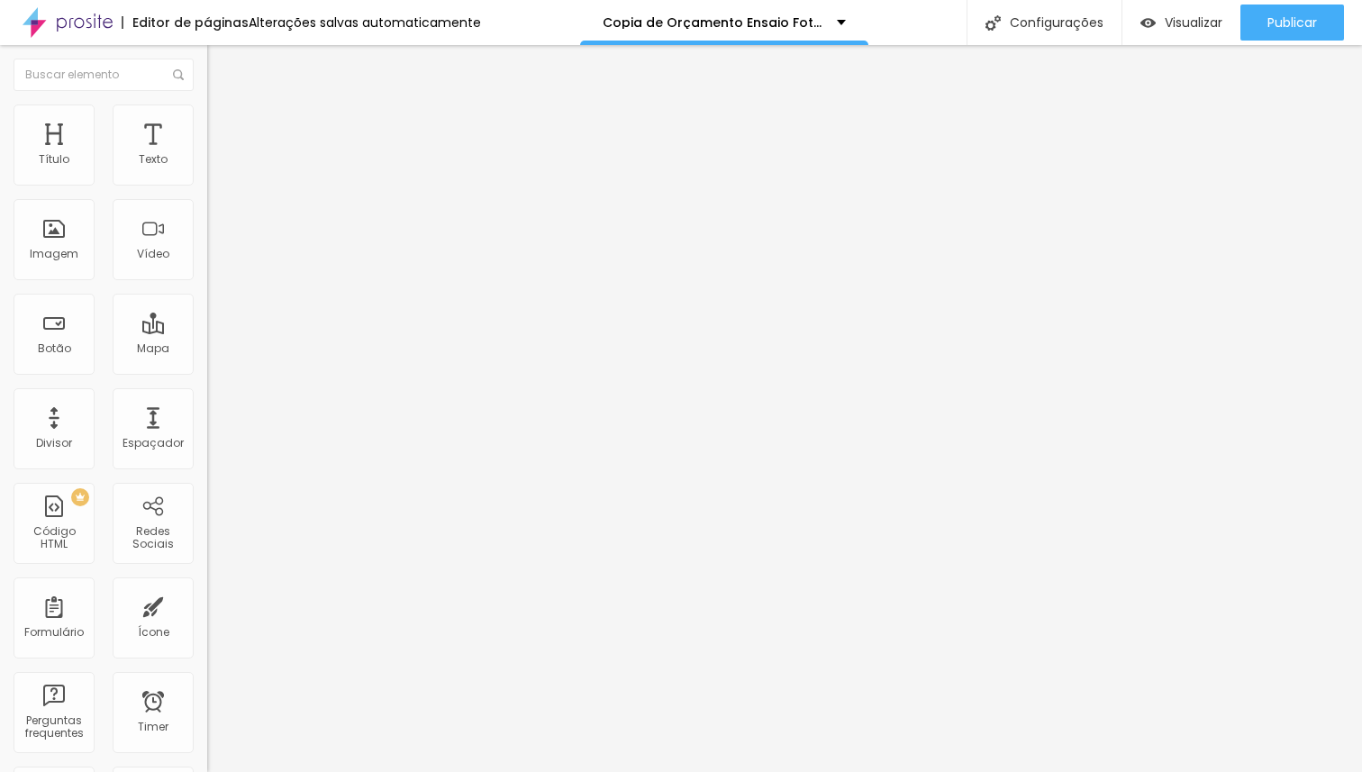
type input "12"
type input "11"
type input "10"
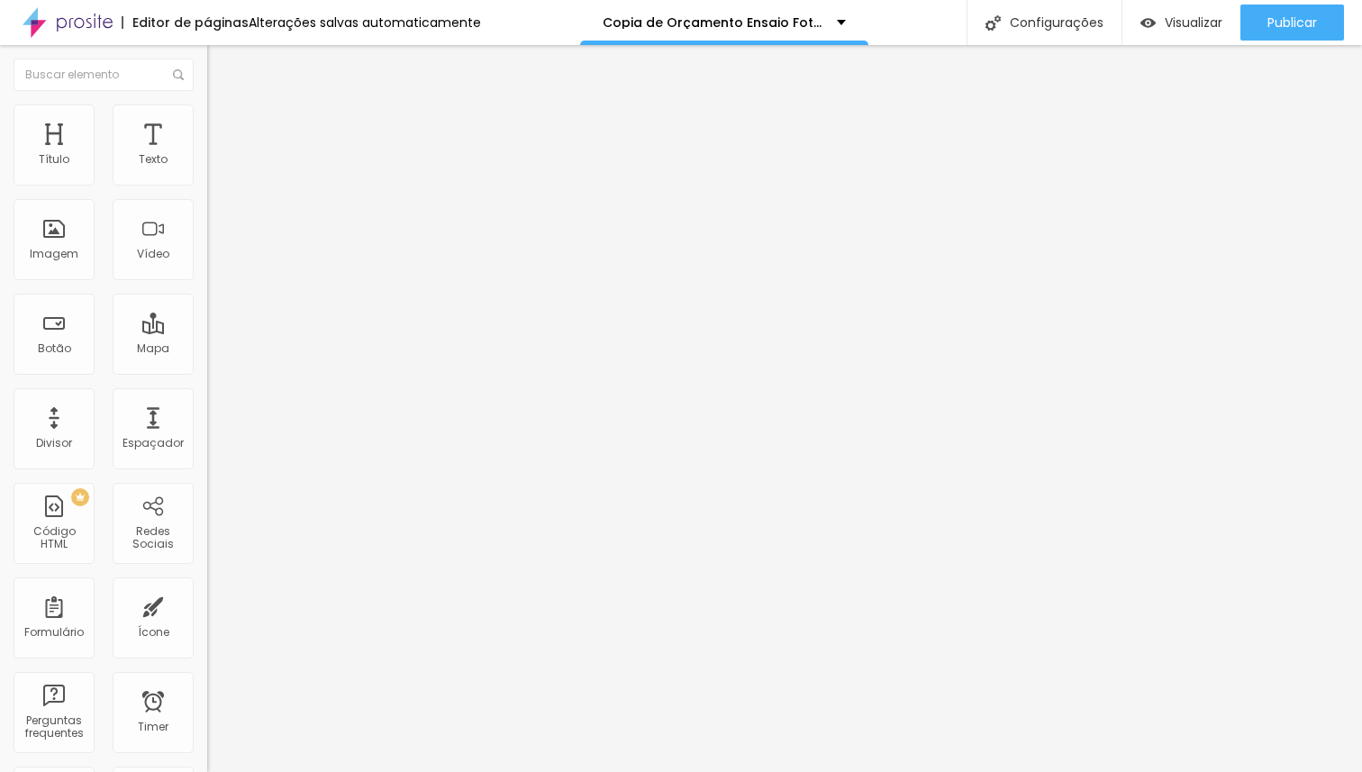
type input "10"
drag, startPoint x: 41, startPoint y: 178, endPoint x: 52, endPoint y: 174, distance: 12.5
type input "10"
click at [207, 349] on input "range" at bounding box center [265, 356] width 116 height 14
type input "1"
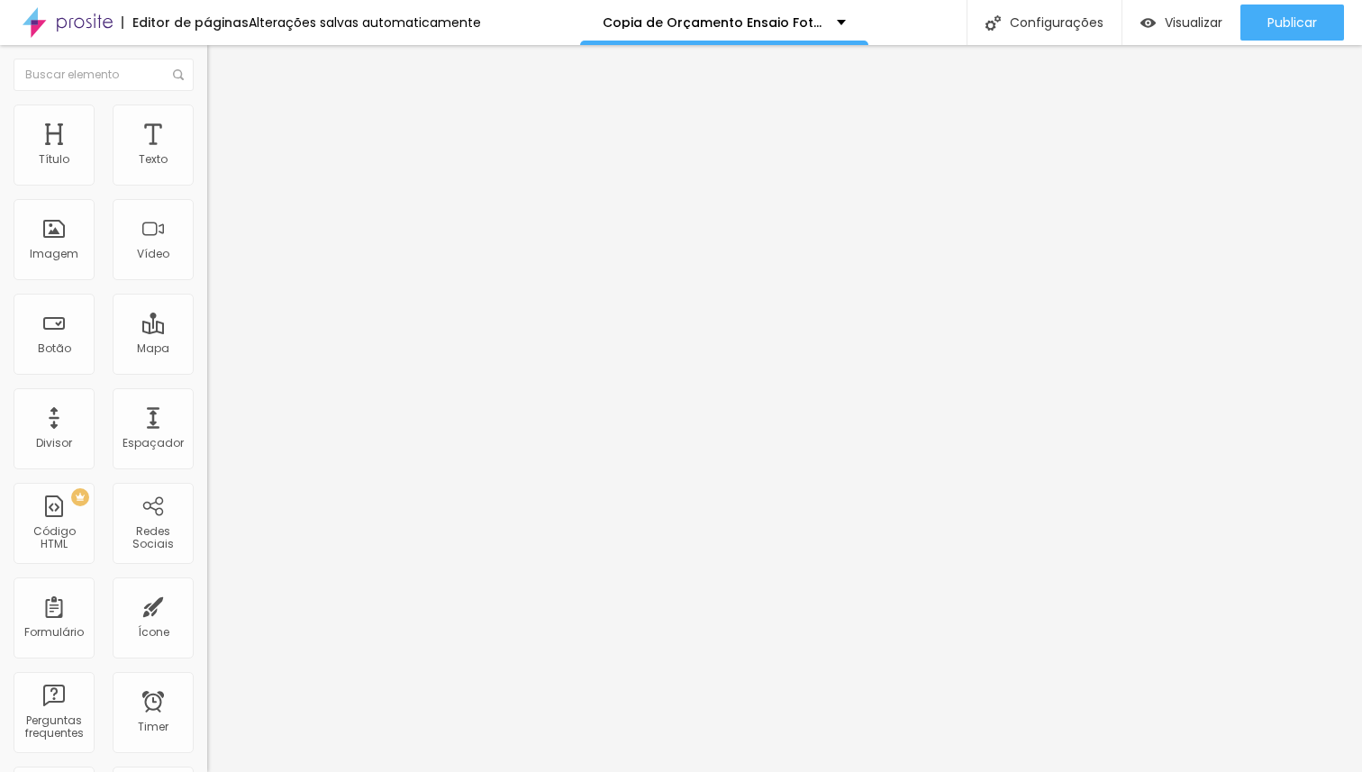
type input "1"
type input "2"
drag, startPoint x: 41, startPoint y: 211, endPoint x: 53, endPoint y: 209, distance: 12.7
click at [207, 604] on input "range" at bounding box center [265, 611] width 116 height 14
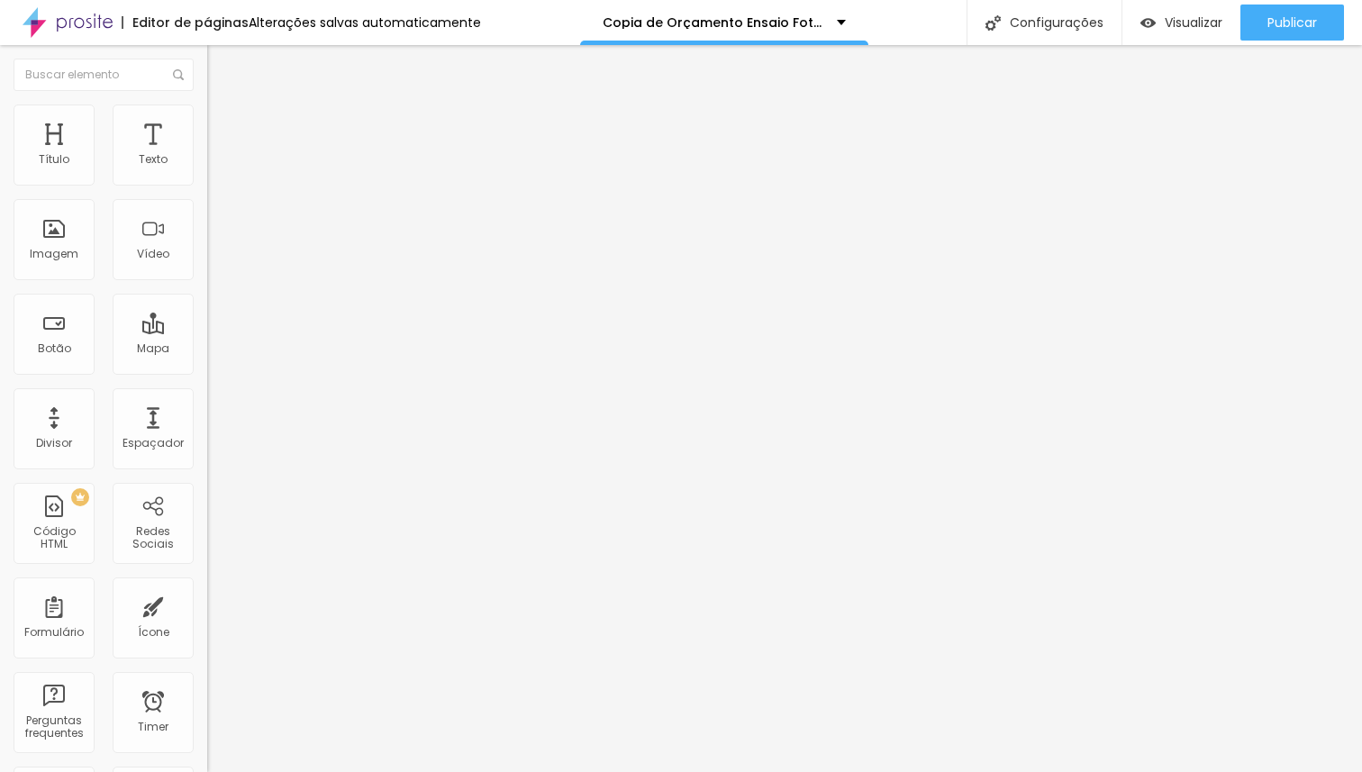
click at [207, 123] on img at bounding box center [215, 131] width 16 height 16
click at [223, 127] on span "Avançado" at bounding box center [252, 134] width 59 height 15
click at [207, 123] on li "Avançado" at bounding box center [310, 132] width 207 height 18
click at [223, 129] on span "Avançado" at bounding box center [252, 134] width 59 height 15
click at [207, 123] on li "Estilo" at bounding box center [310, 113] width 207 height 18
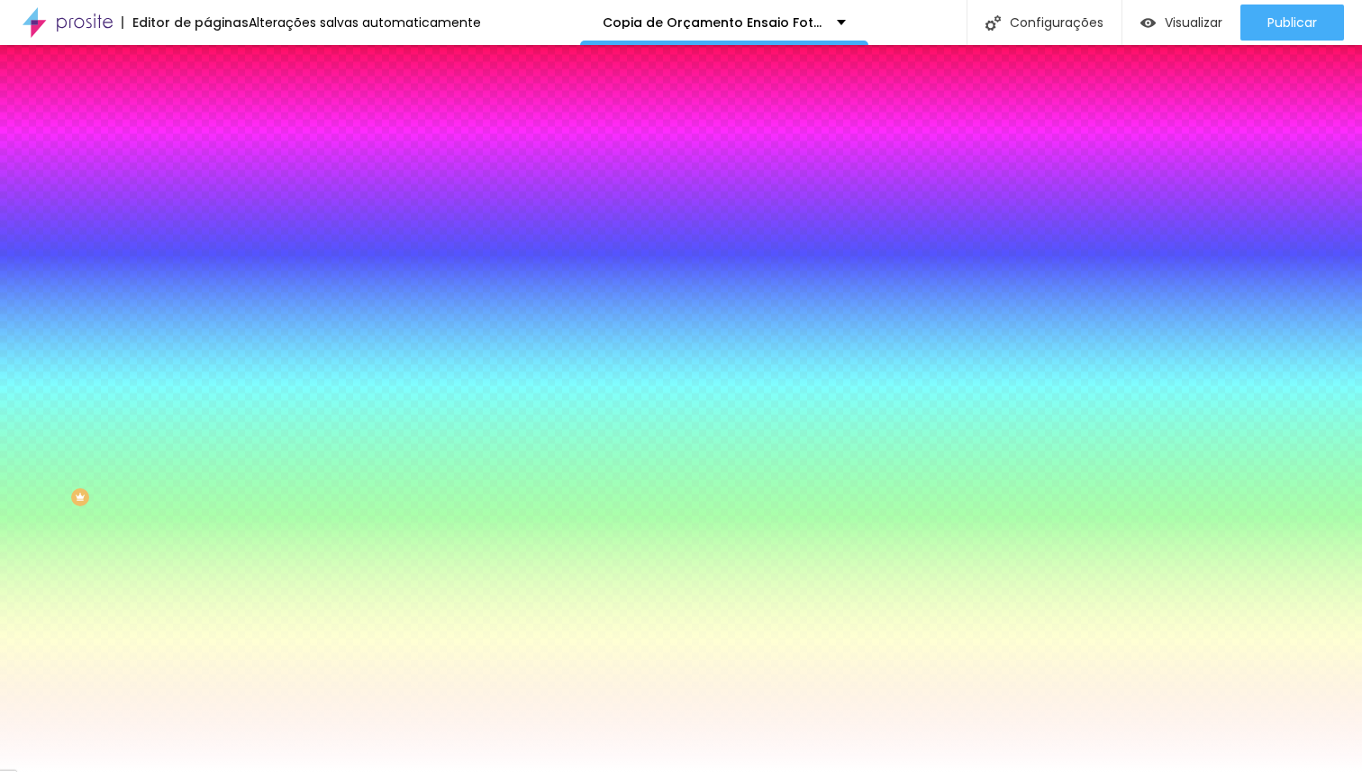
click at [223, 106] on span "Conteúdo" at bounding box center [251, 98] width 56 height 15
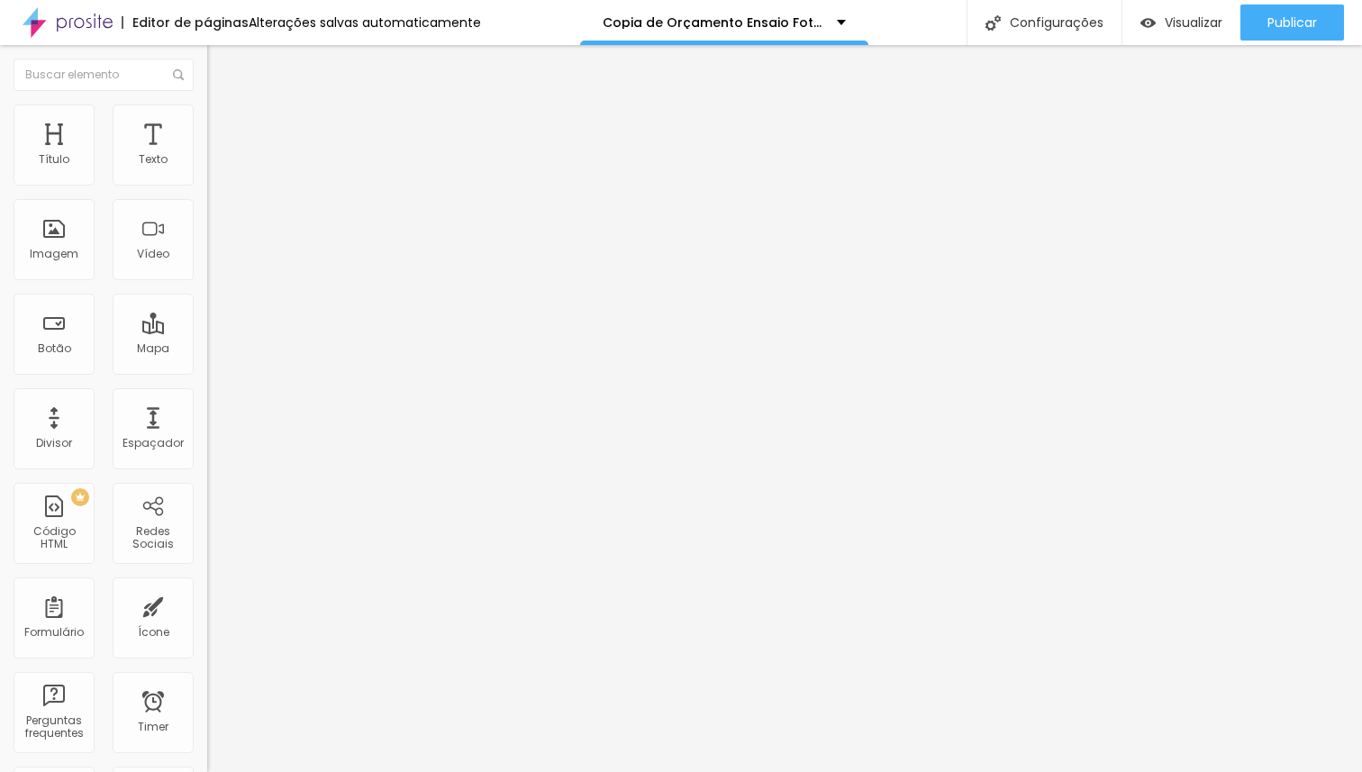
click at [207, 164] on span "Encaixotado" at bounding box center [242, 156] width 70 height 15
click at [207, 192] on span "Completo" at bounding box center [234, 184] width 55 height 15
click at [207, 164] on span "Completo" at bounding box center [234, 156] width 55 height 15
drag, startPoint x: 57, startPoint y: 254, endPoint x: 613, endPoint y: 4, distance: 609.6
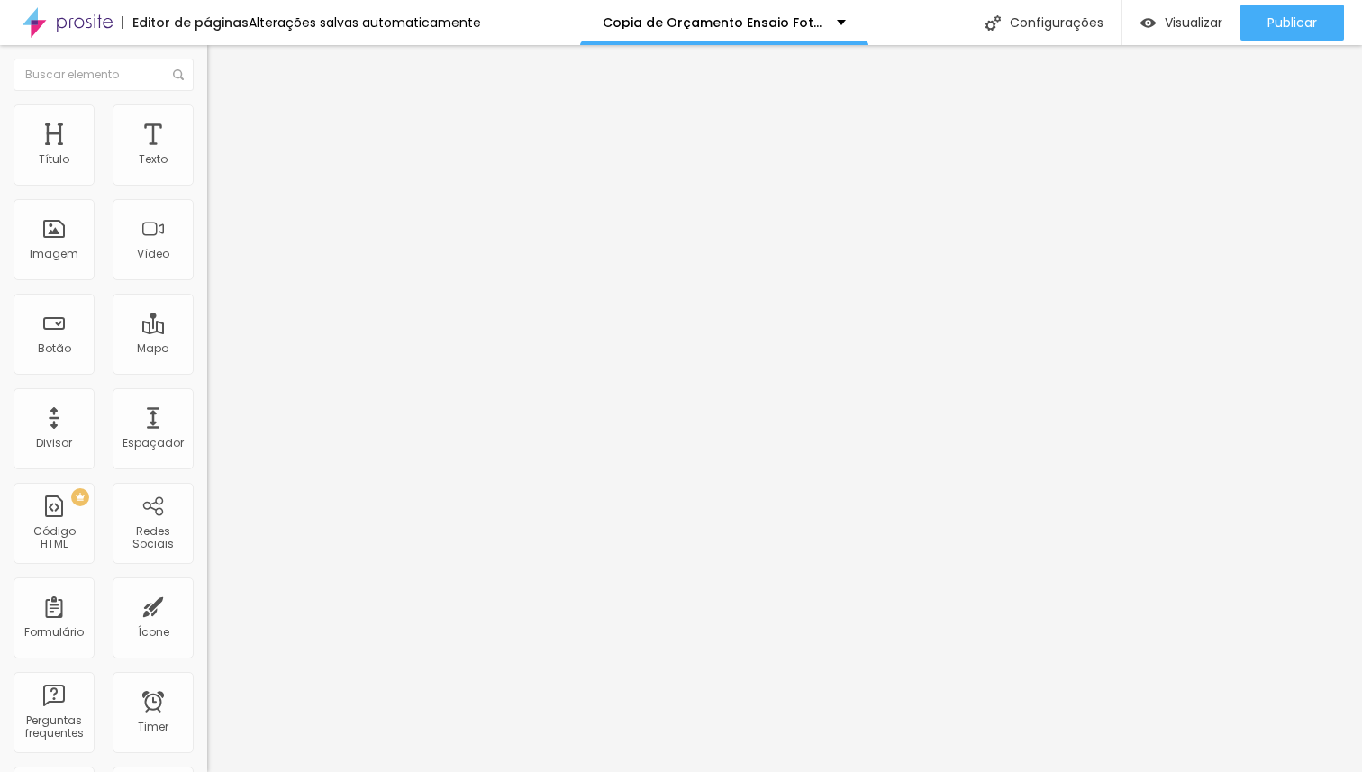
click at [207, 155] on span "Adicionar imagem" at bounding box center [265, 147] width 116 height 15
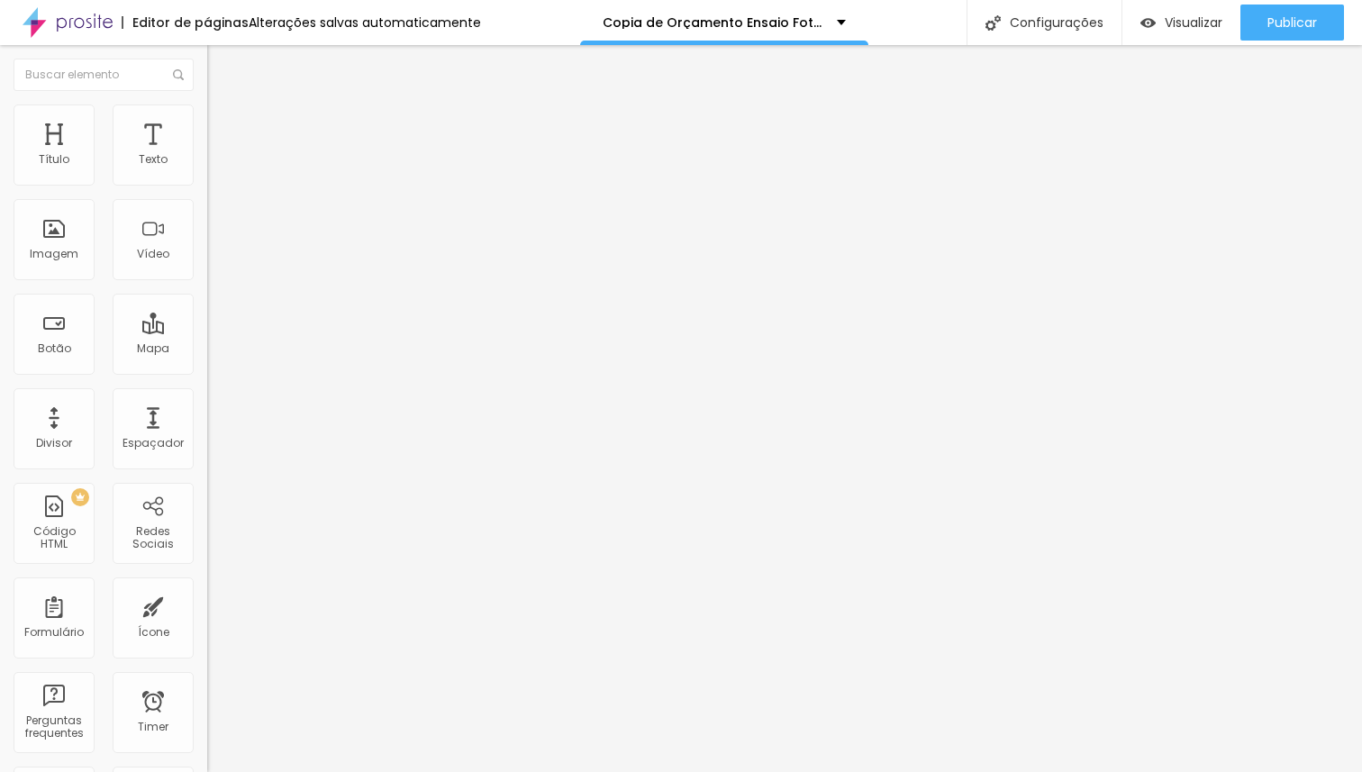
scroll to position [849, 0]
click at [223, 127] on span "Avançado" at bounding box center [252, 134] width 59 height 15
drag, startPoint x: 115, startPoint y: 177, endPoint x: 0, endPoint y: 177, distance: 115.3
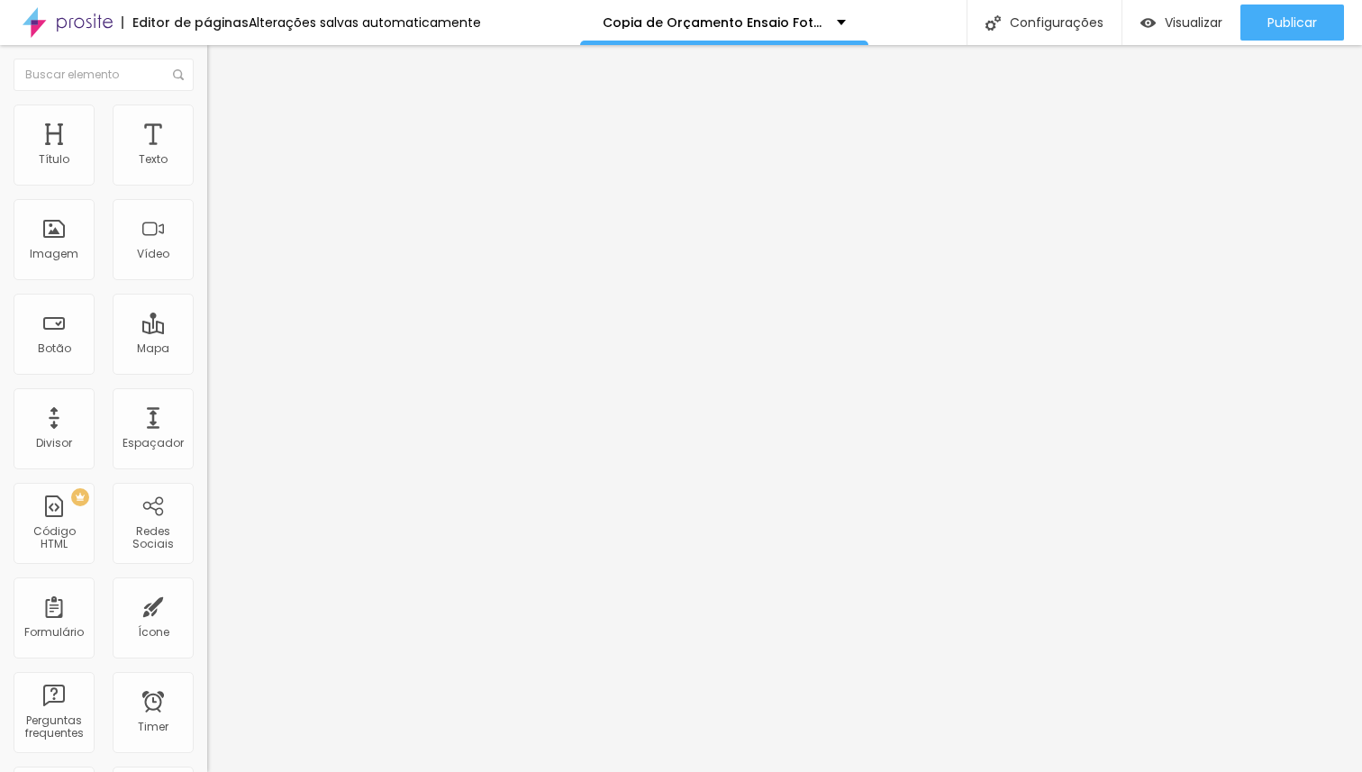
click at [207, 349] on input "range" at bounding box center [265, 356] width 116 height 14
drag, startPoint x: 45, startPoint y: 211, endPoint x: 2, endPoint y: 211, distance: 43.2
click at [207, 604] on input "range" at bounding box center [265, 611] width 116 height 14
click at [207, 139] on li "Avançado" at bounding box center [310, 132] width 207 height 18
drag, startPoint x: 113, startPoint y: 177, endPoint x: 0, endPoint y: 184, distance: 112.8
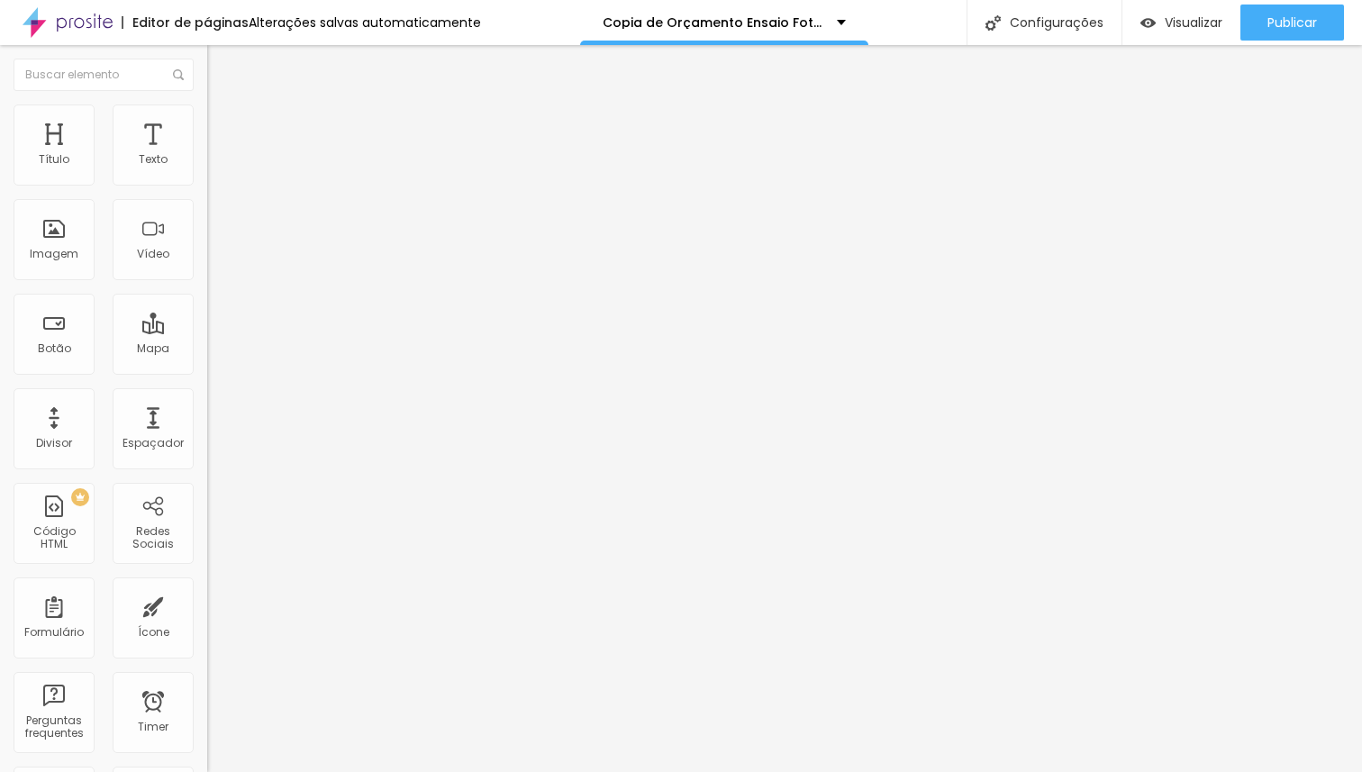
click at [207, 349] on input "range" at bounding box center [265, 356] width 116 height 14
click at [207, 604] on input "range" at bounding box center [265, 611] width 116 height 14
click at [207, 155] on span "Adicionar imagem" at bounding box center [265, 147] width 116 height 15
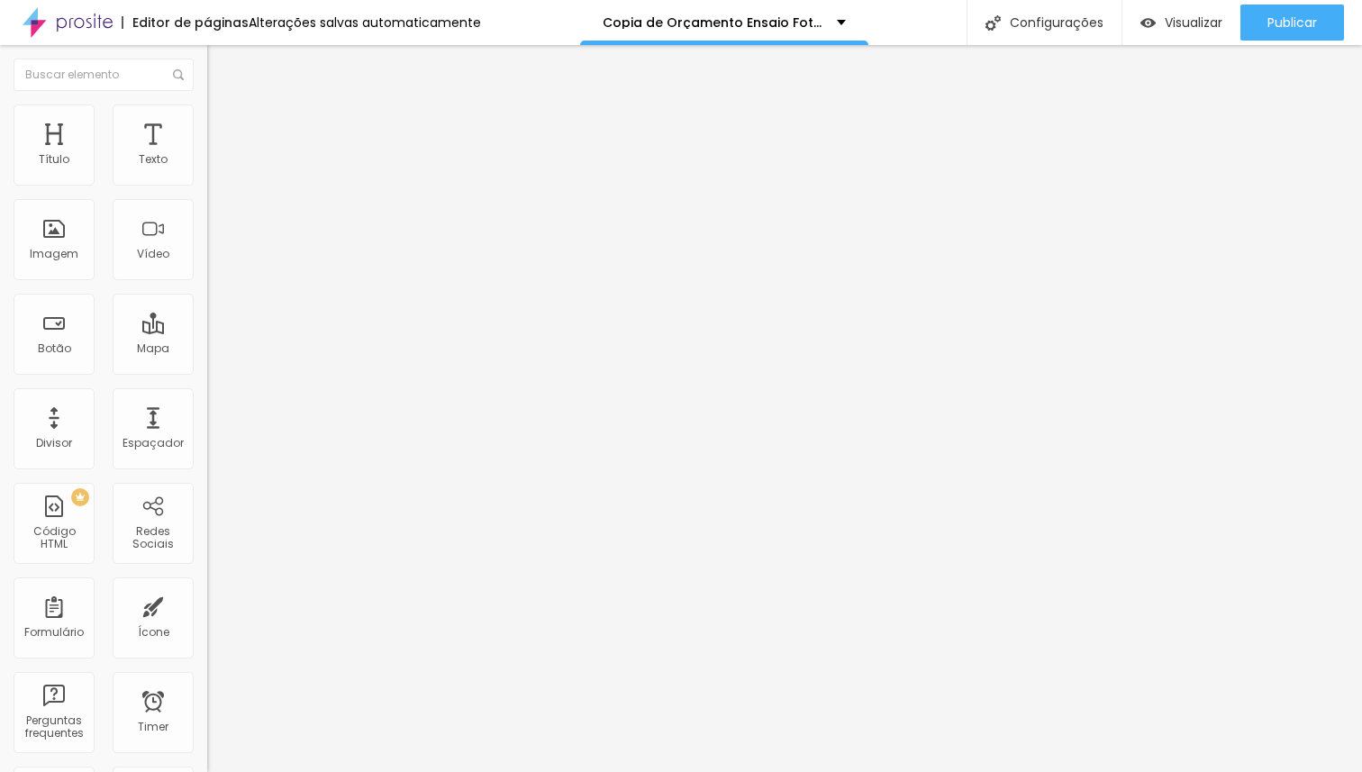
click at [223, 127] on span "Avançado" at bounding box center [252, 134] width 59 height 15
drag, startPoint x: 111, startPoint y: 174, endPoint x: 0, endPoint y: 181, distance: 111.0
click at [207, 349] on input "range" at bounding box center [265, 356] width 116 height 14
drag, startPoint x: 41, startPoint y: 209, endPoint x: 32, endPoint y: 211, distance: 9.2
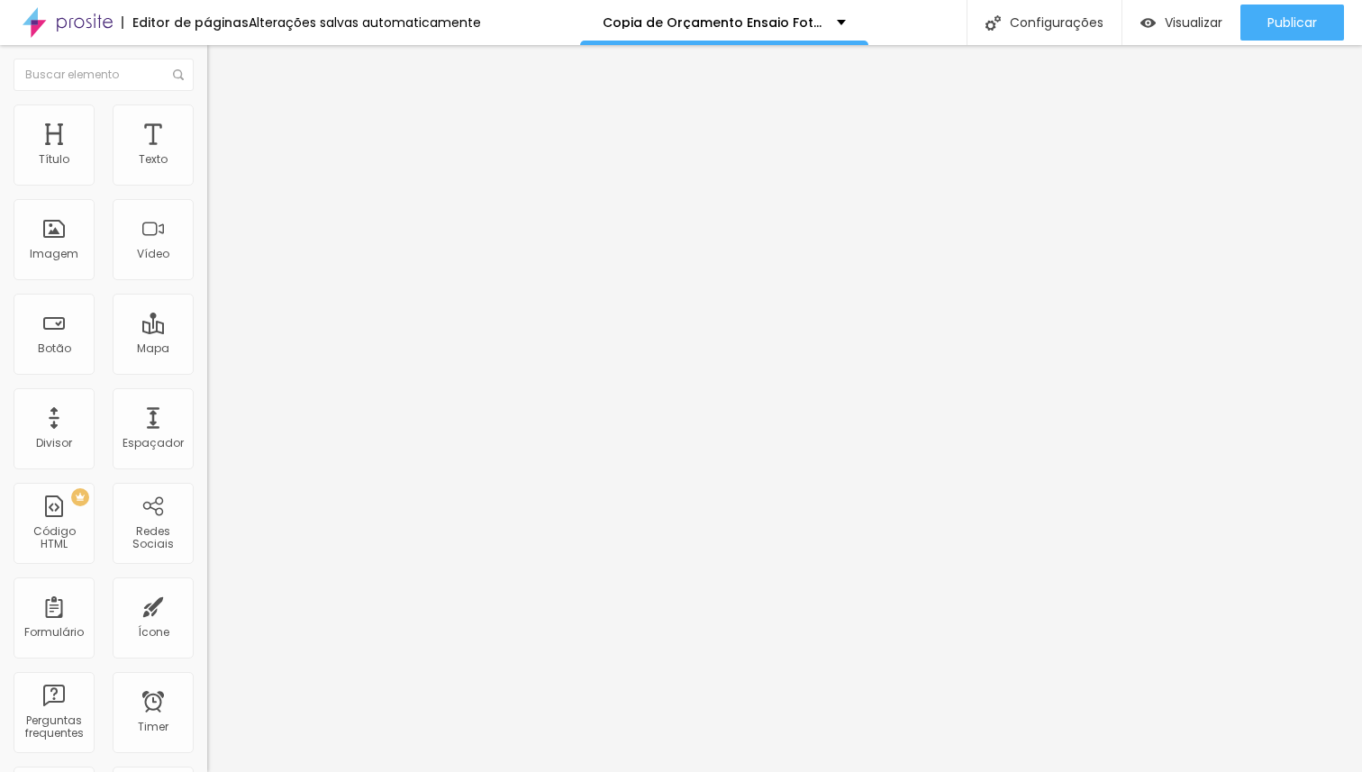
click at [207, 604] on input "range" at bounding box center [265, 611] width 116 height 14
click at [207, 155] on span "Adicionar imagem" at bounding box center [265, 147] width 116 height 15
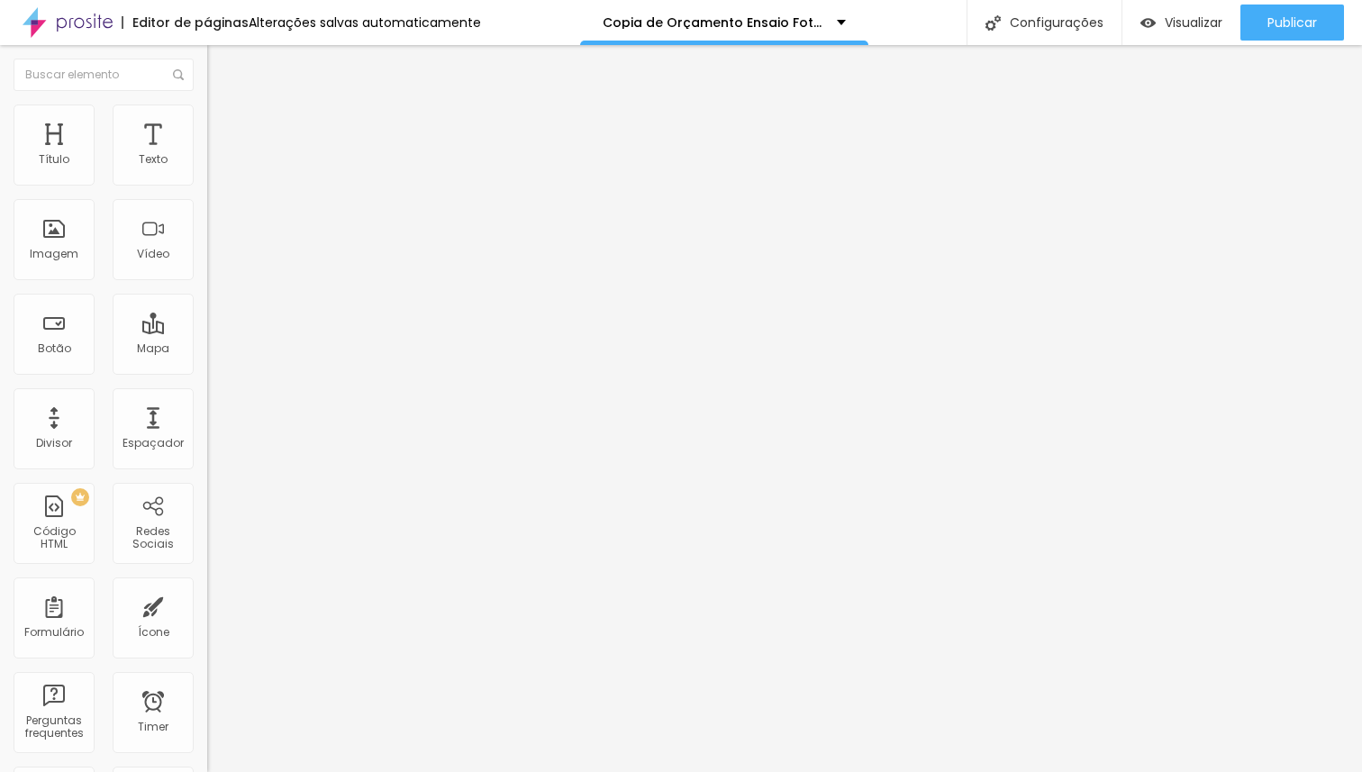
click at [207, 155] on span "Trocar imagem" at bounding box center [256, 147] width 98 height 15
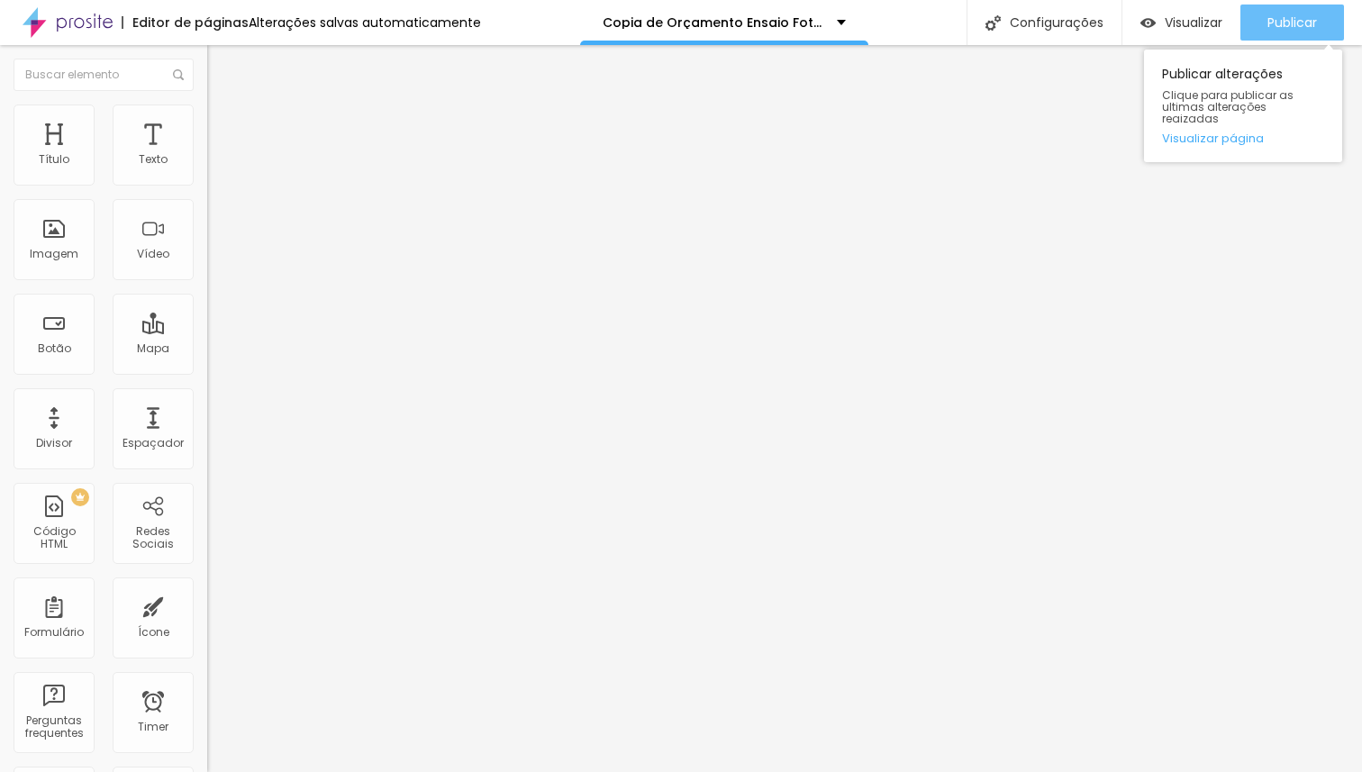
click at [1282, 11] on div "Publicar" at bounding box center [1292, 23] width 50 height 36
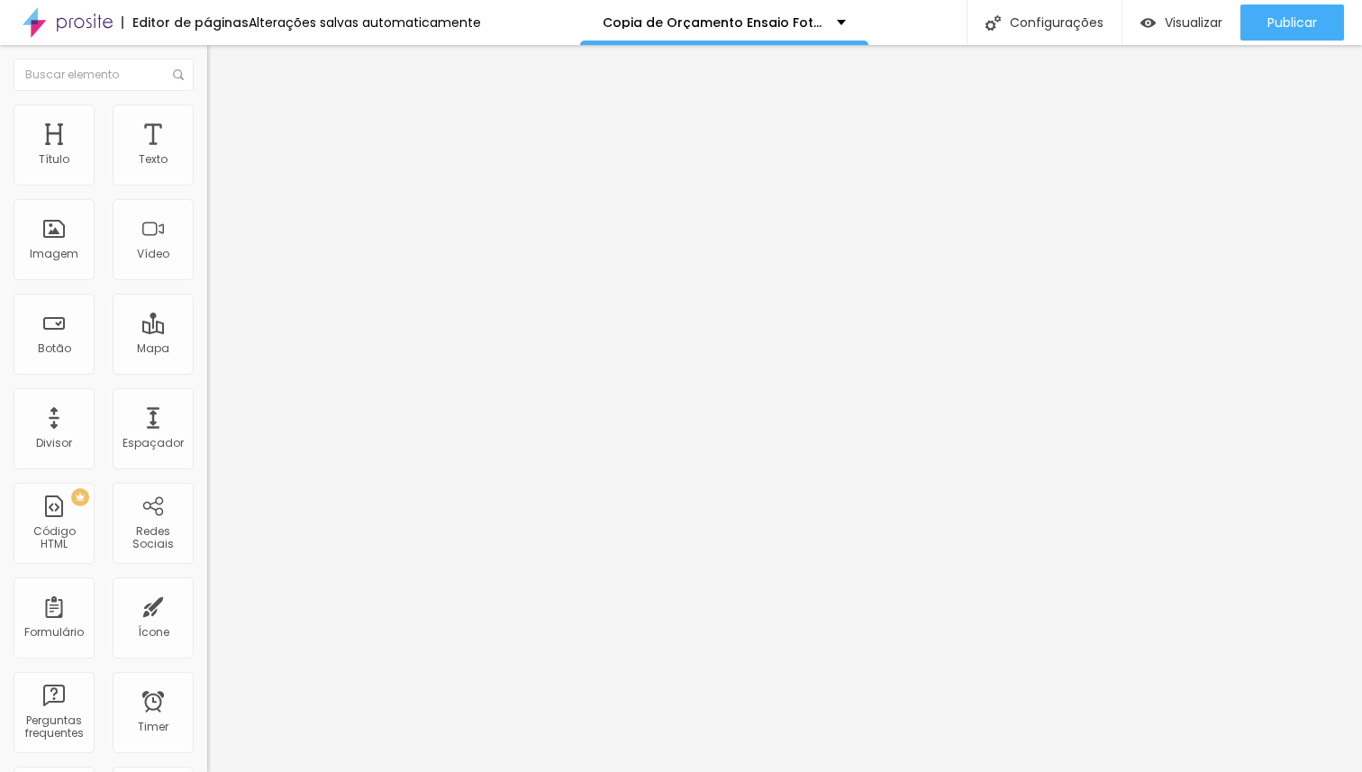
click at [207, 123] on li "Avançado" at bounding box center [310, 132] width 207 height 18
drag, startPoint x: 119, startPoint y: 178, endPoint x: 19, endPoint y: 179, distance: 100.0
click at [207, 349] on input "range" at bounding box center [265, 356] width 116 height 14
drag, startPoint x: 43, startPoint y: 210, endPoint x: 21, endPoint y: 211, distance: 22.5
click at [207, 604] on input "range" at bounding box center [265, 611] width 116 height 14
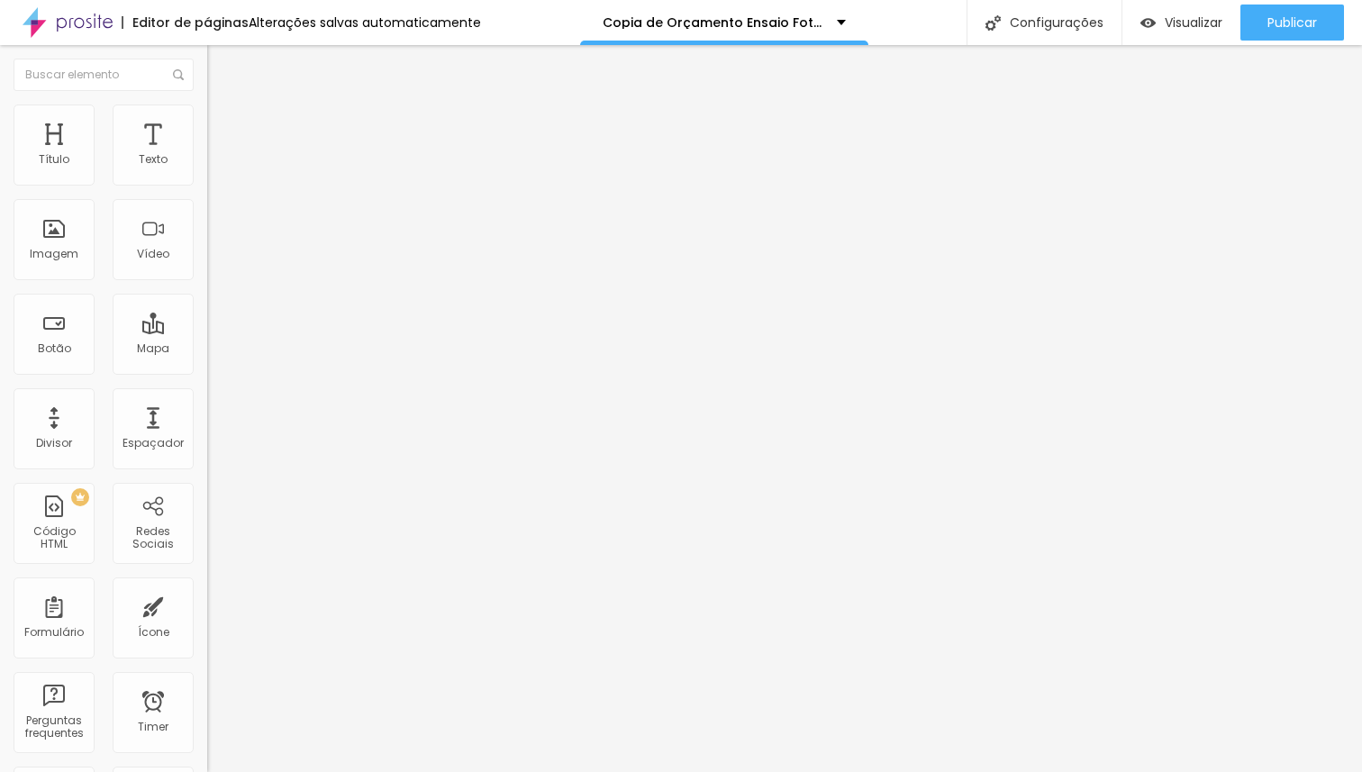
click at [207, 121] on li "Estilo" at bounding box center [310, 113] width 207 height 18
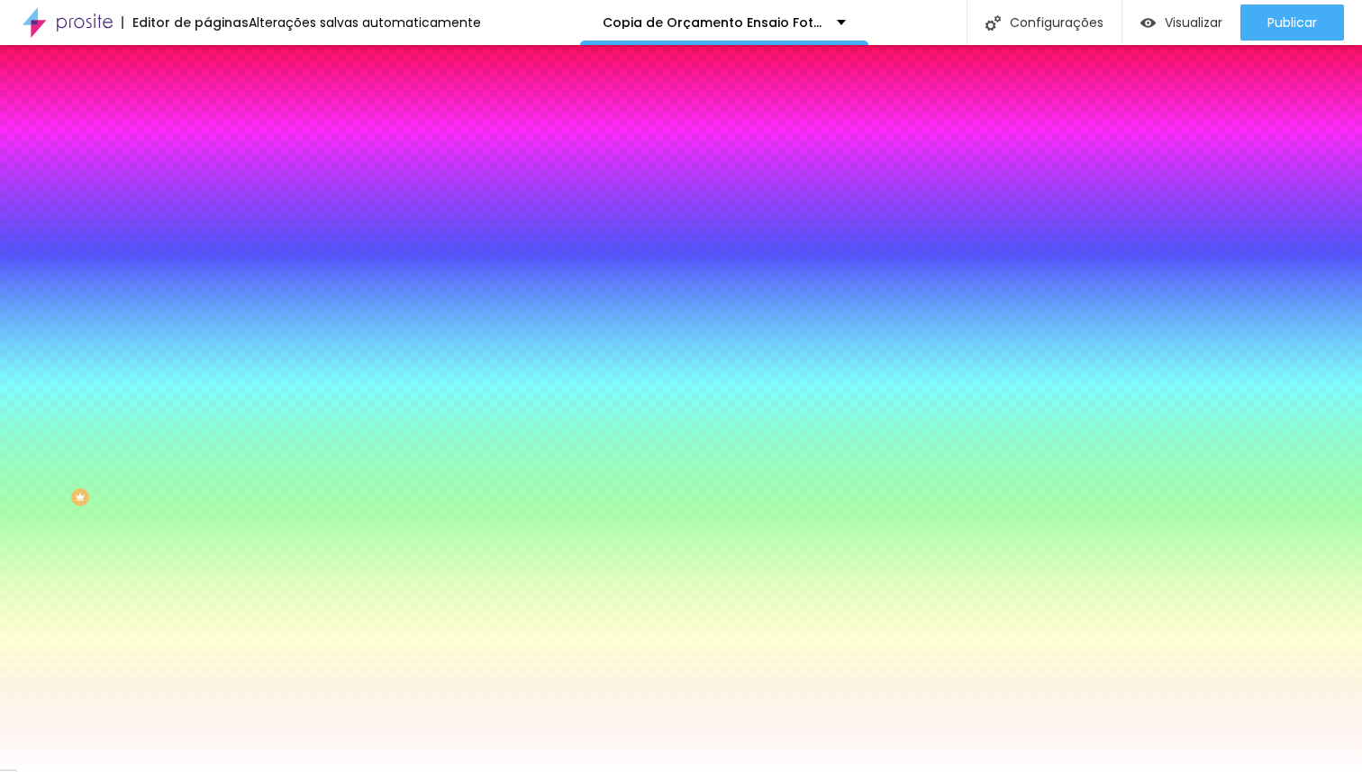
click at [207, 166] on span "Adicionar imagem" at bounding box center [265, 157] width 116 height 15
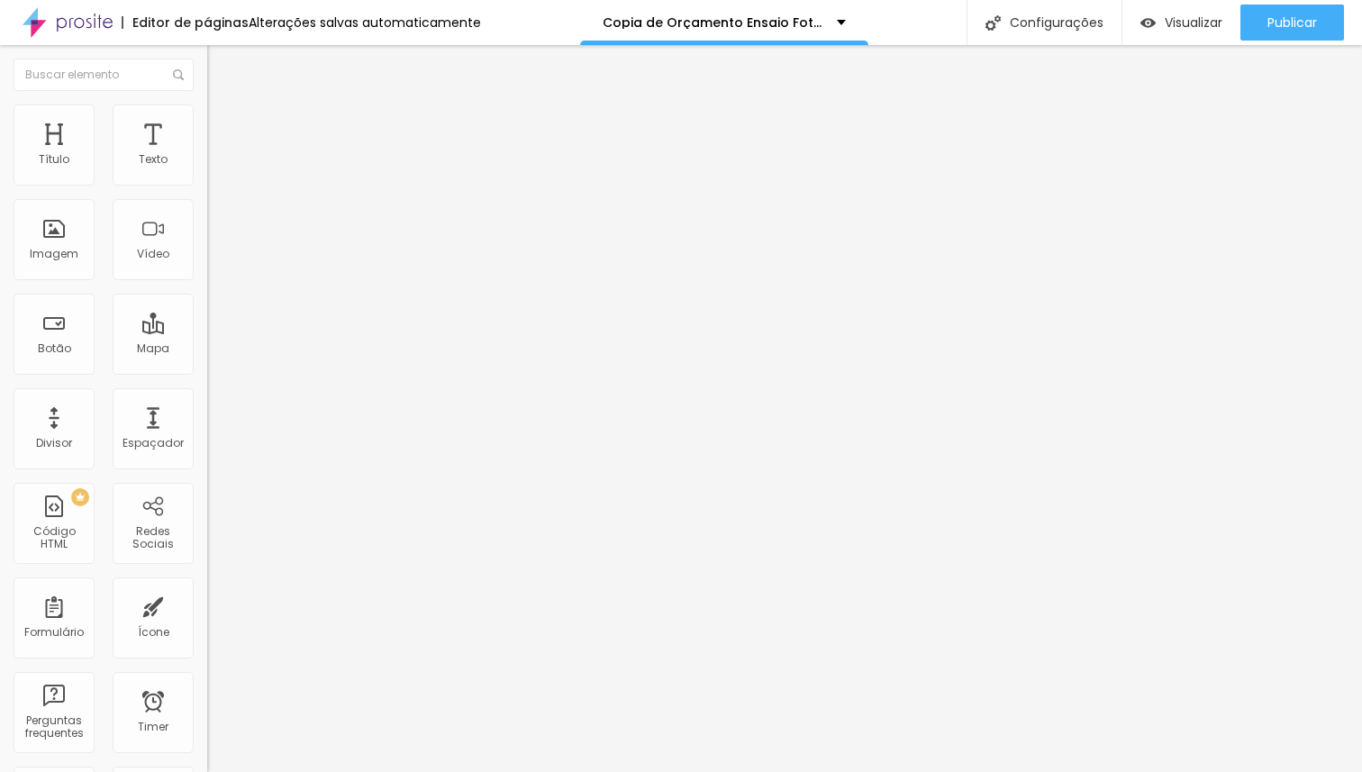
click at [207, 155] on span "Adicionar imagem" at bounding box center [265, 147] width 116 height 15
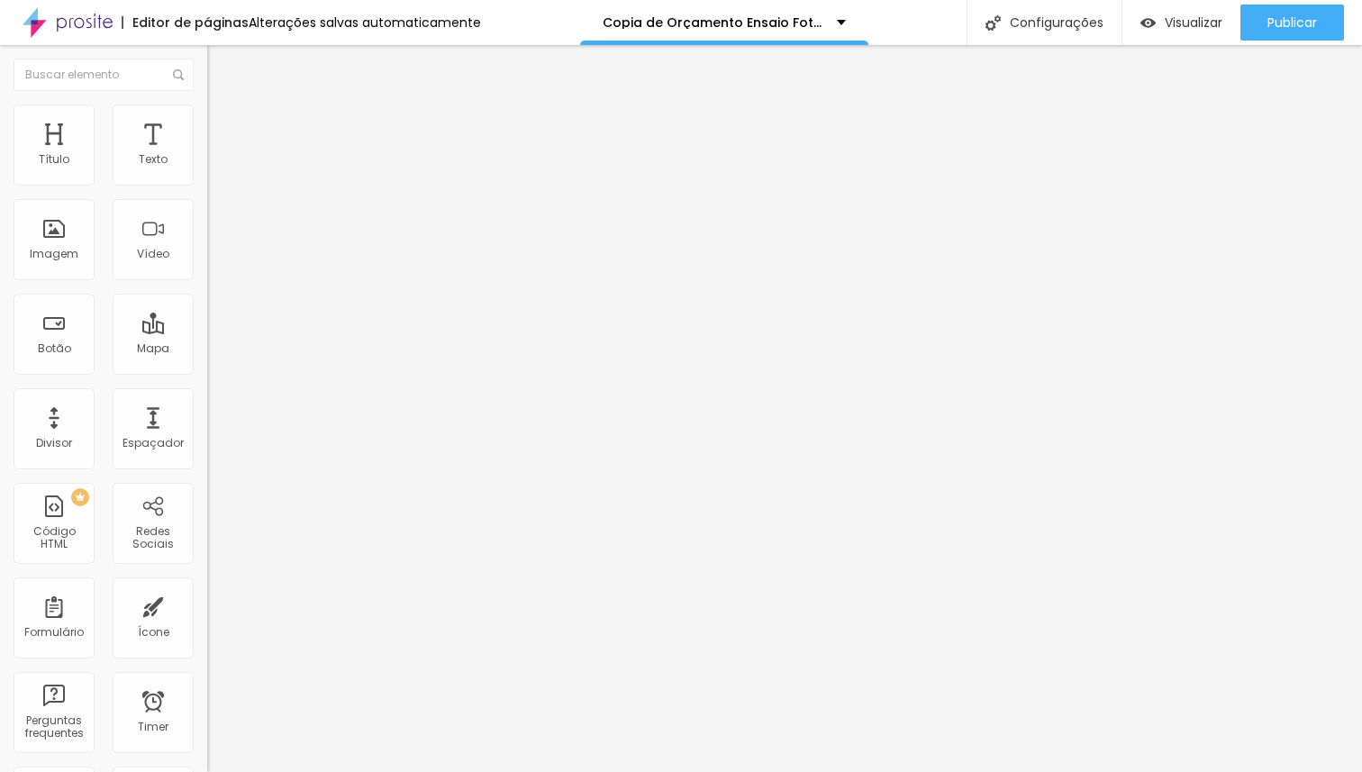
scroll to position [841, 0]
click at [207, 113] on img at bounding box center [215, 112] width 16 height 16
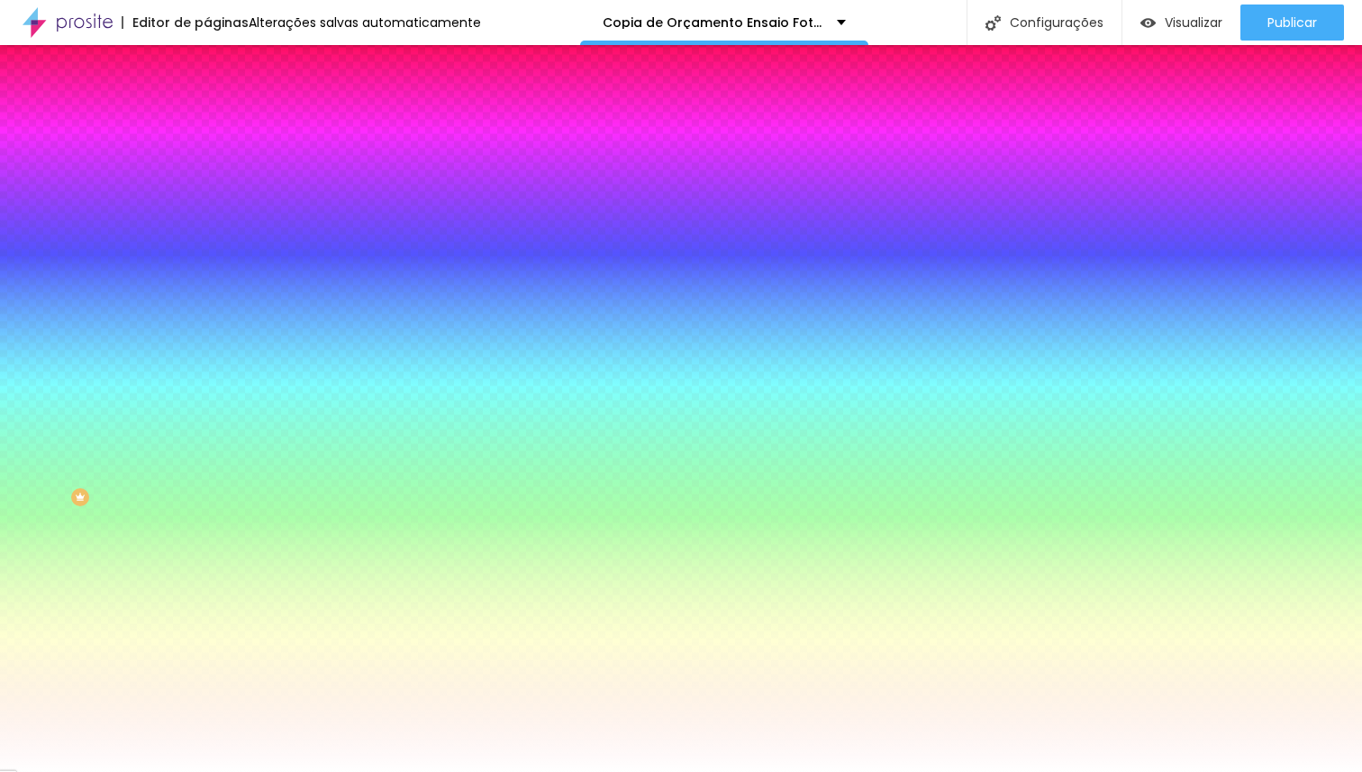
click at [305, 166] on span at bounding box center [310, 157] width 11 height 15
click at [207, 166] on span "Adicionar imagem" at bounding box center [265, 157] width 116 height 15
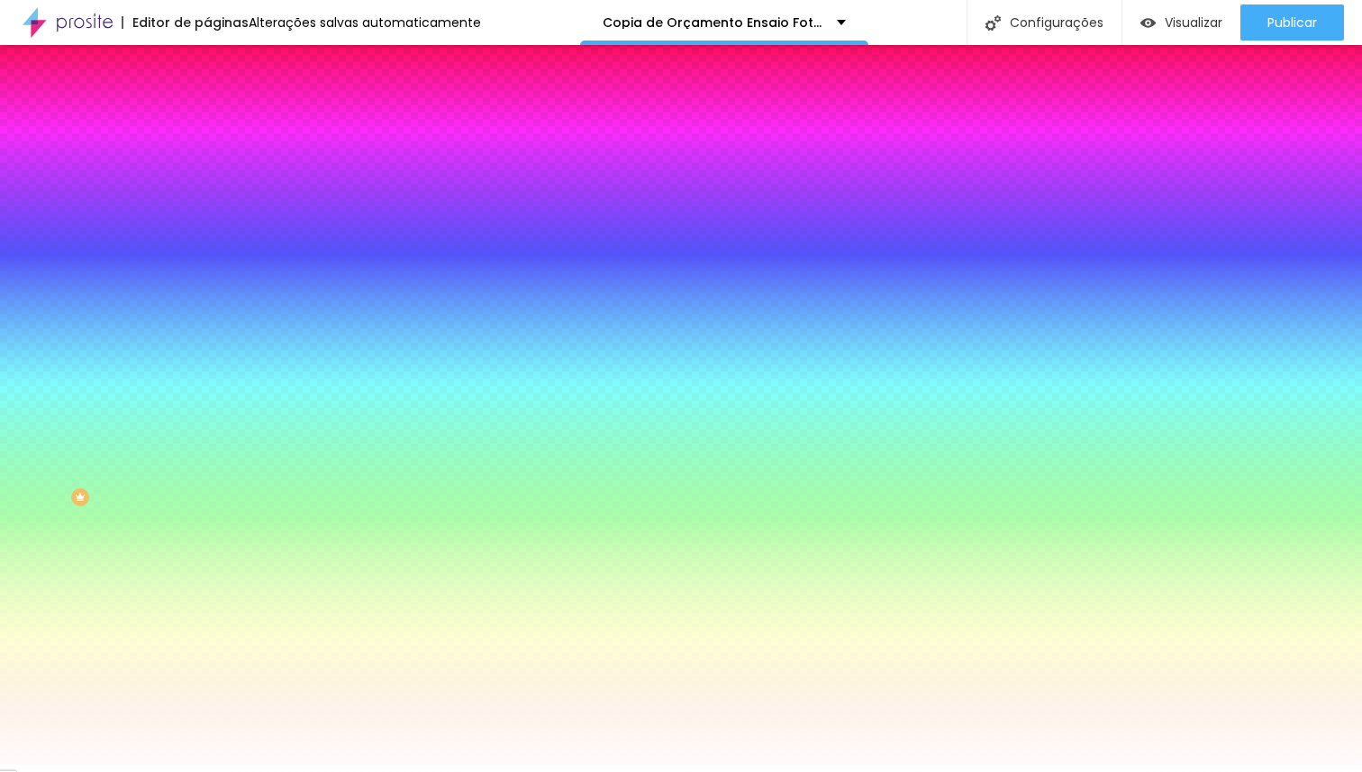
click at [207, 166] on span "Trocar imagem" at bounding box center [256, 157] width 98 height 15
click at [305, 166] on span at bounding box center [310, 157] width 11 height 15
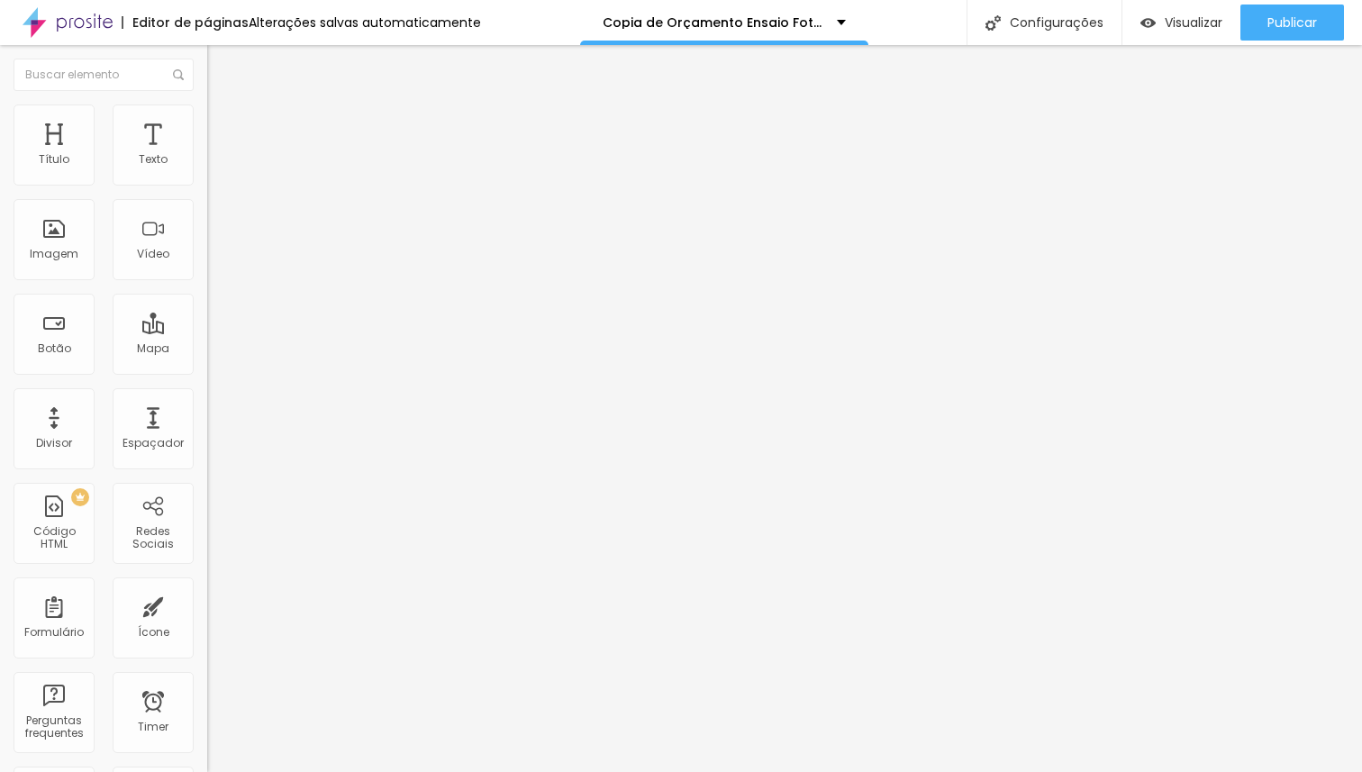
click at [207, 123] on li "Avançado" at bounding box center [310, 132] width 207 height 18
drag, startPoint x: 122, startPoint y: 175, endPoint x: 15, endPoint y: 203, distance: 109.9
click at [207, 349] on input "range" at bounding box center [265, 356] width 116 height 14
click at [207, 604] on input "range" at bounding box center [265, 611] width 116 height 14
click at [207, 155] on span "Trocar imagem" at bounding box center [256, 147] width 98 height 15
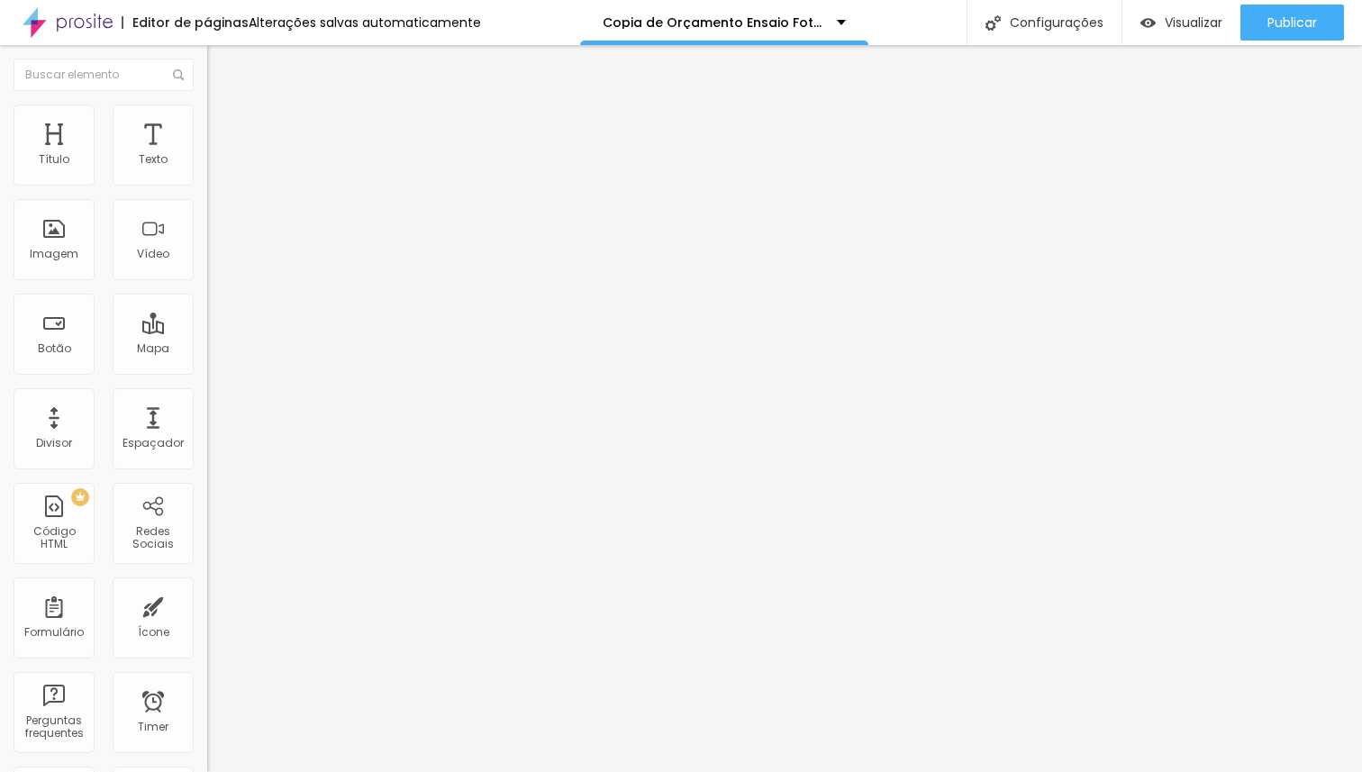
scroll to position [803, 0]
click at [207, 155] on span "Trocar imagem" at bounding box center [256, 147] width 98 height 15
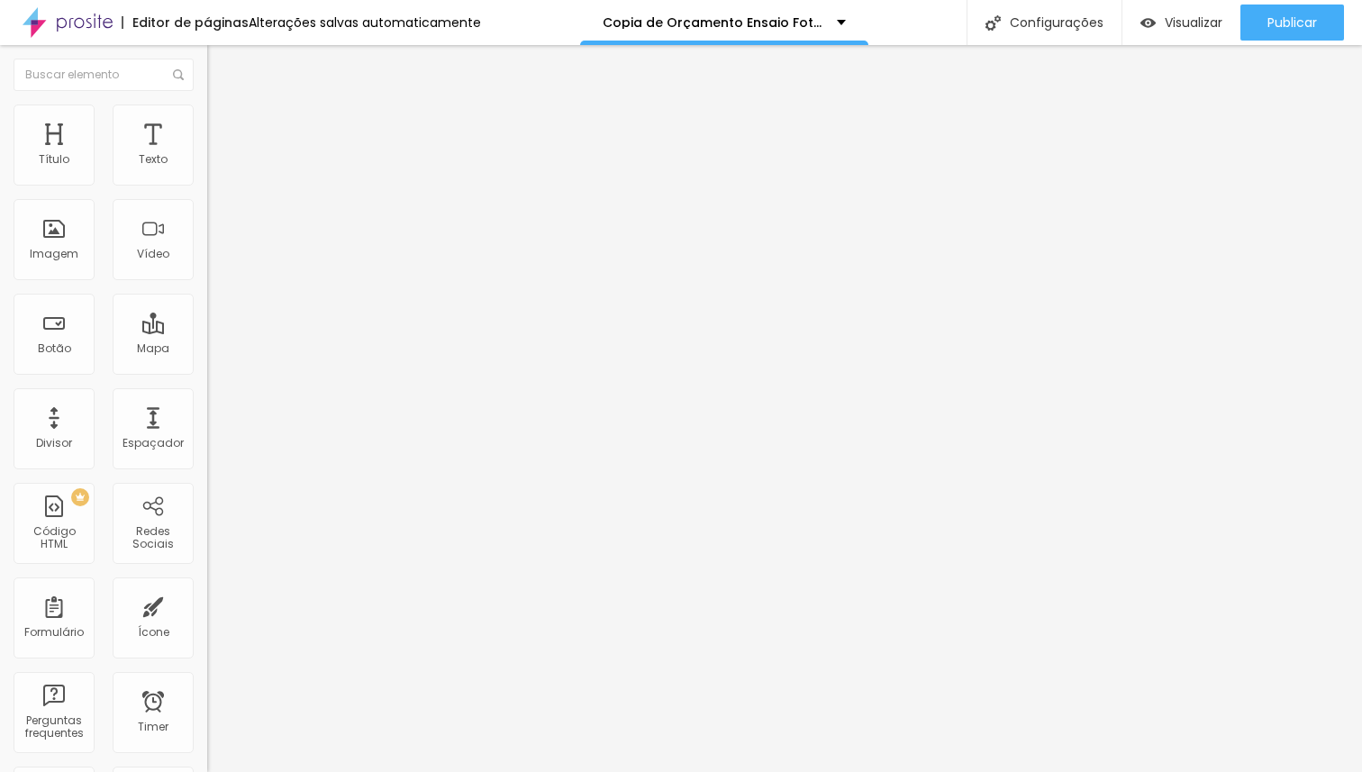
click at [207, 155] on span "Adicionar imagem" at bounding box center [265, 147] width 116 height 15
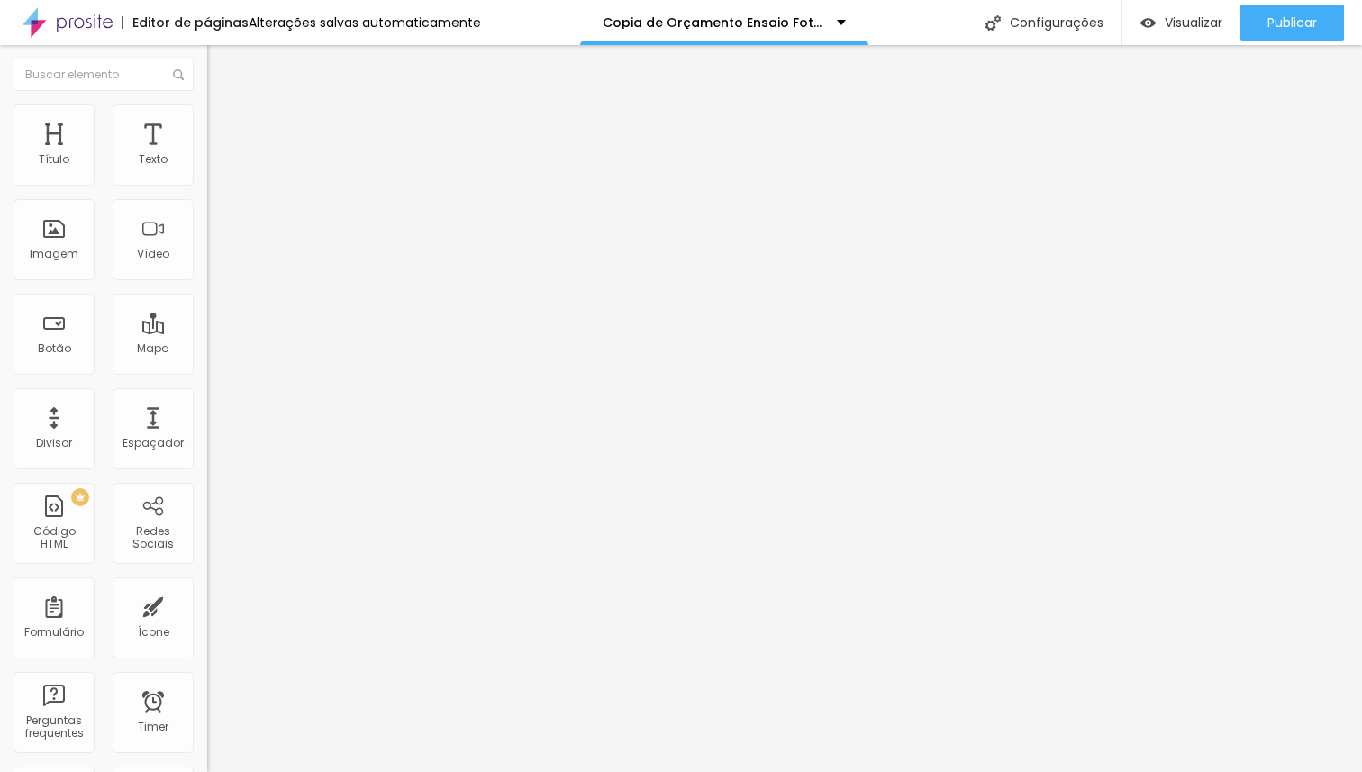
click at [223, 127] on span "Avançado" at bounding box center [252, 134] width 59 height 15
drag, startPoint x: 58, startPoint y: 177, endPoint x: 0, endPoint y: 180, distance: 57.8
click at [207, 349] on input "range" at bounding box center [265, 356] width 116 height 14
drag, startPoint x: 50, startPoint y: 213, endPoint x: 0, endPoint y: 212, distance: 50.5
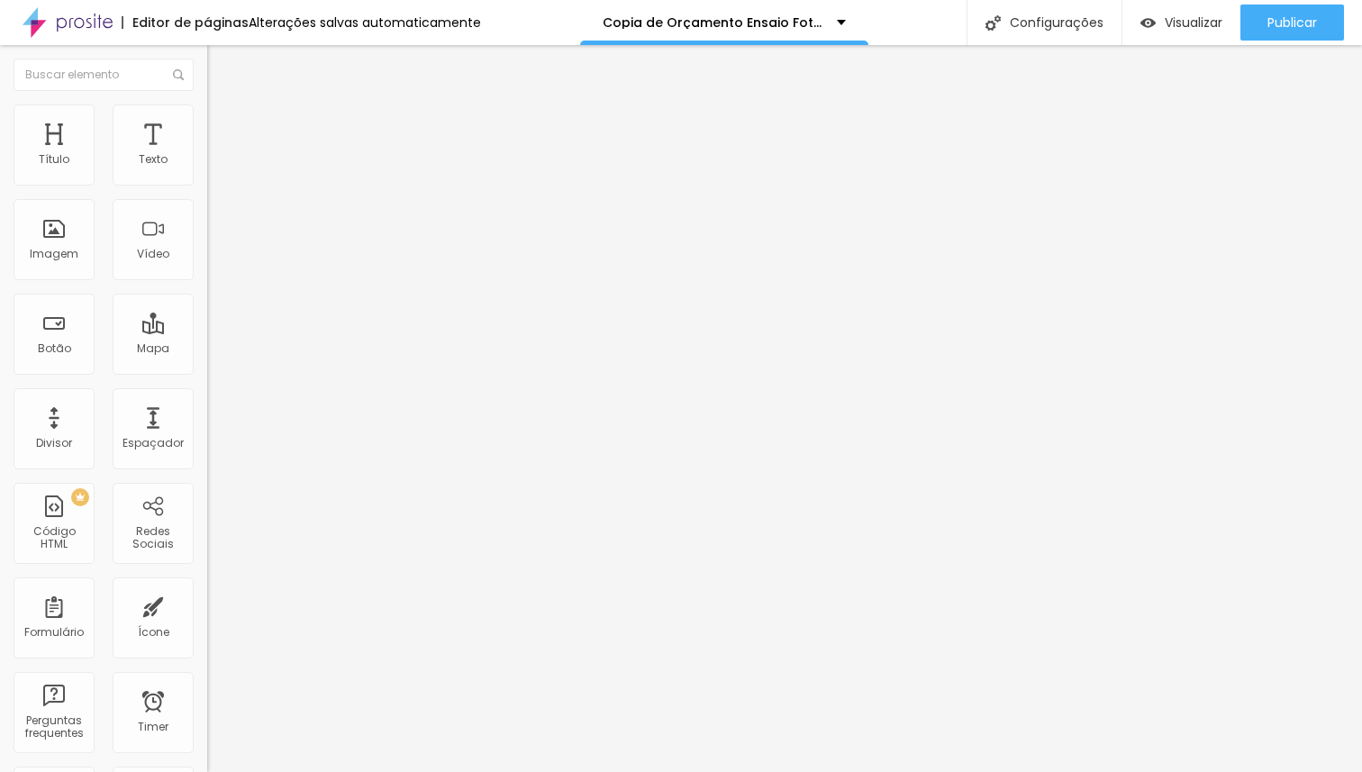
click at [207, 604] on input "range" at bounding box center [265, 611] width 116 height 14
click at [223, 127] on span "Avançado" at bounding box center [252, 134] width 59 height 15
drag, startPoint x: 50, startPoint y: 179, endPoint x: 25, endPoint y: 182, distance: 24.5
click at [207, 349] on input "range" at bounding box center [265, 356] width 116 height 14
drag, startPoint x: 34, startPoint y: 212, endPoint x: 21, endPoint y: 212, distance: 13.5
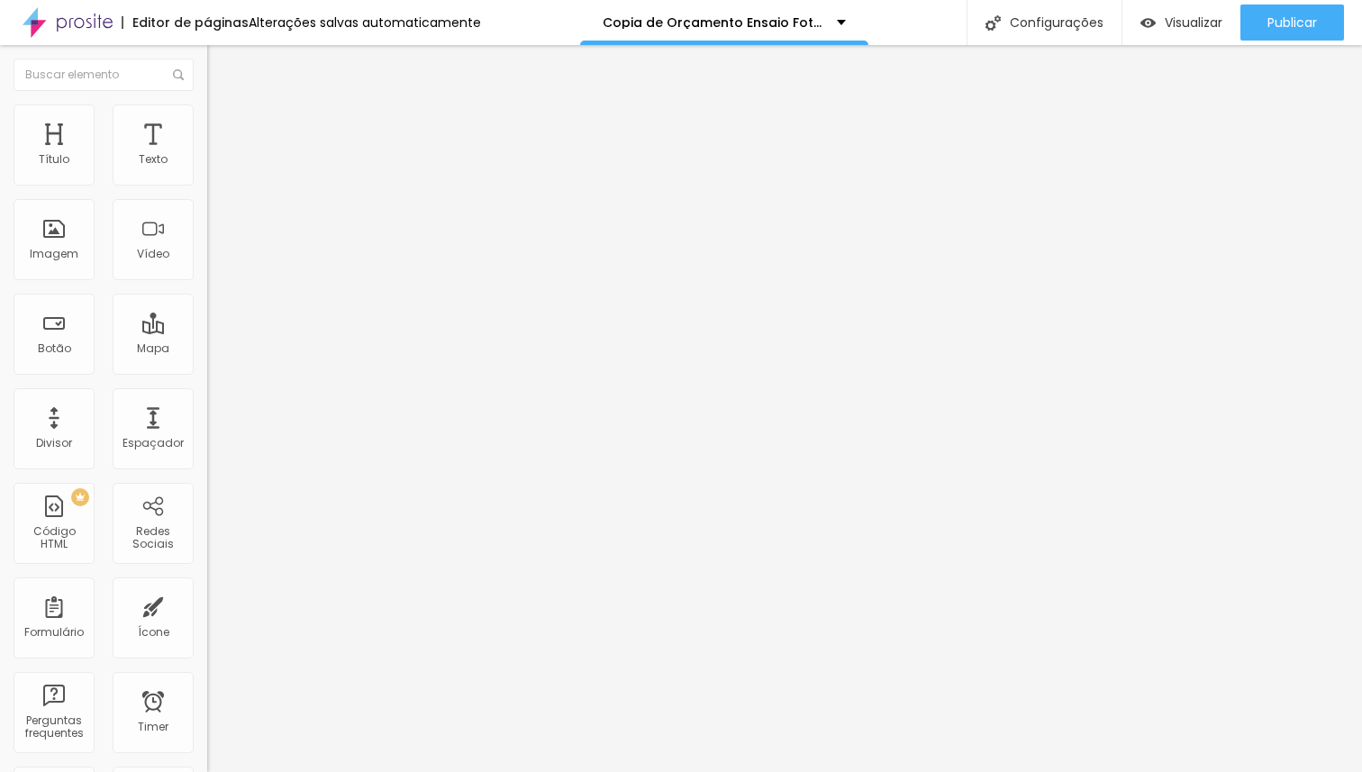
click at [207, 604] on input "range" at bounding box center [265, 611] width 116 height 14
click at [223, 127] on span "Avançado" at bounding box center [252, 134] width 59 height 15
drag, startPoint x: 38, startPoint y: 177, endPoint x: 9, endPoint y: 193, distance: 33.1
click at [207, 349] on input "range" at bounding box center [265, 356] width 116 height 14
drag, startPoint x: 45, startPoint y: 215, endPoint x: 25, endPoint y: 216, distance: 19.8
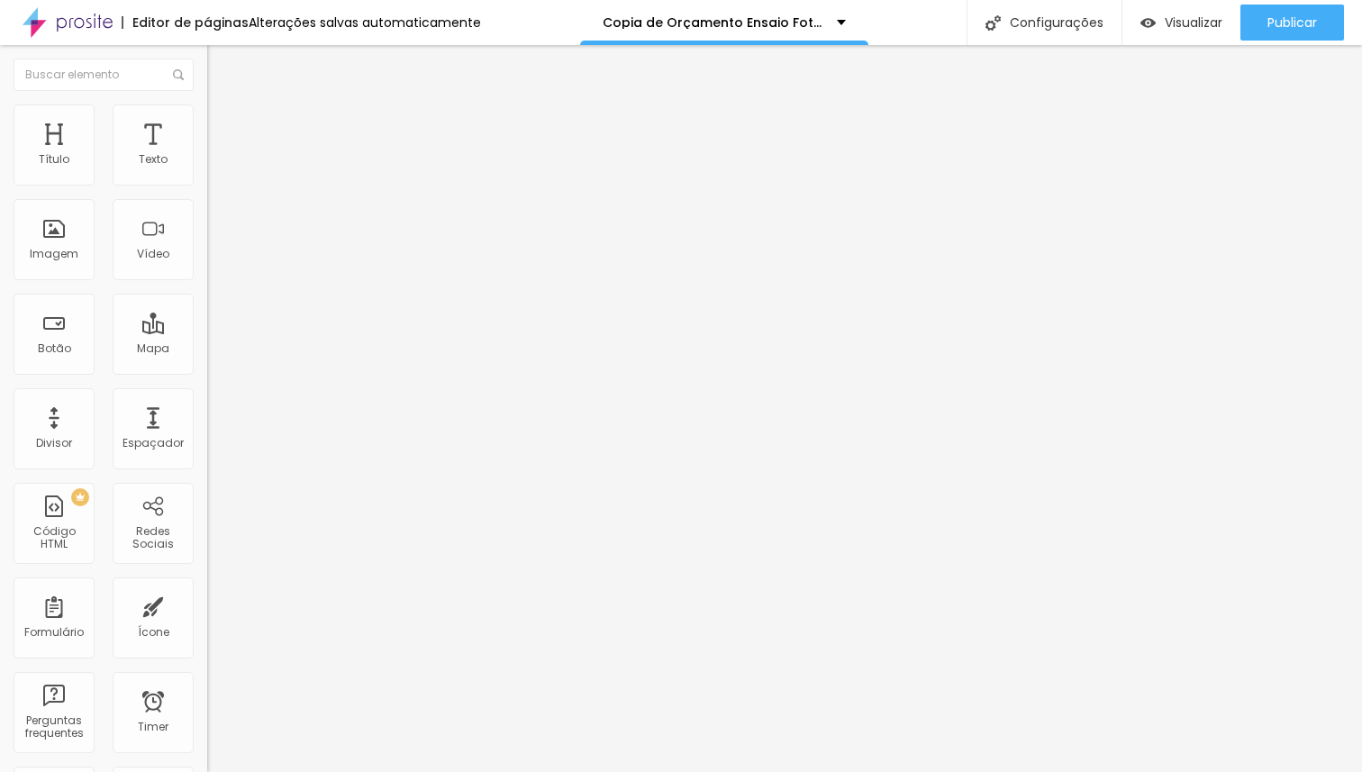
click at [207, 604] on input "range" at bounding box center [265, 611] width 116 height 14
click at [207, 123] on li "Avançado" at bounding box center [310, 132] width 207 height 18
drag, startPoint x: 40, startPoint y: 213, endPoint x: 0, endPoint y: 208, distance: 39.9
click at [207, 604] on input "range" at bounding box center [265, 611] width 116 height 14
drag, startPoint x: 41, startPoint y: 178, endPoint x: 0, endPoint y: 168, distance: 42.0
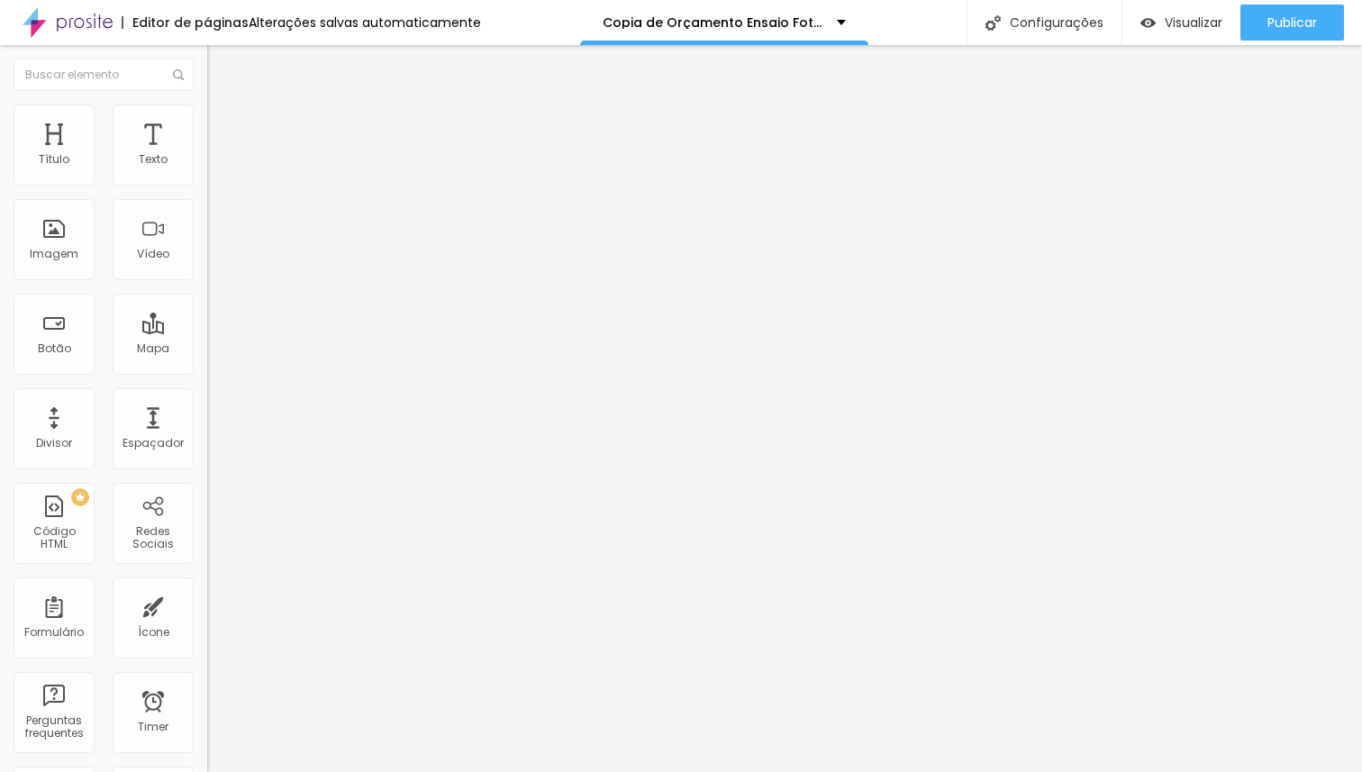
click at [207, 349] on input "range" at bounding box center [265, 356] width 116 height 14
click at [223, 124] on span "Estilo" at bounding box center [237, 116] width 28 height 15
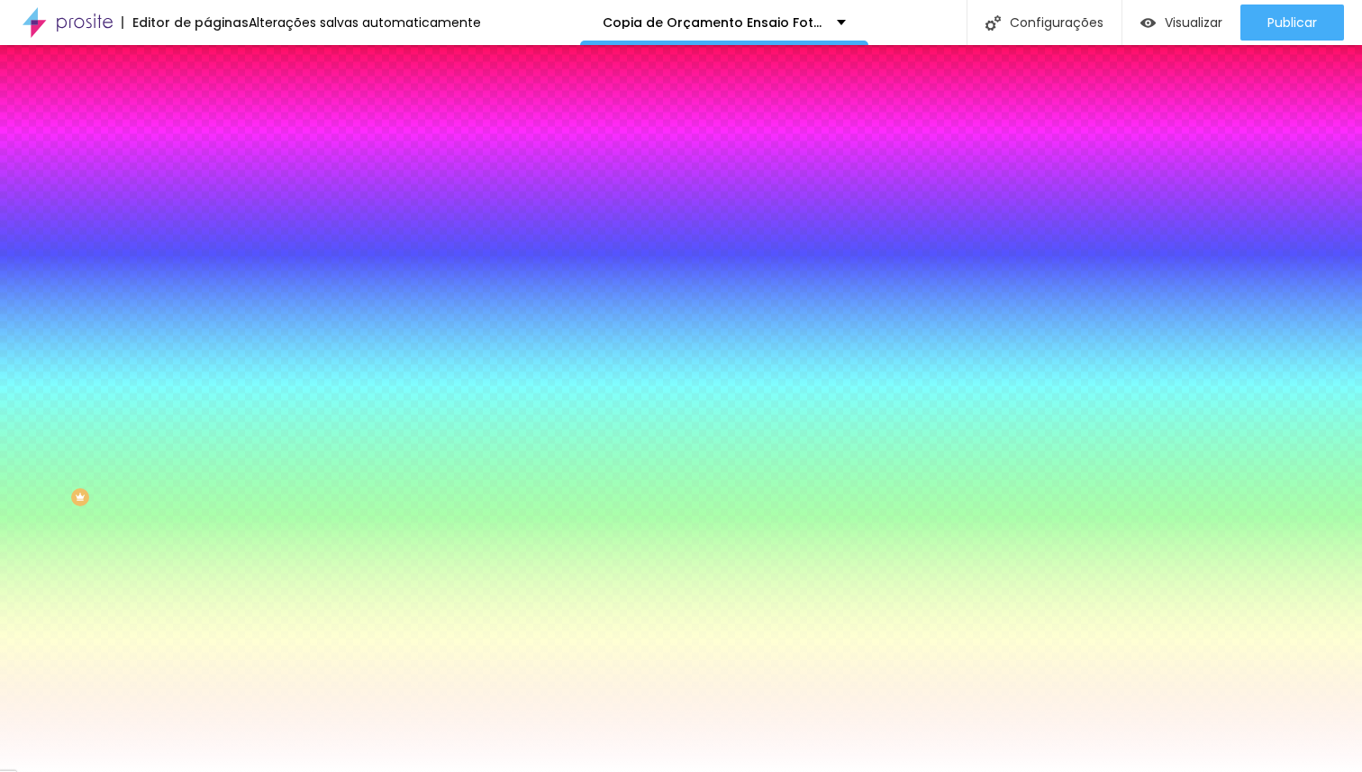
click at [207, 103] on img at bounding box center [215, 94] width 16 height 16
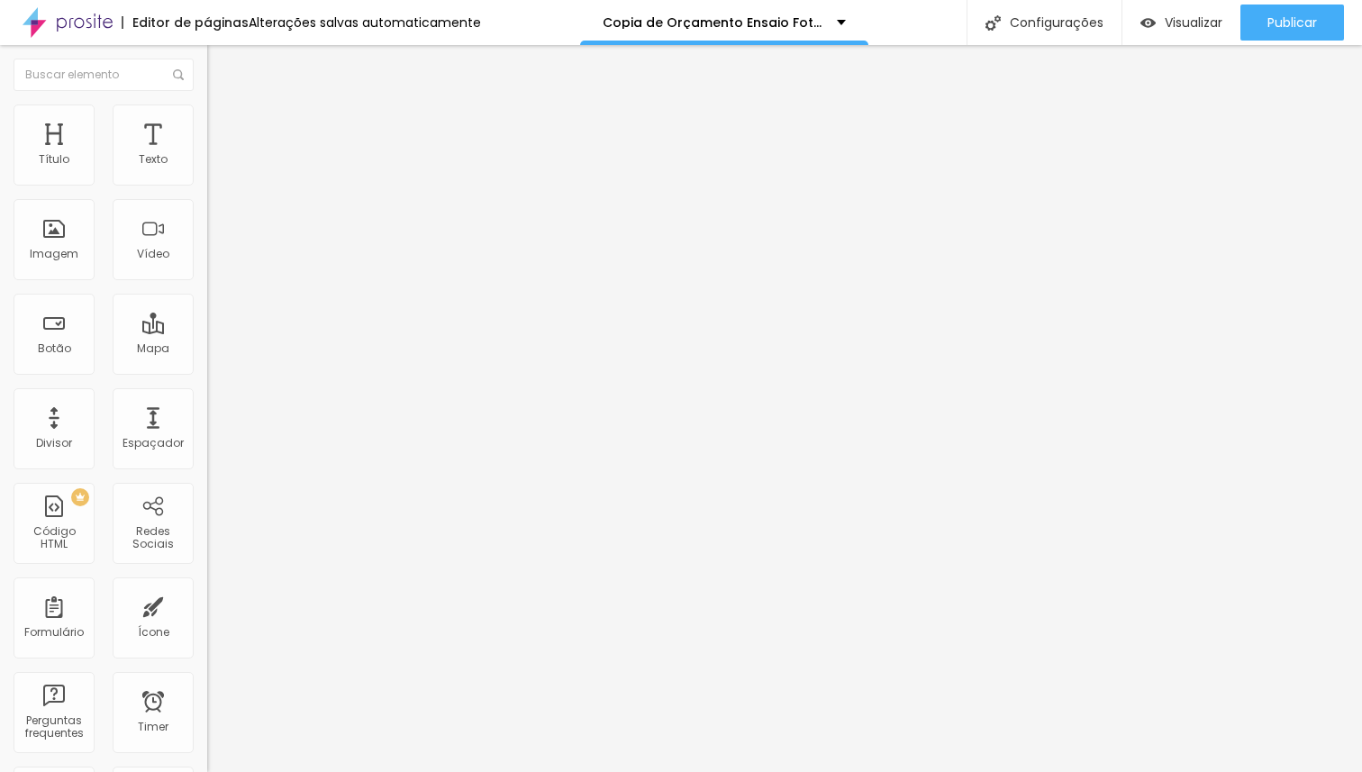
click at [207, 164] on span "Encaixotado" at bounding box center [242, 156] width 70 height 15
click at [207, 192] on span "Completo" at bounding box center [234, 184] width 55 height 15
click at [207, 175] on span "Encaixotado" at bounding box center [242, 166] width 70 height 15
click at [207, 155] on span "Trocar imagem" at bounding box center [256, 147] width 98 height 15
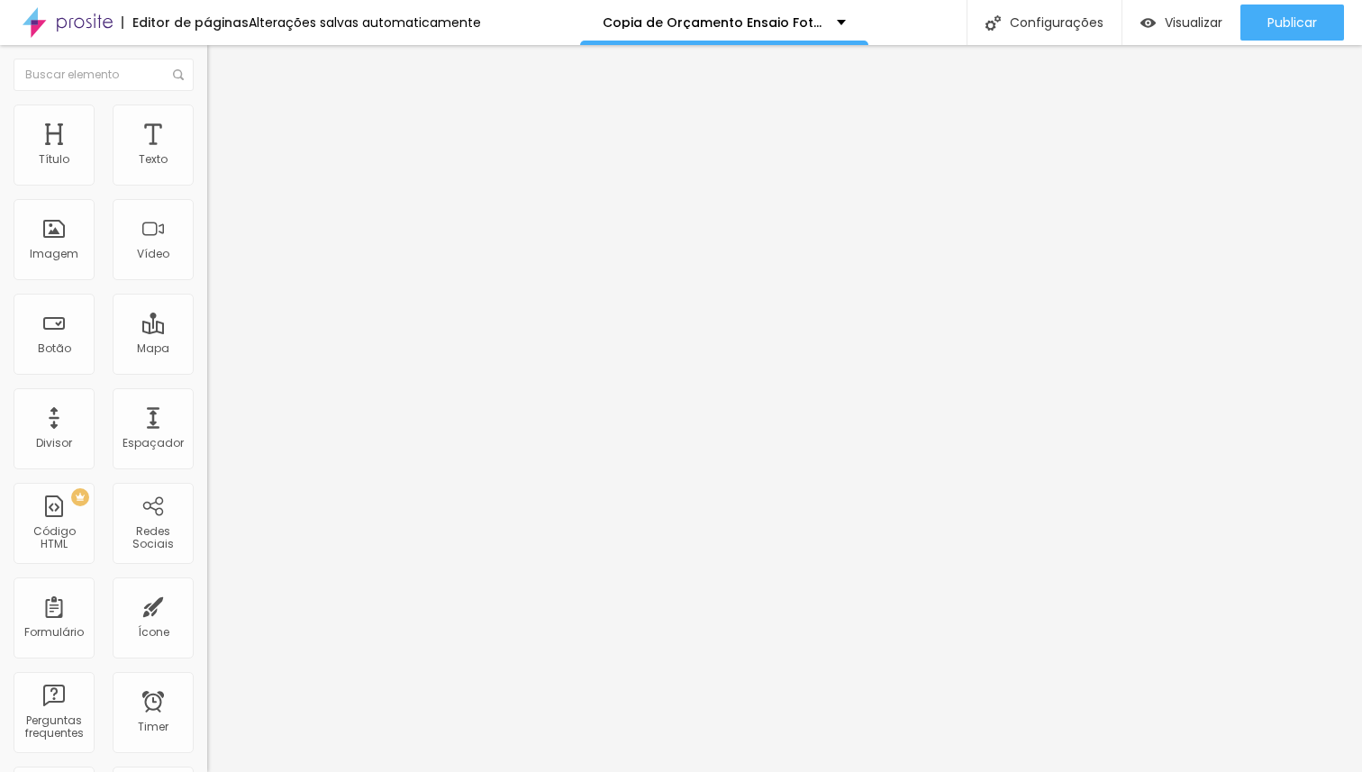
click at [207, 155] on span "Trocar imagem" at bounding box center [256, 147] width 98 height 15
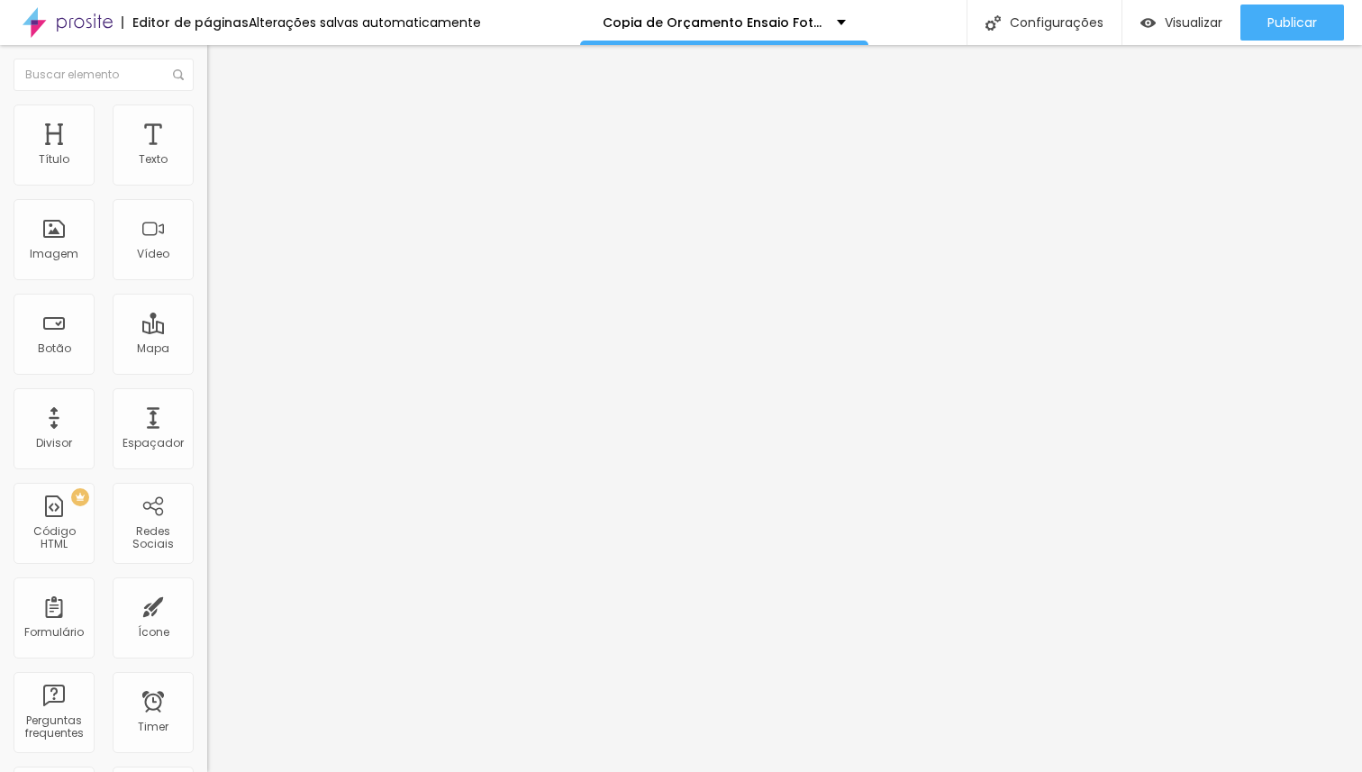
click at [207, 155] on span "Trocar imagem" at bounding box center [256, 147] width 98 height 15
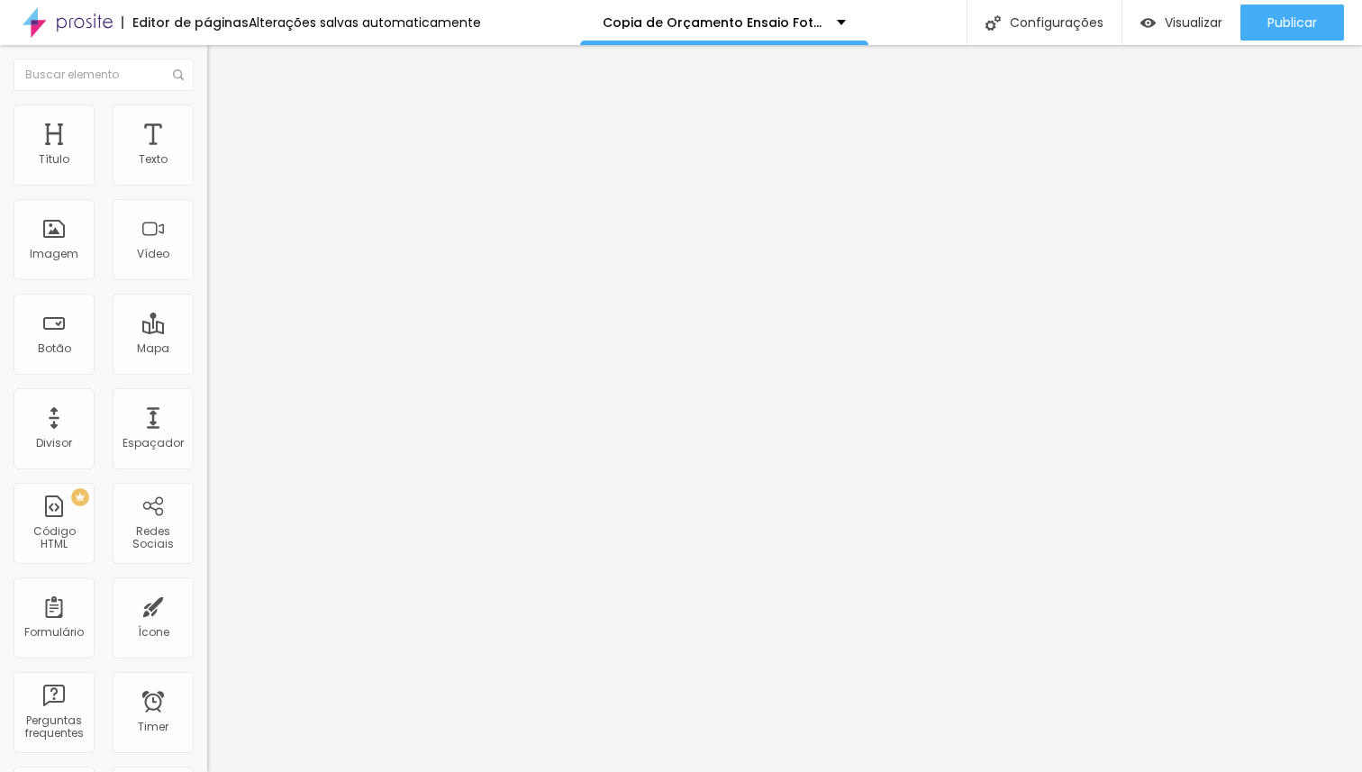
click at [207, 155] on span "Adicionar imagem" at bounding box center [265, 147] width 116 height 15
click at [223, 124] on span "Estilo" at bounding box center [237, 116] width 28 height 15
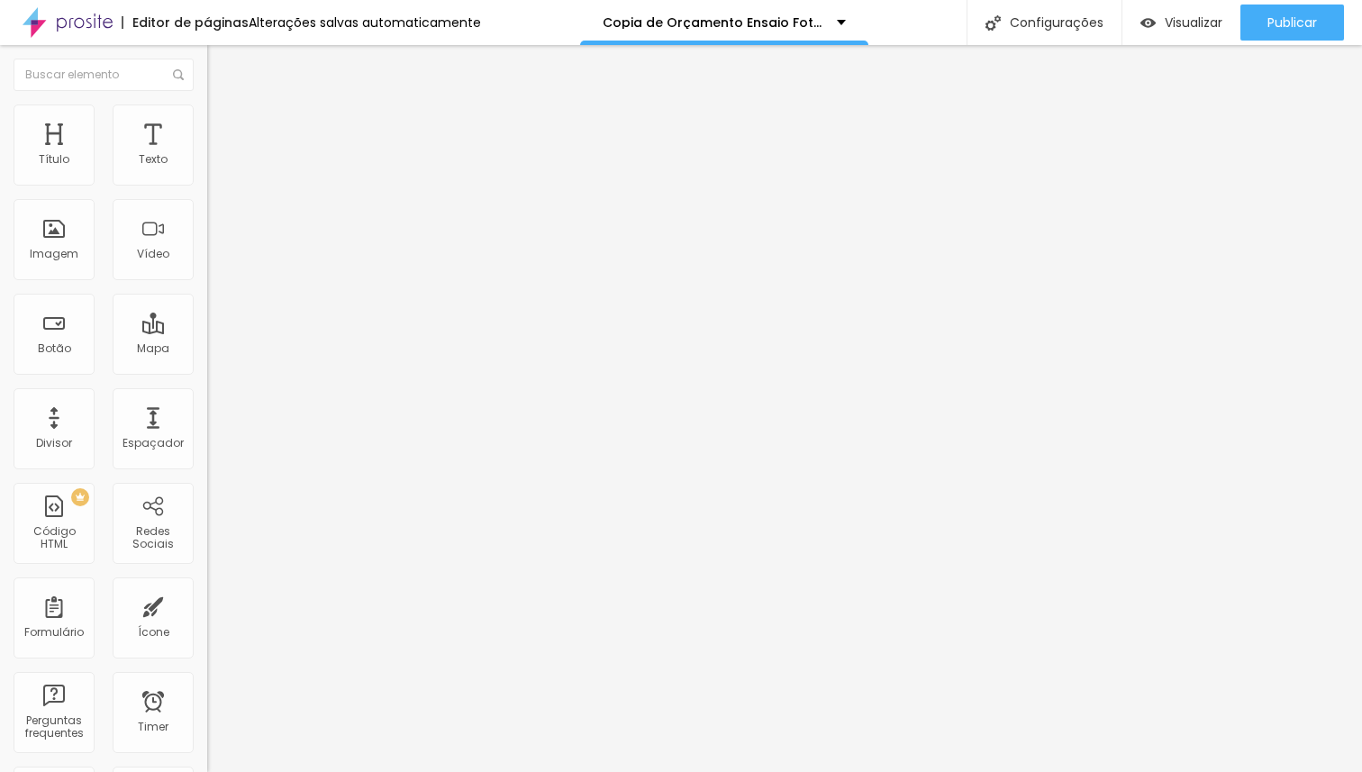
click at [207, 155] on span "Adicionar imagem" at bounding box center [265, 147] width 116 height 15
click at [39, 250] on div "Imagem" at bounding box center [54, 254] width 49 height 13
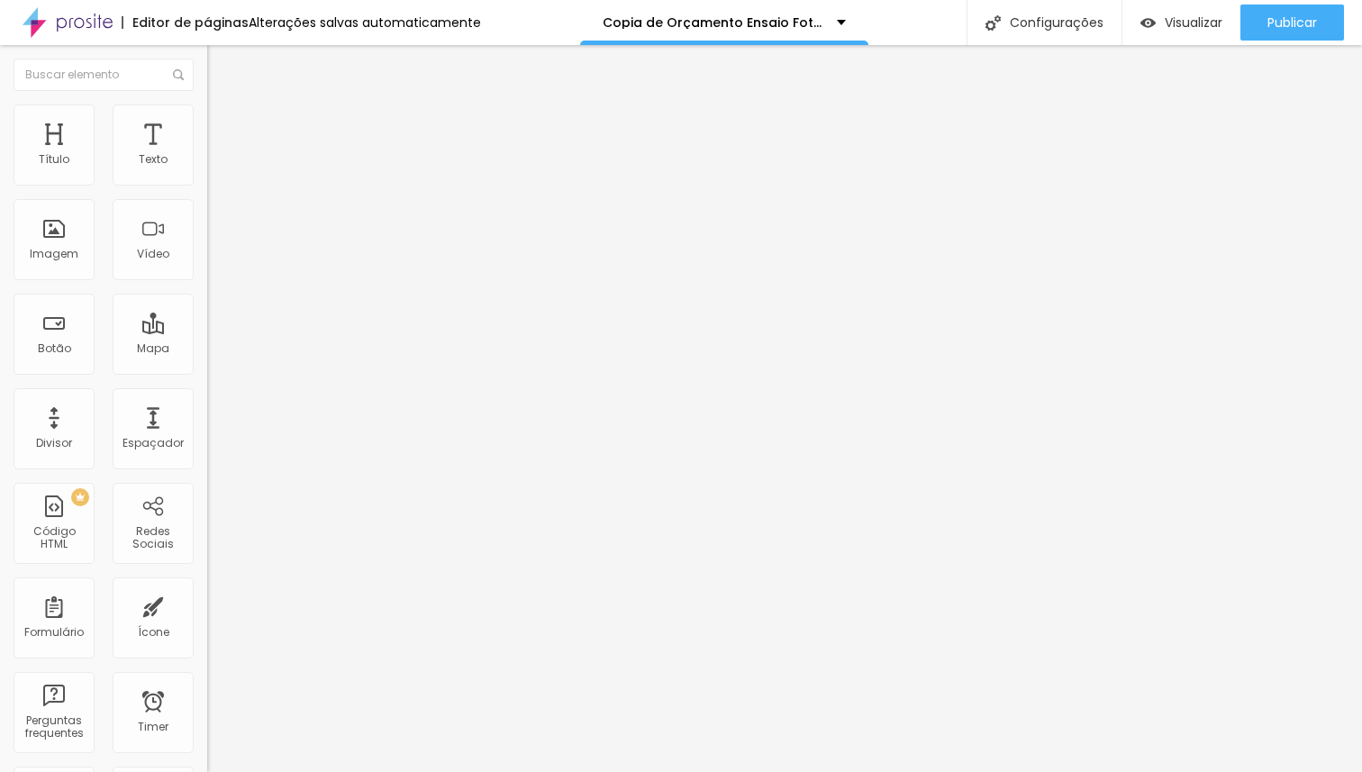
click at [207, 155] on span "Adicionar imagem" at bounding box center [265, 147] width 116 height 15
click at [207, 155] on span "Trocar imagem" at bounding box center [256, 147] width 98 height 15
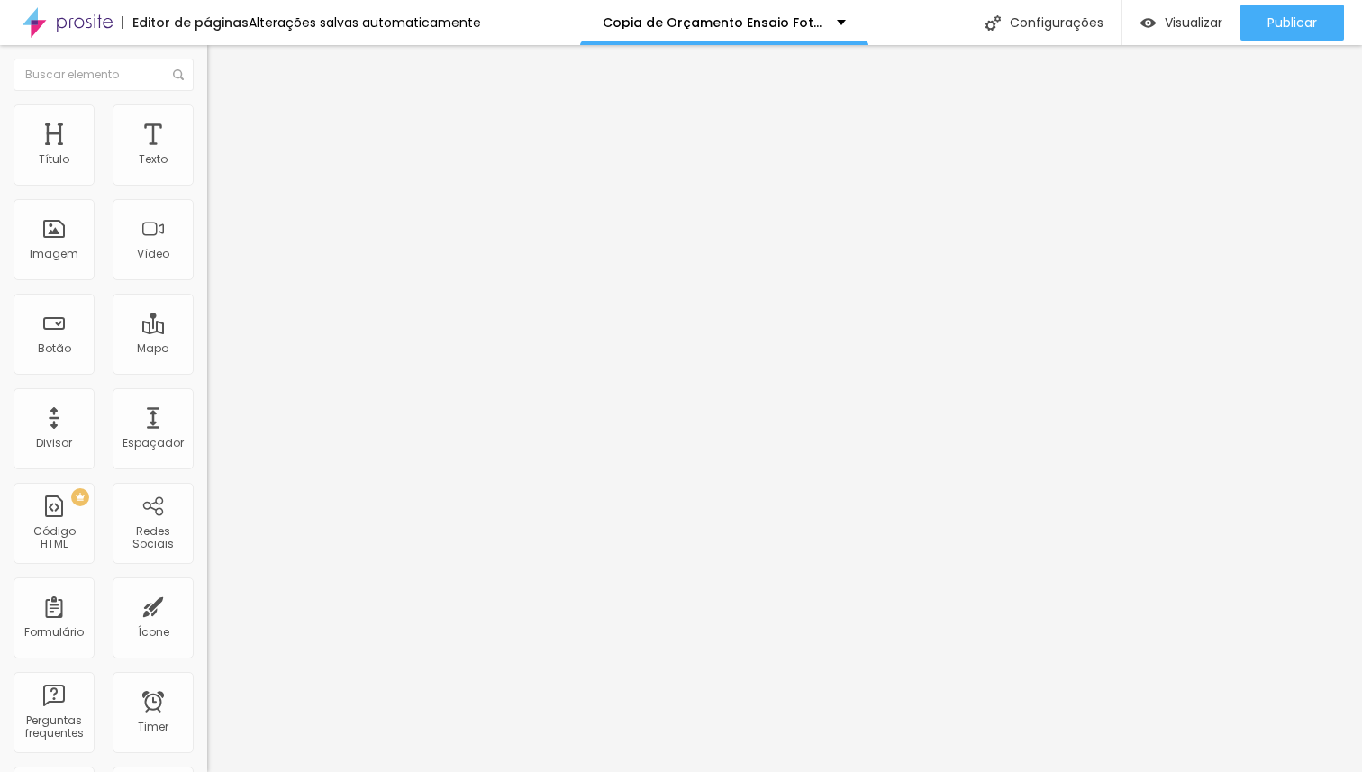
scroll to position [894, 0]
click at [207, 155] on span "Adicionar imagem" at bounding box center [265, 147] width 116 height 15
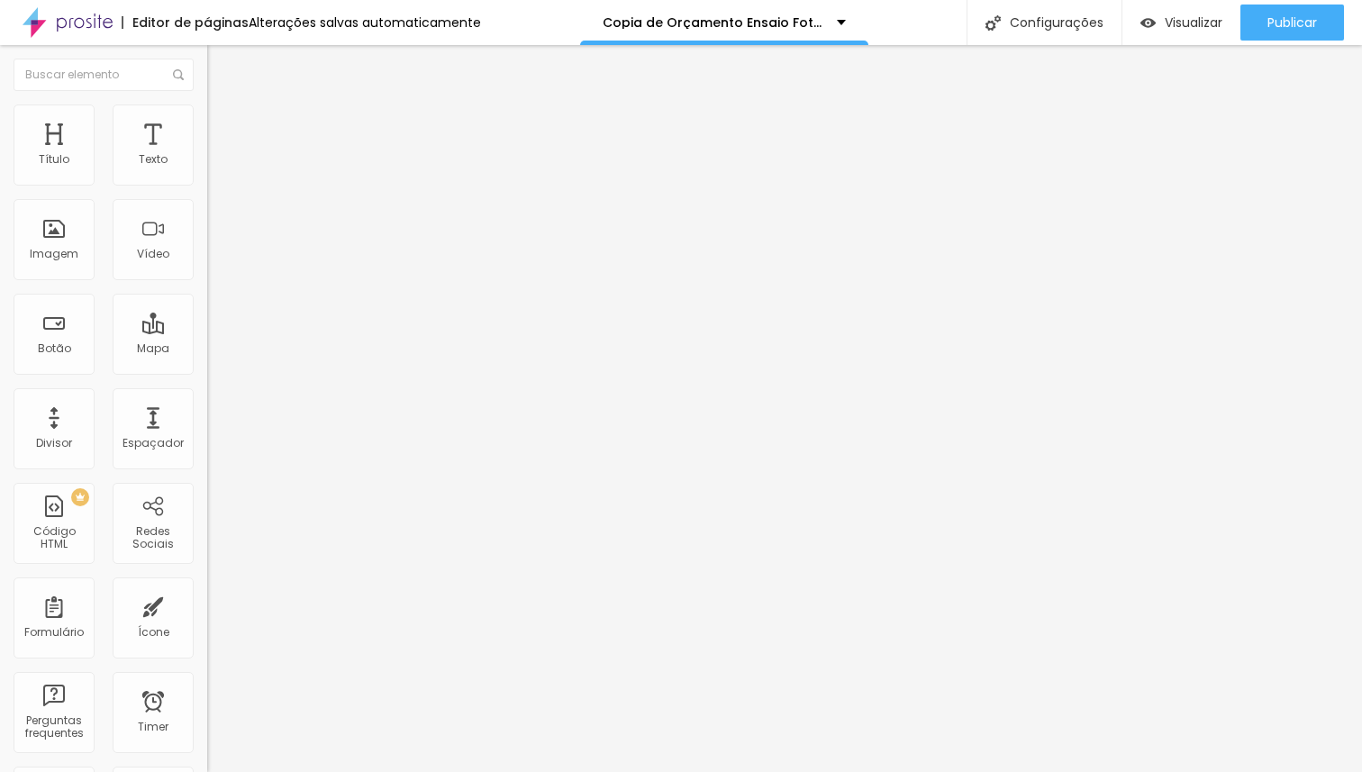
click at [207, 155] on span "Adicionar imagem" at bounding box center [265, 147] width 116 height 15
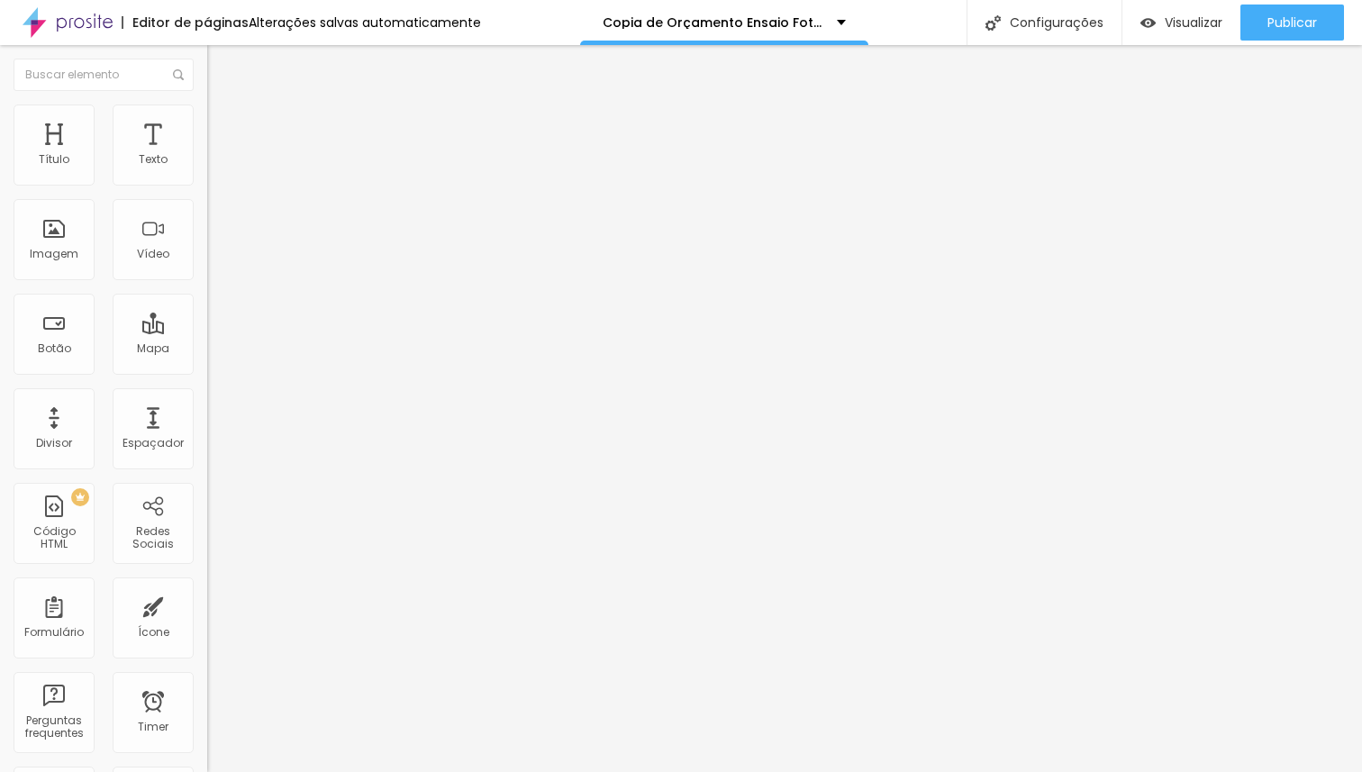
click at [223, 127] on span "Avançado" at bounding box center [252, 134] width 59 height 15
click at [207, 349] on input "range" at bounding box center [265, 356] width 116 height 14
click at [207, 604] on input "range" at bounding box center [265, 611] width 116 height 14
click at [223, 127] on span "Avançado" at bounding box center [252, 134] width 59 height 15
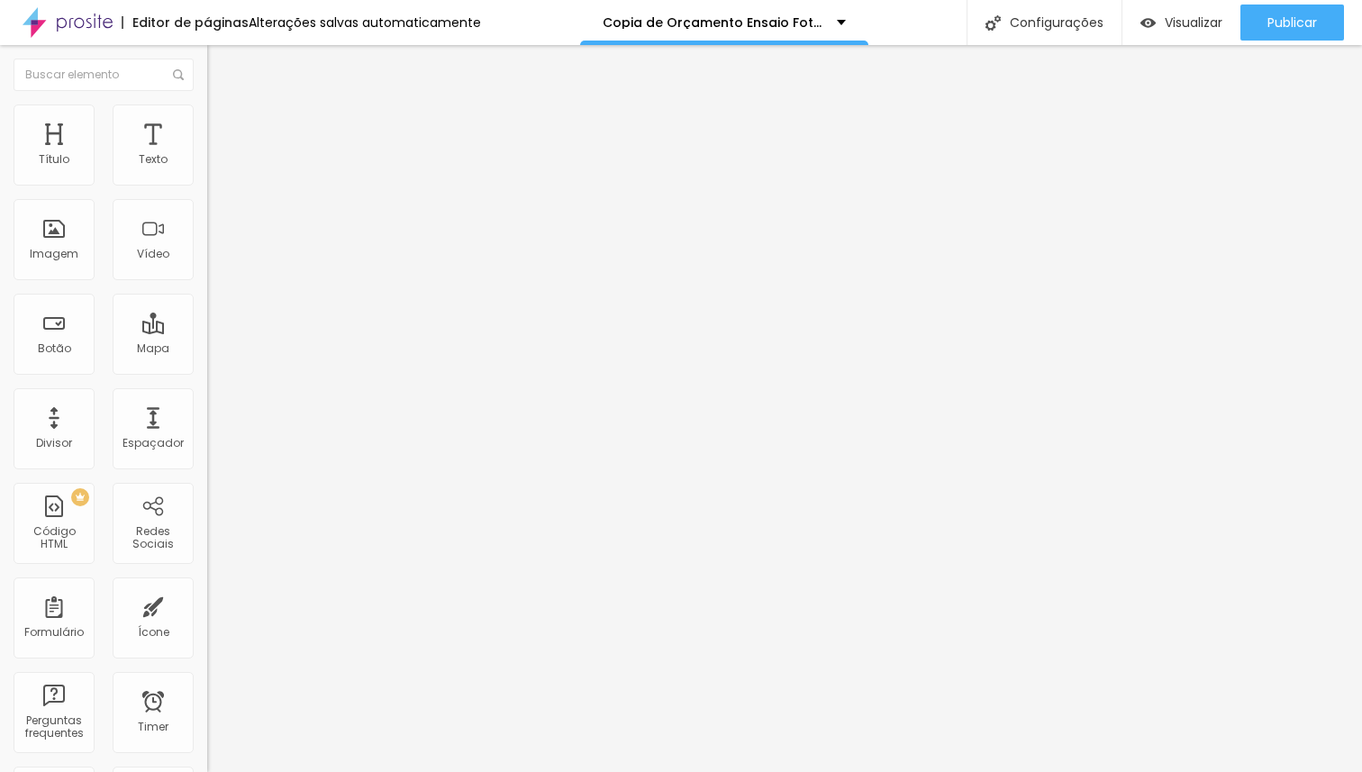
drag, startPoint x: 79, startPoint y: 180, endPoint x: 11, endPoint y: 183, distance: 68.5
click at [207, 349] on input "range" at bounding box center [265, 356] width 116 height 14
click at [223, 132] on span "Avançado" at bounding box center [252, 134] width 59 height 15
drag, startPoint x: 44, startPoint y: 178, endPoint x: 222, endPoint y: 198, distance: 179.4
click at [222, 349] on input "range" at bounding box center [265, 356] width 116 height 14
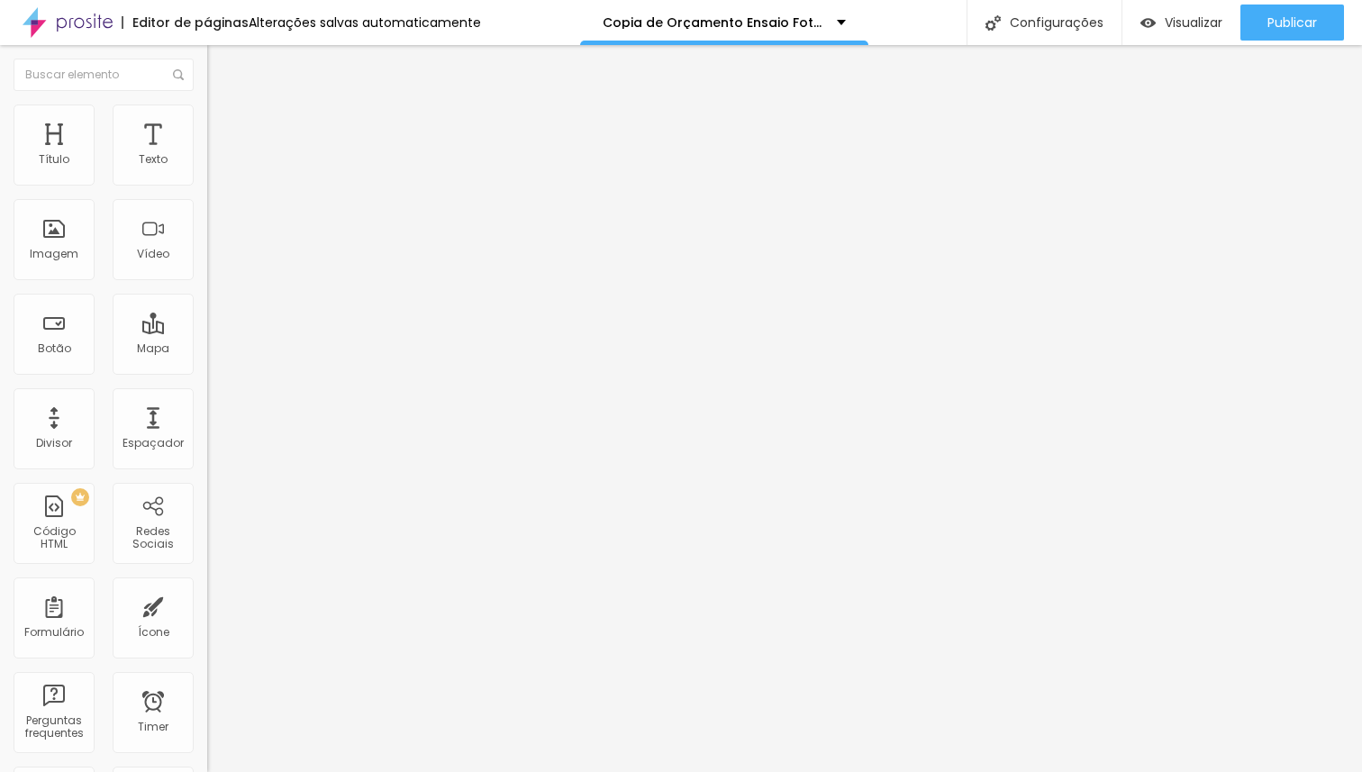
click at [207, 282] on span "Original" at bounding box center [228, 274] width 43 height 15
click at [207, 314] on span "Quadrado" at bounding box center [236, 306] width 59 height 15
click at [207, 304] on span "Padrão" at bounding box center [227, 295] width 41 height 15
click at [207, 293] on span "Cinema" at bounding box center [229, 284] width 45 height 15
click at [207, 331] on span "Original" at bounding box center [228, 323] width 43 height 15
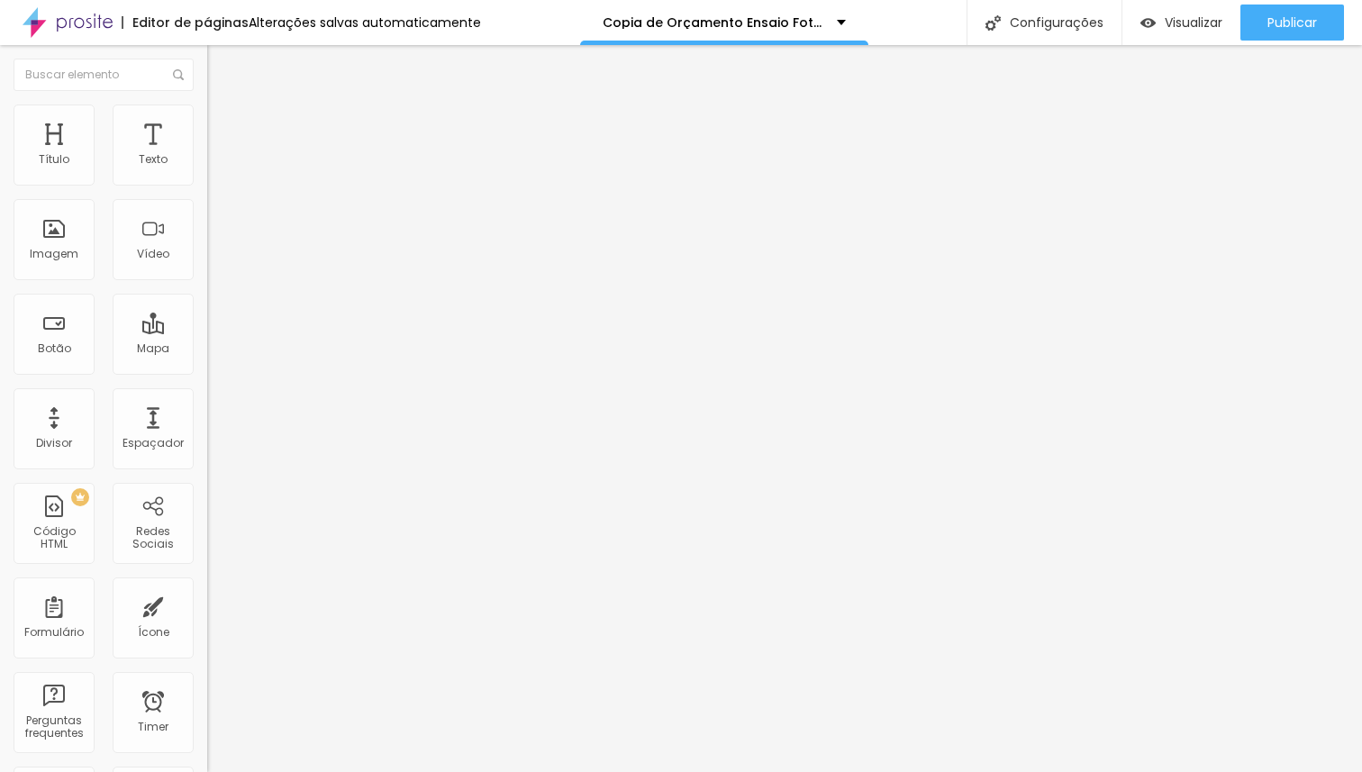
click at [207, 282] on span "Original" at bounding box center [228, 274] width 43 height 15
click at [207, 313] on div "Quadrado 1:1" at bounding box center [310, 307] width 207 height 11
click at [207, 293] on span "Cinema" at bounding box center [229, 284] width 45 height 15
click at [207, 331] on span "Original" at bounding box center [228, 323] width 43 height 15
click at [207, 155] on span "Adicionar imagem" at bounding box center [265, 147] width 116 height 15
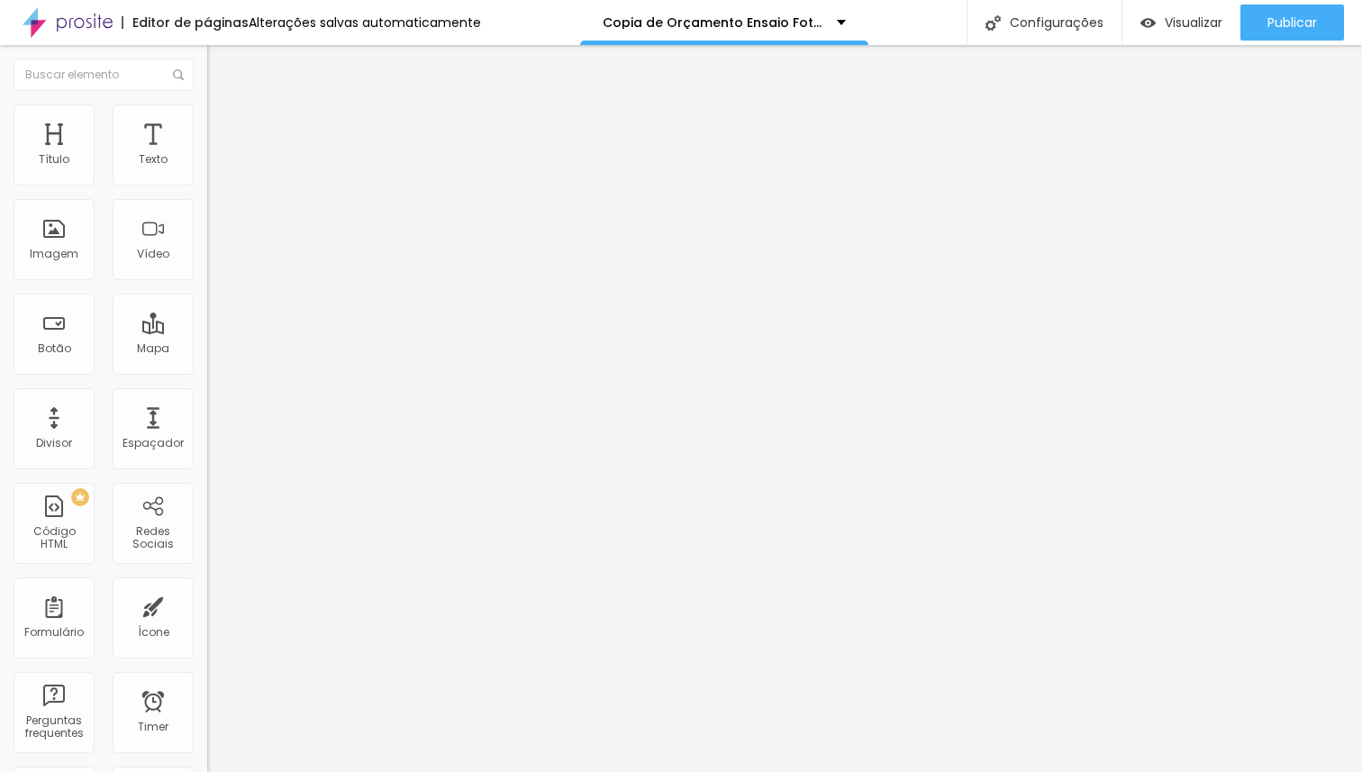
click at [207, 123] on li "Avançado" at bounding box center [310, 132] width 207 height 18
click at [207, 349] on input "range" at bounding box center [265, 356] width 116 height 14
drag, startPoint x: 36, startPoint y: 214, endPoint x: 19, endPoint y: 216, distance: 17.2
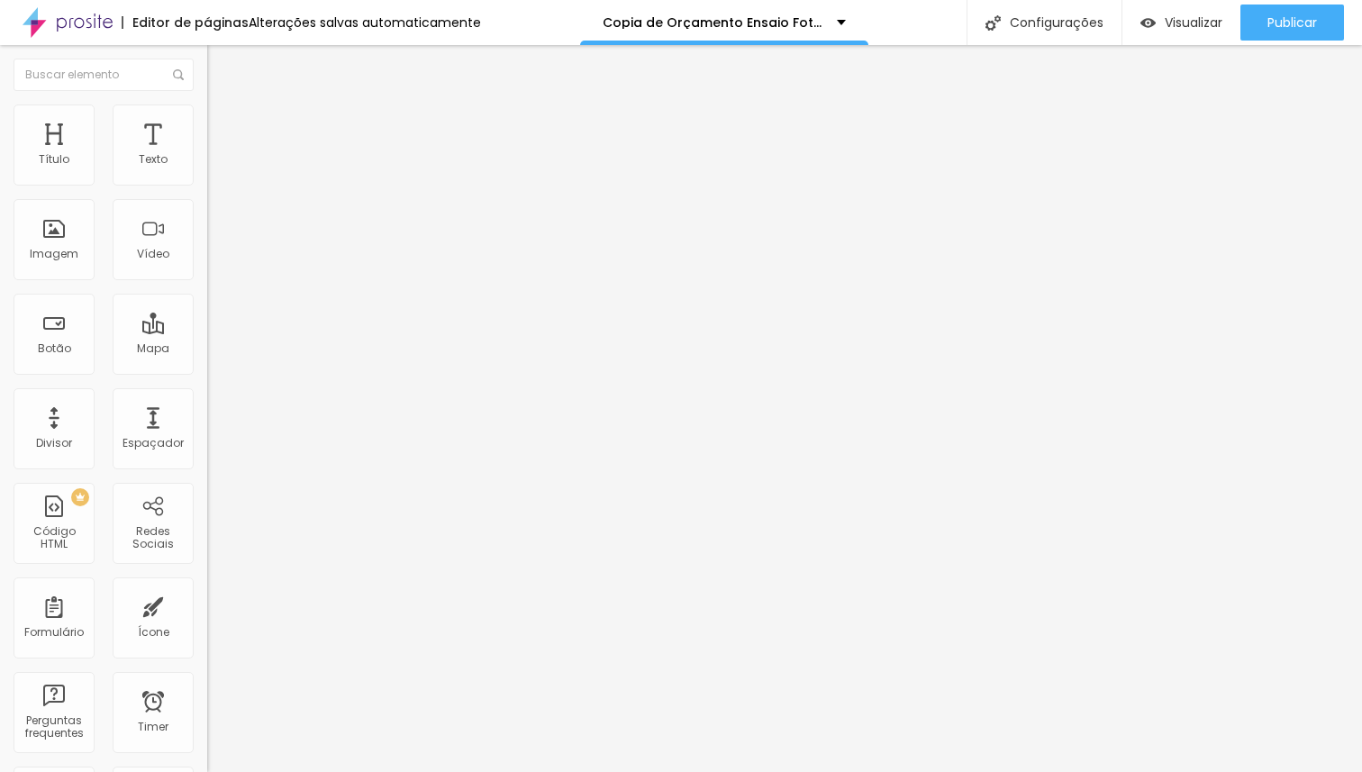
click at [207, 604] on input "range" at bounding box center [265, 611] width 116 height 14
click at [223, 127] on span "Avançado" at bounding box center [252, 134] width 59 height 15
drag, startPoint x: 37, startPoint y: 216, endPoint x: 25, endPoint y: 218, distance: 11.8
click at [207, 604] on input "range" at bounding box center [265, 611] width 116 height 14
drag, startPoint x: 121, startPoint y: 181, endPoint x: 14, endPoint y: 189, distance: 107.5
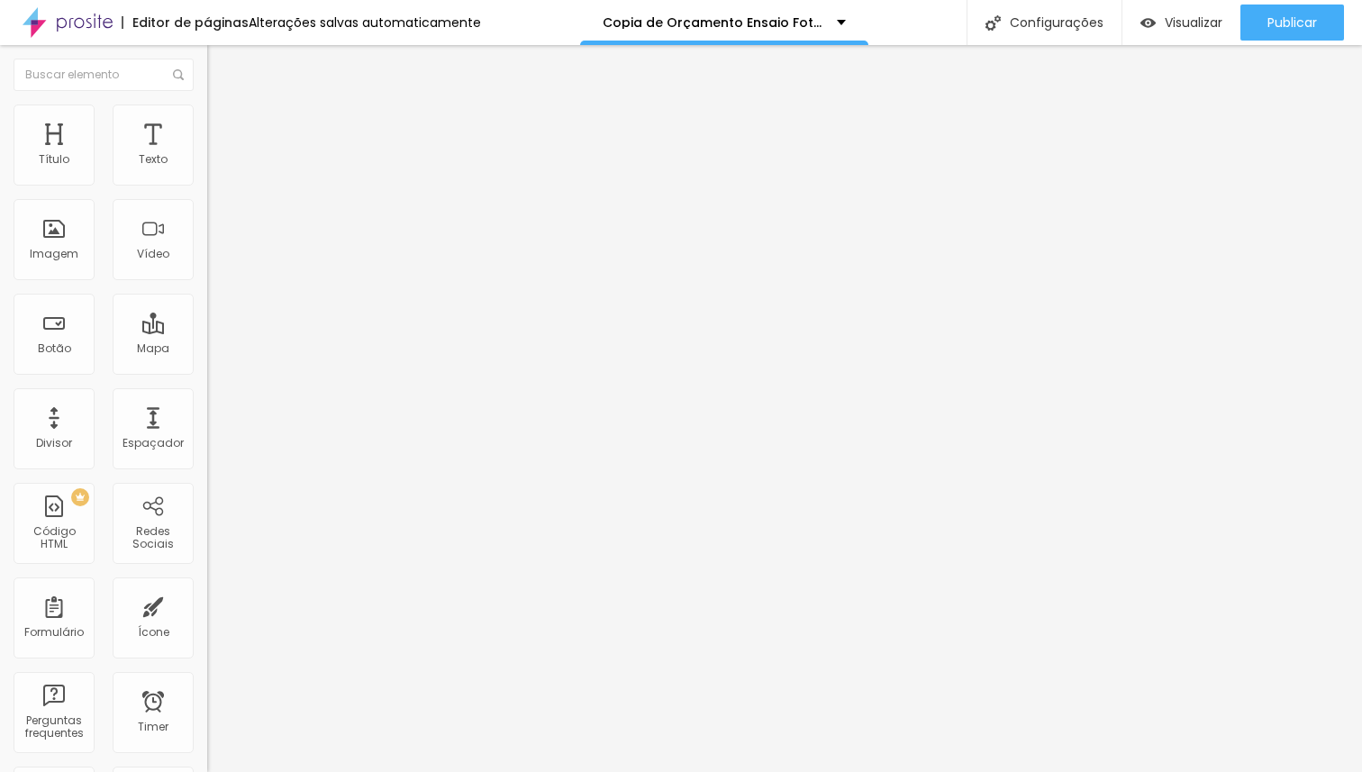
click at [207, 349] on input "range" at bounding box center [265, 356] width 116 height 14
click at [223, 127] on span "Avançado" at bounding box center [252, 134] width 59 height 15
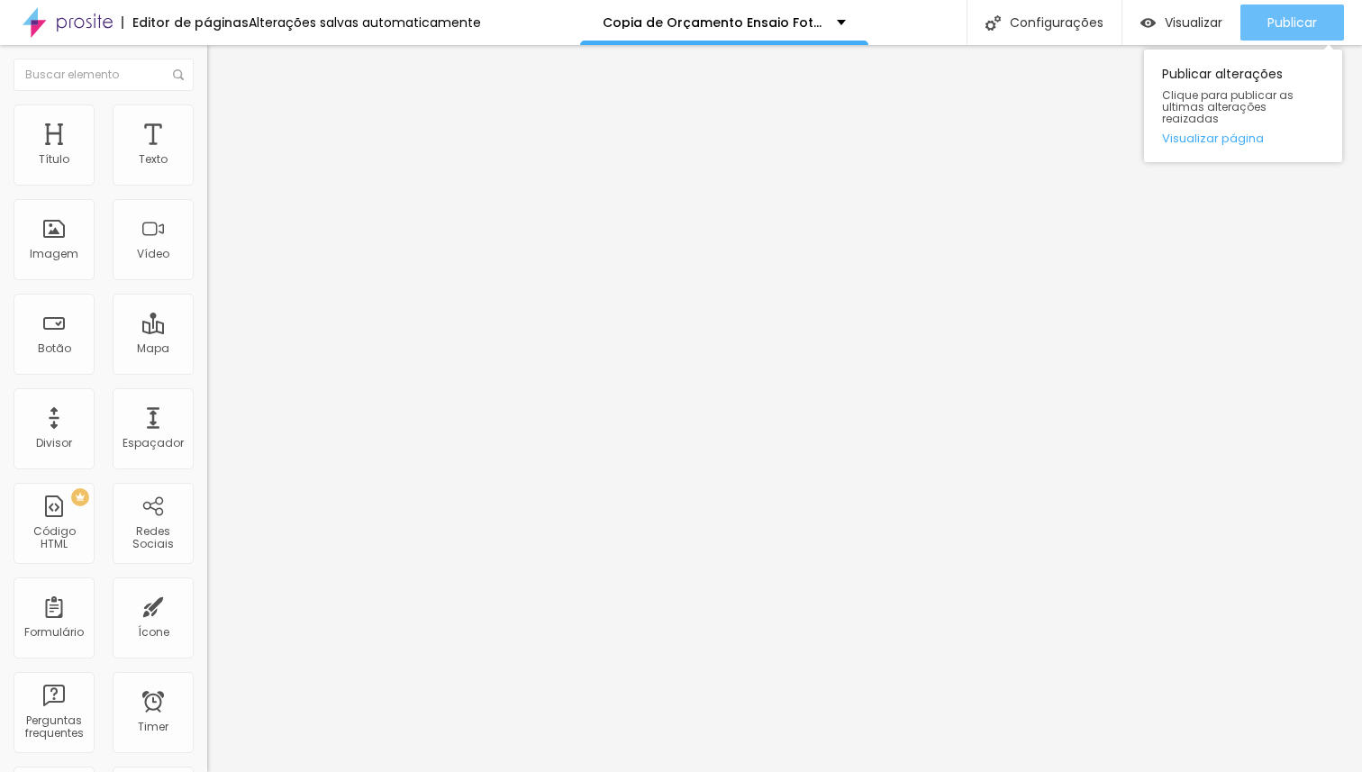
click at [1290, 24] on span "Publicar" at bounding box center [1292, 22] width 50 height 14
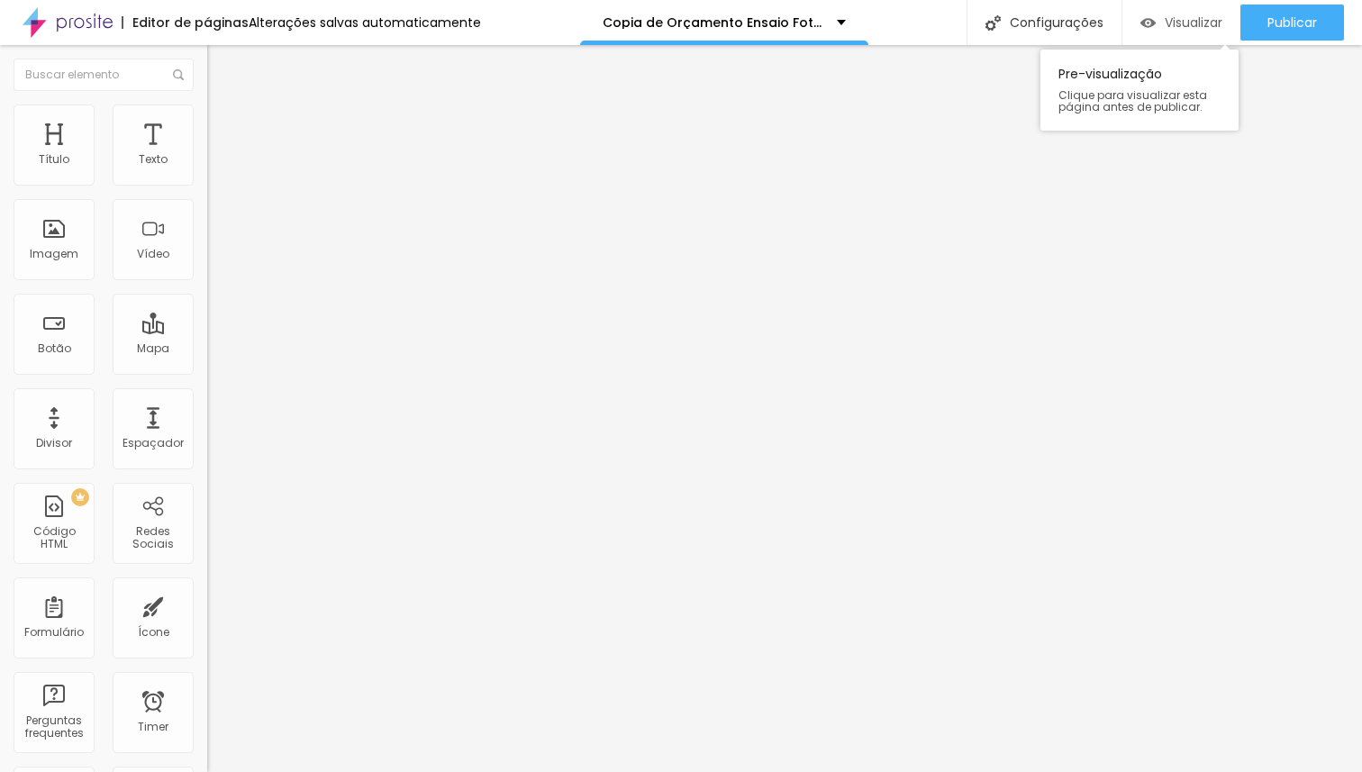
click at [1190, 26] on span "Visualizar" at bounding box center [1194, 22] width 58 height 14
click at [207, 155] on span "Adicionar imagem" at bounding box center [265, 147] width 116 height 15
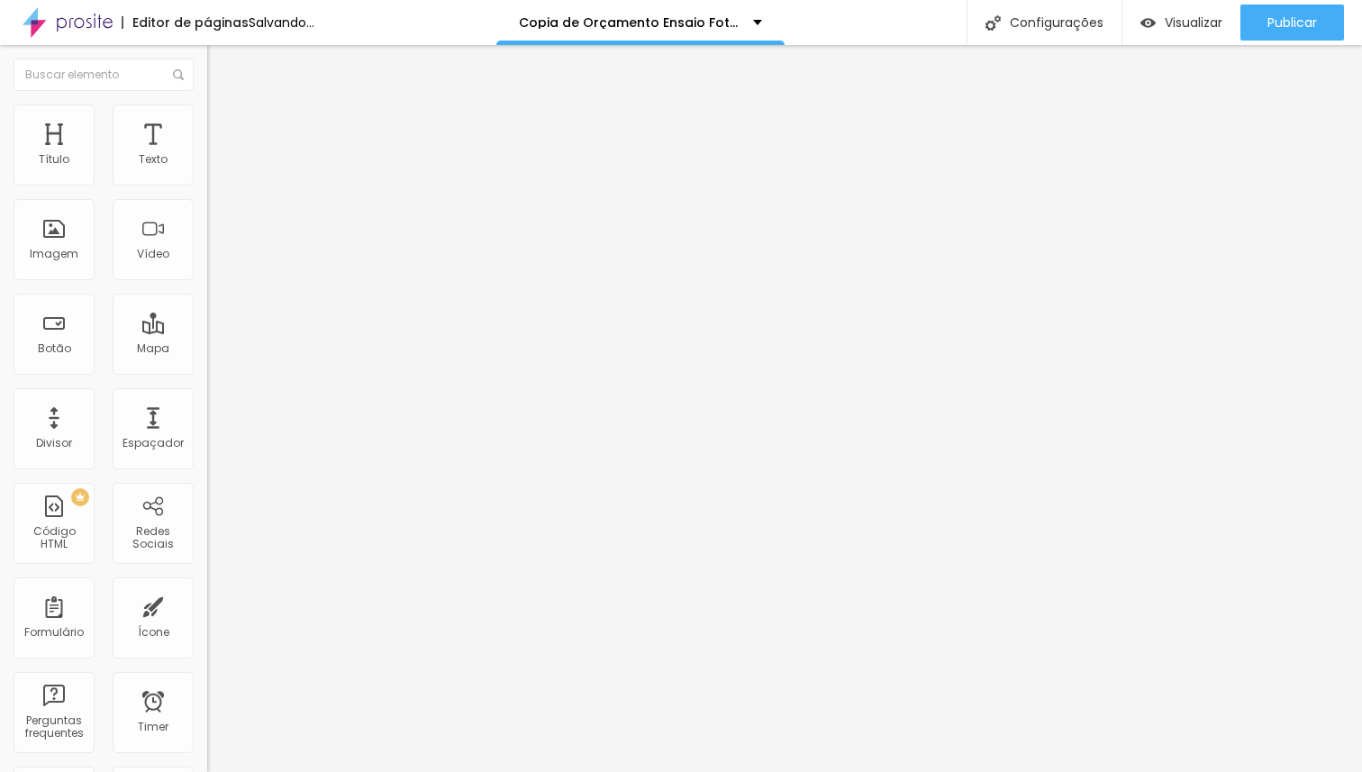
click at [207, 155] on span "Adicionar imagem" at bounding box center [265, 147] width 116 height 15
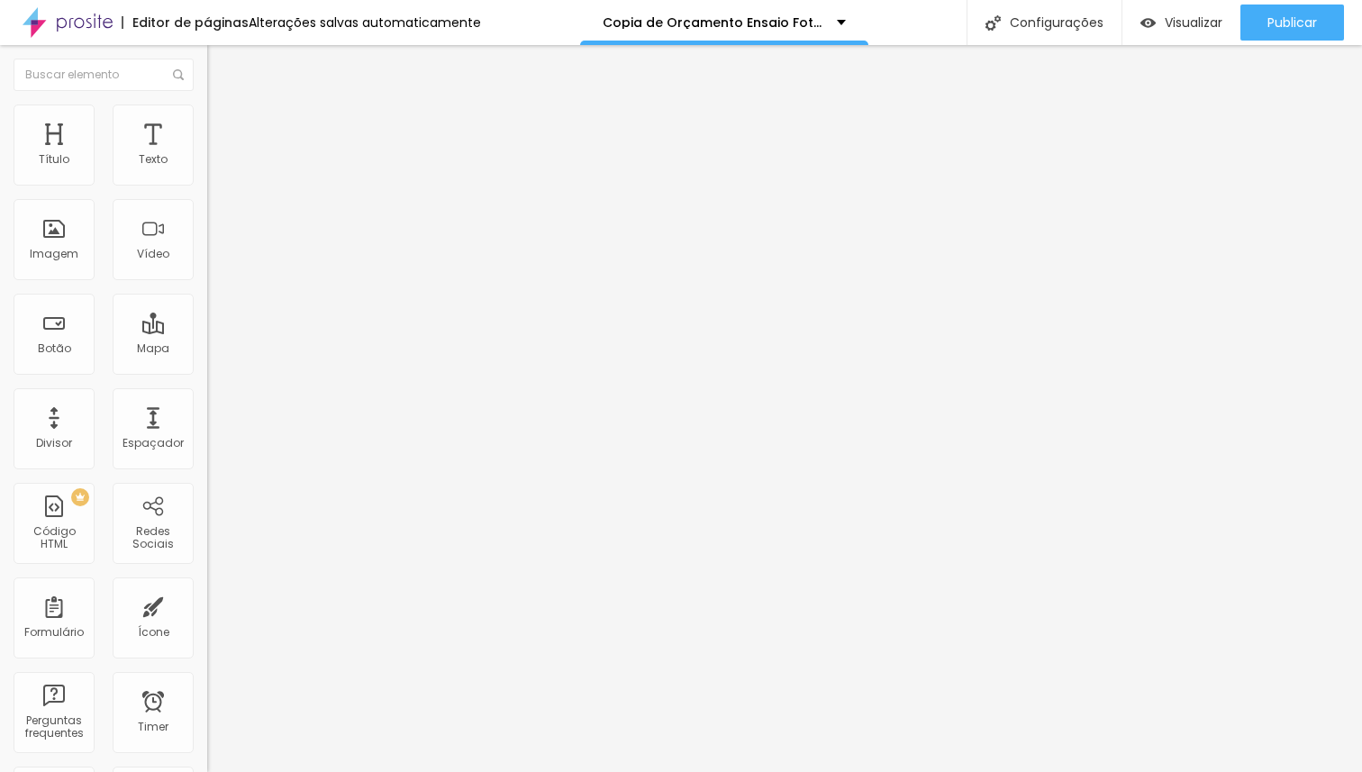
click at [207, 155] on span "Trocar imagem" at bounding box center [256, 147] width 98 height 15
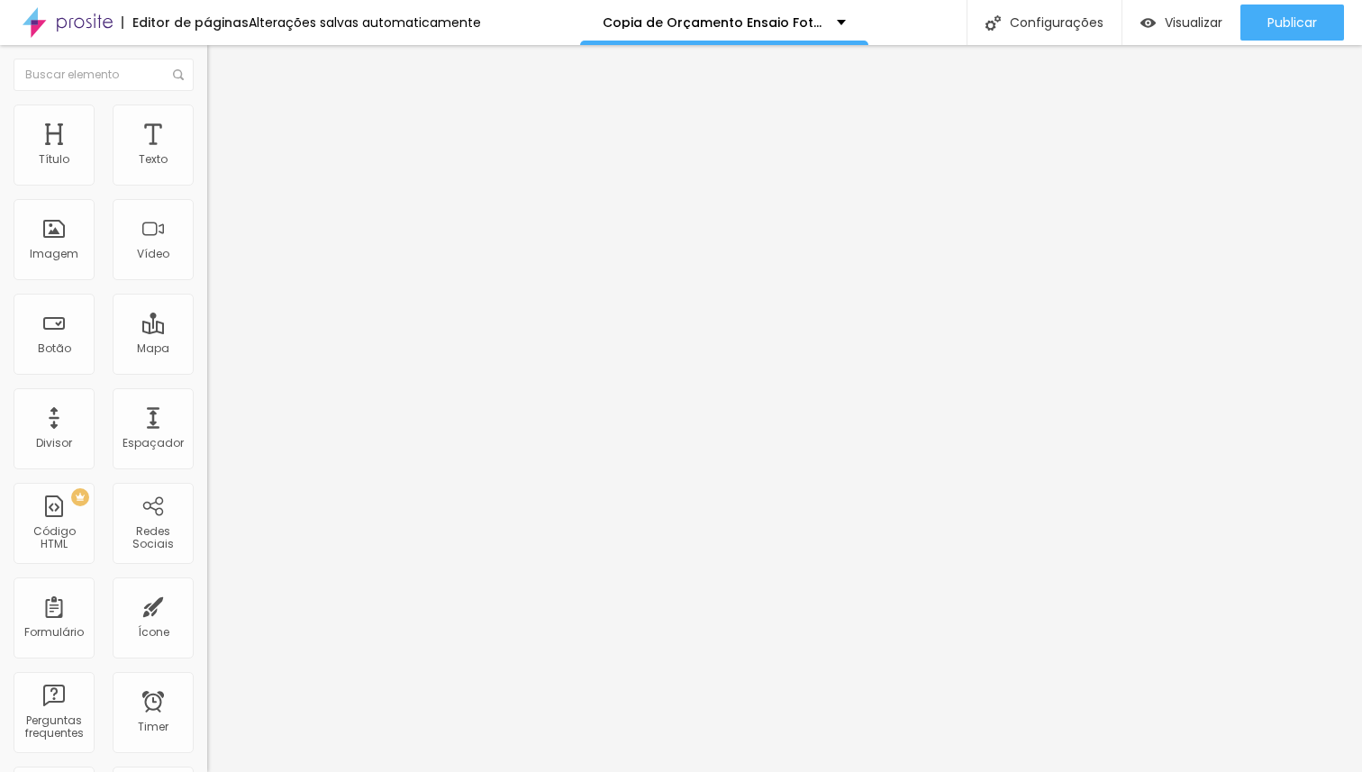
scroll to position [894, 0]
drag, startPoint x: 342, startPoint y: 250, endPoint x: 356, endPoint y: 254, distance: 14.2
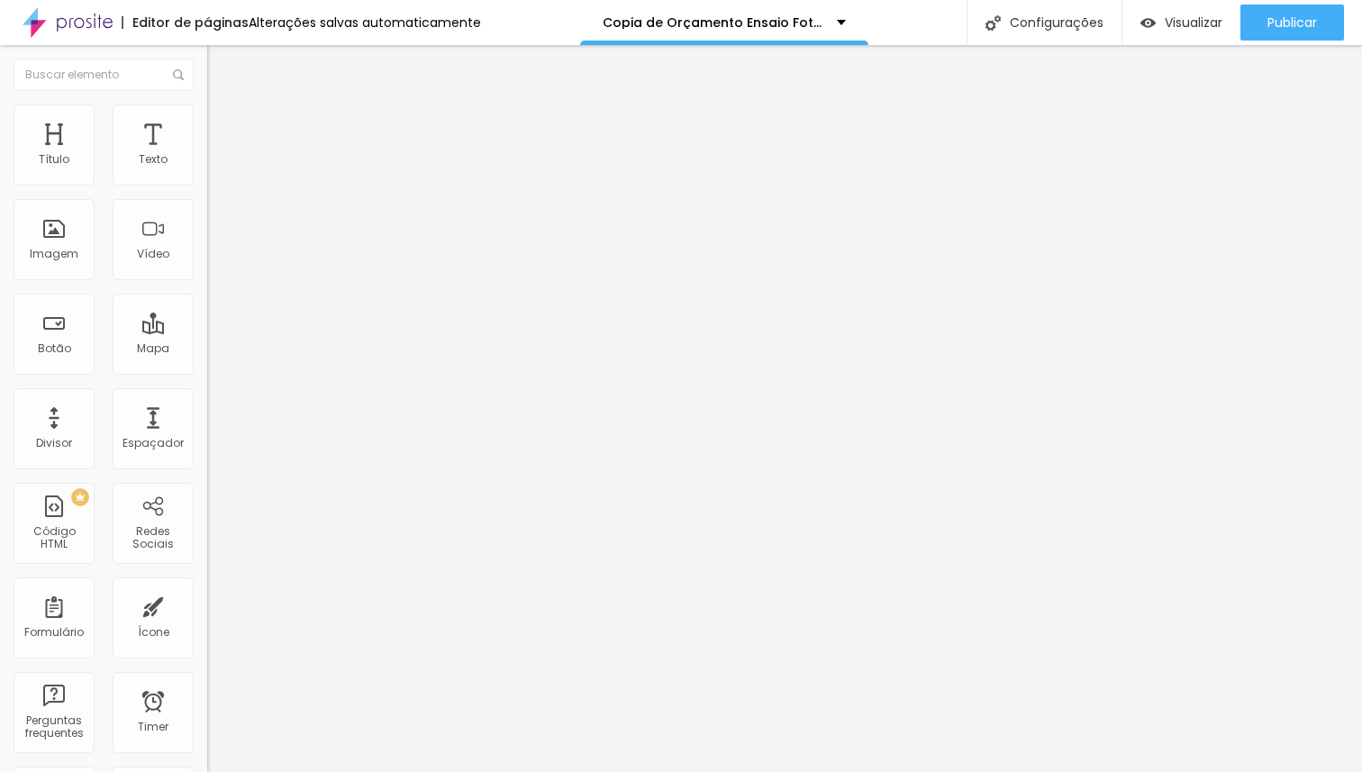
click at [207, 155] on span "Trocar imagem" at bounding box center [256, 147] width 98 height 15
click at [207, 282] on span "Original" at bounding box center [228, 274] width 43 height 15
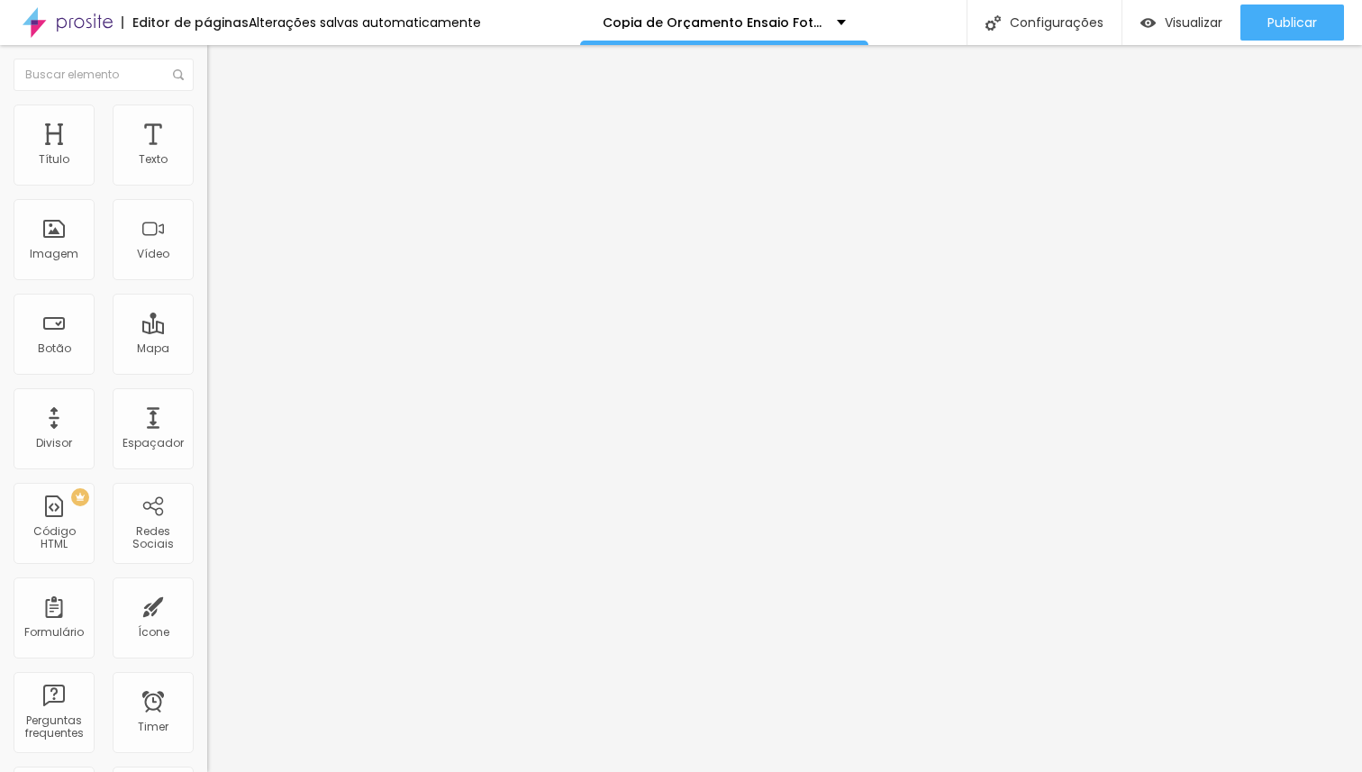
click at [207, 314] on span "Quadrado" at bounding box center [236, 306] width 59 height 15
click at [207, 304] on span "Padrão" at bounding box center [227, 295] width 41 height 15
click at [207, 291] on div "Cinema 16:9" at bounding box center [310, 285] width 207 height 11
click at [207, 331] on span "Original" at bounding box center [228, 323] width 43 height 15
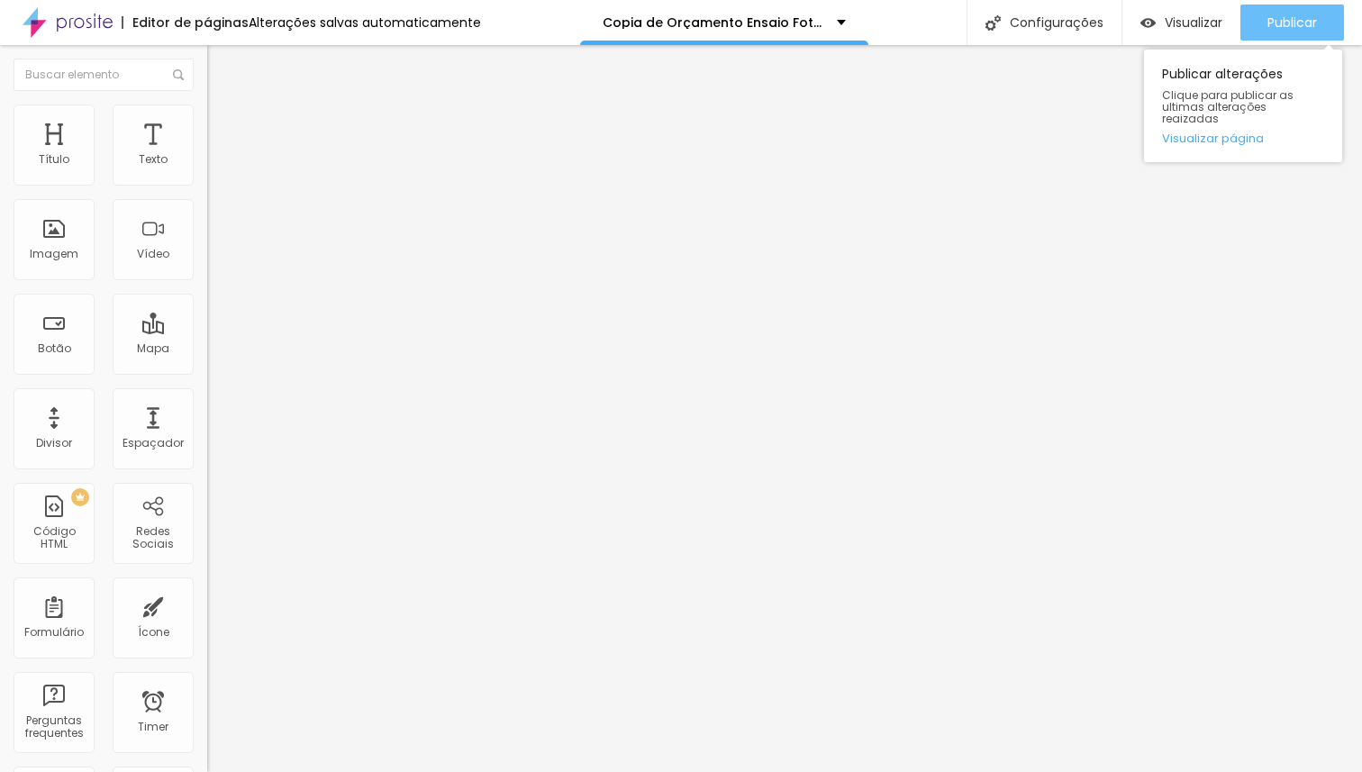
click at [1297, 21] on span "Publicar" at bounding box center [1292, 22] width 50 height 14
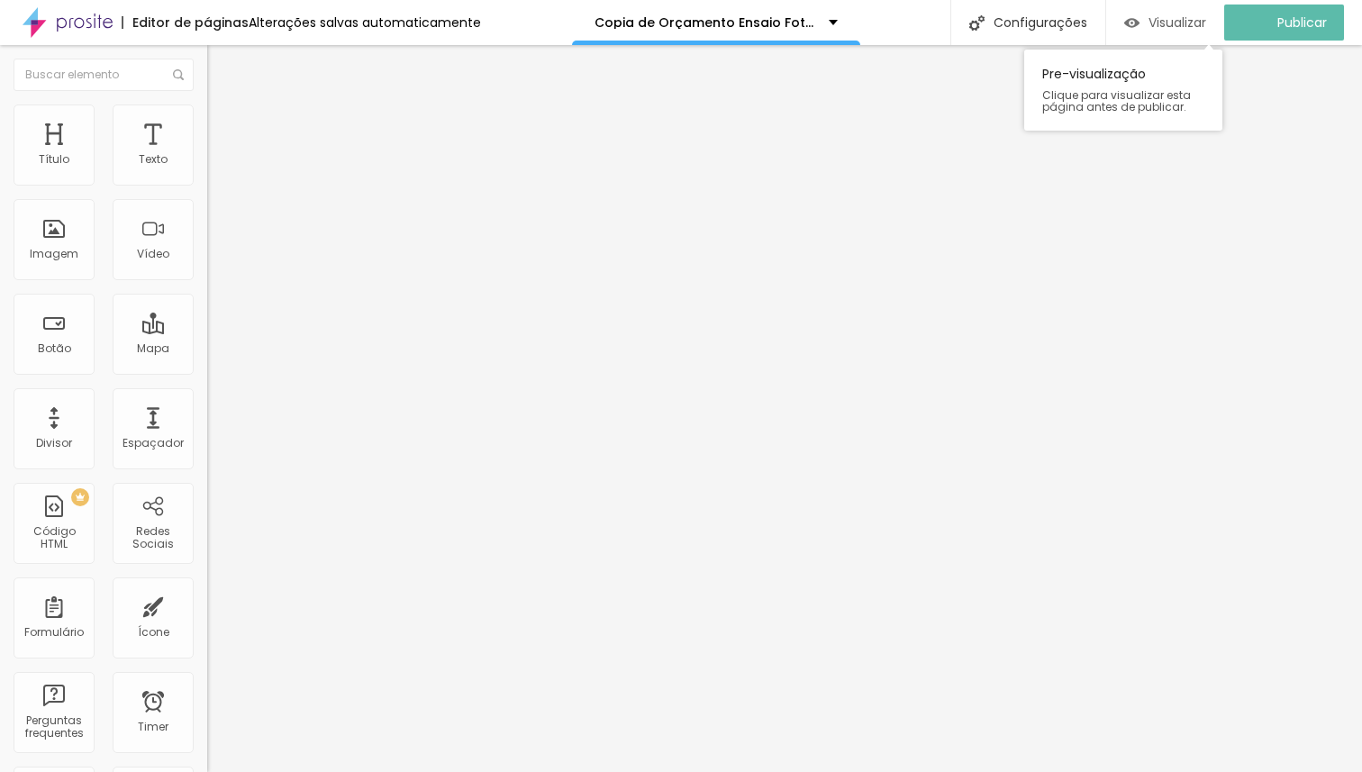
click at [1187, 23] on span "Visualizar" at bounding box center [1177, 22] width 58 height 14
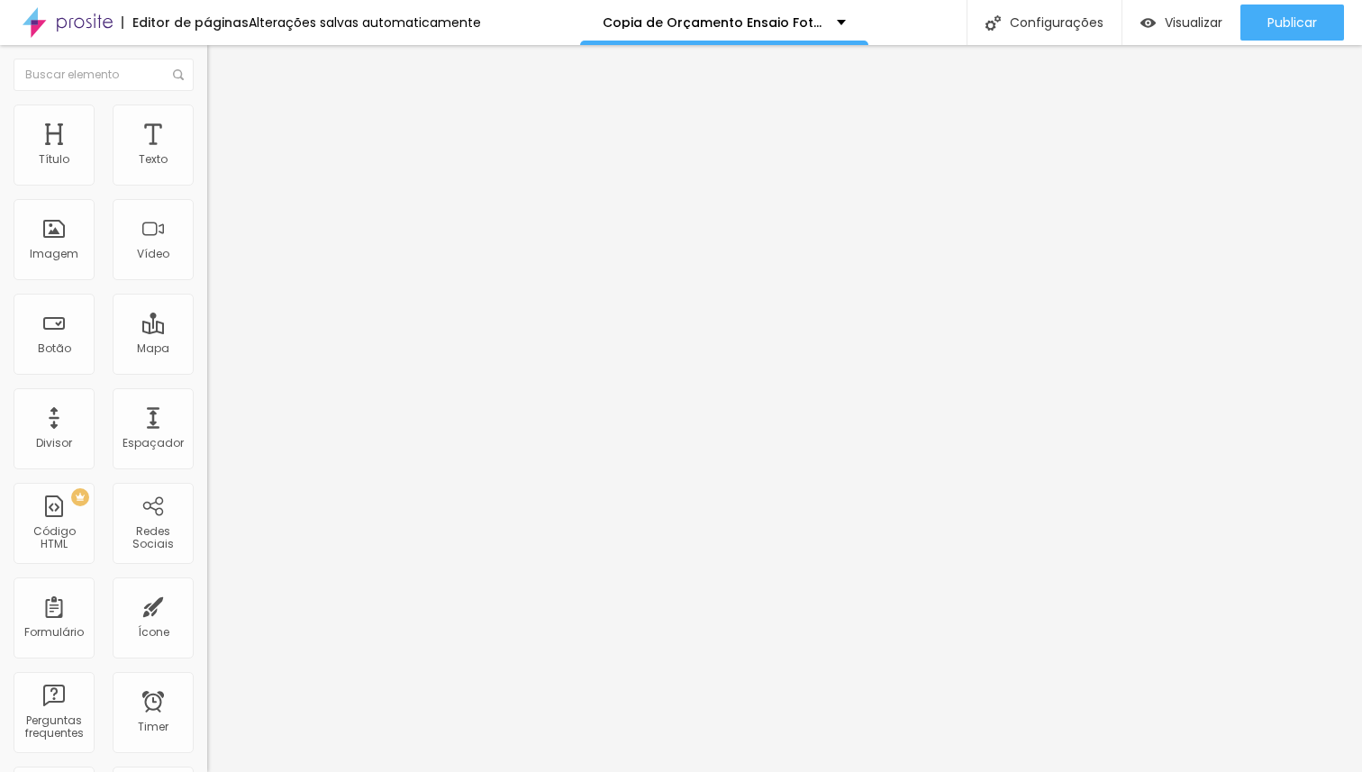
click at [223, 124] on span "Estilo" at bounding box center [237, 116] width 28 height 15
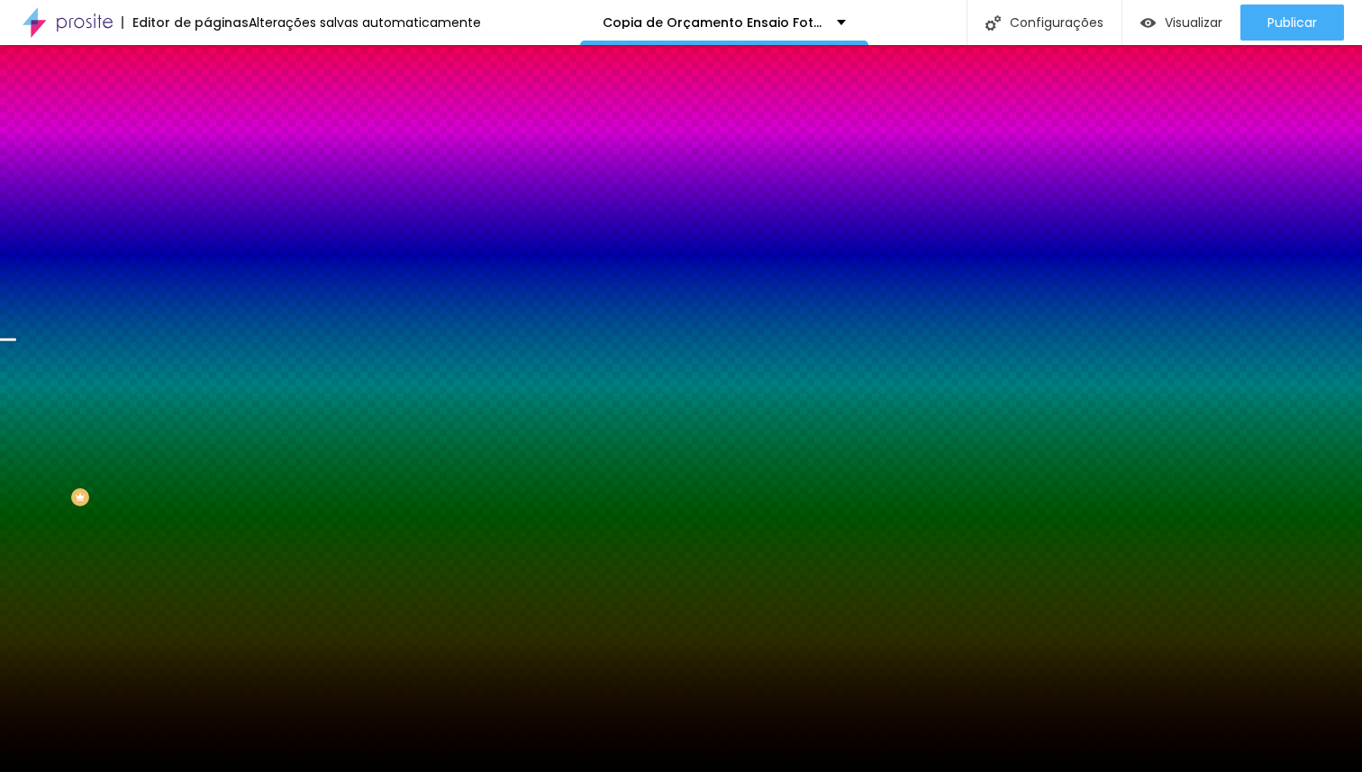
click at [207, 166] on span "Trocar imagem" at bounding box center [256, 157] width 98 height 15
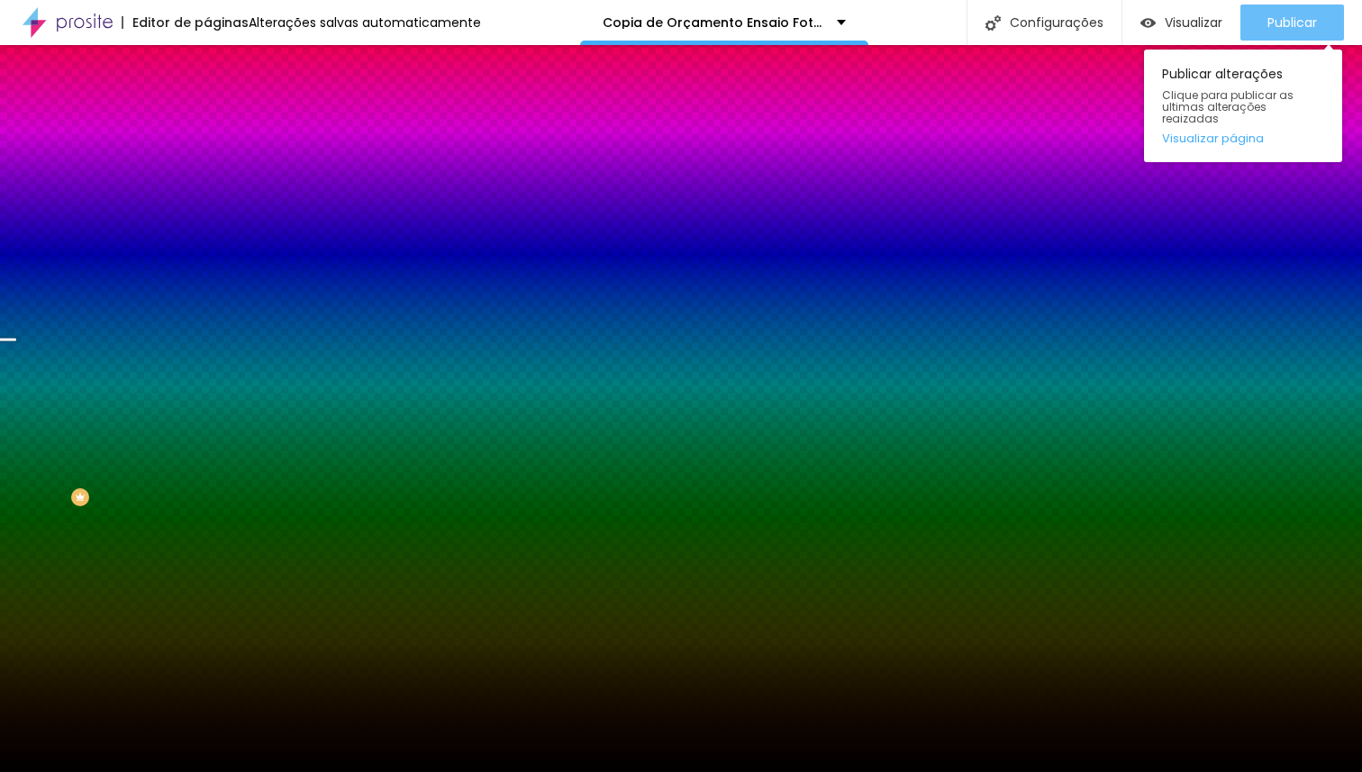
click at [1285, 30] on span "Publicar" at bounding box center [1292, 22] width 50 height 14
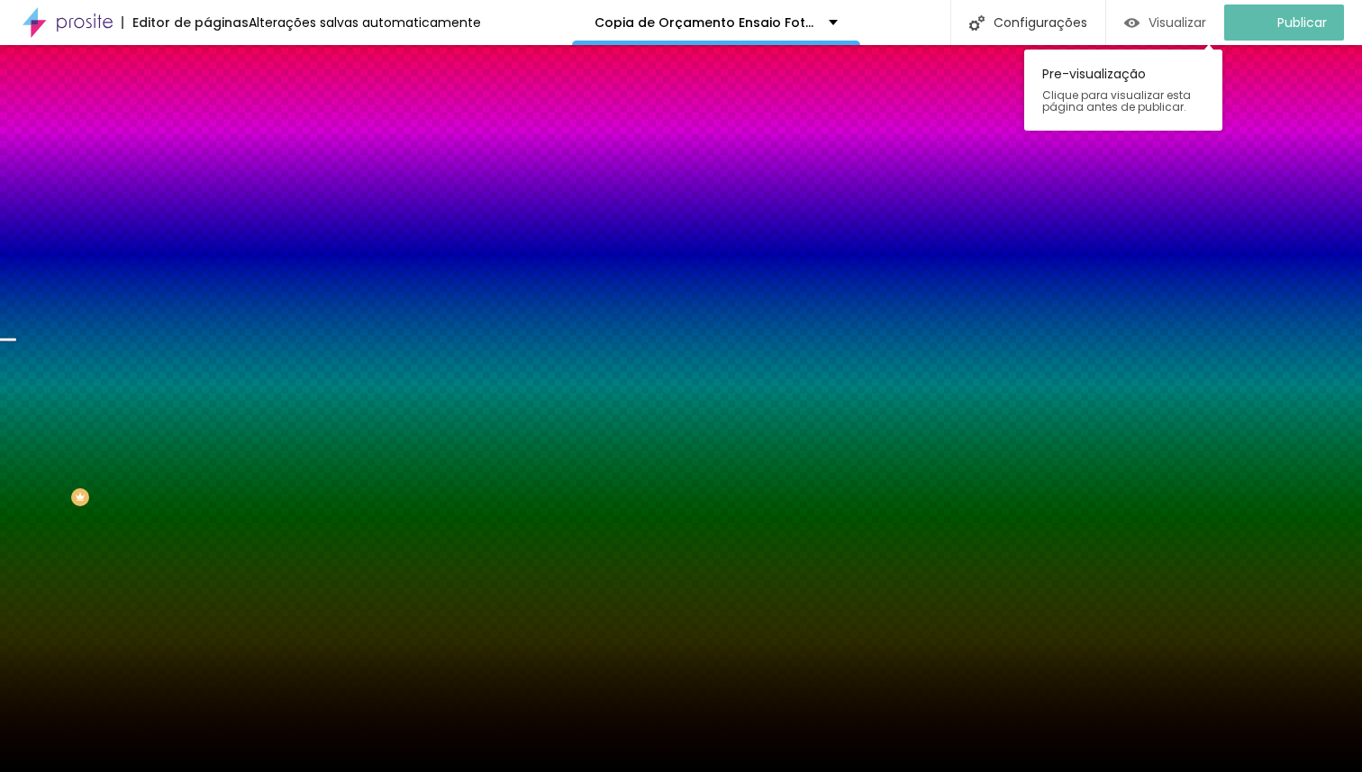
click at [1199, 26] on span "Visualizar" at bounding box center [1177, 22] width 58 height 14
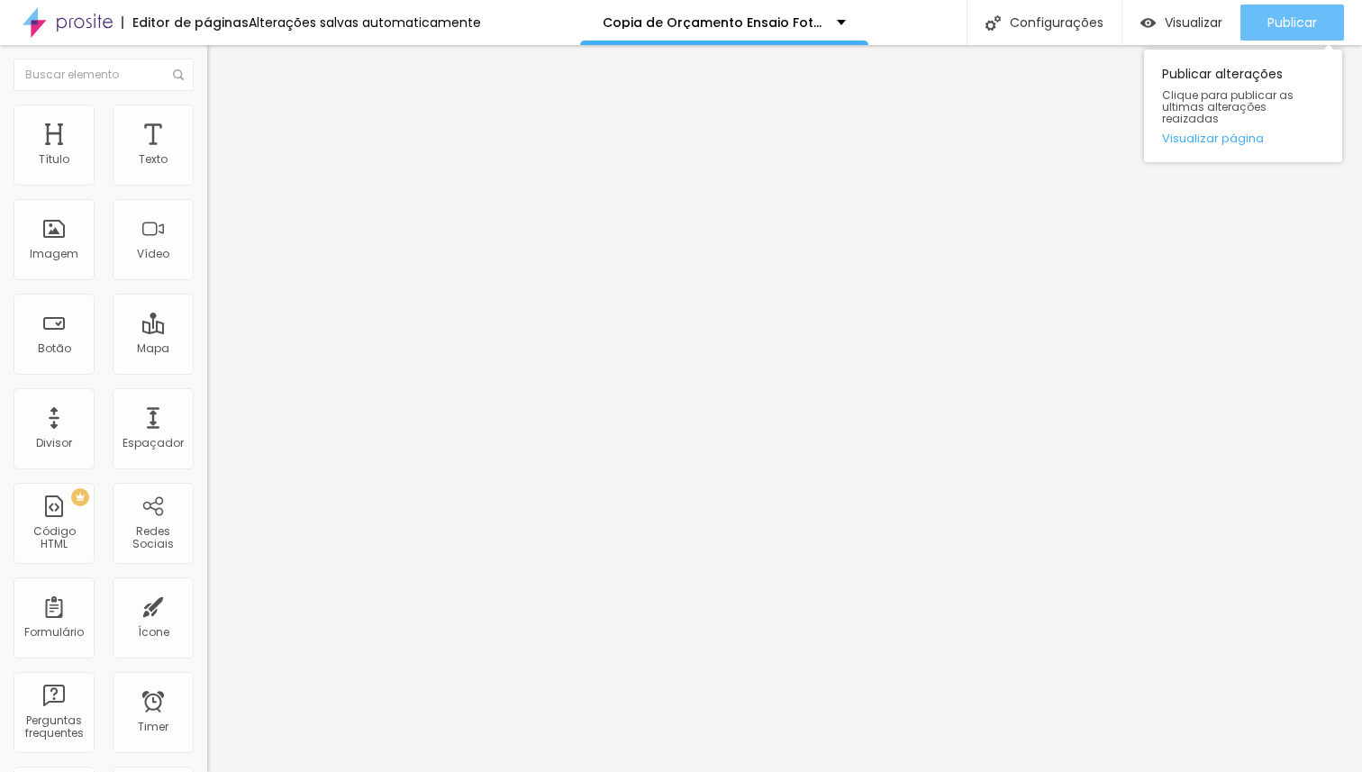
click at [1283, 26] on span "Publicar" at bounding box center [1292, 22] width 50 height 14
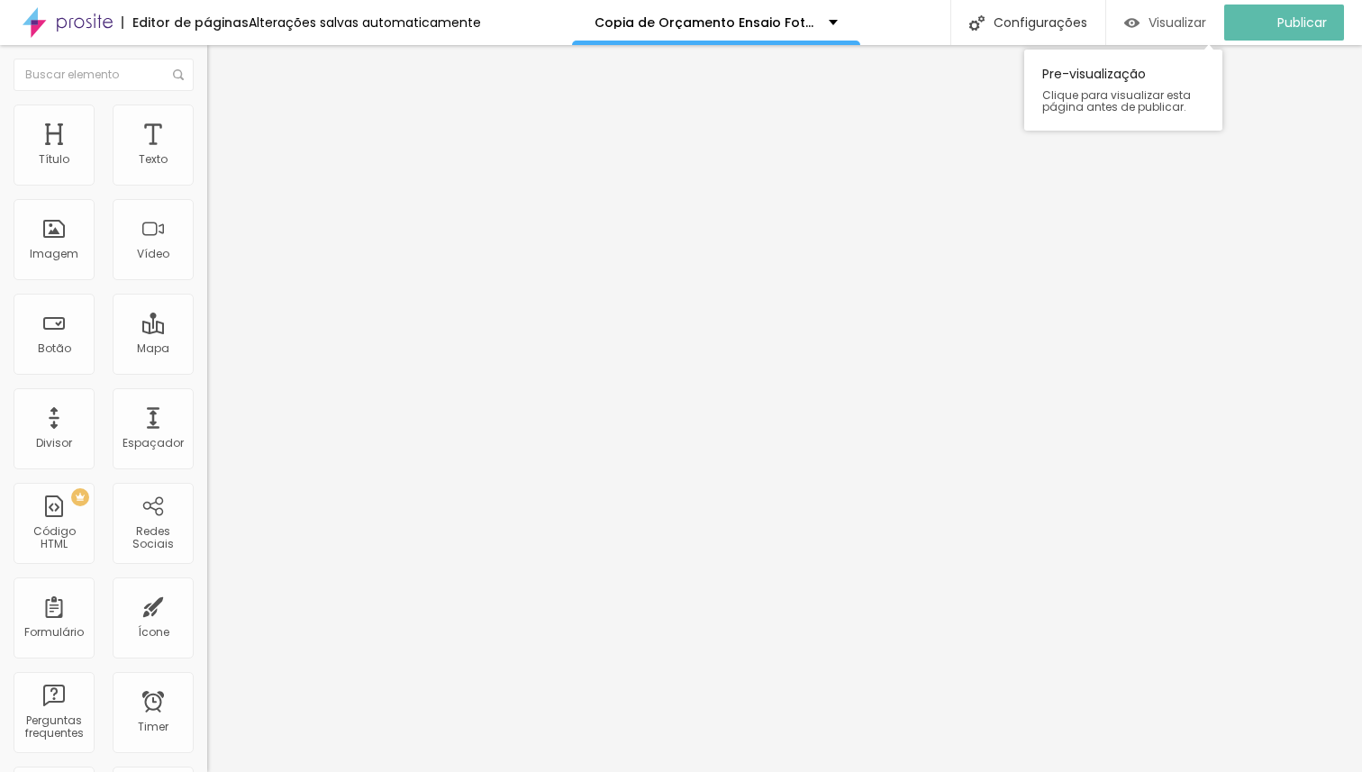
click at [1198, 25] on span "Visualizar" at bounding box center [1177, 22] width 58 height 14
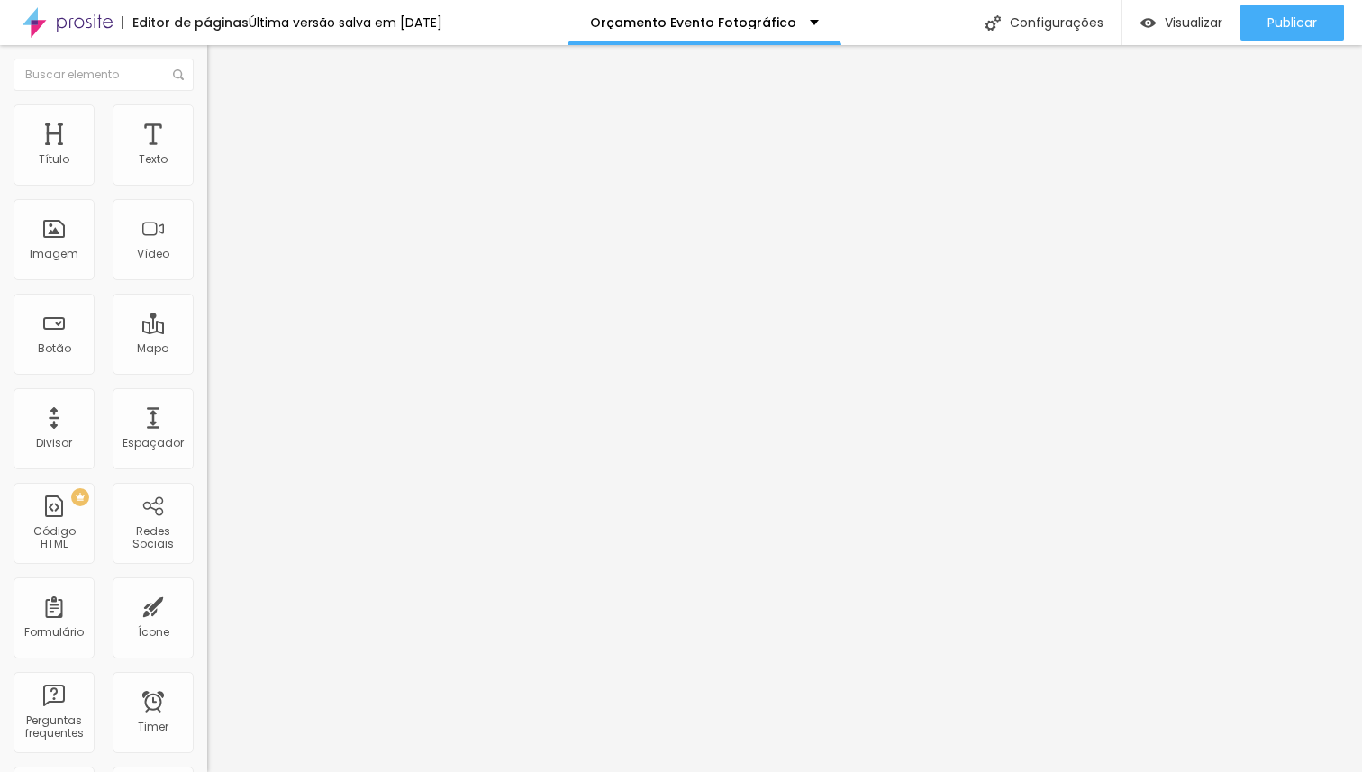
click at [223, 124] on span "Estilo" at bounding box center [237, 116] width 28 height 15
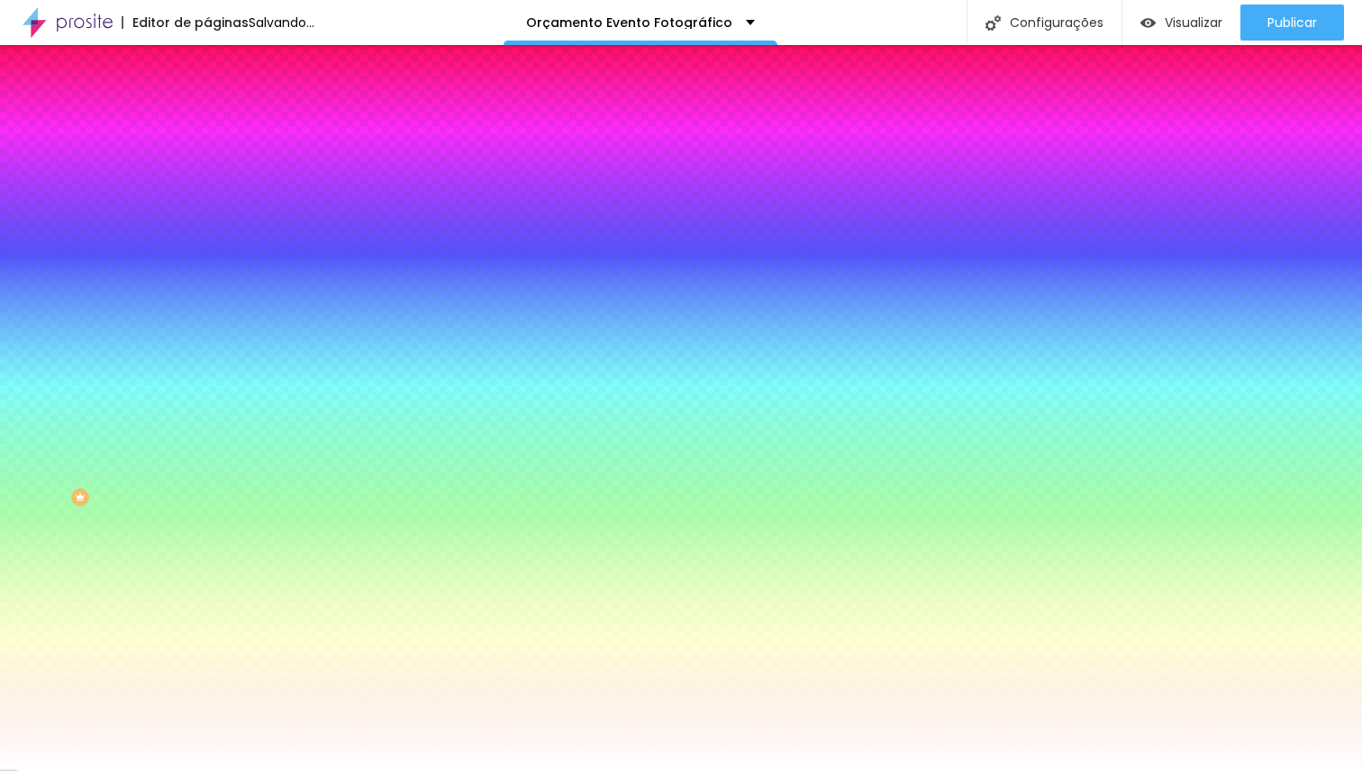
click at [207, 166] on span "Trocar imagem" at bounding box center [256, 157] width 98 height 15
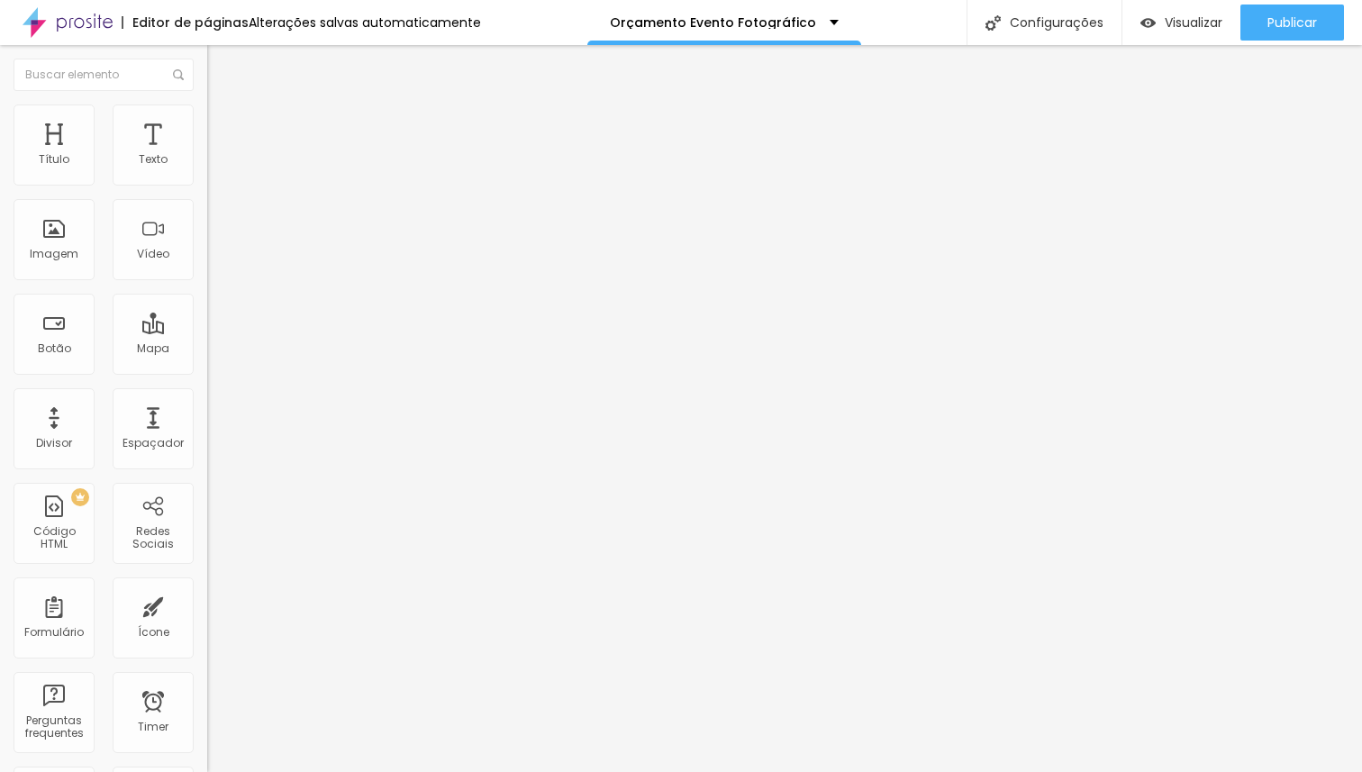
click at [207, 153] on div "Trocar imagem" at bounding box center [310, 147] width 207 height 13
click at [207, 155] on span "Trocar imagem" at bounding box center [256, 147] width 98 height 15
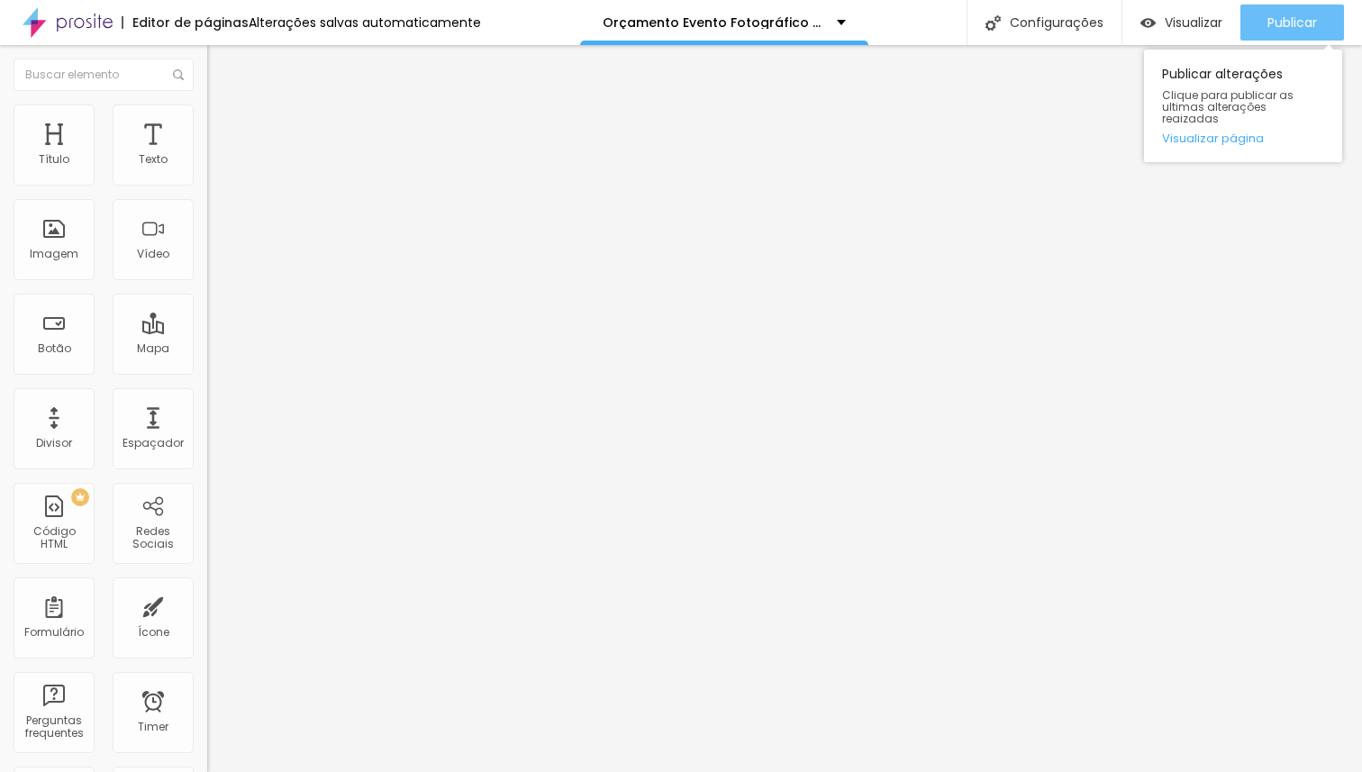
click at [1277, 22] on span "Publicar" at bounding box center [1292, 22] width 50 height 14
click at [1294, 20] on span "Publicar" at bounding box center [1292, 22] width 50 height 14
click at [1283, 20] on span "Publicar" at bounding box center [1292, 22] width 50 height 14
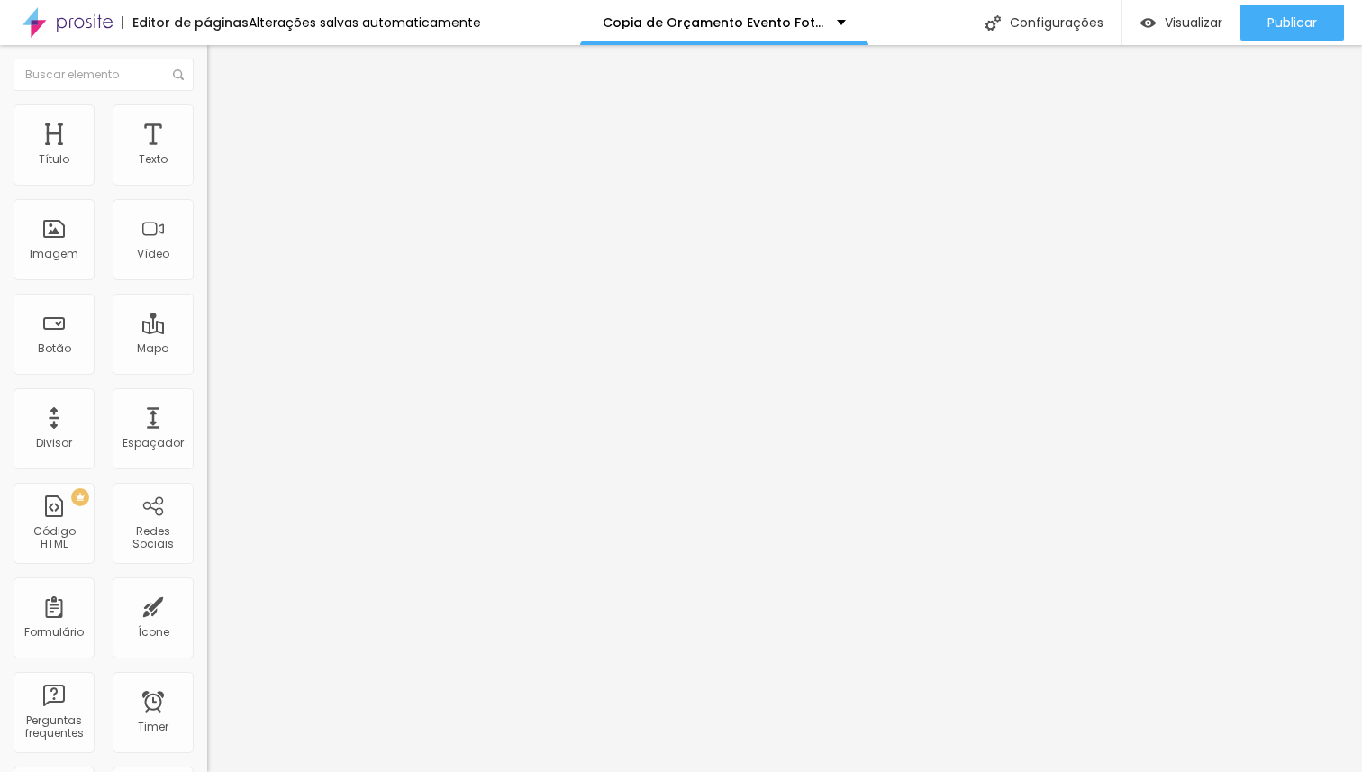
click at [223, 124] on span "Avançado" at bounding box center [252, 116] width 59 height 15
type input "21"
type input "22"
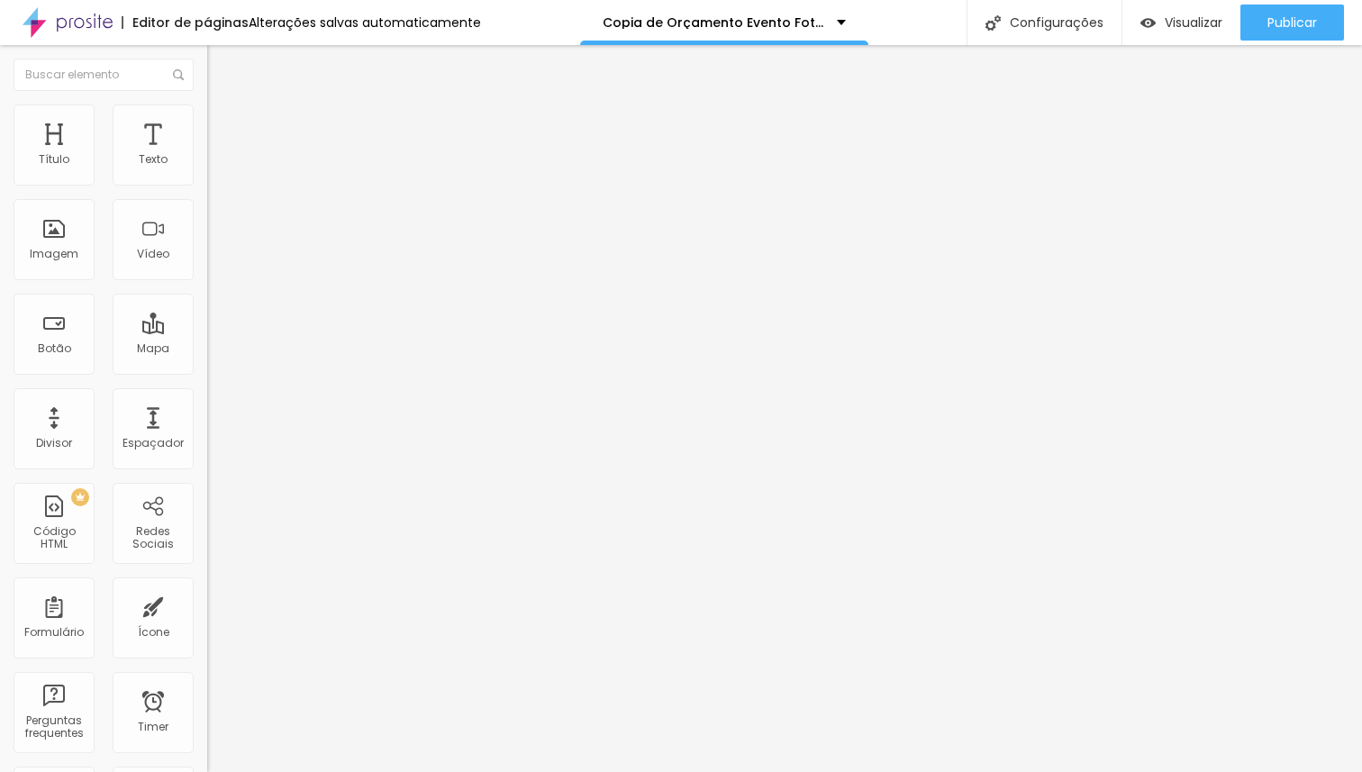
type input "23"
type input "24"
type input "25"
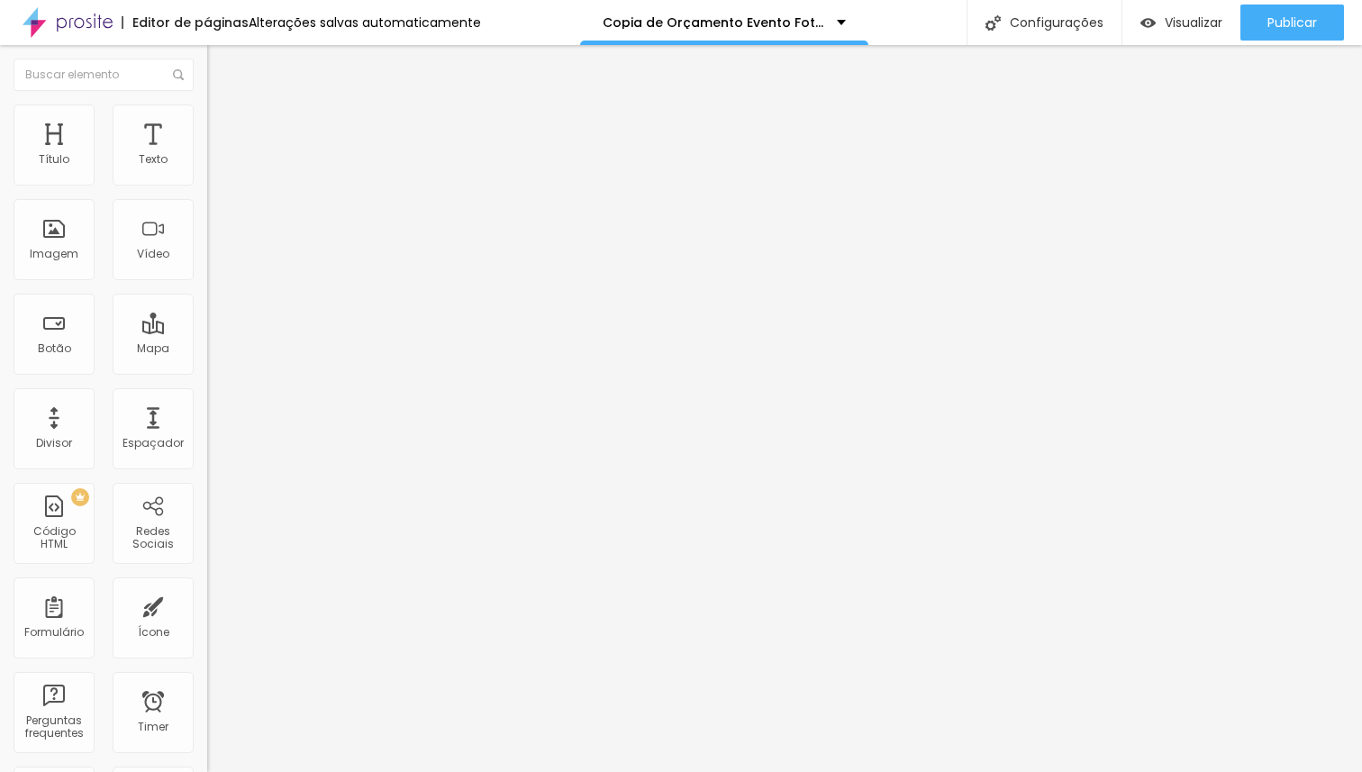
type input "25"
click at [207, 425] on input "range" at bounding box center [265, 432] width 116 height 14
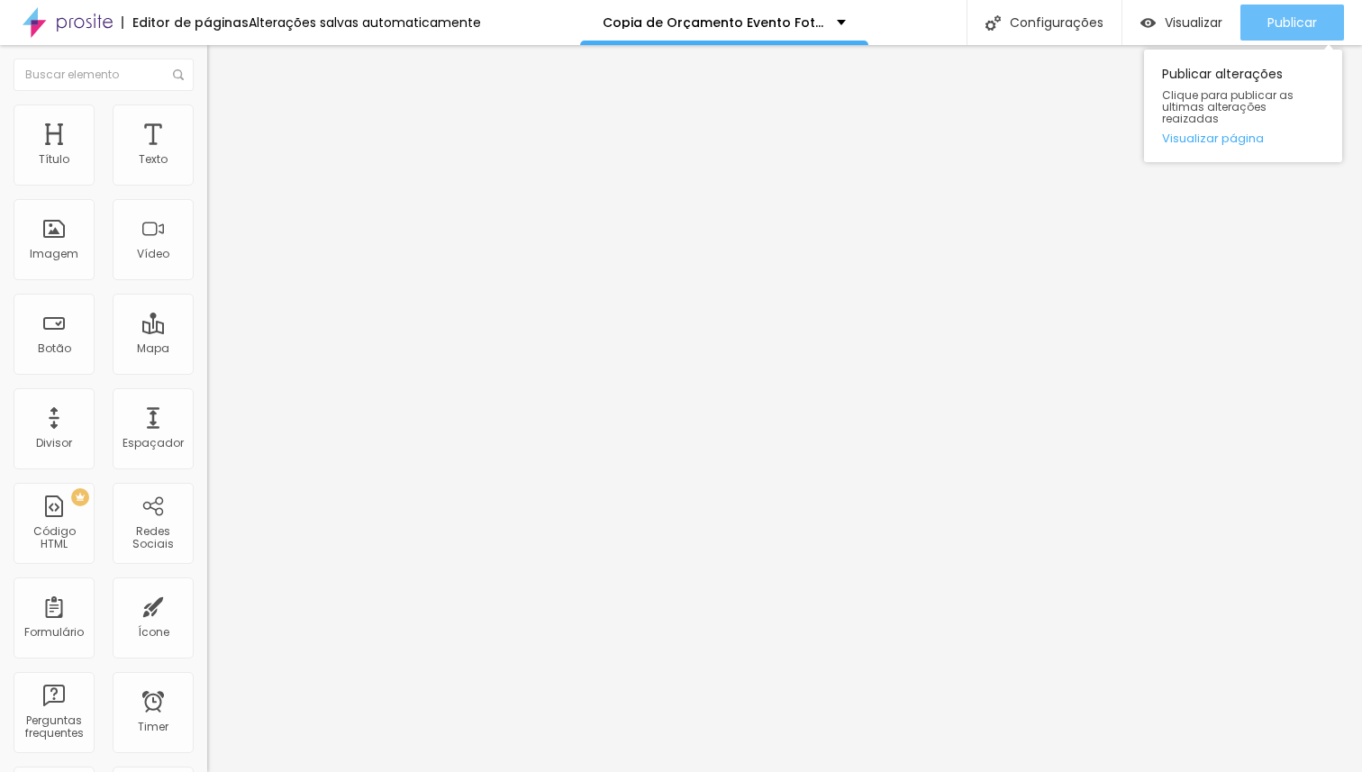
click at [1290, 17] on span "Publicar" at bounding box center [1292, 22] width 50 height 14
click at [1267, 20] on span "Publicar" at bounding box center [1292, 22] width 50 height 14
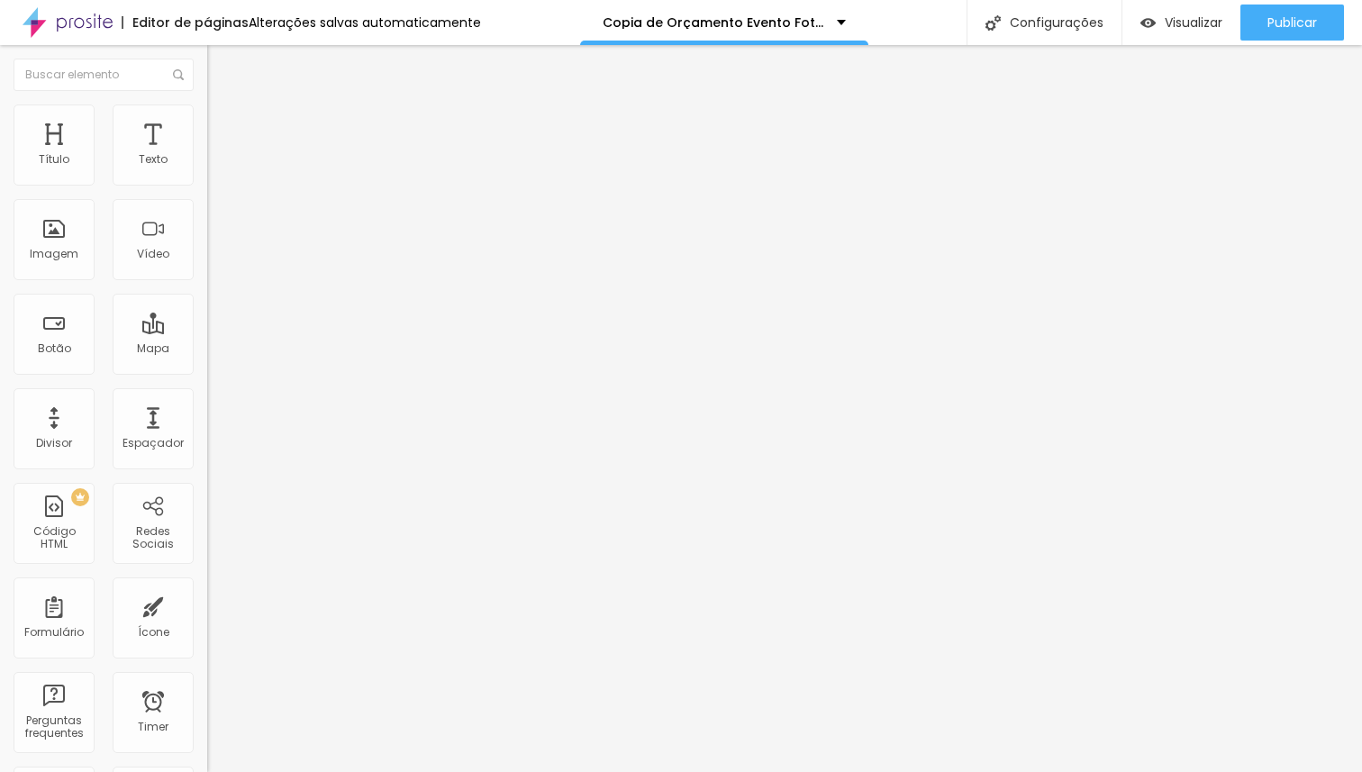
click at [223, 124] on span "Estilo" at bounding box center [237, 116] width 28 height 15
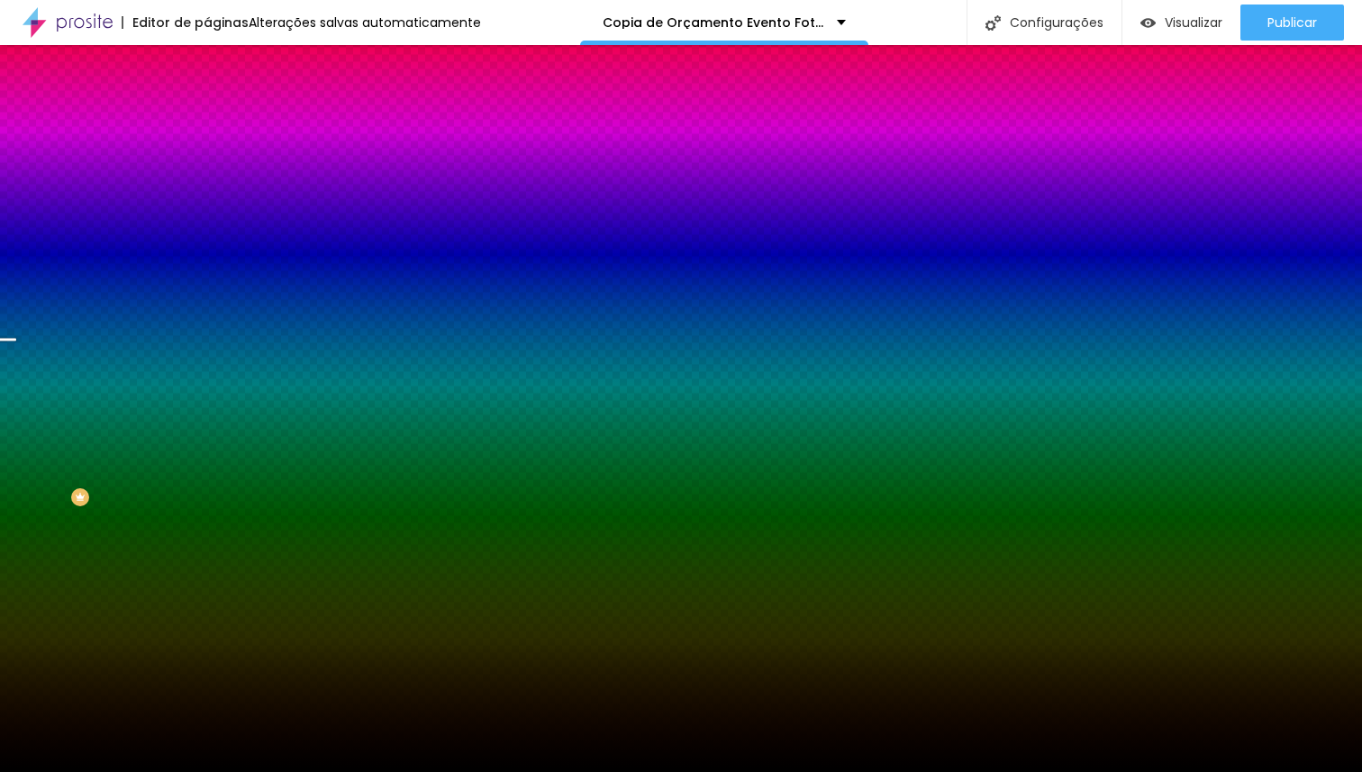
click at [207, 166] on span "Trocar imagem" at bounding box center [256, 157] width 98 height 15
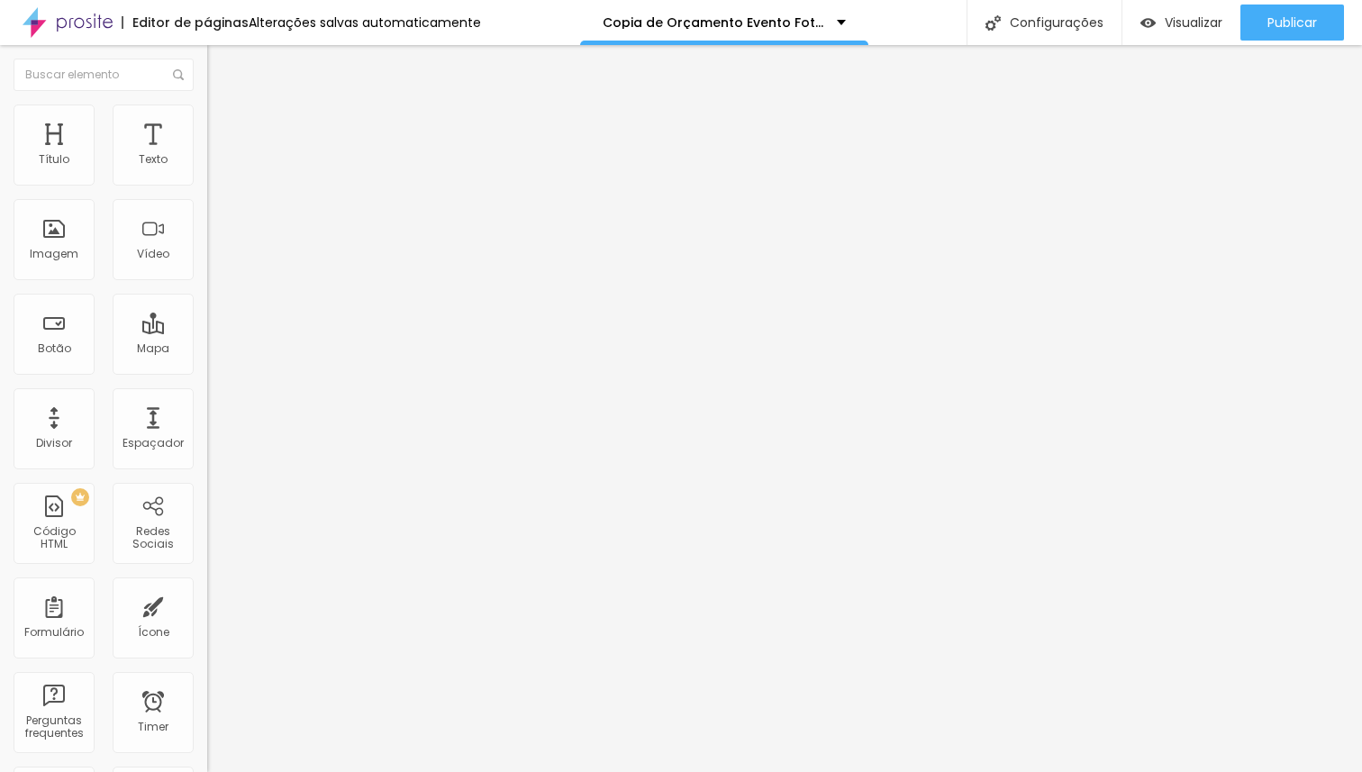
click at [207, 155] on span "Adicionar imagem" at bounding box center [265, 147] width 116 height 15
click at [207, 155] on span "Trocar imagem" at bounding box center [256, 147] width 98 height 15
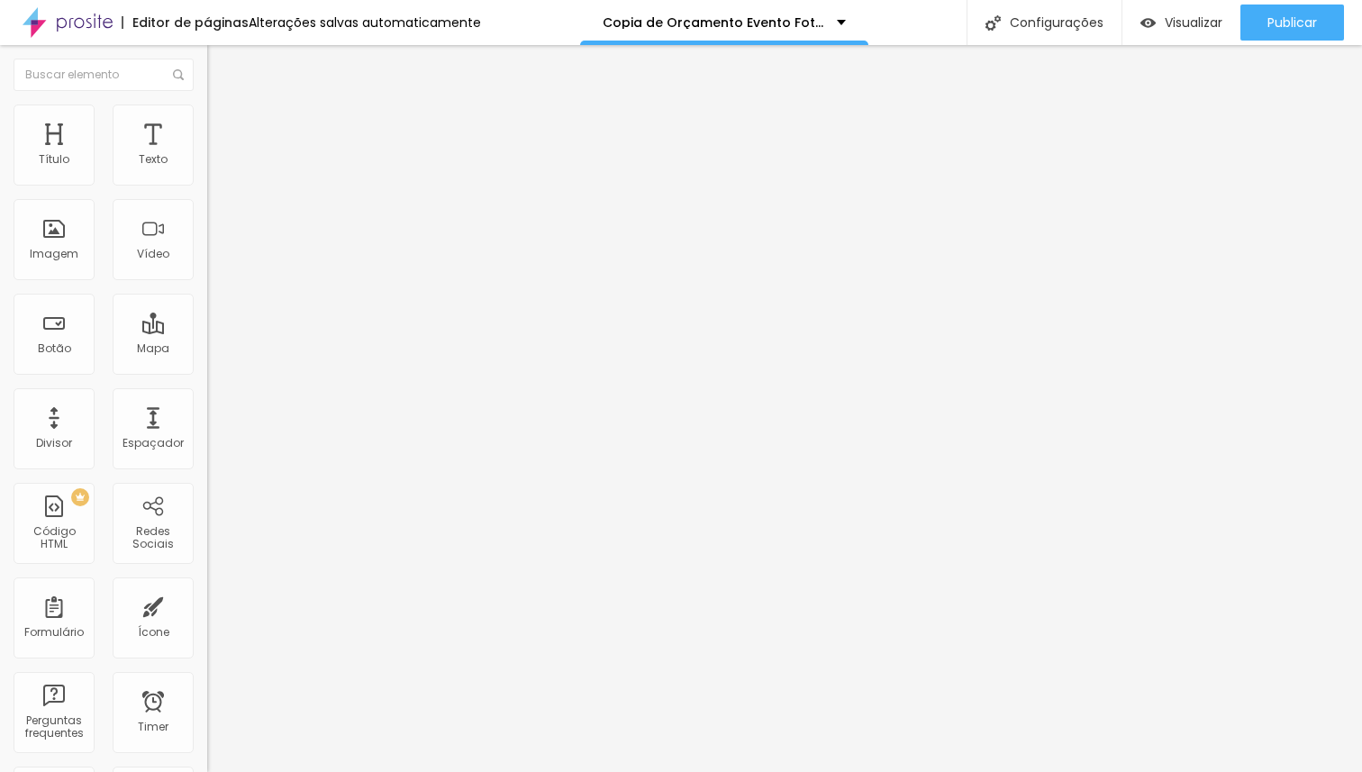
scroll to position [95, 0]
click at [207, 155] on span "Trocar imagem" at bounding box center [256, 147] width 98 height 15
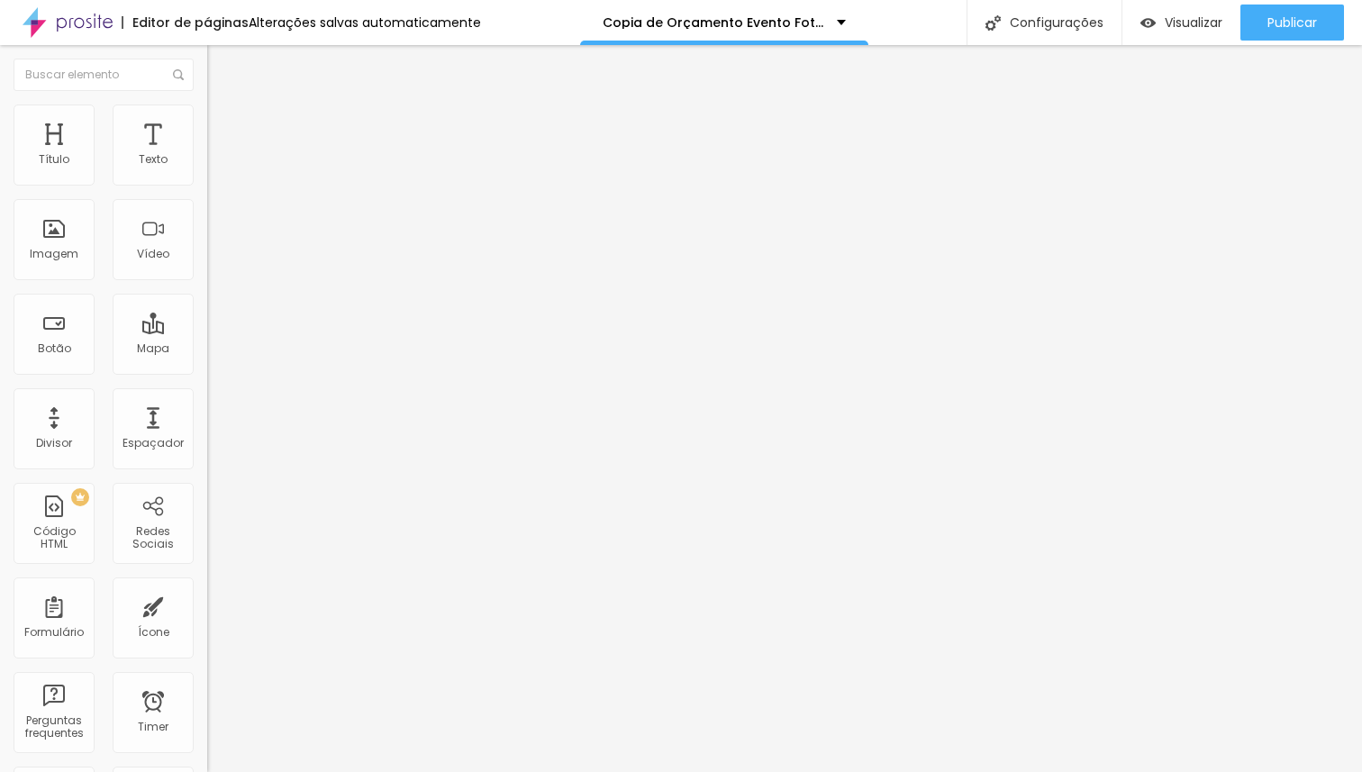
click at [207, 119] on li "Estilo" at bounding box center [310, 113] width 207 height 18
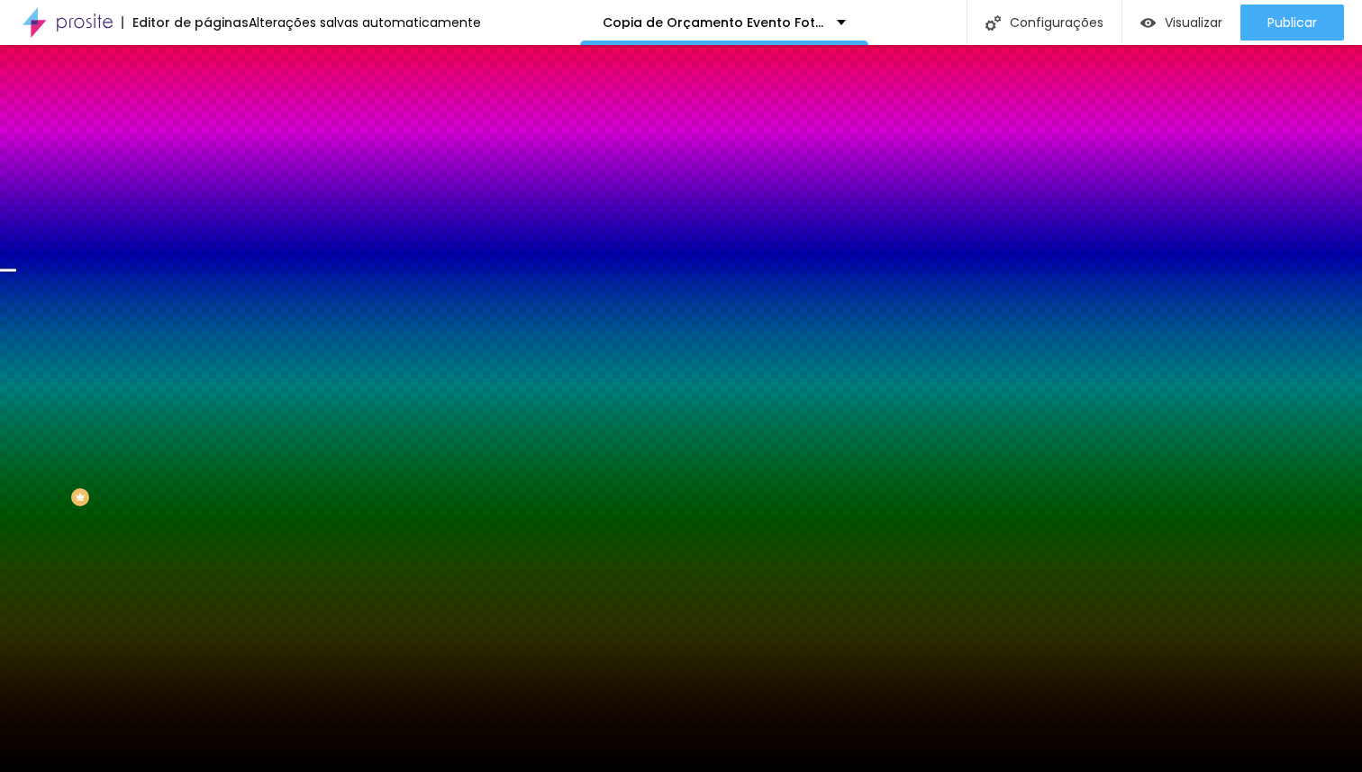
click at [207, 166] on span "Trocar imagem" at bounding box center [256, 157] width 98 height 15
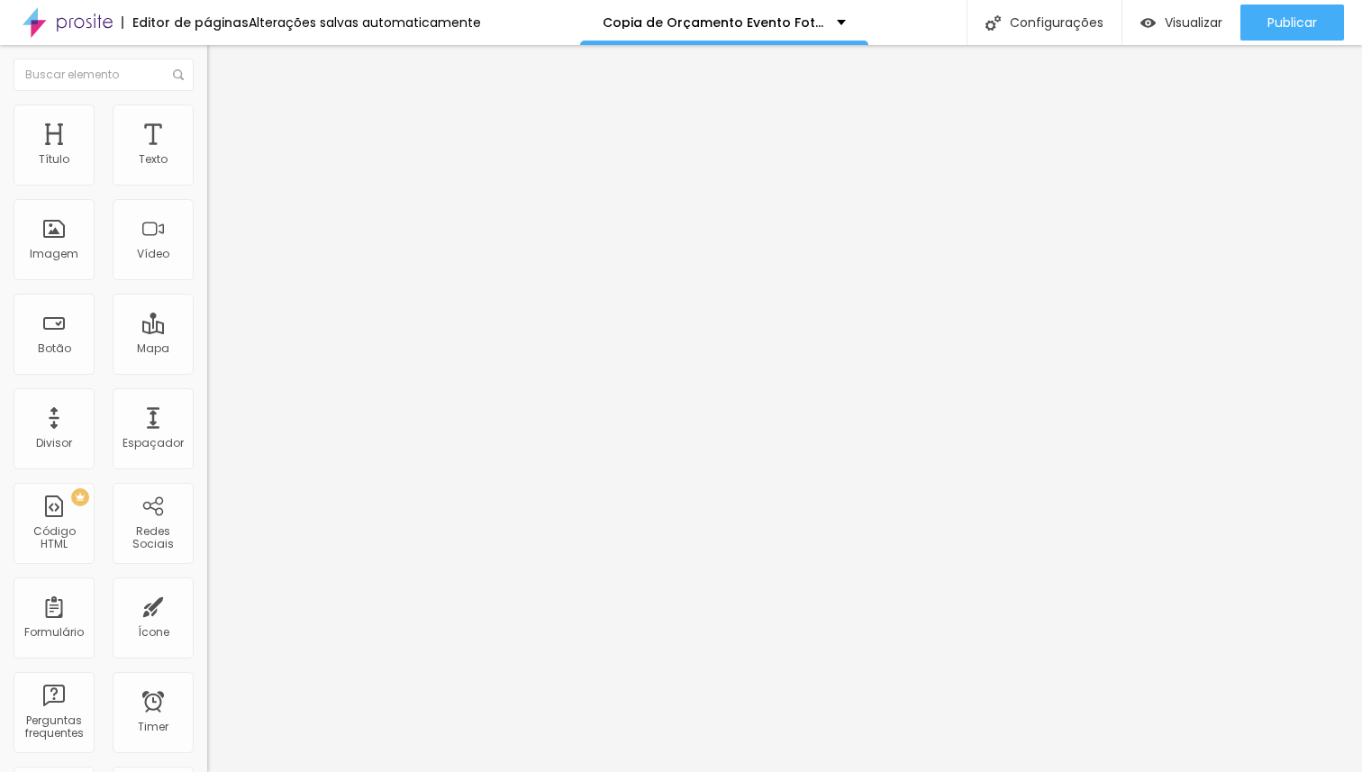
click at [223, 121] on span "Estilo" at bounding box center [237, 116] width 28 height 15
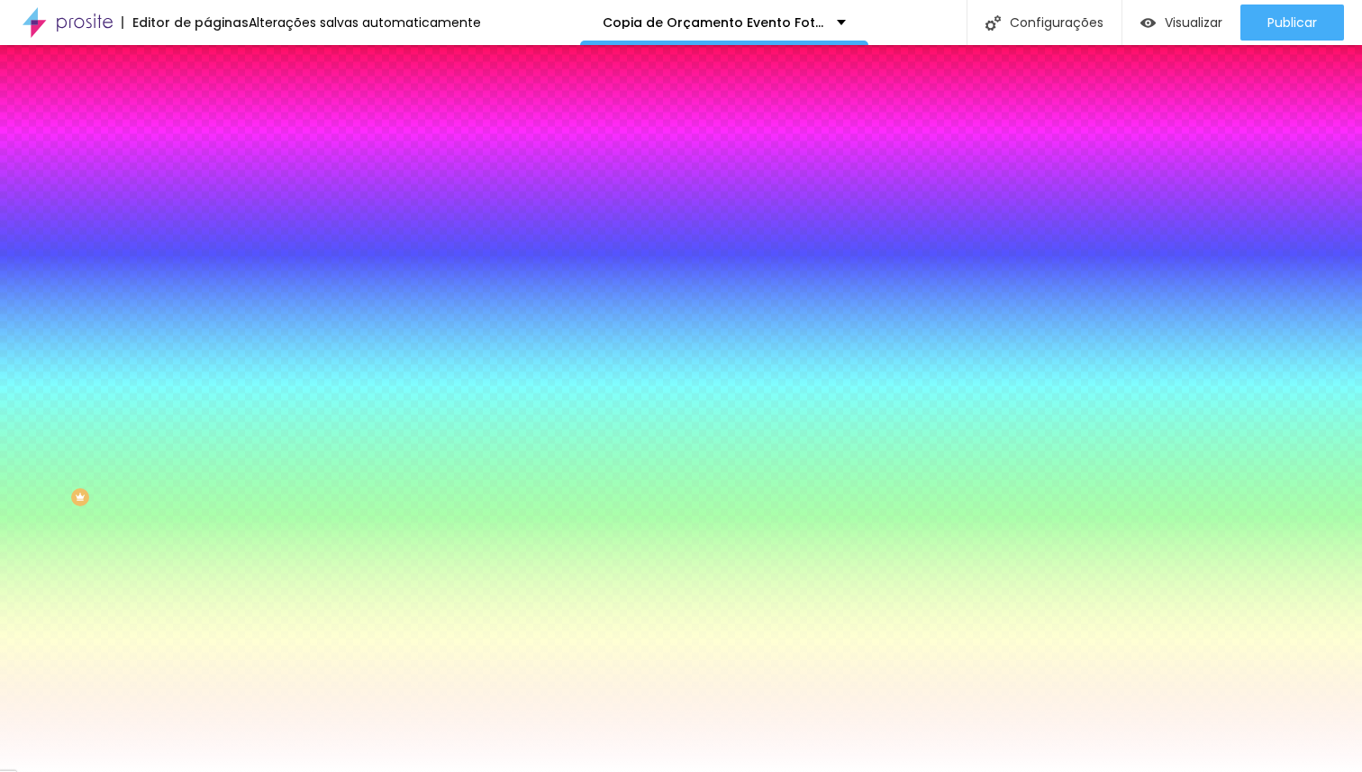
click at [207, 166] on span "Trocar imagem" at bounding box center [256, 157] width 98 height 15
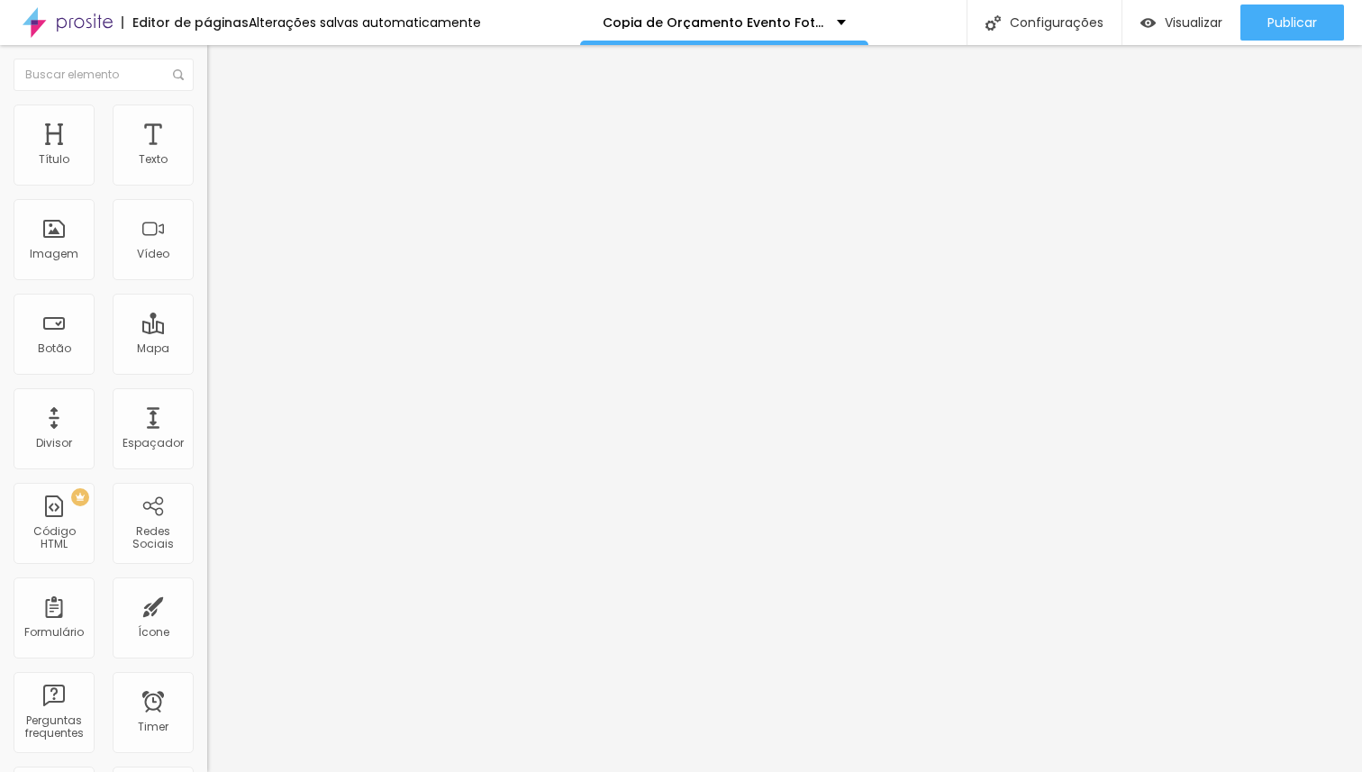
click at [223, 124] on span "Estilo" at bounding box center [237, 116] width 28 height 15
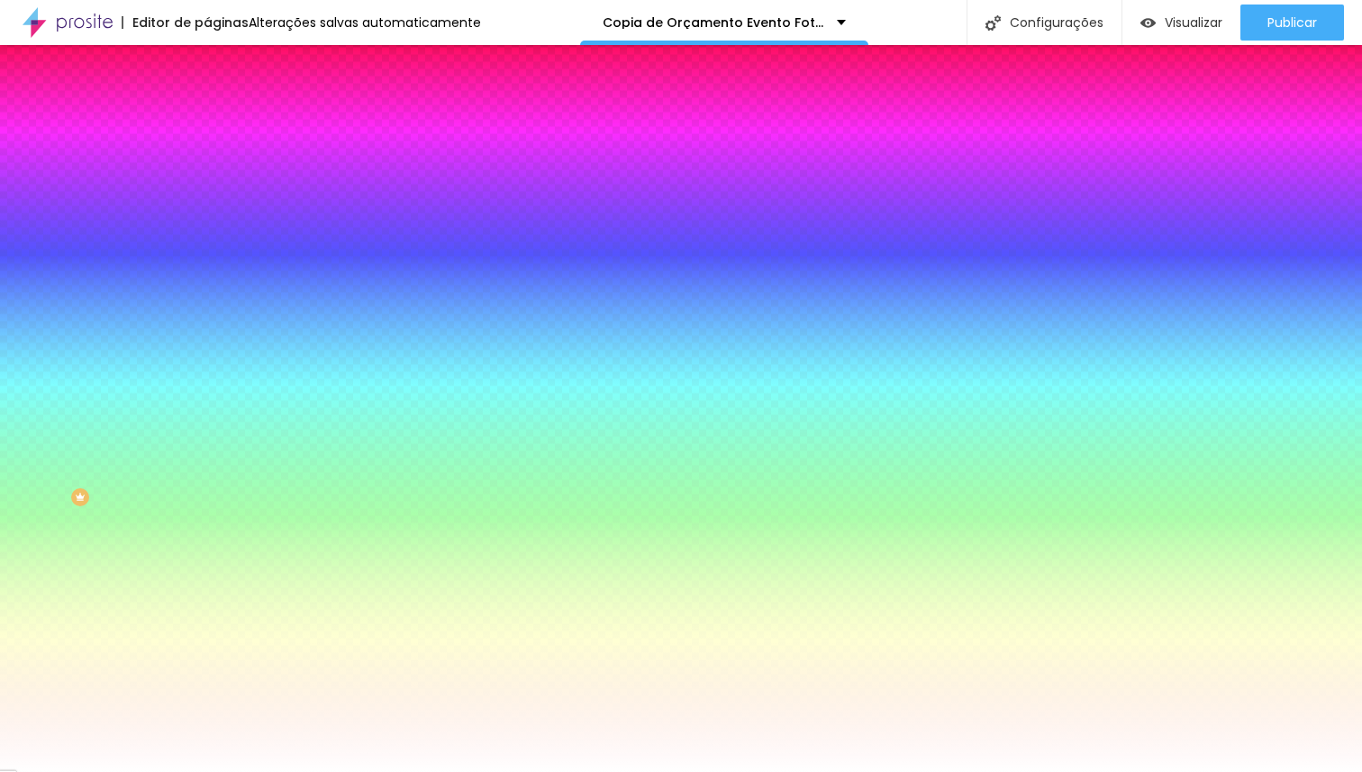
click at [207, 166] on span "Trocar imagem" at bounding box center [256, 157] width 98 height 15
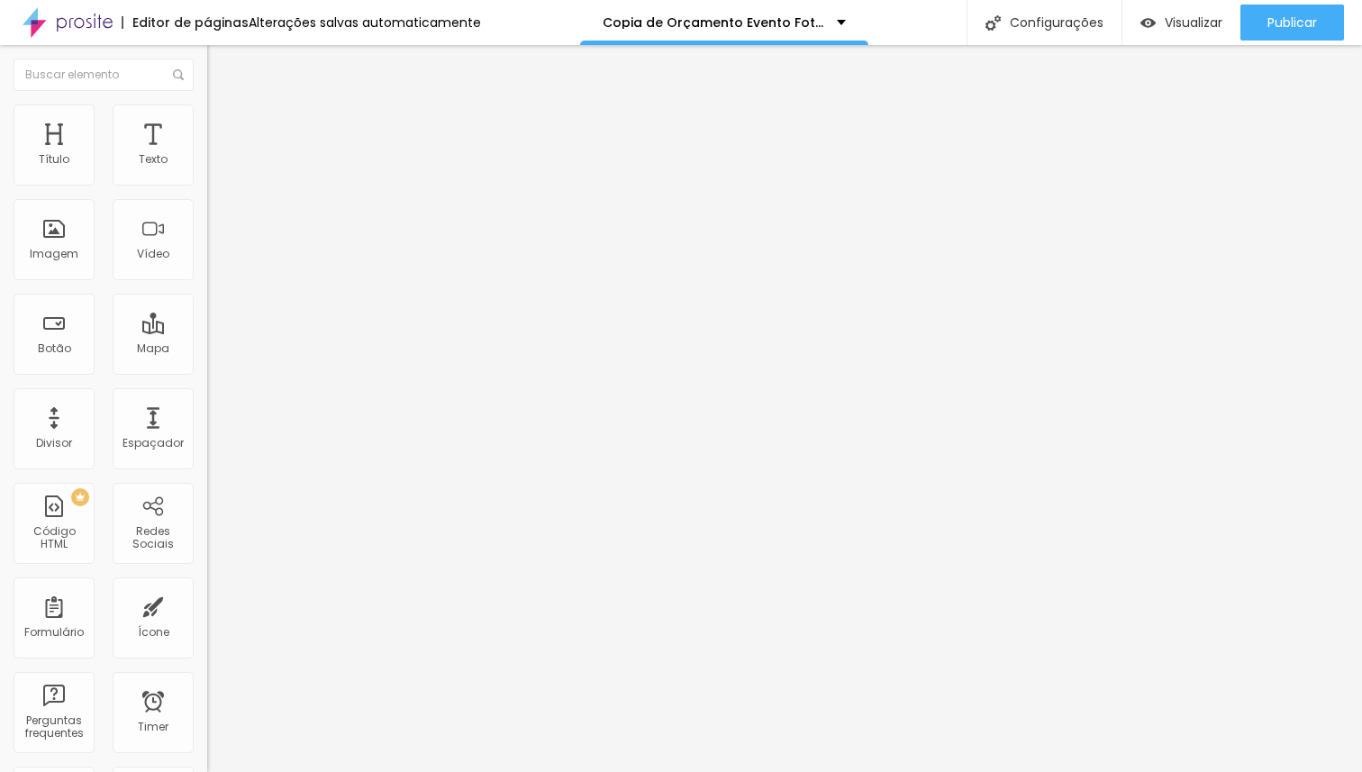
click at [223, 124] on span "Estilo" at bounding box center [237, 116] width 28 height 15
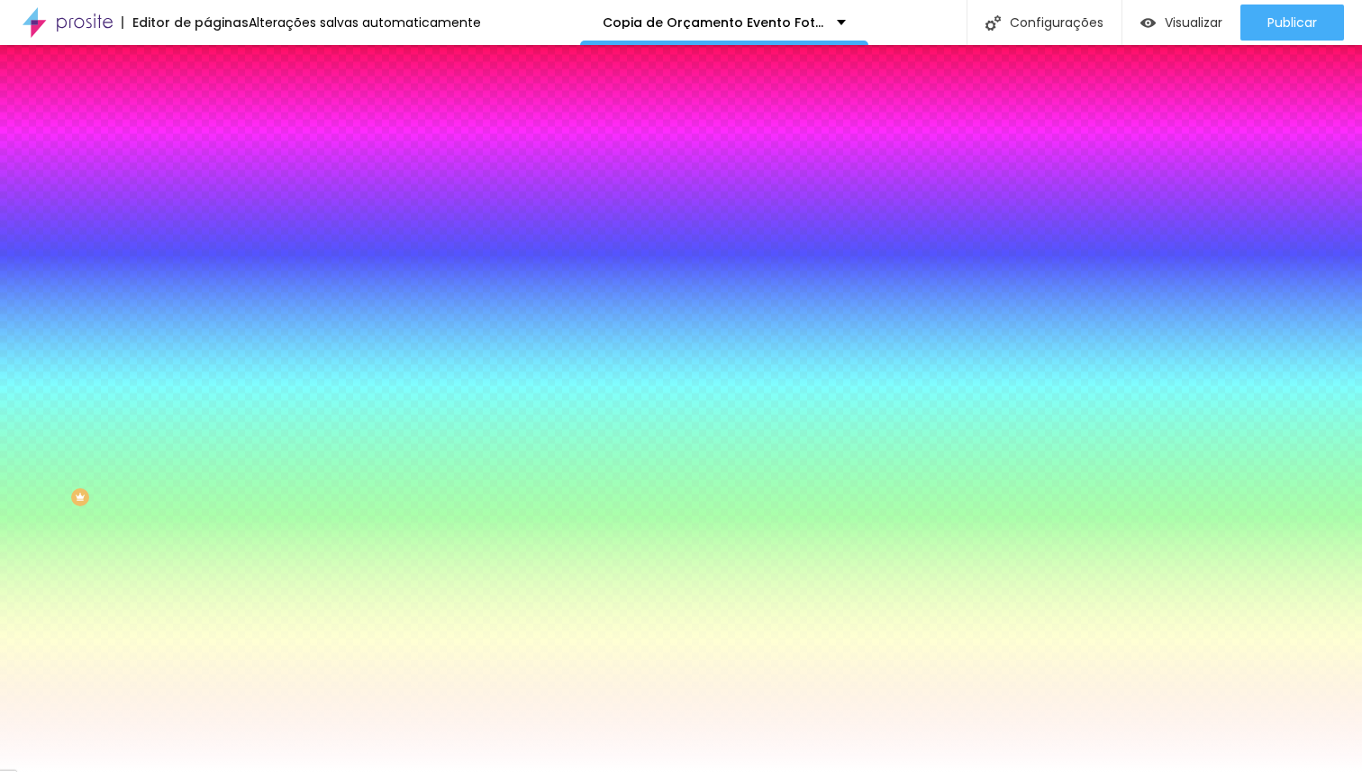
click at [207, 166] on span "Trocar imagem" at bounding box center [256, 157] width 98 height 15
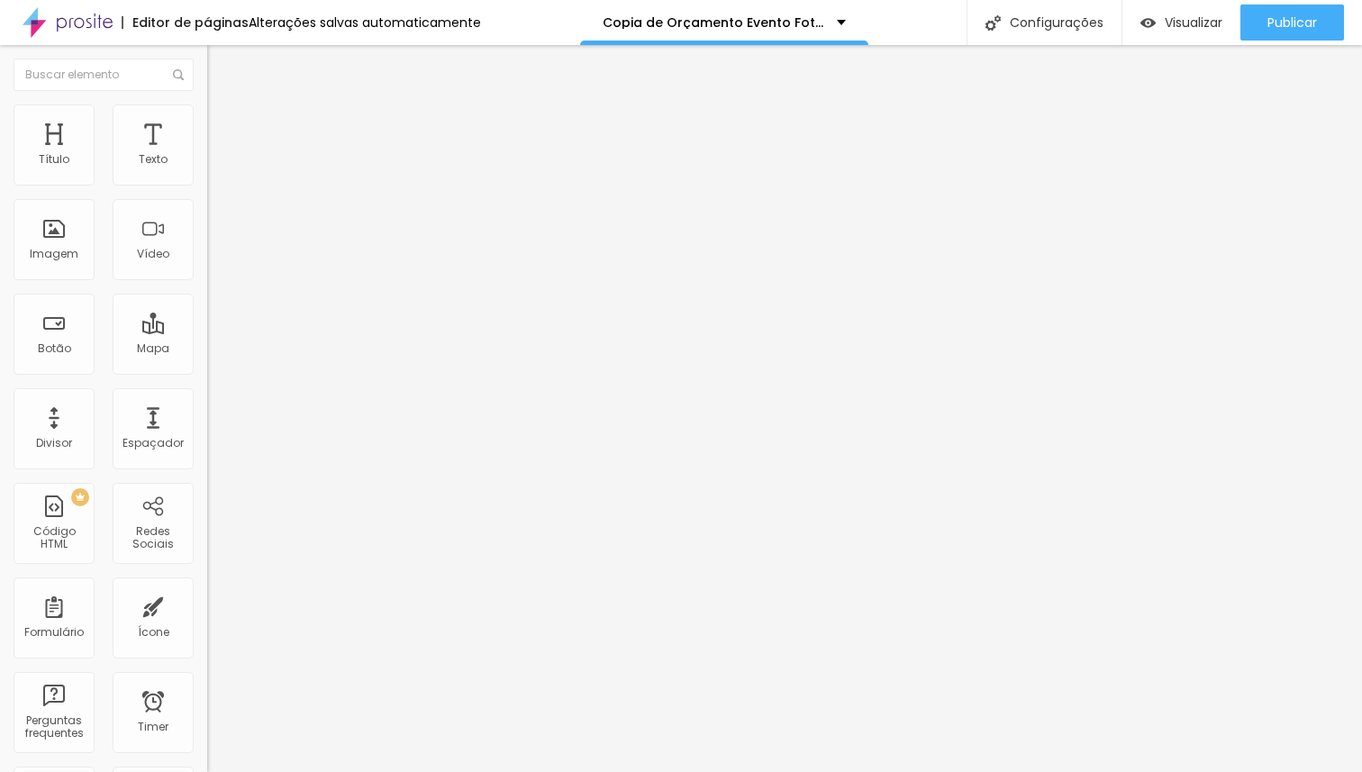
click at [207, 115] on li "Estilo" at bounding box center [310, 113] width 207 height 18
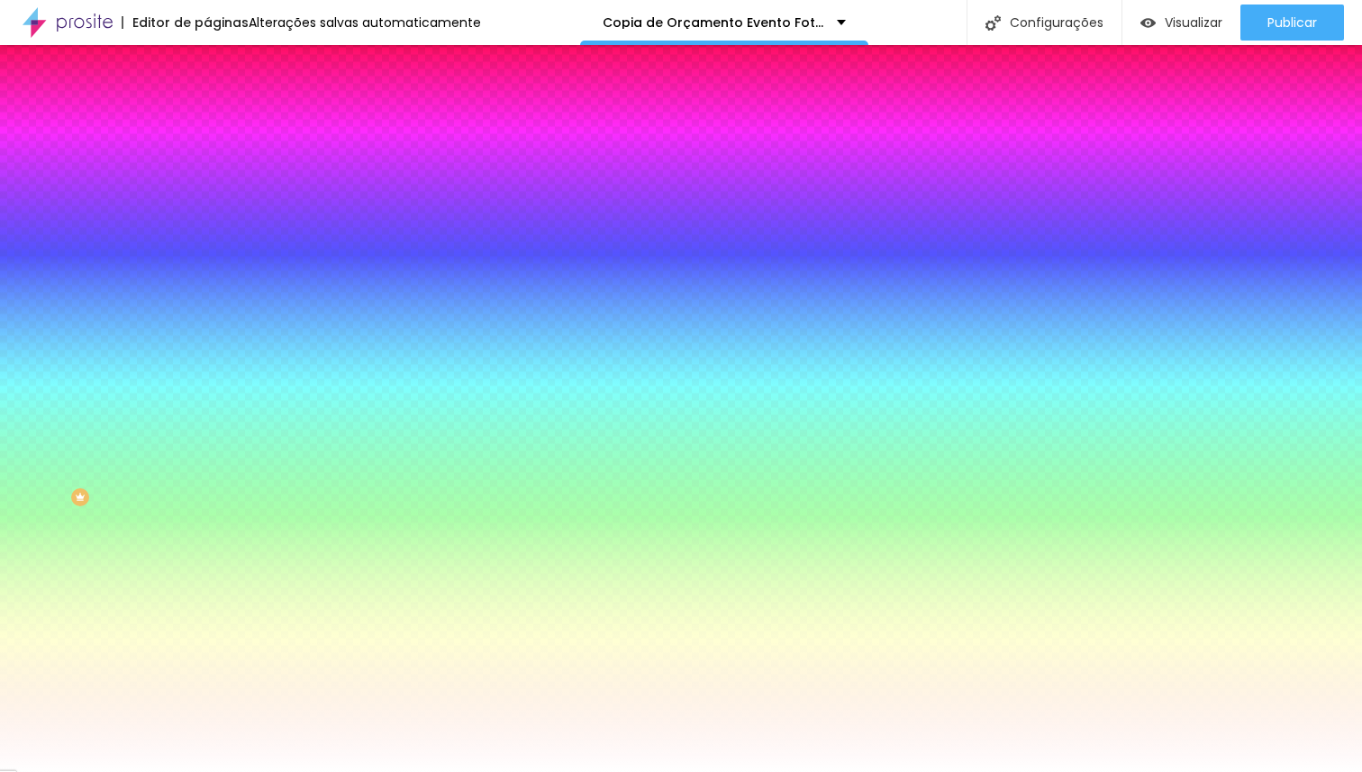
click at [207, 166] on span "Trocar imagem" at bounding box center [256, 157] width 98 height 15
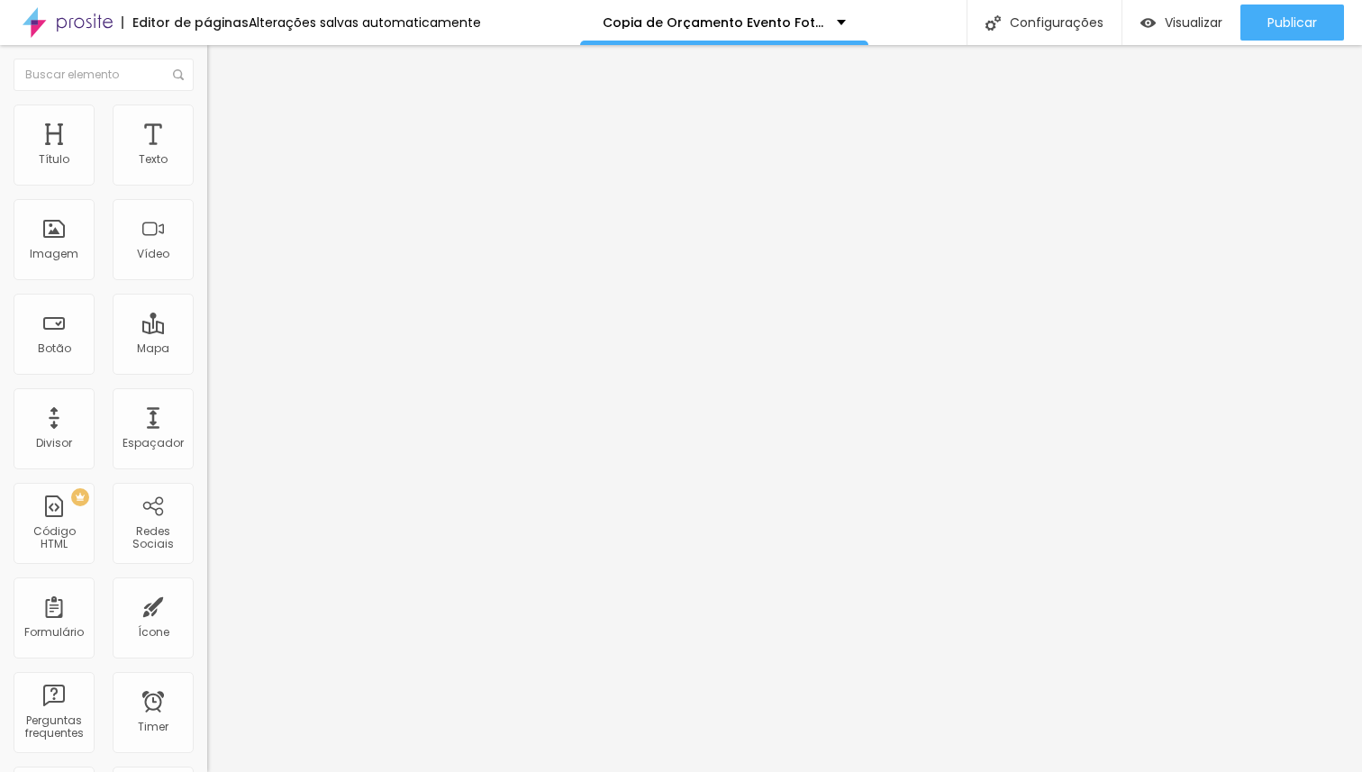
click at [223, 122] on span "Estilo" at bounding box center [237, 116] width 28 height 15
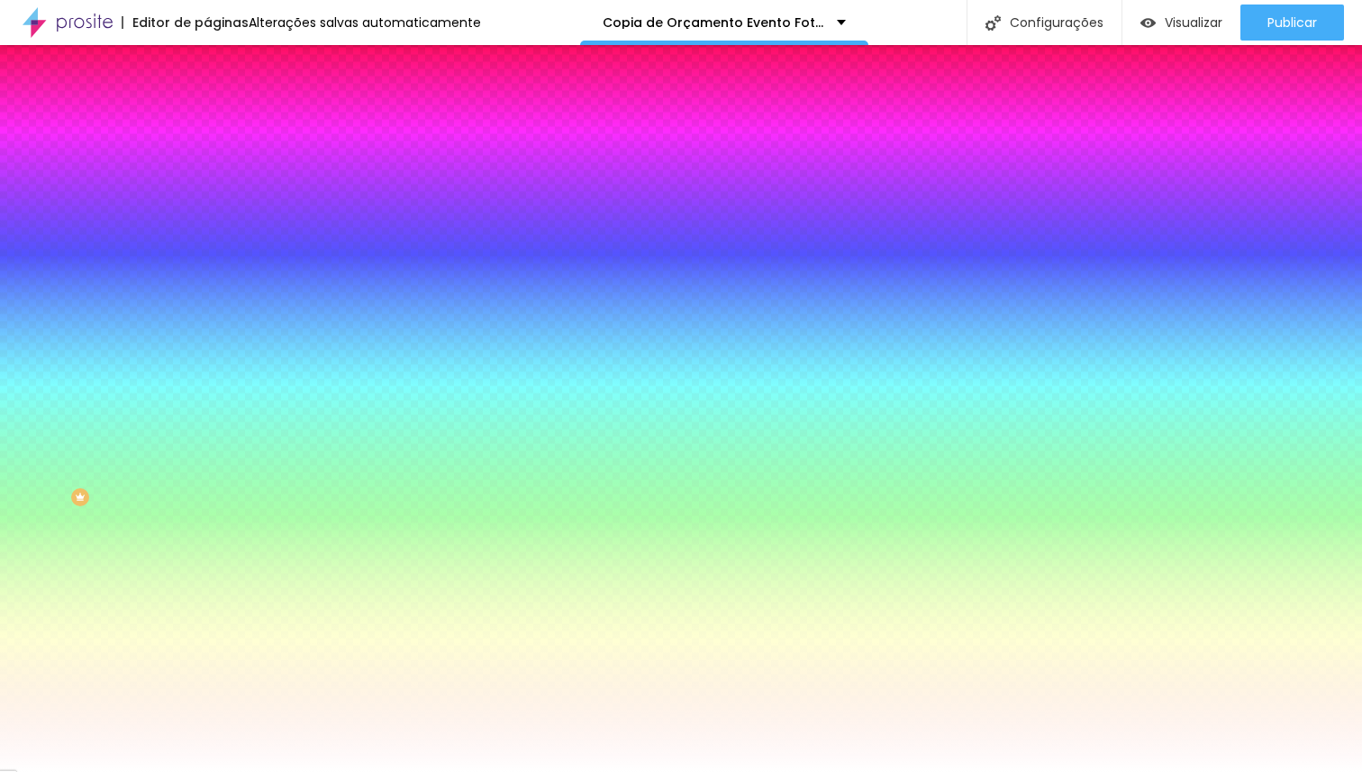
click at [207, 166] on span "Trocar imagem" at bounding box center [256, 157] width 98 height 15
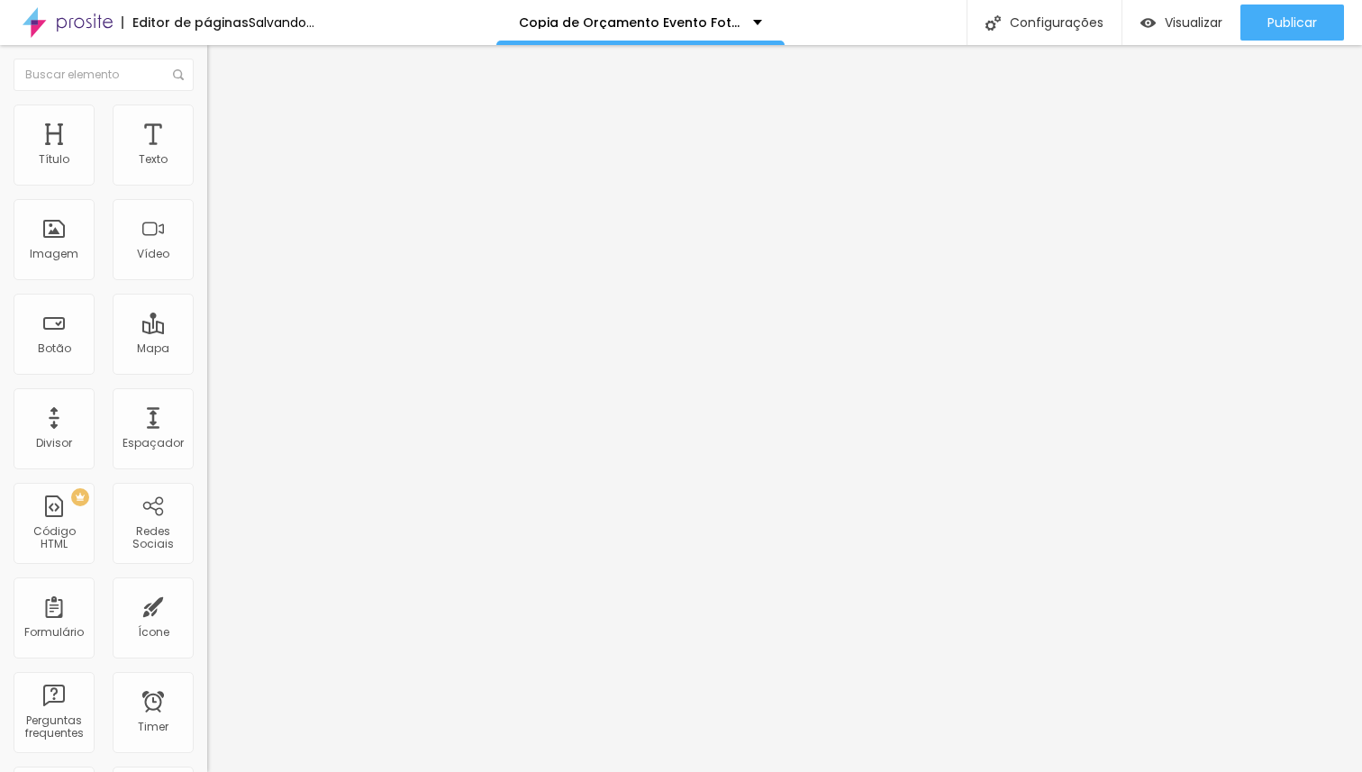
click at [207, 155] on span "Trocar imagem" at bounding box center [256, 147] width 98 height 15
click at [207, 155] on span "Adicionar imagem" at bounding box center [265, 147] width 116 height 15
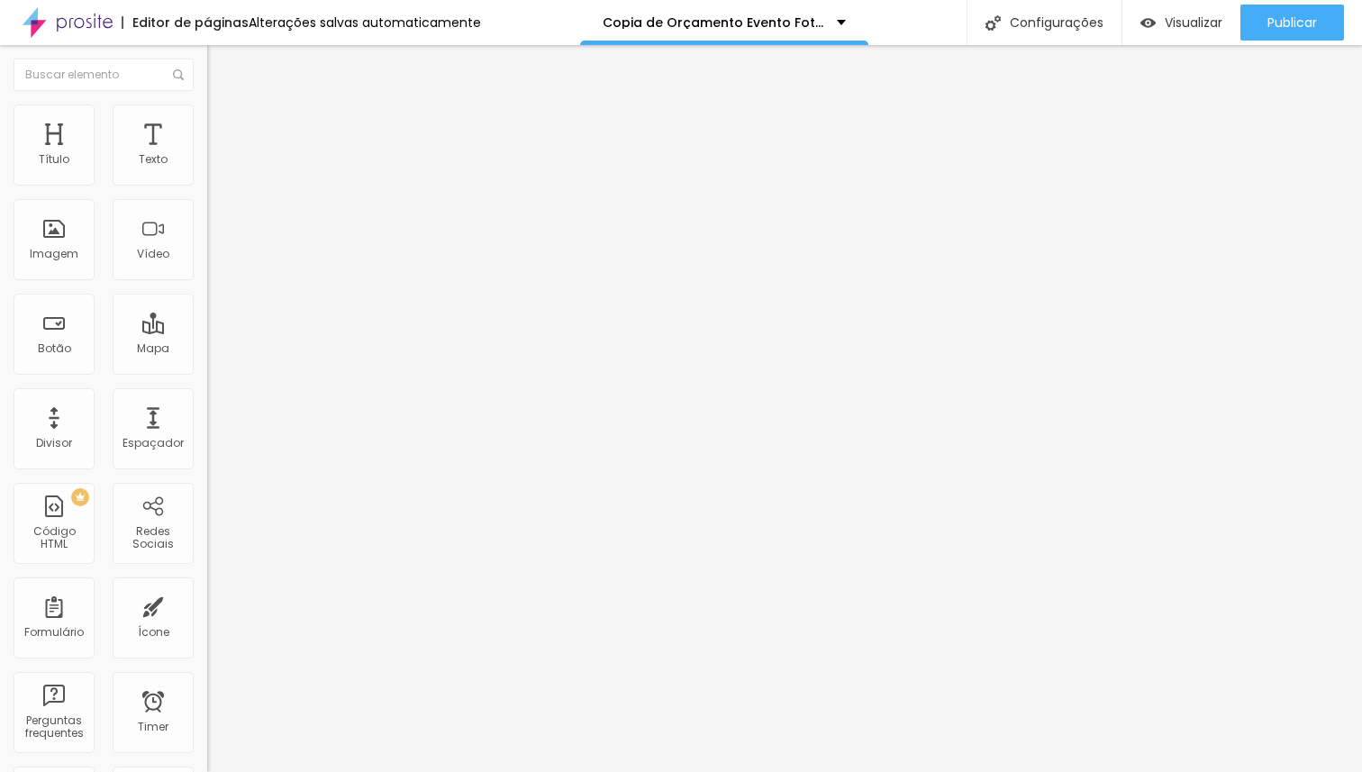
click at [207, 155] on span "Adicionar imagem" at bounding box center [265, 147] width 116 height 15
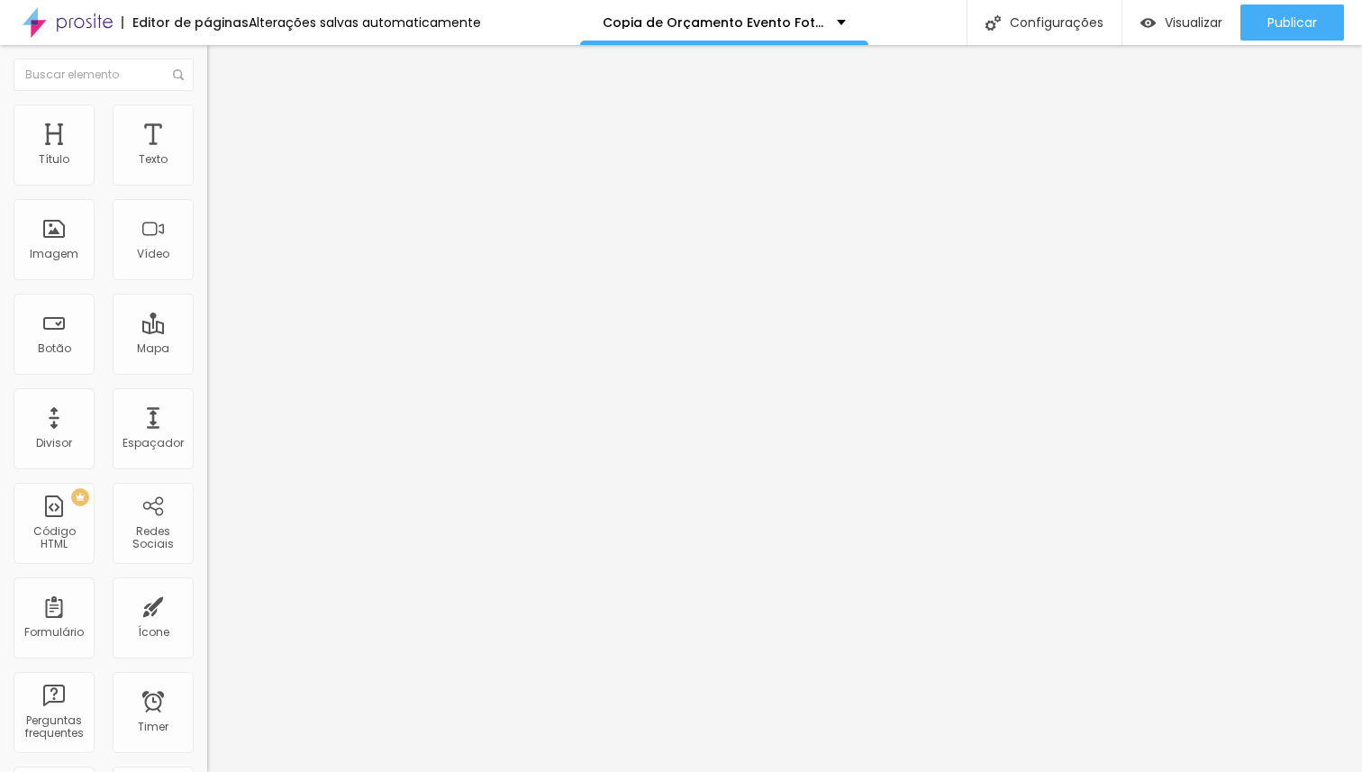
click at [207, 155] on span "Trocar imagem" at bounding box center [256, 147] width 98 height 15
drag, startPoint x: 456, startPoint y: 277, endPoint x: 469, endPoint y: 287, distance: 17.3
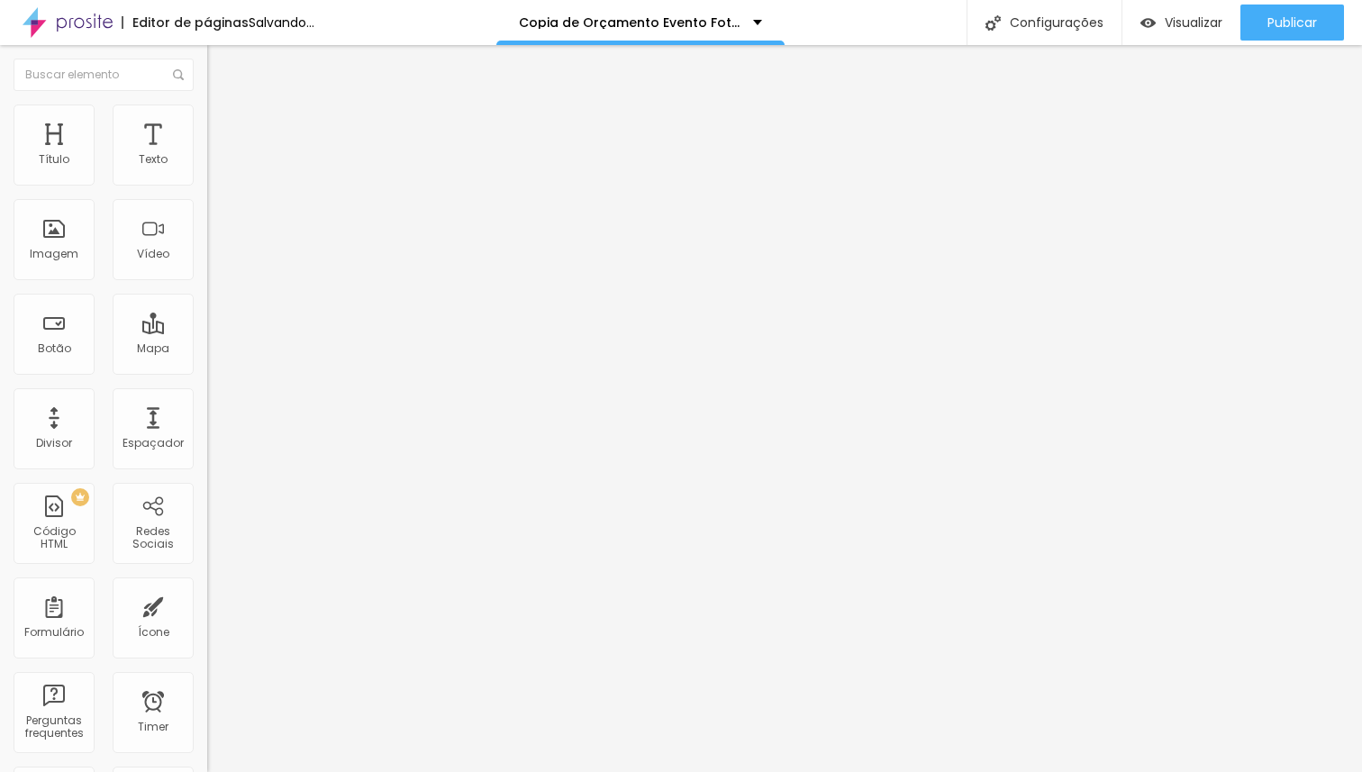
click at [223, 121] on span "Estilo" at bounding box center [237, 116] width 28 height 15
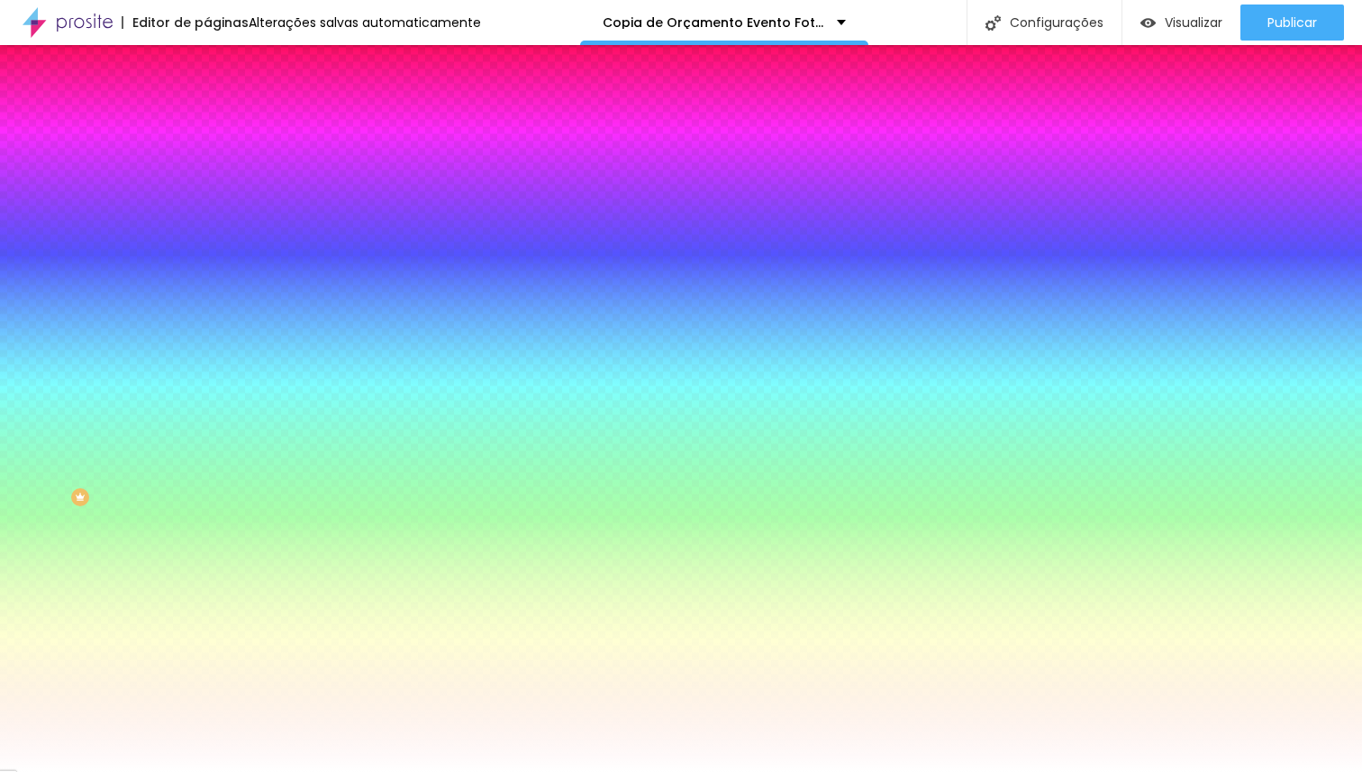
click at [207, 166] on span "Trocar imagem" at bounding box center [256, 157] width 98 height 15
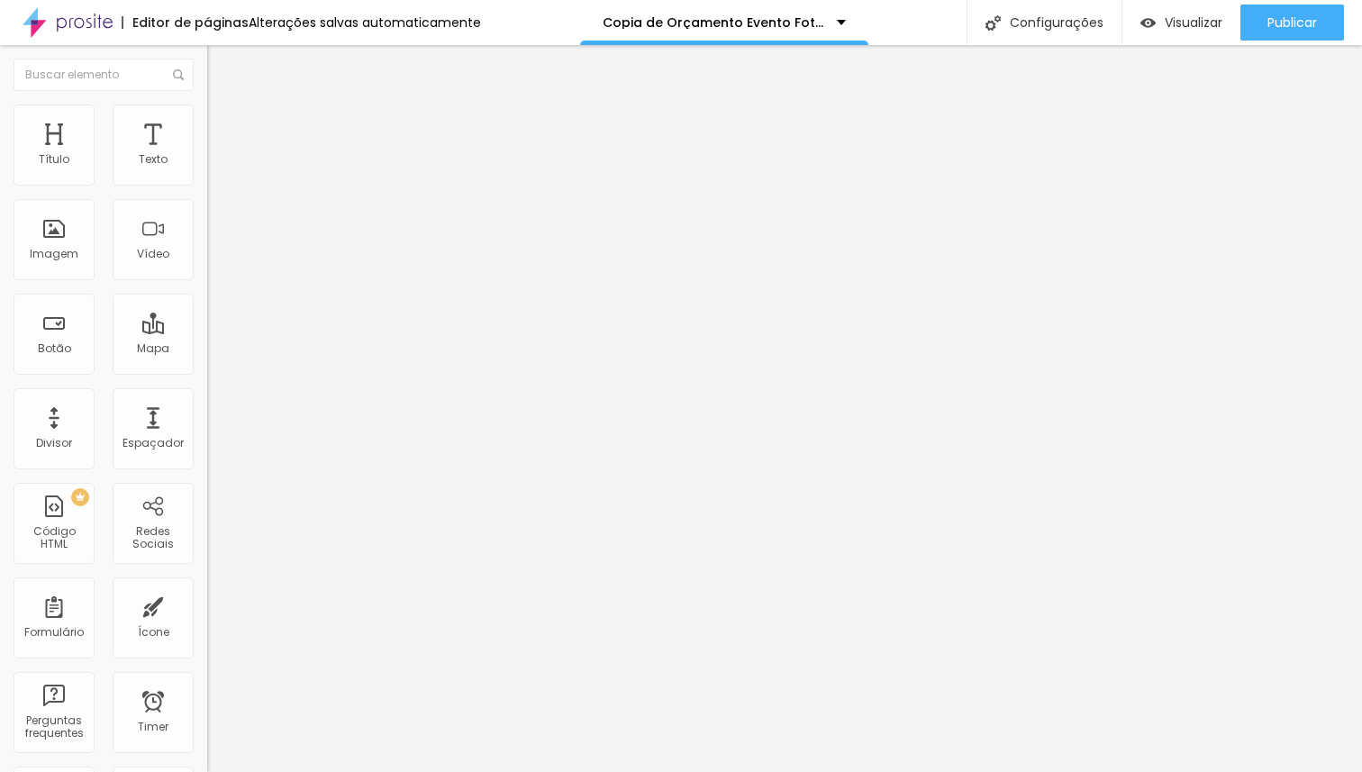
click at [207, 123] on li "Estilo" at bounding box center [310, 113] width 207 height 18
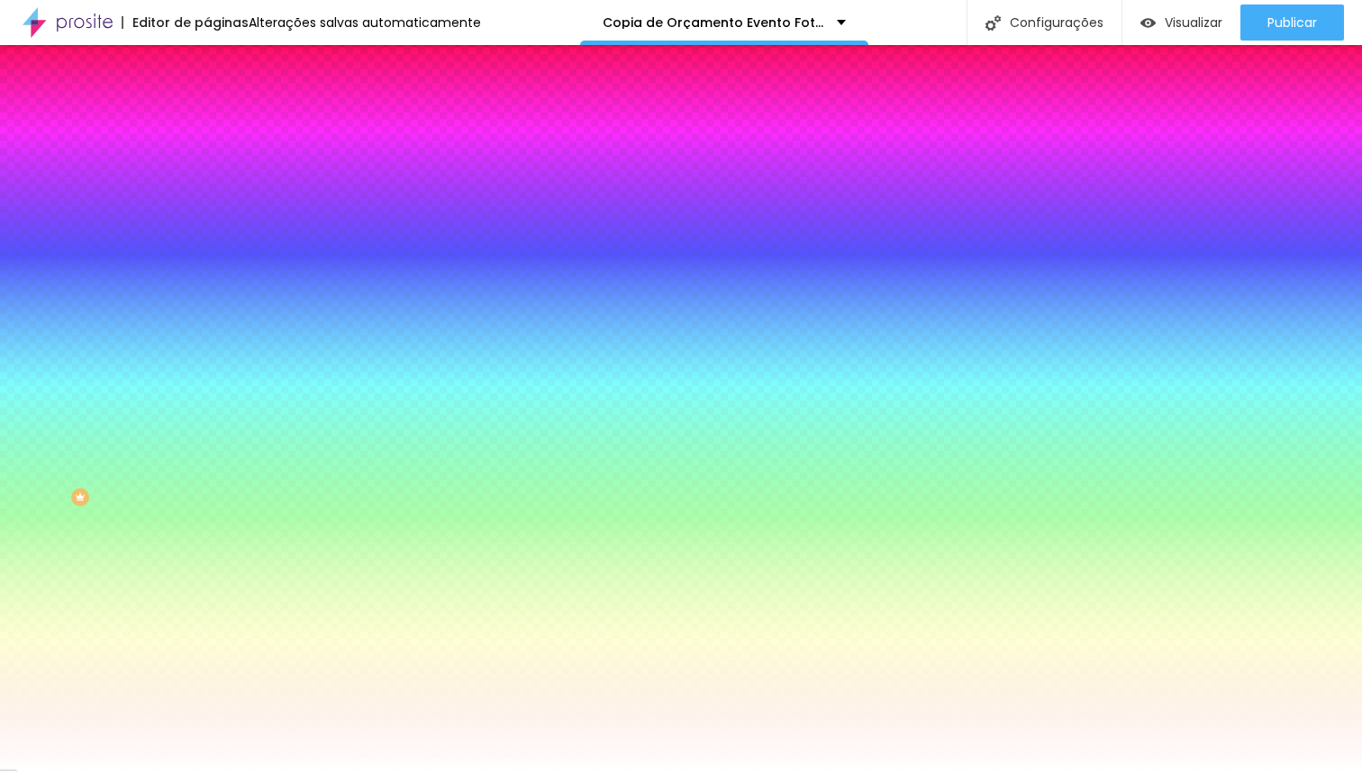
click at [207, 166] on span "Trocar imagem" at bounding box center [256, 157] width 98 height 15
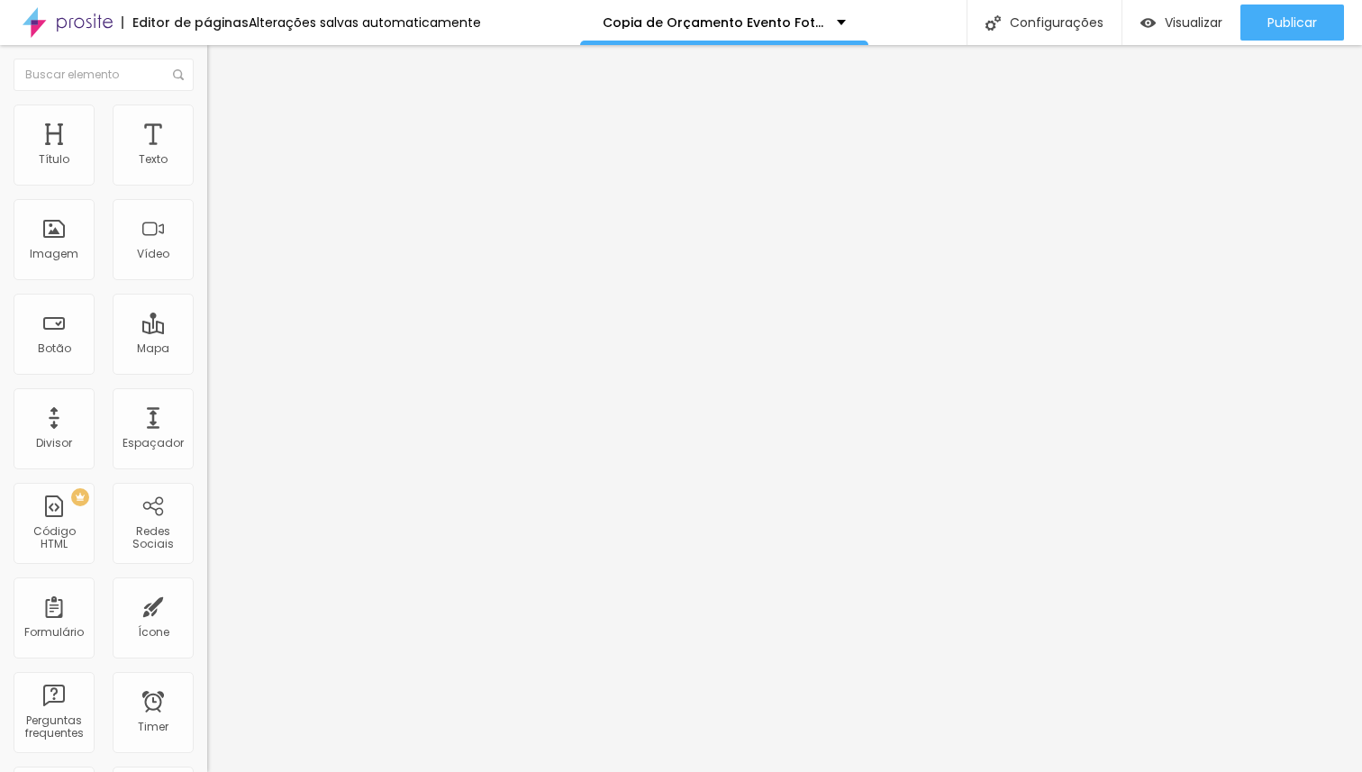
click at [223, 124] on span "Estilo" at bounding box center [237, 116] width 28 height 15
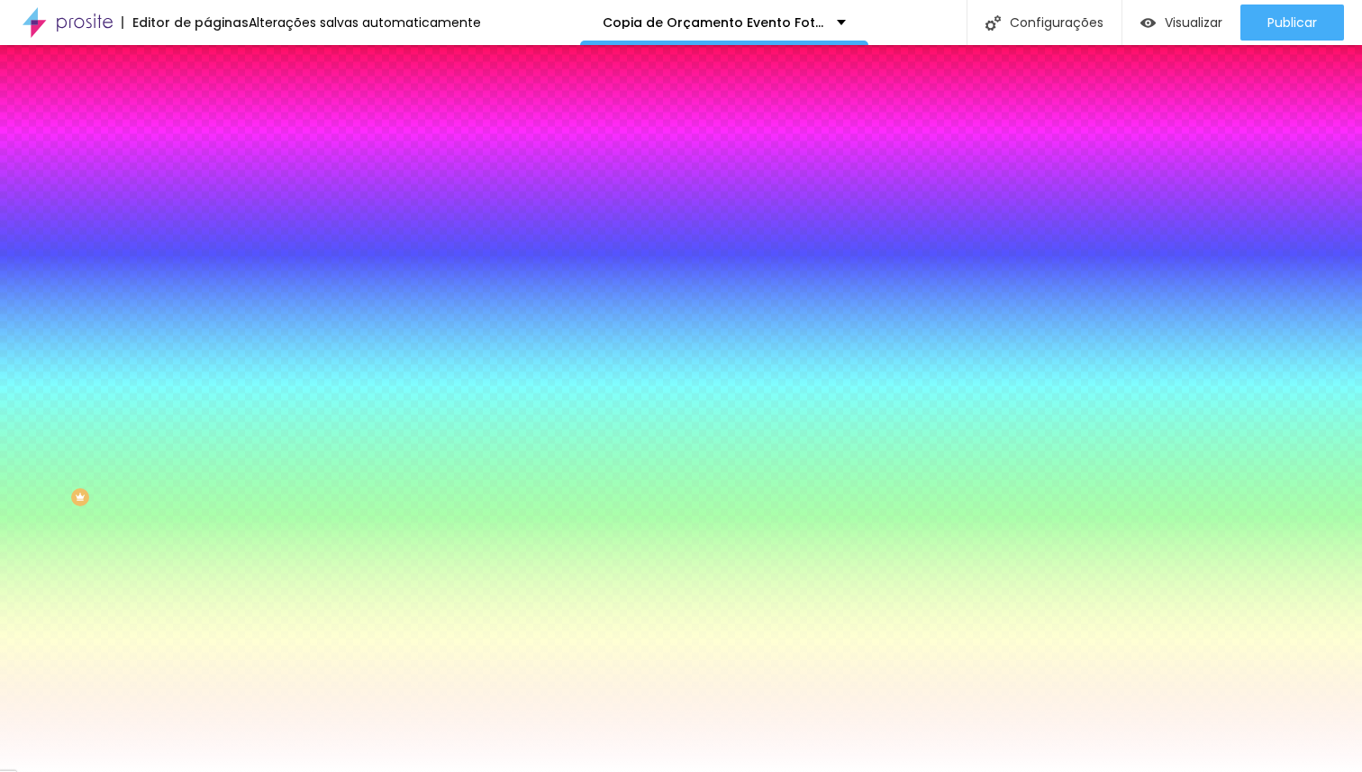
click at [207, 166] on span "Trocar imagem" at bounding box center [256, 157] width 98 height 15
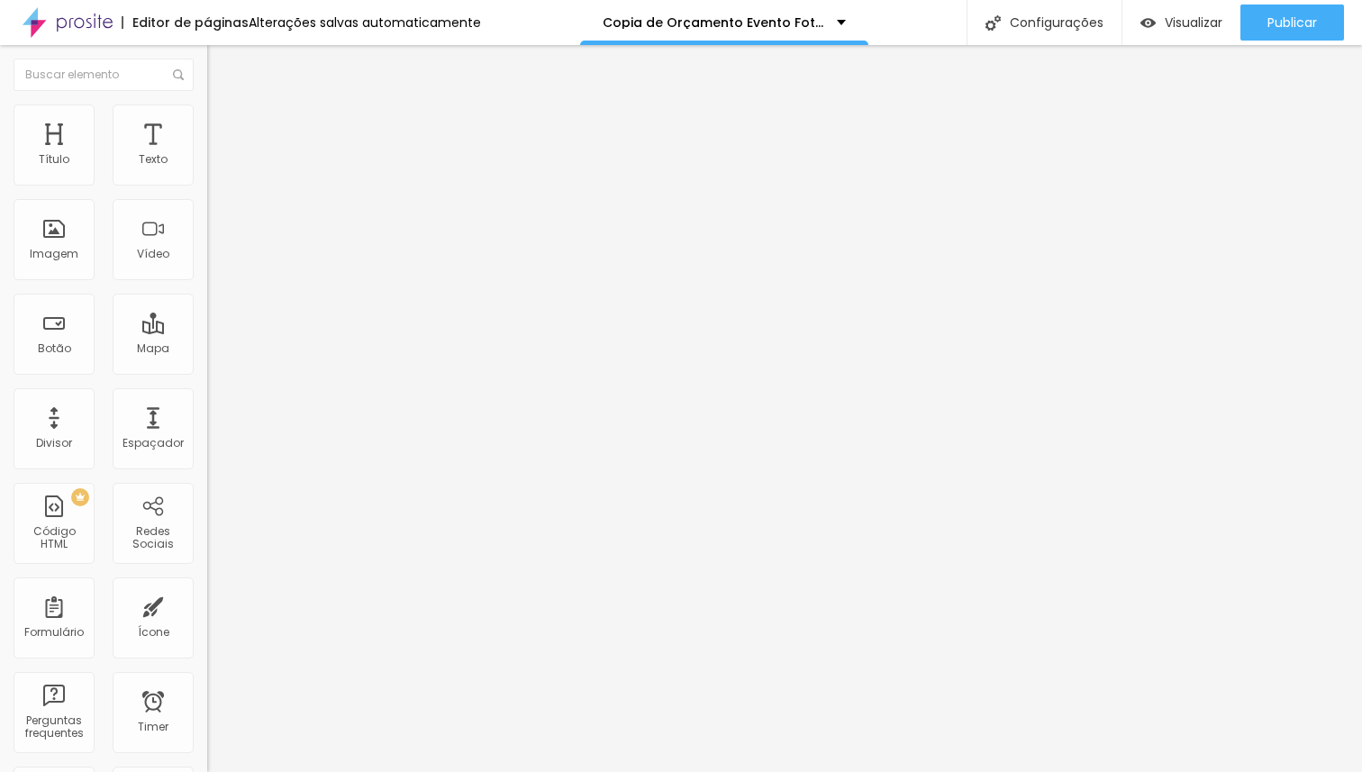
click at [223, 124] on span "Estilo" at bounding box center [237, 116] width 28 height 15
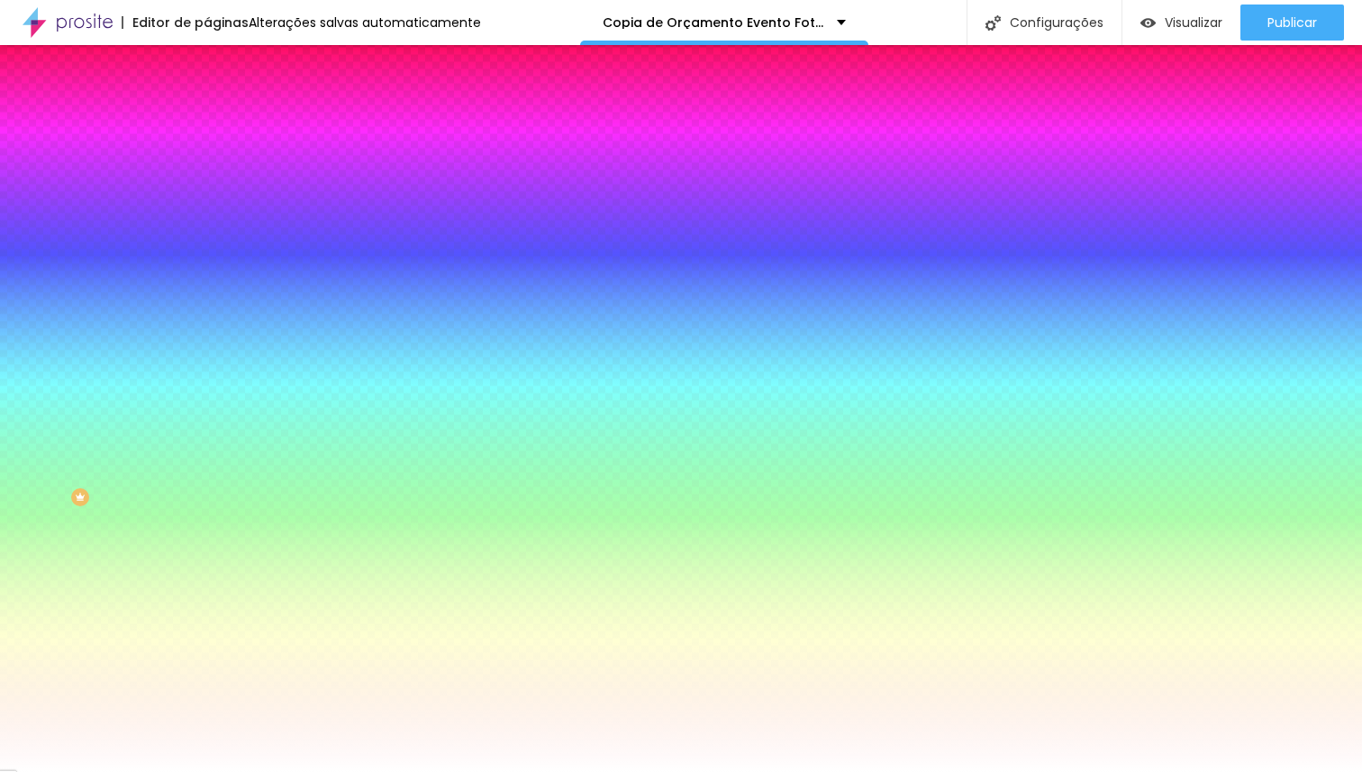
click at [207, 166] on span "Trocar imagem" at bounding box center [256, 157] width 98 height 15
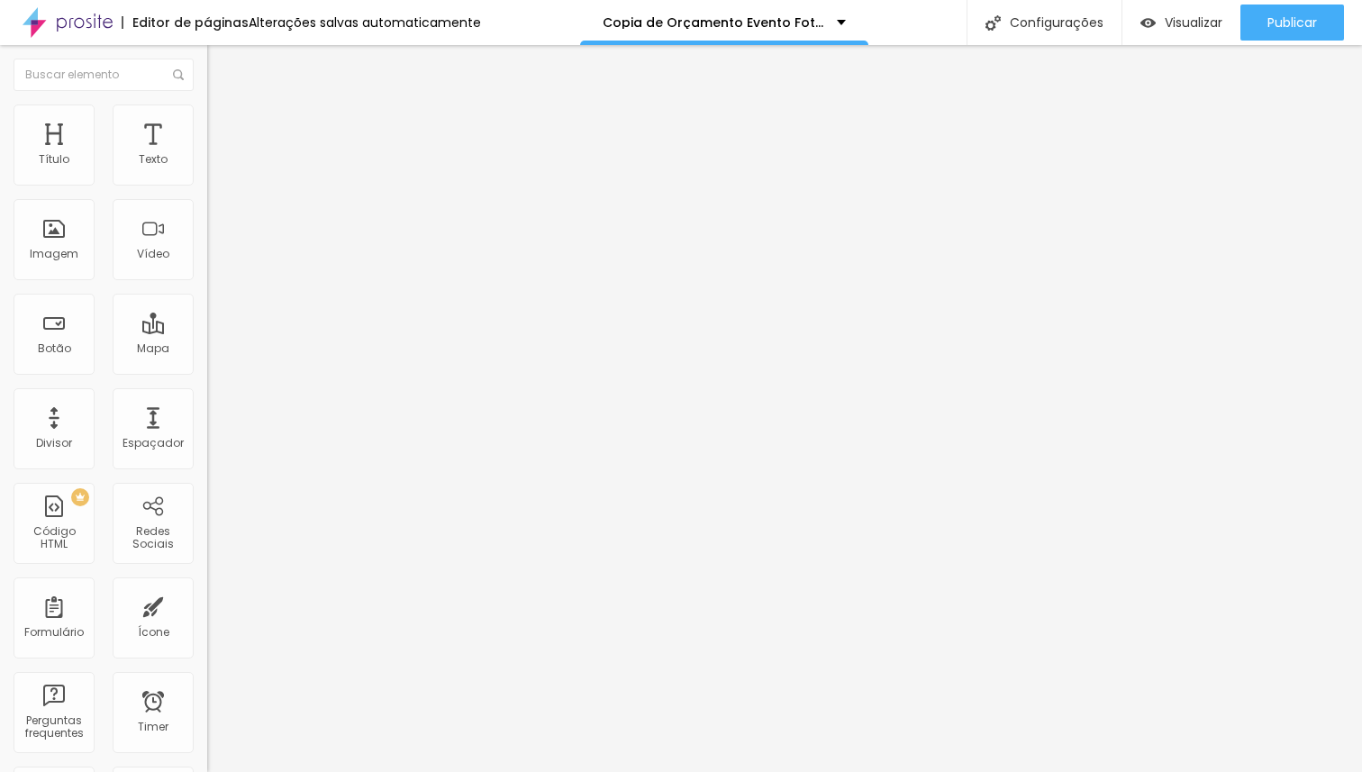
click at [223, 124] on span "Estilo" at bounding box center [237, 116] width 28 height 15
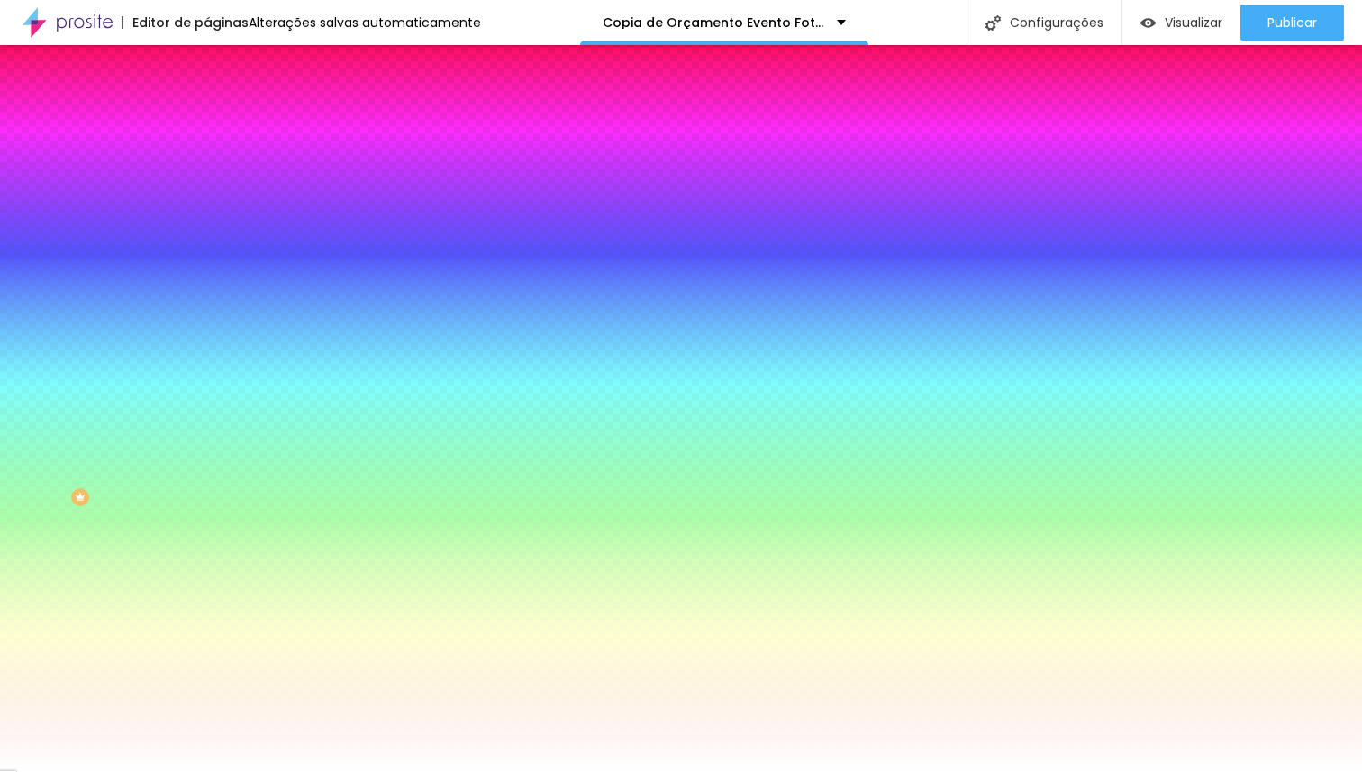
click at [207, 166] on span "Trocar imagem" at bounding box center [256, 157] width 98 height 15
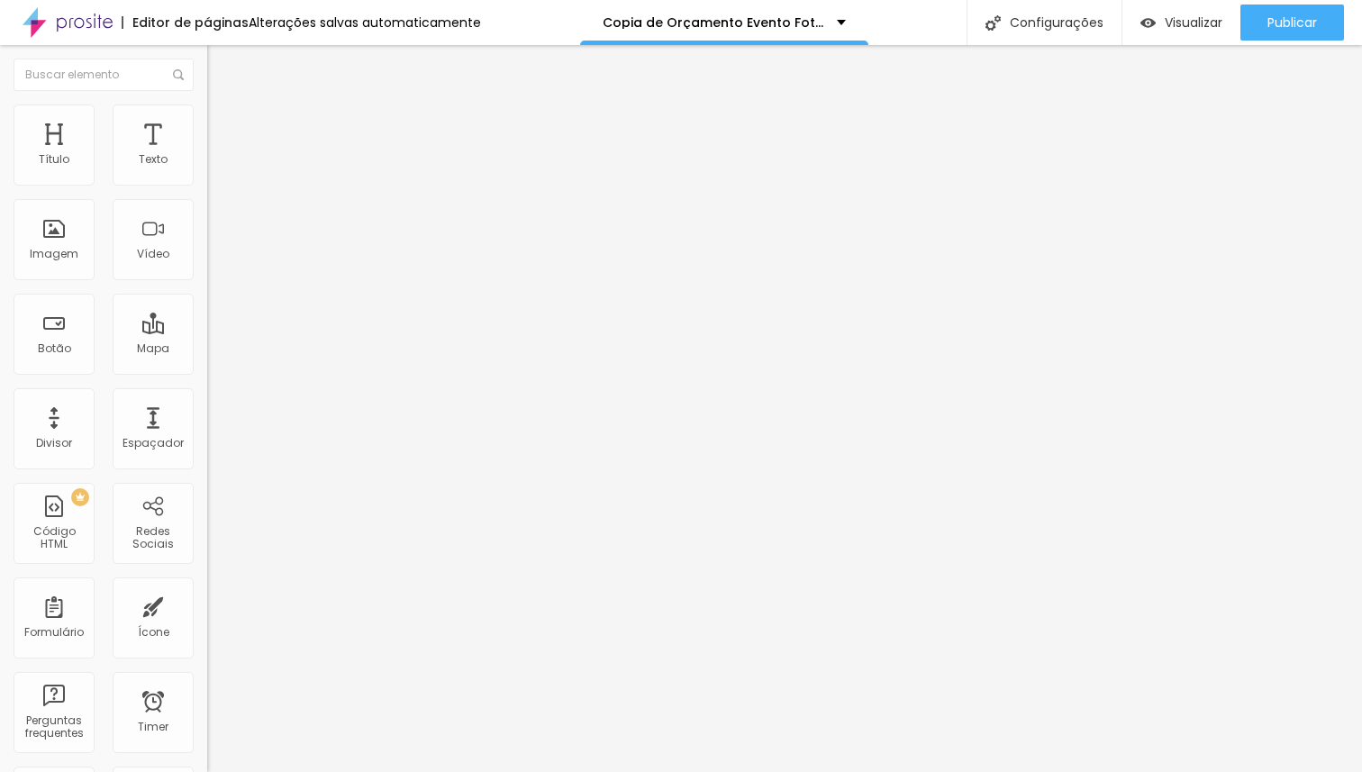
click at [223, 123] on span "Estilo" at bounding box center [237, 116] width 28 height 15
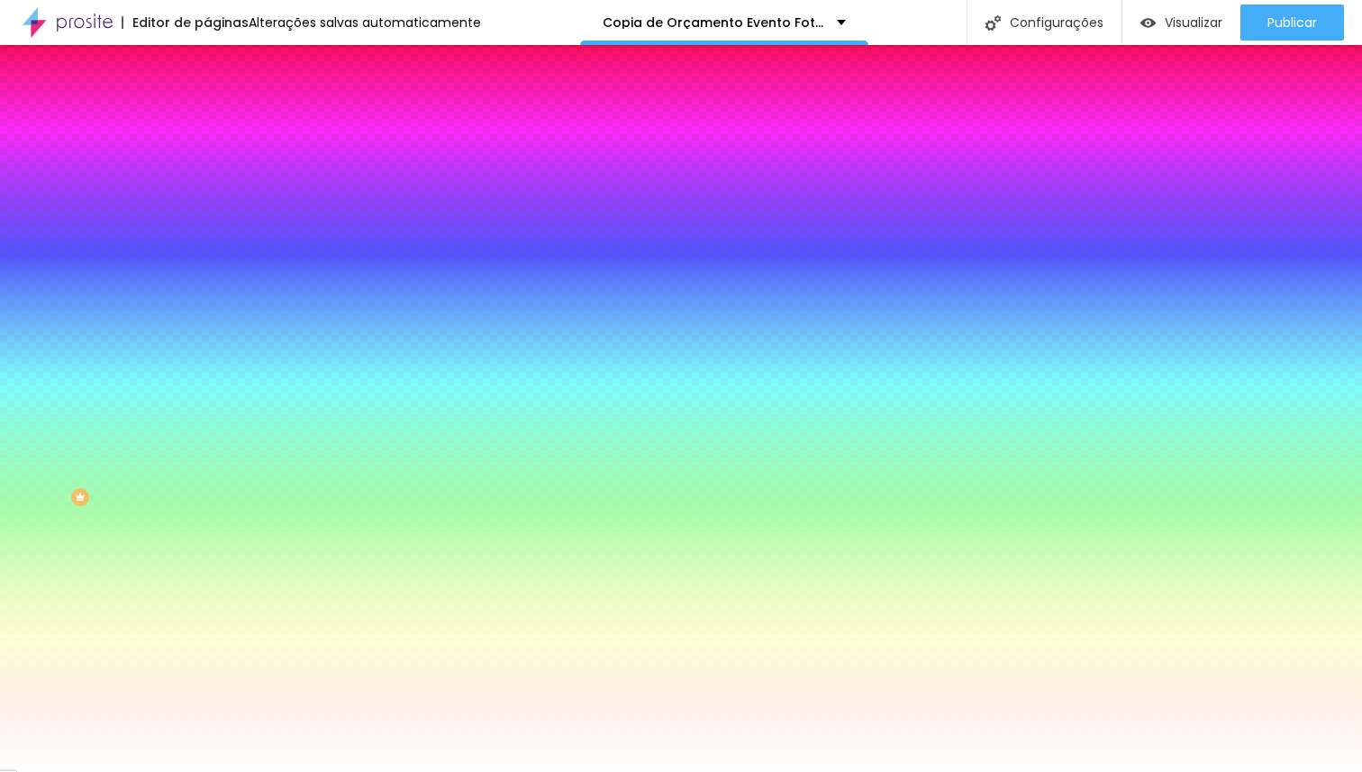
click at [207, 166] on span "Trocar imagem" at bounding box center [256, 157] width 98 height 15
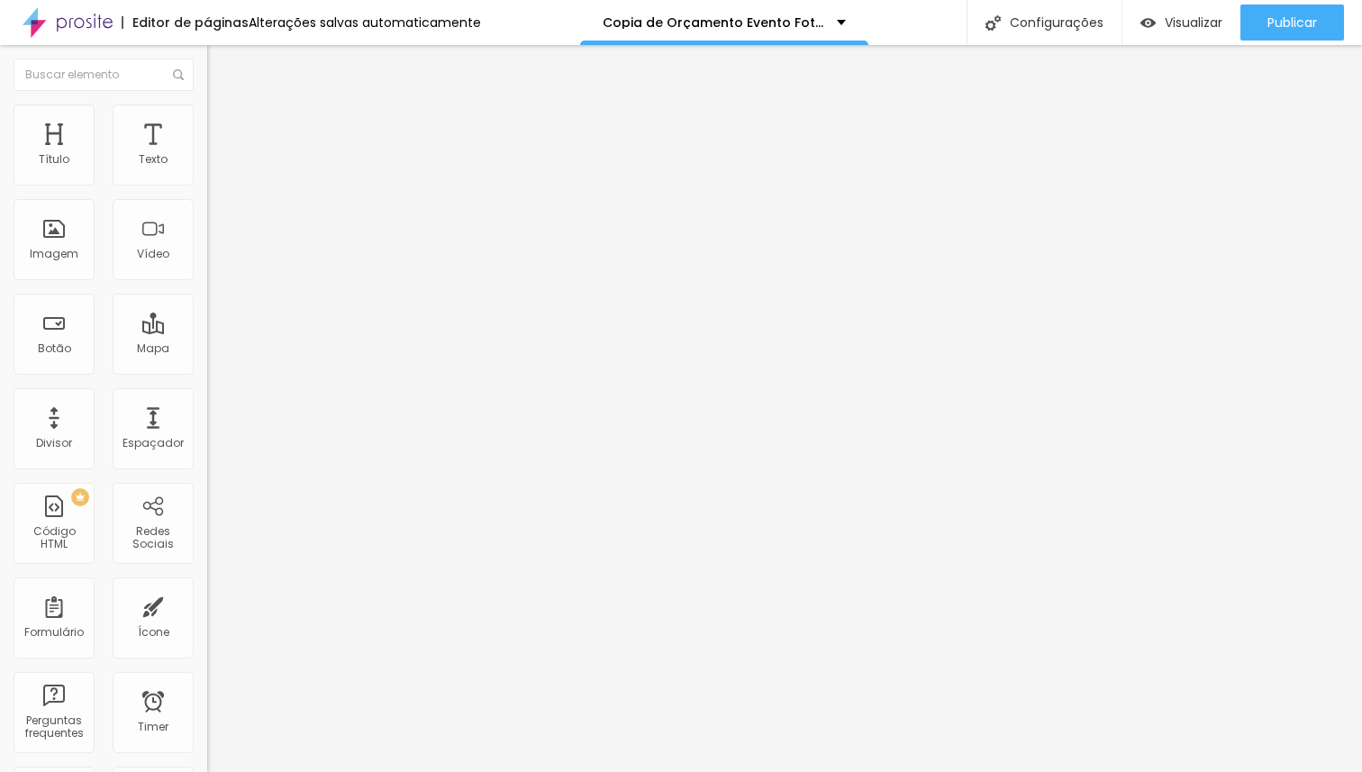
click at [223, 124] on span "Estilo" at bounding box center [237, 116] width 28 height 15
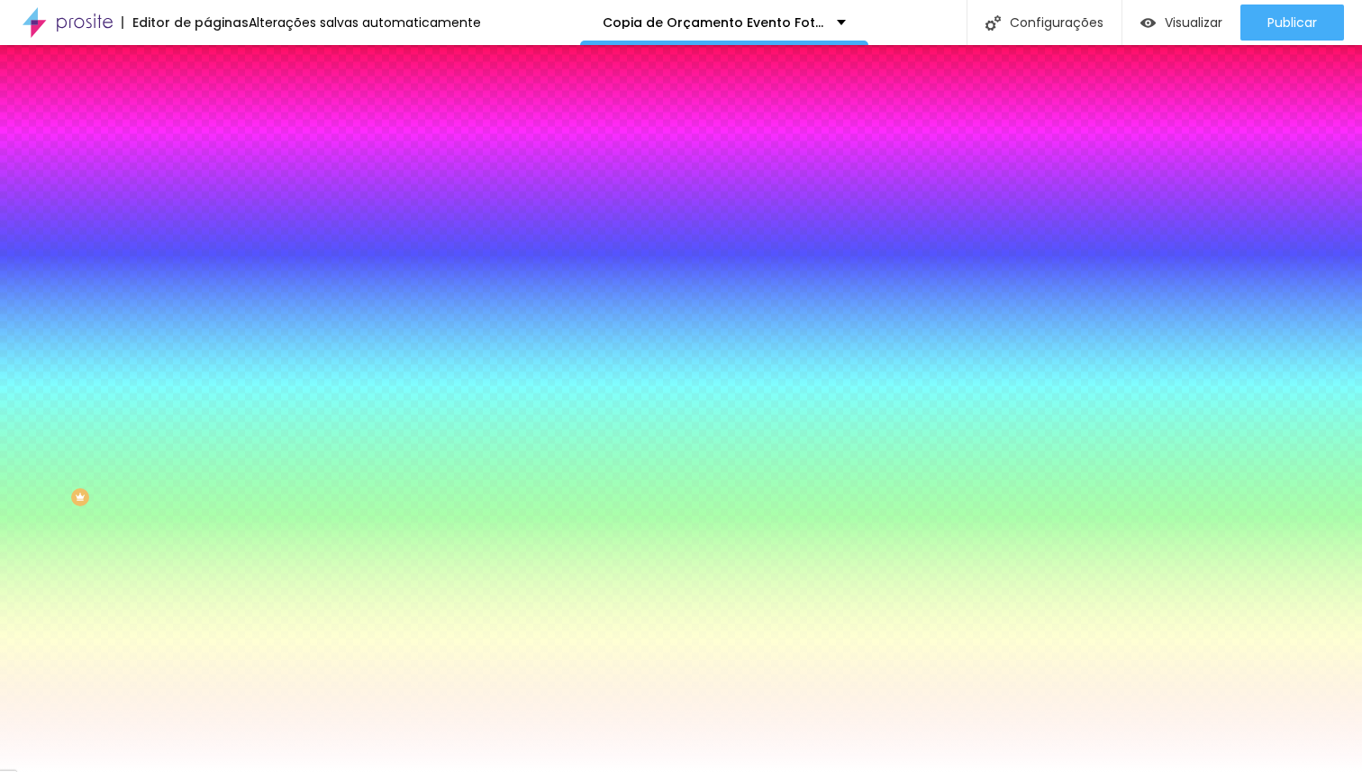
click at [207, 166] on span "Trocar imagem" at bounding box center [256, 157] width 98 height 15
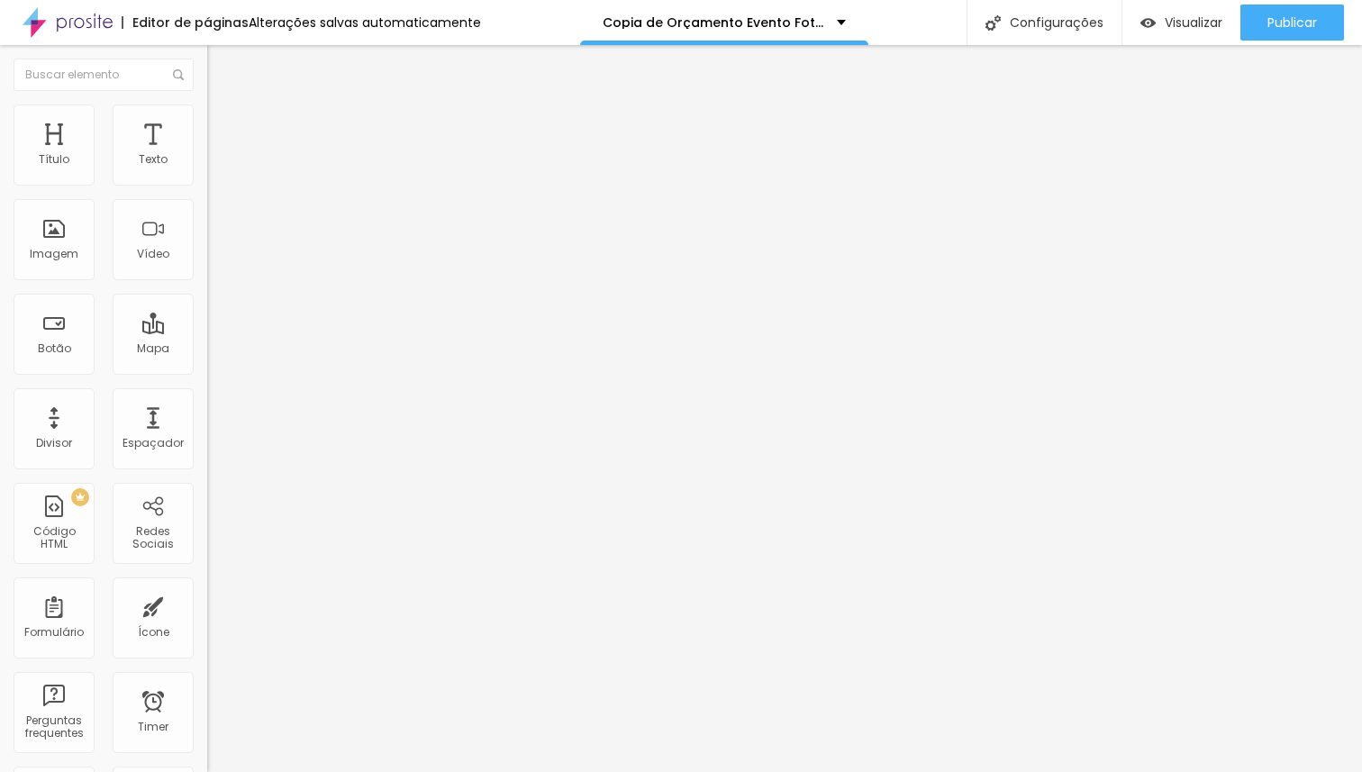
click at [207, 155] on span "Trocar imagem" at bounding box center [256, 147] width 98 height 15
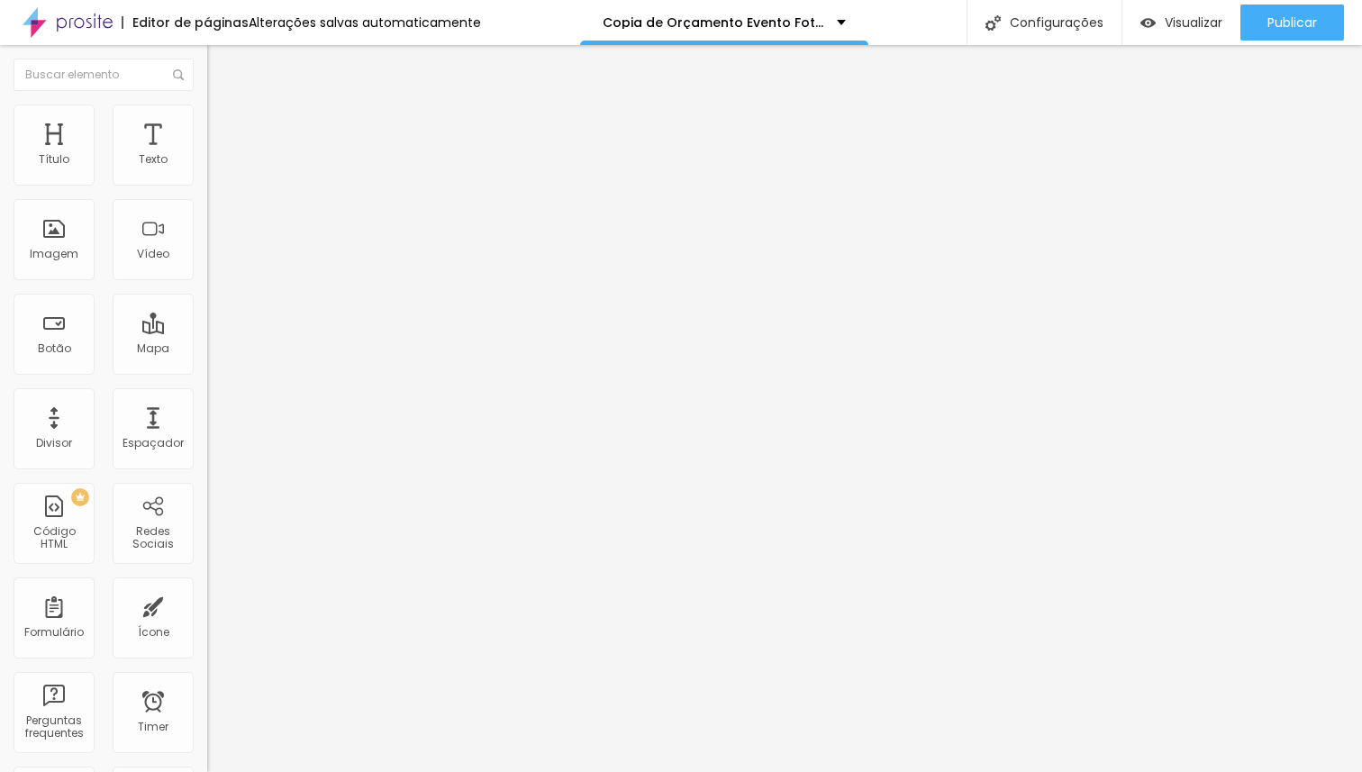
click at [207, 155] on span "Trocar imagem" at bounding box center [256, 147] width 98 height 15
click at [223, 124] on span "Estilo" at bounding box center [237, 116] width 28 height 15
click at [207, 155] on span "Adicionar imagem" at bounding box center [265, 147] width 116 height 15
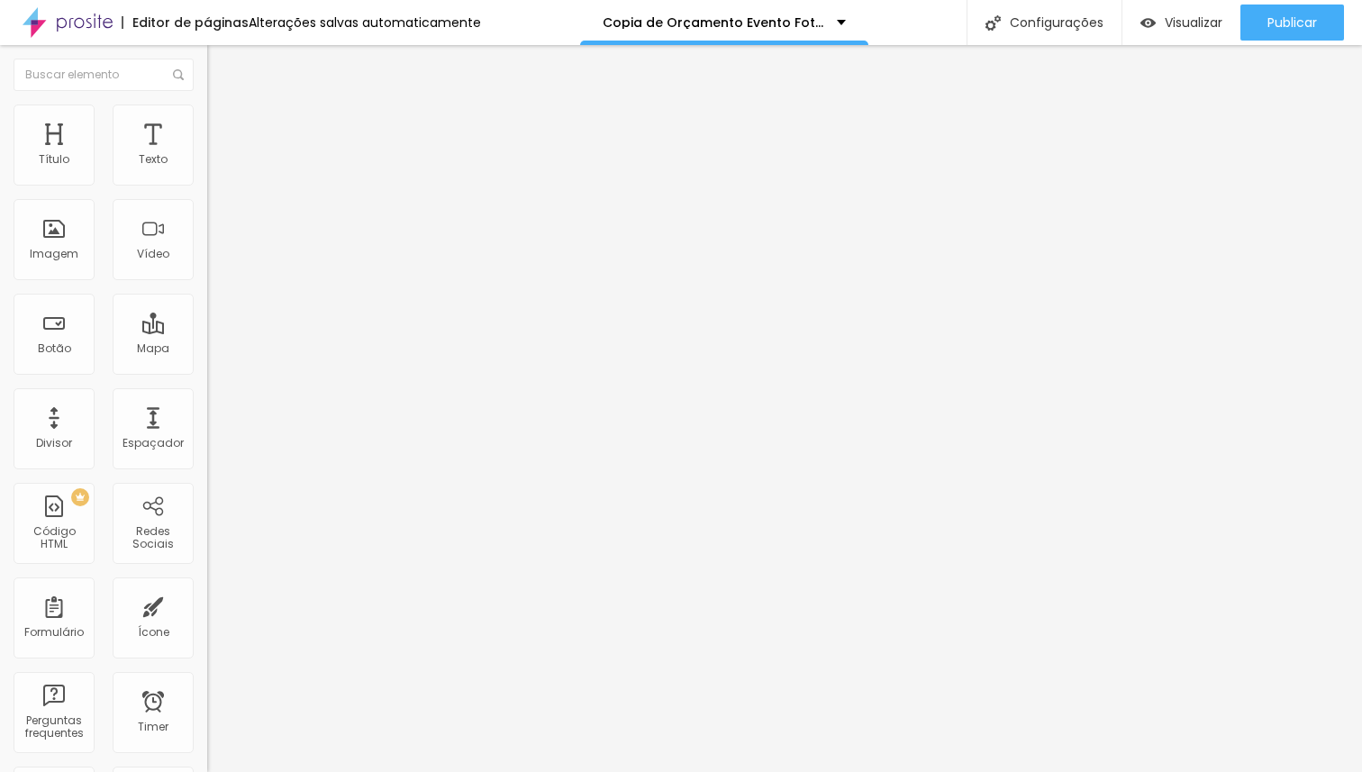
click at [207, 118] on li "Estilo" at bounding box center [310, 113] width 207 height 18
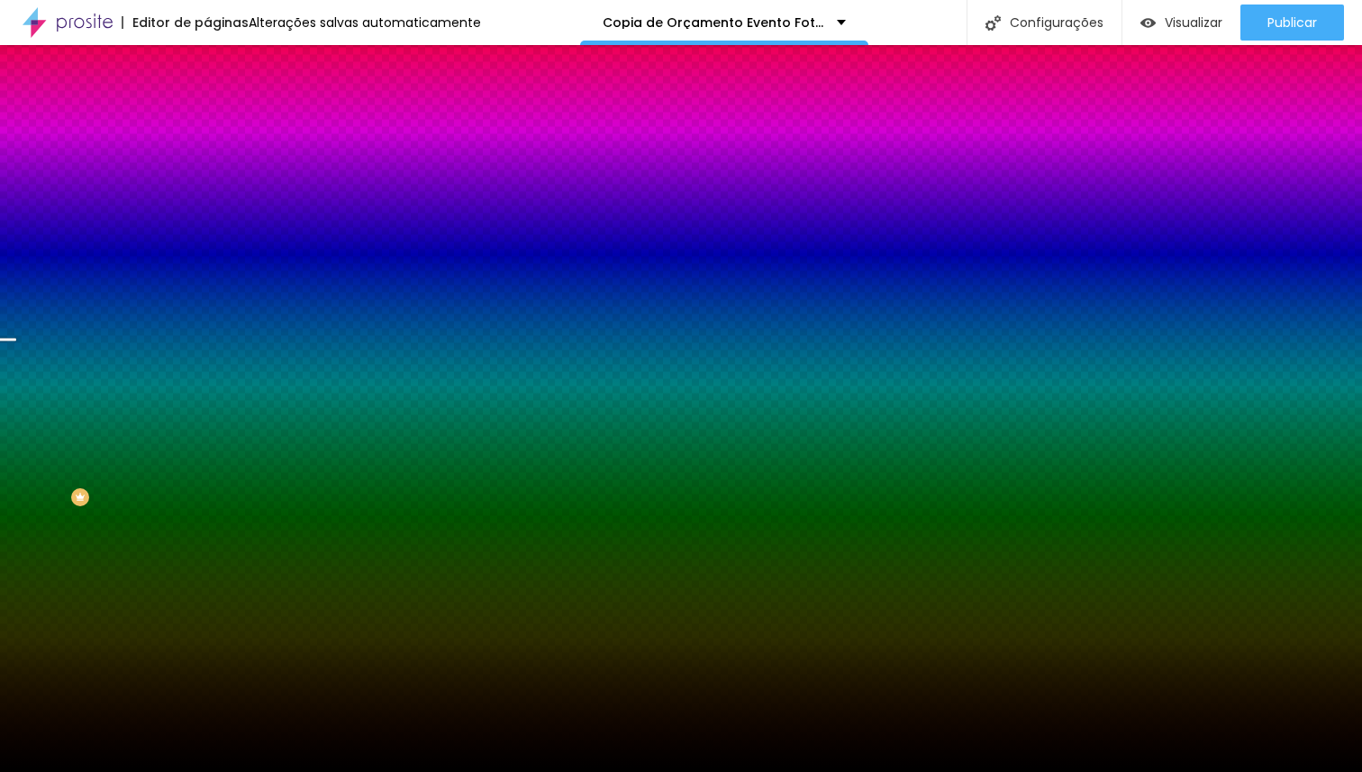
click at [207, 166] on span "Trocar imagem" at bounding box center [256, 157] width 98 height 15
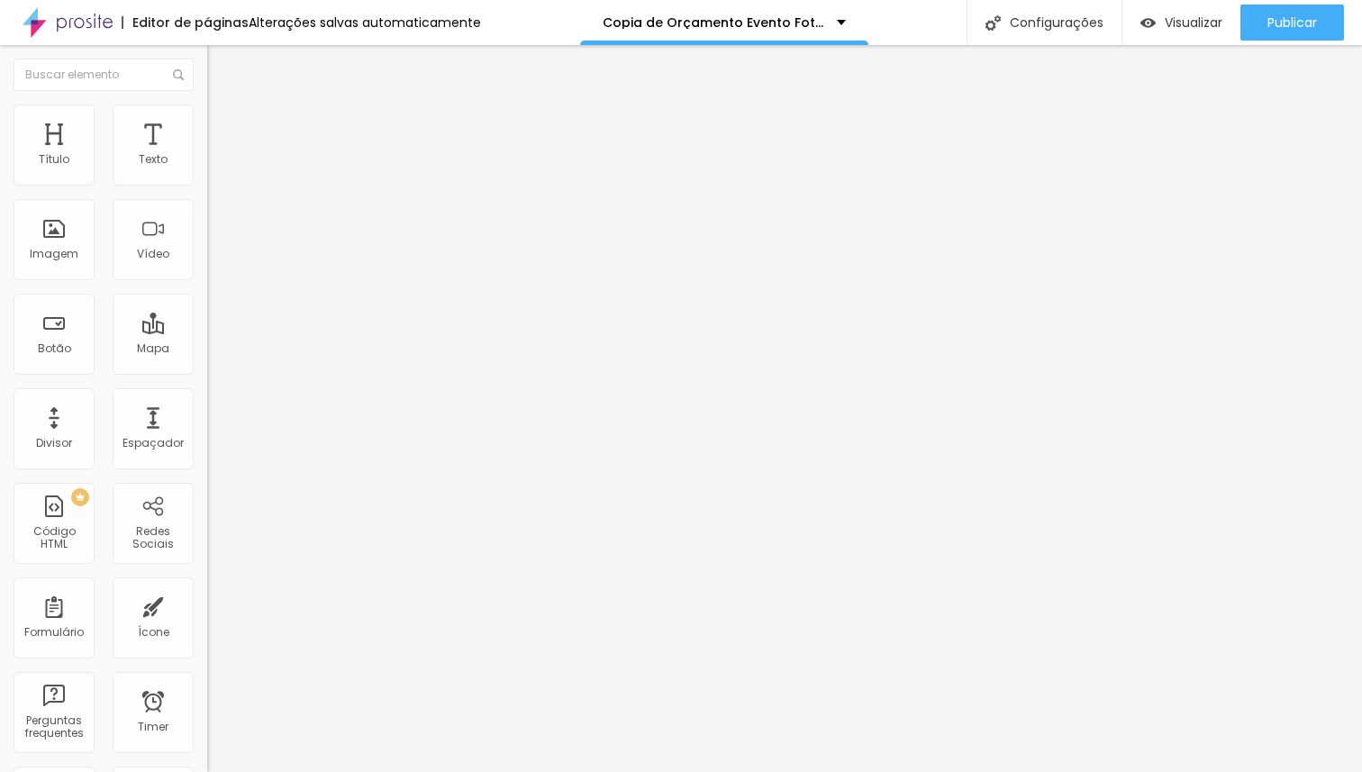
click at [207, 123] on li "Avançado" at bounding box center [310, 132] width 207 height 18
type input "0"
type input "5"
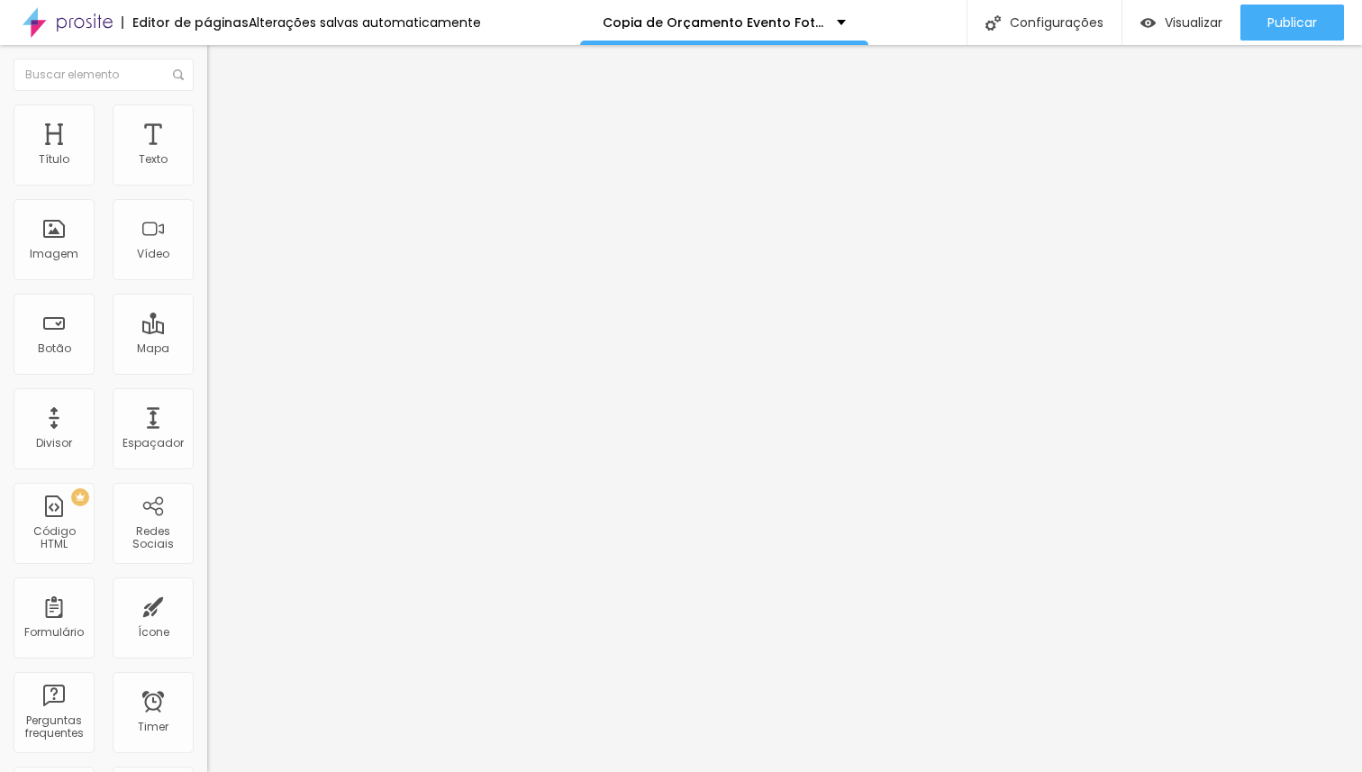
click at [207, 349] on input "range" at bounding box center [265, 356] width 116 height 14
type input "90"
type input "94"
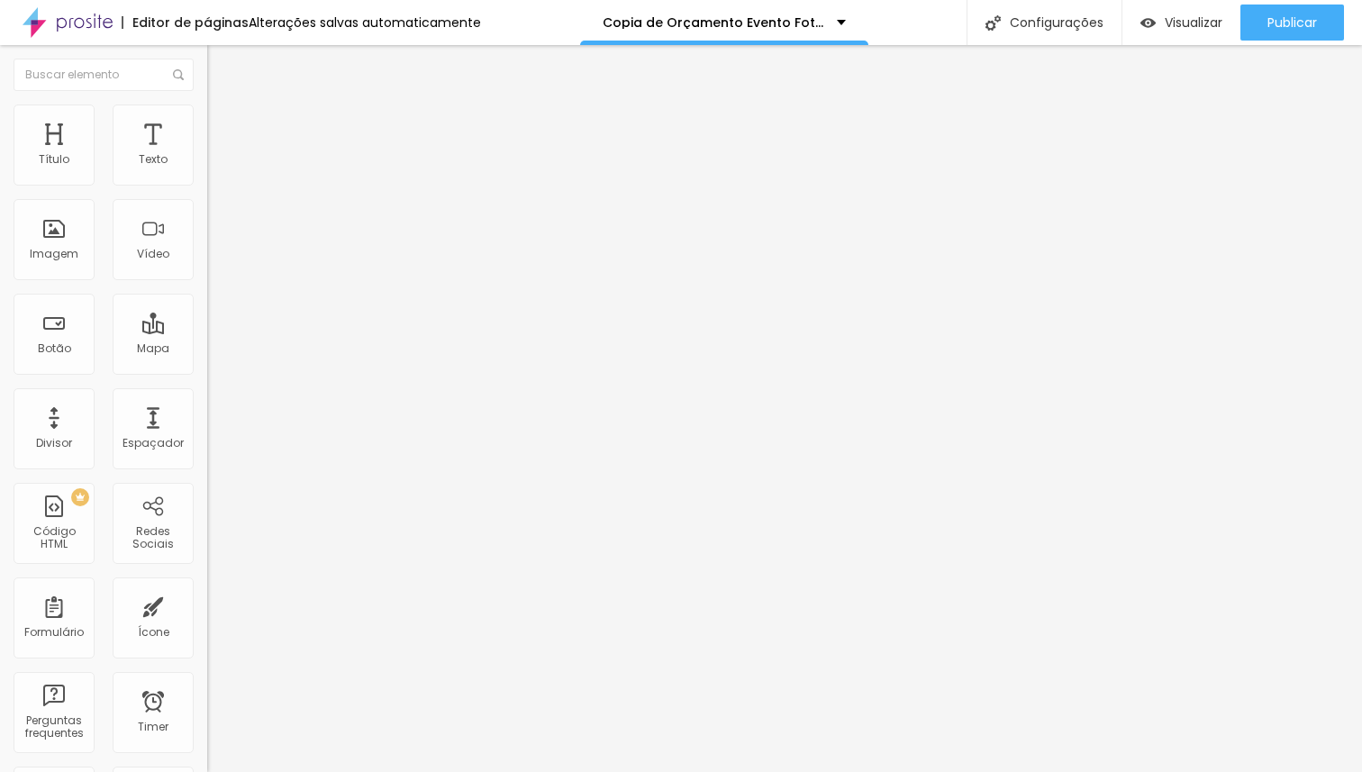
type input "103"
type input "107"
type input "145"
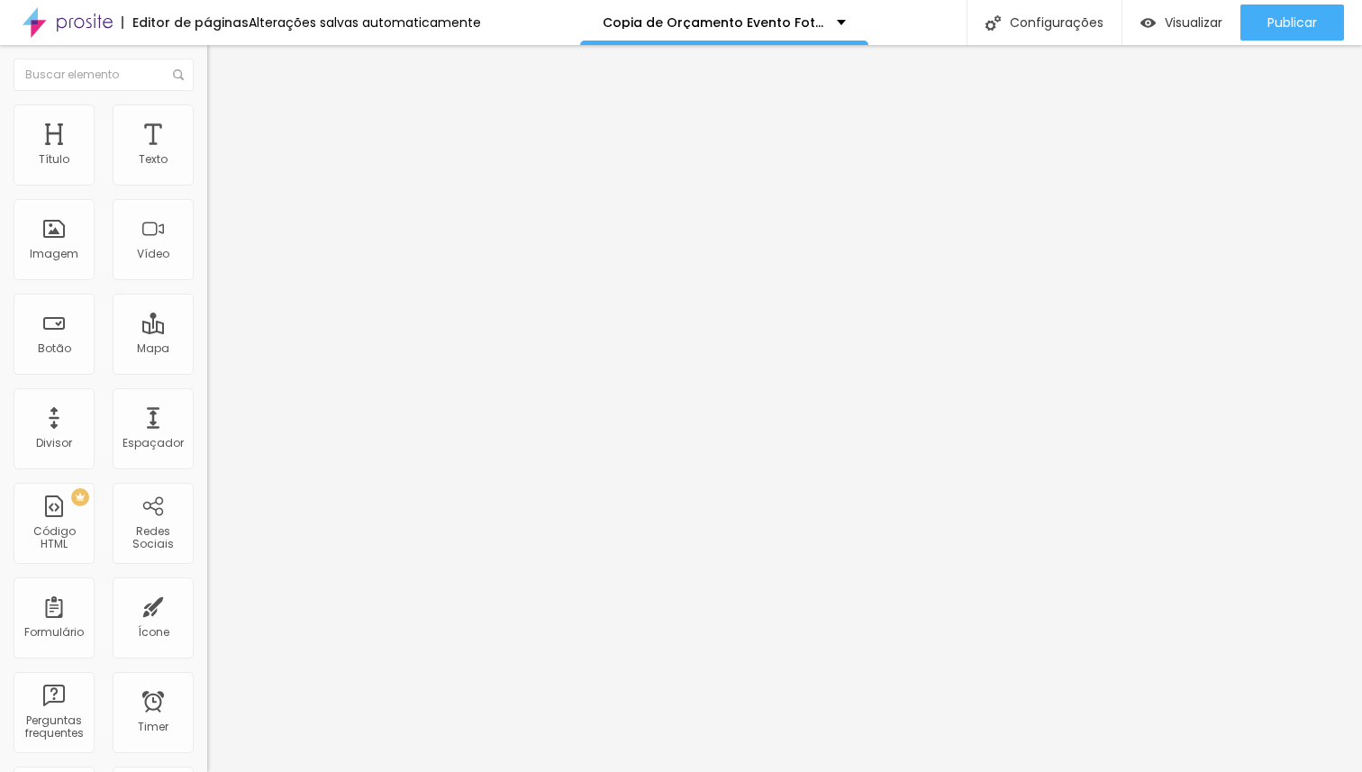
type input "145"
type input "152"
type input "154"
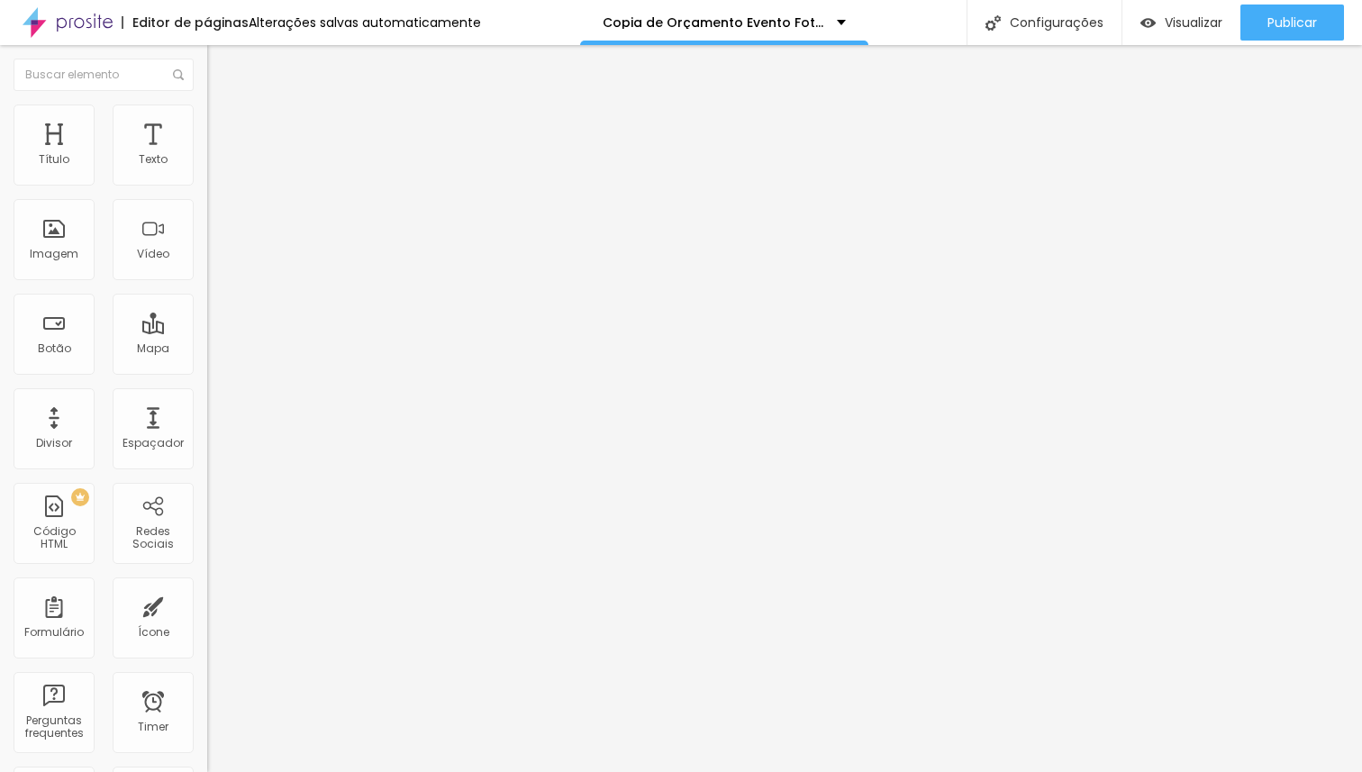
type input "160"
type input "165"
type input "167"
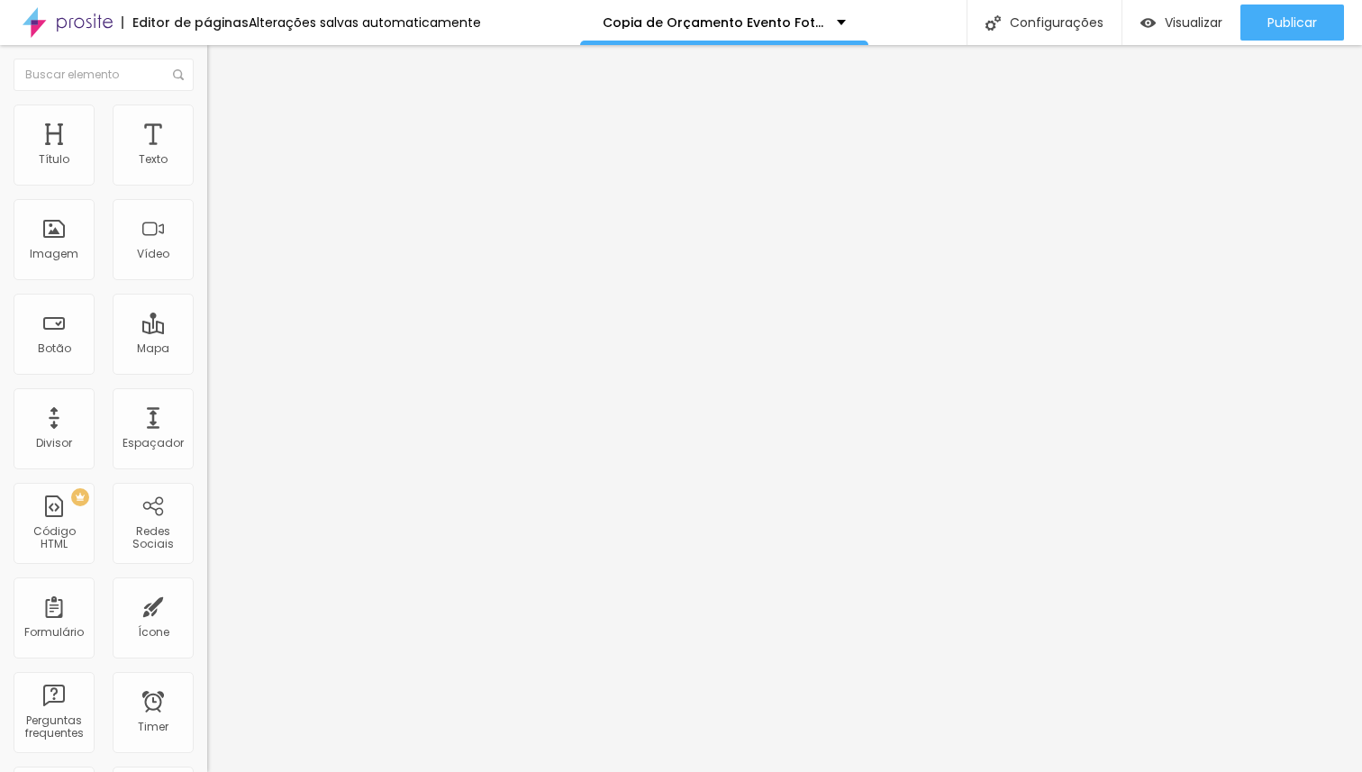
type input "167"
type input "169"
type input "167"
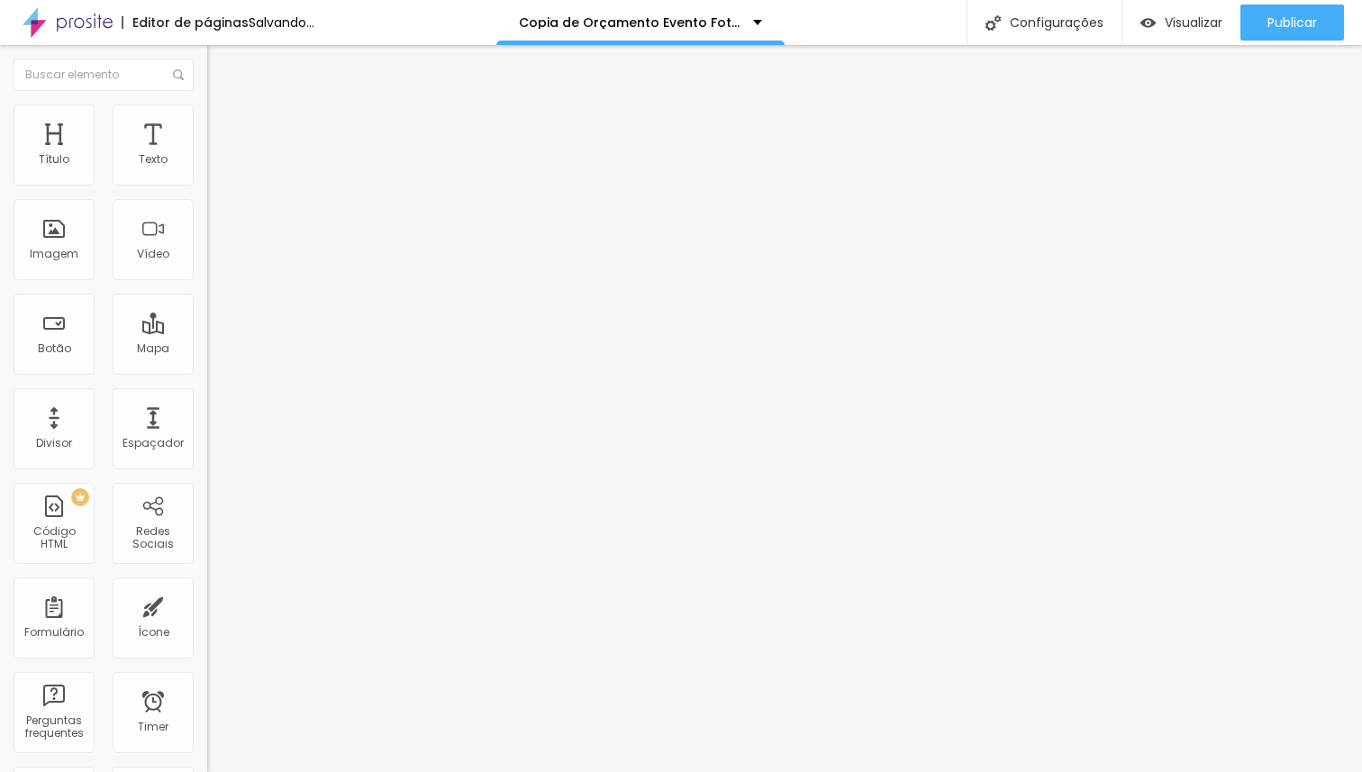
type input "162"
type input "152"
type input "145"
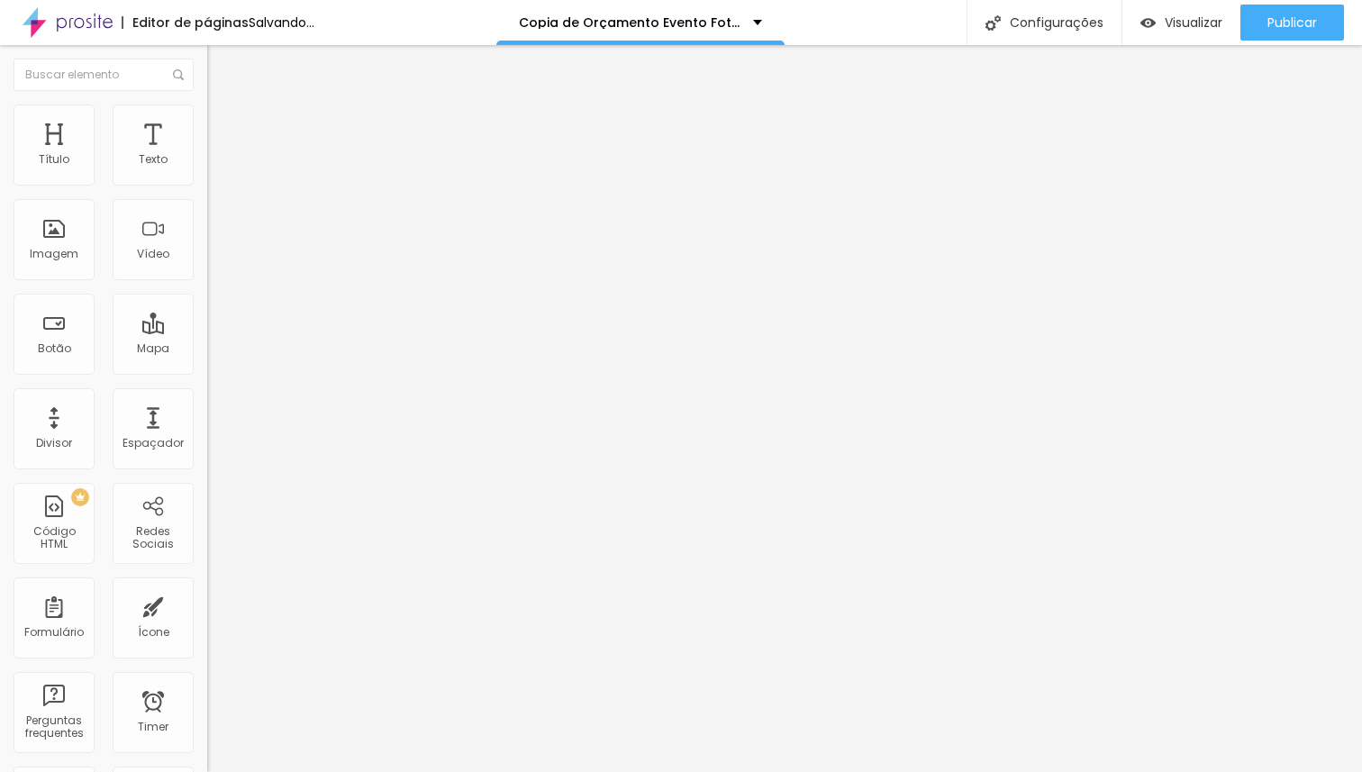
type input "145"
type input "139"
type input "136"
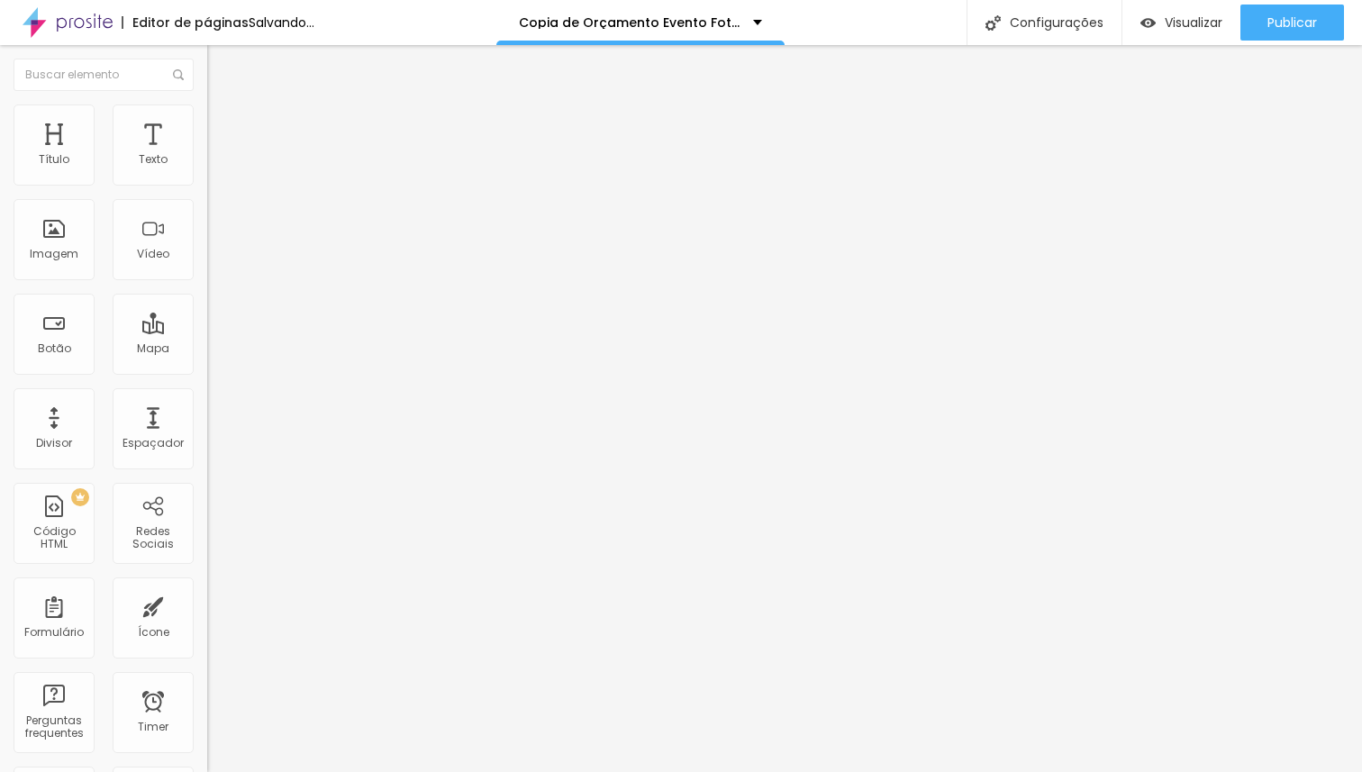
type input "134"
type input "132"
type input "130"
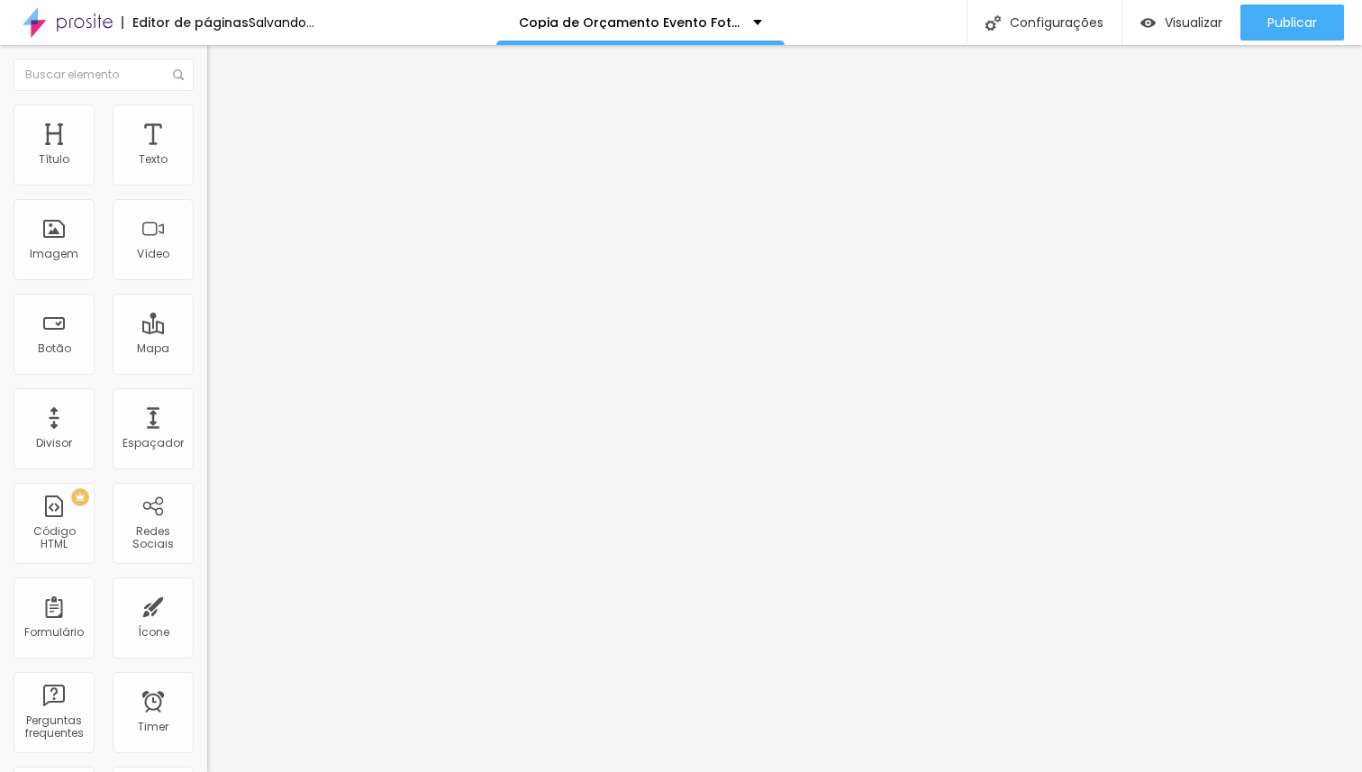
type input "130"
type input "128"
type input "126"
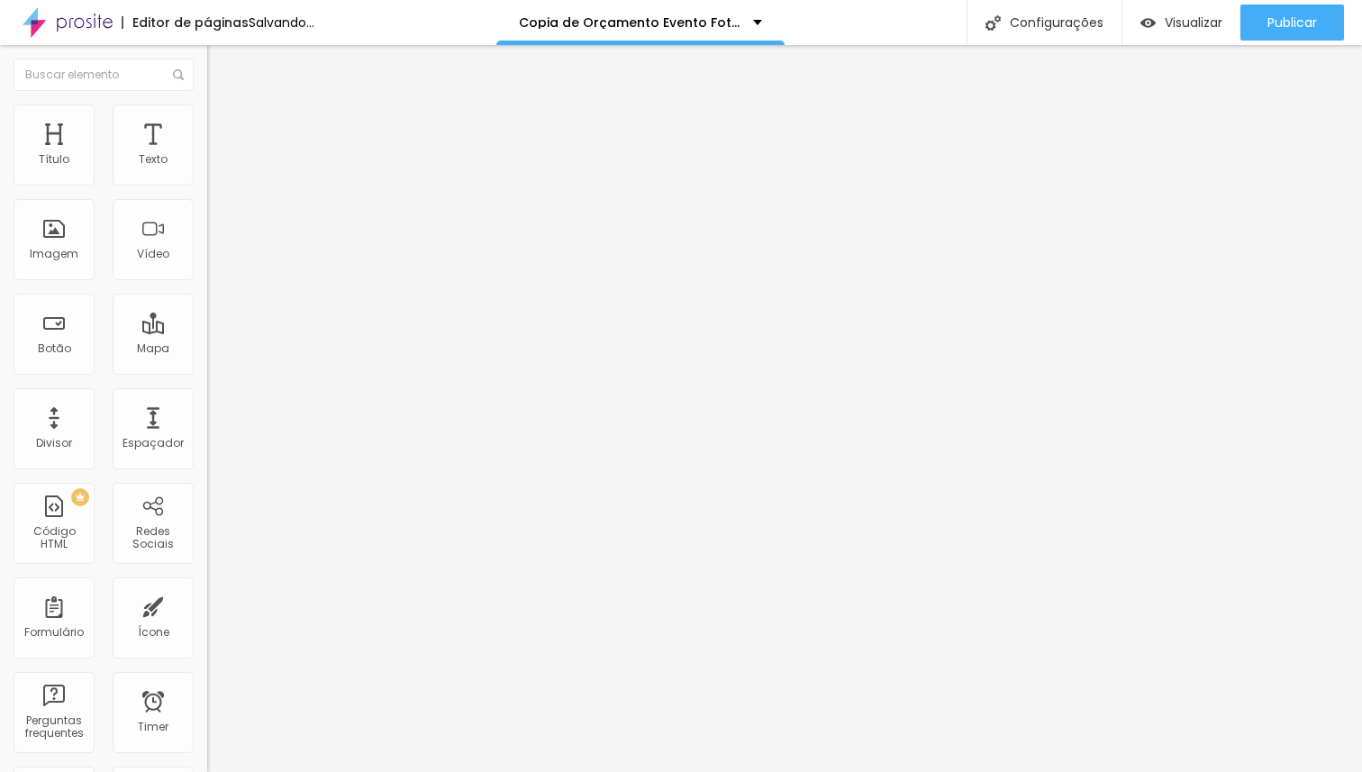
type input "121"
type input "119"
type input "117"
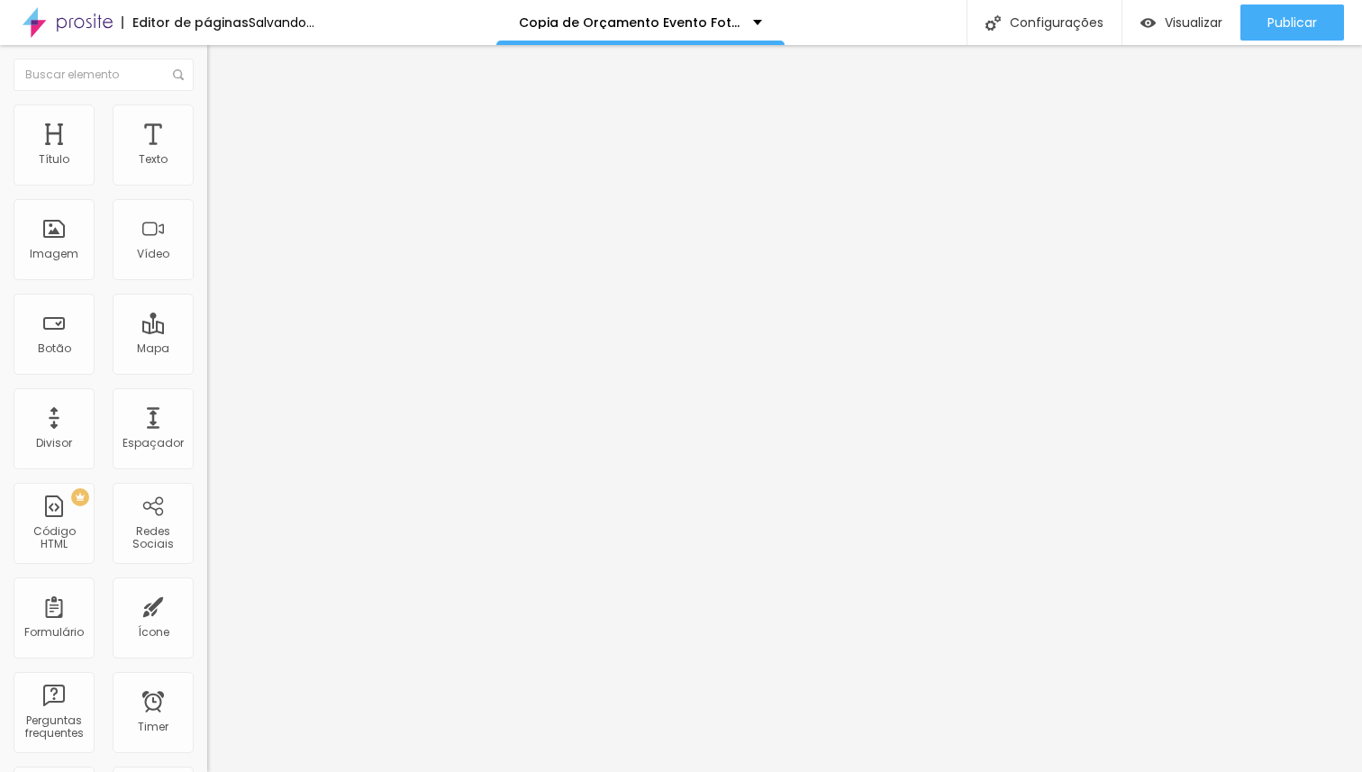
type input "117"
type input "115"
type input "111"
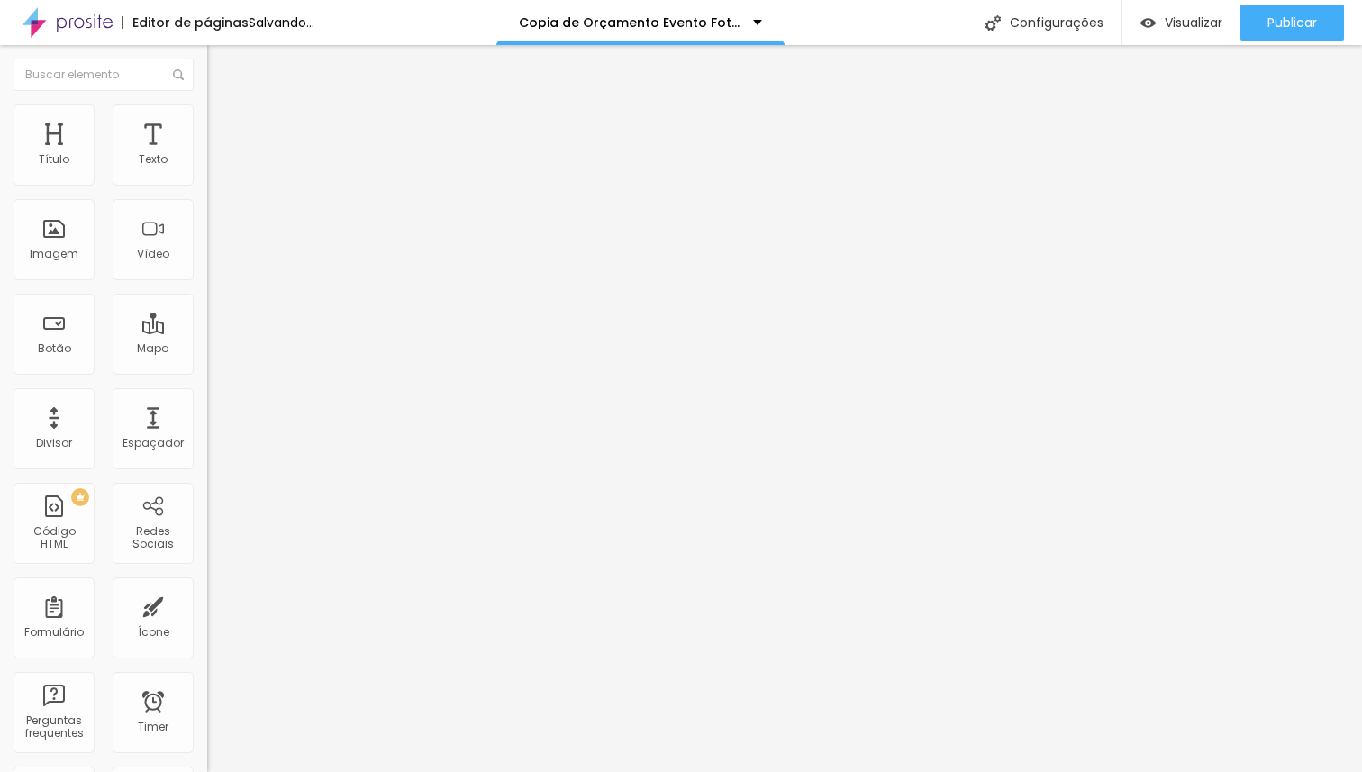
type input "108"
type input "106"
type input "104"
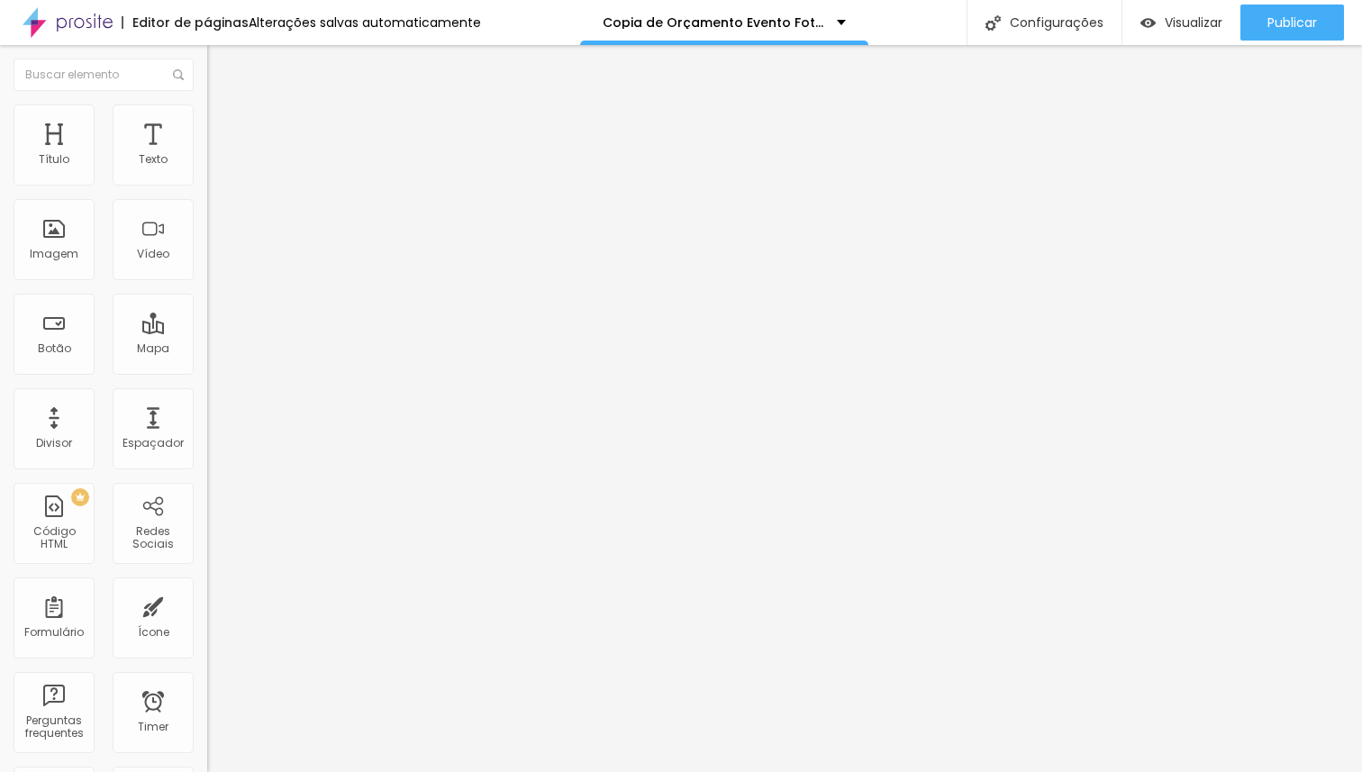
type input "104"
type input "102"
type input "100"
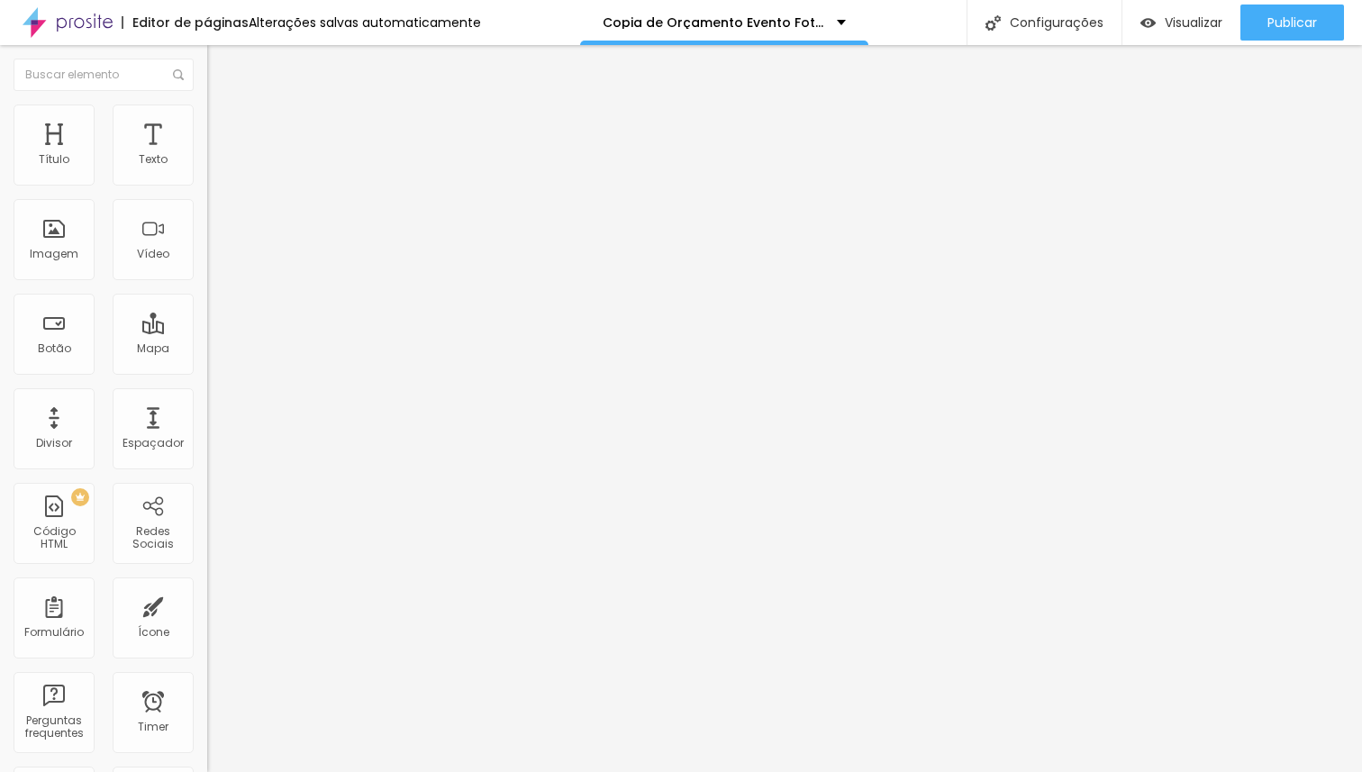
type input "98"
type input "95"
type input "93"
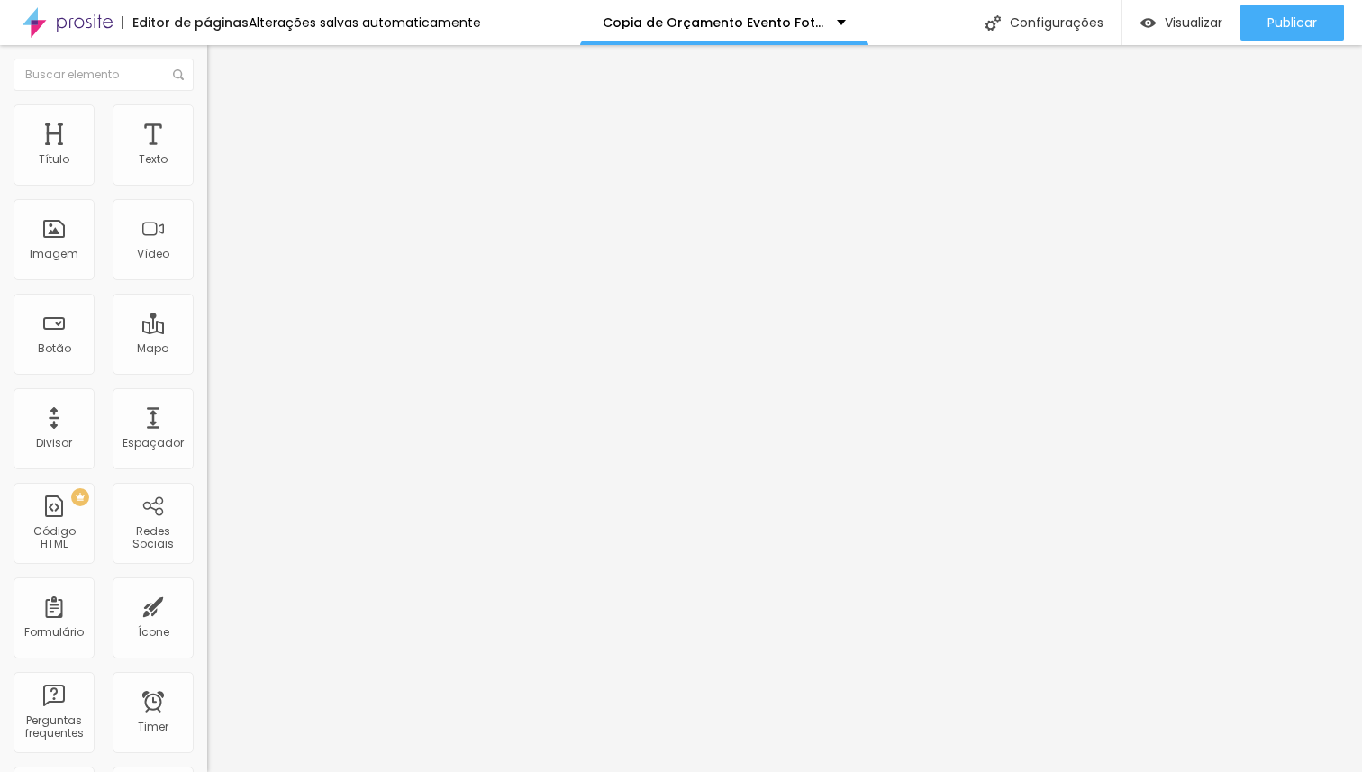
type input "93"
type input "89"
type input "87"
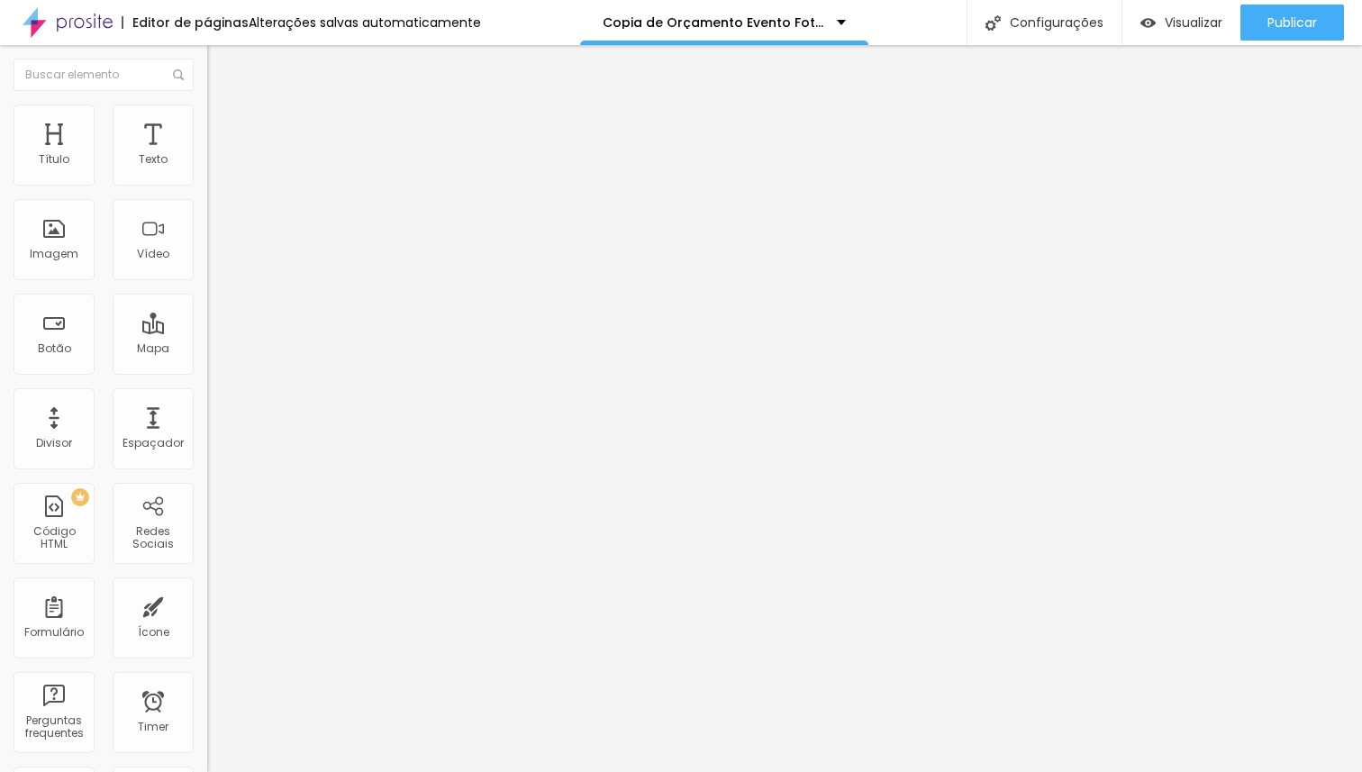
type input "82"
type input "80"
type input "74"
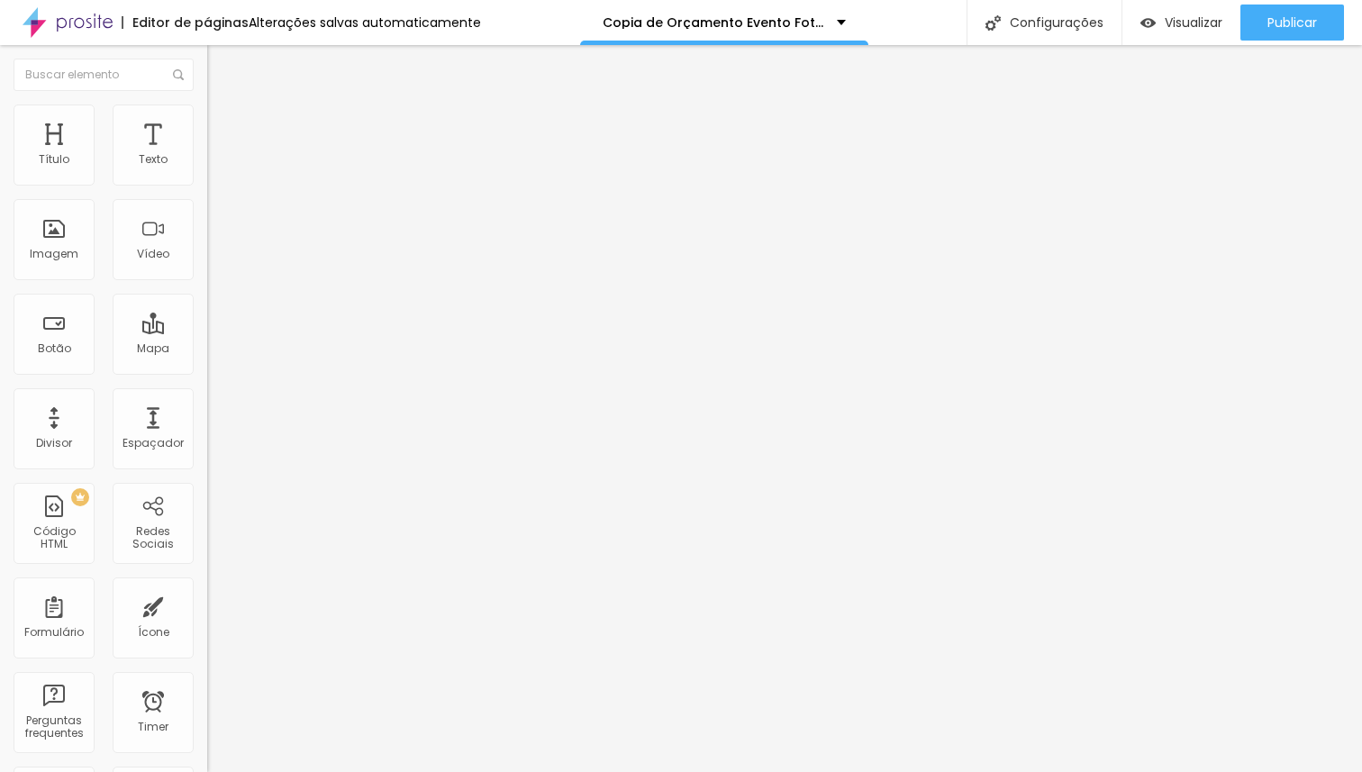
type input "74"
type input "69"
type input "63"
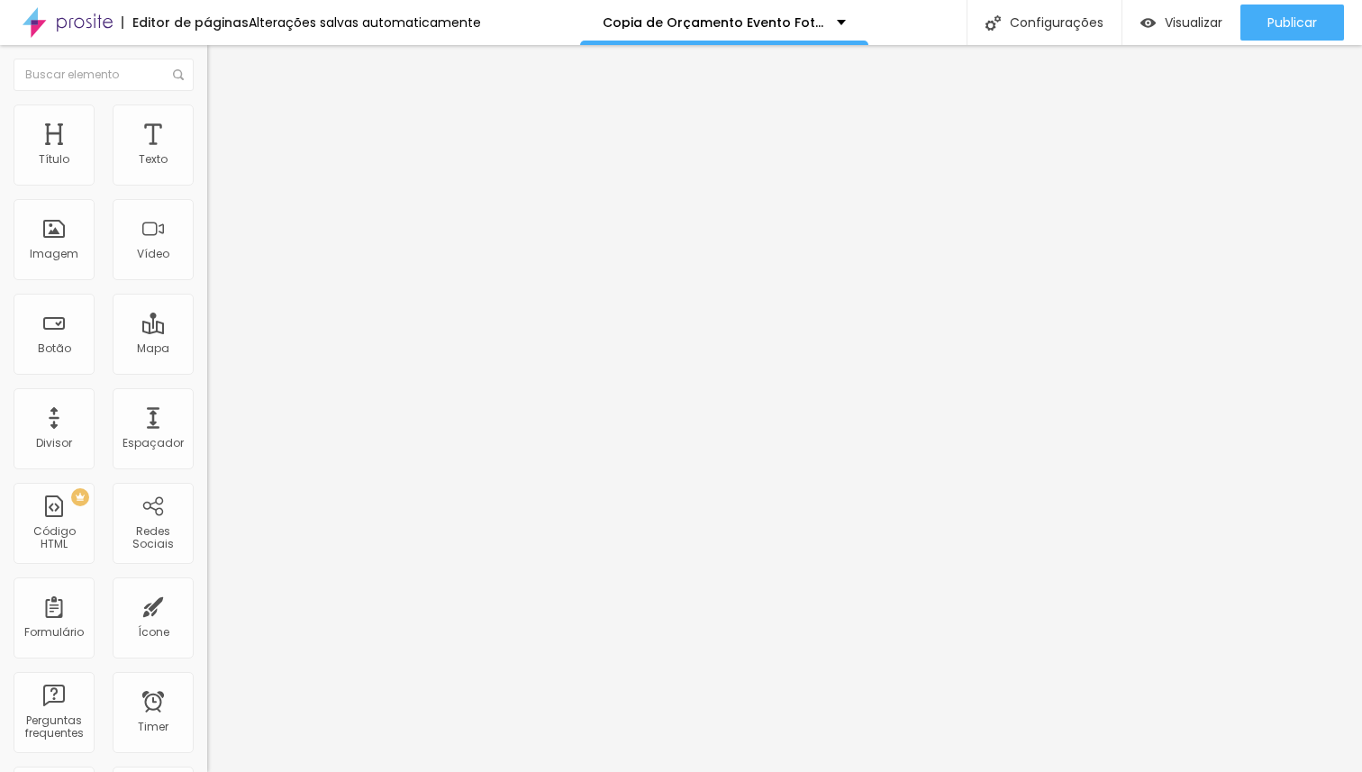
type input "61"
type input "57"
type input "54"
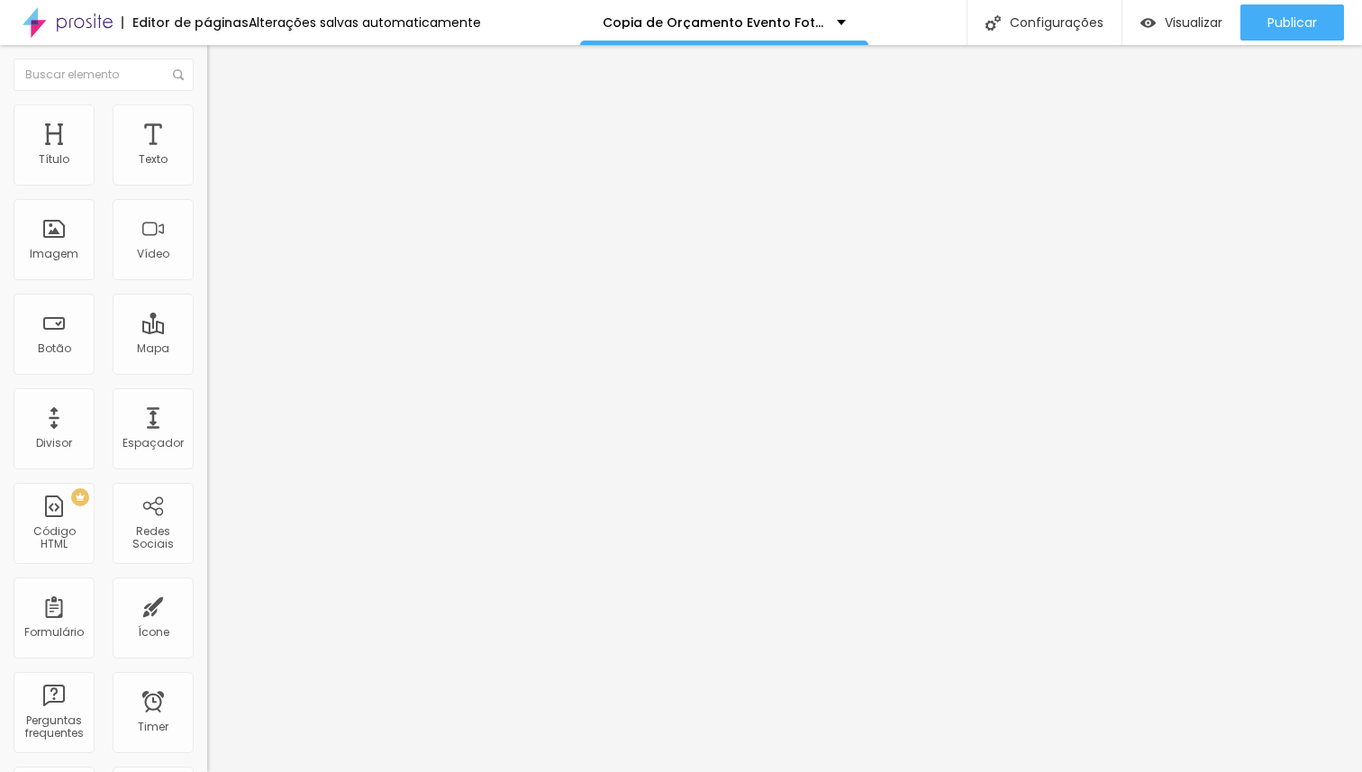
type input "54"
type input "52"
type input "50"
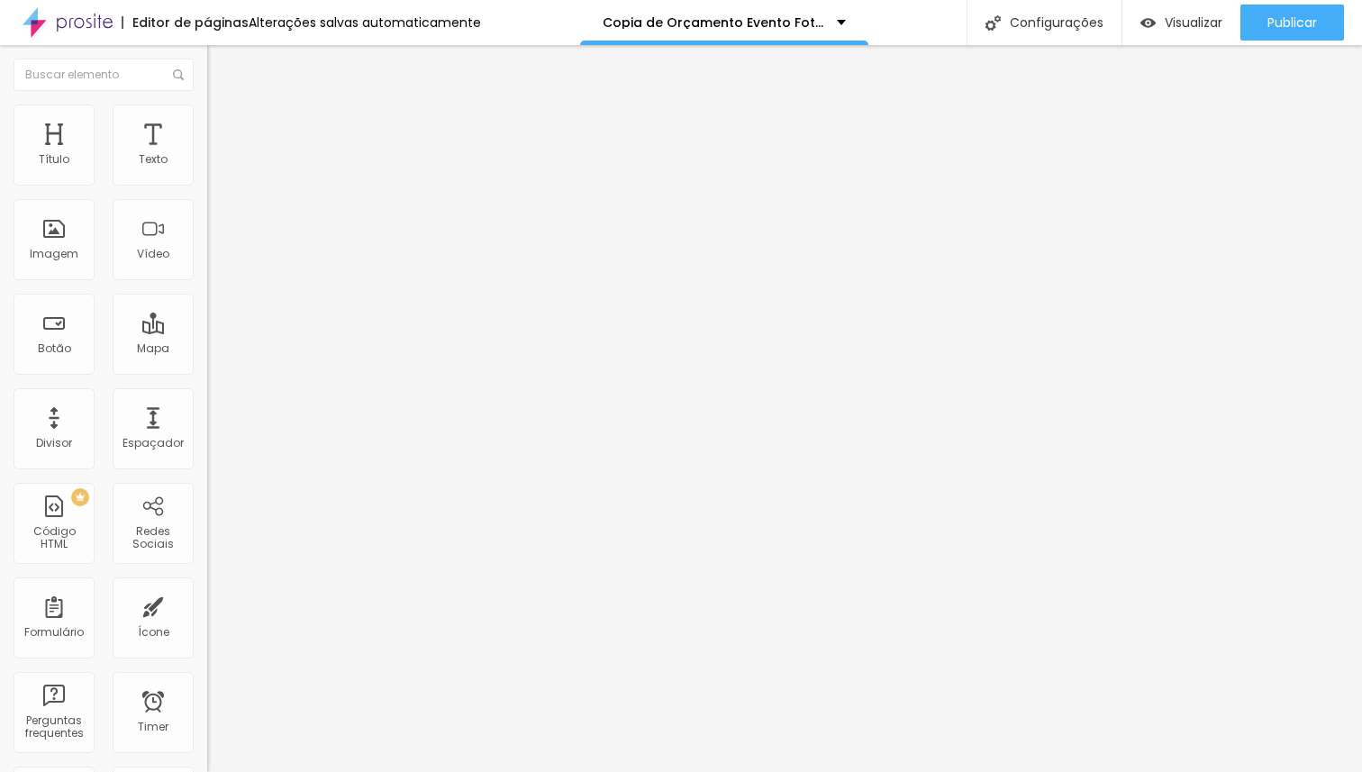
type input "52"
type input "54"
type input "56"
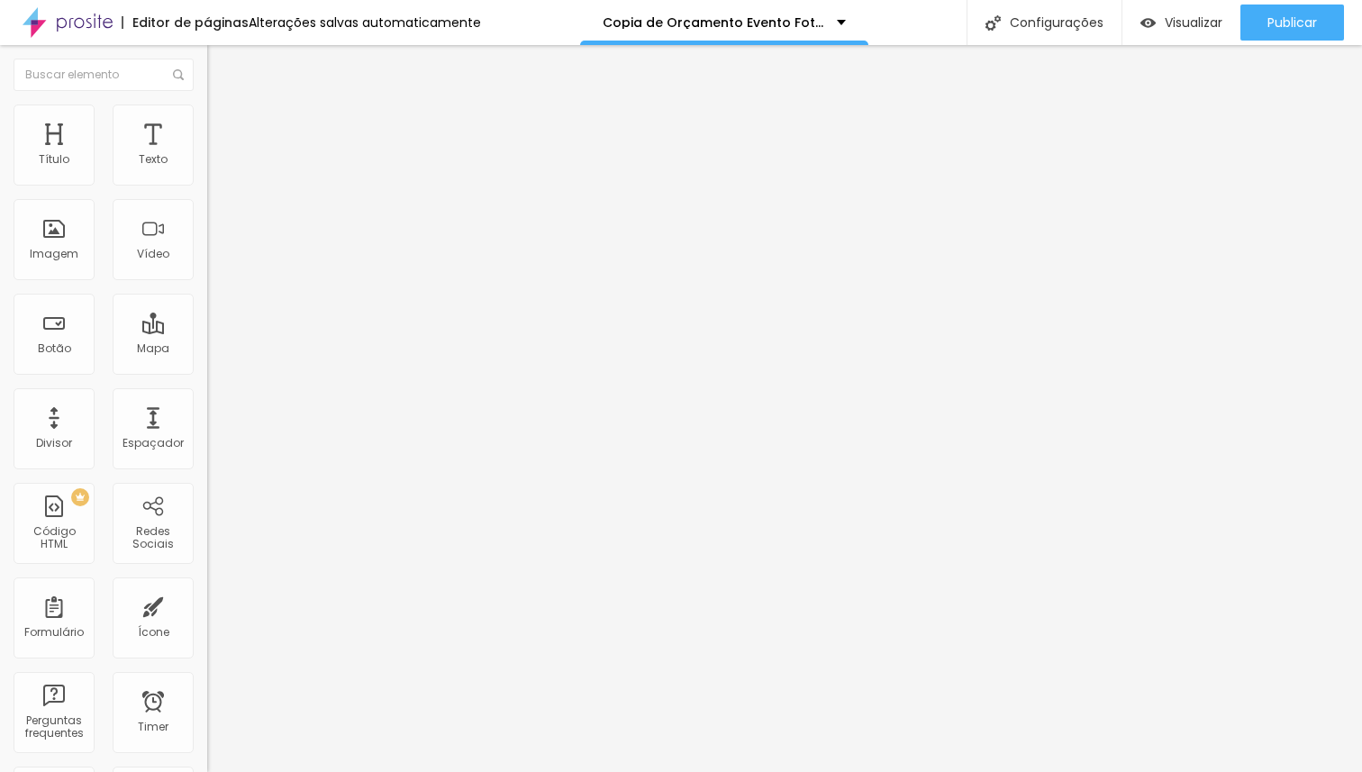
type input "56"
type input "59"
type input "61"
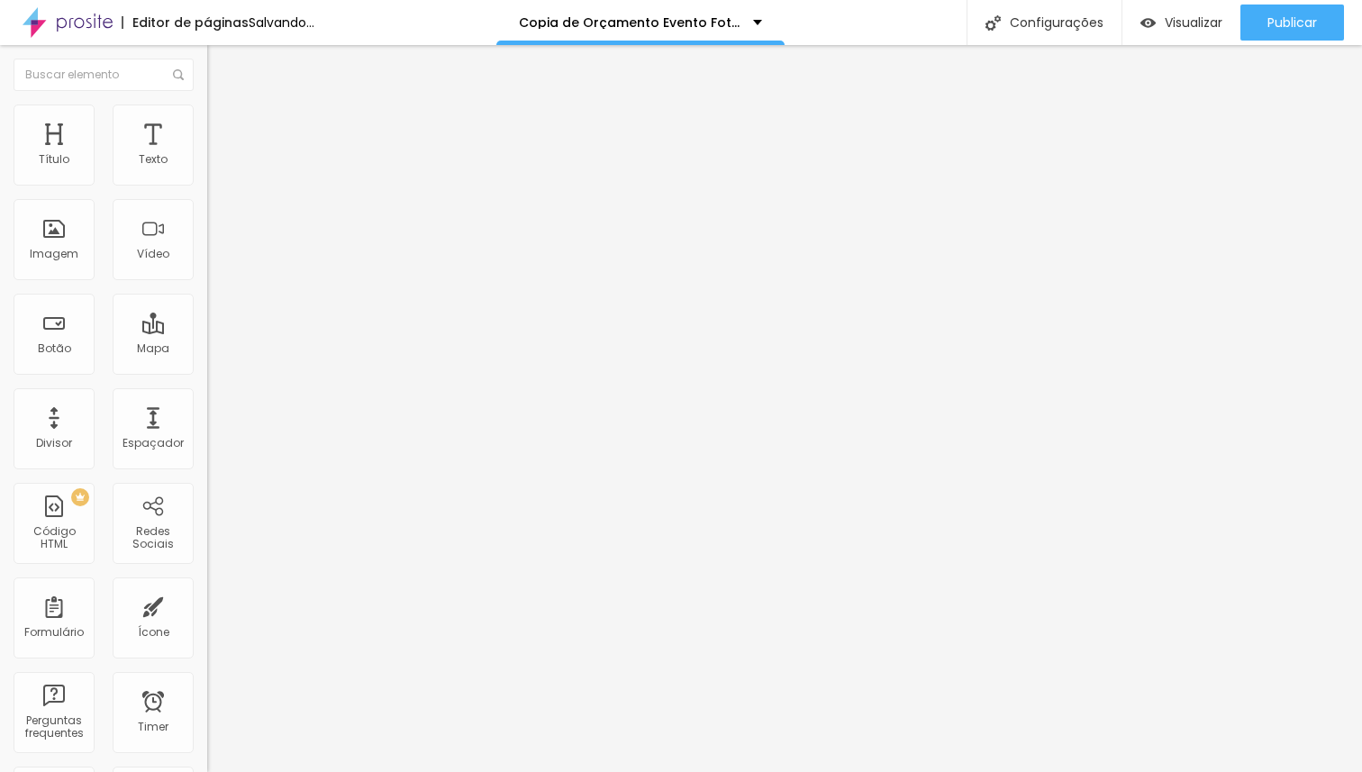
type input "59"
type input "56"
type input "54"
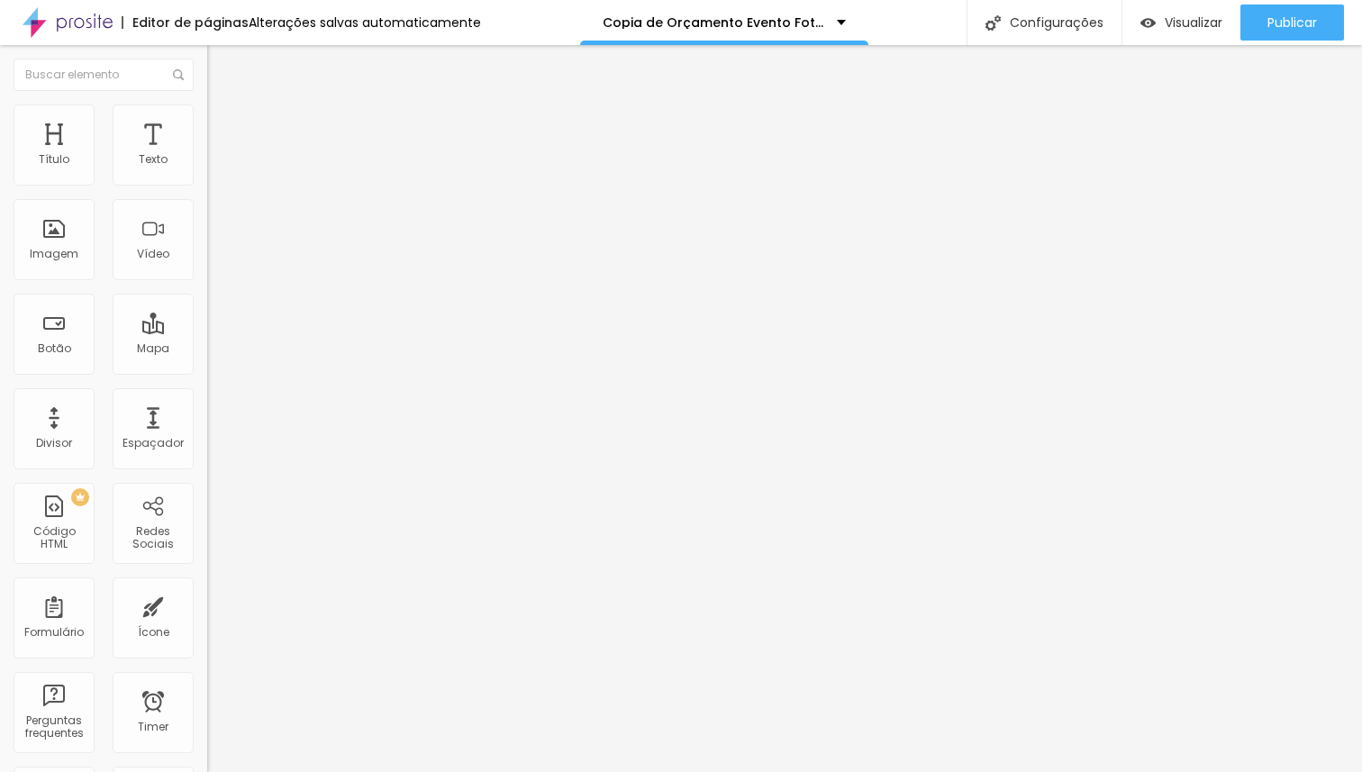
type input "54"
type input "52"
type input "50"
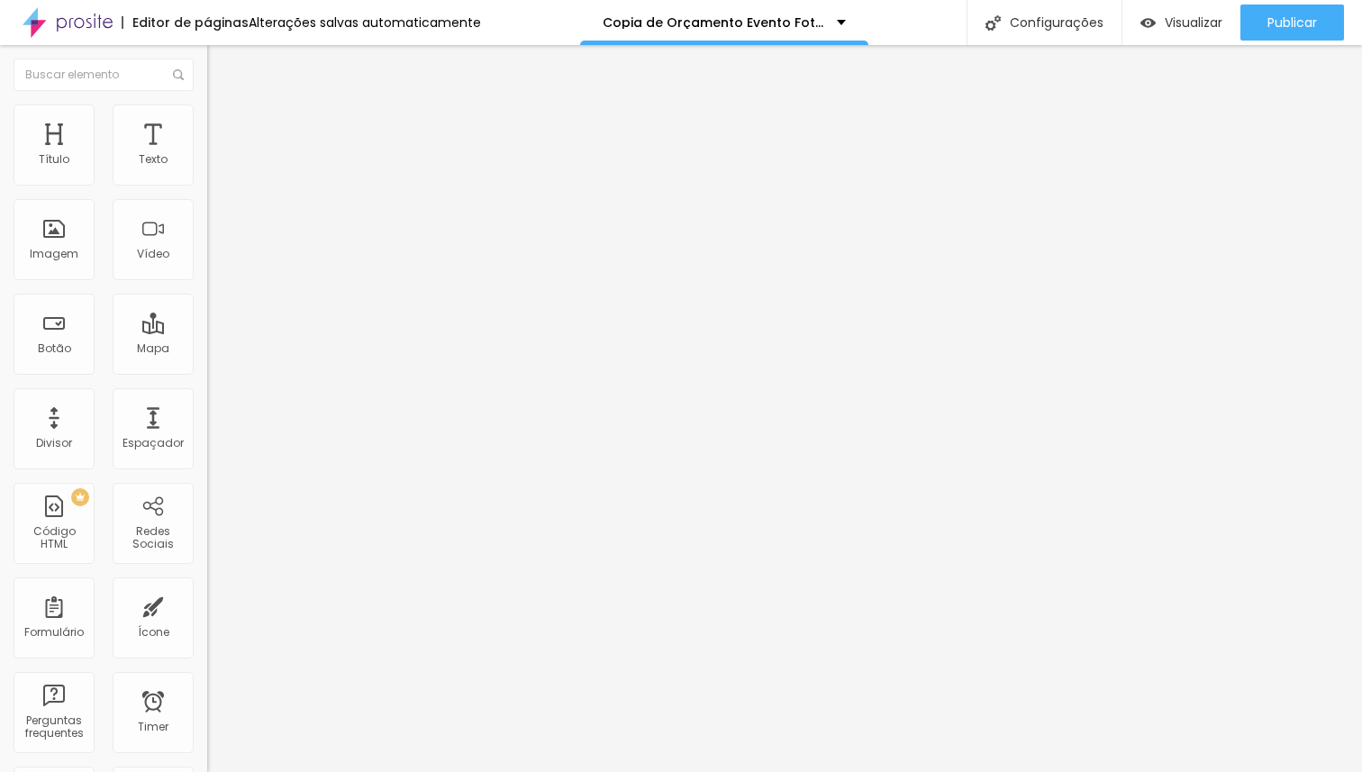
type input "48"
type input "50"
type input "52"
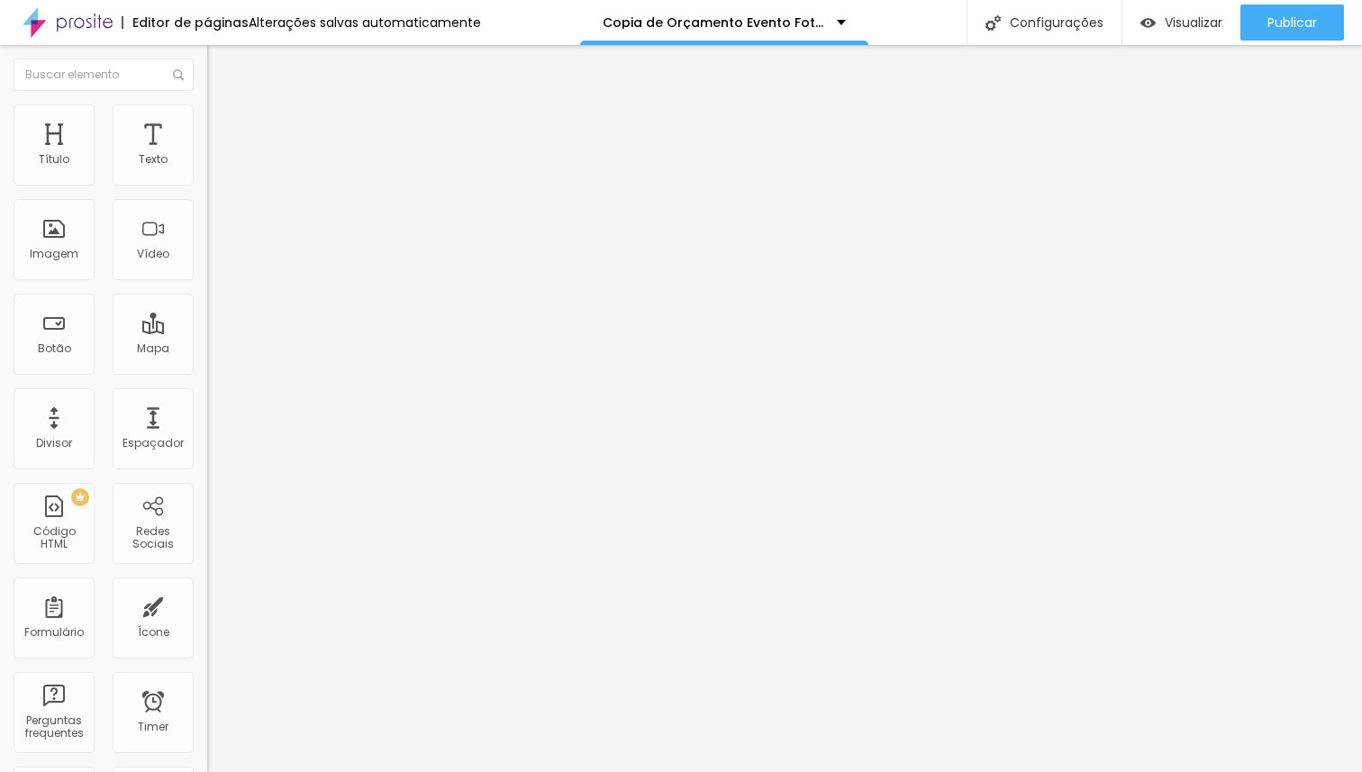
type input "52"
type input "63"
type input "67"
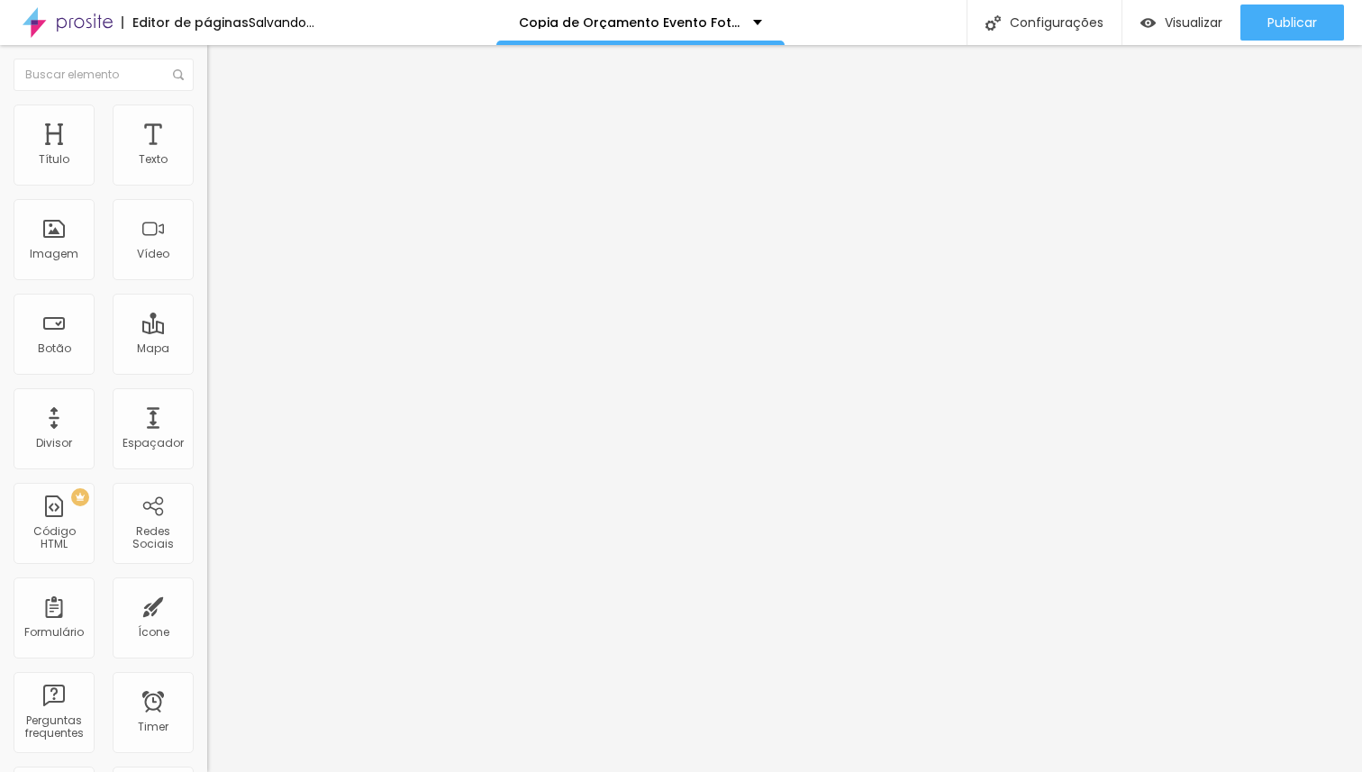
type input "82"
type input "84"
type input "86"
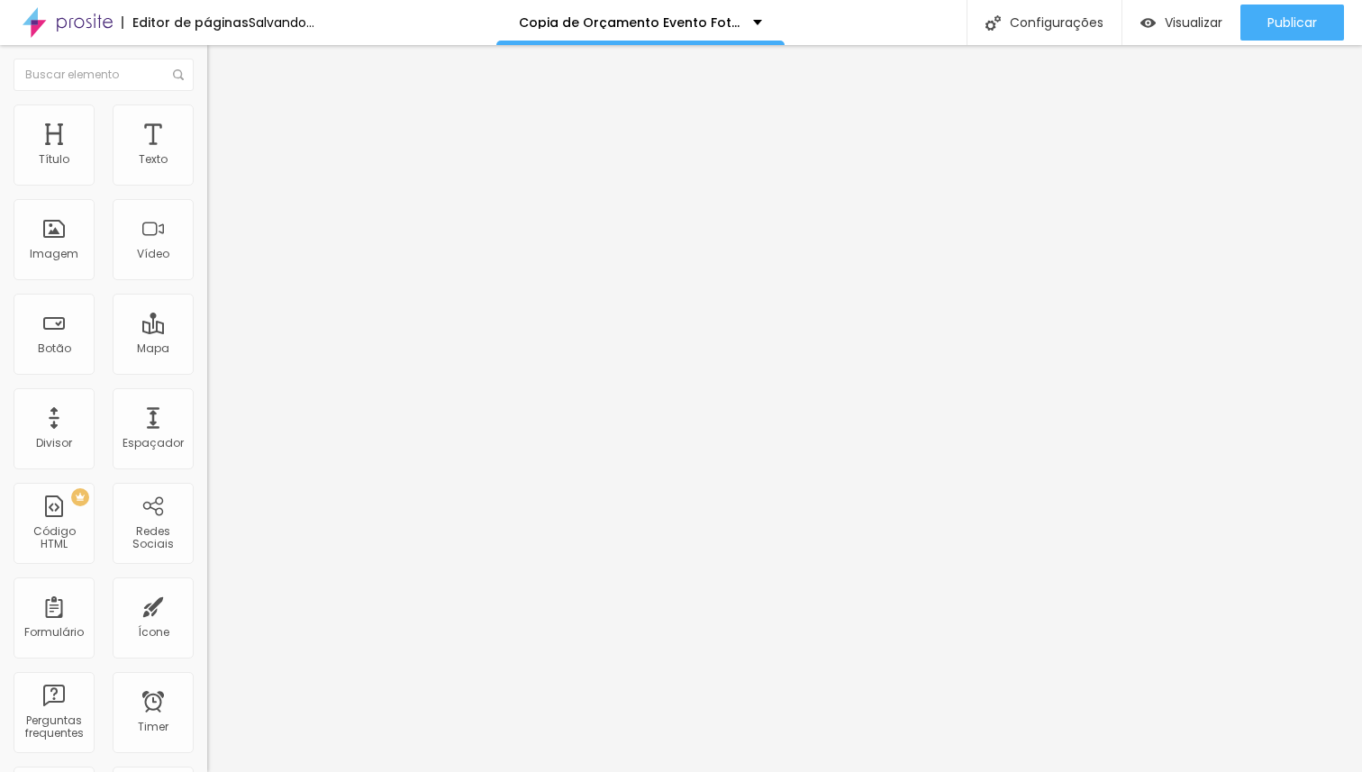
type input "86"
type input "88"
type input "91"
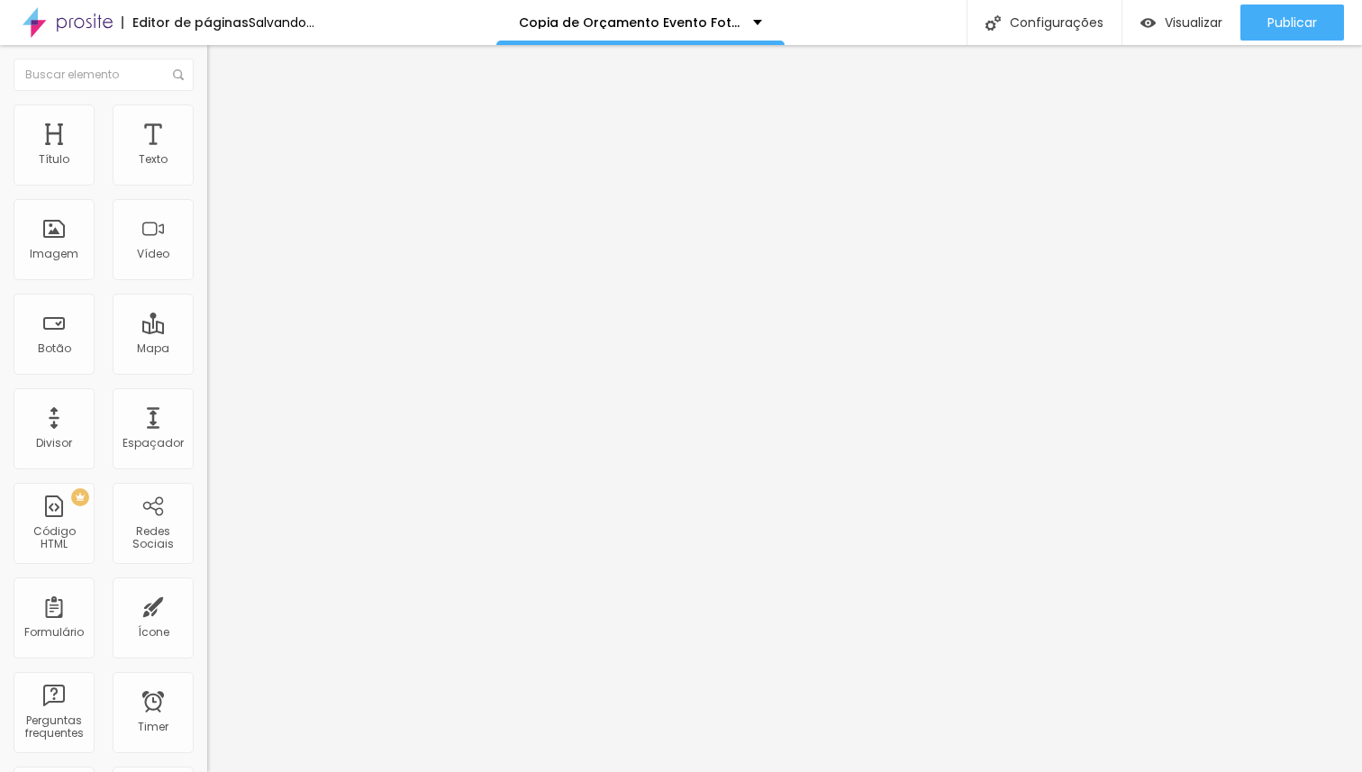
type input "93"
type input "95"
type input "97"
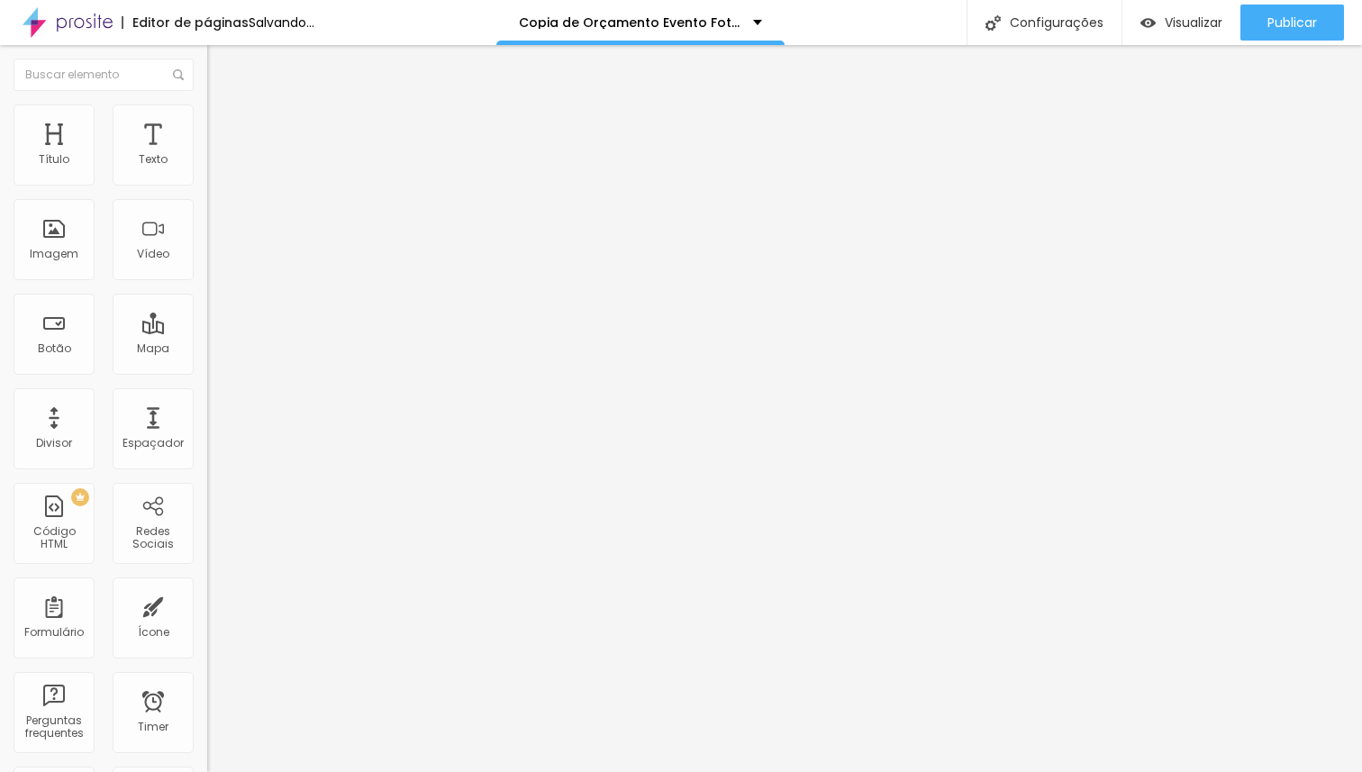
type input "97"
type input "99"
type input "101"
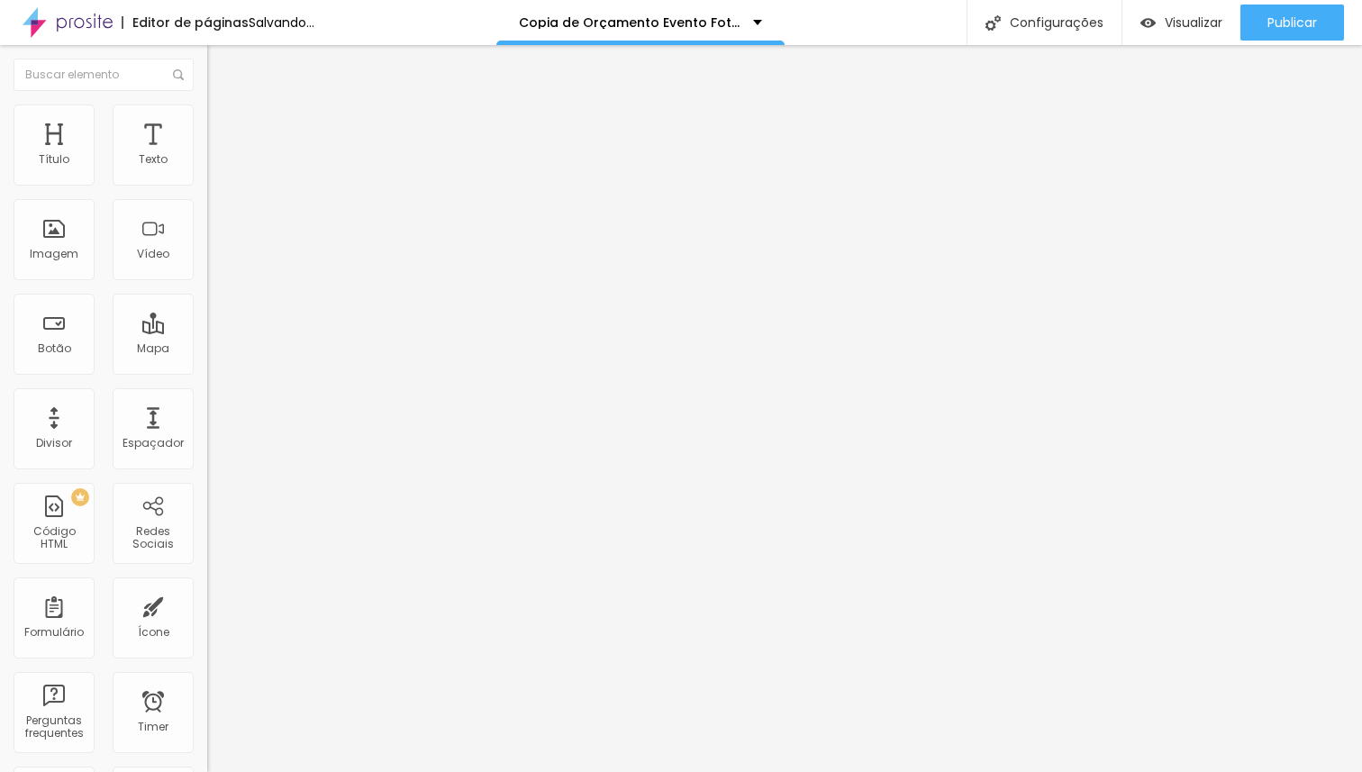
type input "103"
type input "106"
type input "103"
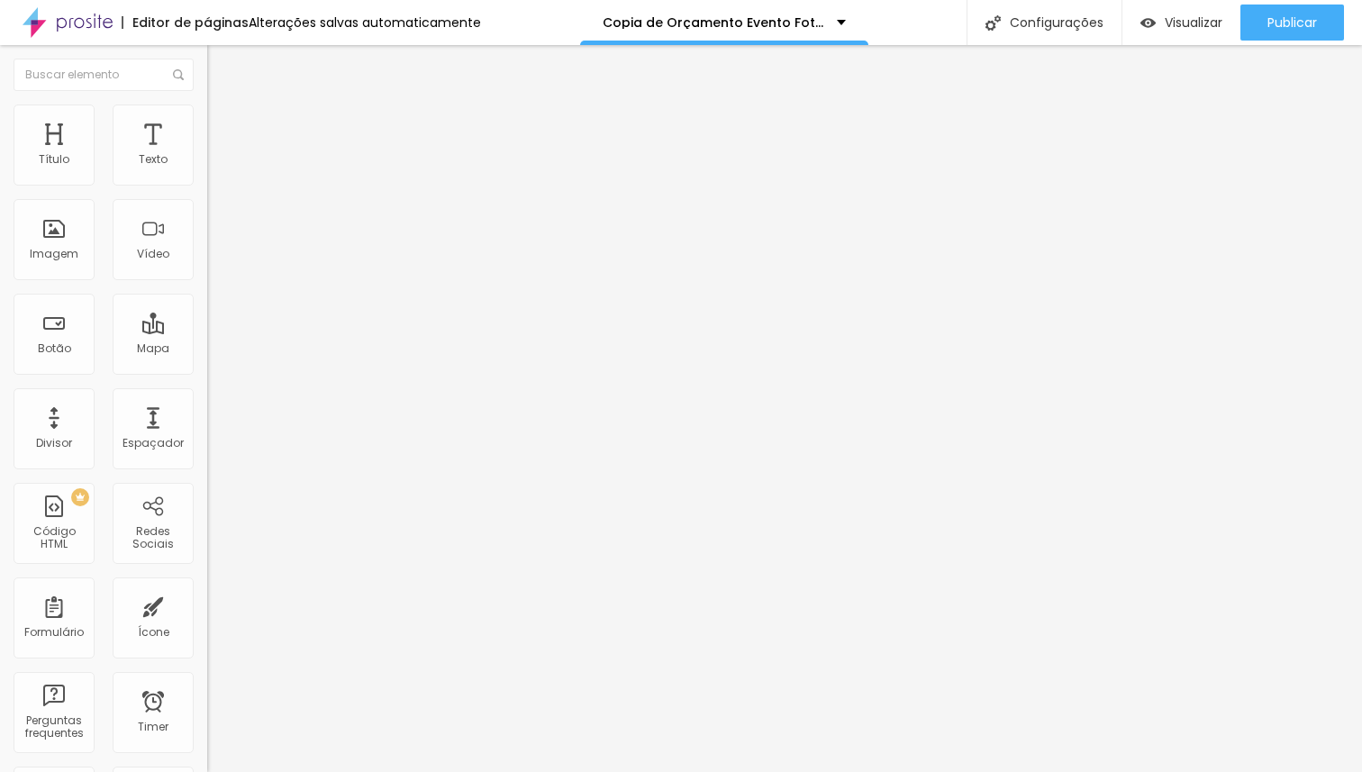
type input "103"
drag, startPoint x: 55, startPoint y: 210, endPoint x: 58, endPoint y: 201, distance: 9.4
click at [207, 604] on input "range" at bounding box center [265, 611] width 116 height 14
type input "92"
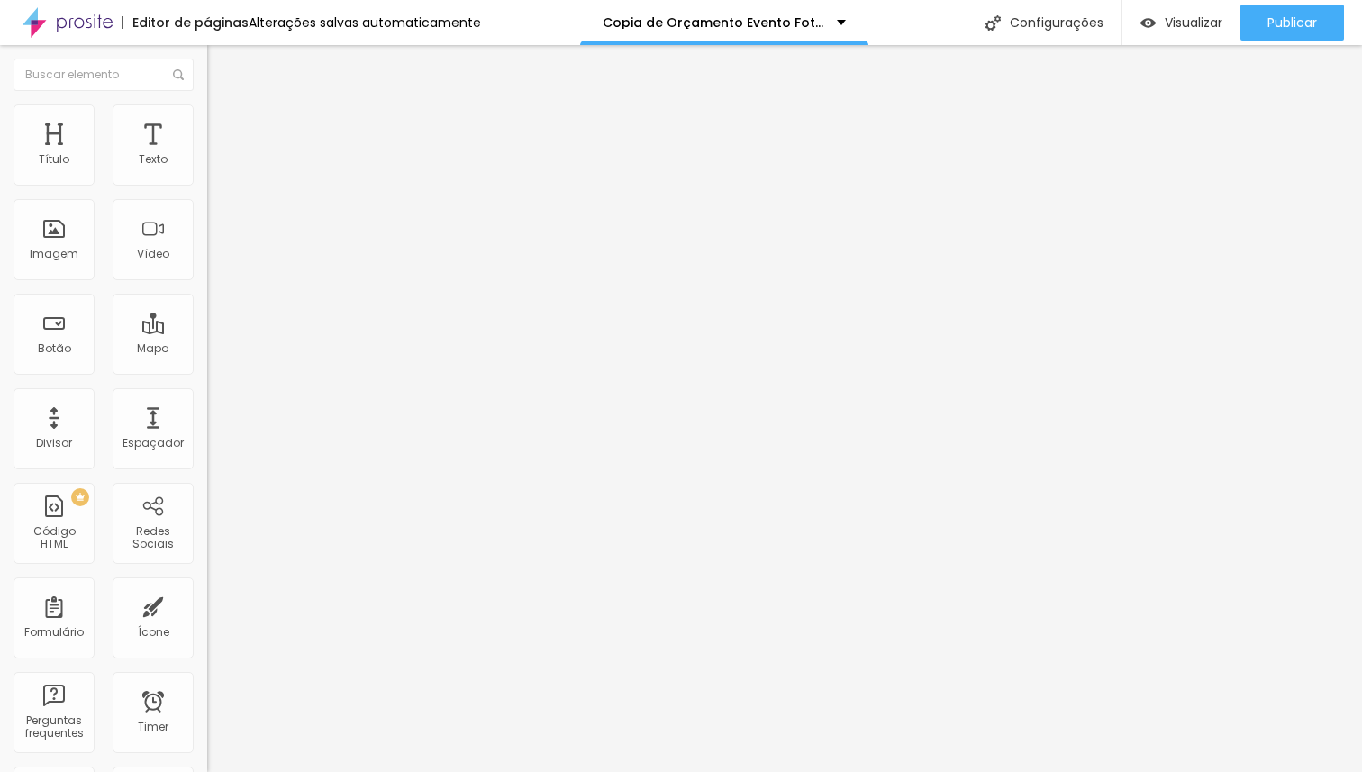
type input "90"
type input "88"
type input "86"
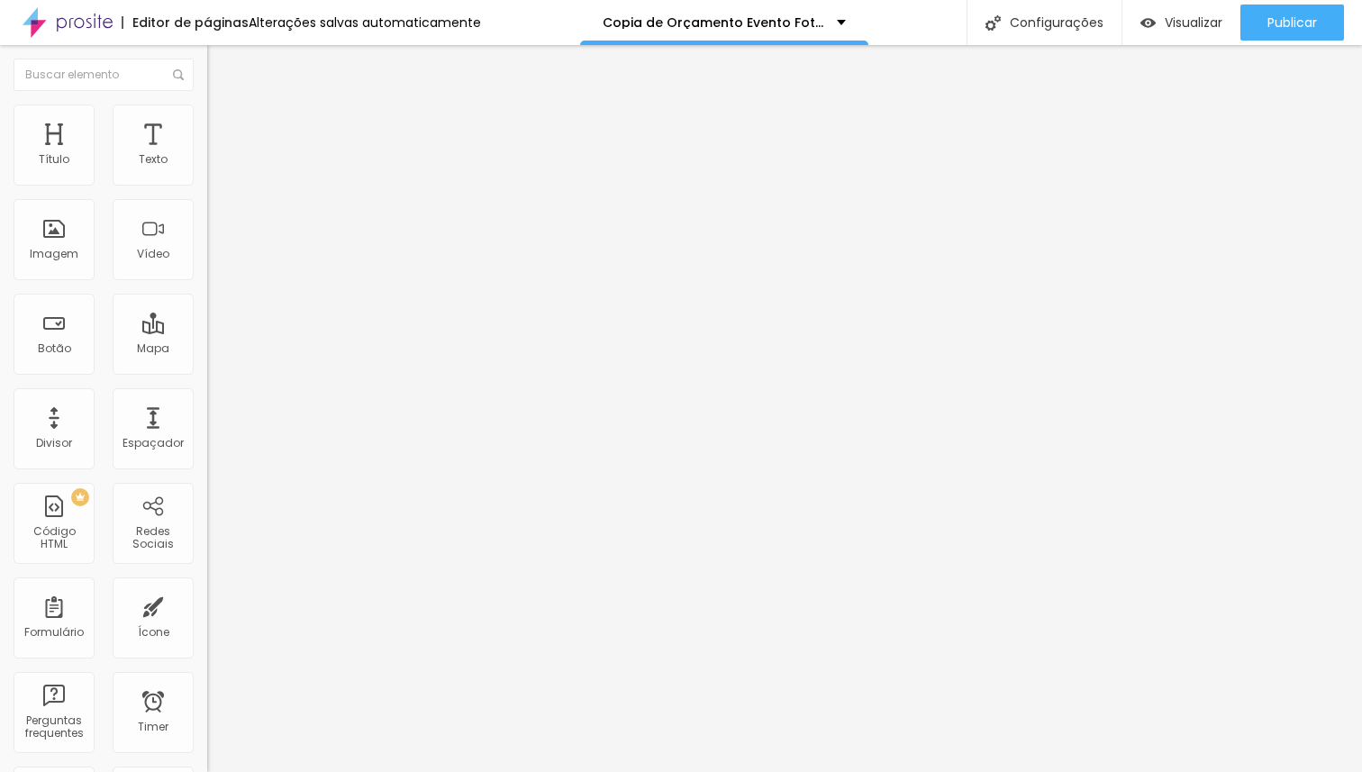
type input "86"
type input "84"
type input "82"
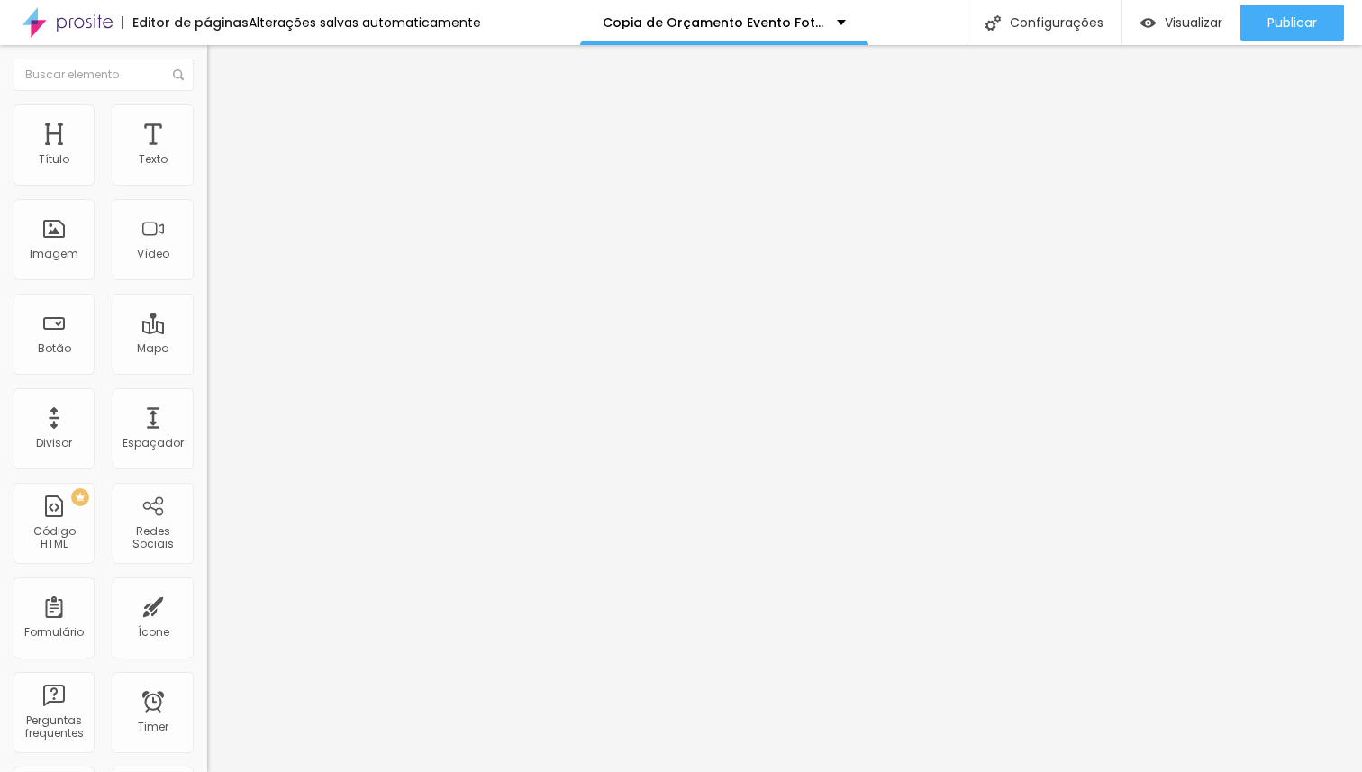
type input "80"
type input "77"
type input "75"
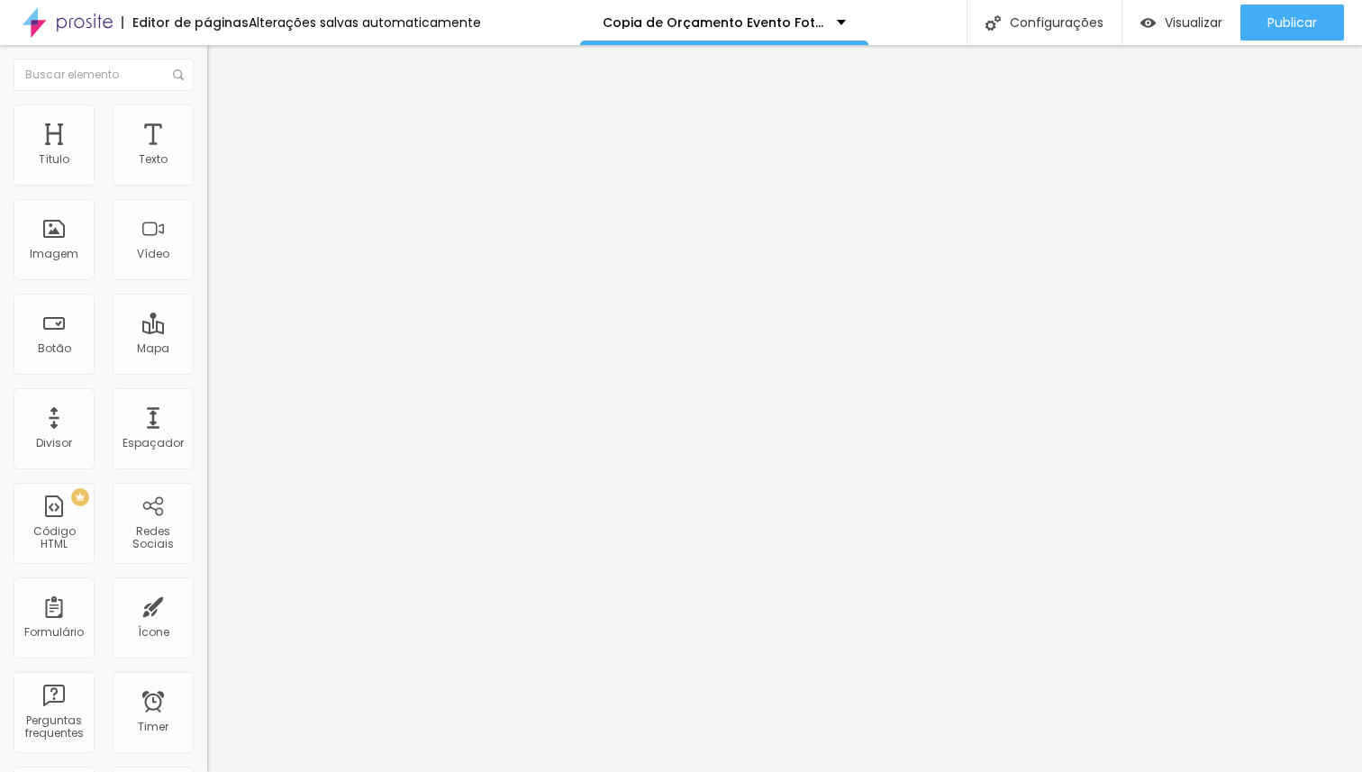
type input "75"
type input "73"
type input "71"
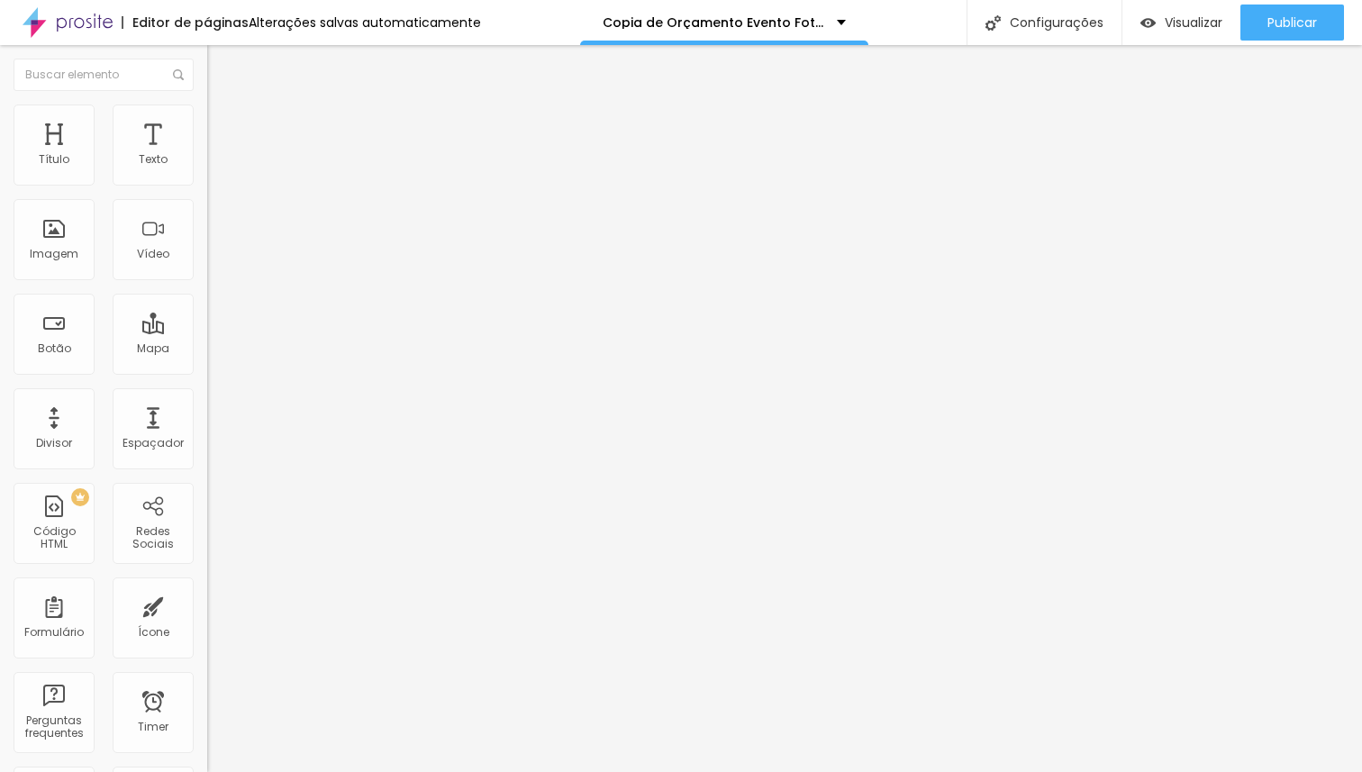
type input "73"
type input "75"
type input "77"
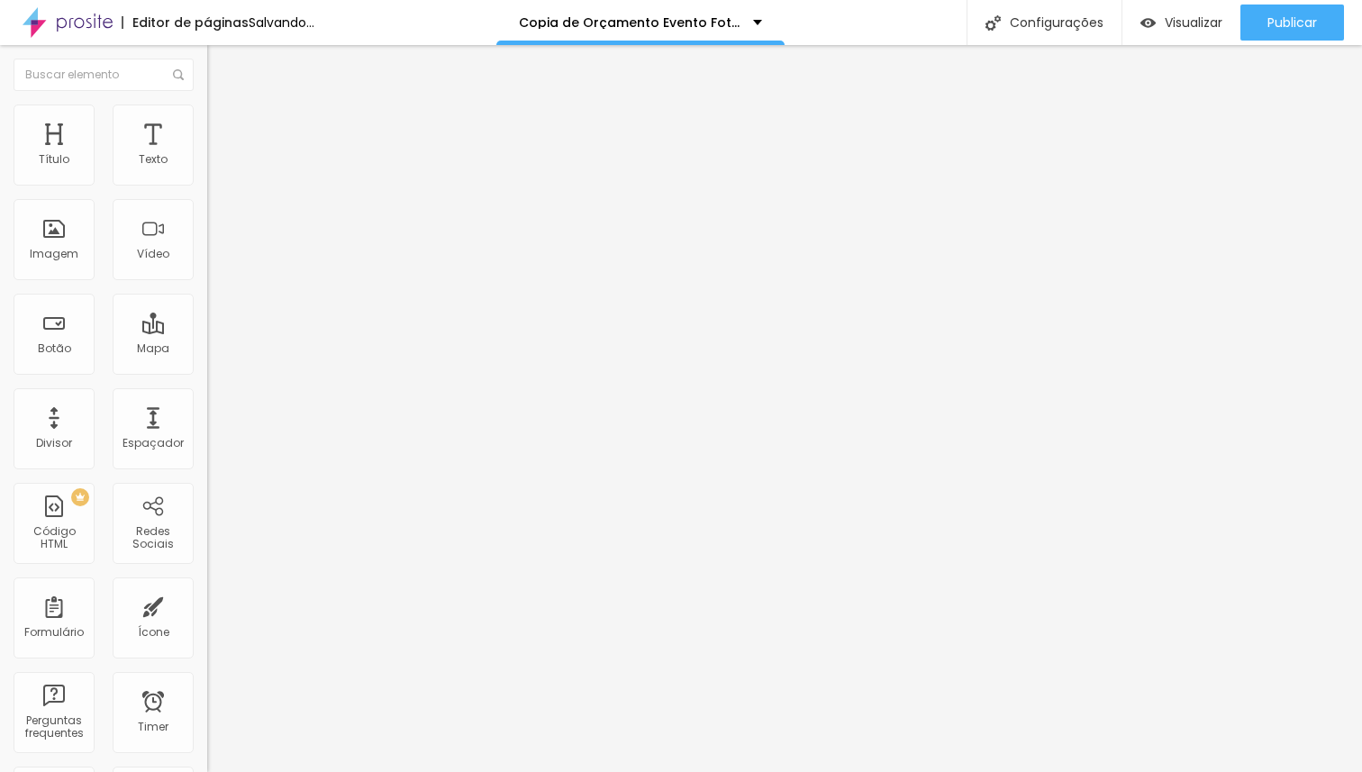
type input "77"
type input "79"
type input "82"
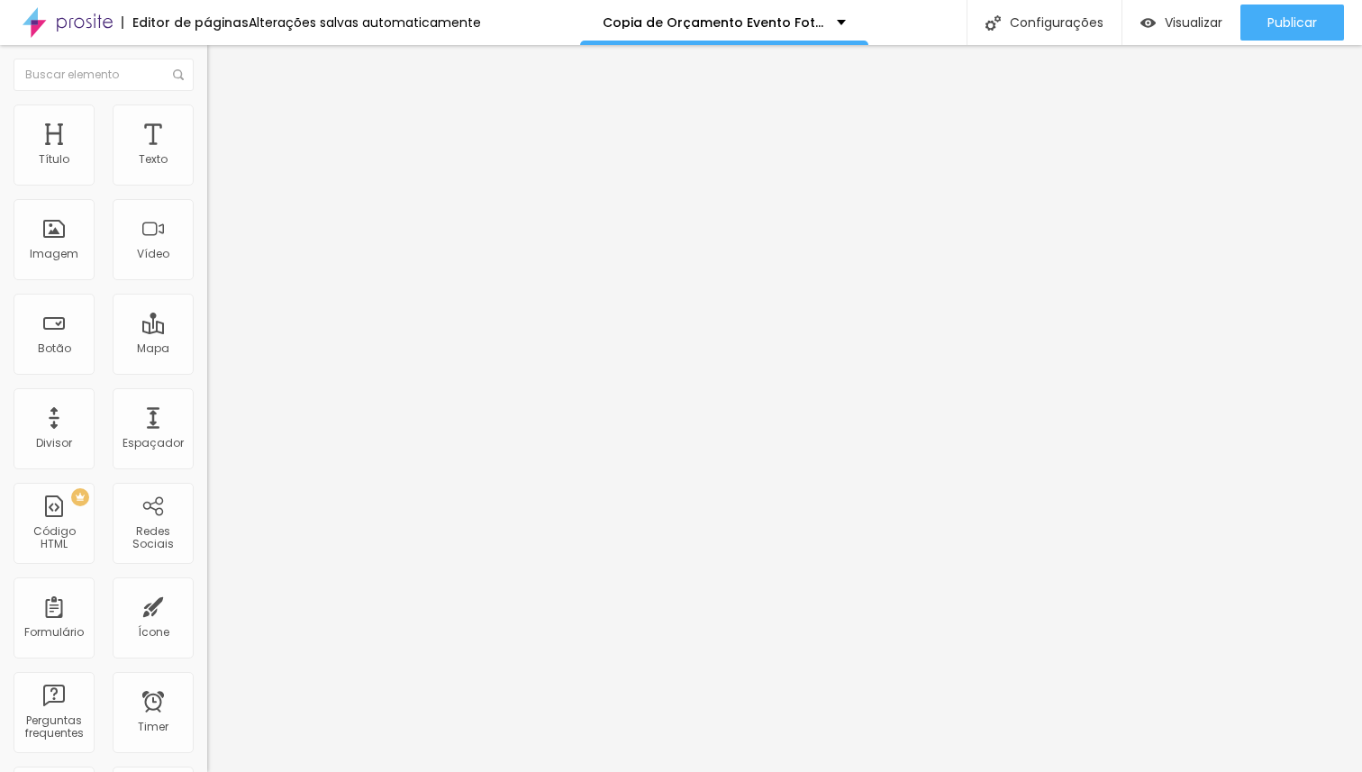
type input "79"
type input "77"
click at [207, 604] on input "range" at bounding box center [265, 611] width 116 height 14
click at [207, 117] on li "Estilo" at bounding box center [310, 113] width 207 height 18
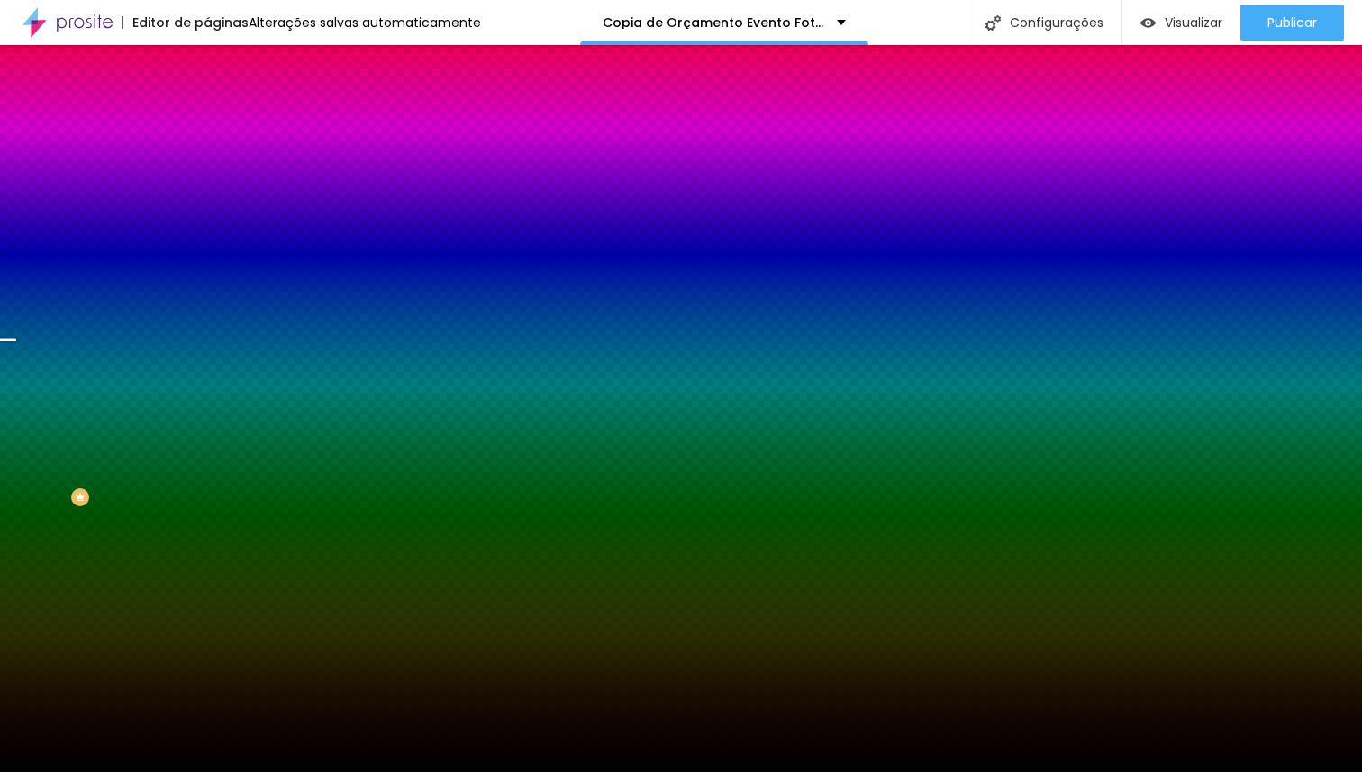
click at [207, 166] on span "Trocar imagem" at bounding box center [256, 157] width 98 height 15
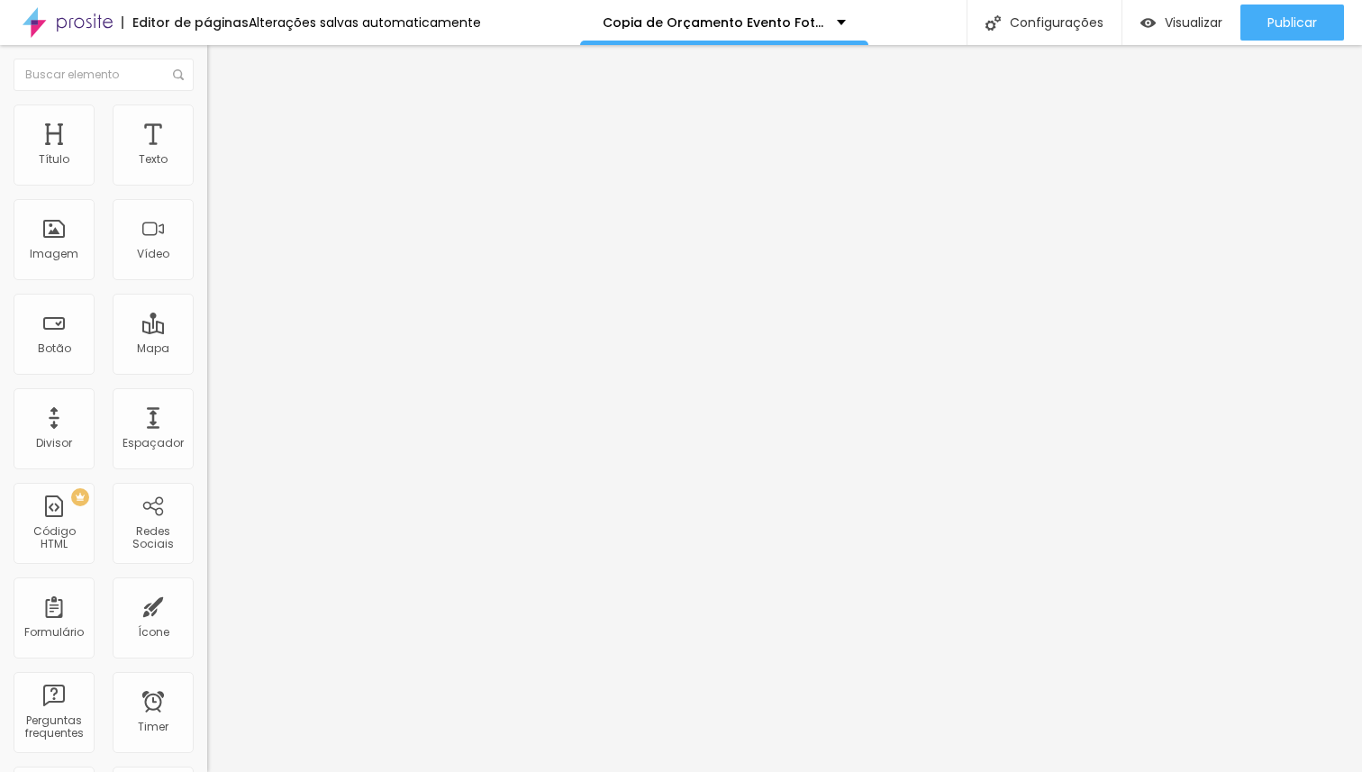
click at [223, 123] on span "Estilo" at bounding box center [237, 116] width 28 height 15
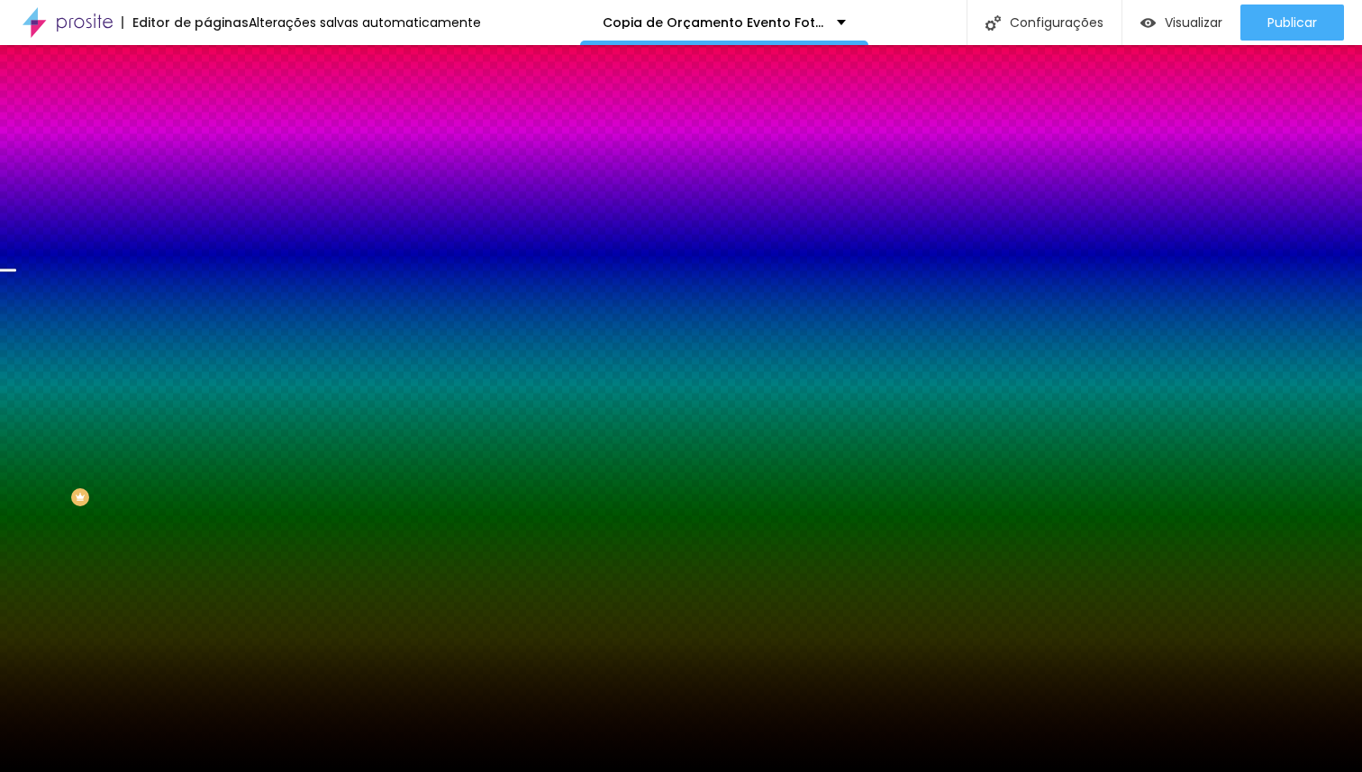
click at [207, 166] on span "Trocar imagem" at bounding box center [256, 157] width 98 height 15
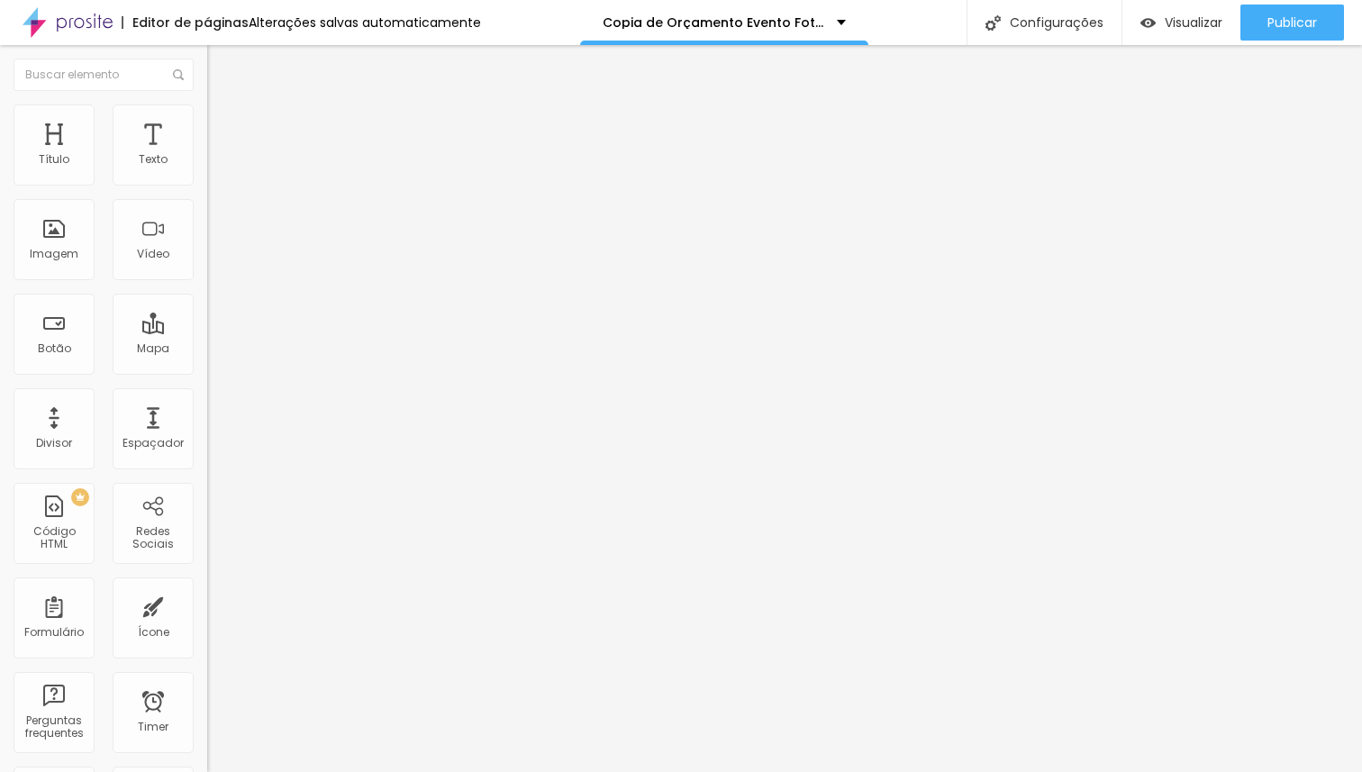
click at [207, 155] on span "Adicionar imagem" at bounding box center [265, 147] width 116 height 15
click at [207, 155] on span "Trocar imagem" at bounding box center [256, 147] width 98 height 15
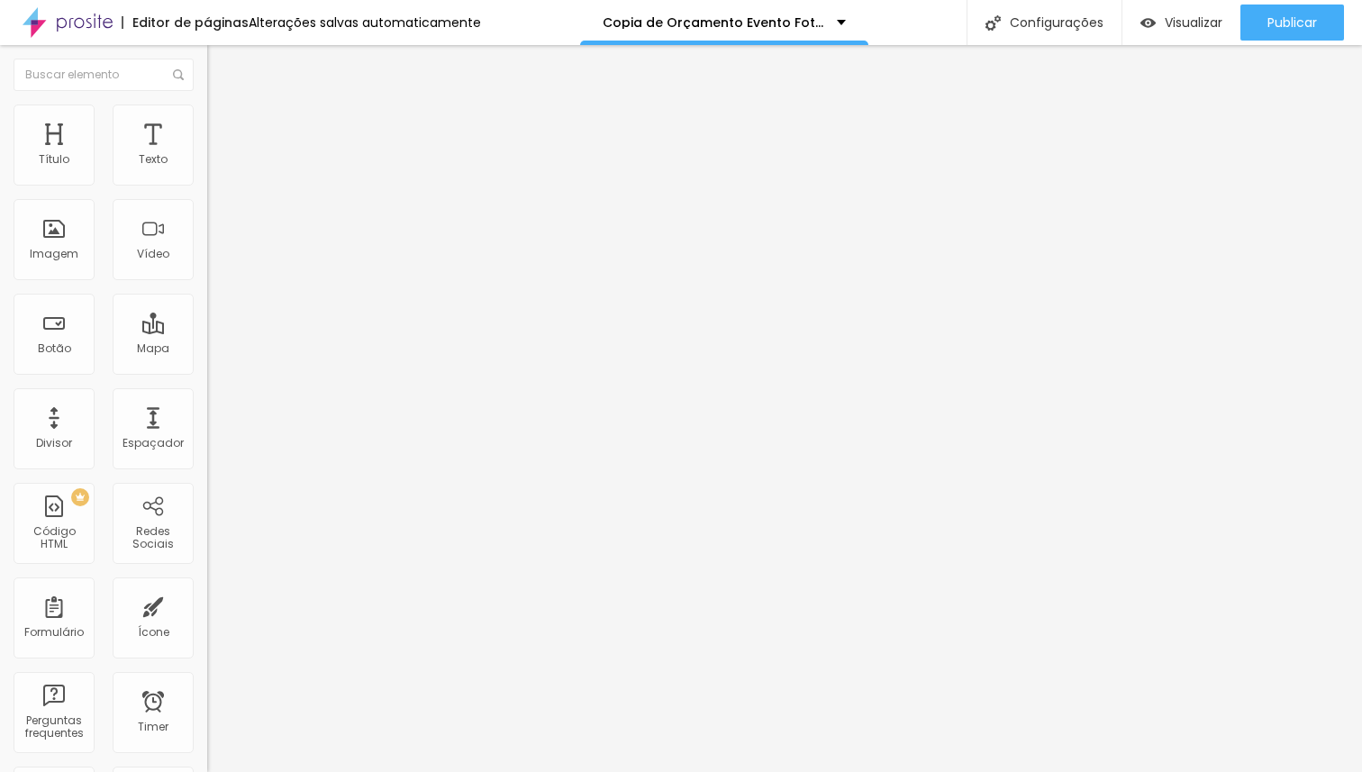
click at [207, 155] on span "Adicionar imagem" at bounding box center [265, 147] width 116 height 15
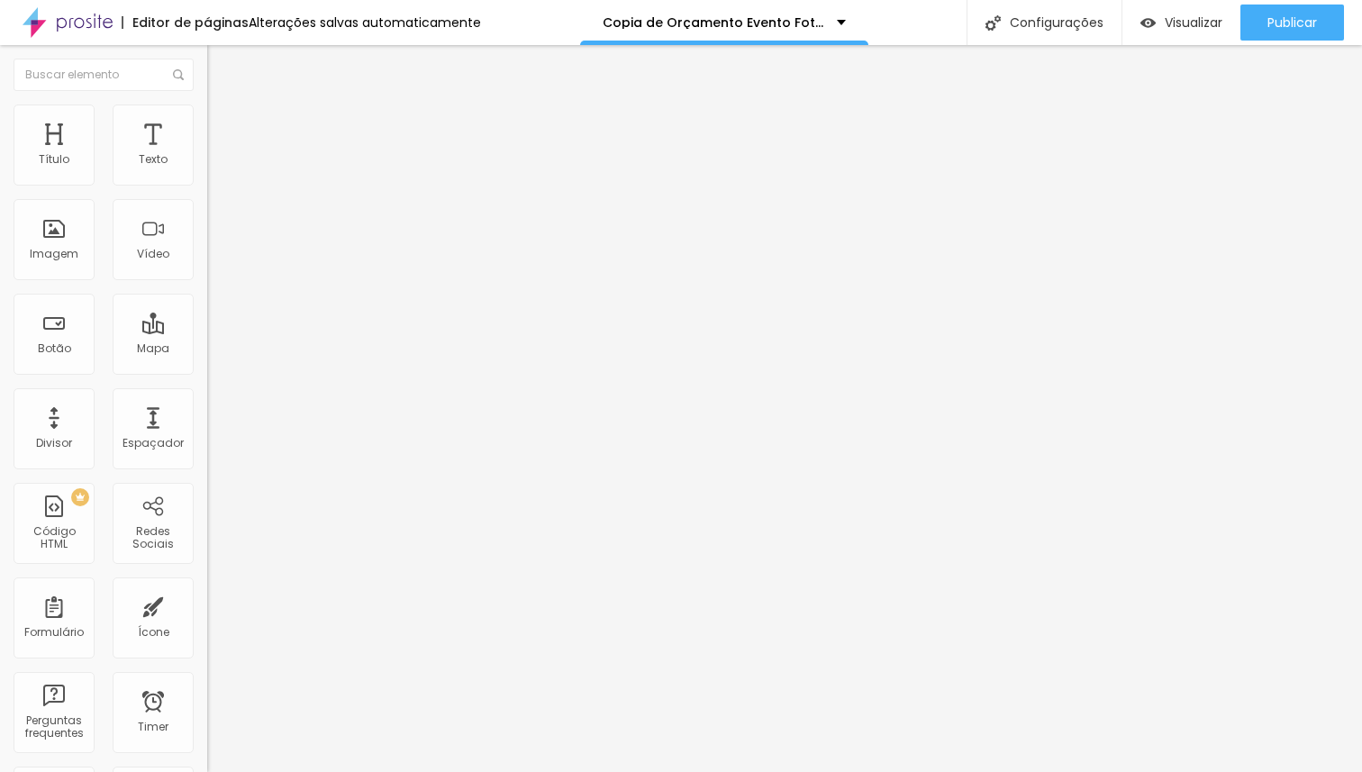
click at [207, 155] on span "Trocar imagem" at bounding box center [256, 147] width 98 height 15
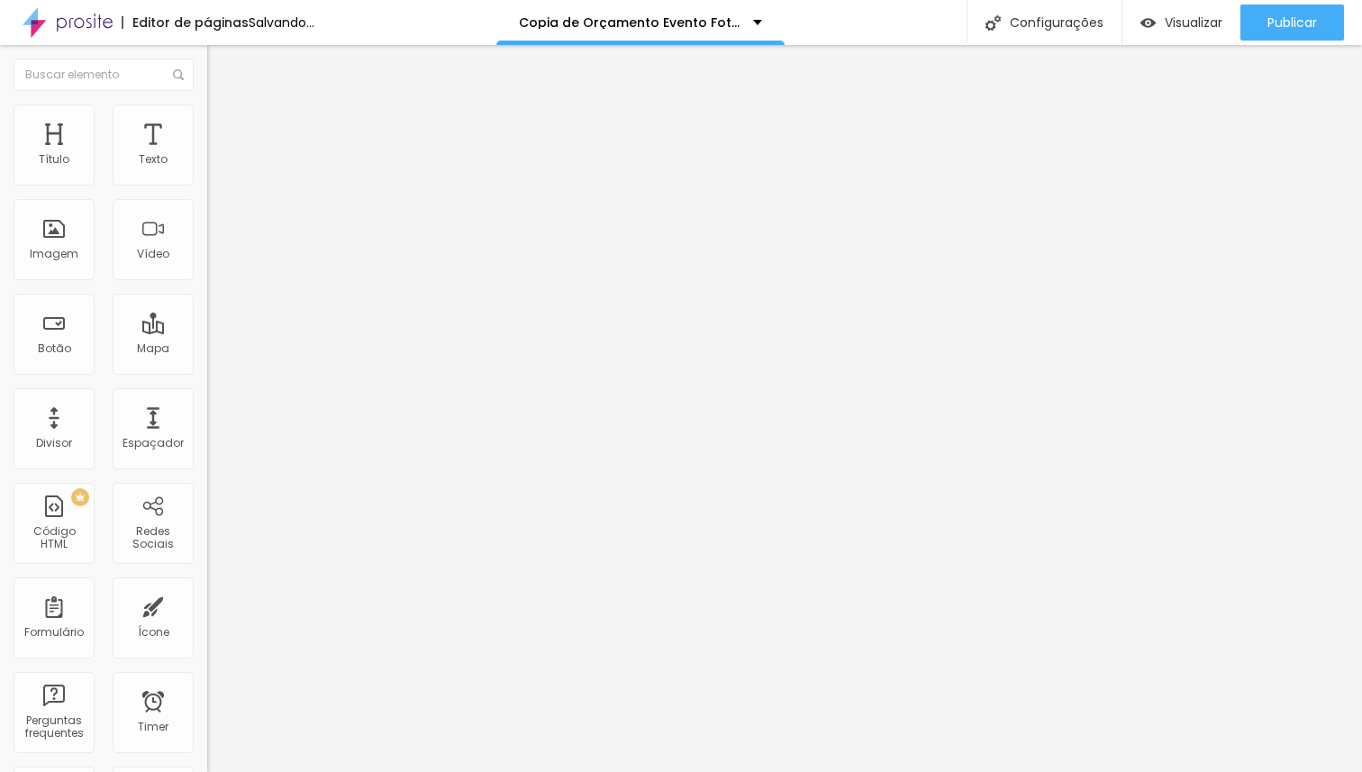
click at [207, 155] on span "Trocar imagem" at bounding box center [256, 147] width 98 height 15
drag, startPoint x: 350, startPoint y: 518, endPoint x: 387, endPoint y: 527, distance: 38.0
click at [207, 155] on span "Adicionar imagem" at bounding box center [265, 147] width 116 height 15
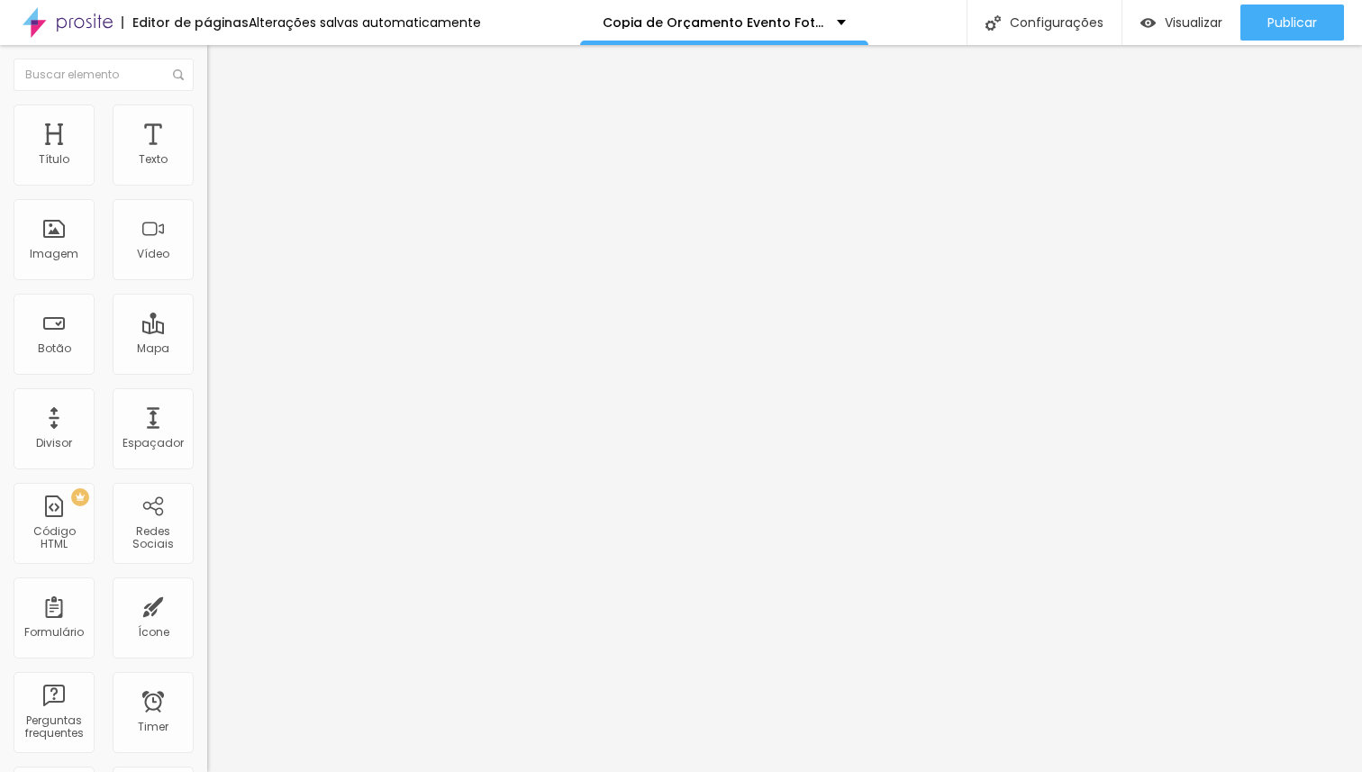
scroll to position [35, 0]
click at [223, 122] on span "Estilo" at bounding box center [237, 116] width 28 height 15
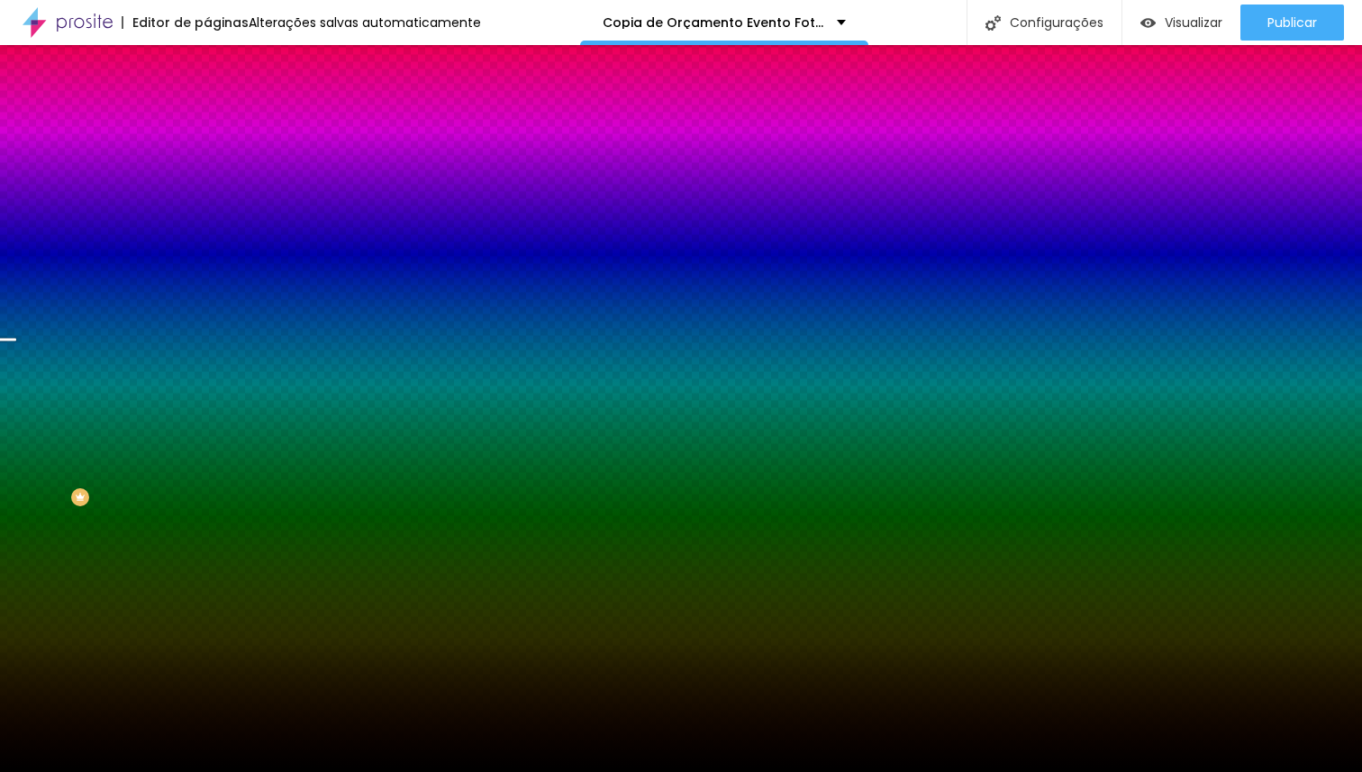
click at [207, 166] on span "Trocar imagem" at bounding box center [256, 157] width 98 height 15
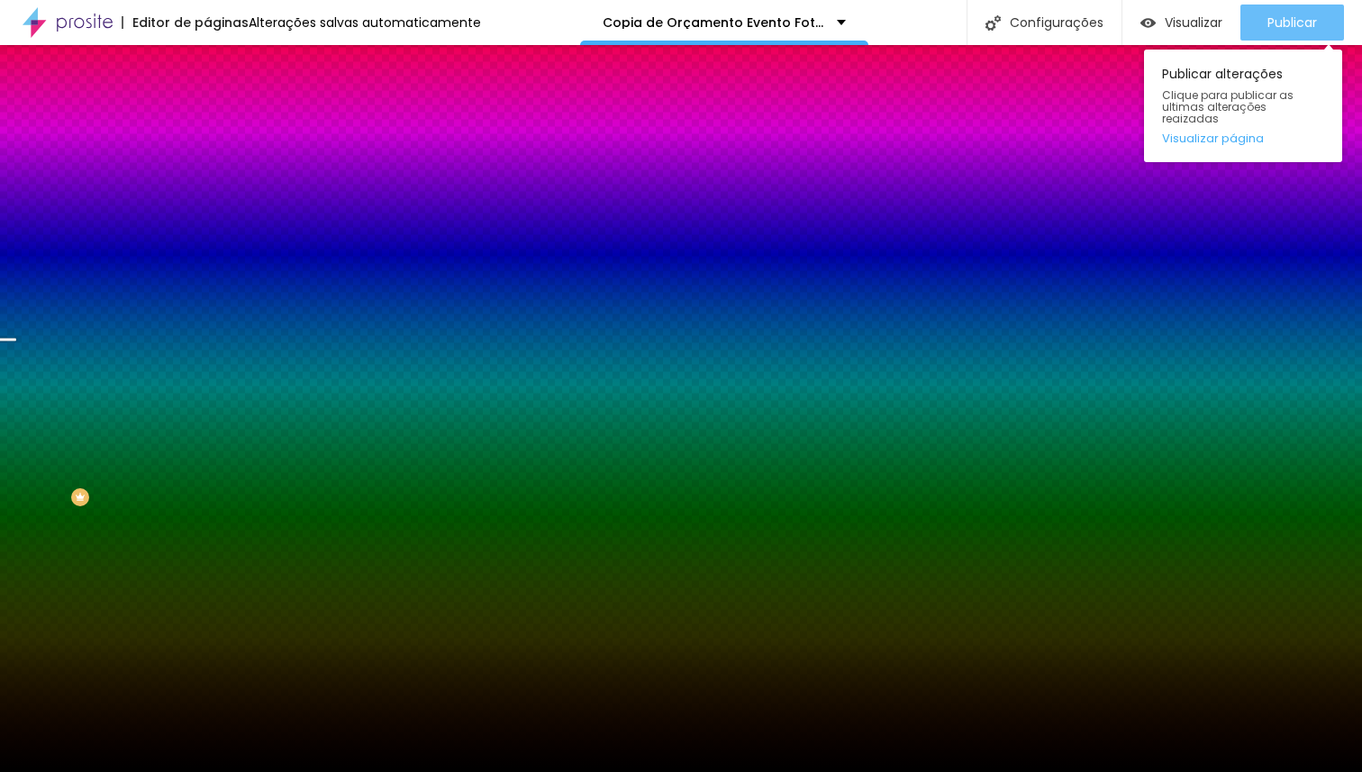
click at [1283, 22] on span "Publicar" at bounding box center [1292, 22] width 50 height 14
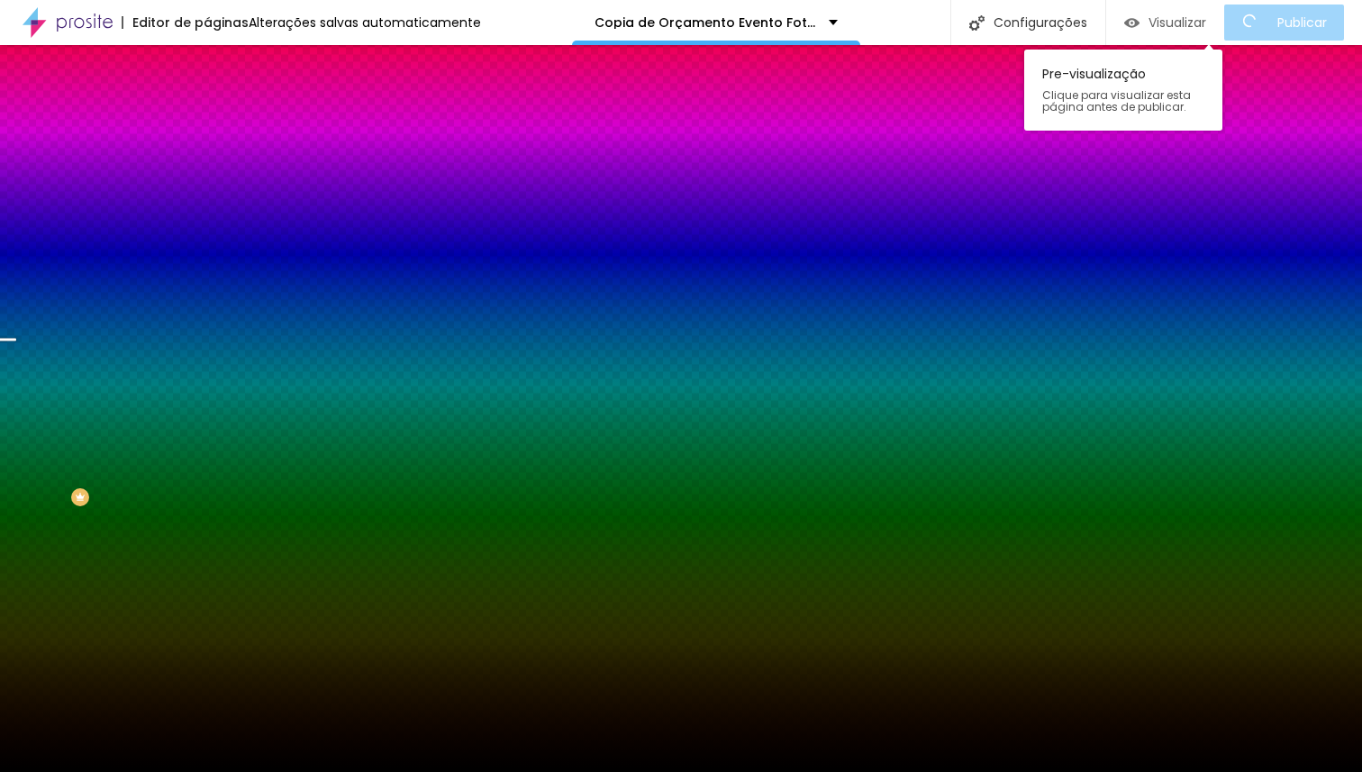
click at [1188, 27] on span "Visualizar" at bounding box center [1177, 22] width 58 height 14
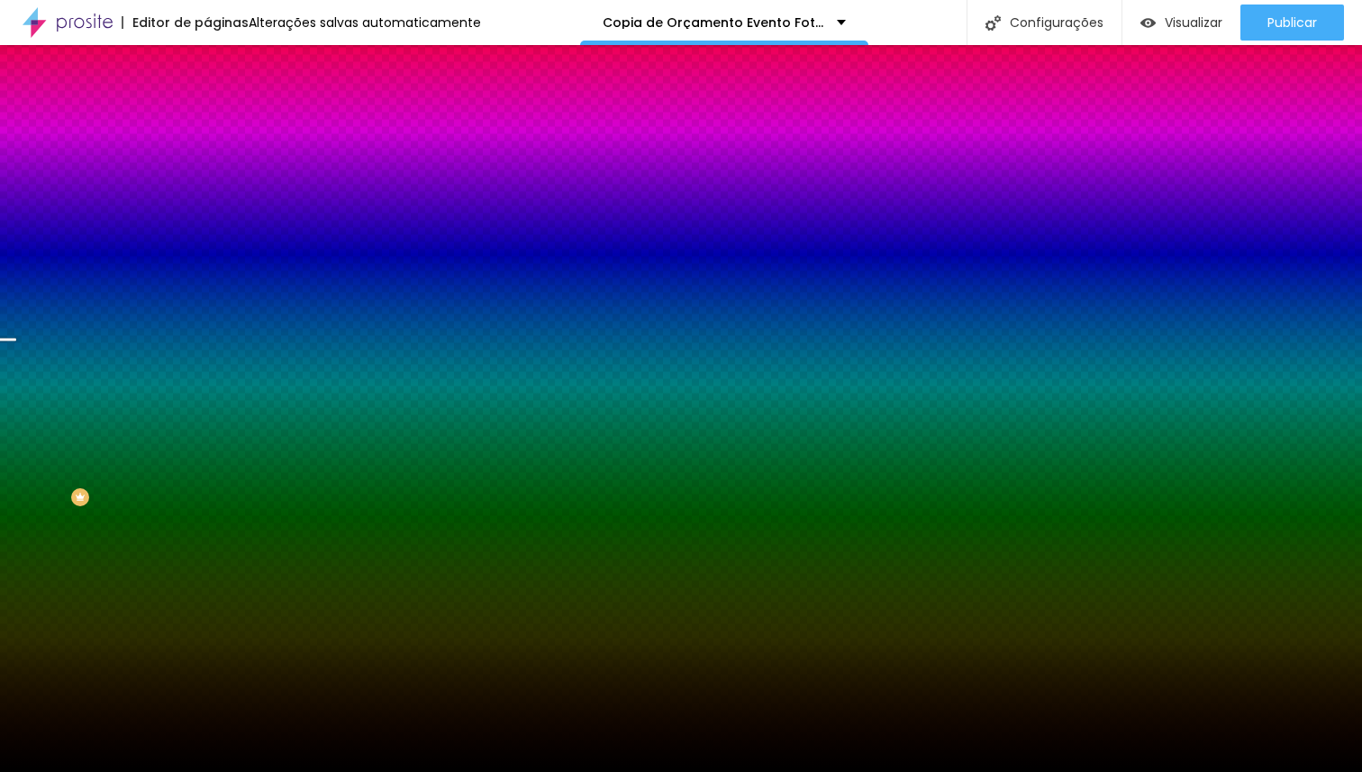
click at [207, 166] on span "Trocar imagem" at bounding box center [256, 157] width 98 height 15
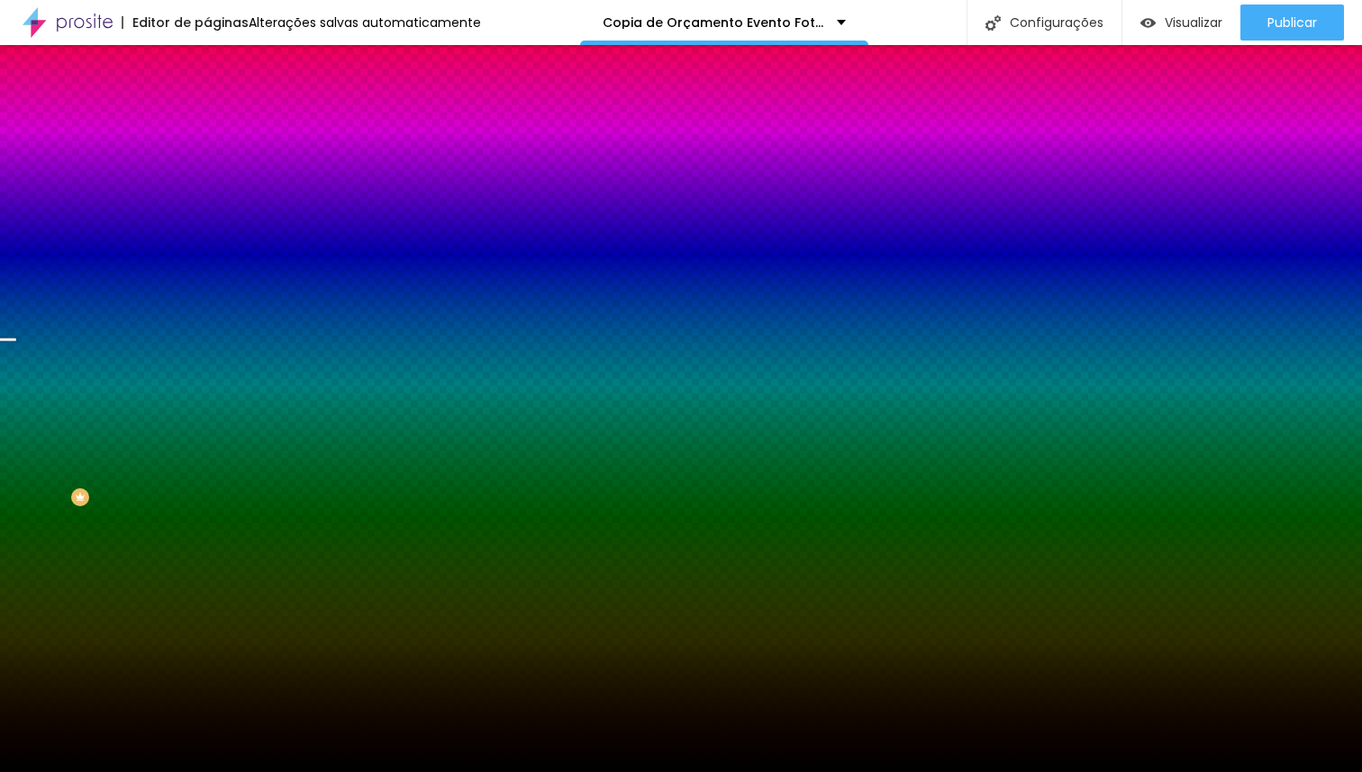
click at [207, 166] on span "Trocar imagem" at bounding box center [256, 157] width 98 height 15
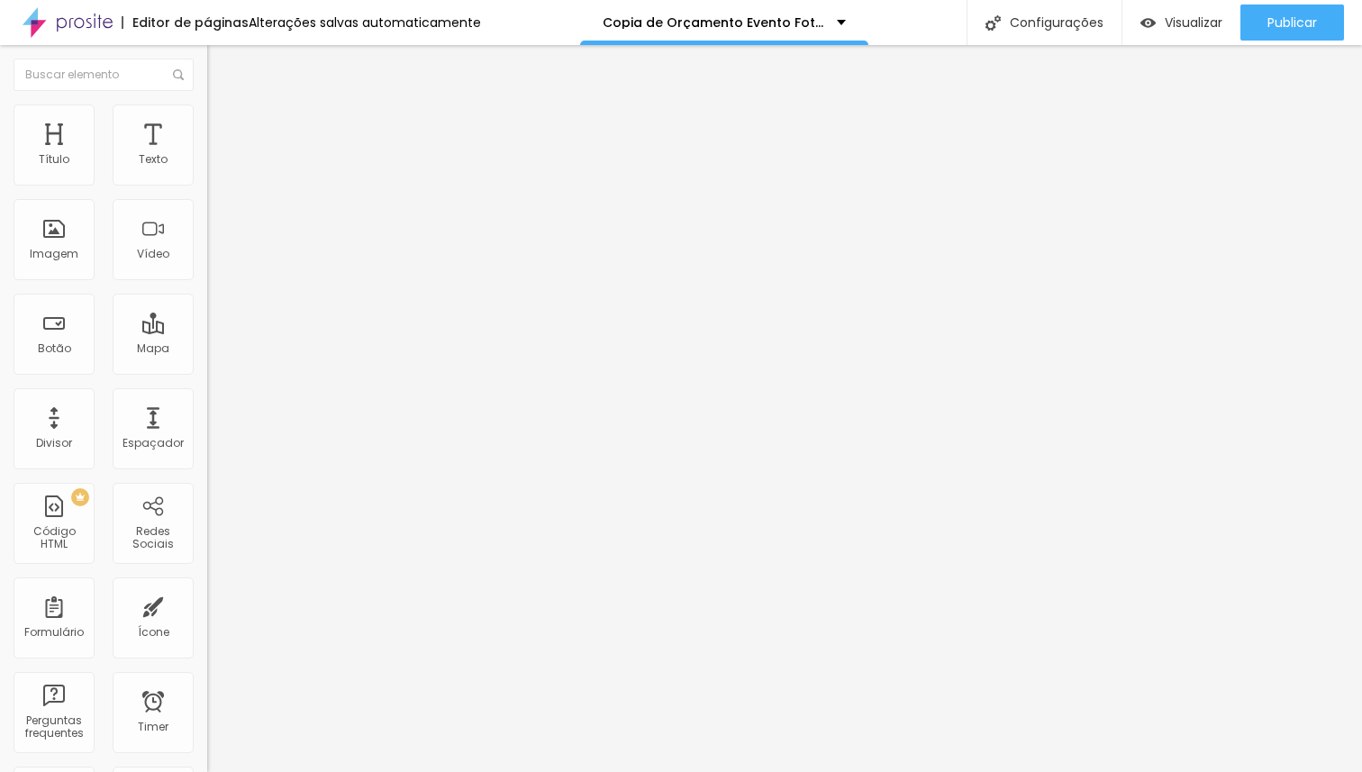
click at [207, 134] on li "Avançado" at bounding box center [310, 132] width 207 height 18
drag, startPoint x: 119, startPoint y: 177, endPoint x: 14, endPoint y: 203, distance: 108.4
click at [207, 349] on input "range" at bounding box center [265, 356] width 116 height 14
drag, startPoint x: 41, startPoint y: 213, endPoint x: 23, endPoint y: 214, distance: 17.1
click at [207, 604] on input "range" at bounding box center [265, 611] width 116 height 14
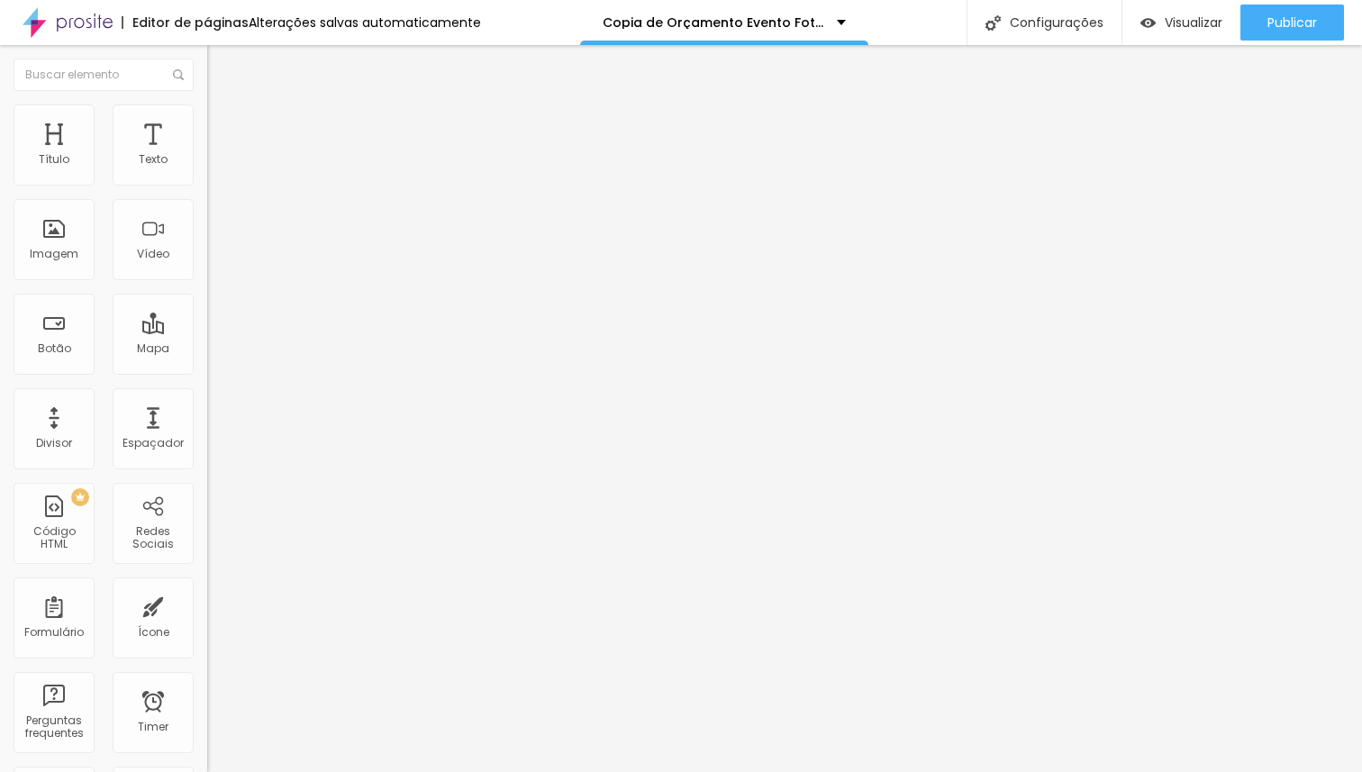
click at [207, 123] on li "Avançado" at bounding box center [310, 132] width 207 height 18
drag, startPoint x: 107, startPoint y: 174, endPoint x: 0, endPoint y: 177, distance: 107.2
click at [207, 349] on input "range" at bounding box center [265, 356] width 116 height 14
drag, startPoint x: 41, startPoint y: 211, endPoint x: 25, endPoint y: 211, distance: 15.3
click at [207, 604] on input "range" at bounding box center [265, 611] width 116 height 14
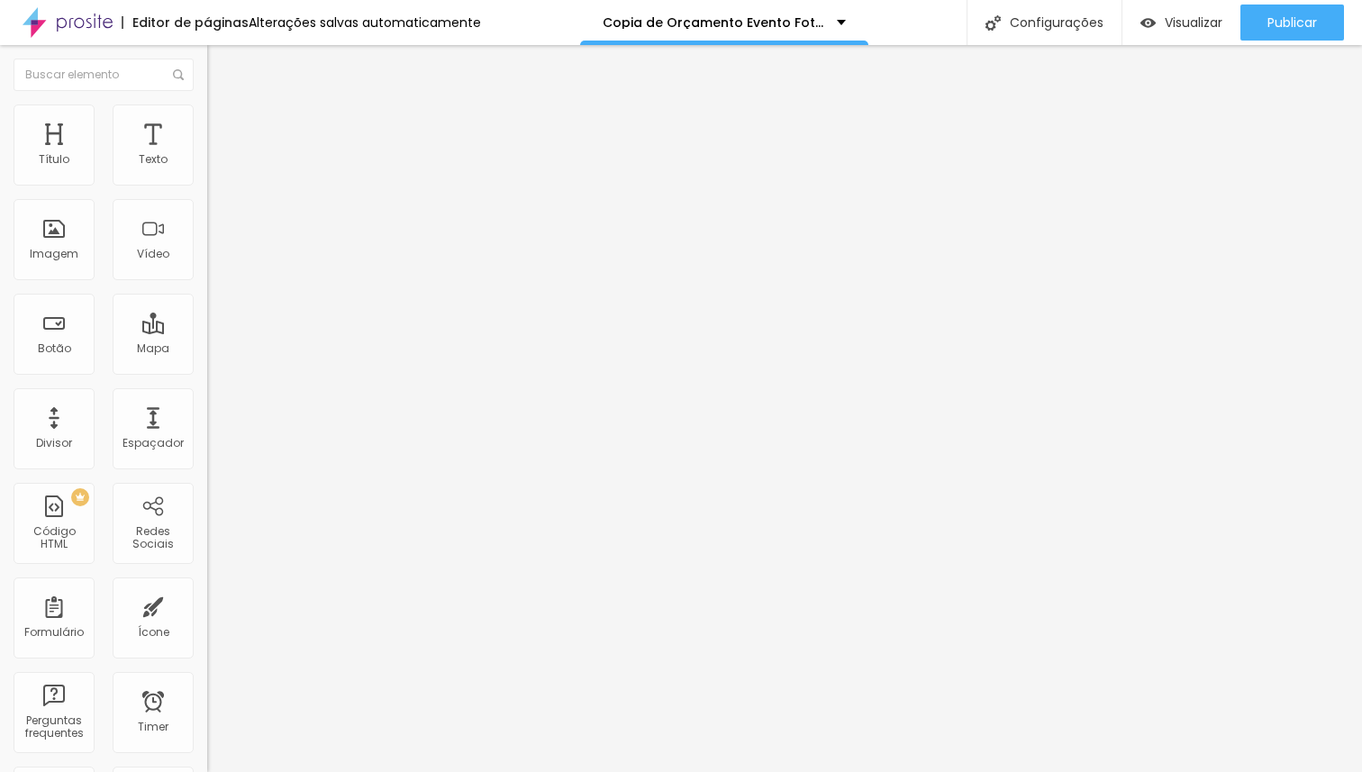
click at [207, 123] on li "Avançado" at bounding box center [310, 132] width 207 height 18
click at [207, 349] on input "range" at bounding box center [265, 356] width 116 height 14
click at [207, 604] on input "range" at bounding box center [265, 611] width 116 height 14
click at [207, 282] on span "Original" at bounding box center [228, 274] width 43 height 15
click at [207, 293] on span "Cinema" at bounding box center [229, 284] width 45 height 15
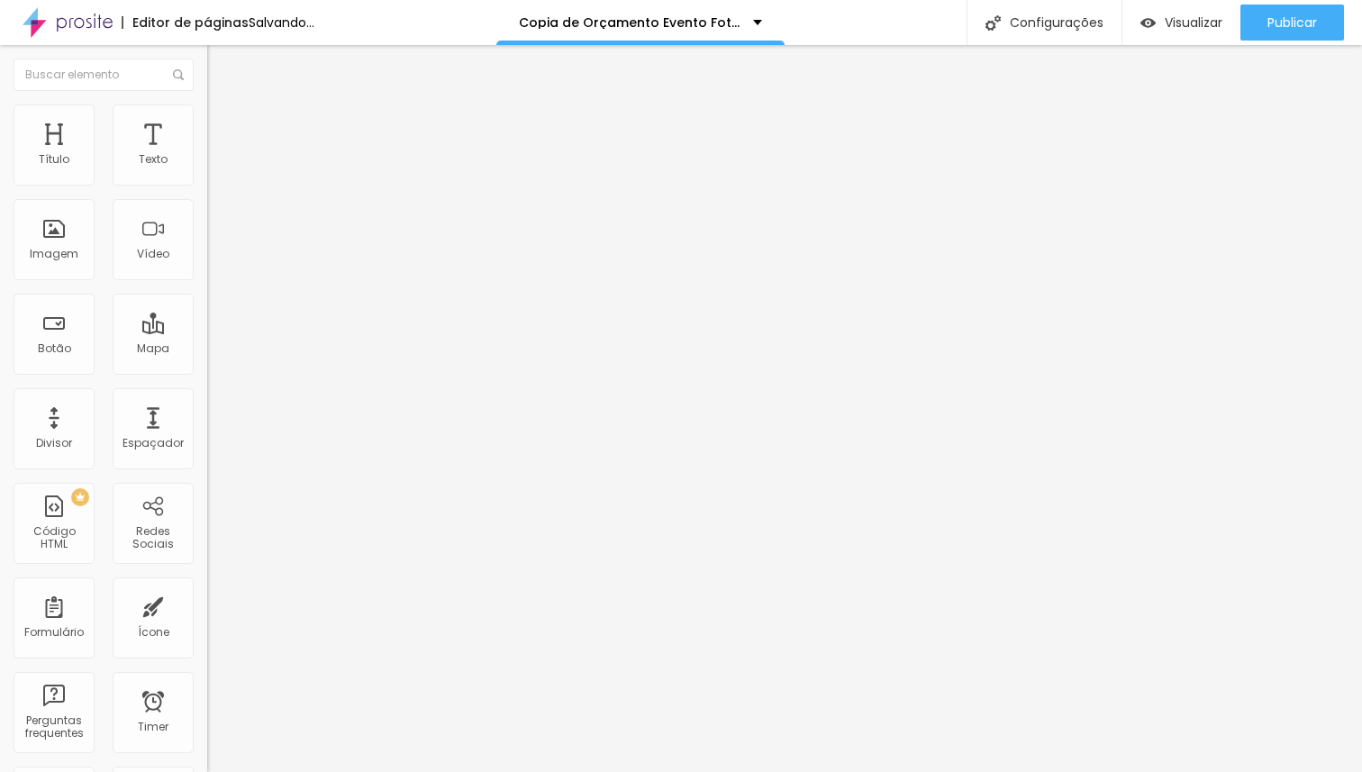
click at [207, 282] on span "Original" at bounding box center [228, 274] width 43 height 15
click at [207, 291] on div "Cinema 16:9" at bounding box center [310, 285] width 207 height 11
click at [207, 123] on img at bounding box center [215, 131] width 16 height 16
drag, startPoint x: 115, startPoint y: 177, endPoint x: 5, endPoint y: 180, distance: 110.0
click at [207, 349] on input "range" at bounding box center [265, 356] width 116 height 14
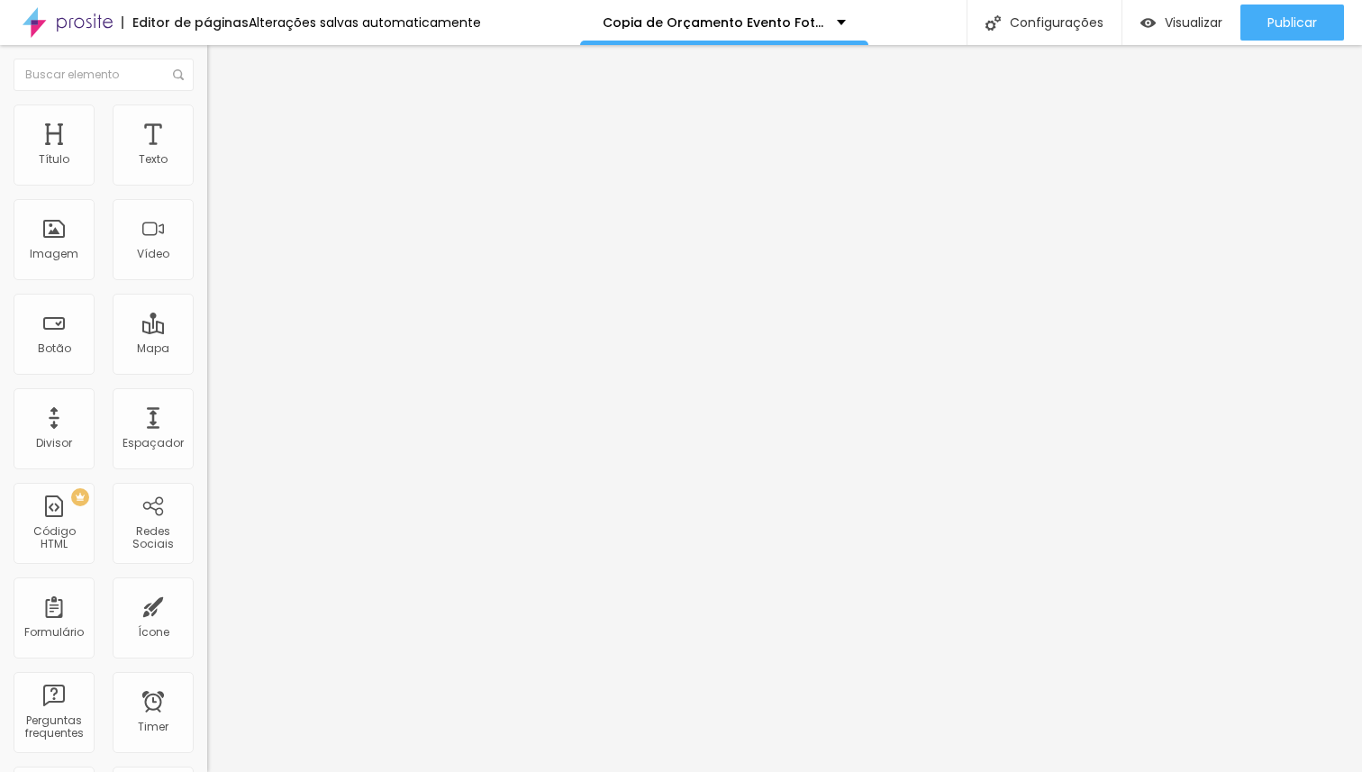
click at [207, 604] on input "range" at bounding box center [265, 611] width 116 height 14
click at [223, 127] on span "Avançado" at bounding box center [252, 134] width 59 height 15
click at [207, 123] on li "Avançado" at bounding box center [310, 132] width 207 height 18
click at [207, 113] on ul "Conteúdo Estilo Avançado" at bounding box center [310, 113] width 207 height 54
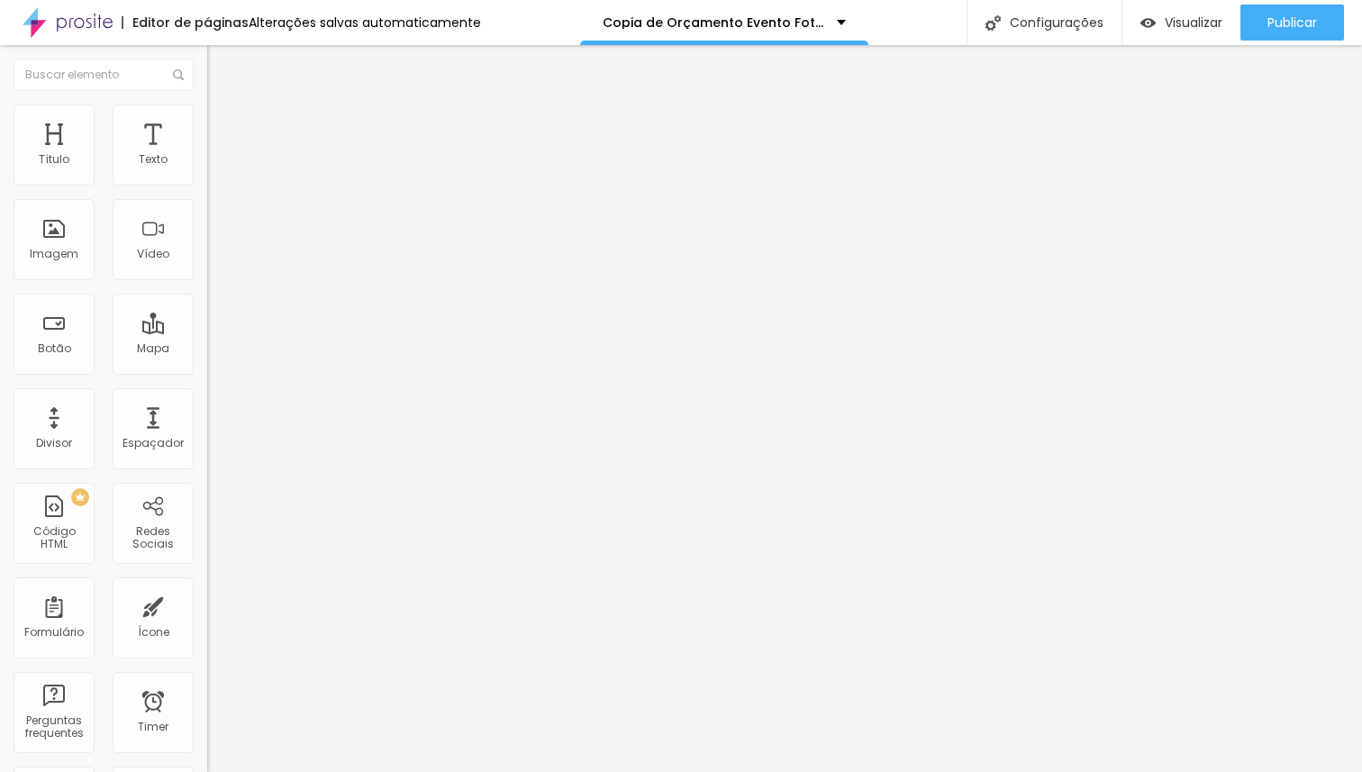
click at [207, 123] on li "Avançado" at bounding box center [310, 132] width 207 height 18
click at [207, 282] on span "Original" at bounding box center [228, 274] width 43 height 15
click at [207, 314] on span "Quadrado" at bounding box center [236, 306] width 59 height 15
click at [207, 291] on div "Cinema 16:9" at bounding box center [310, 285] width 207 height 11
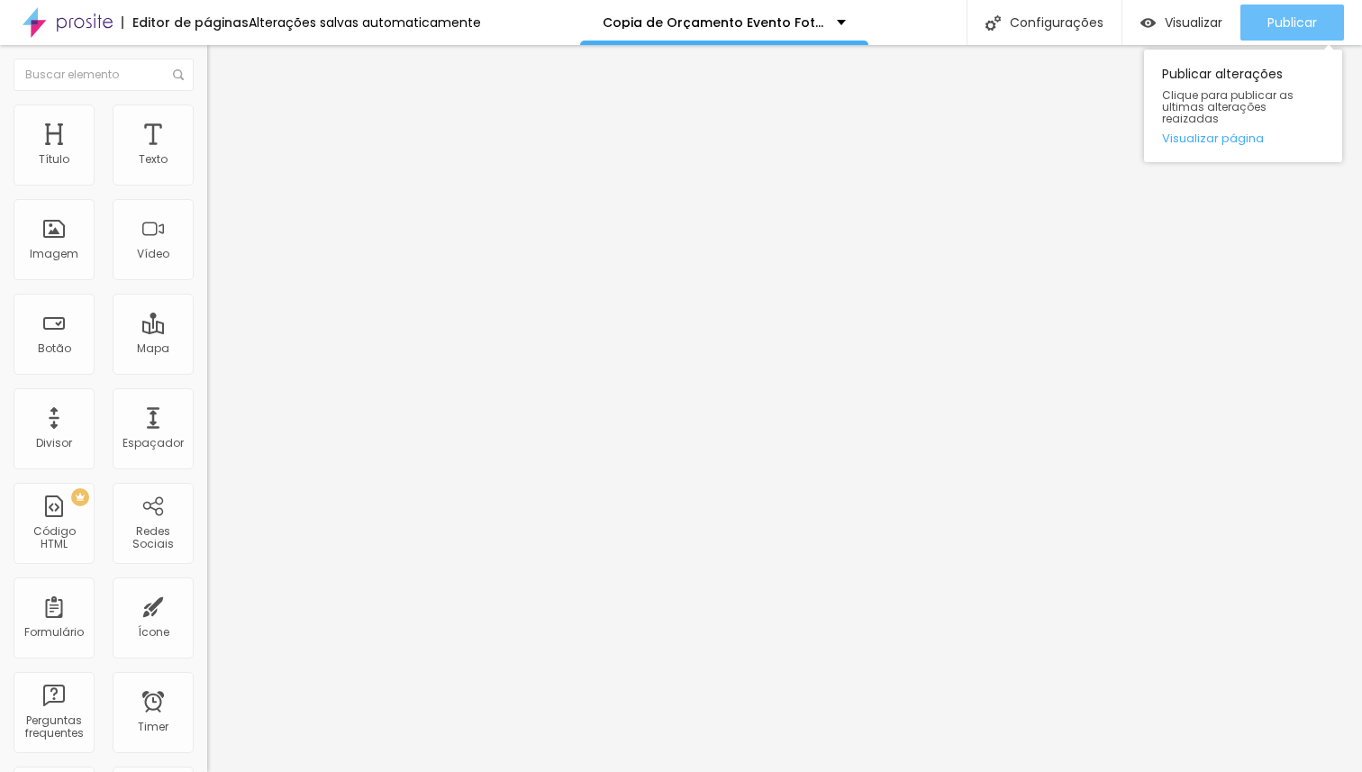
click at [1297, 31] on div "Publicar" at bounding box center [1292, 23] width 50 height 36
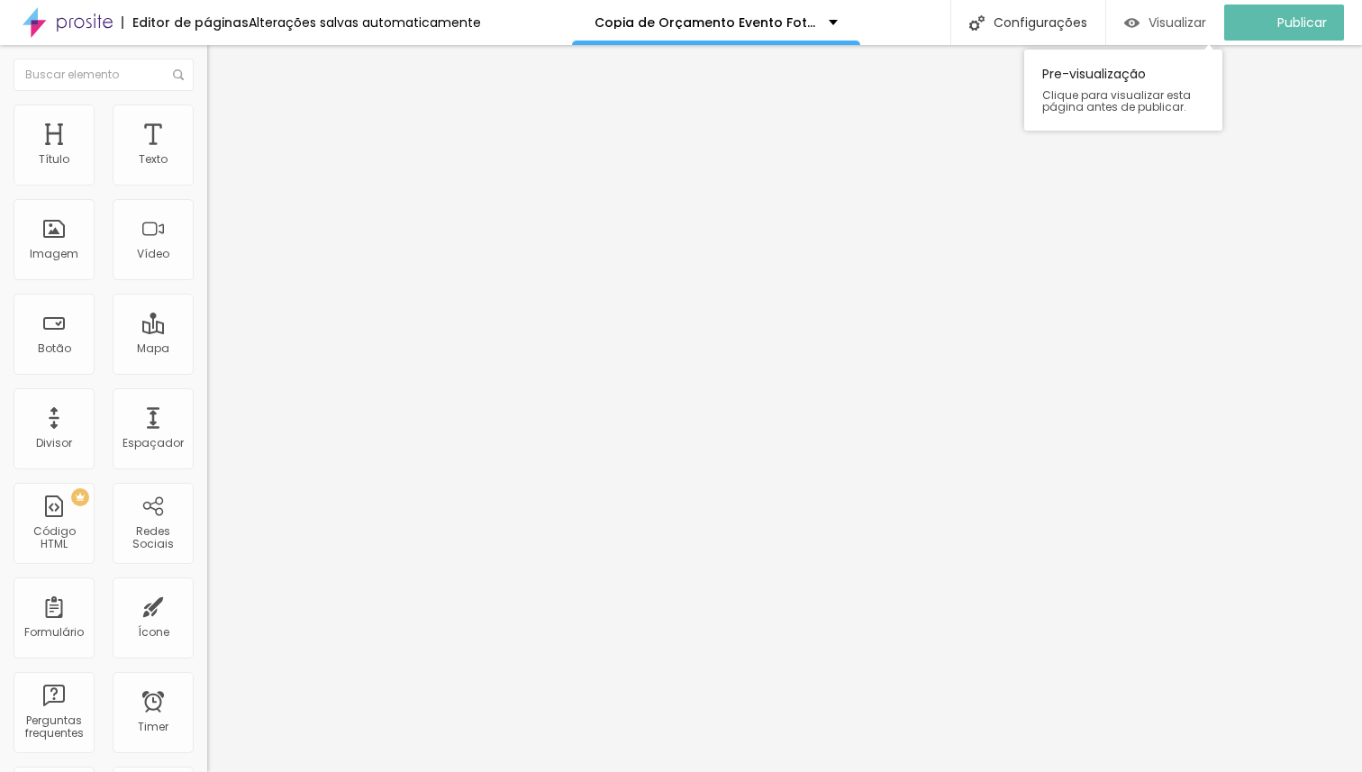
click at [1202, 23] on span "Visualizar" at bounding box center [1177, 22] width 58 height 14
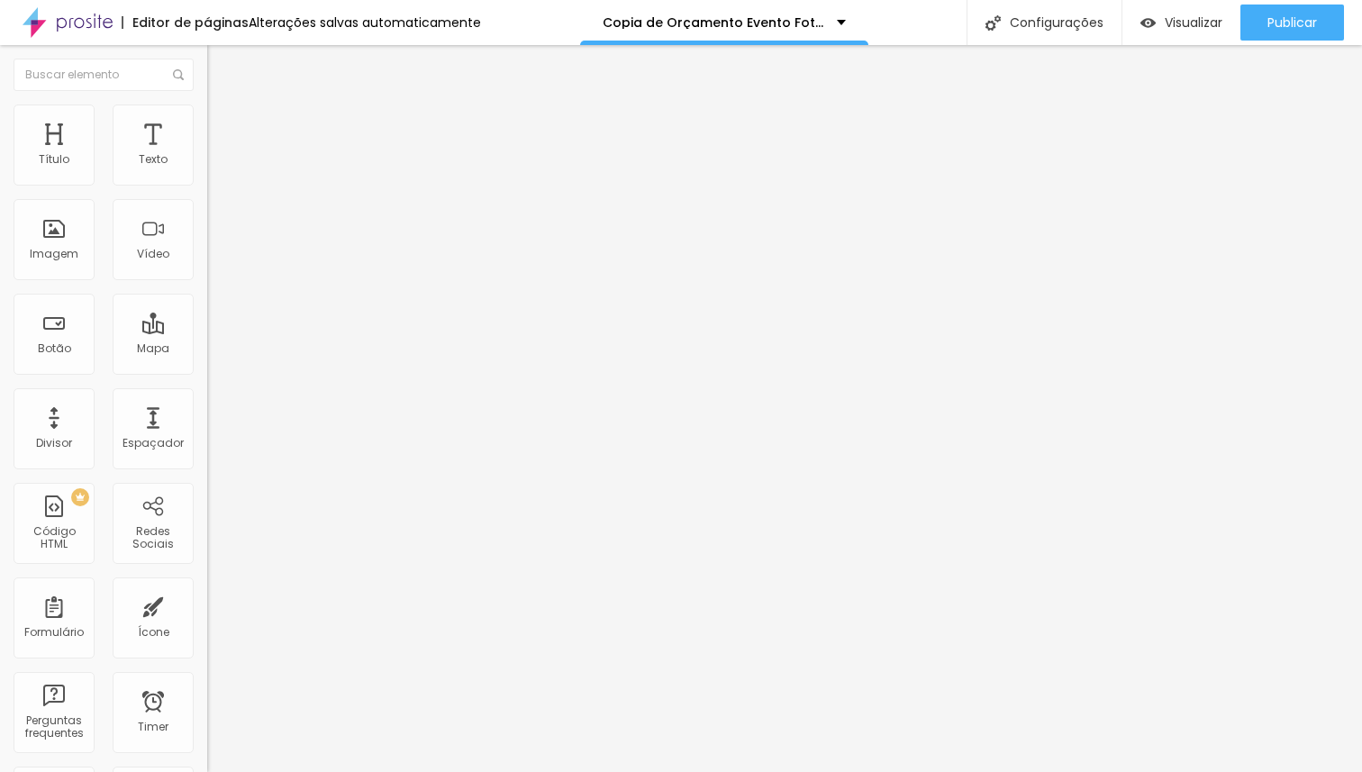
click at [207, 282] on span "Original" at bounding box center [228, 274] width 43 height 15
click at [207, 293] on span "Cinema" at bounding box center [229, 284] width 45 height 15
click at [207, 282] on span "Original" at bounding box center [228, 274] width 43 height 15
click at [207, 293] on span "Cinema" at bounding box center [229, 284] width 45 height 15
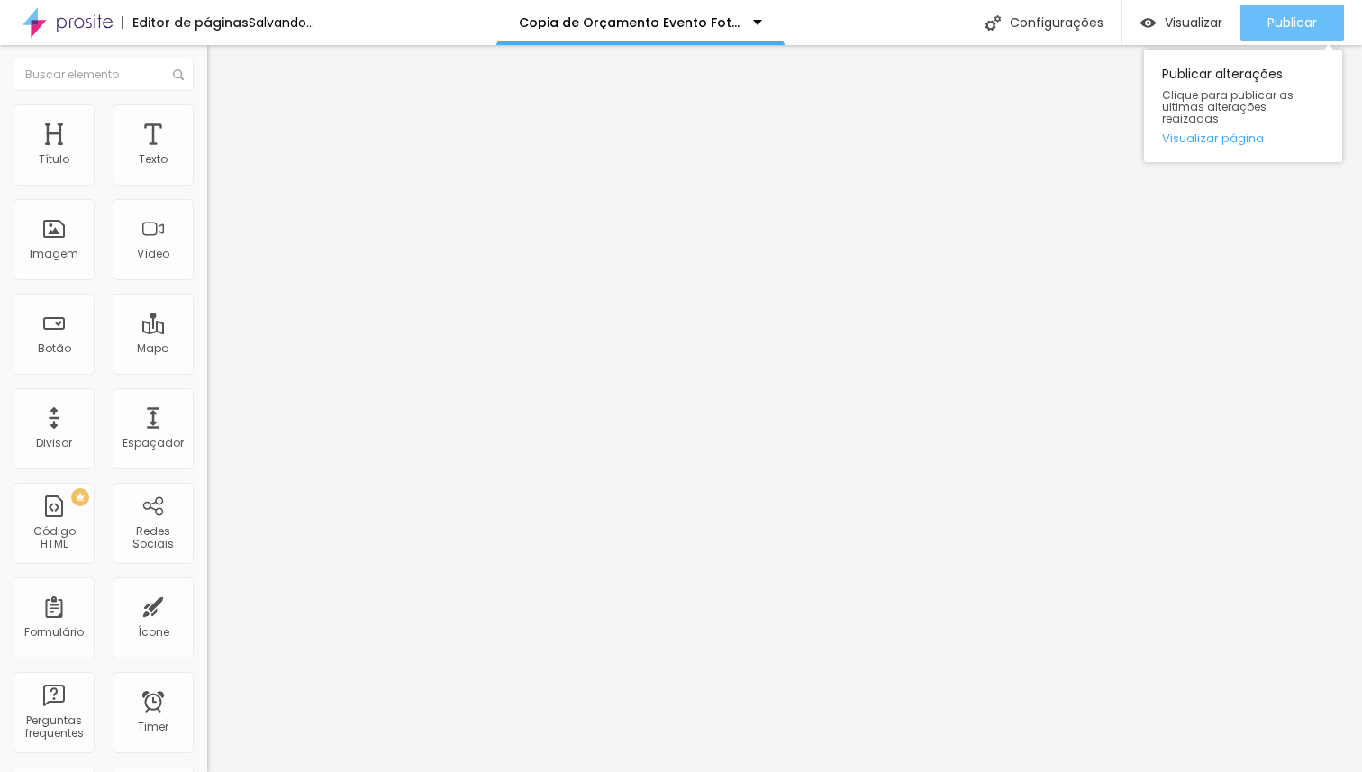
click at [1304, 17] on span "Publicar" at bounding box center [1292, 22] width 50 height 14
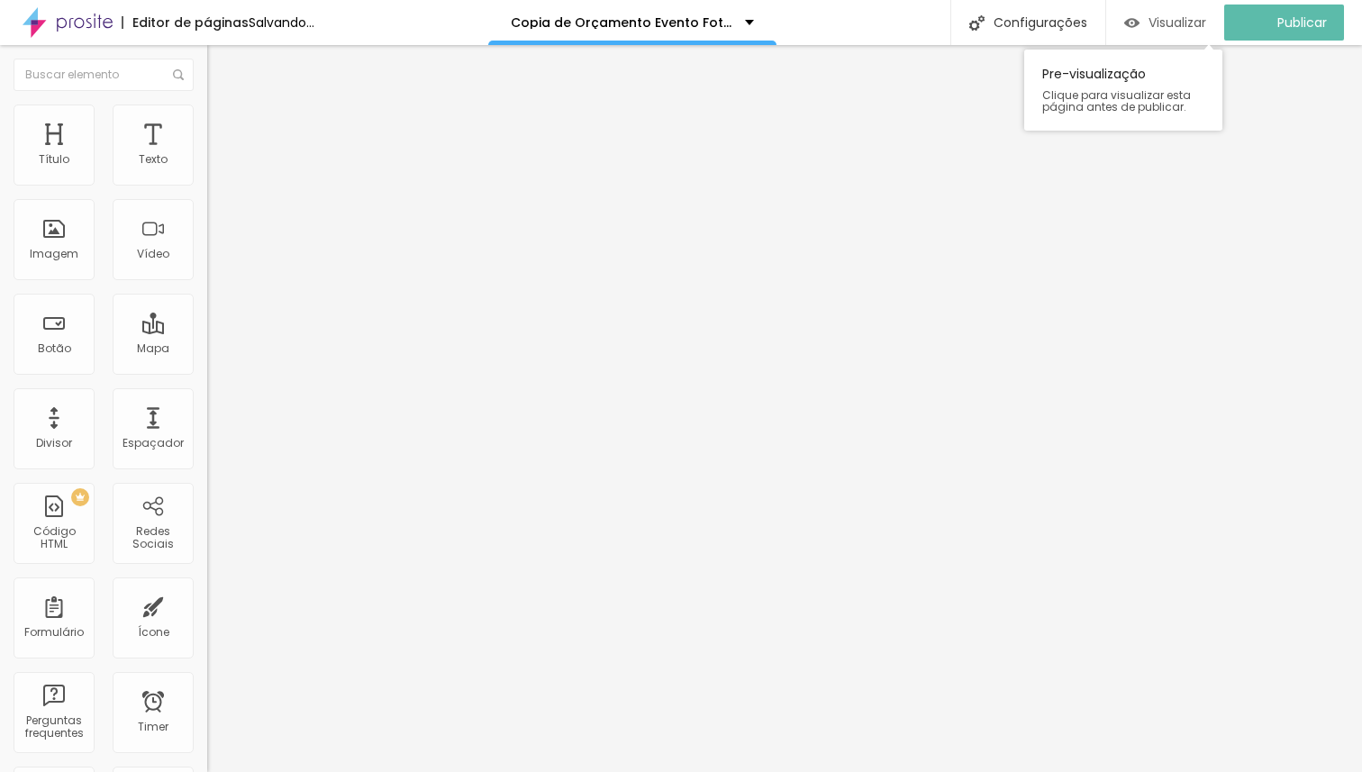
click at [1163, 23] on span "Visualizar" at bounding box center [1177, 22] width 58 height 14
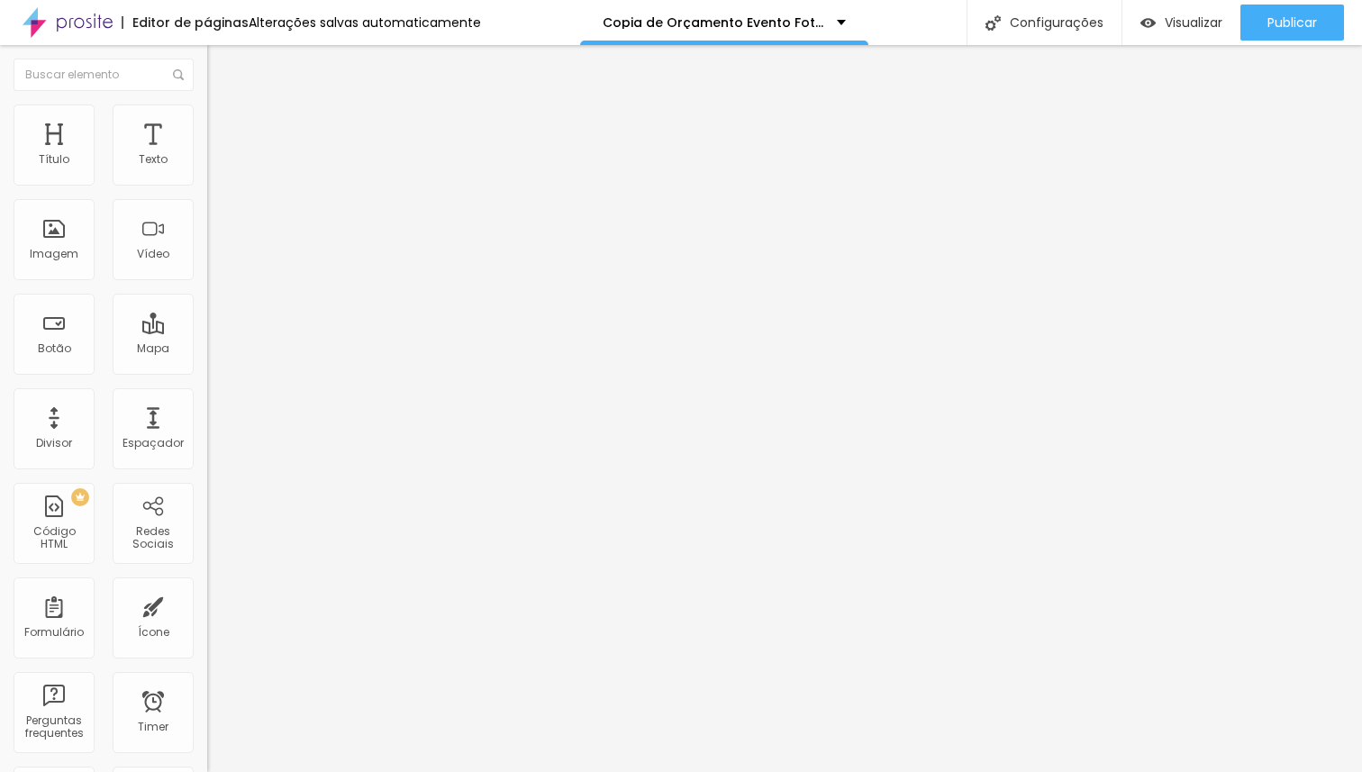
click at [207, 282] on span "16:9 Cinema" at bounding box center [241, 274] width 68 height 15
click at [207, 319] on div "Quadrado 1:1" at bounding box center [310, 313] width 207 height 11
click at [207, 293] on span "Cinema" at bounding box center [229, 284] width 45 height 15
click at [207, 155] on span "Trocar imagem" at bounding box center [256, 147] width 98 height 15
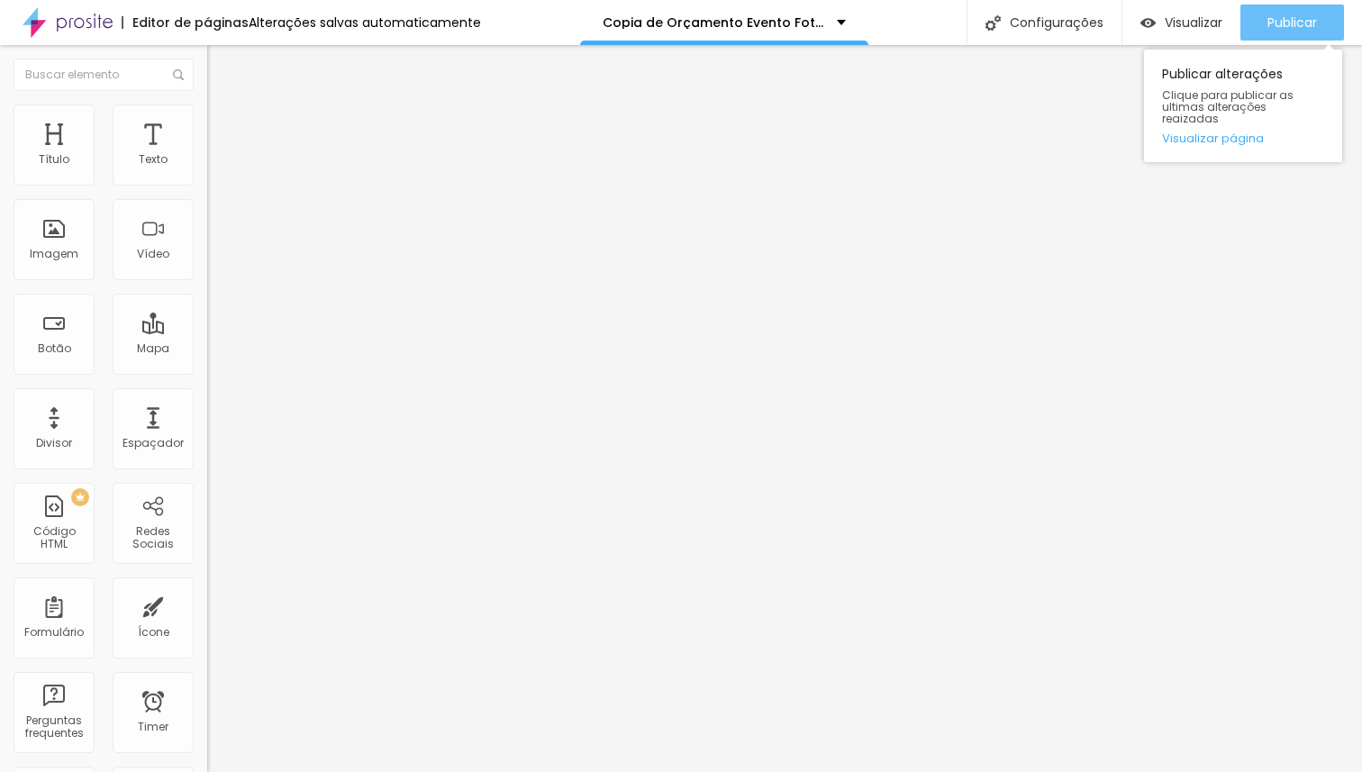
click at [1290, 21] on span "Publicar" at bounding box center [1292, 22] width 50 height 14
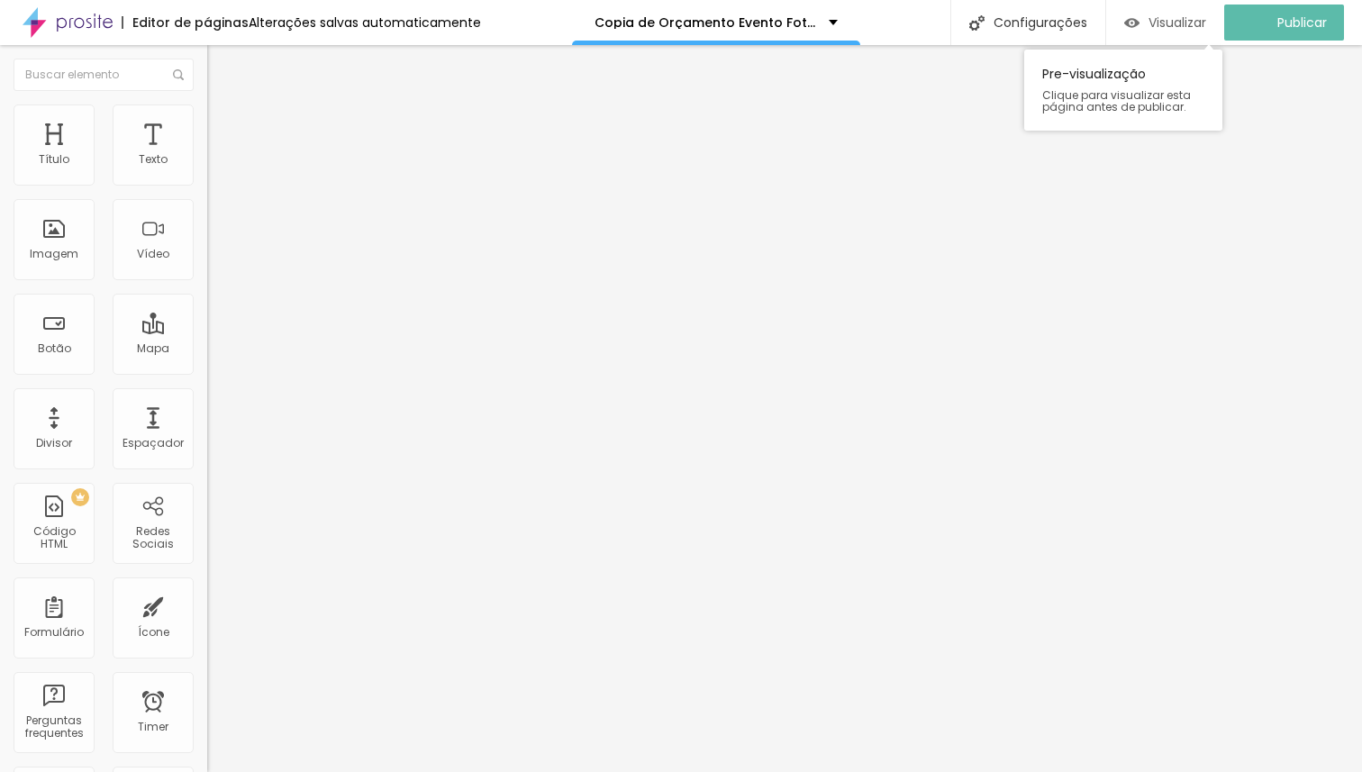
click at [1200, 23] on span "Visualizar" at bounding box center [1177, 22] width 58 height 14
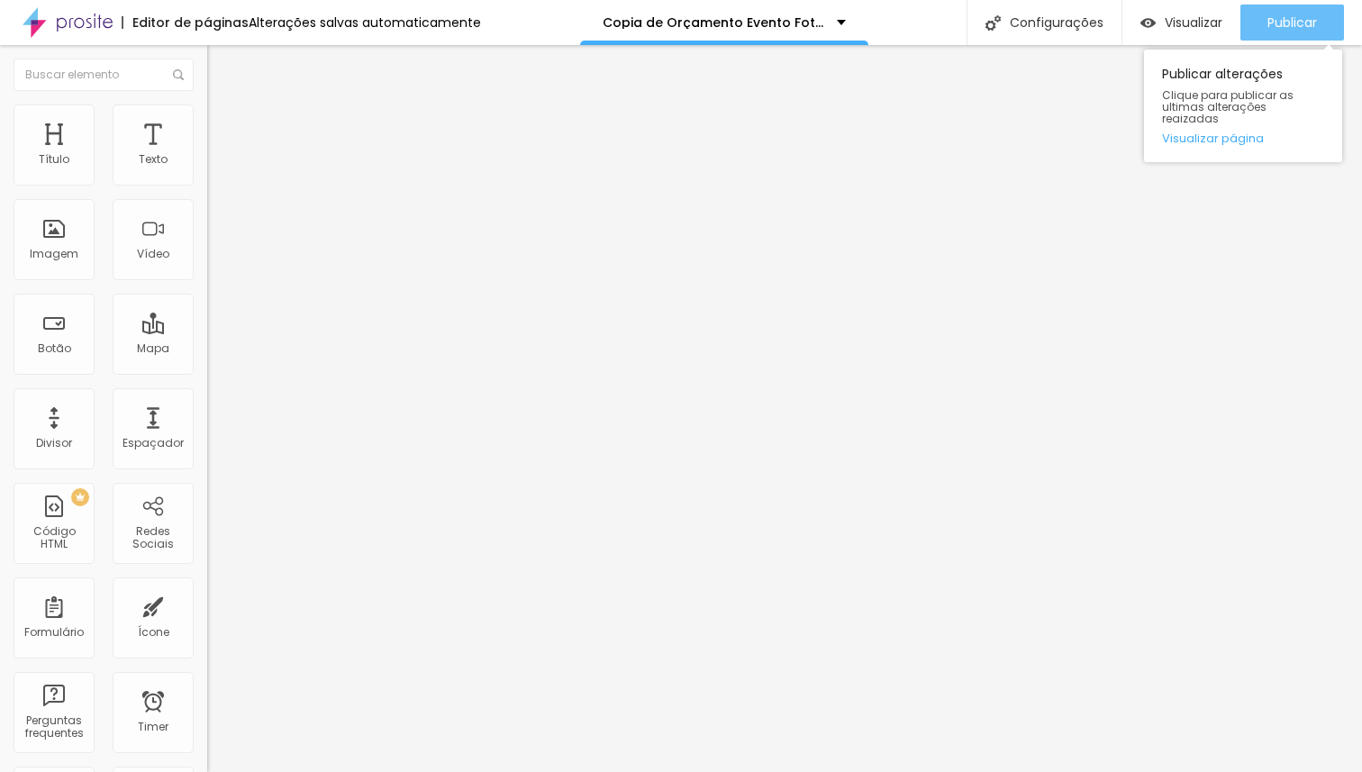
click at [1275, 18] on span "Publicar" at bounding box center [1292, 22] width 50 height 14
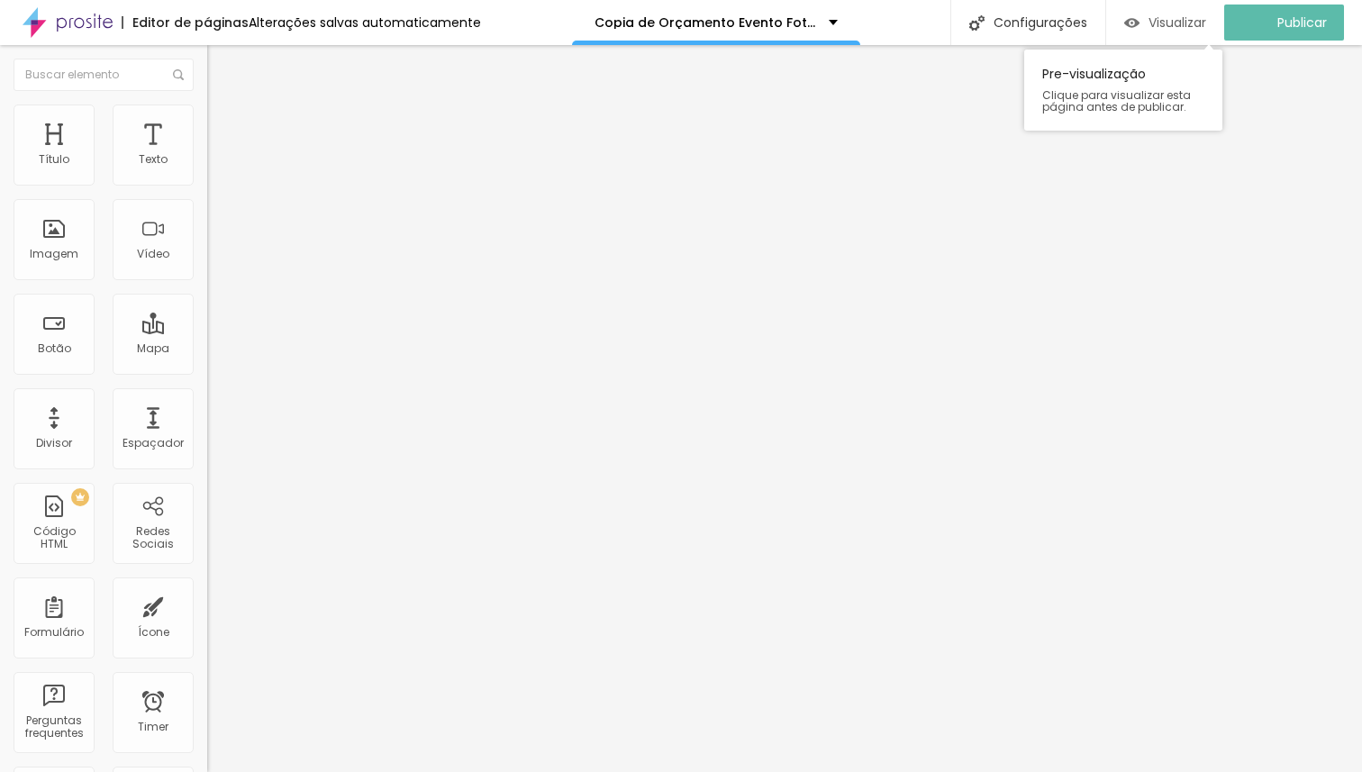
click at [1157, 18] on div "Visualizar" at bounding box center [1165, 22] width 82 height 15
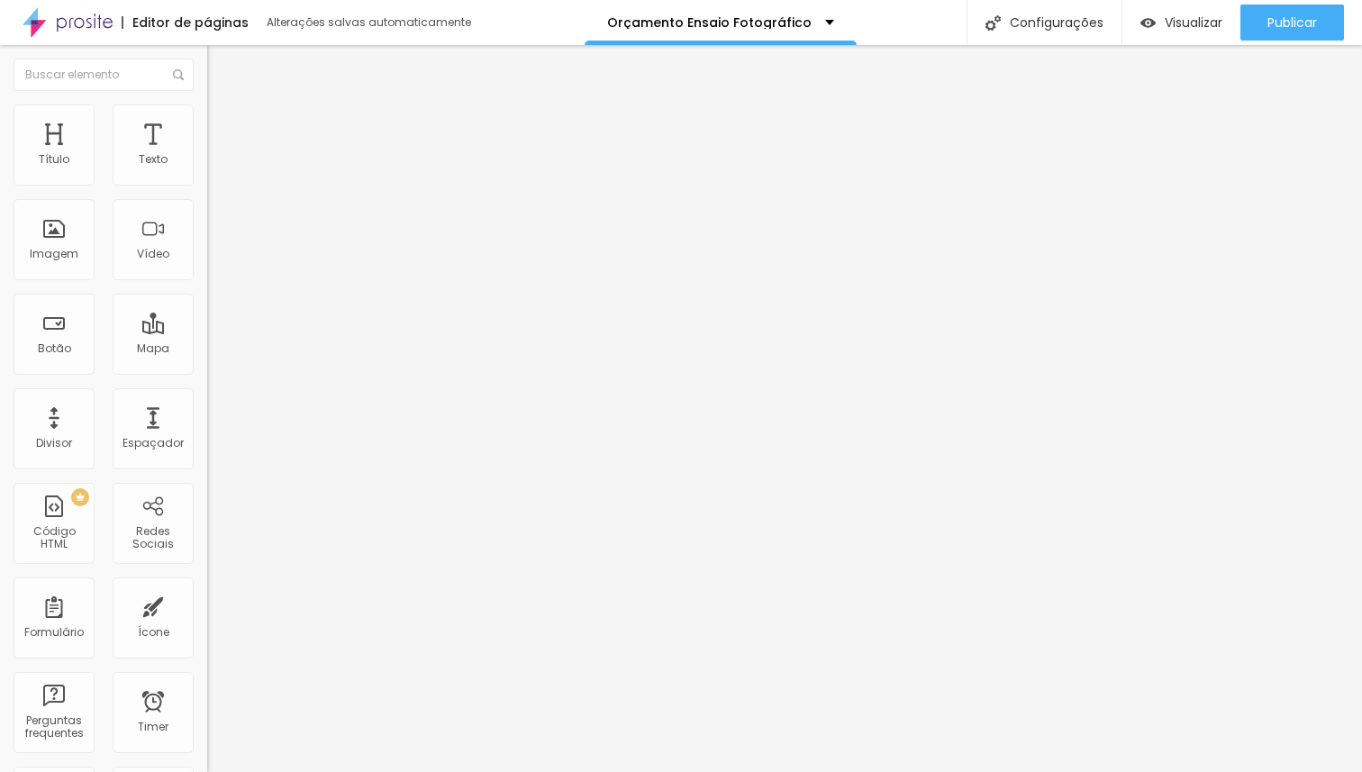
type input "19"
type input "20"
type input "21"
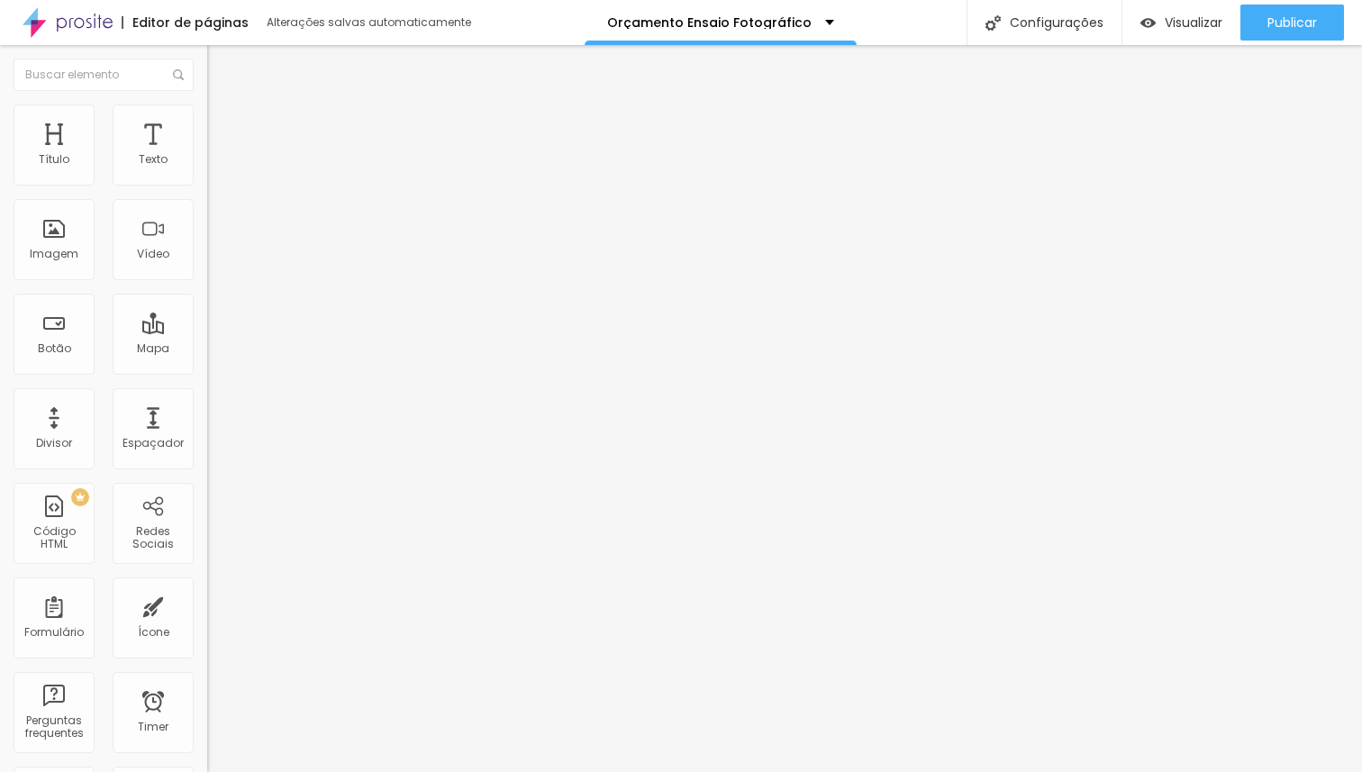
type input "21"
type input "22"
type input "23"
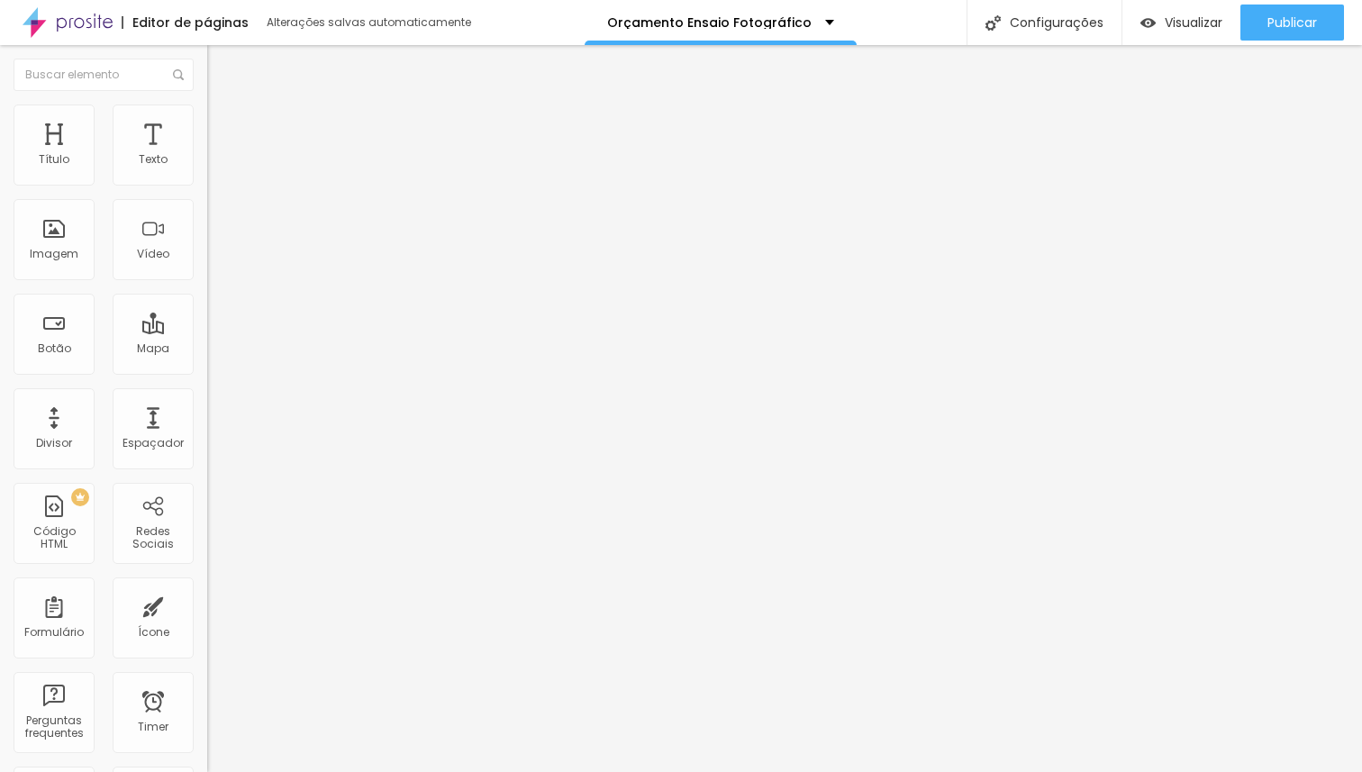
type input "24"
type input "25"
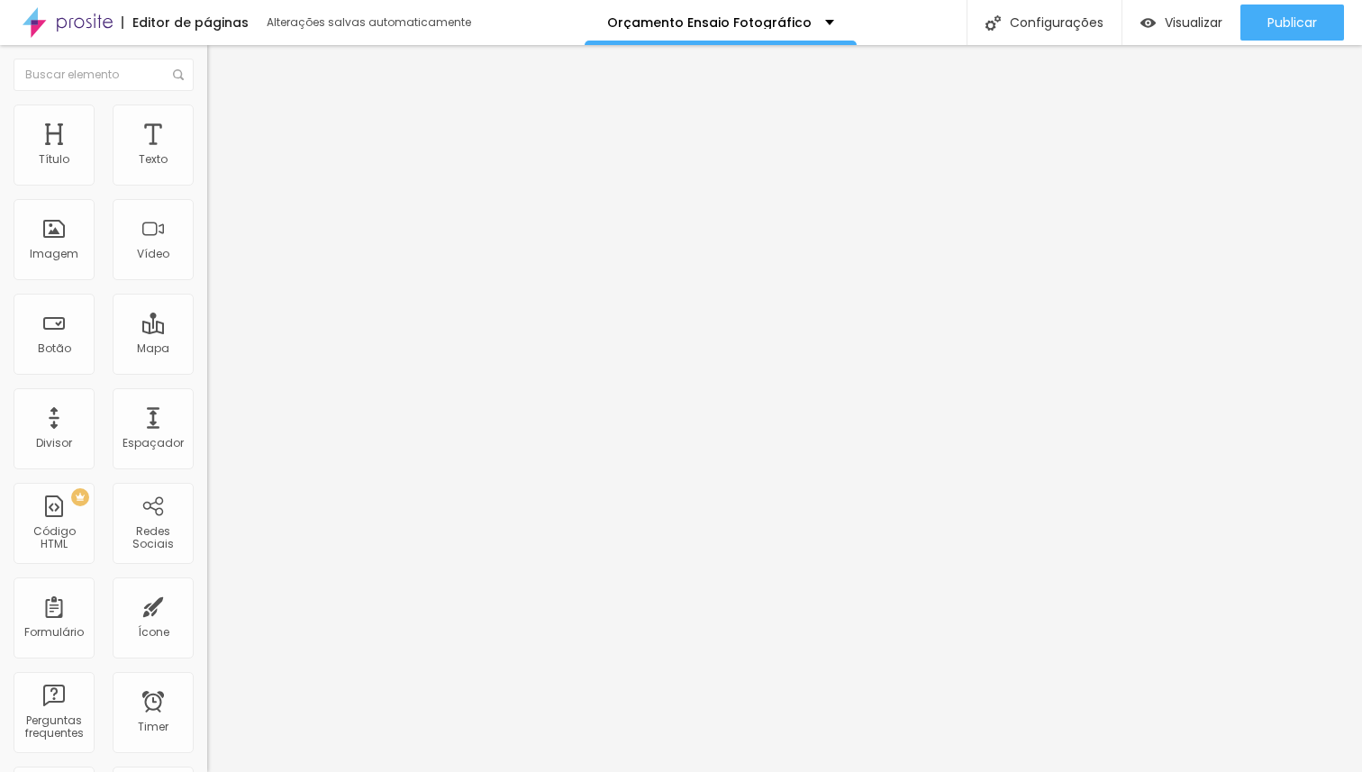
click at [207, 425] on input "range" at bounding box center [265, 432] width 116 height 14
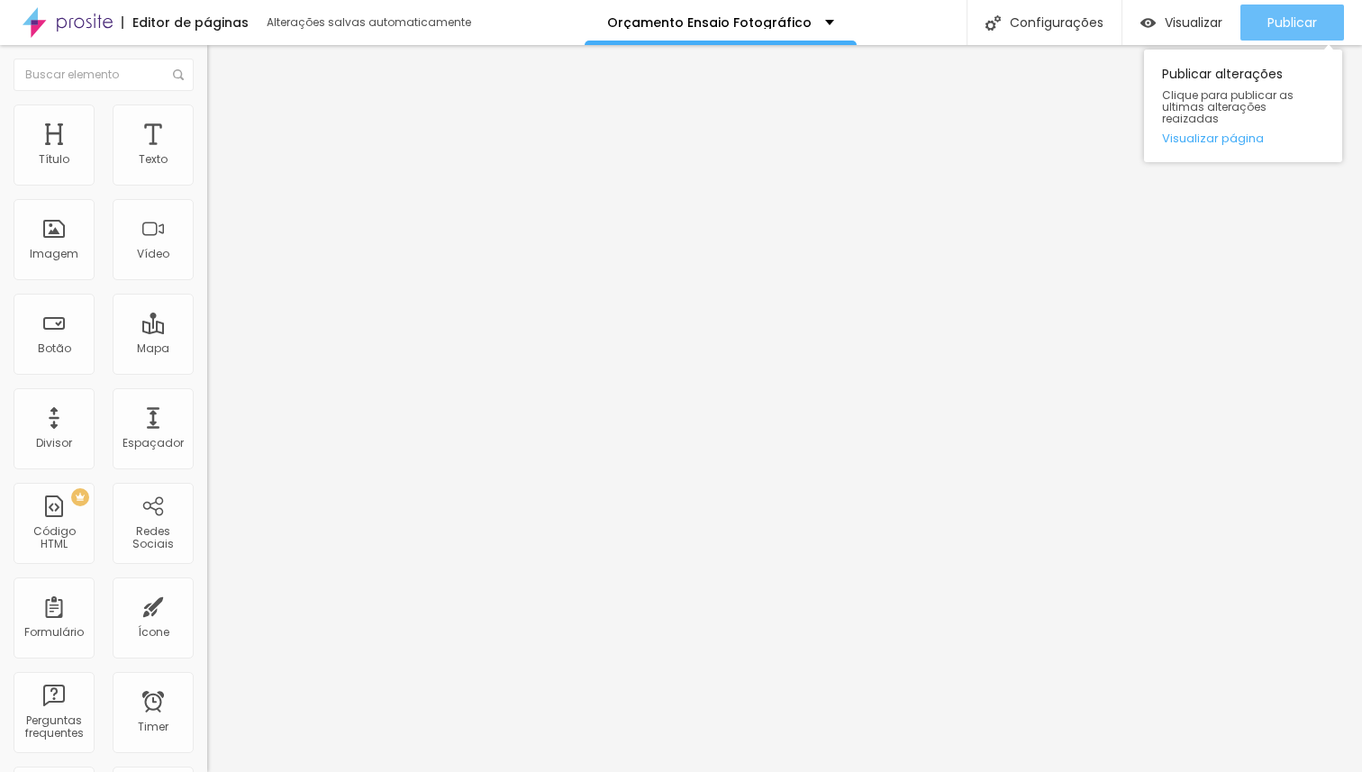
click at [1277, 29] on span "Publicar" at bounding box center [1292, 22] width 50 height 14
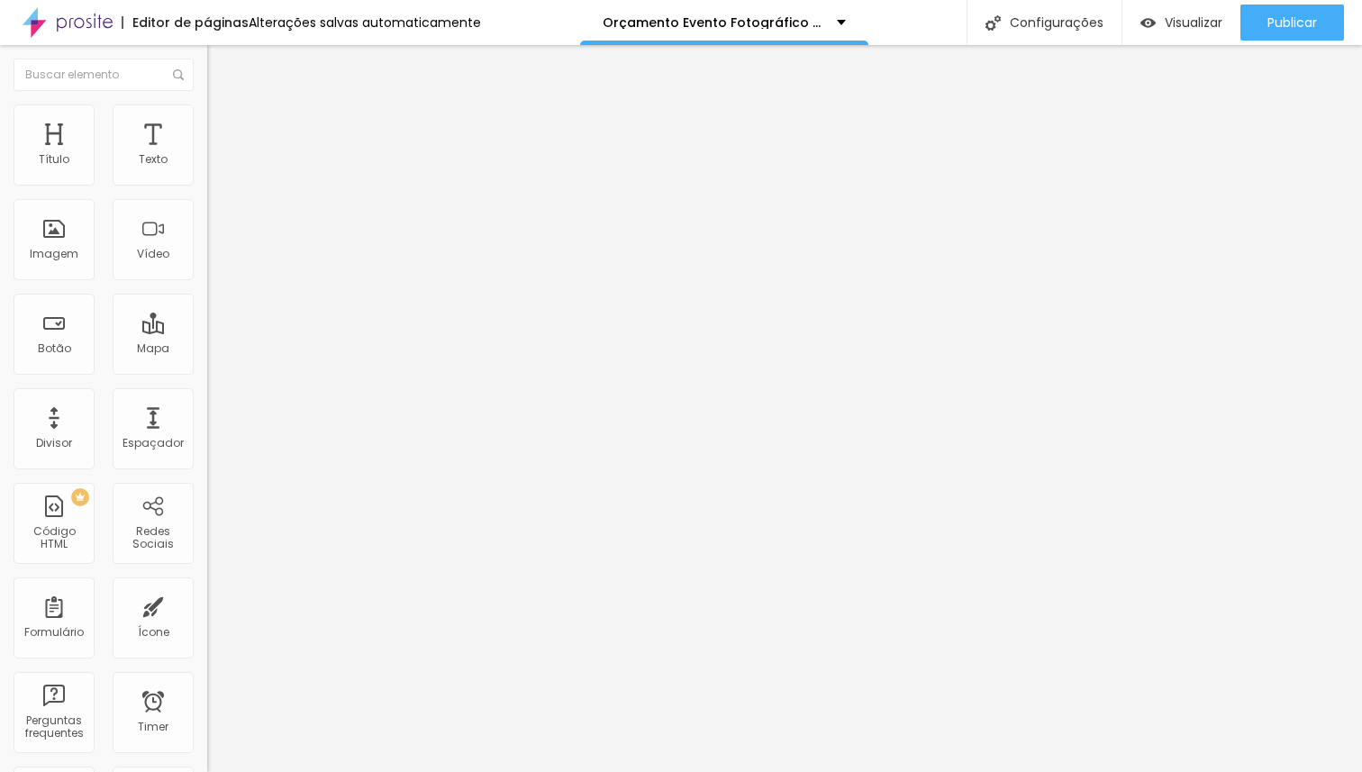
type input "22"
type input "23"
type input "24"
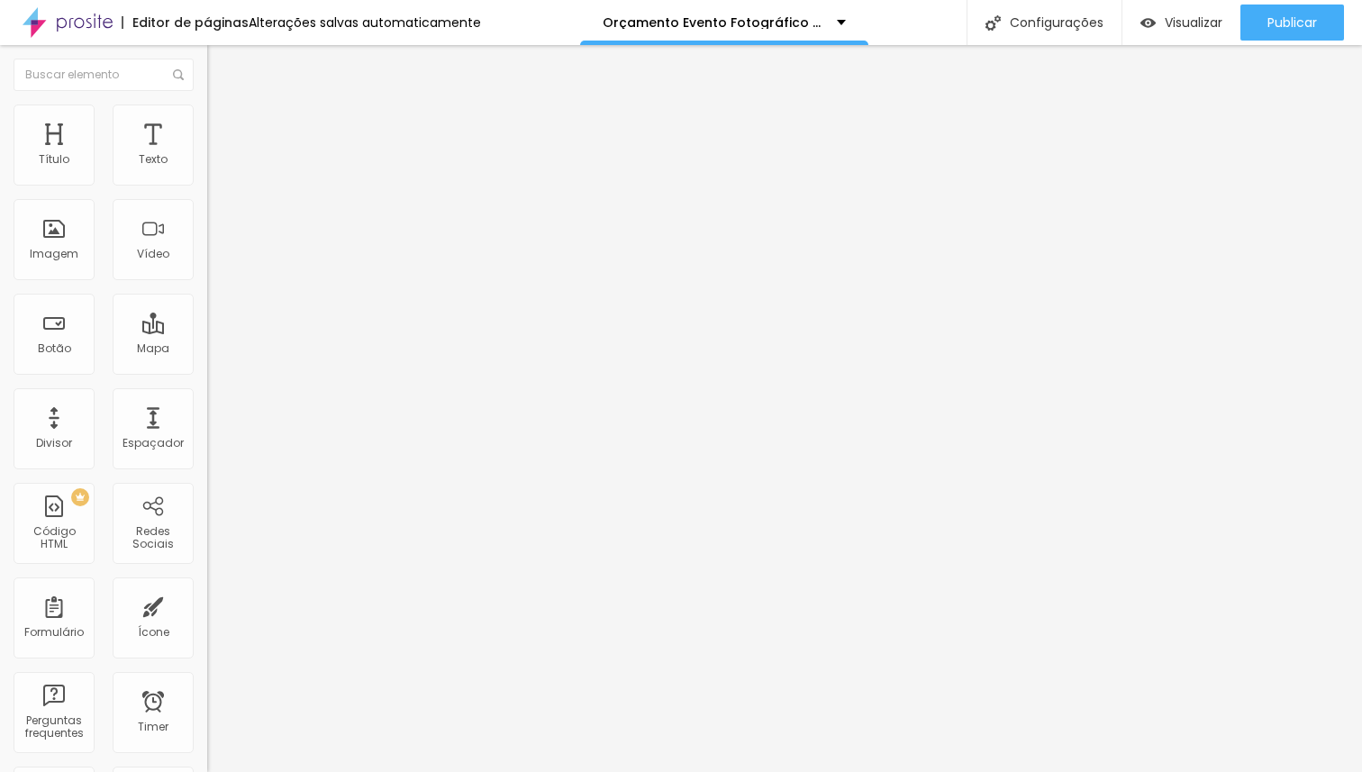
type input "24"
type input "25"
click at [207, 425] on input "range" at bounding box center [265, 432] width 116 height 14
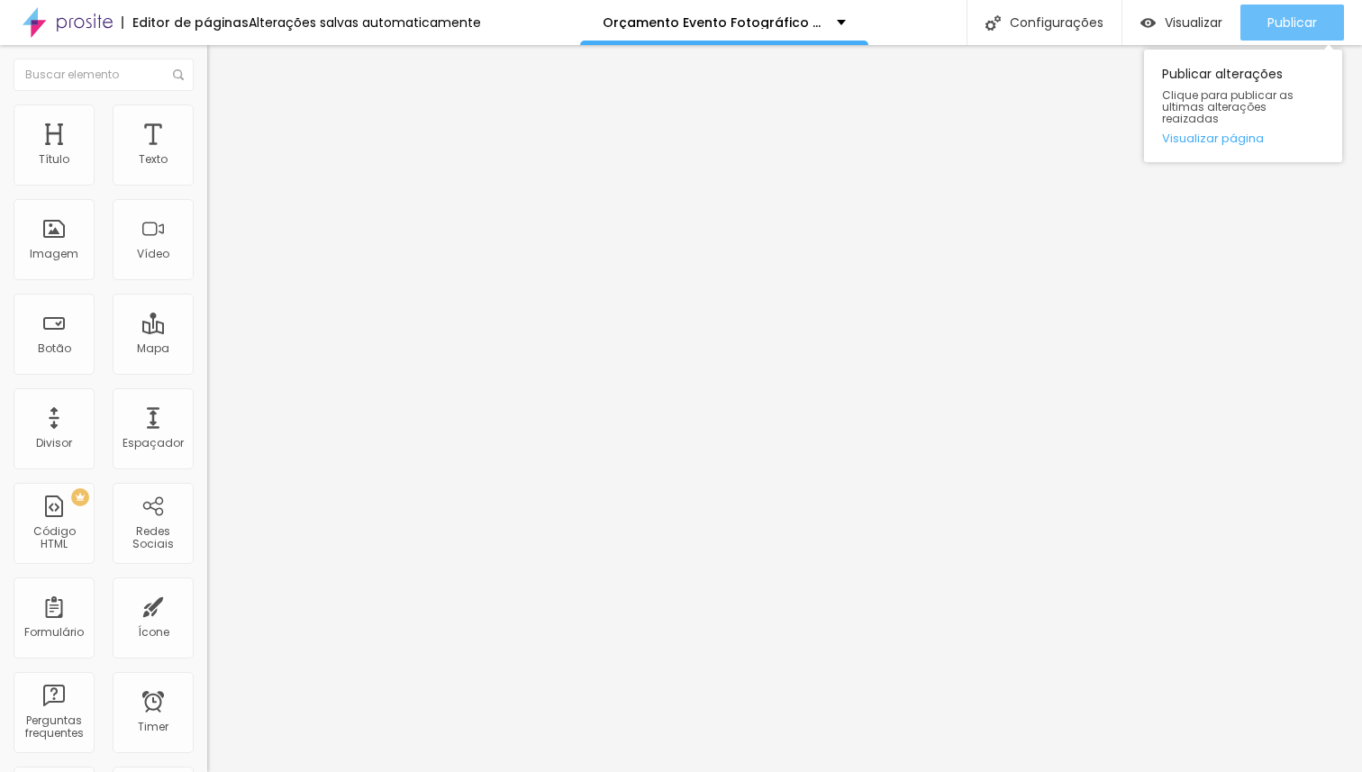
click at [1286, 16] on span "Publicar" at bounding box center [1292, 22] width 50 height 14
click at [1311, 22] on span "Publicar" at bounding box center [1292, 22] width 50 height 14
click at [1306, 21] on span "Publicar" at bounding box center [1292, 22] width 50 height 14
click at [1294, 23] on span "Publicar" at bounding box center [1292, 22] width 50 height 14
click at [1297, 24] on span "Publicar" at bounding box center [1292, 22] width 50 height 14
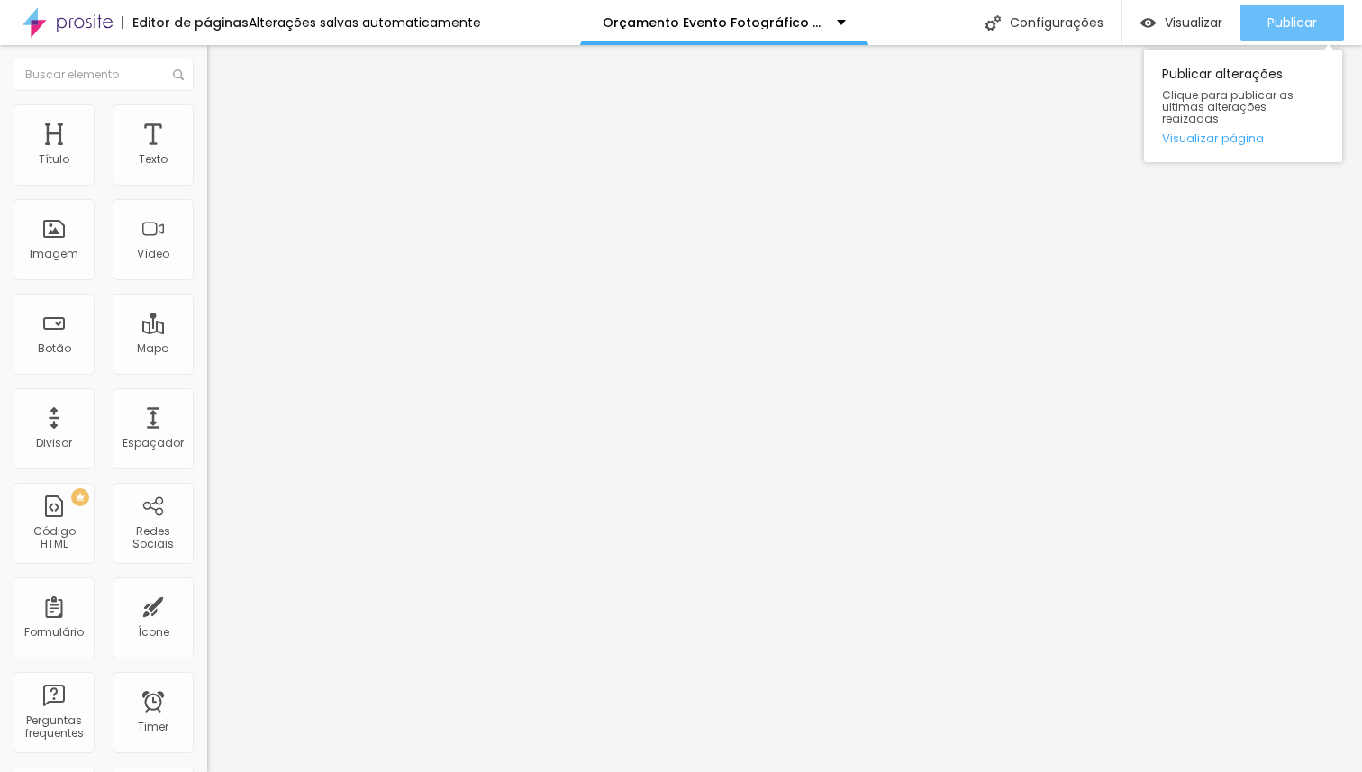
click at [1283, 21] on span "Publicar" at bounding box center [1292, 22] width 50 height 14
click at [1271, 23] on span "Publicar" at bounding box center [1292, 22] width 50 height 14
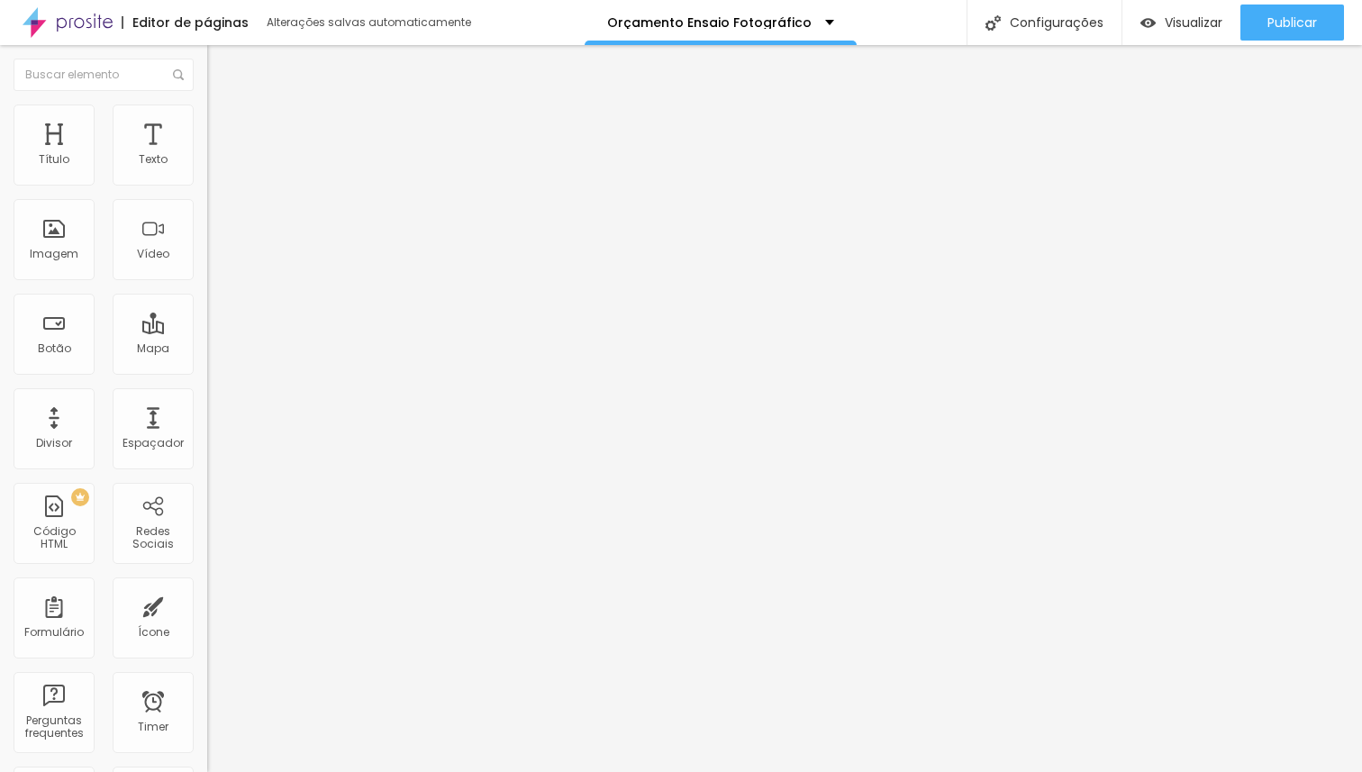
click at [223, 127] on span "Avançado" at bounding box center [252, 134] width 59 height 15
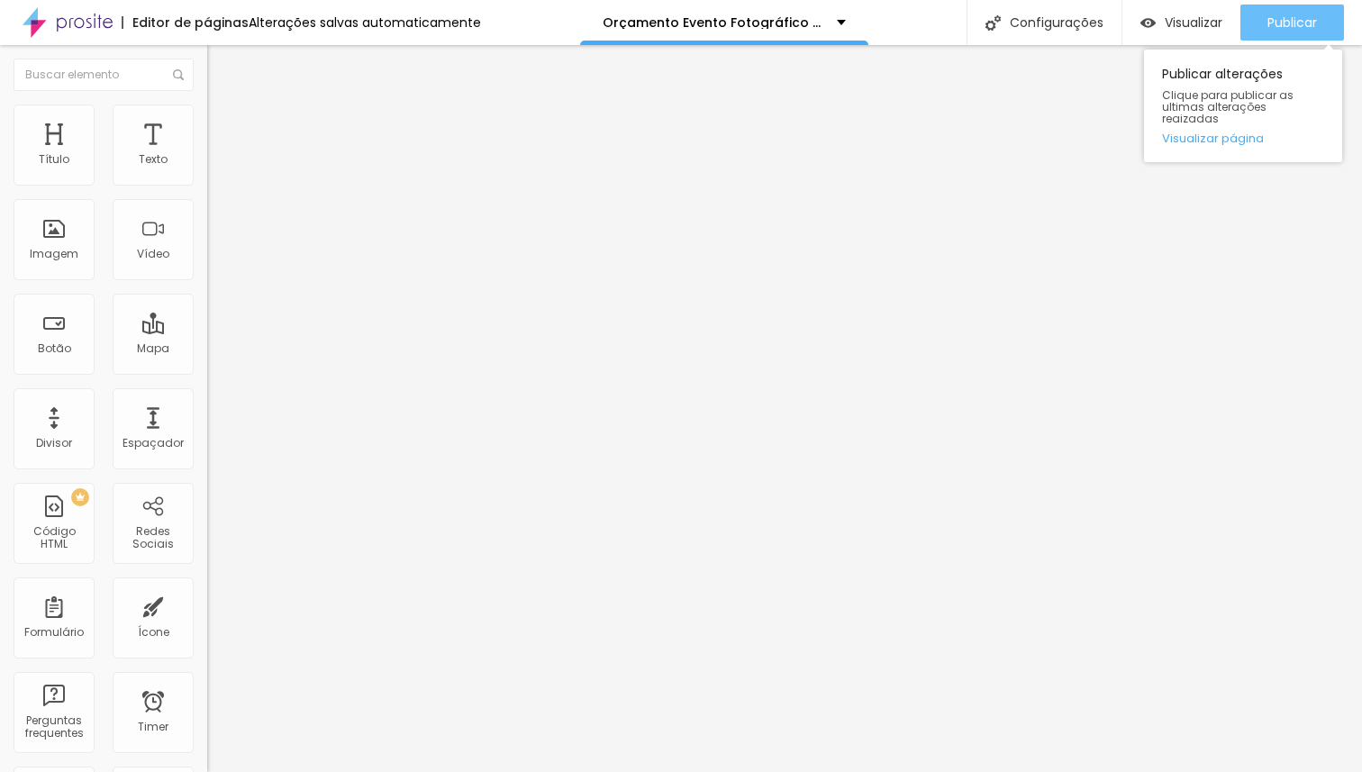
click at [1282, 24] on span "Publicar" at bounding box center [1292, 22] width 50 height 14
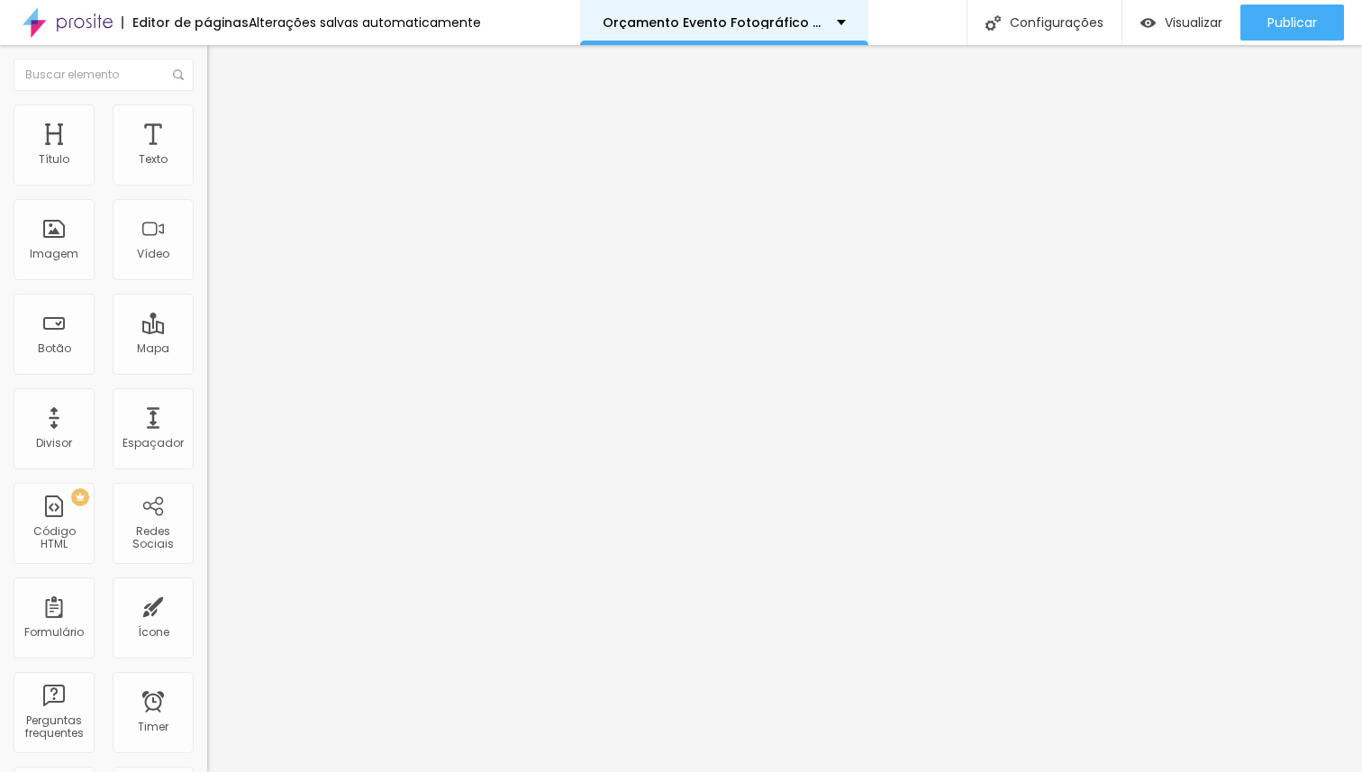
click at [636, 28] on p "Orçamento Evento Fotográfico {Casamento}" at bounding box center [713, 22] width 221 height 13
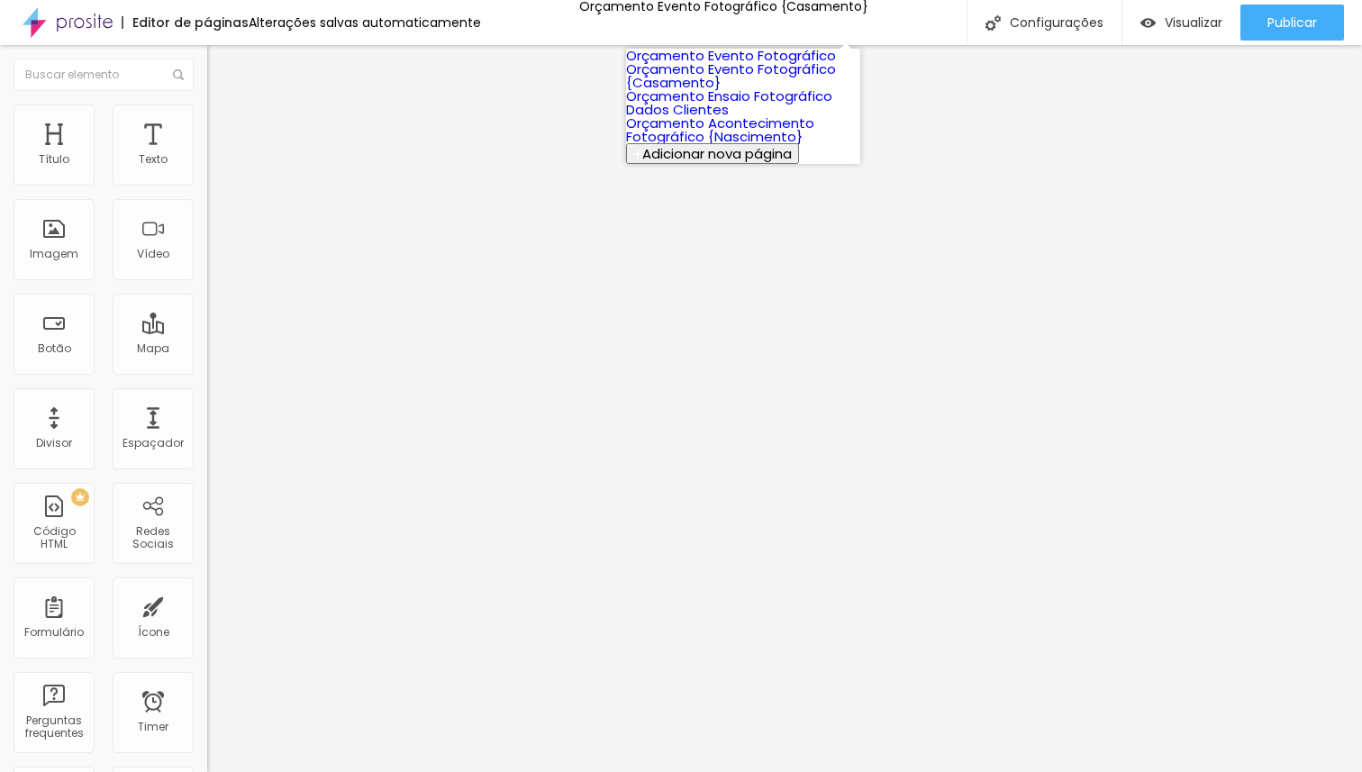
click at [723, 65] on link "Orçamento Evento Fotográfico" at bounding box center [731, 55] width 210 height 19
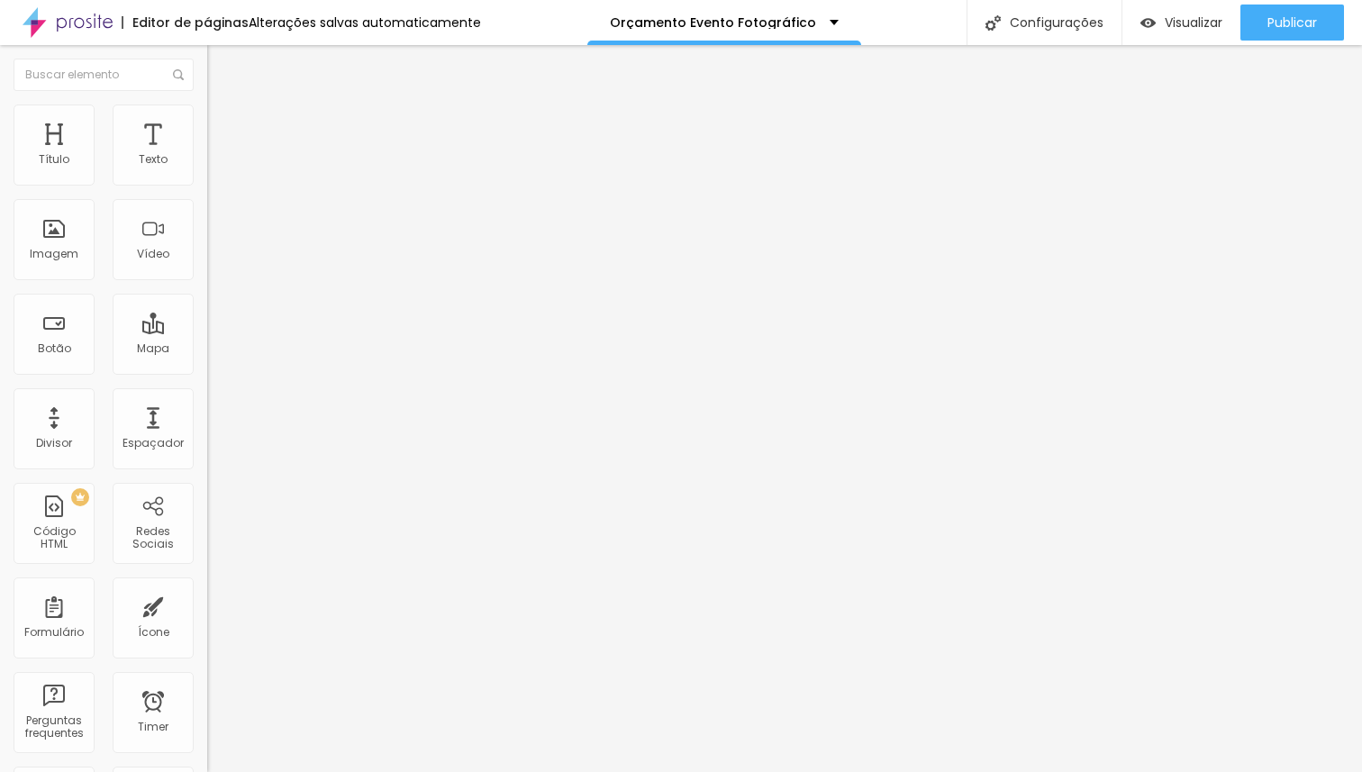
click at [207, 112] on img at bounding box center [215, 112] width 16 height 16
click at [207, 123] on li "Avançado" at bounding box center [310, 132] width 207 height 18
click at [223, 132] on span "Avançado" at bounding box center [252, 134] width 59 height 15
type input "25"
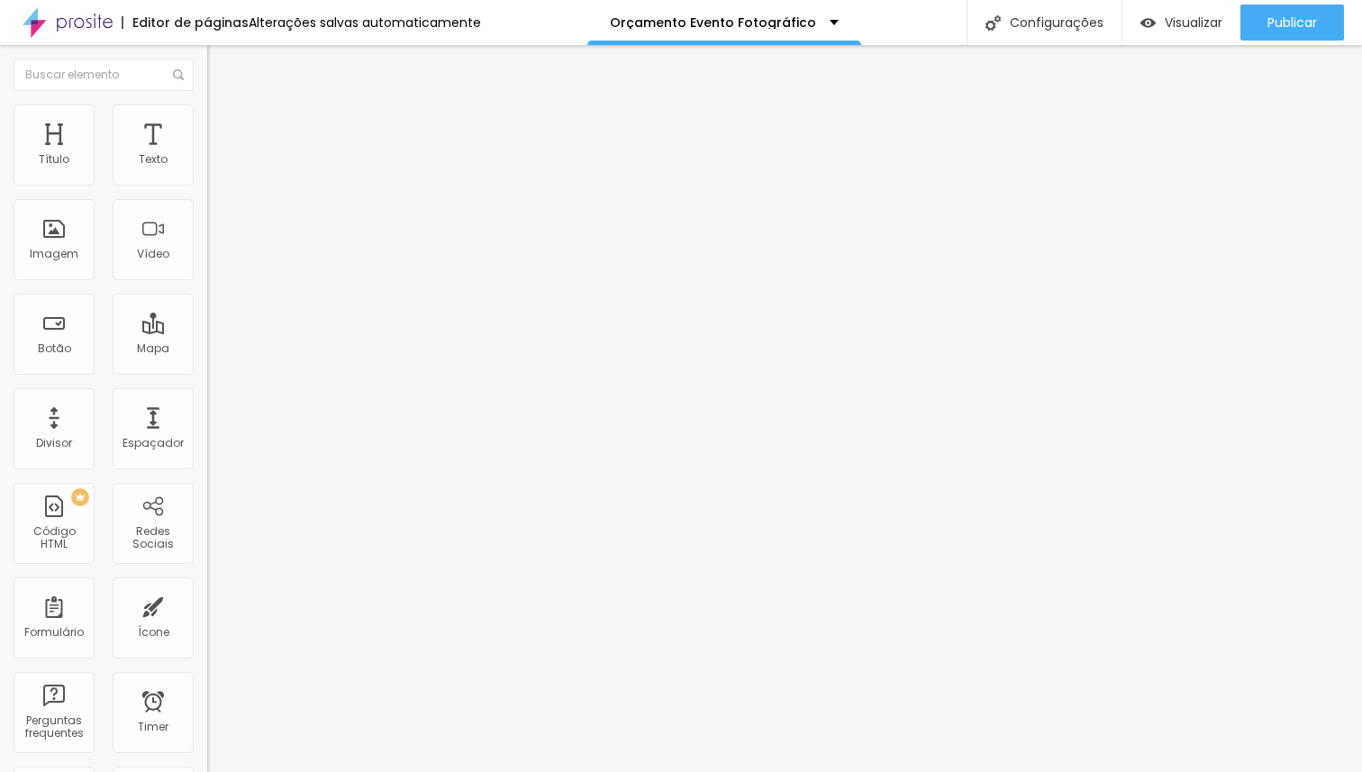
type input "20"
type input "15"
type input "5"
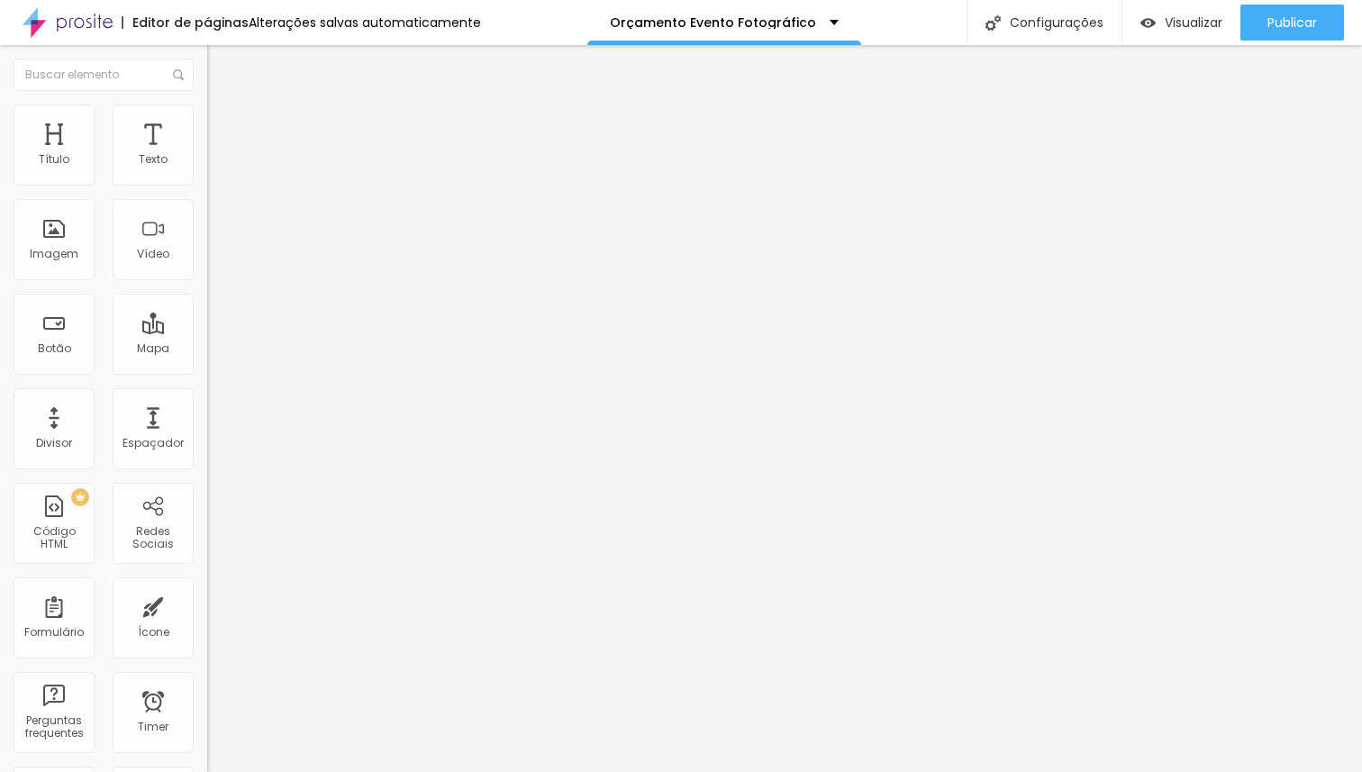
type input "5"
type input "0"
type input "30"
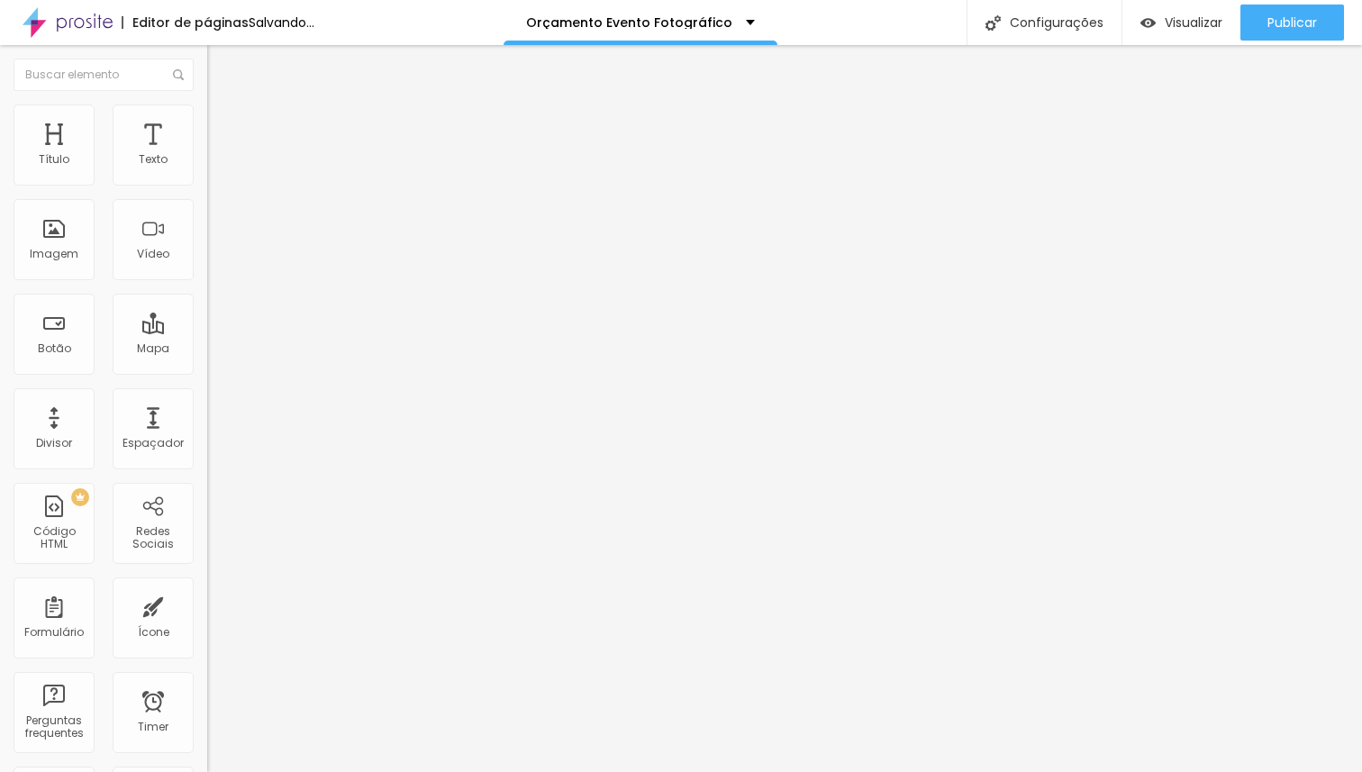
drag, startPoint x: 144, startPoint y: 175, endPoint x: 308, endPoint y: 185, distance: 164.2
click at [308, 349] on input "range" at bounding box center [265, 356] width 116 height 14
type input "0"
type input "2"
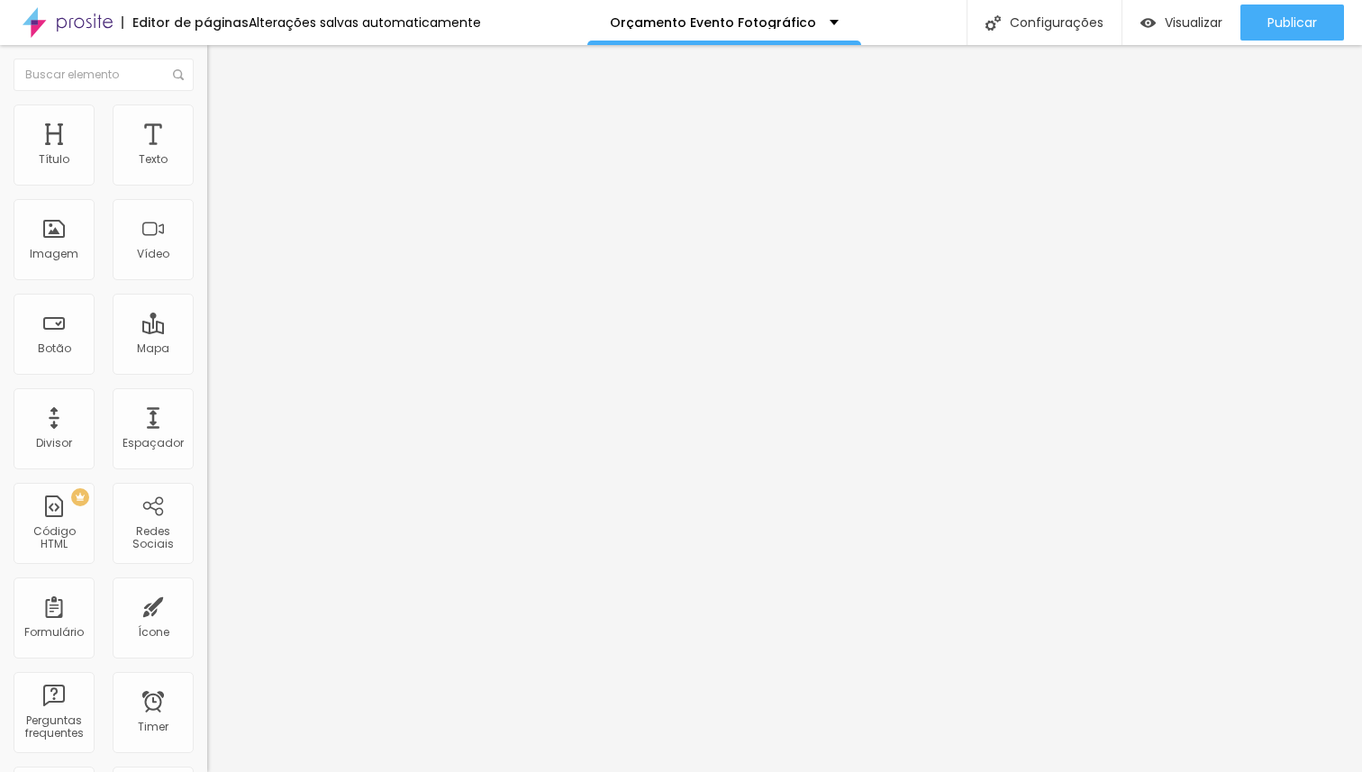
type input "2"
type input "4"
type input "291"
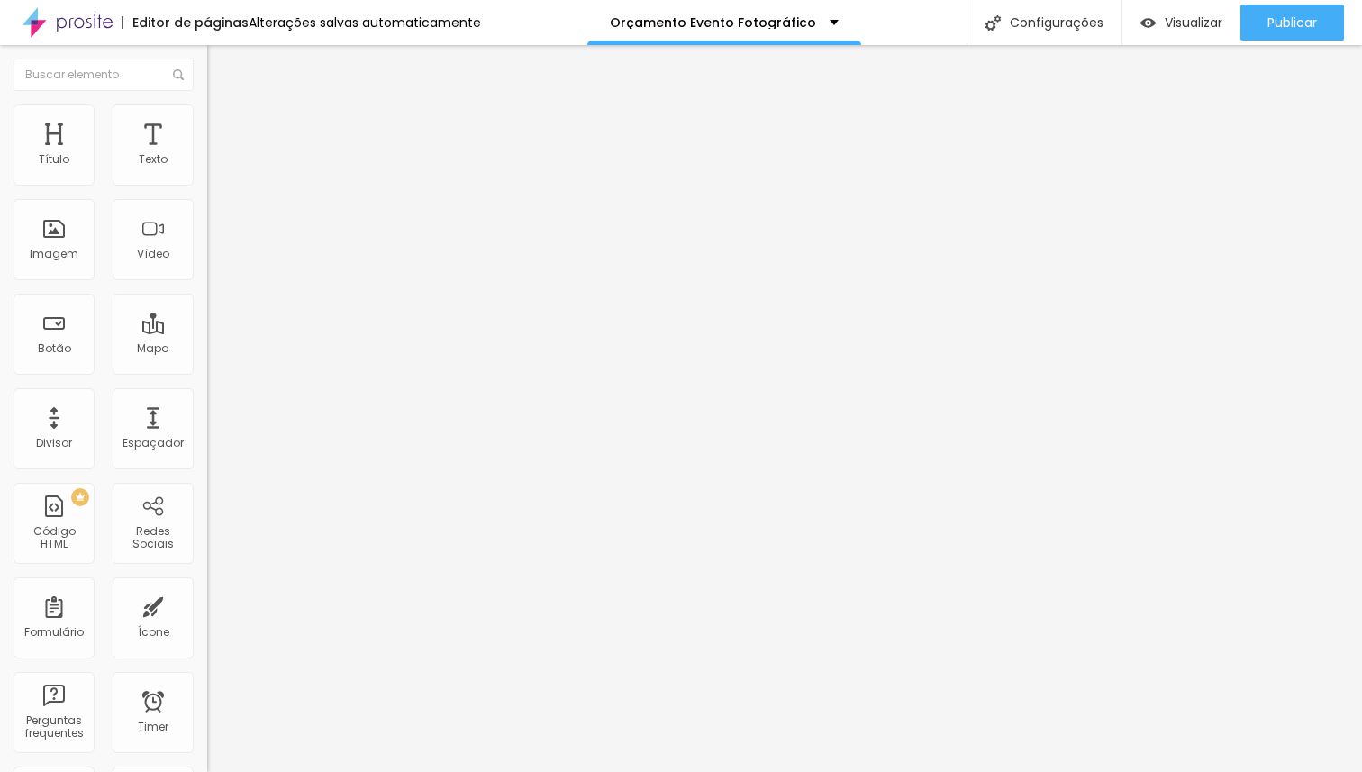
type input "500"
type input "472"
type input "0"
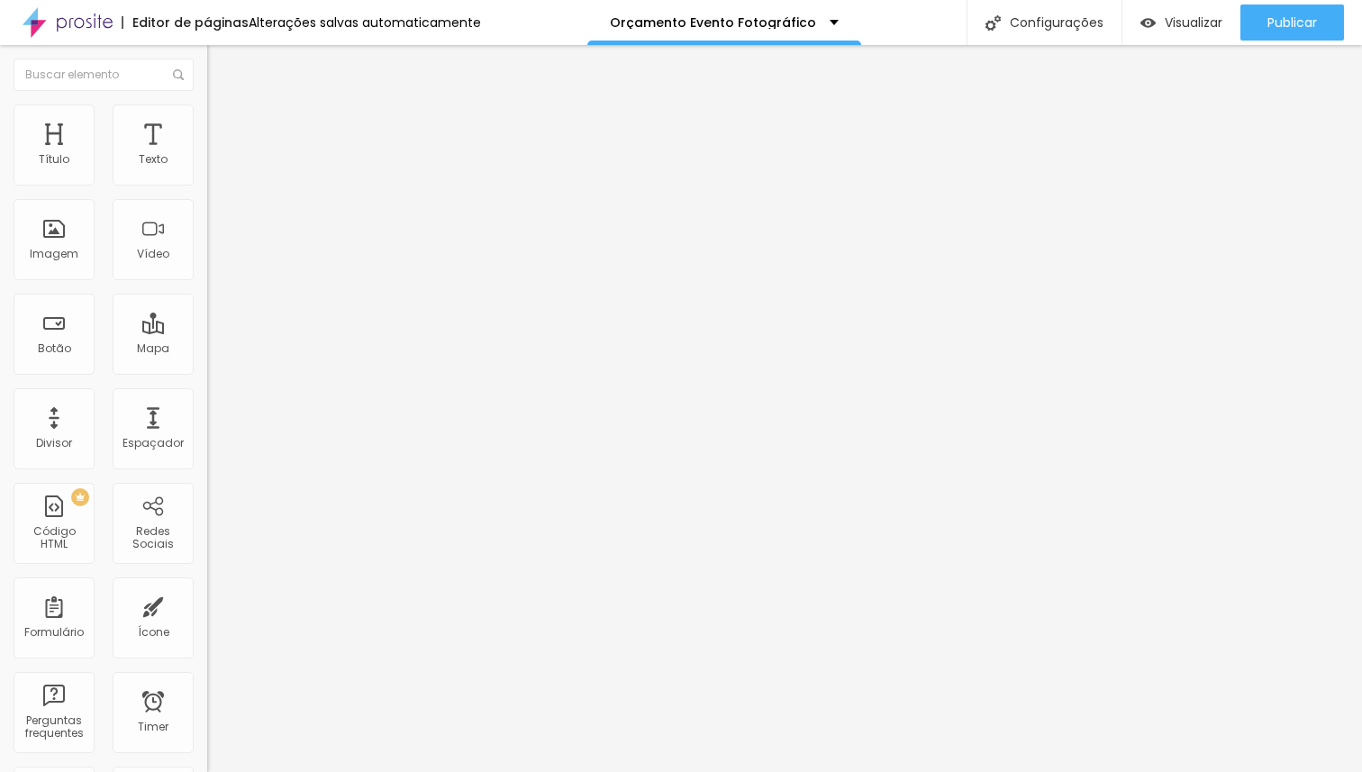
type input "0"
drag, startPoint x: 40, startPoint y: 211, endPoint x: 0, endPoint y: 205, distance: 40.0
type input "0"
click at [207, 604] on input "range" at bounding box center [265, 611] width 116 height 14
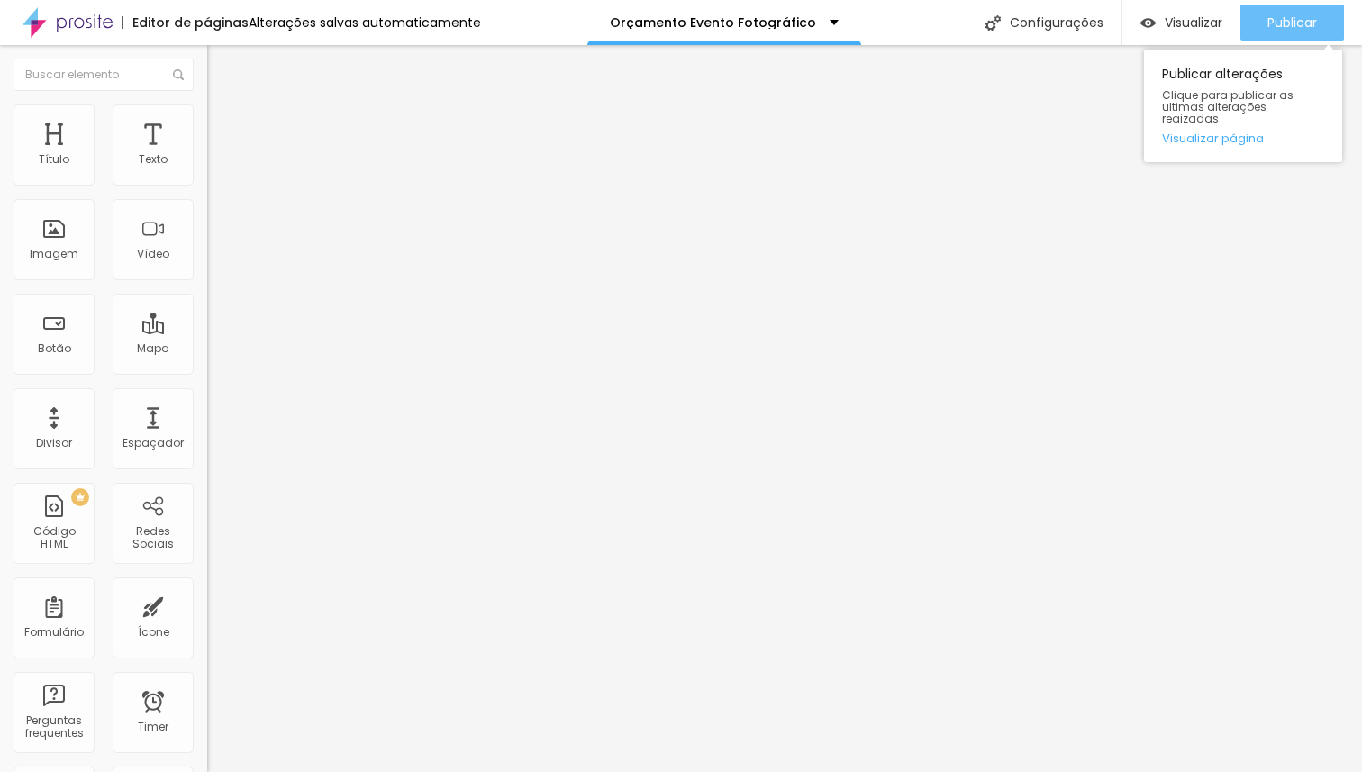
click at [1302, 16] on span "Publicar" at bounding box center [1292, 22] width 50 height 14
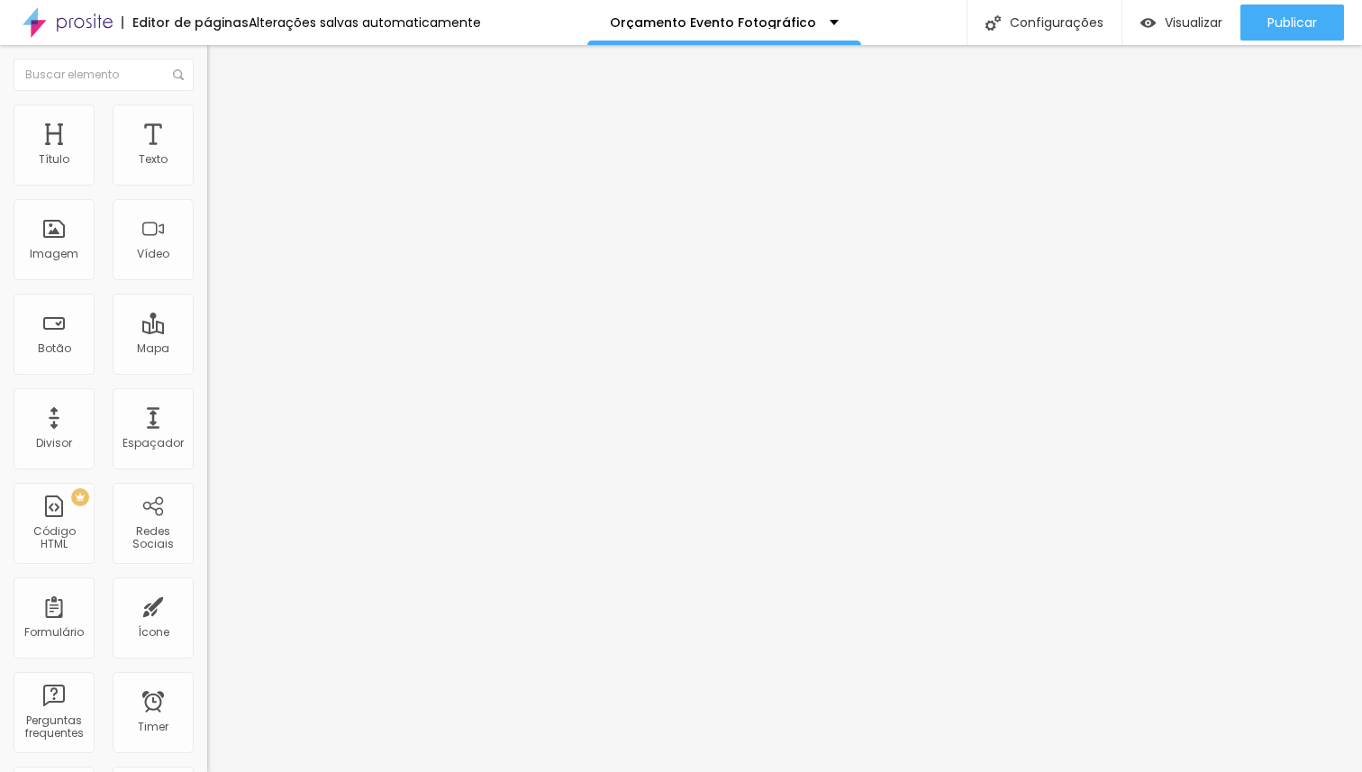
click at [207, 119] on li "Estilo" at bounding box center [310, 113] width 207 height 18
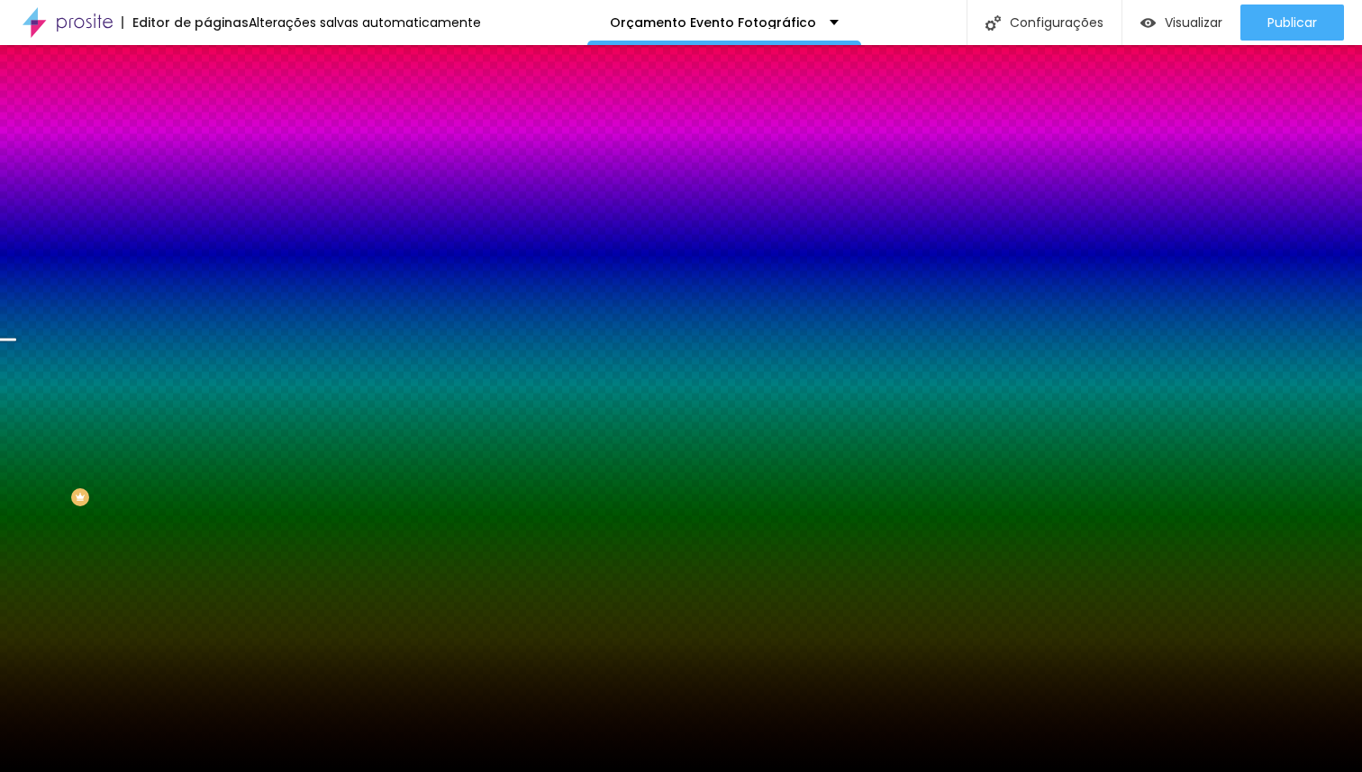
click at [207, 166] on span "Trocar imagem" at bounding box center [256, 157] width 98 height 15
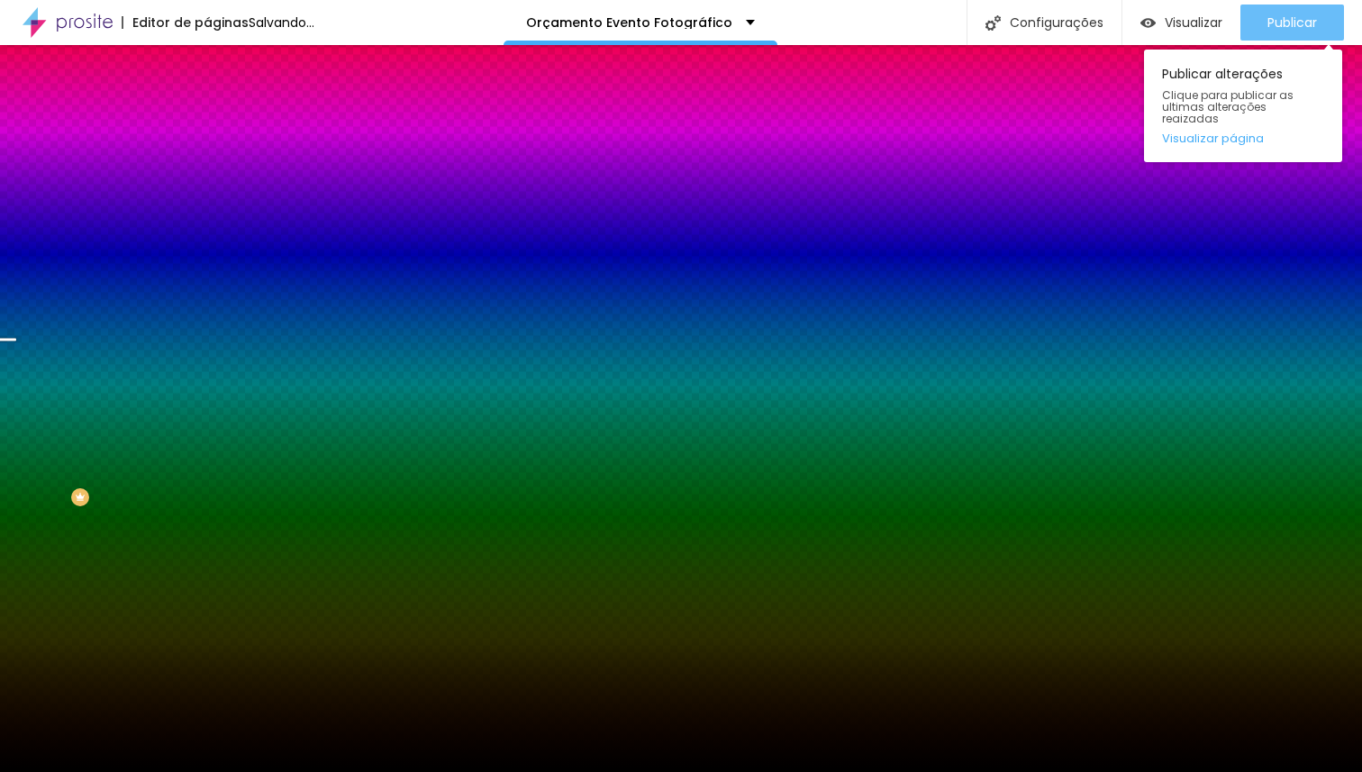
click at [1315, 17] on span "Publicar" at bounding box center [1292, 22] width 50 height 14
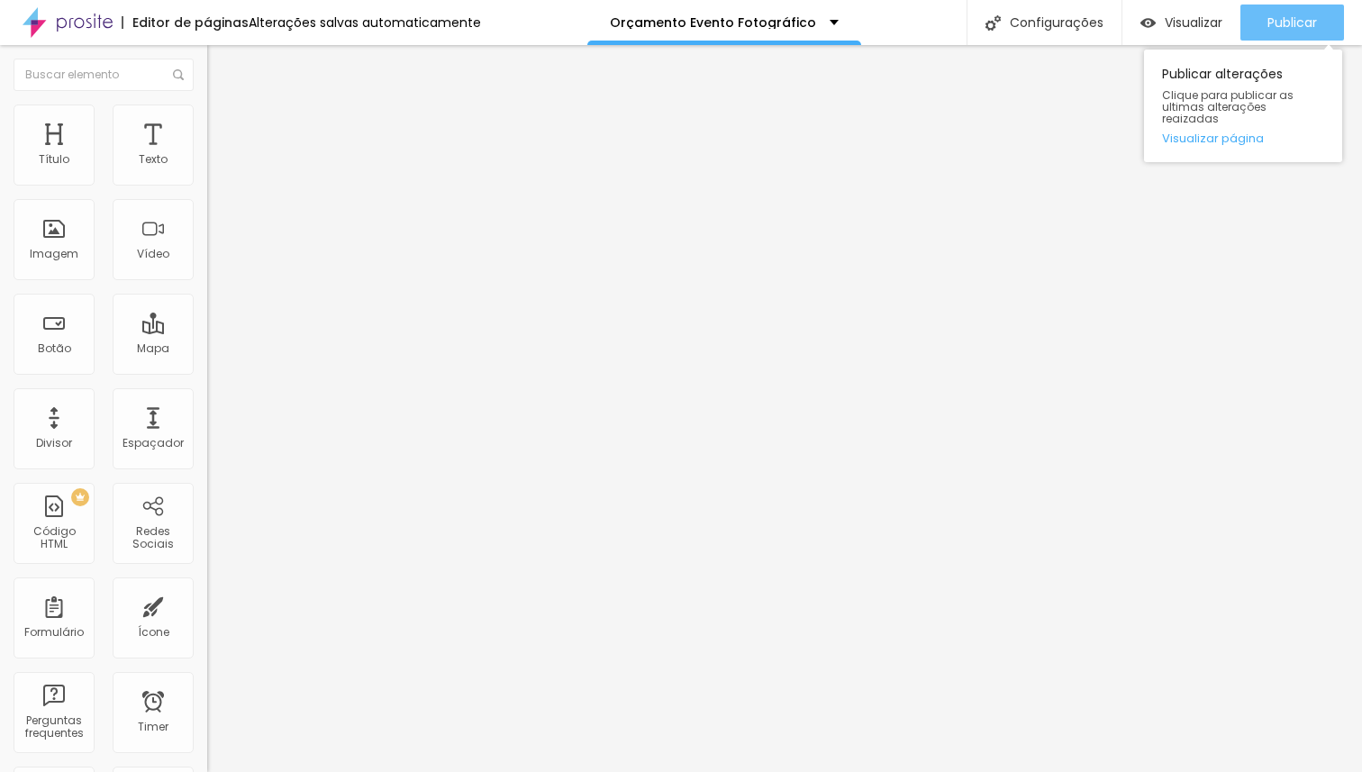
click at [1275, 9] on div "Publicar" at bounding box center [1292, 23] width 50 height 36
click at [1296, 12] on div "Publicar" at bounding box center [1292, 23] width 50 height 36
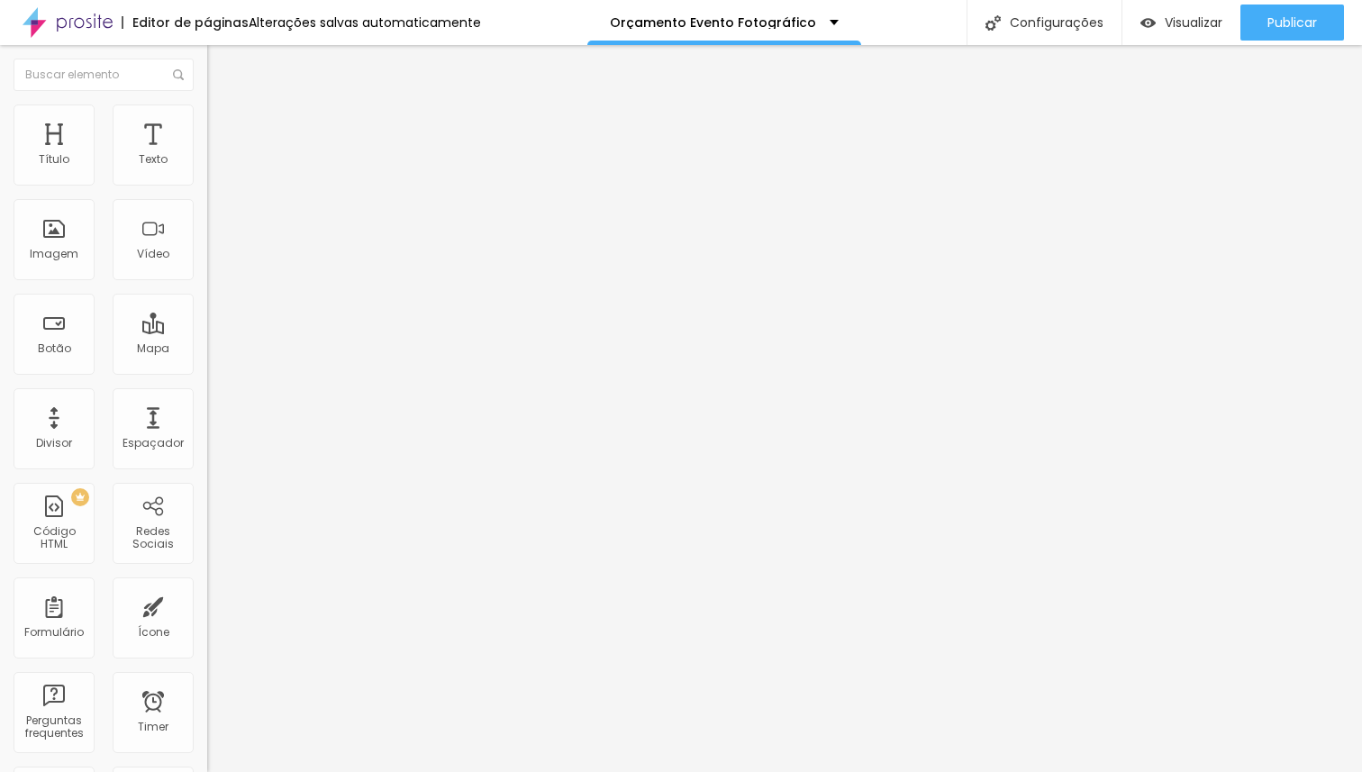
click at [223, 123] on span "Avançado" at bounding box center [252, 116] width 59 height 15
type input "4"
type input "3"
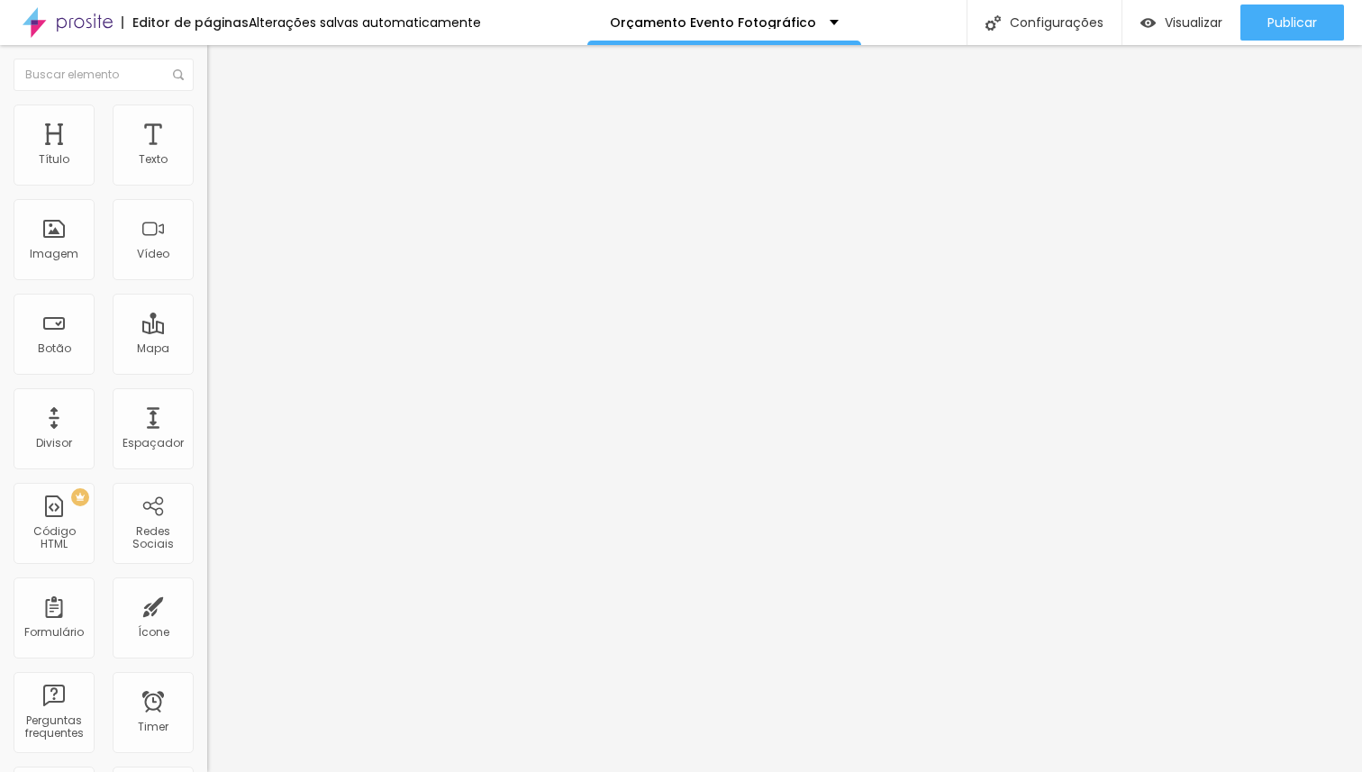
type input "2"
type input "0"
drag, startPoint x: 44, startPoint y: 213, endPoint x: 1, endPoint y: 211, distance: 43.3
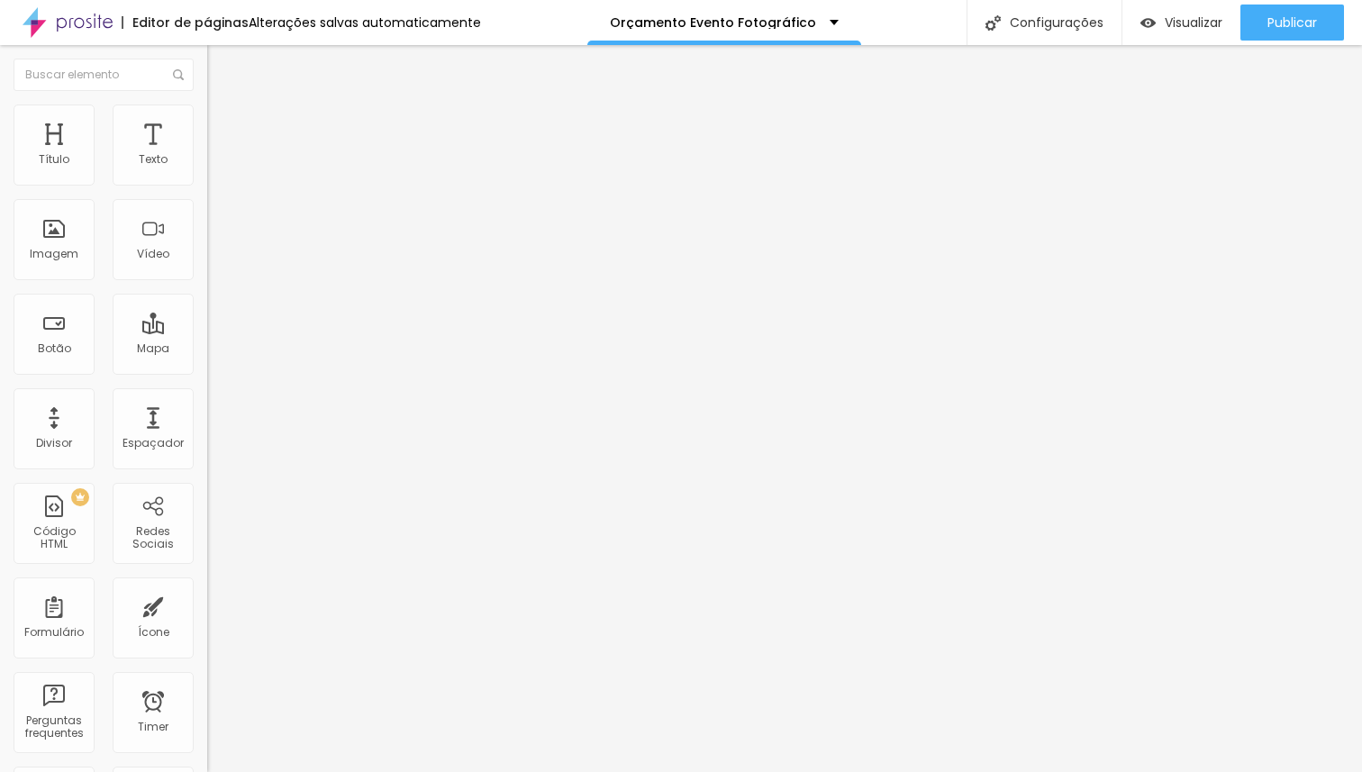
type input "0"
click at [207, 586] on input "range" at bounding box center [265, 593] width 116 height 14
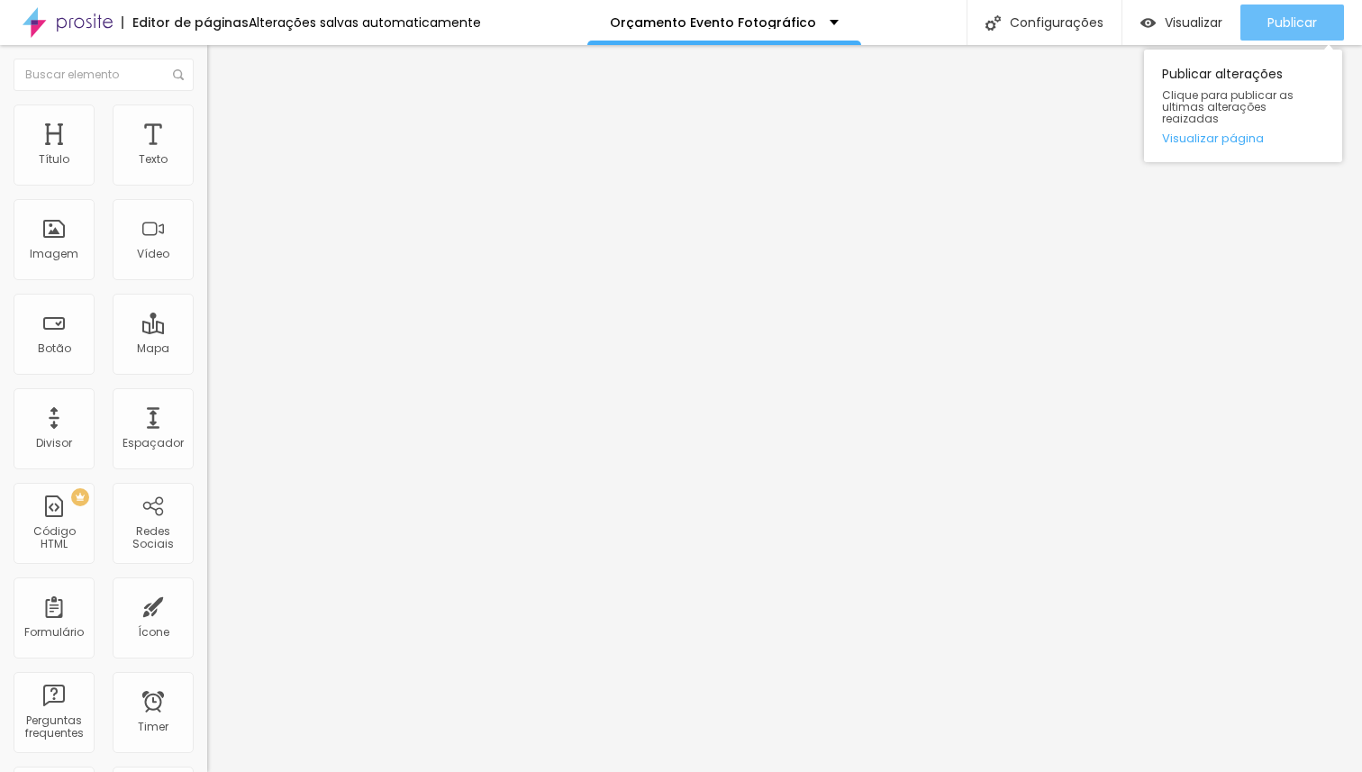
click at [1278, 20] on span "Publicar" at bounding box center [1292, 22] width 50 height 14
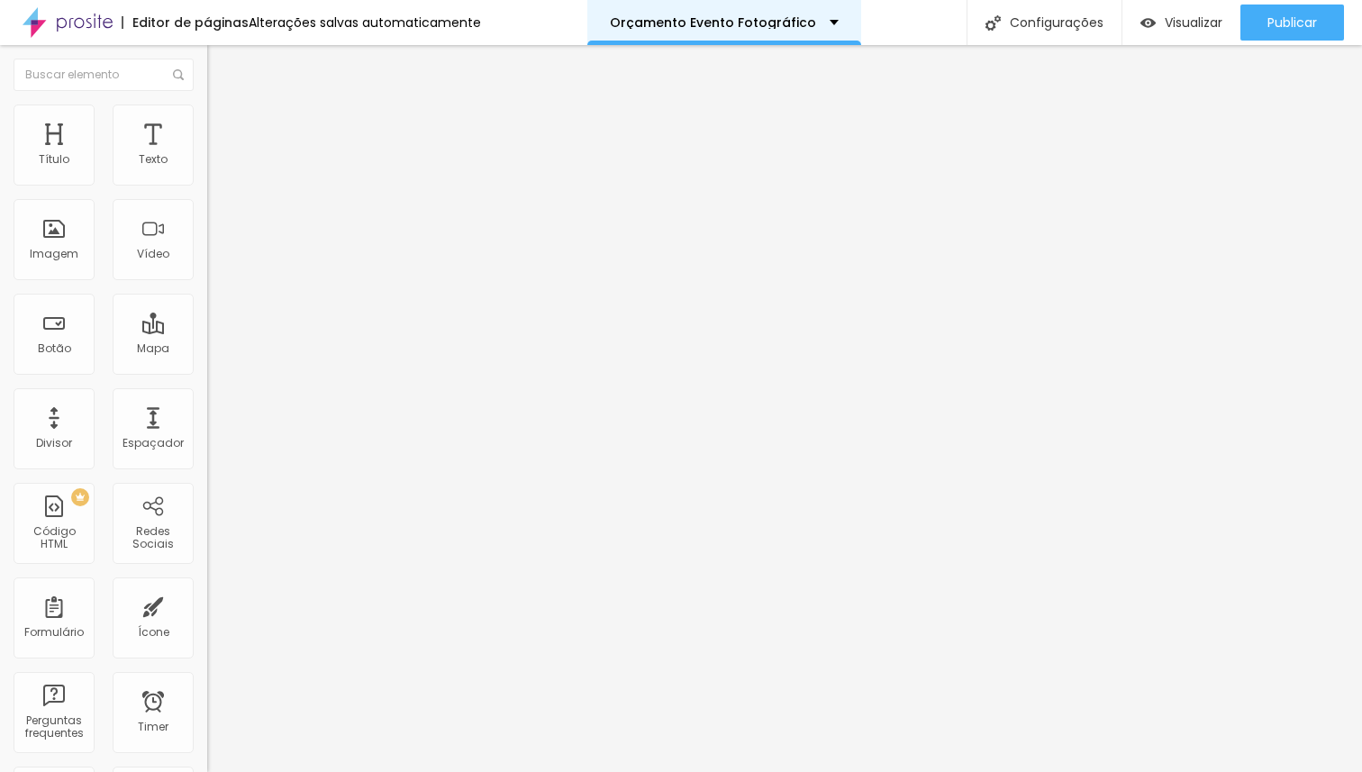
click at [671, 16] on p "Orçamento Evento Fotográfico" at bounding box center [713, 22] width 206 height 13
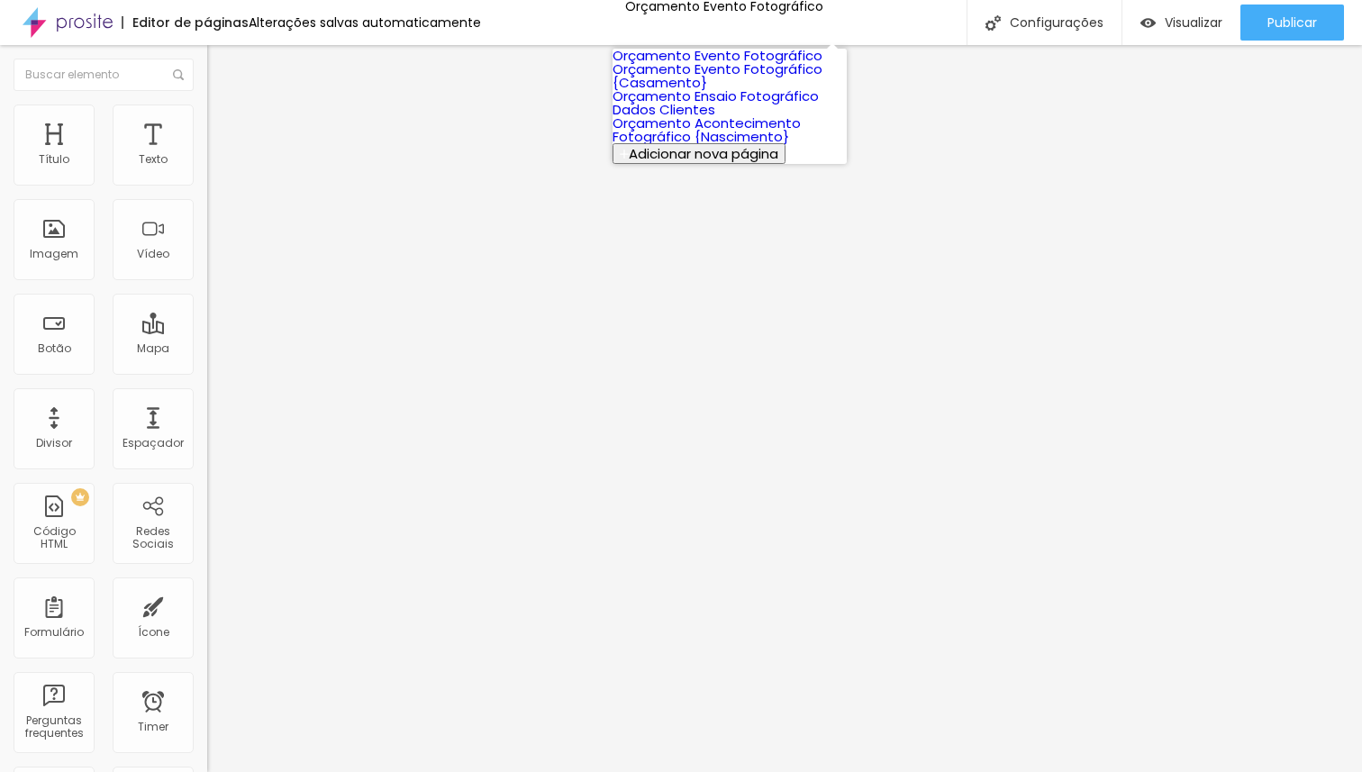
click at [694, 92] on link "Orçamento Evento Fotográfico {Casamento}" at bounding box center [718, 75] width 210 height 32
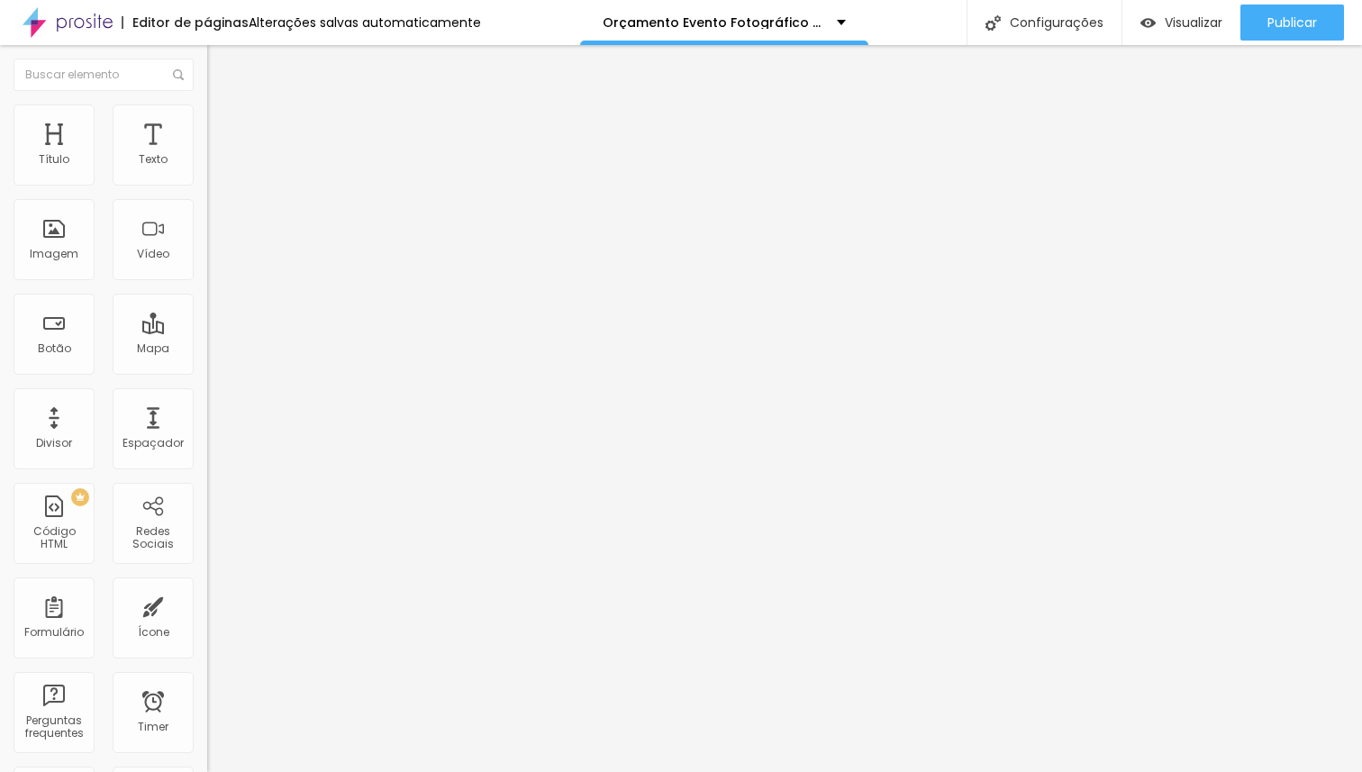
type input "19"
type input "17"
type input "16"
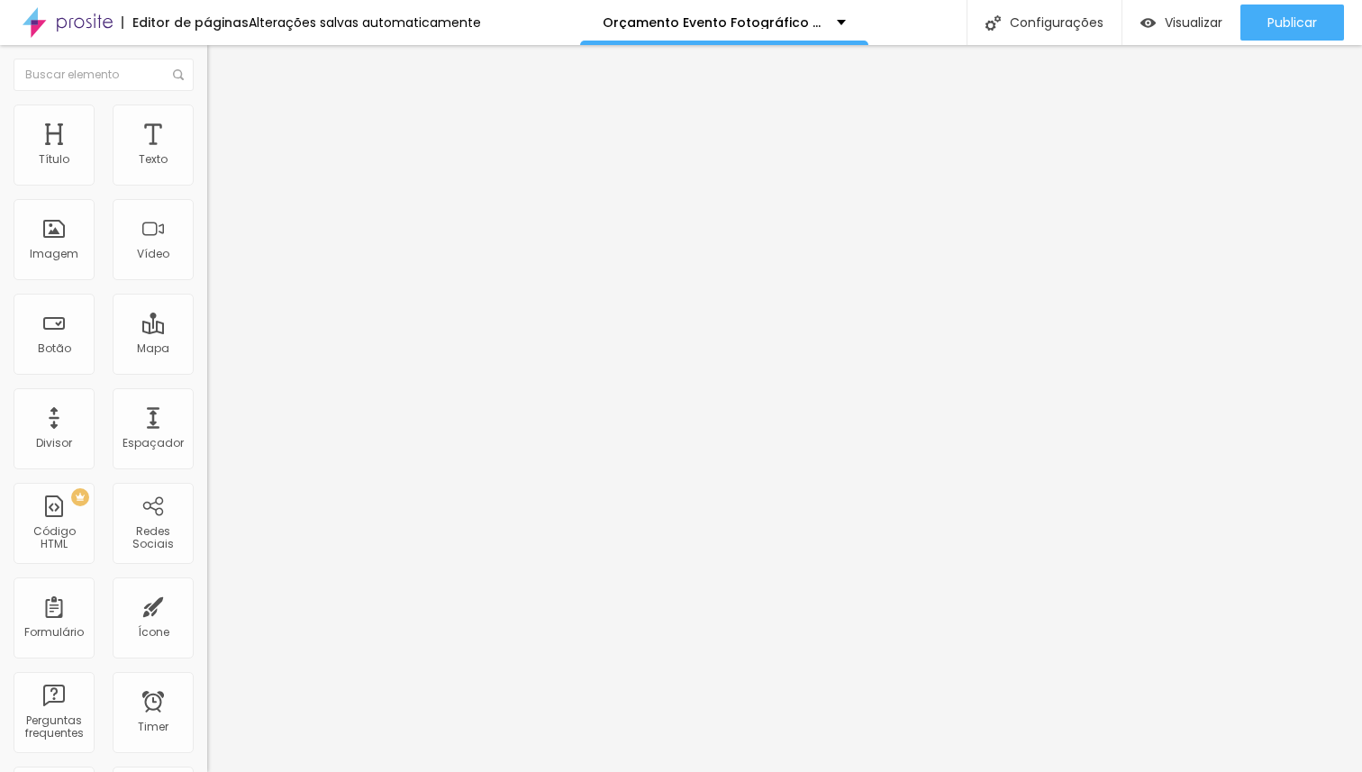
type input "16"
type input "15"
type input "14"
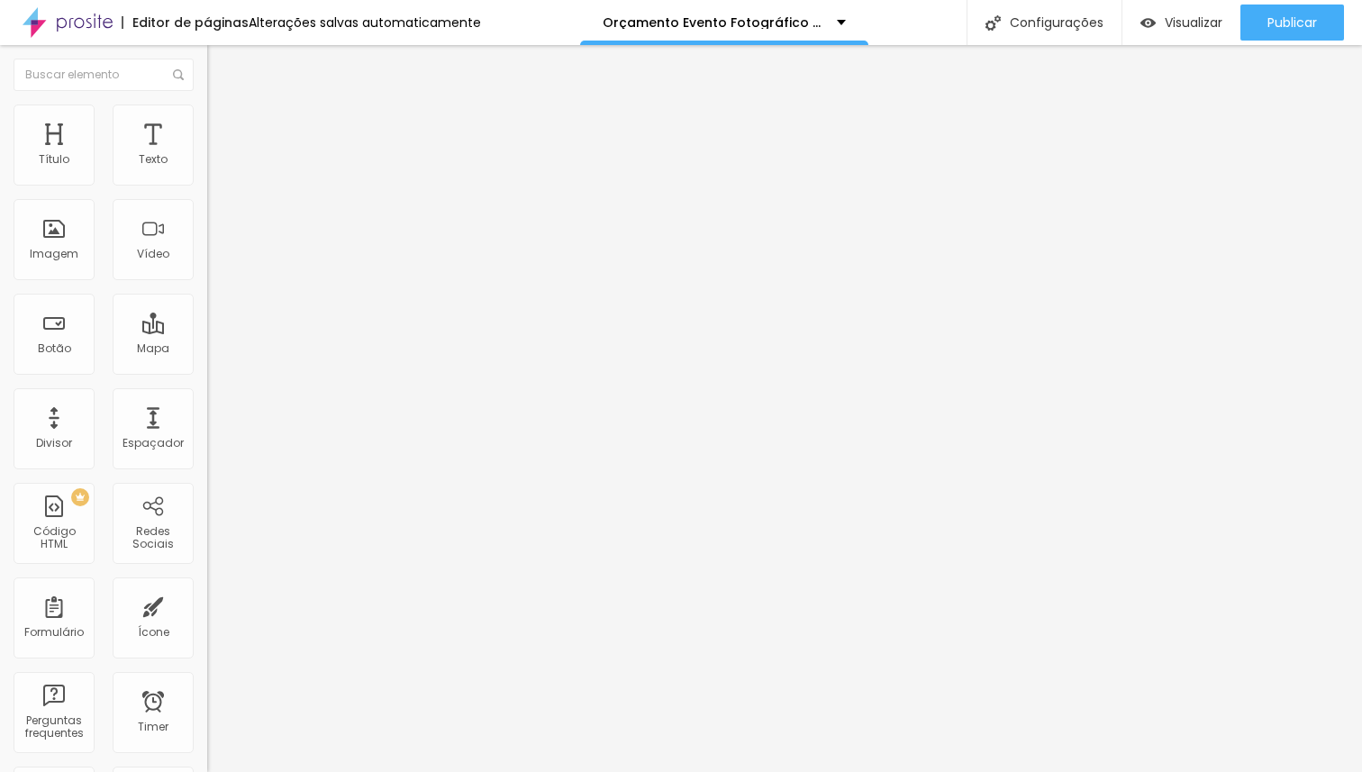
type input "13"
type input "12"
type input "10"
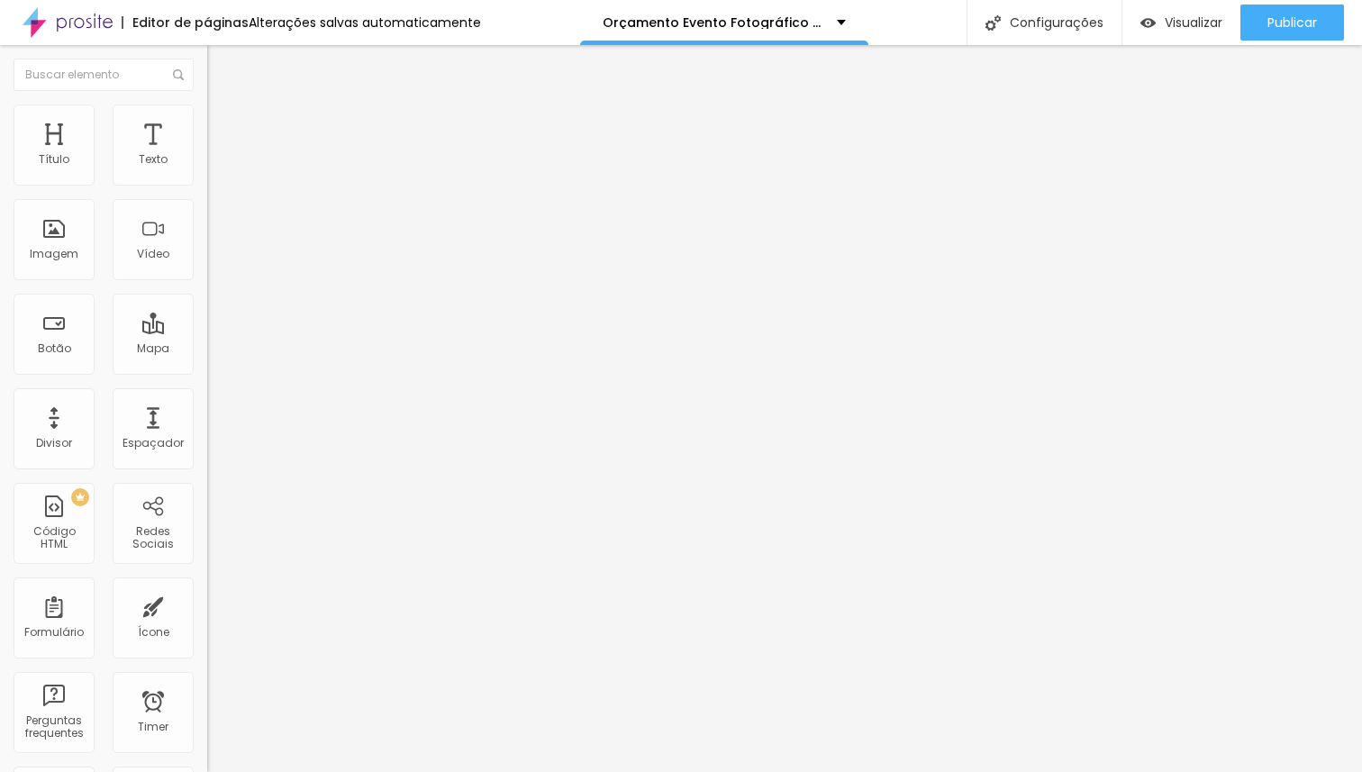
type input "10"
type input "9"
type input "8"
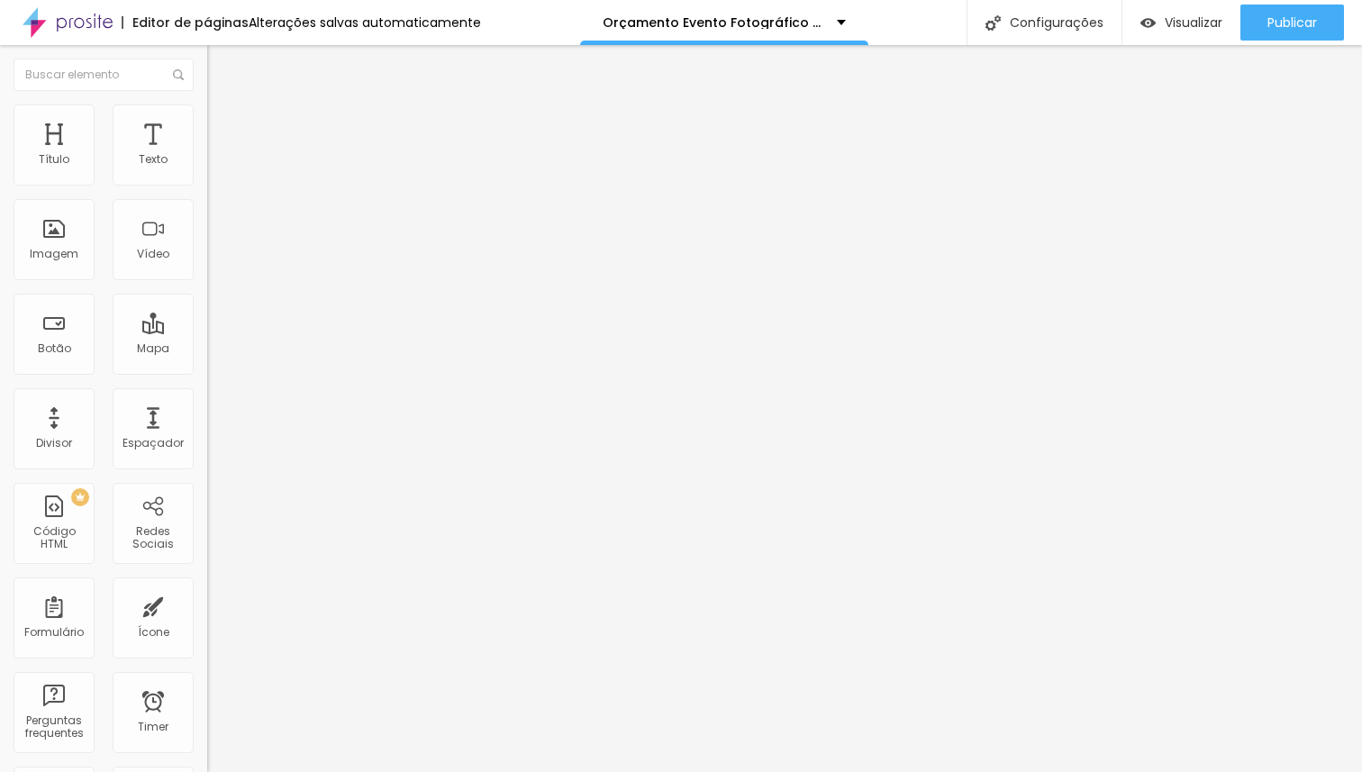
type input "9"
type input "10"
type input "11"
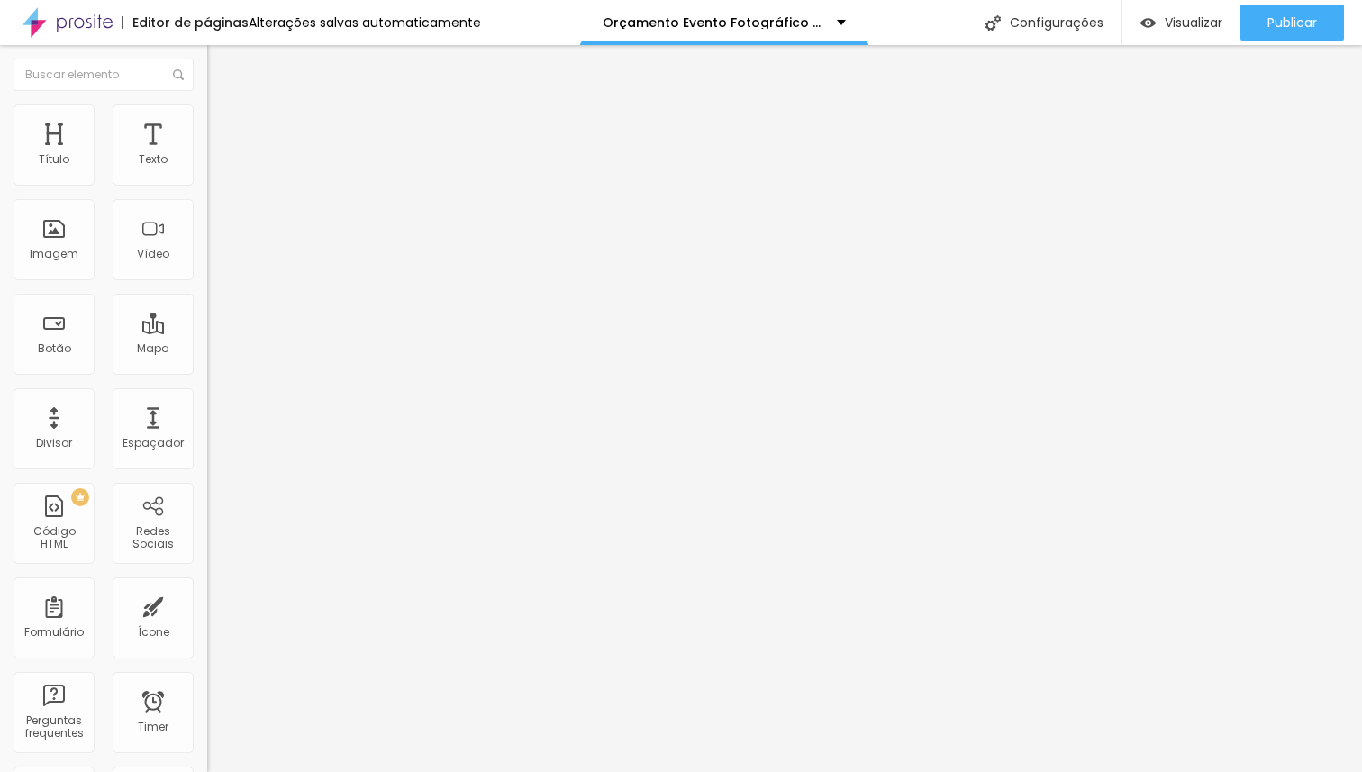
type input "11"
type input "12"
type input "13"
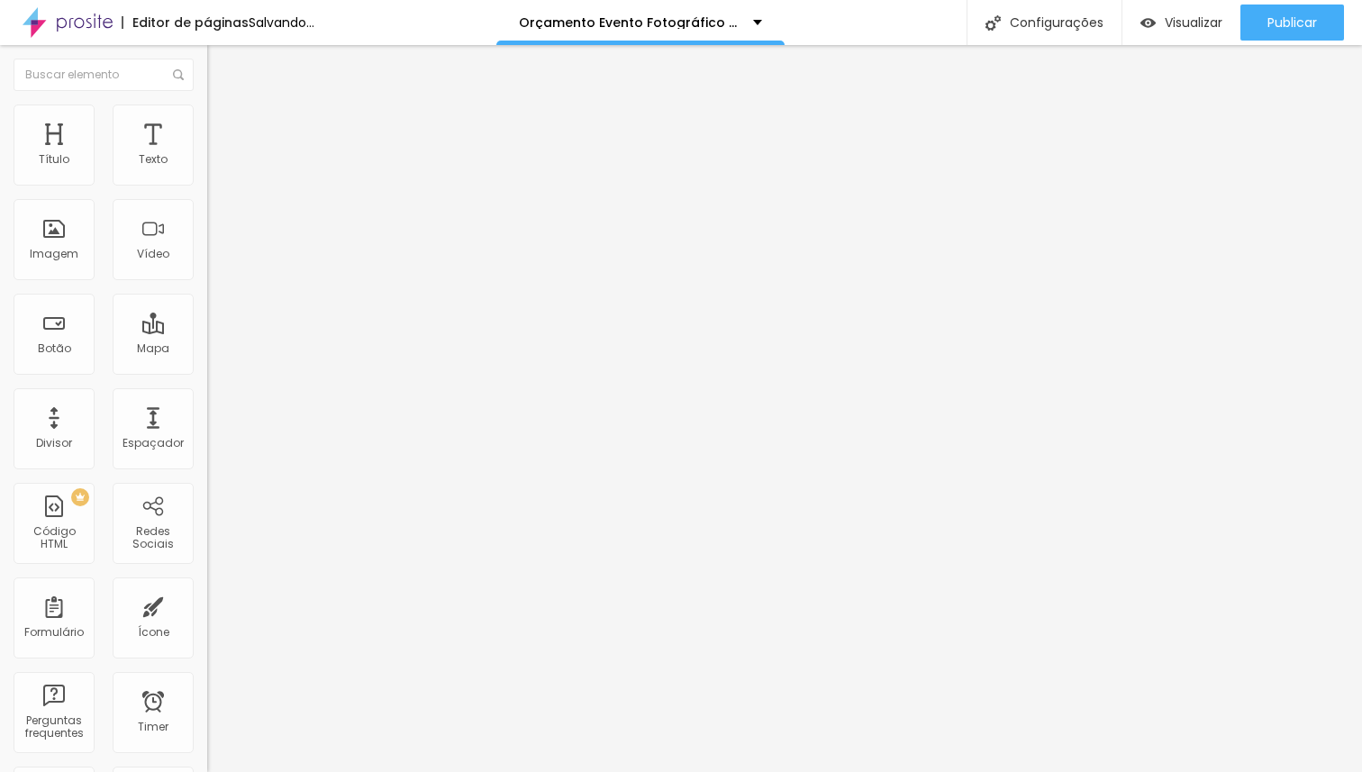
type input "14"
type input "15"
type input "16"
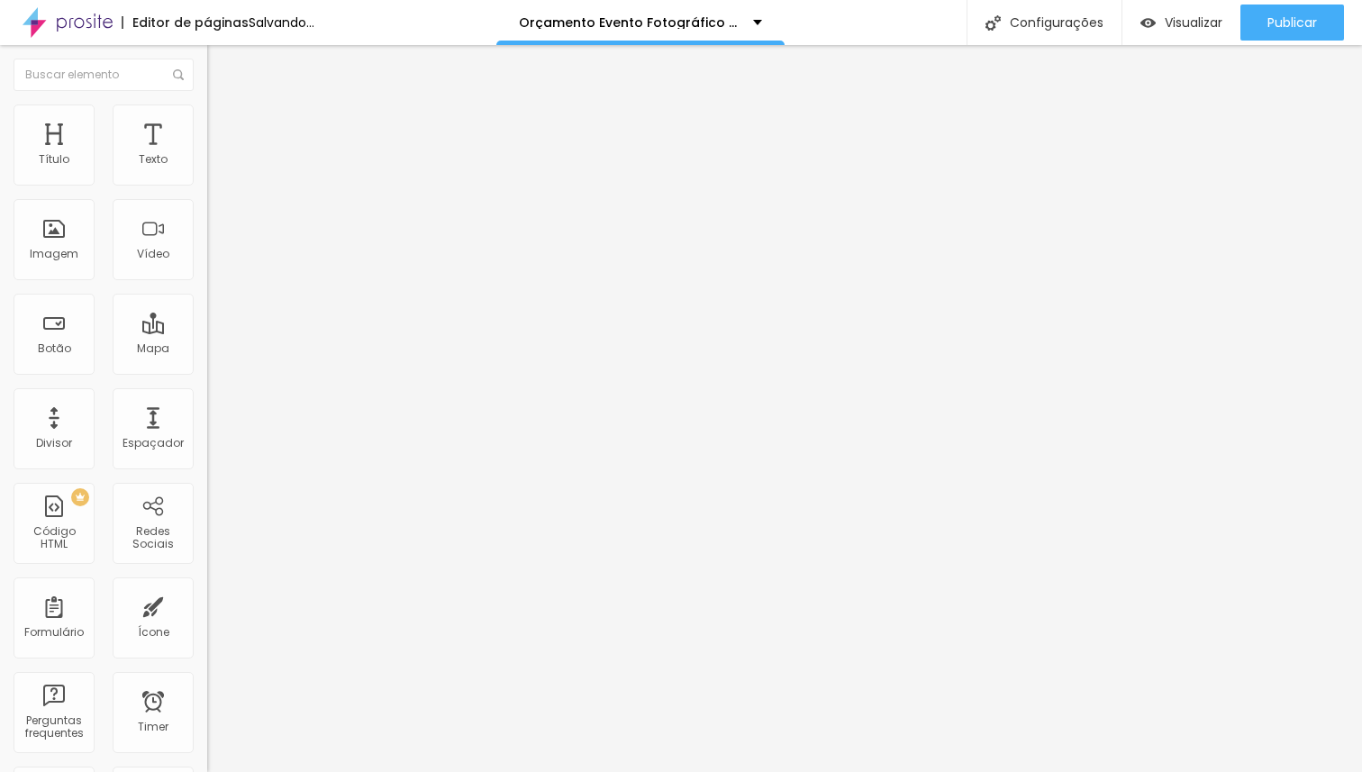
type input "16"
type input "17"
type input "18"
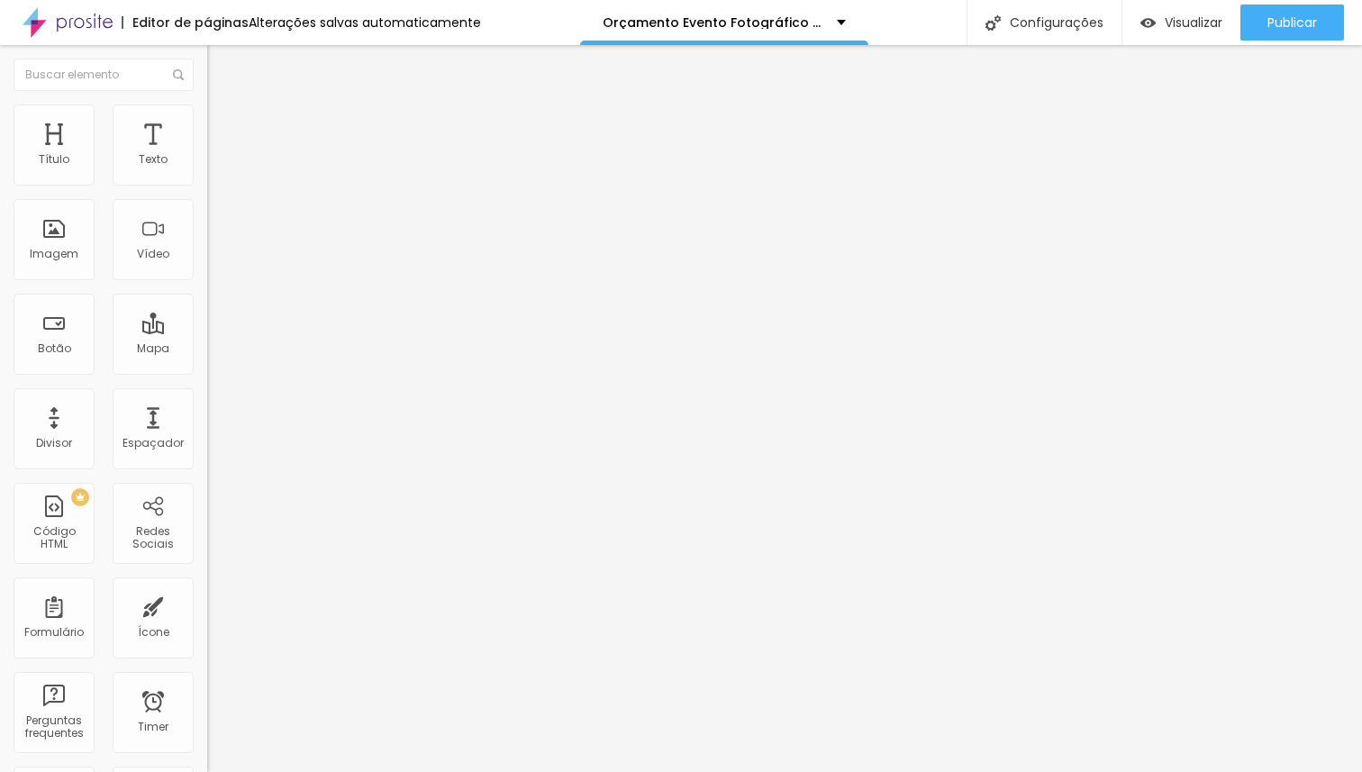
type input "19"
type input "20"
click at [207, 331] on input "range" at bounding box center [265, 338] width 116 height 14
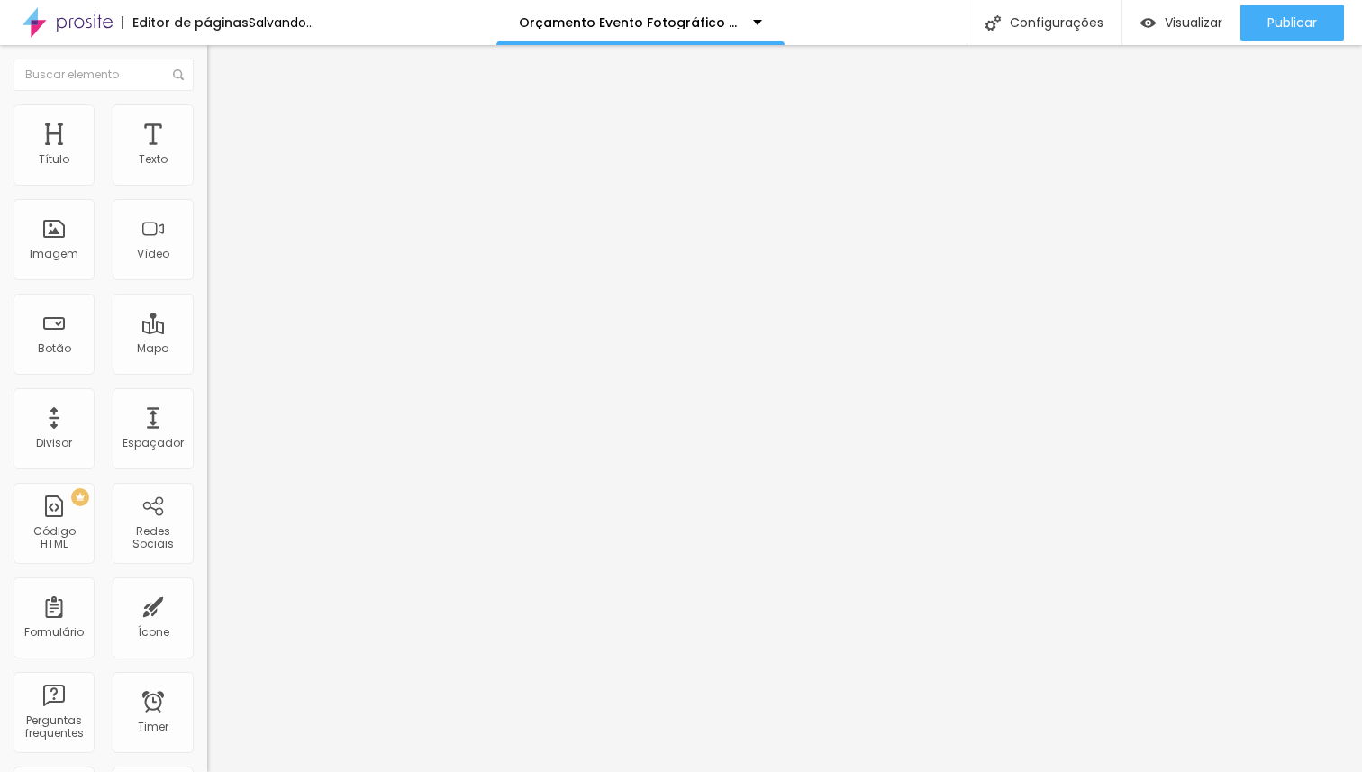
type input "1.4"
type input "1.5"
type input "1.6"
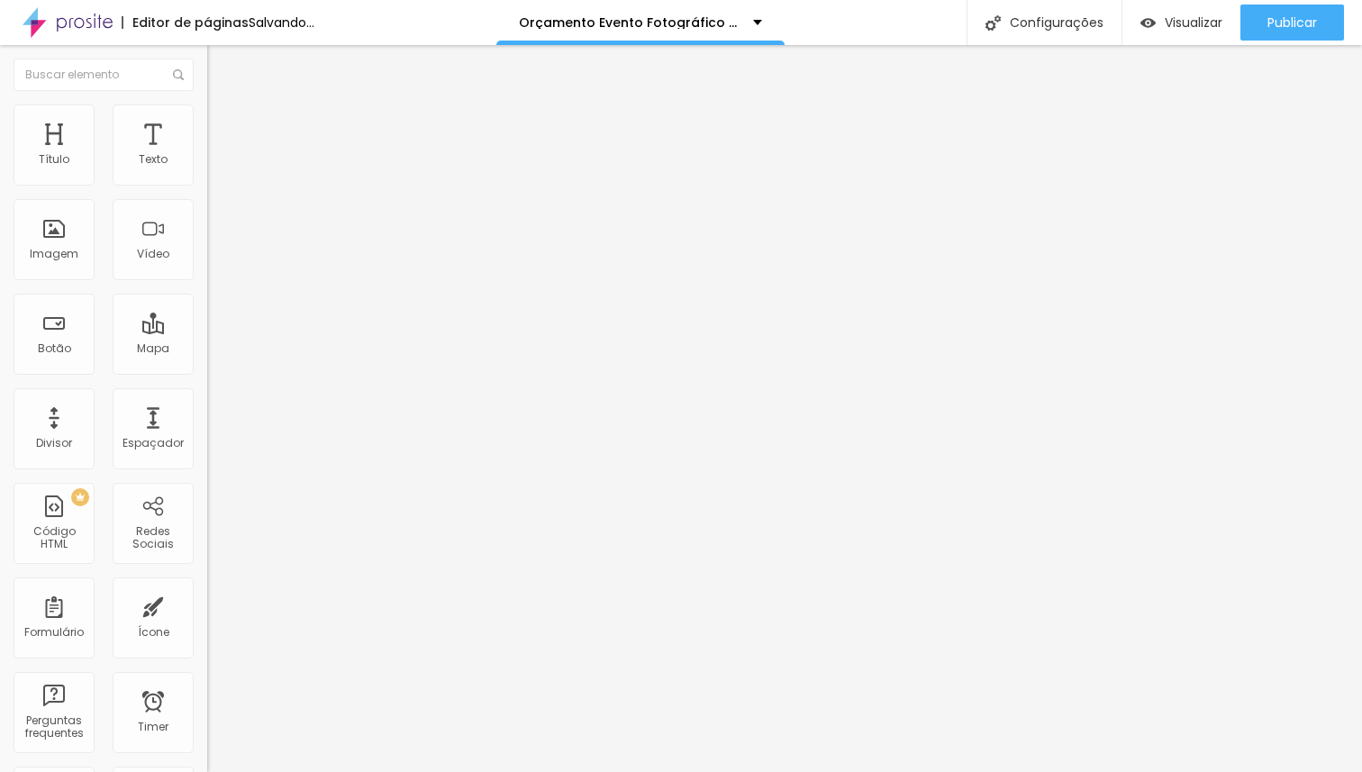
type input "1.6"
type input "1.7"
type input "1.6"
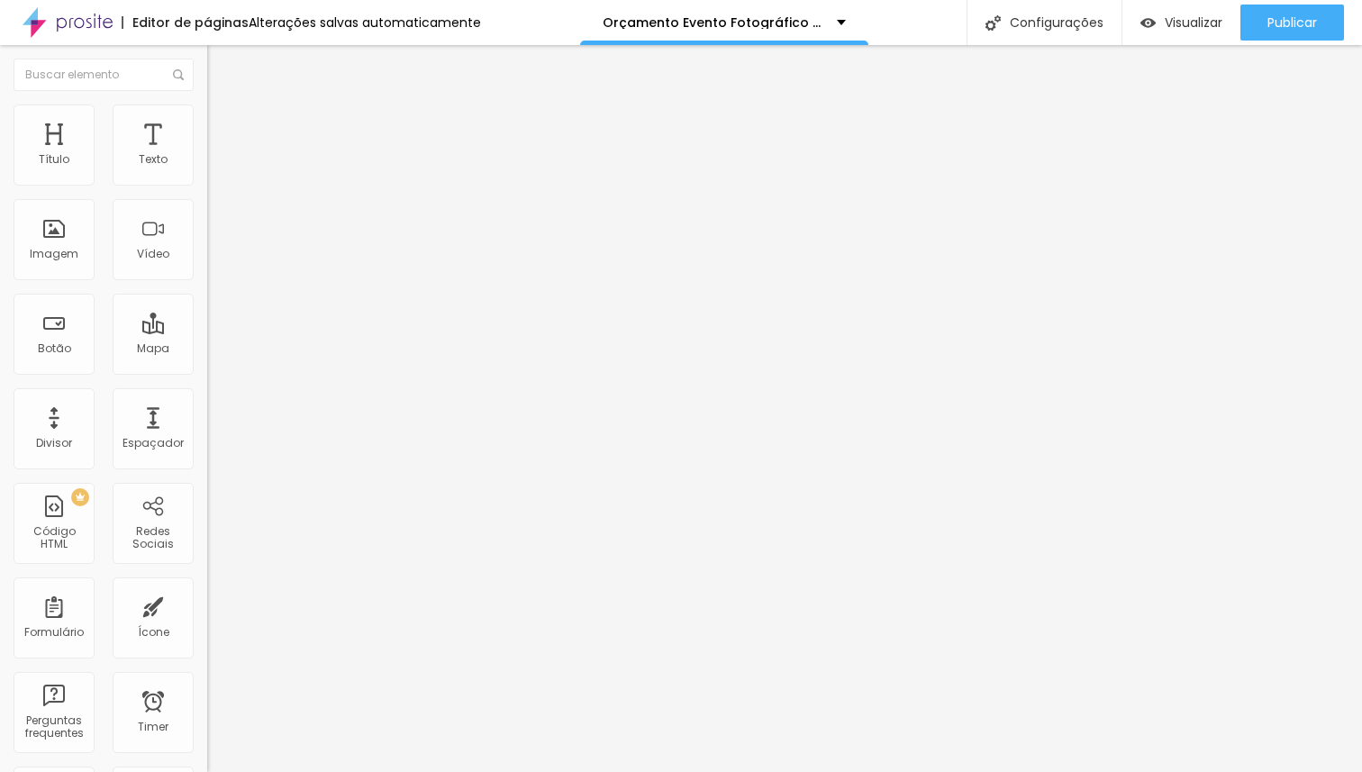
type input "1.5"
drag, startPoint x: 103, startPoint y: 245, endPoint x: 116, endPoint y: 242, distance: 13.8
type input "1.5"
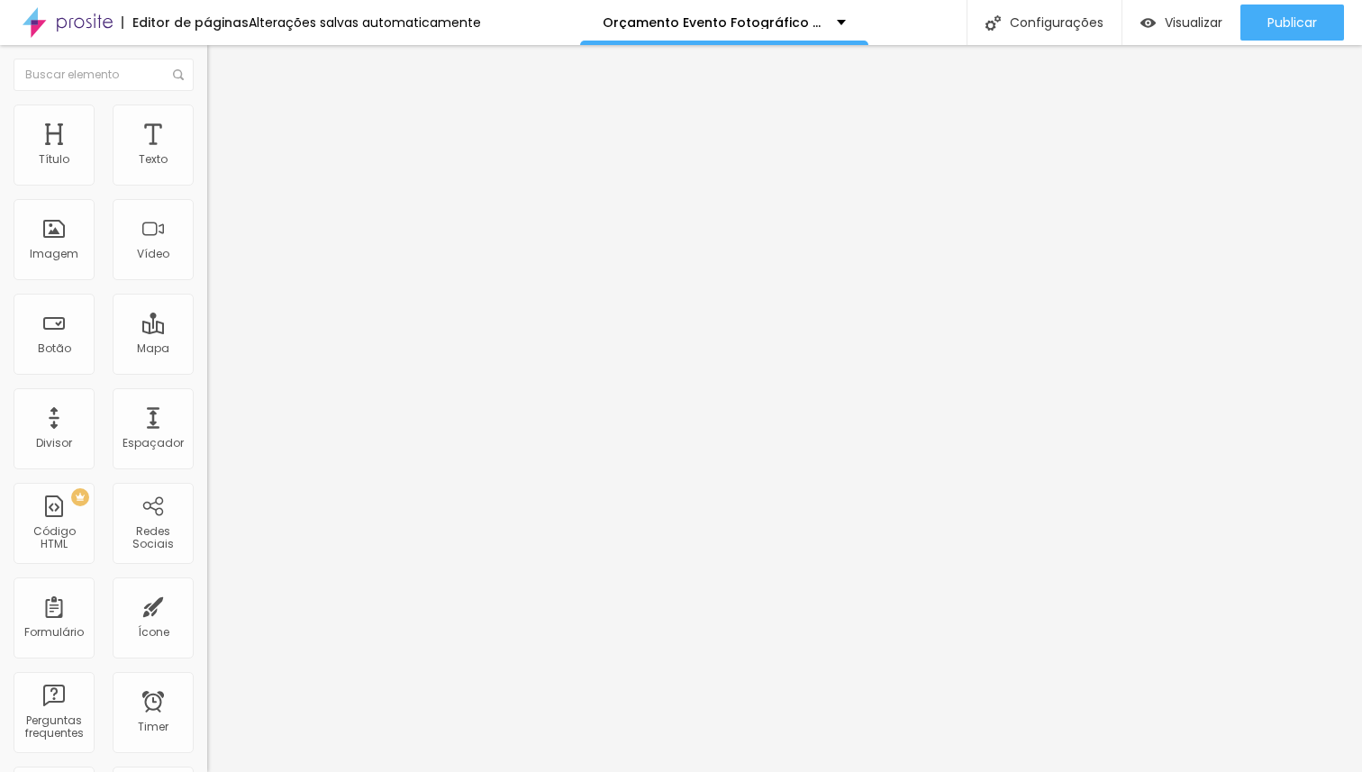
type input "1"
type input "2"
type input "3"
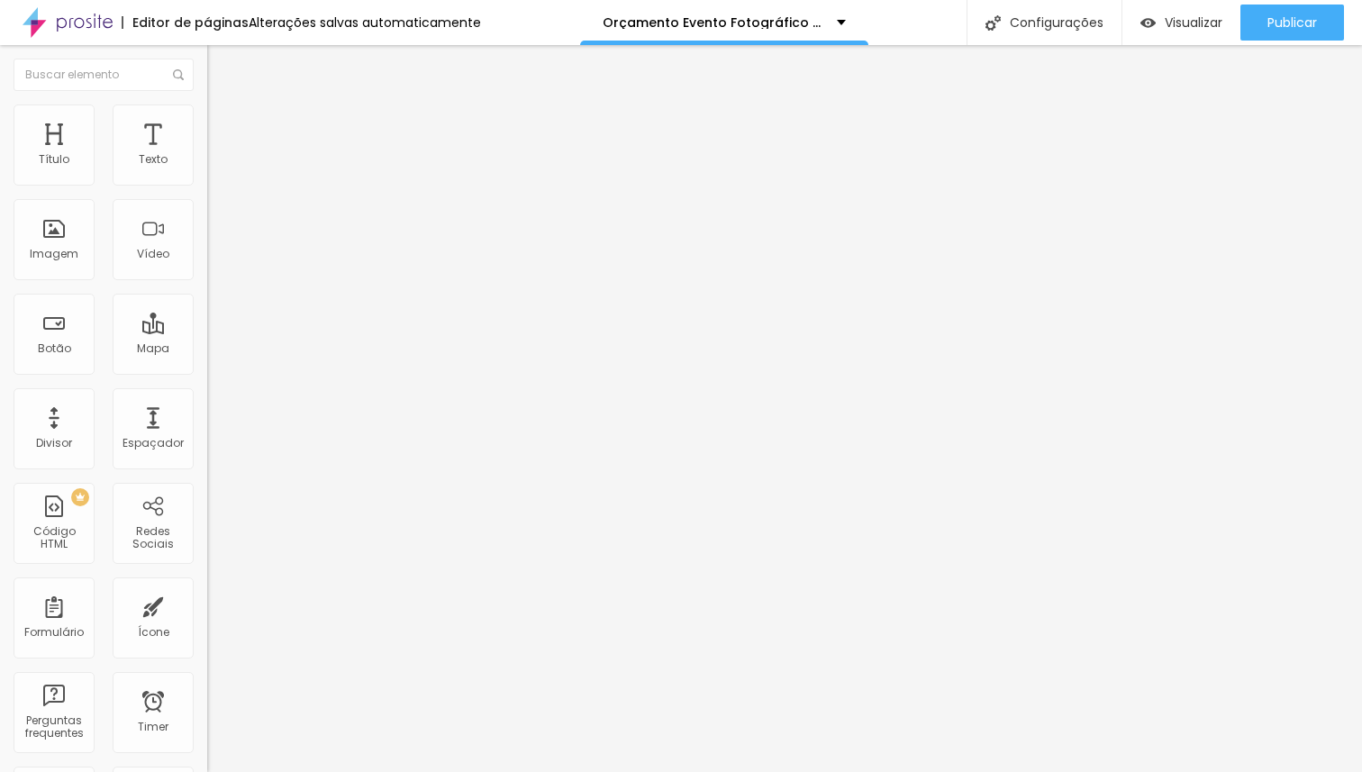
type input "3"
type input "4"
type input "5"
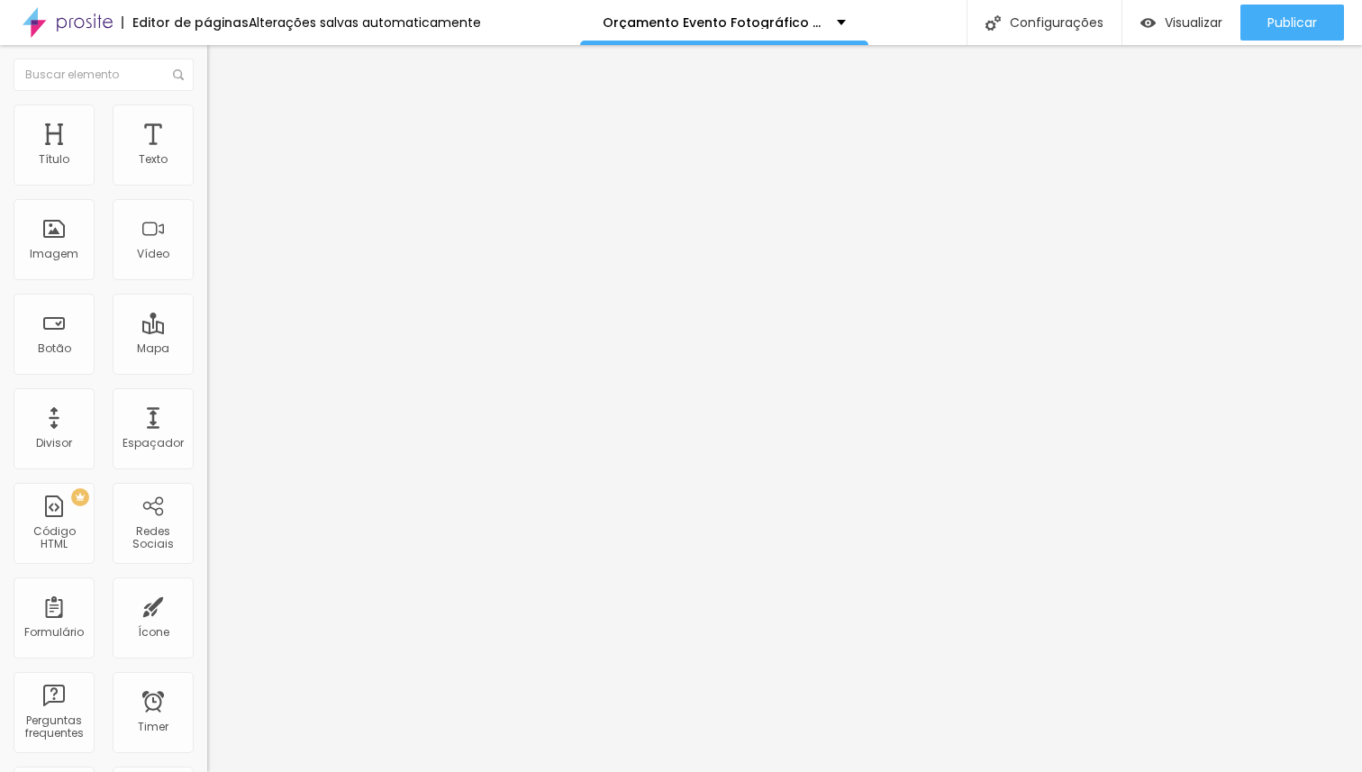
type input "6"
type input "7"
type input "8"
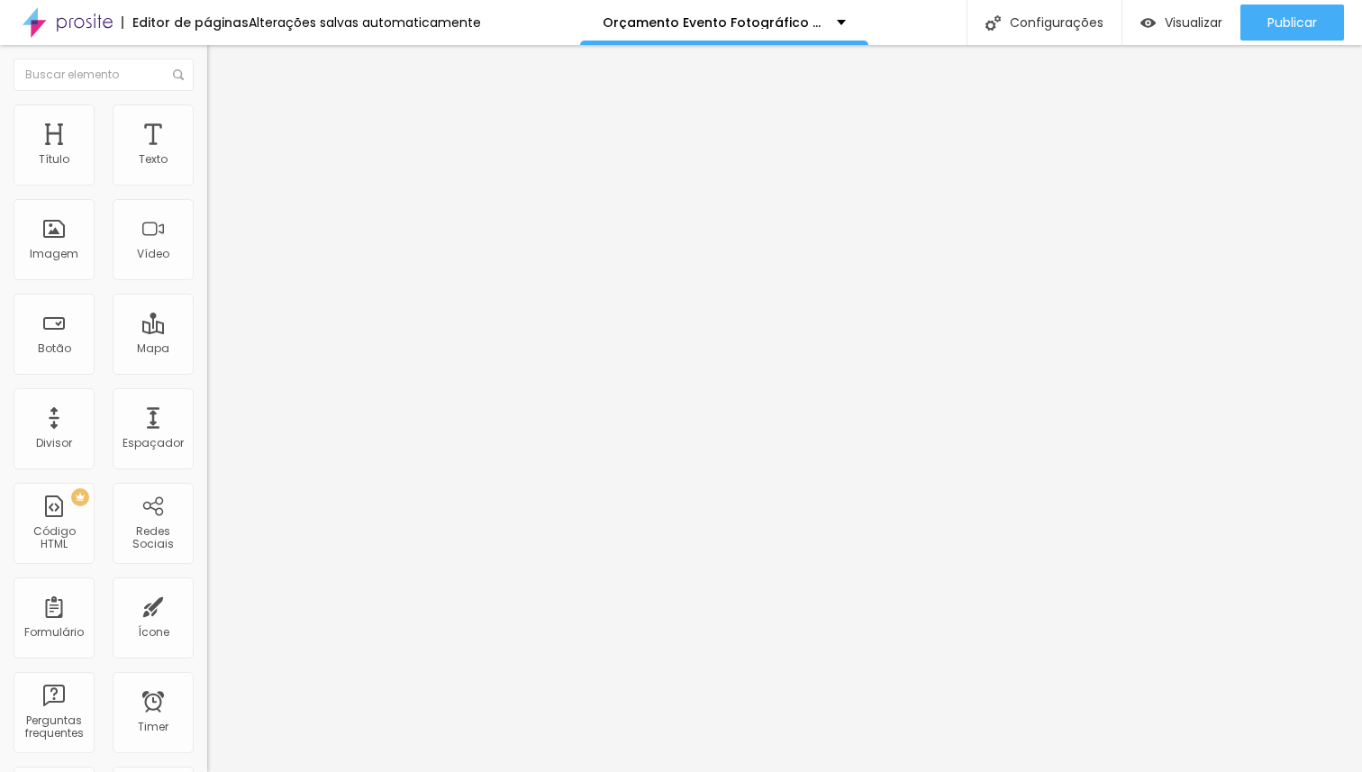
type input "8"
type input "7"
type input "6"
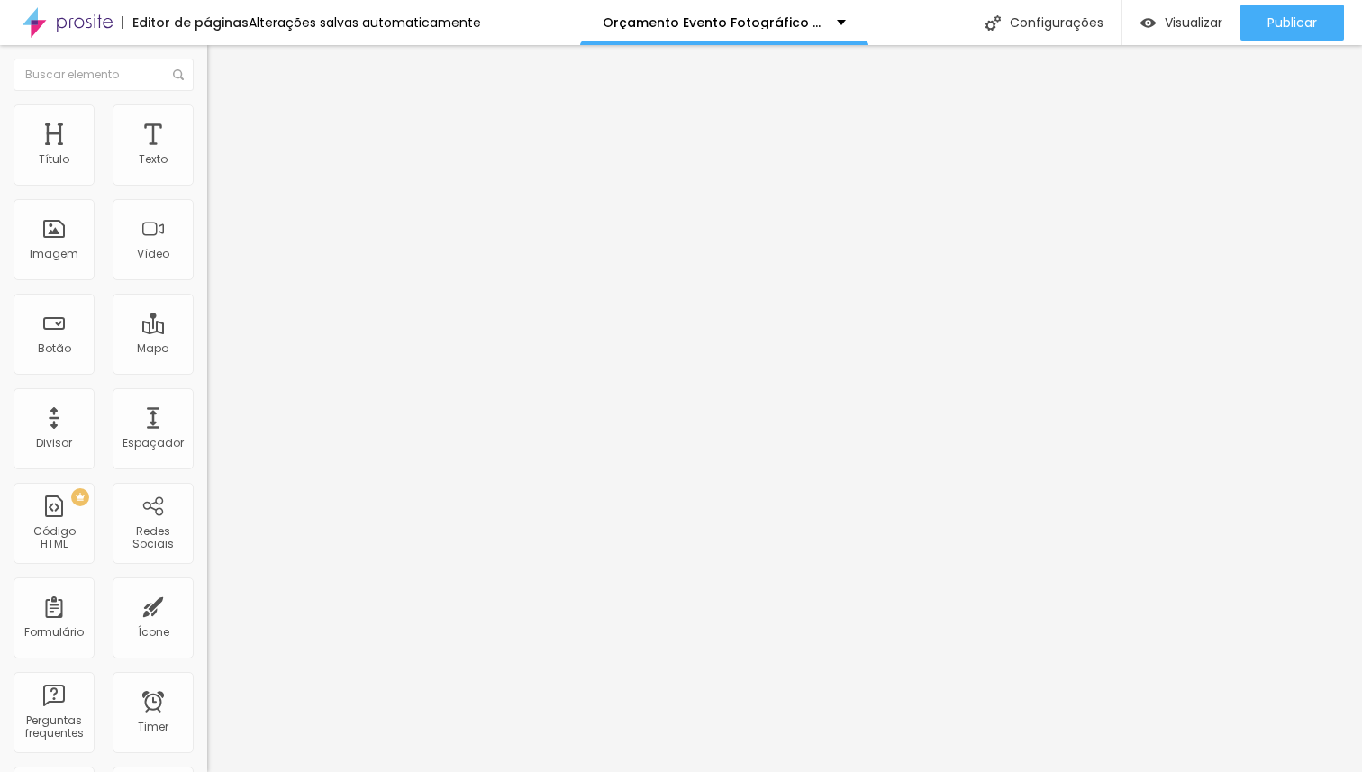
type input "5"
type input "4"
type input "3"
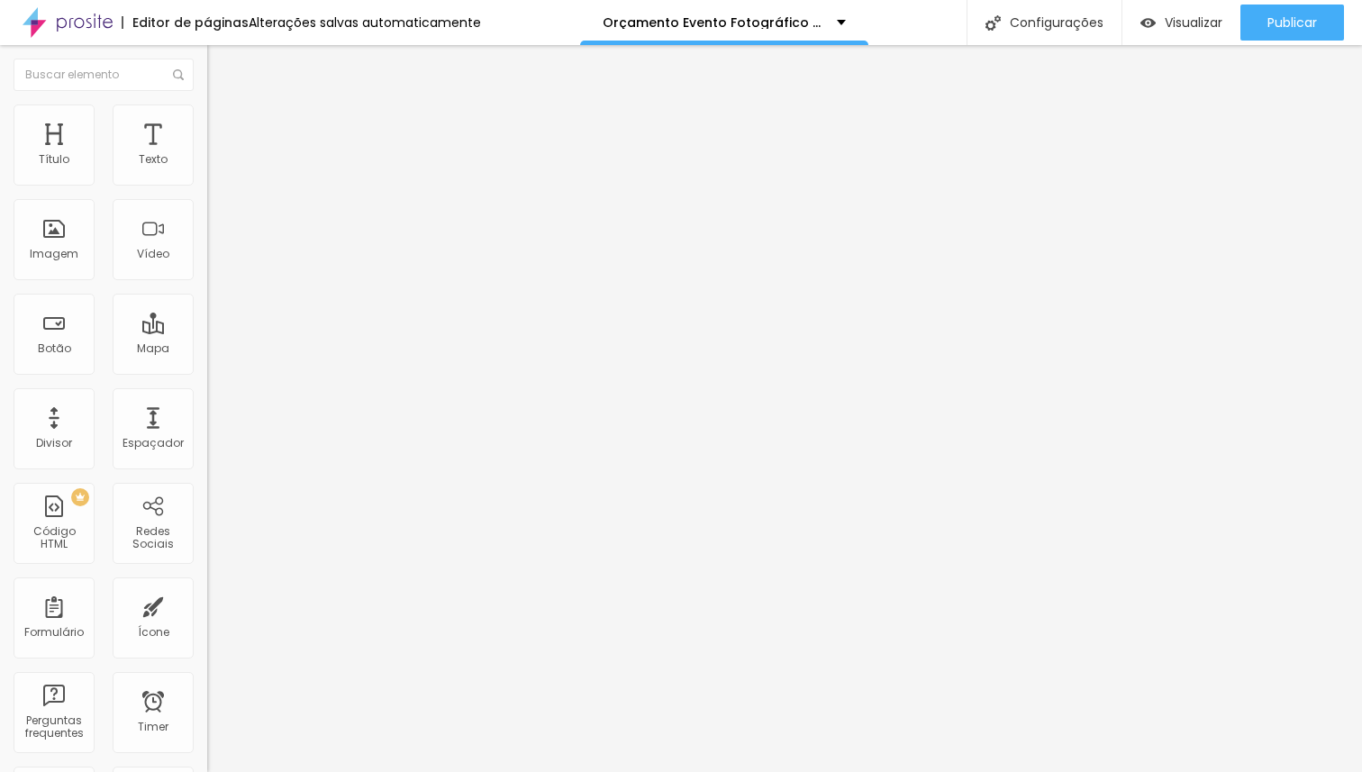
type input "3"
type input "2"
type input "1"
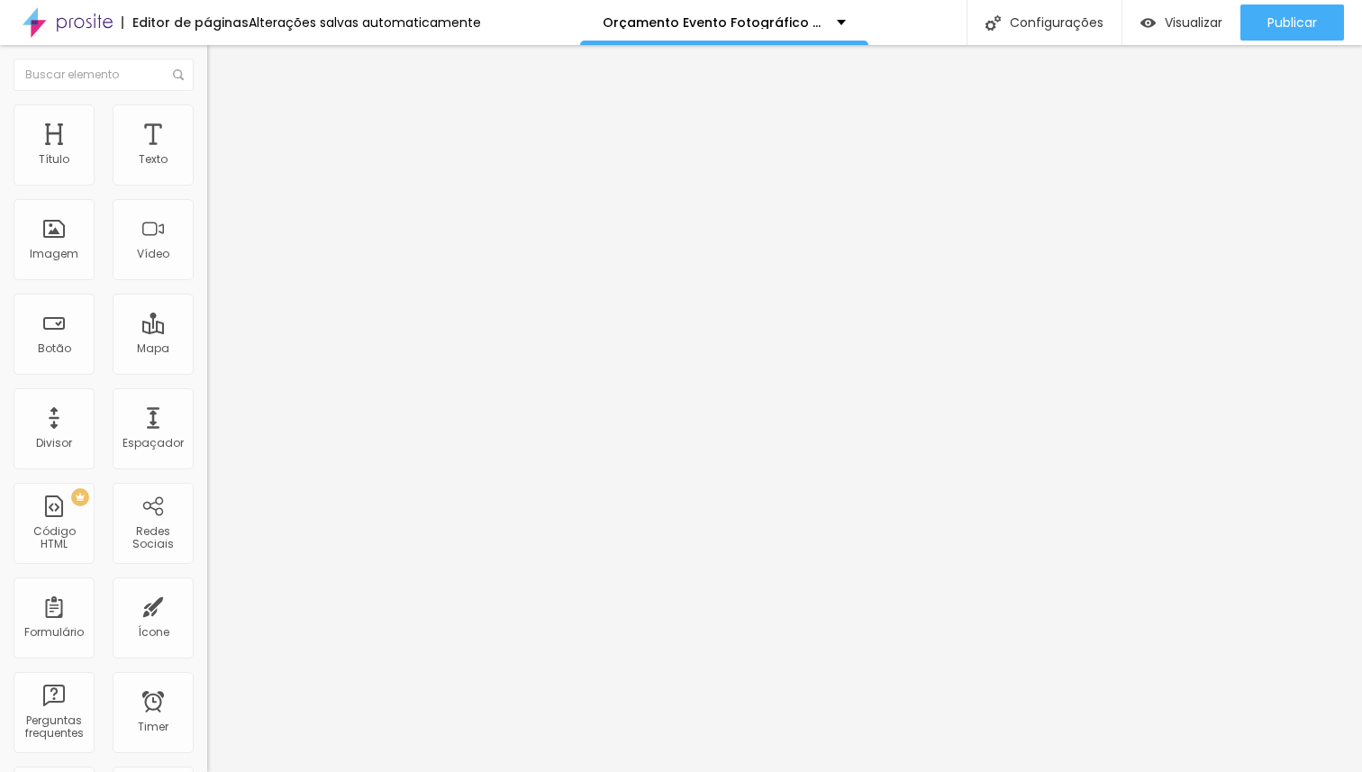
type input "0"
drag, startPoint x: 43, startPoint y: 281, endPoint x: 0, endPoint y: 286, distance: 43.5
click at [207, 110] on img at bounding box center [215, 112] width 16 height 16
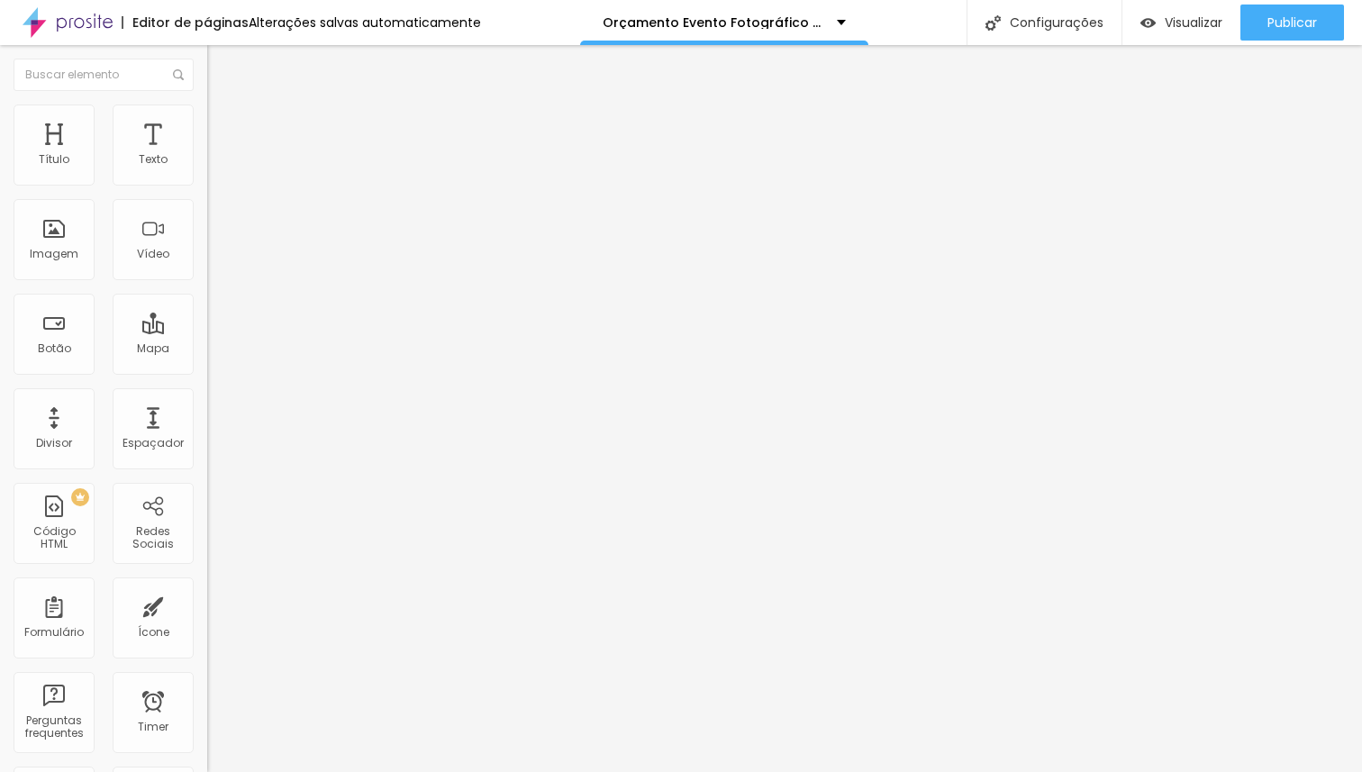
type input "96"
type input "87"
type input "81"
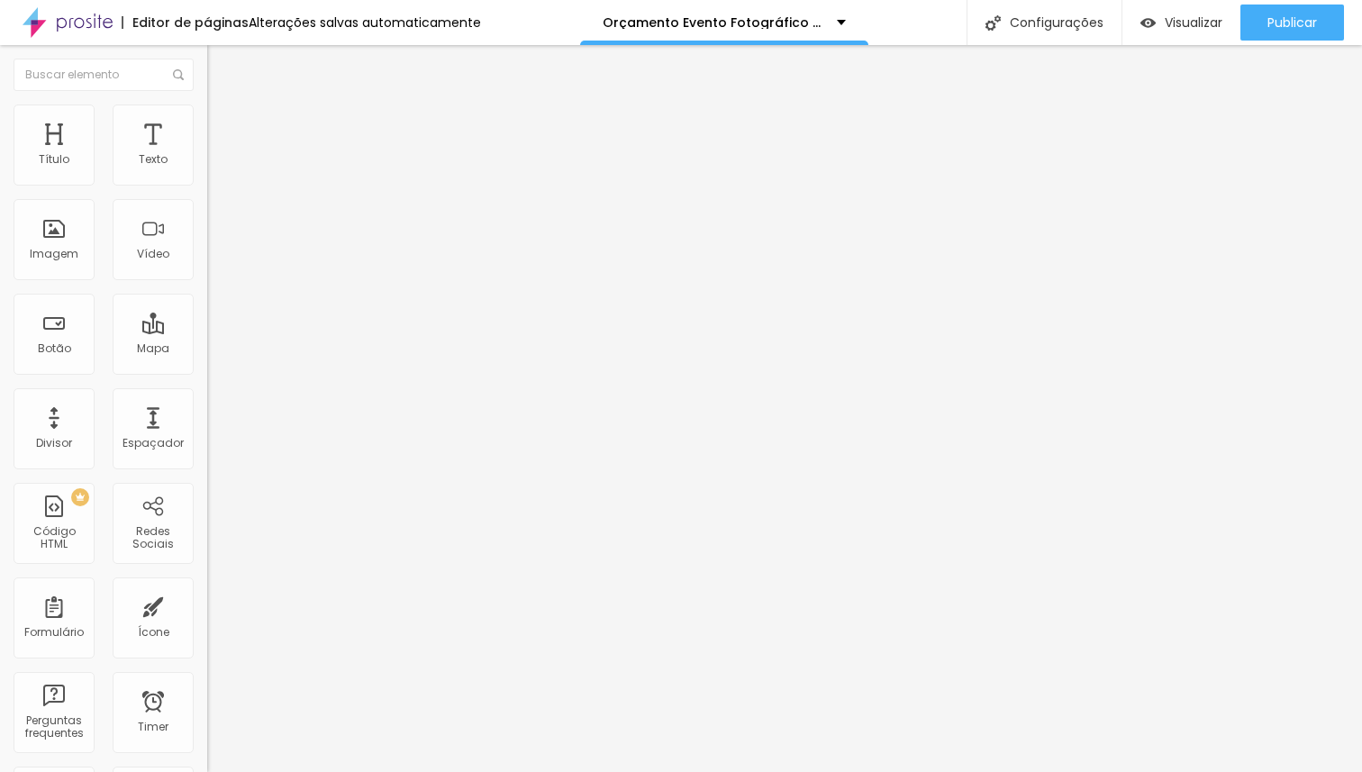
type input "81"
type input "80"
type input "79"
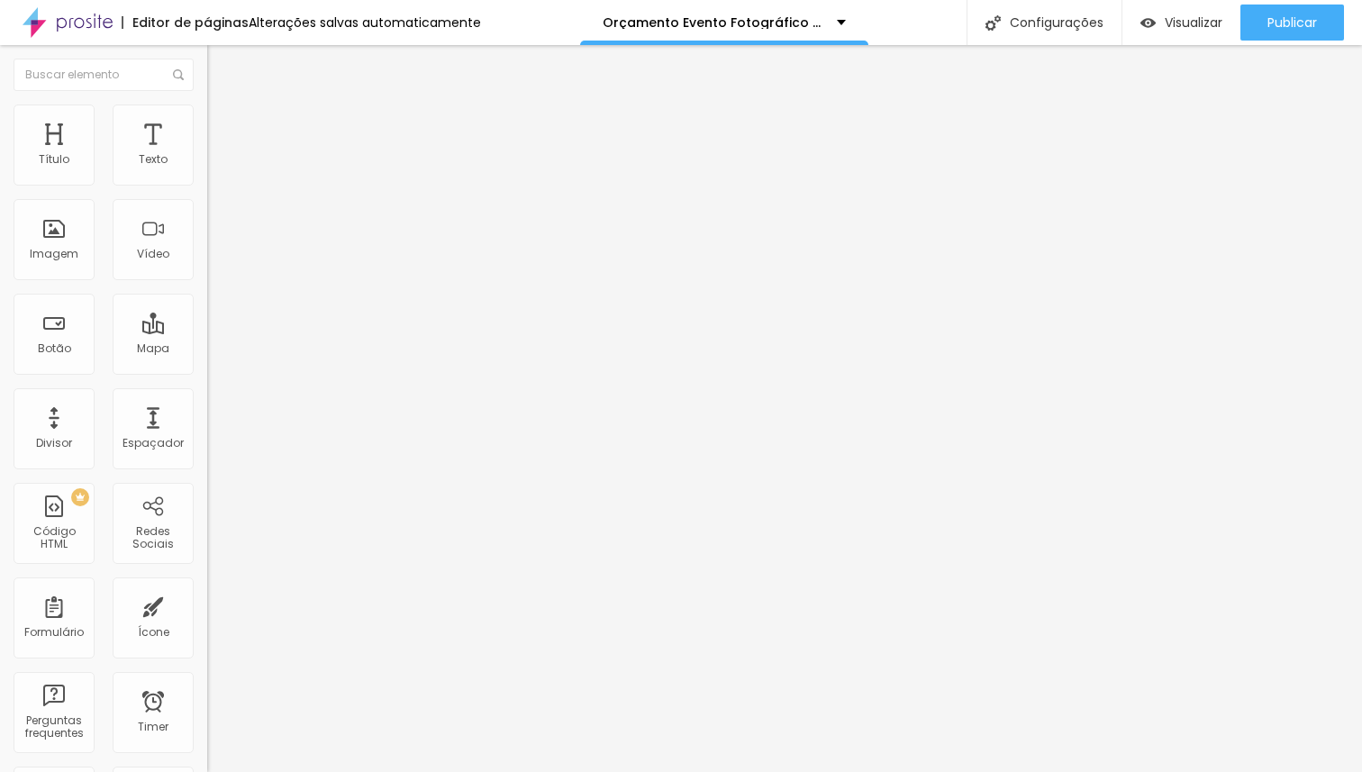
type input "78"
type input "77"
type input "76"
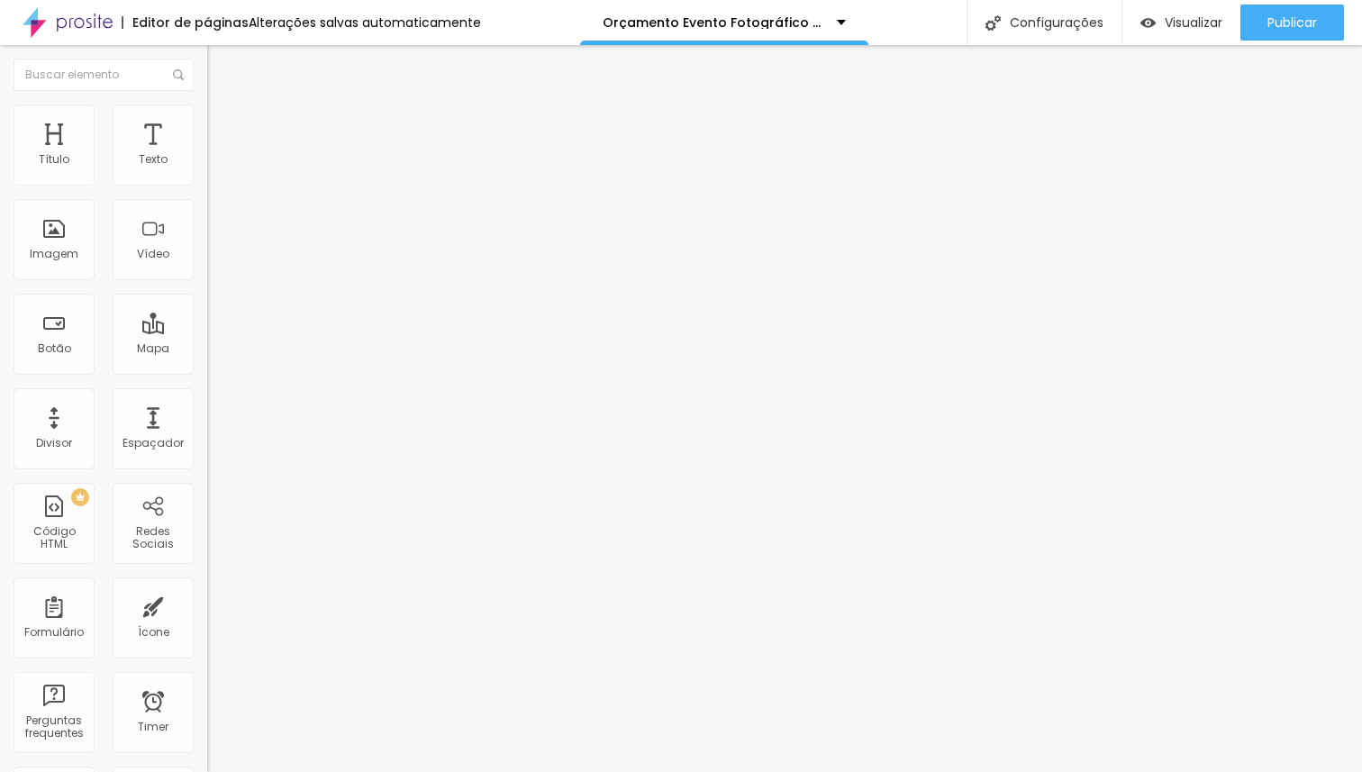
type input "76"
type input "75"
type input "74"
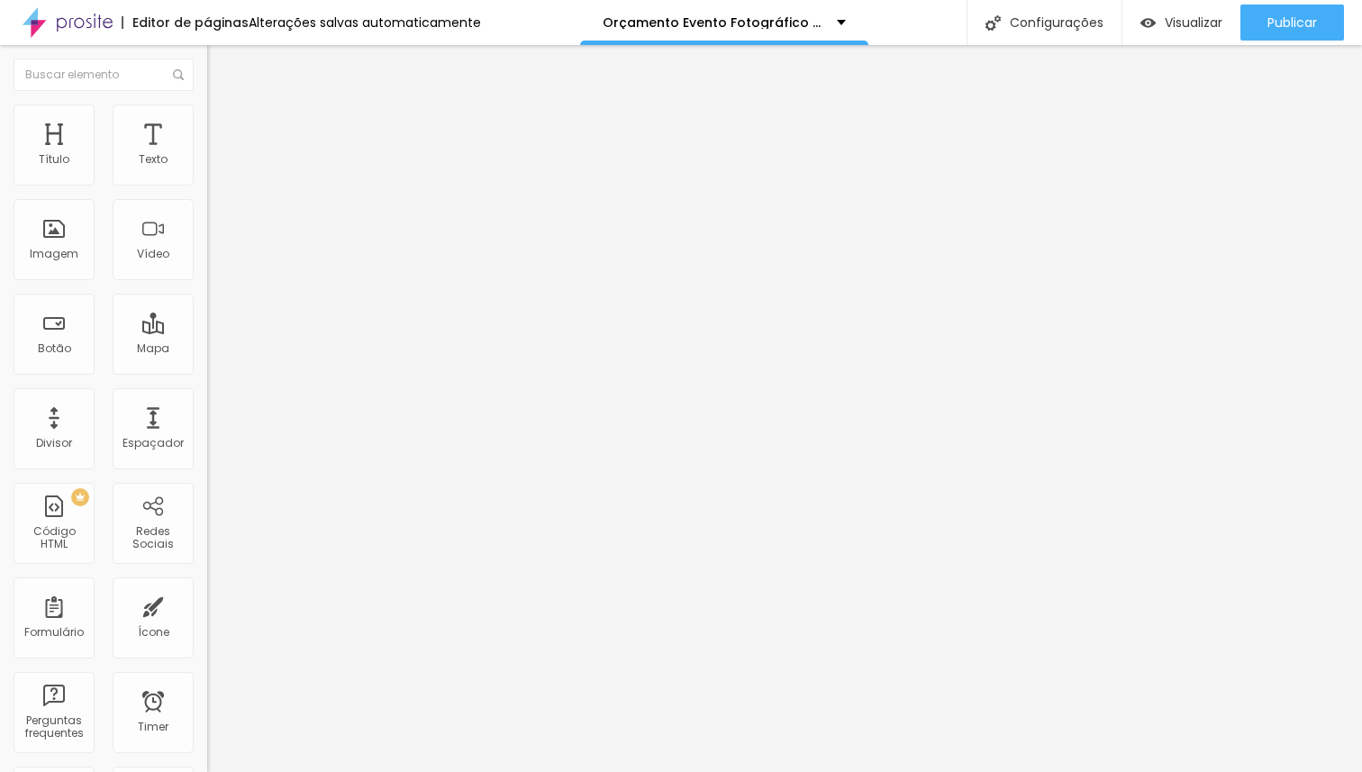
type input "73"
type input "72"
type input "73"
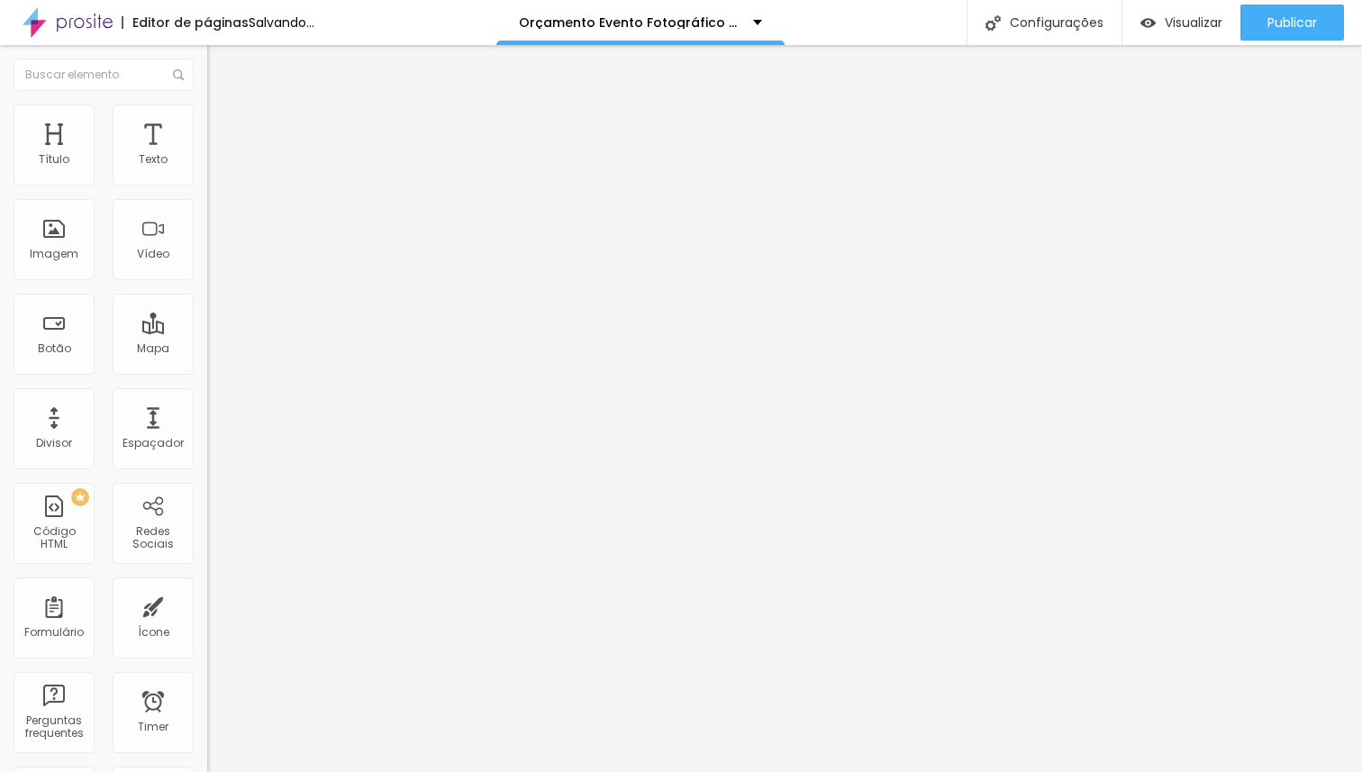
type input "73"
type input "74"
type input "75"
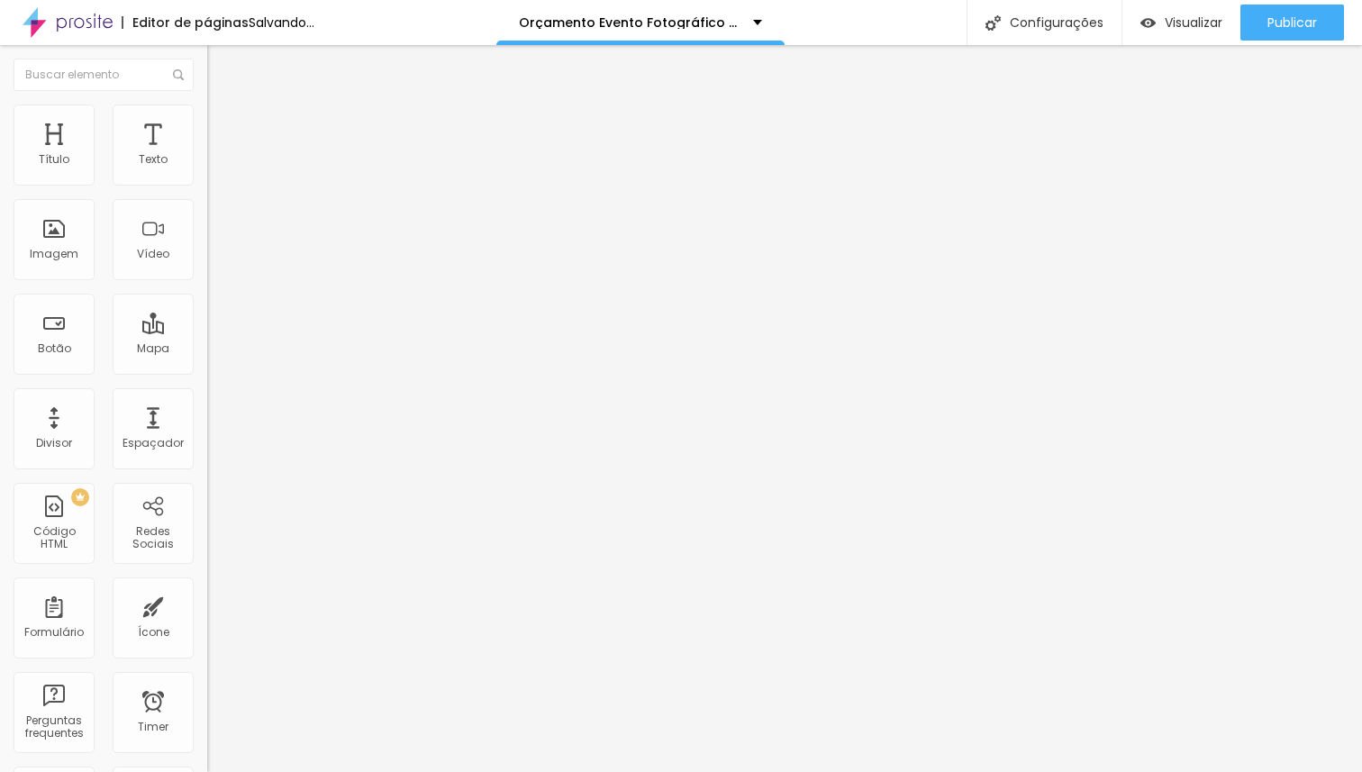
type input "76"
type input "78"
type input "79"
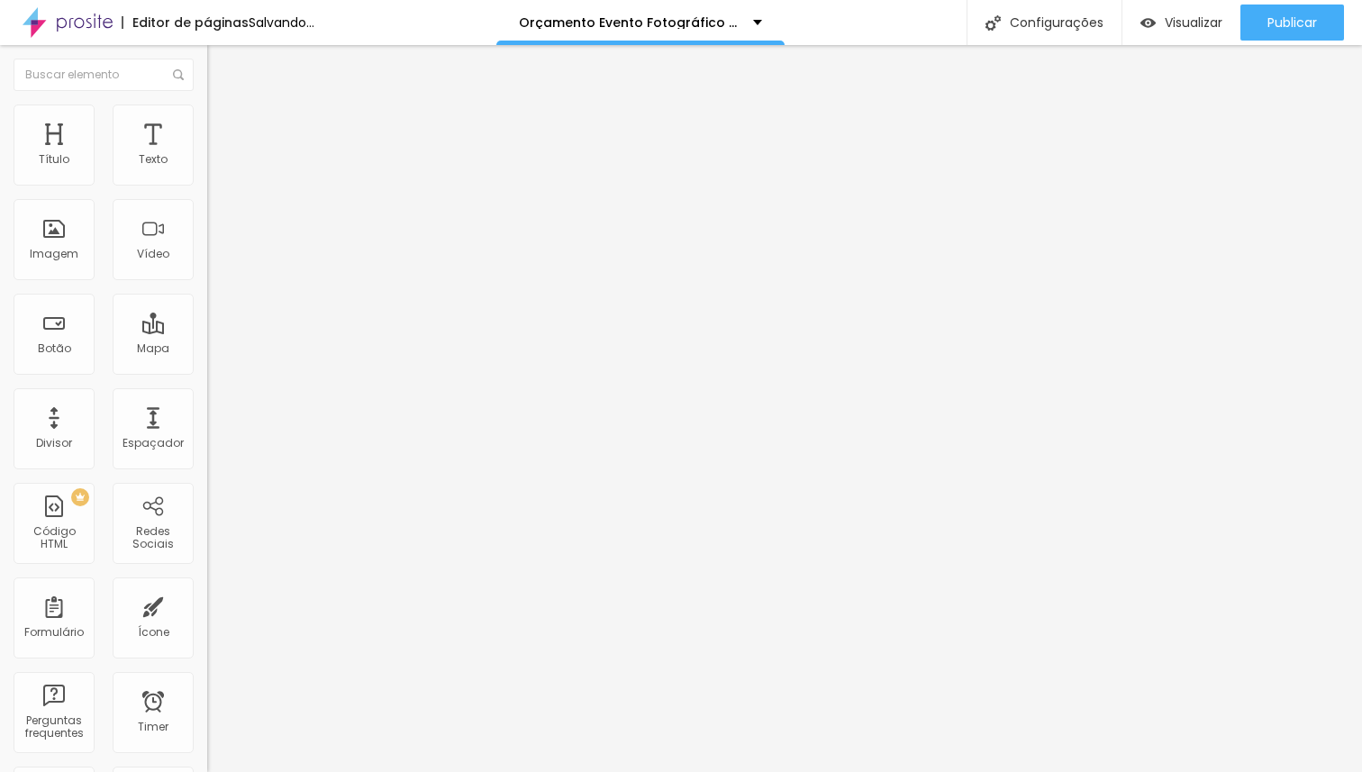
type input "79"
type input "80"
type input "81"
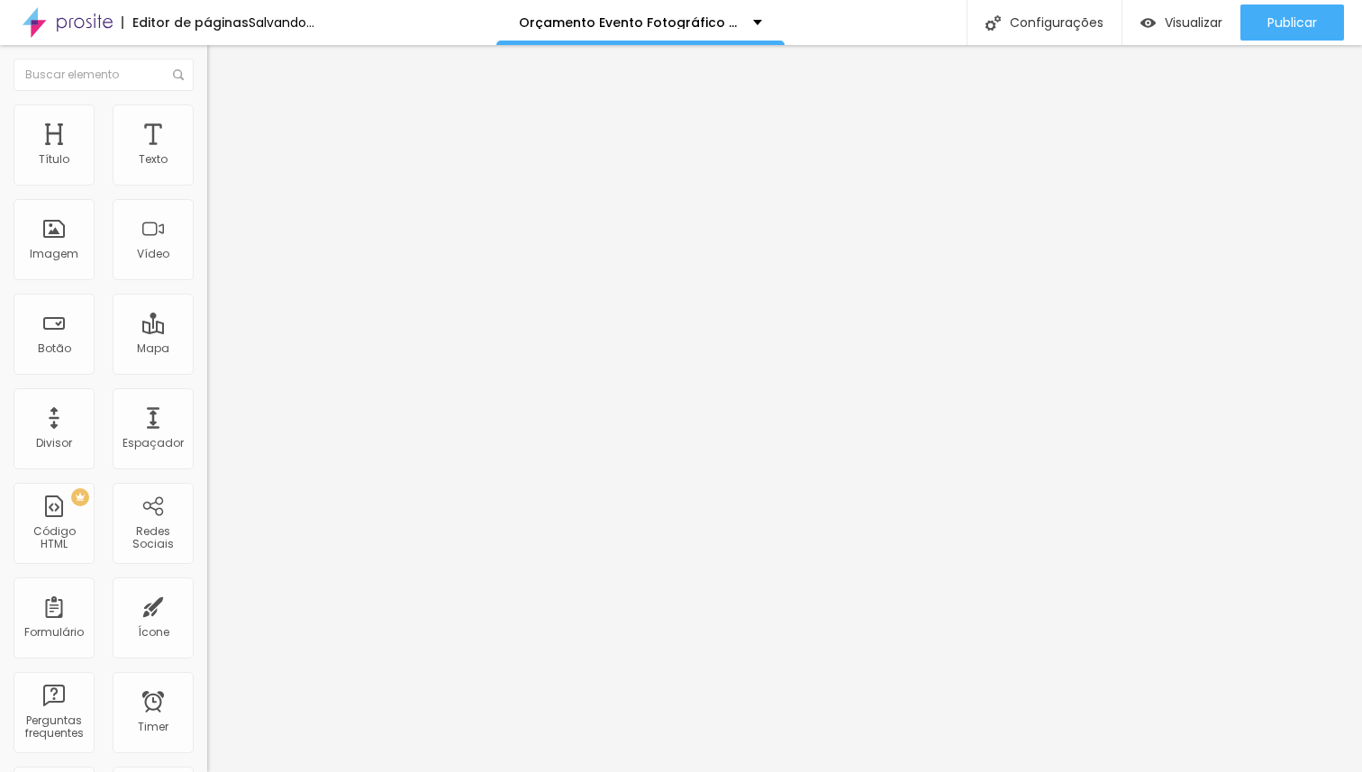
type input "82"
type input "83"
type input "84"
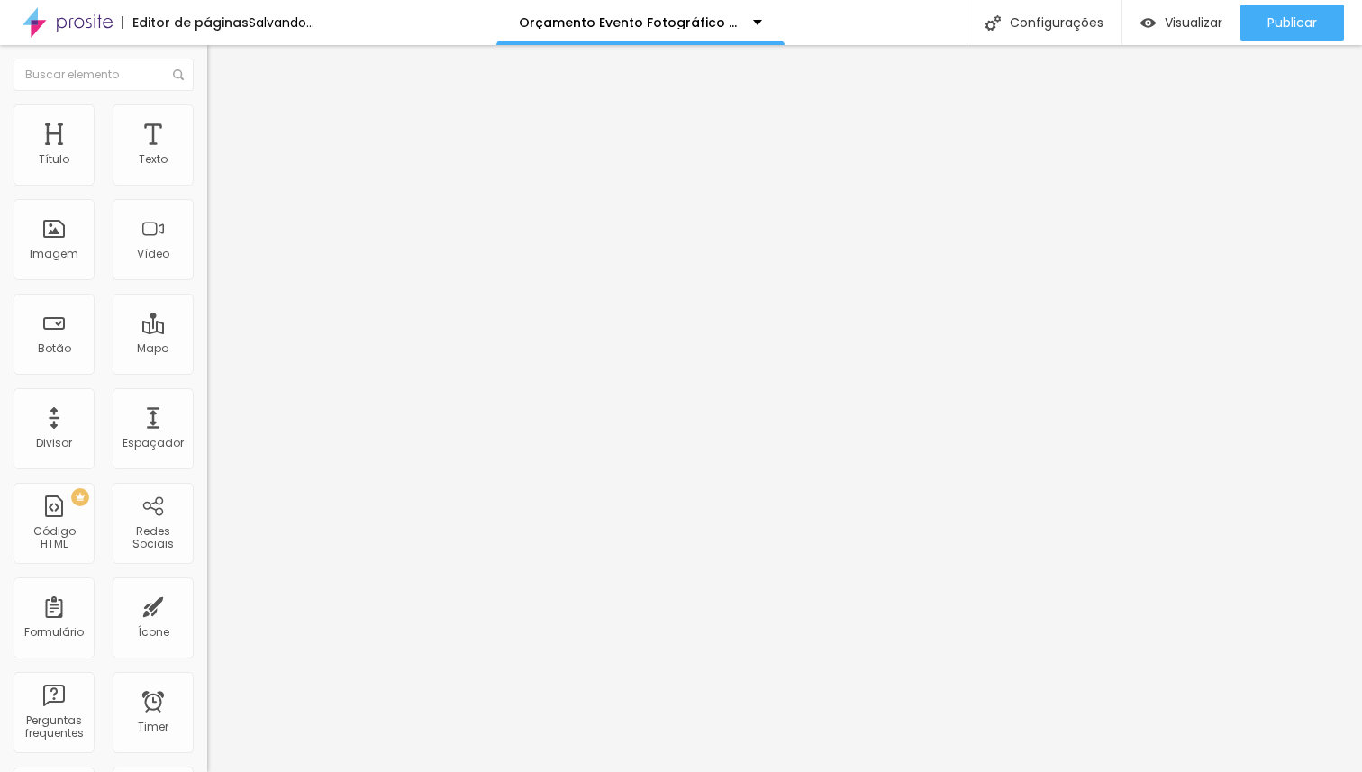
type input "84"
type input "86"
type input "100"
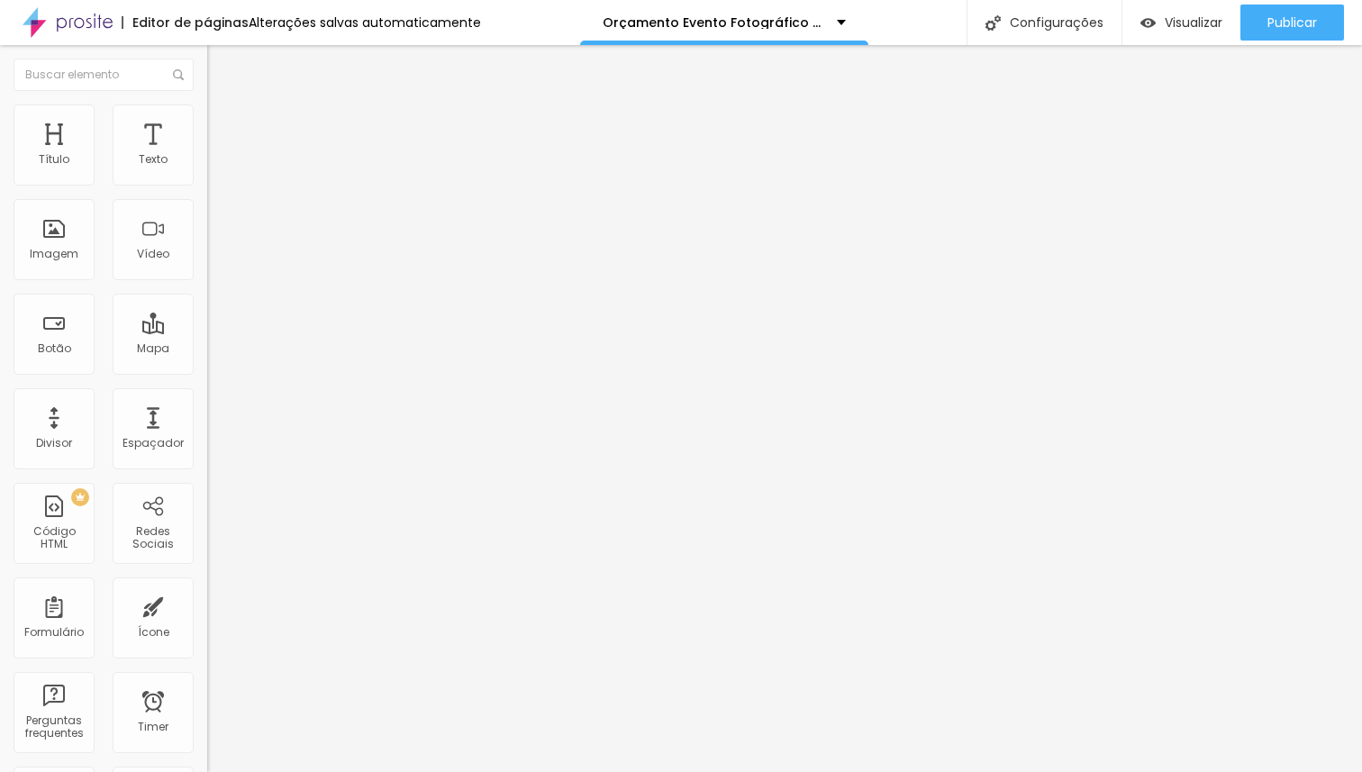
drag, startPoint x: 152, startPoint y: 212, endPoint x: 179, endPoint y: 212, distance: 27.0
click at [207, 586] on input "range" at bounding box center [265, 593] width 116 height 14
click at [223, 106] on span "Estilo" at bounding box center [237, 98] width 28 height 15
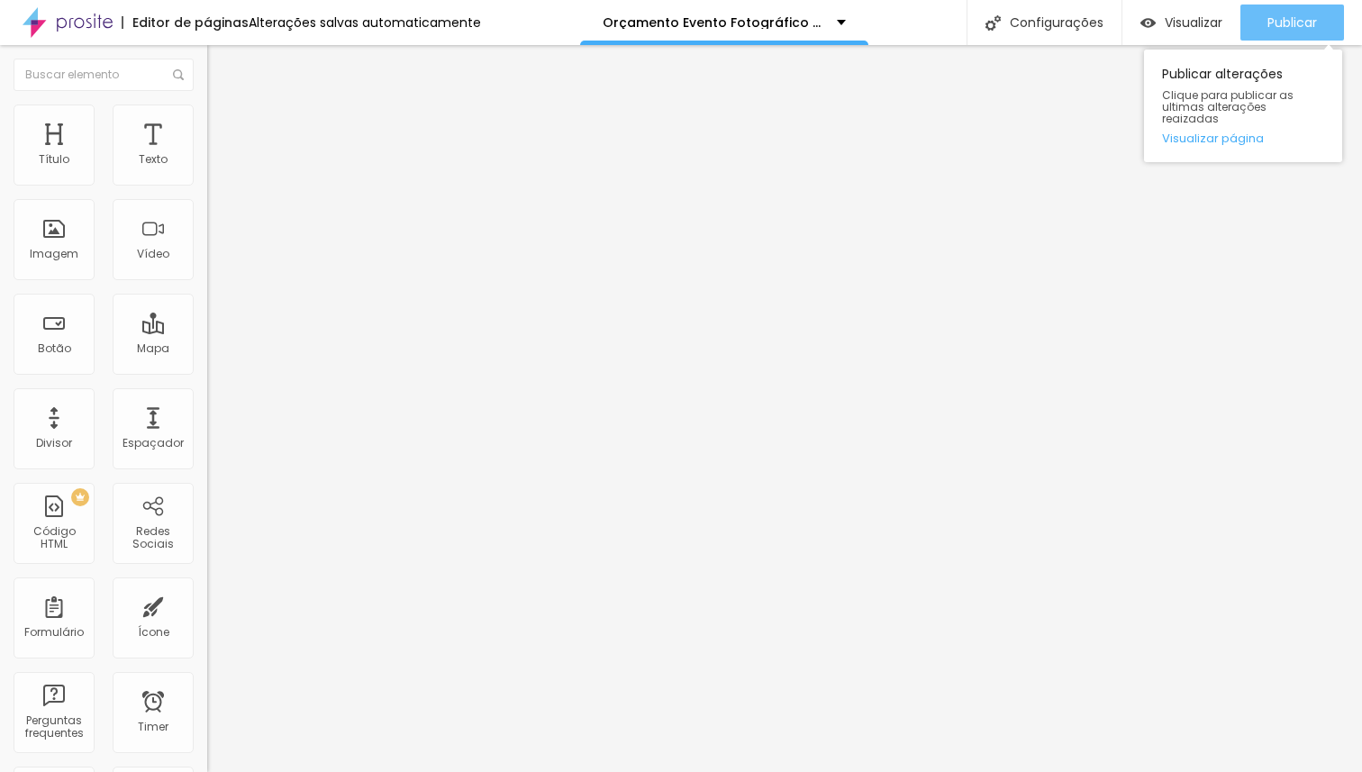
click at [1287, 16] on span "Publicar" at bounding box center [1292, 22] width 50 height 14
click at [1295, 15] on span "Publicar" at bounding box center [1292, 22] width 50 height 14
